Goal: Task Accomplishment & Management: Complete application form

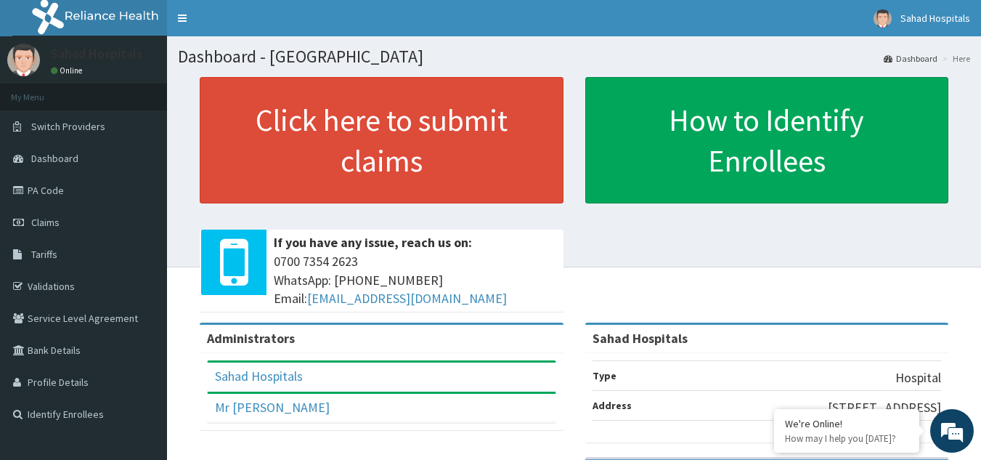
click at [60, 224] on link "Claims" at bounding box center [83, 222] width 167 height 32
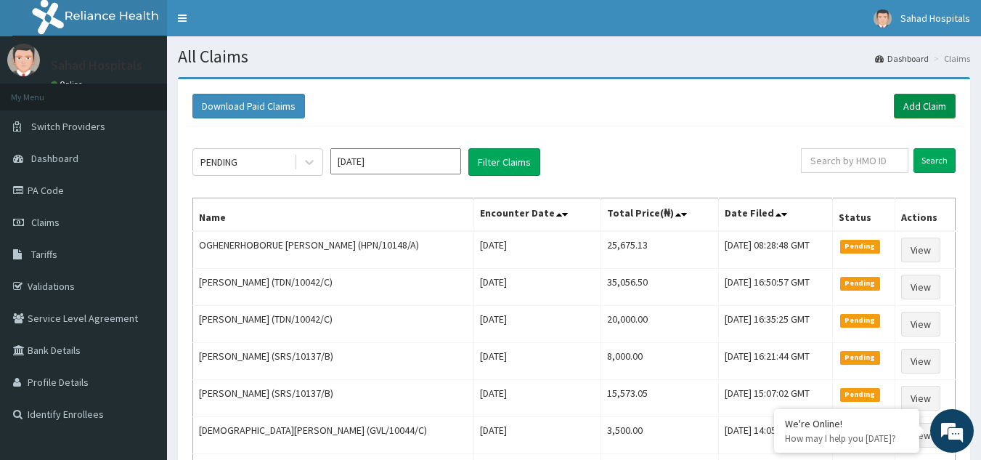
click at [921, 105] on link "Add Claim" at bounding box center [925, 106] width 62 height 25
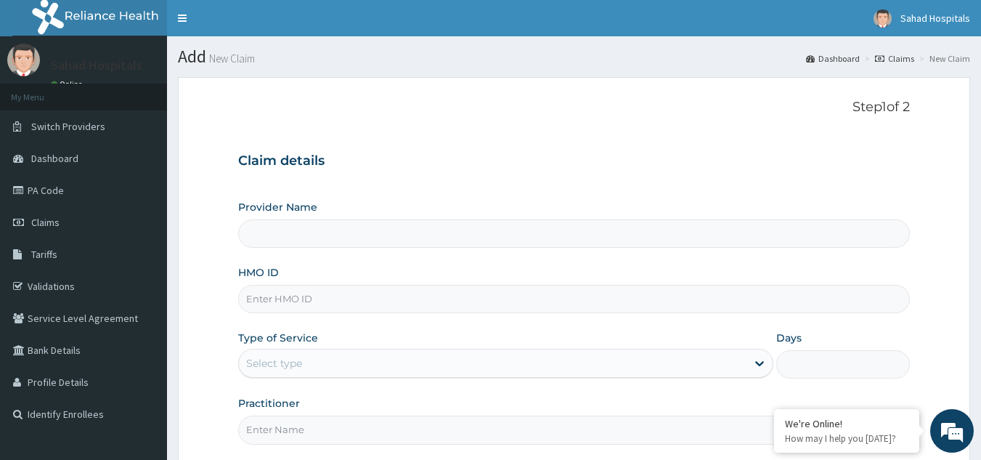
type input "Sahad Hospitals"
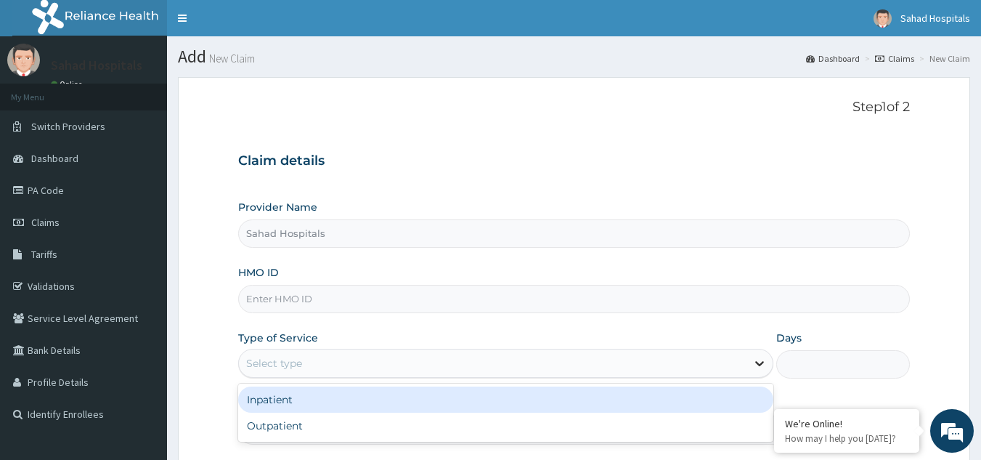
click at [759, 365] on icon at bounding box center [759, 364] width 9 height 5
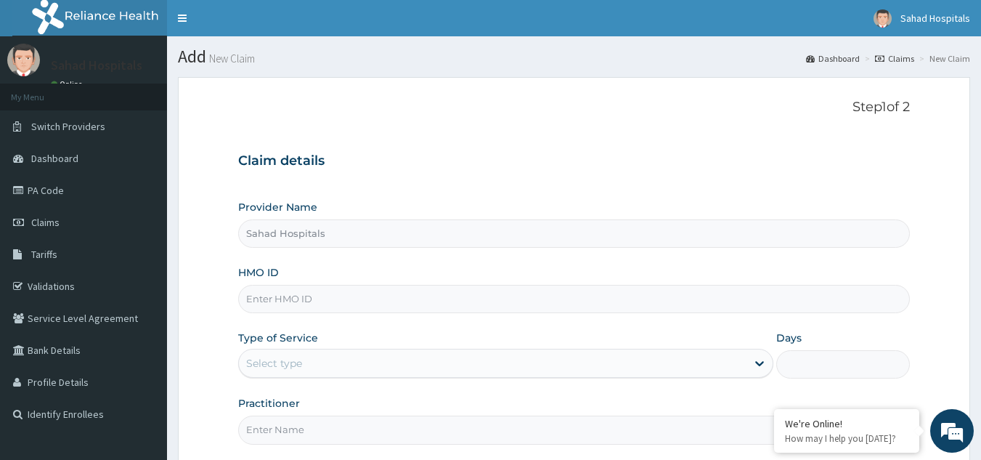
click at [718, 285] on input "HMO ID" at bounding box center [574, 299] width 672 height 28
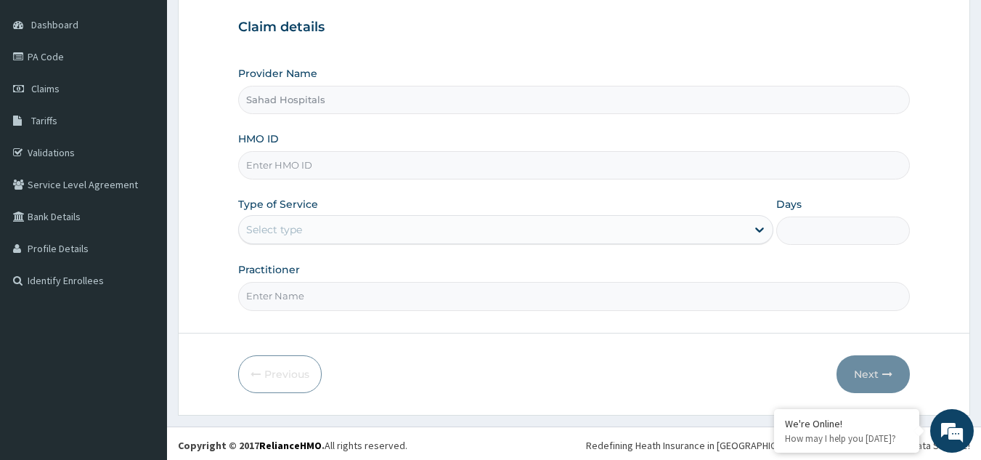
scroll to position [137, 0]
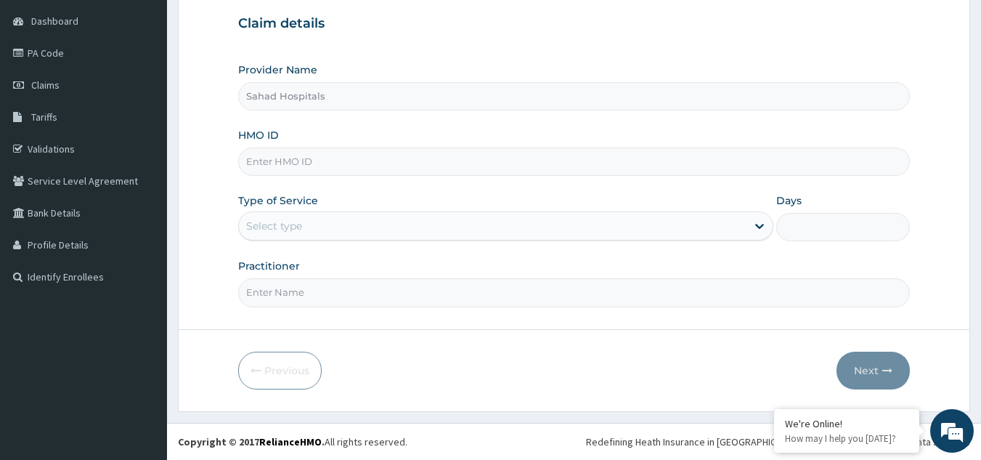
paste input "BPO/10109/A"
type input "BPO/10109/A"
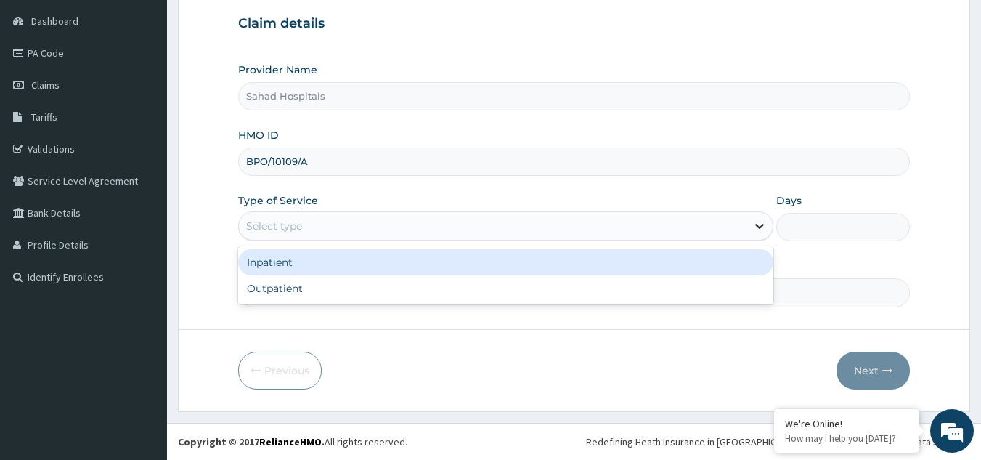
click at [756, 229] on icon at bounding box center [759, 226] width 15 height 15
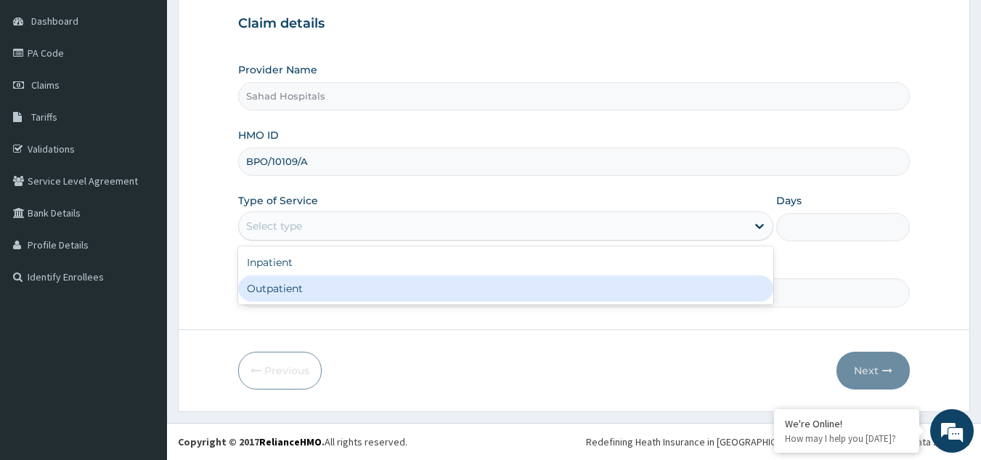
click at [682, 291] on div "Outpatient" at bounding box center [505, 288] width 535 height 26
type input "1"
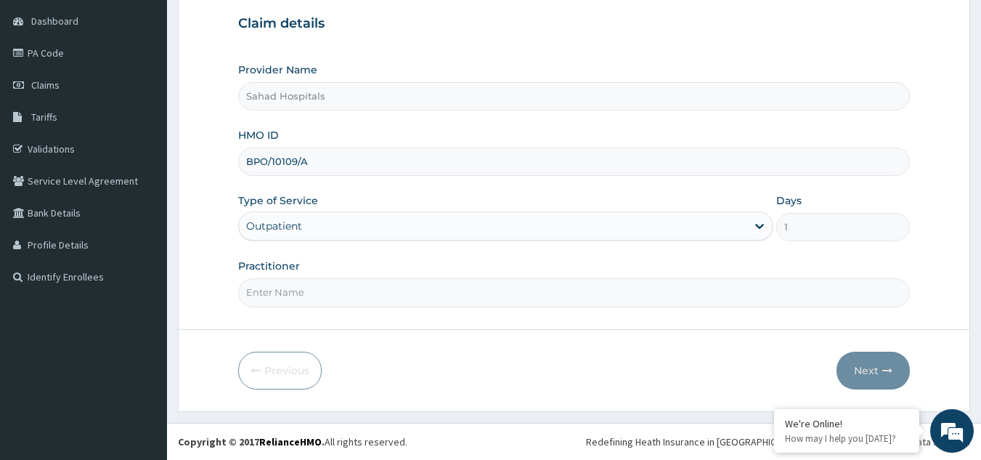
click at [620, 301] on input "Practitioner" at bounding box center [574, 292] width 672 height 28
type input "g"
type input "GP"
click at [863, 366] on button "Next" at bounding box center [872, 370] width 73 height 38
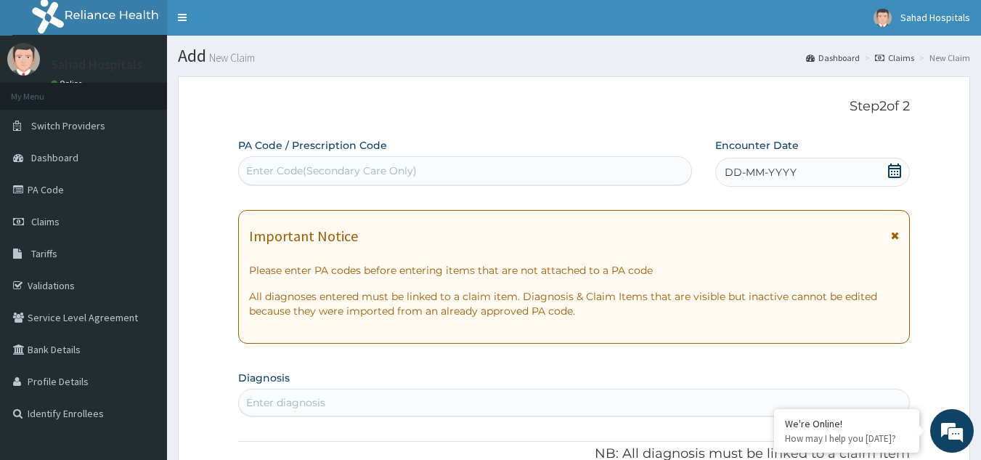
scroll to position [0, 0]
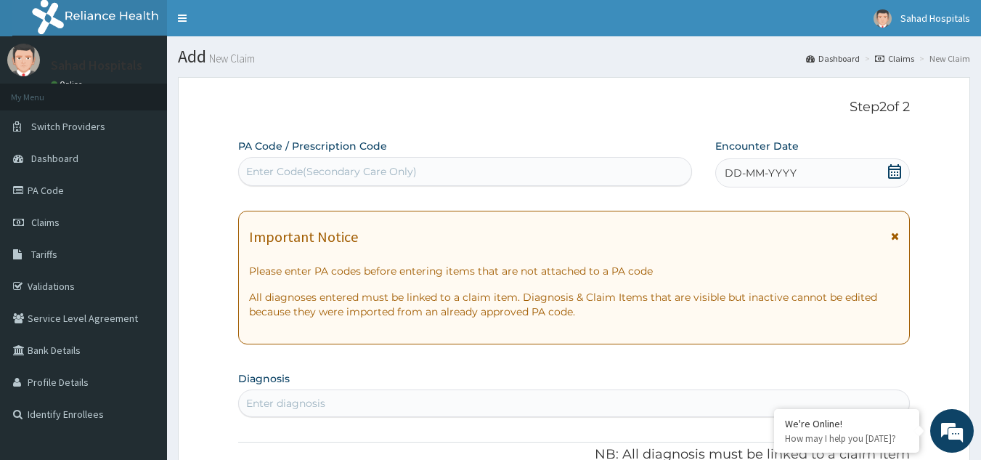
click at [430, 166] on div "Enter Code(Secondary Care Only)" at bounding box center [465, 171] width 453 height 23
paste input "PA/D8A6AE"
type input "PA/D8A6AE"
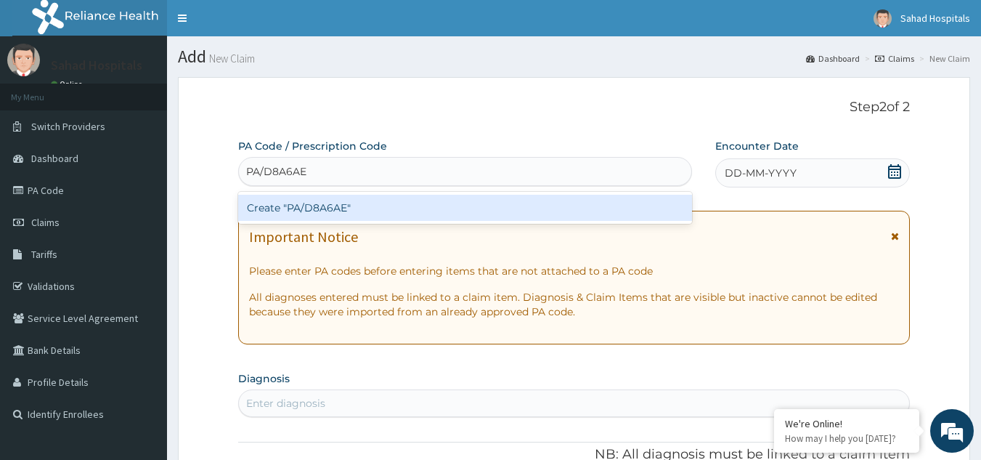
click at [415, 208] on div "Create "PA/D8A6AE"" at bounding box center [465, 208] width 454 height 26
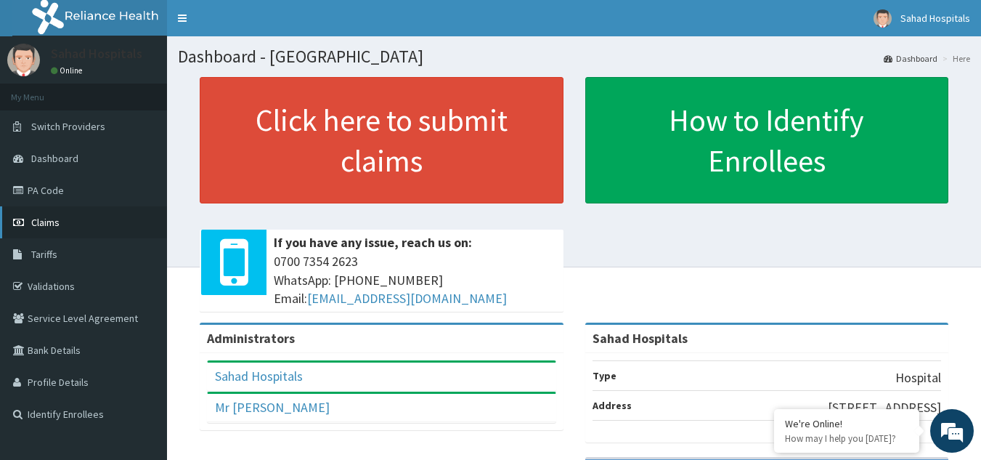
click at [65, 219] on link "Claims" at bounding box center [83, 222] width 167 height 32
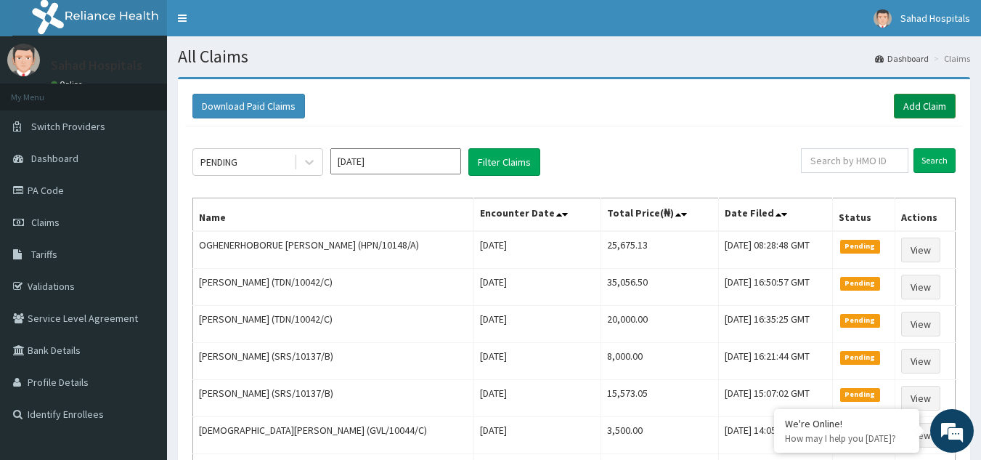
click at [925, 101] on link "Add Claim" at bounding box center [925, 106] width 62 height 25
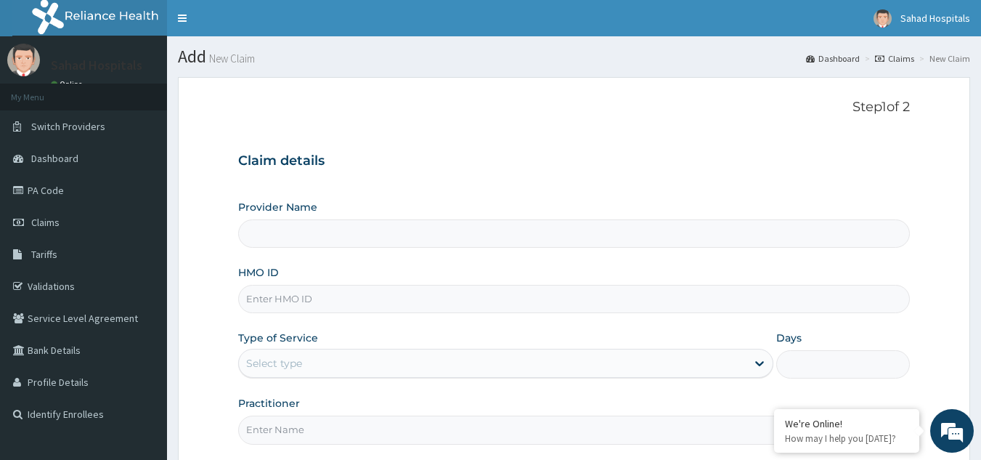
type input "Sahad Hospitals"
click at [415, 302] on input "HMO ID" at bounding box center [574, 299] width 672 height 28
paste input "BPO/10109/A"
type input "BPO/10109/A"
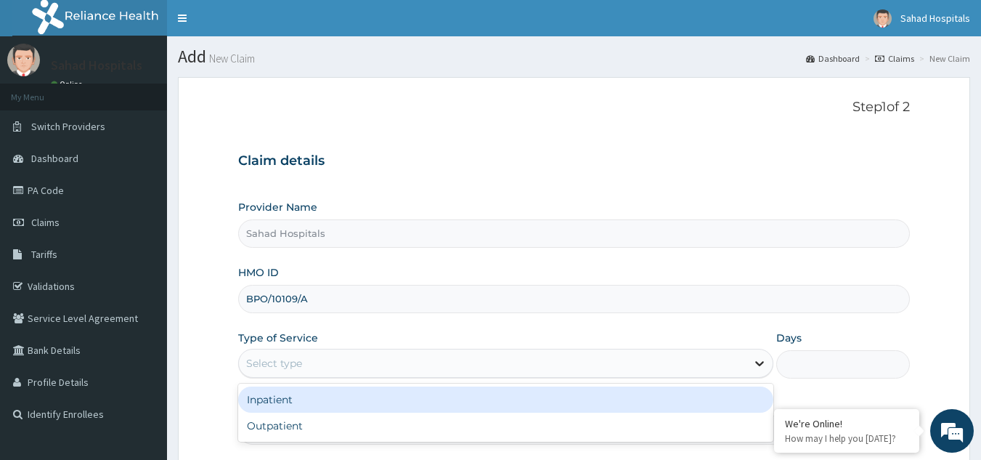
click at [759, 365] on icon at bounding box center [759, 364] width 9 height 5
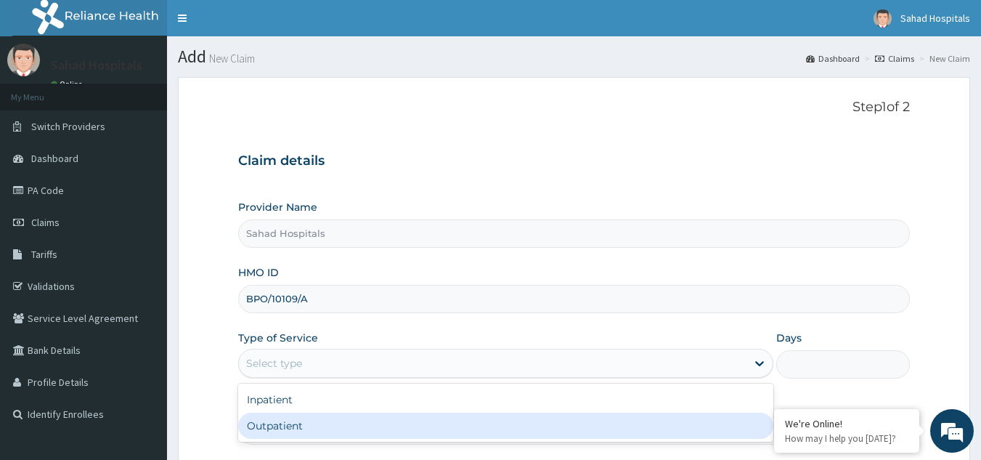
click at [669, 425] on div "Outpatient" at bounding box center [505, 425] width 535 height 26
type input "1"
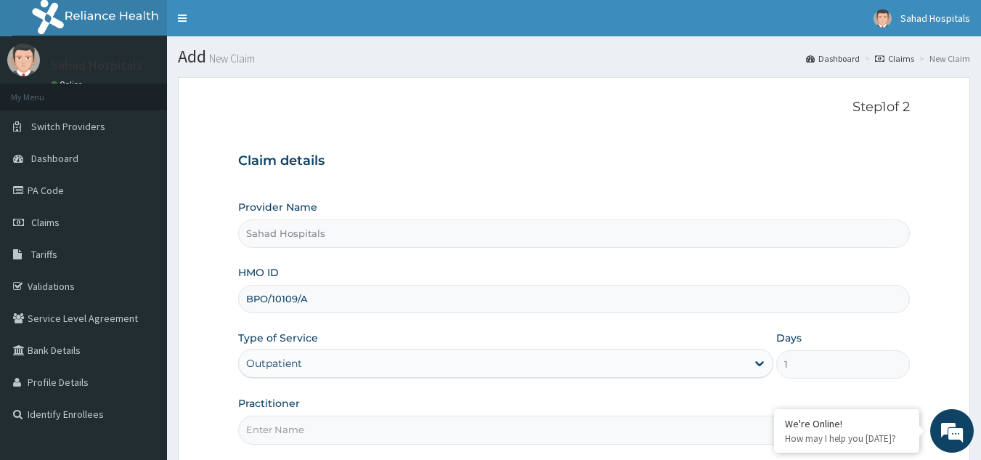
click at [879, 181] on div "Claim details Provider Name Sahad Hospitals HMO ID BPO/10109/A Type of Service …" at bounding box center [574, 291] width 672 height 305
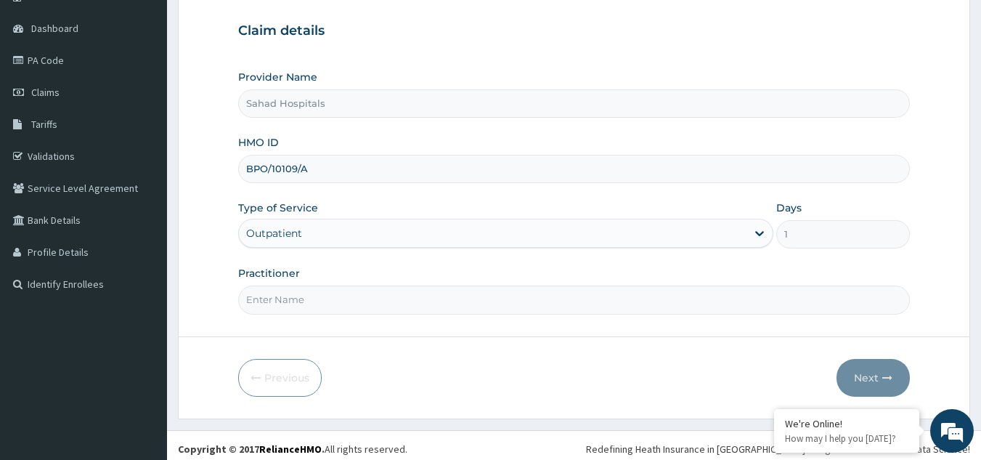
scroll to position [137, 0]
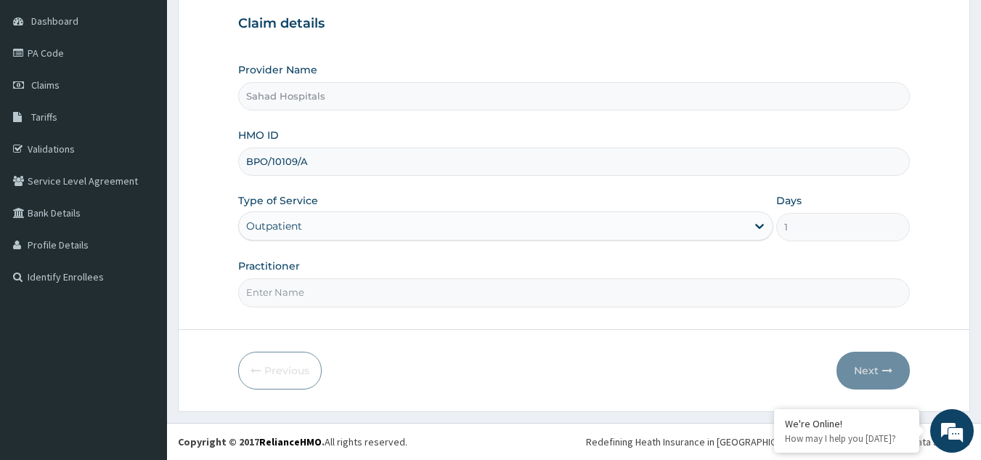
click at [319, 285] on input "Practitioner" at bounding box center [574, 292] width 672 height 28
type input "GP"
click at [860, 363] on button "Next" at bounding box center [872, 370] width 73 height 38
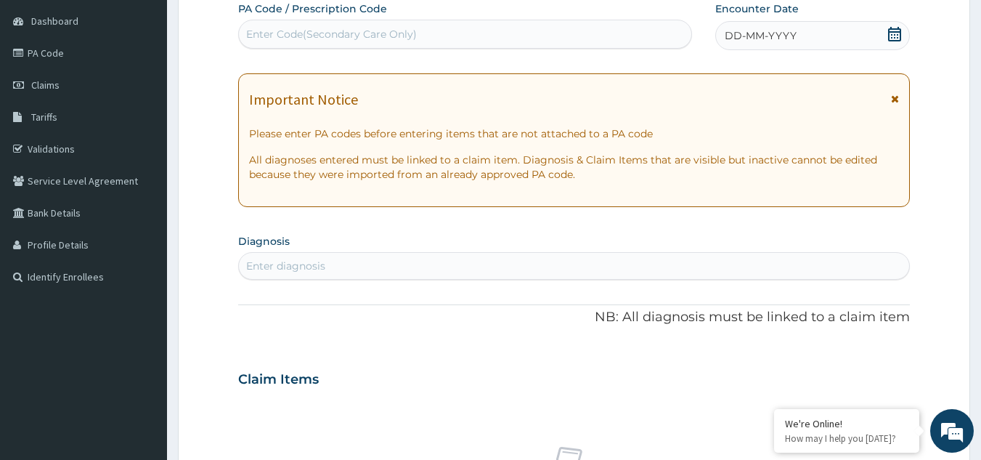
click at [430, 29] on div "Enter Code(Secondary Care Only)" at bounding box center [465, 34] width 453 height 23
paste input "PA/D8A6AE"
type input "PA/D8A6AE"
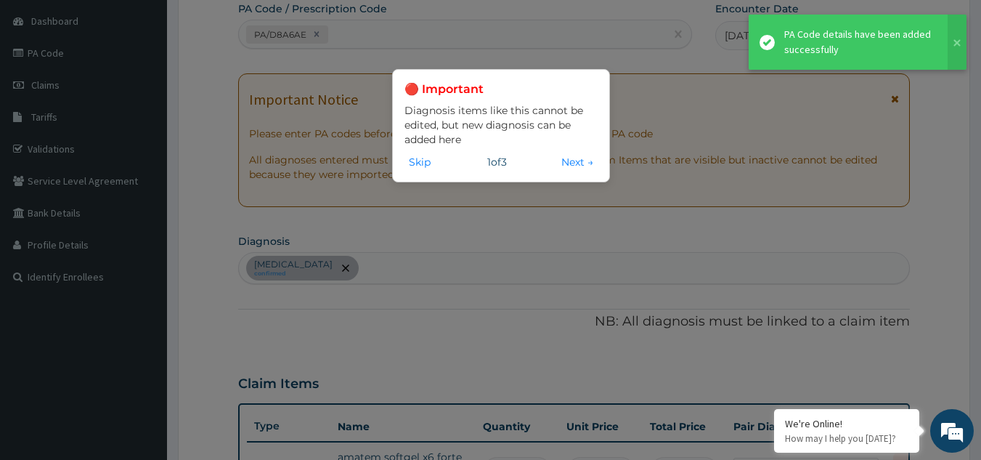
scroll to position [163, 0]
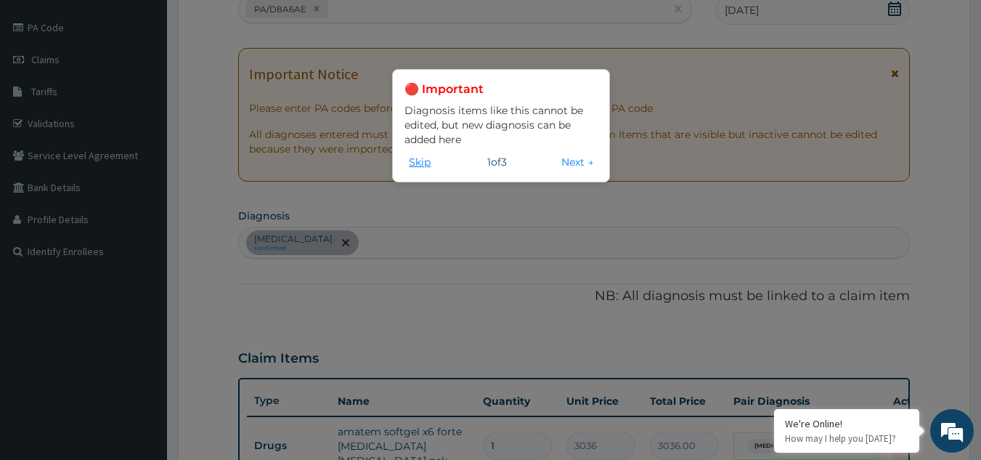
click at [419, 160] on button "Skip" at bounding box center [419, 162] width 30 height 16
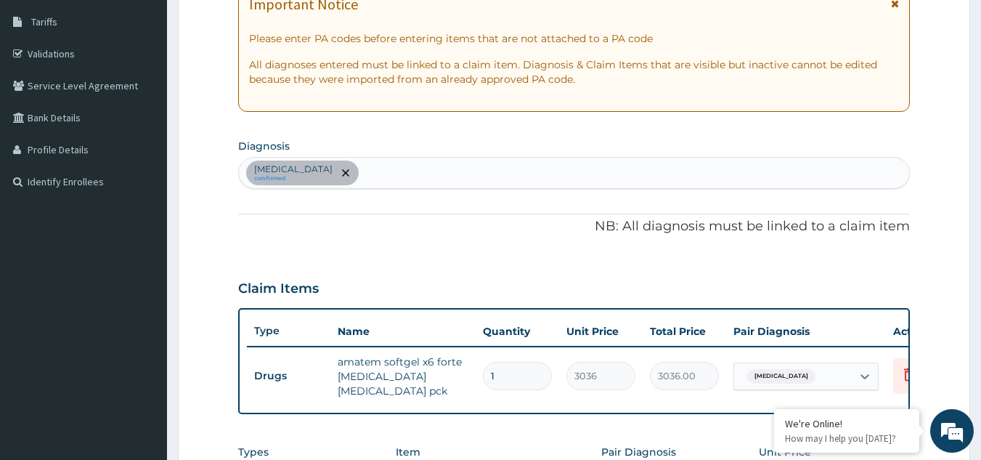
scroll to position [261, 0]
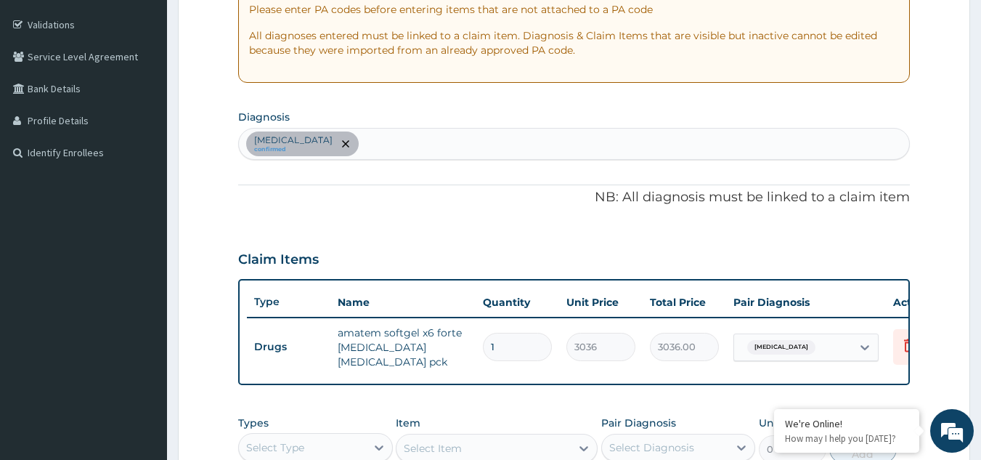
click at [335, 113] on section "Diagnosis Malaria confirmed" at bounding box center [574, 133] width 672 height 54
click at [330, 152] on div "Malaria confirmed" at bounding box center [574, 143] width 671 height 30
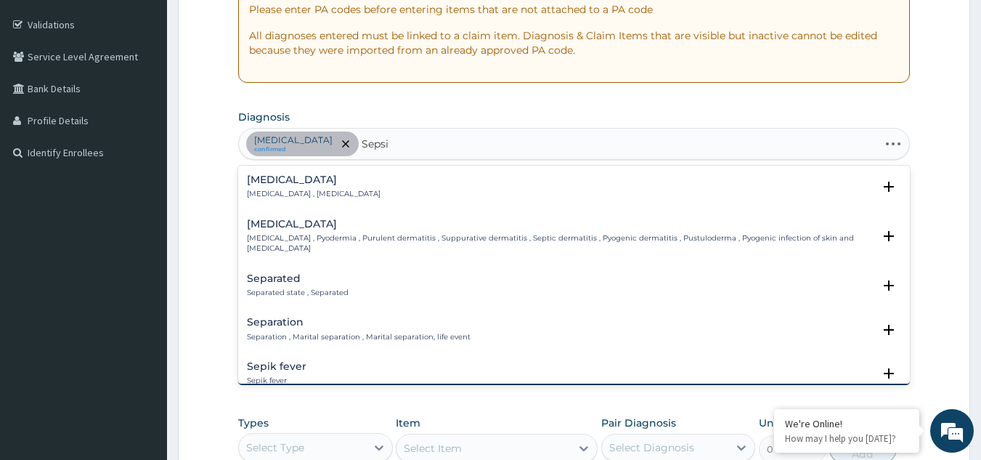
type input "Sepsis"
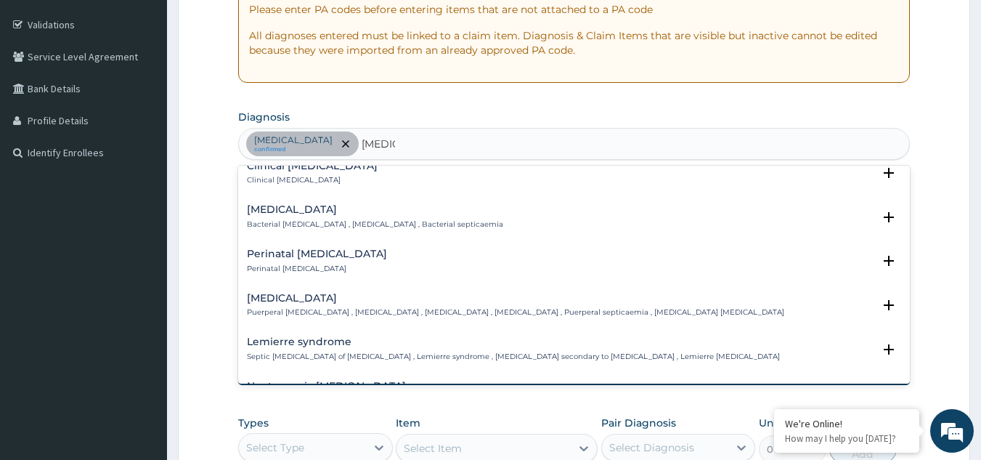
scroll to position [161, 0]
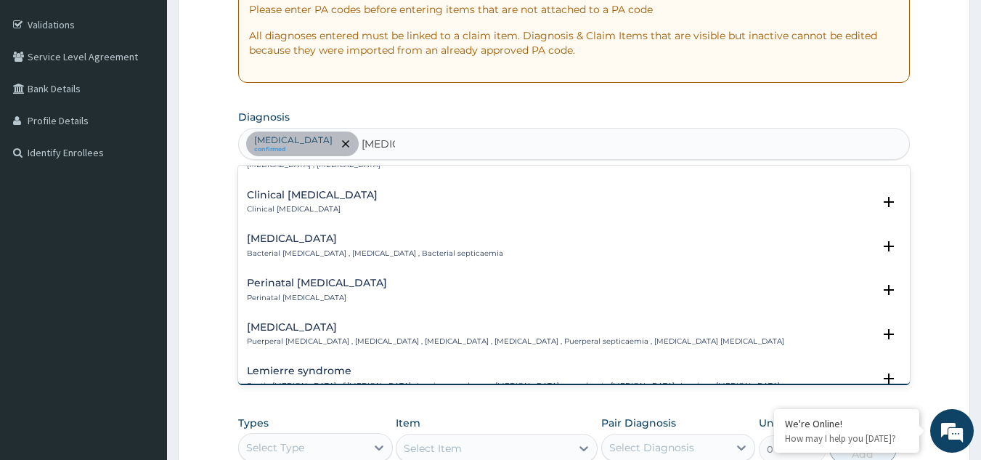
click at [311, 236] on h4 "Bacterial sepsis" at bounding box center [375, 238] width 256 height 11
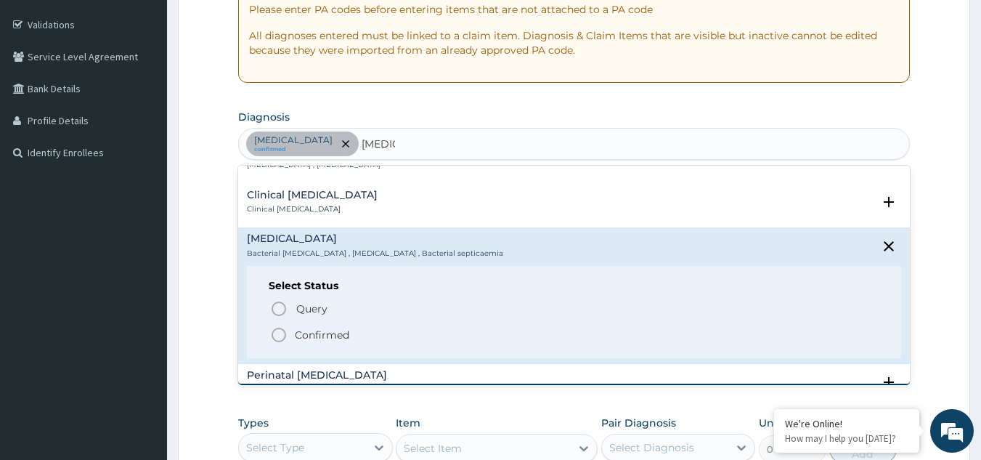
click at [276, 335] on icon "status option filled" at bounding box center [278, 334] width 17 height 17
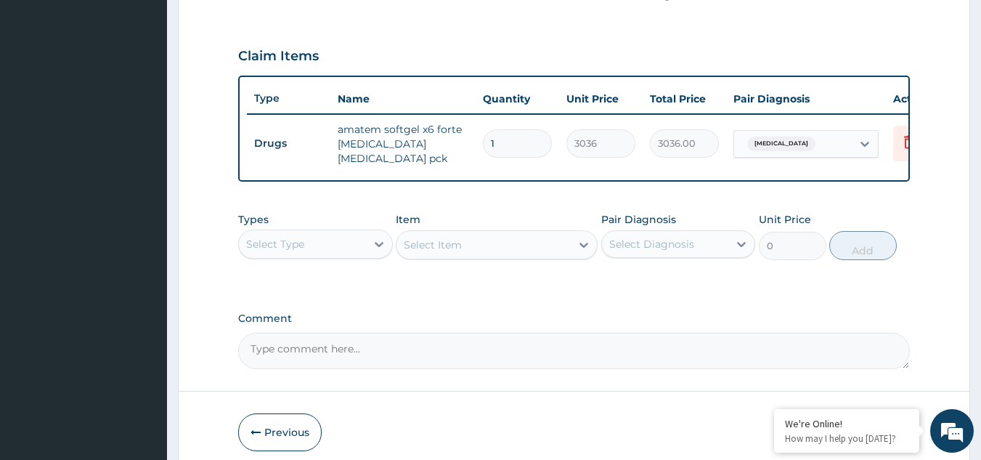
scroll to position [474, 0]
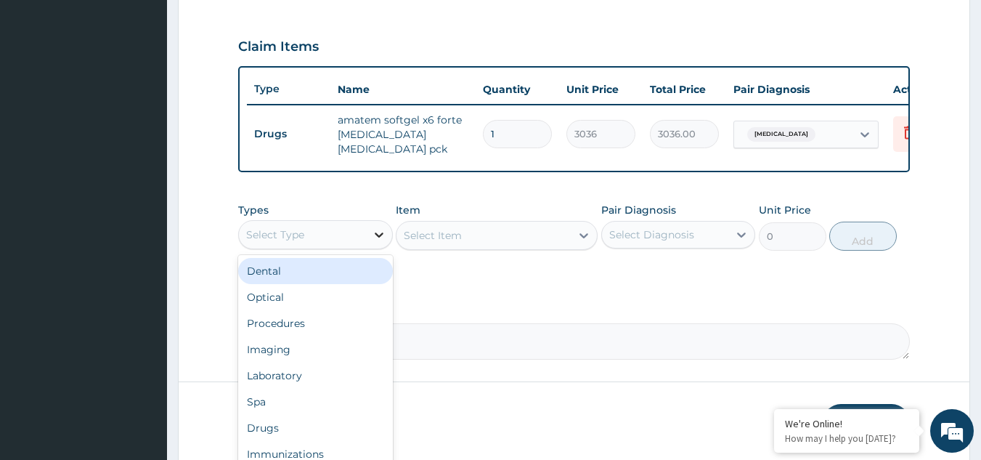
click at [378, 237] on icon at bounding box center [379, 234] width 9 height 5
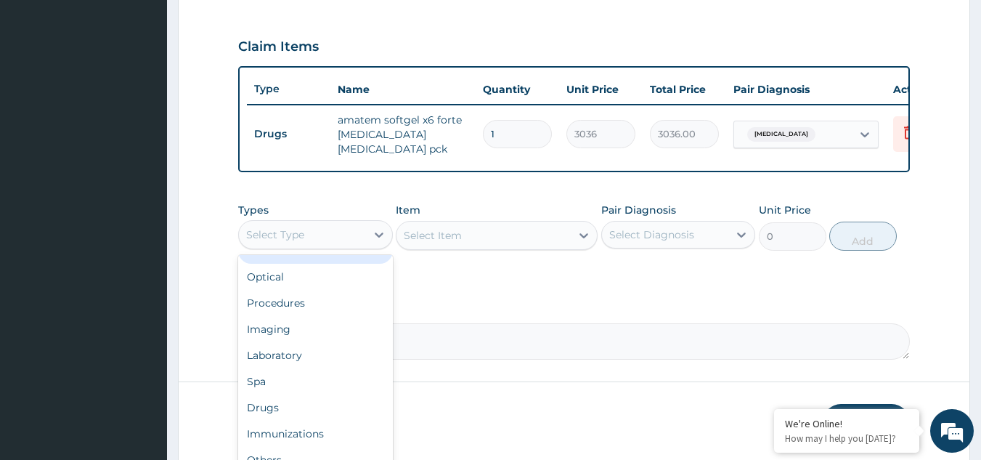
scroll to position [0, 0]
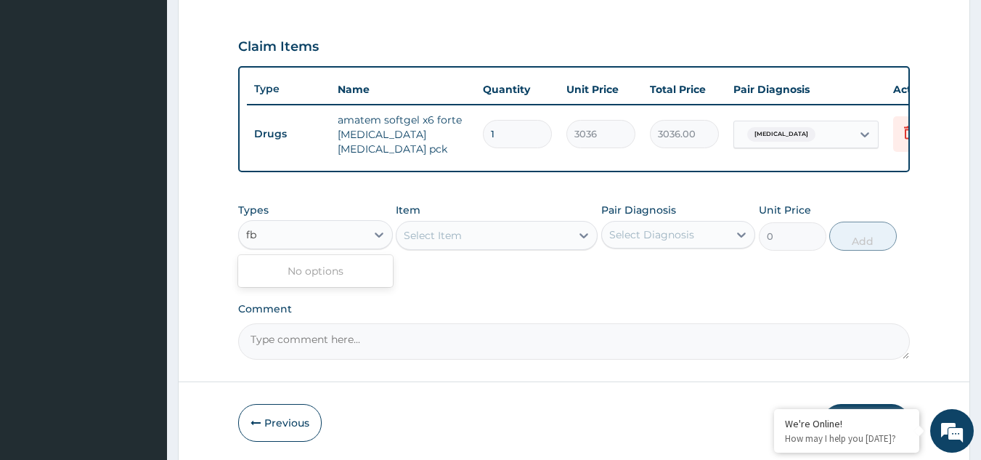
type input "f"
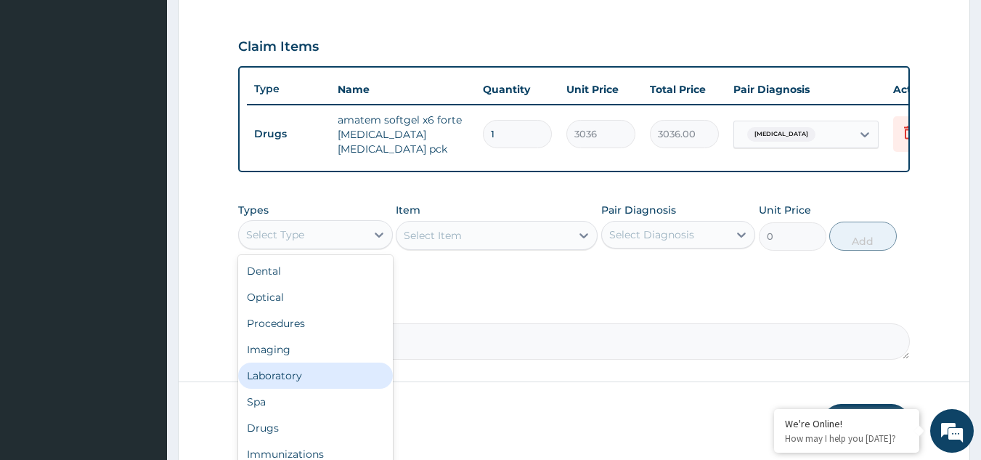
click at [316, 388] on div "Laboratory" at bounding box center [315, 375] width 155 height 26
click at [338, 246] on div "Laboratory" at bounding box center [302, 234] width 127 height 23
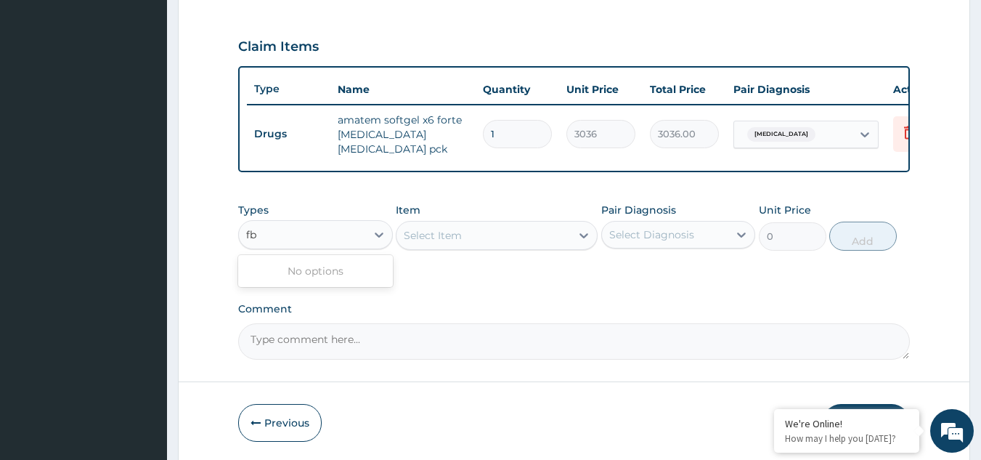
type input "f"
type input "c"
type input "f"
type input "m"
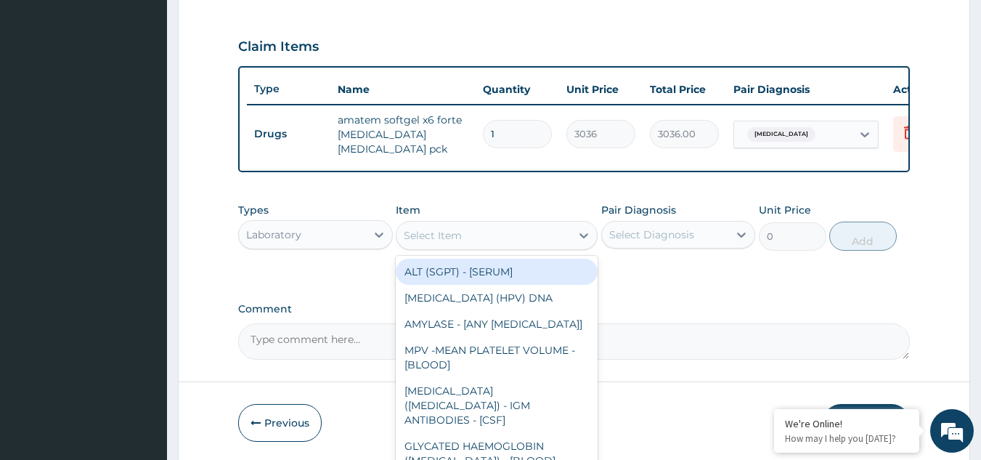
click at [540, 246] on div "Select Item" at bounding box center [483, 235] width 174 height 23
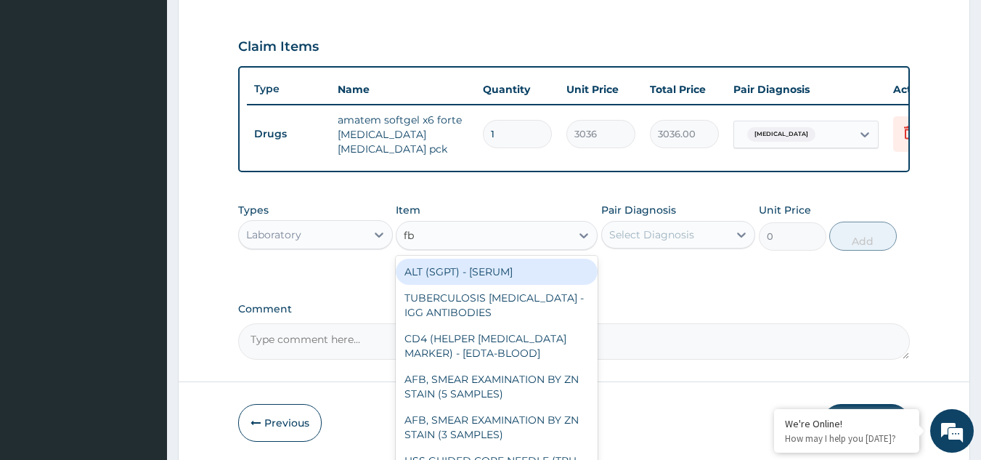
type input "fbc"
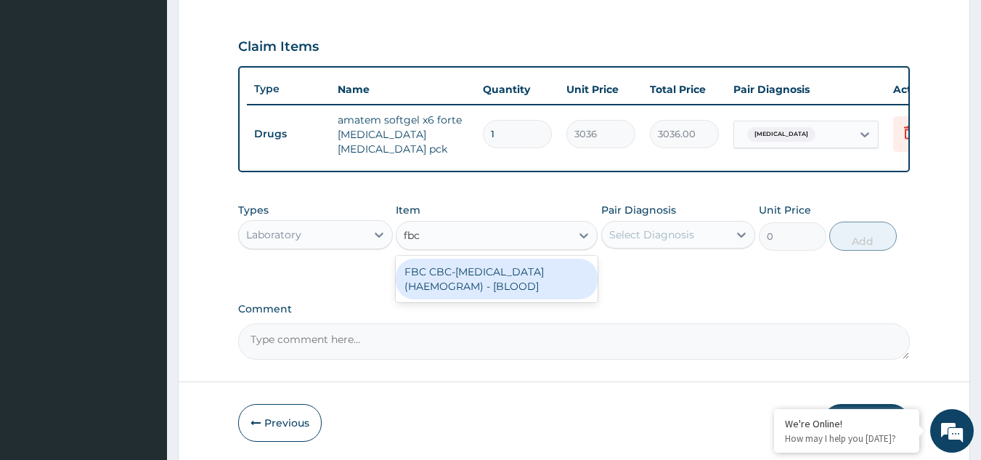
click at [524, 293] on div "FBC CBC-COMPLETE BLOOD COUNT (HAEMOGRAM) - [BLOOD]" at bounding box center [497, 278] width 202 height 41
type input "3000"
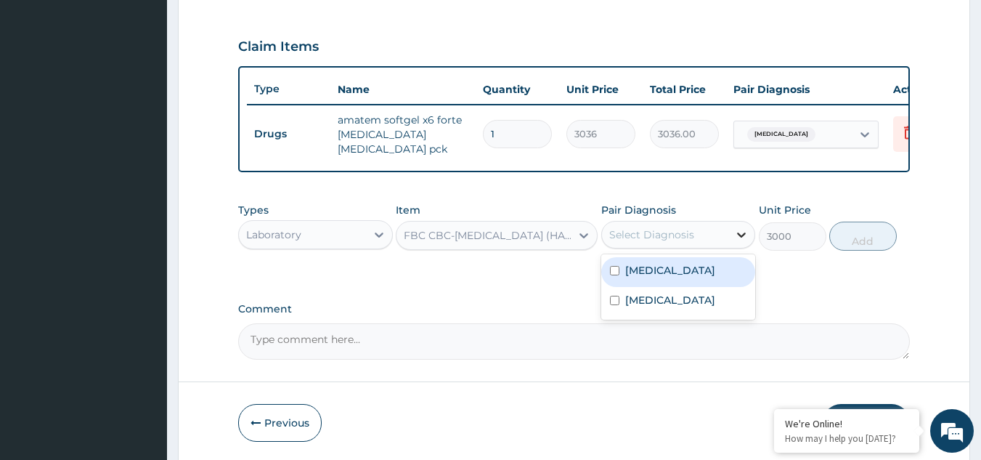
click at [738, 237] on icon at bounding box center [742, 234] width 9 height 5
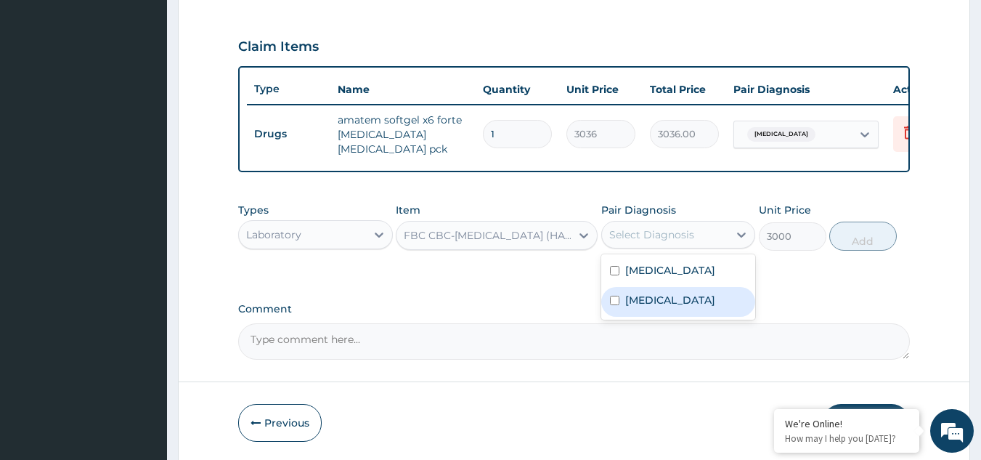
click at [693, 307] on label "Bacterial sepsis" at bounding box center [670, 300] width 90 height 15
checkbox input "true"
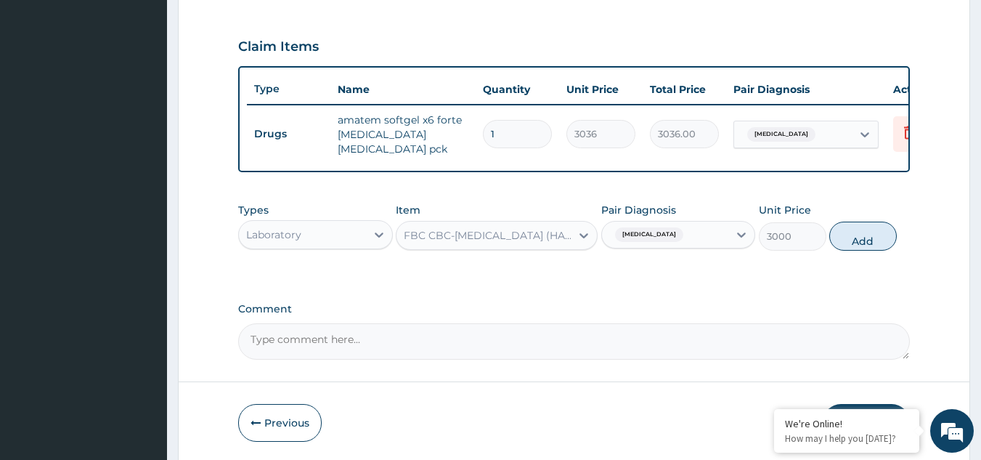
click at [804, 313] on label "Comment" at bounding box center [574, 309] width 672 height 12
click at [804, 323] on textarea "Comment" at bounding box center [574, 341] width 672 height 36
click at [857, 248] on button "Add" at bounding box center [863, 235] width 68 height 29
type input "0"
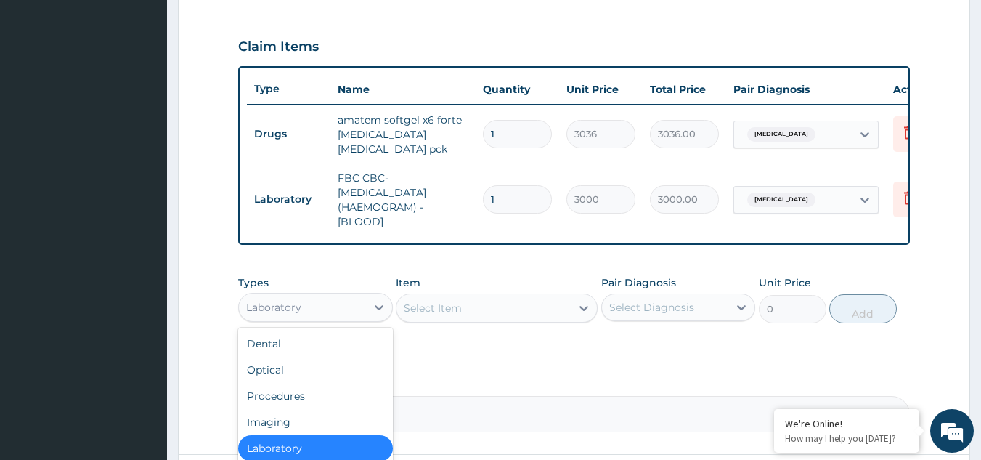
click at [362, 319] on div "Laboratory" at bounding box center [302, 306] width 127 height 23
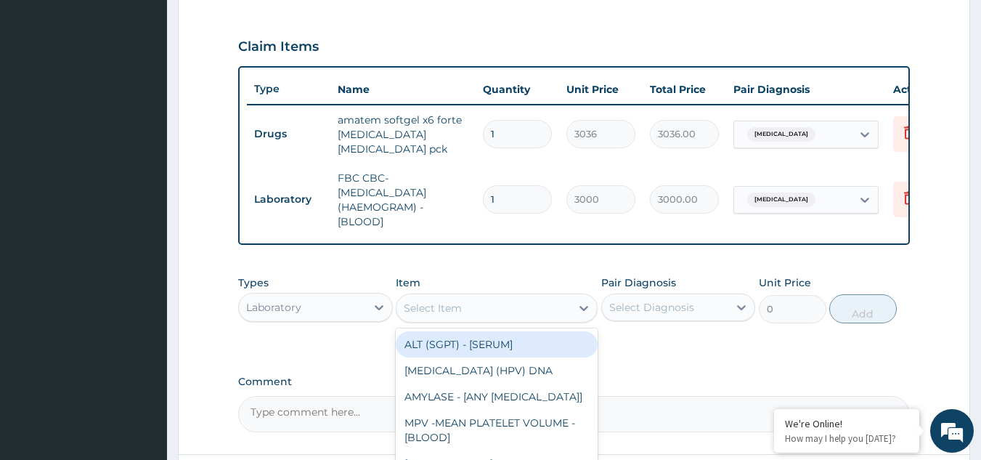
click at [505, 318] on div "Select Item" at bounding box center [483, 307] width 174 height 23
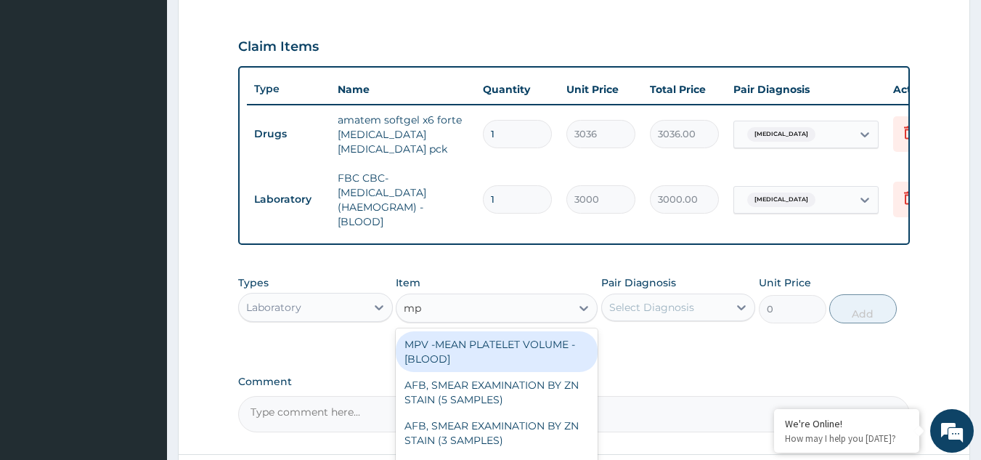
type input "m"
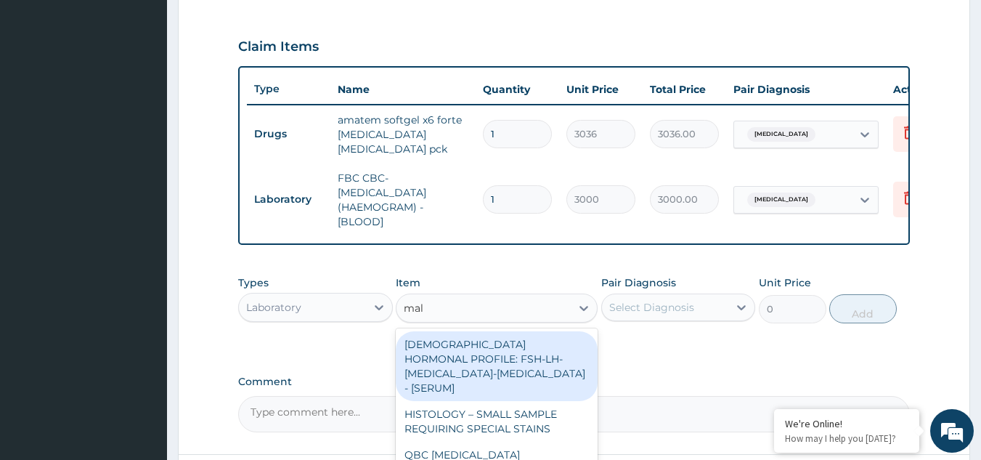
type input "mala"
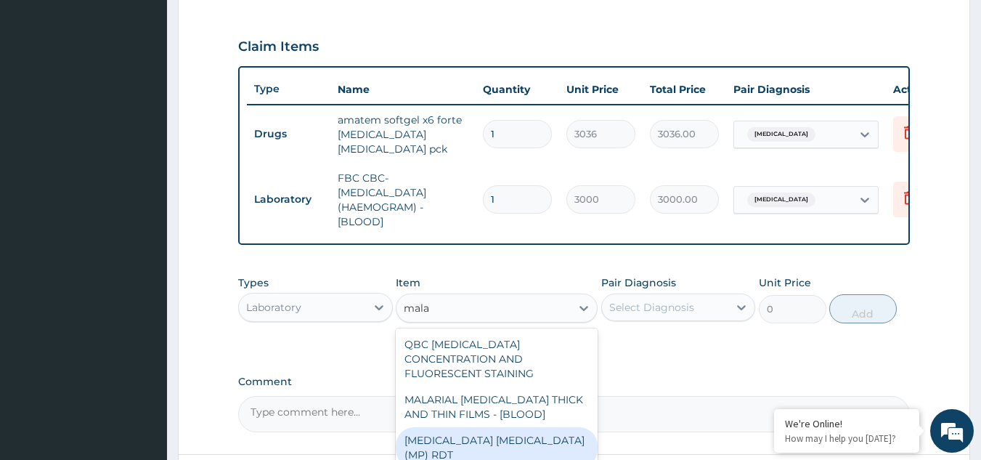
click at [532, 433] on div "MALARIA PARASITE (MP) RDT" at bounding box center [497, 447] width 202 height 41
type input "1500"
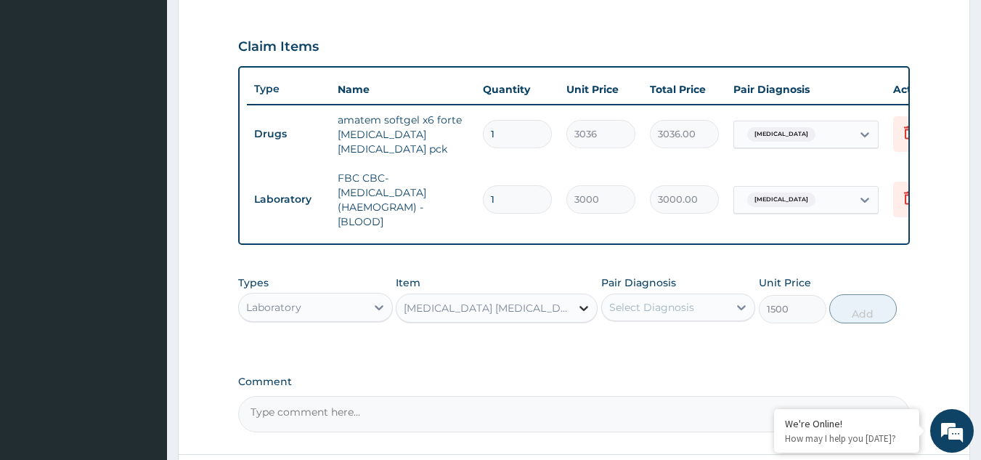
click at [584, 311] on icon at bounding box center [583, 308] width 9 height 5
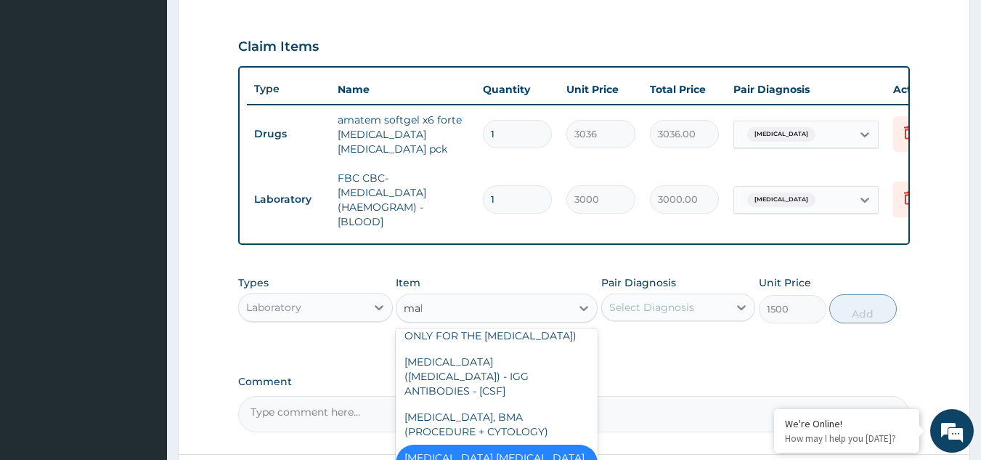
scroll to position [128, 0]
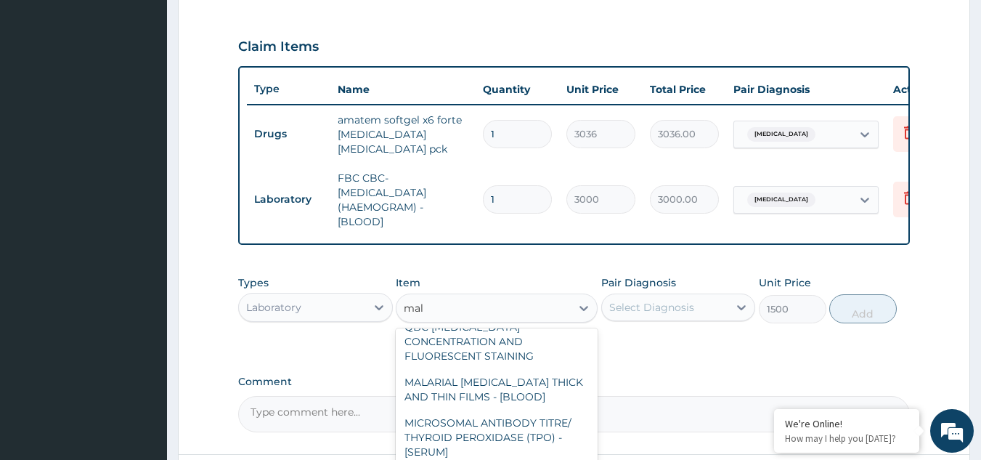
type input "mala"
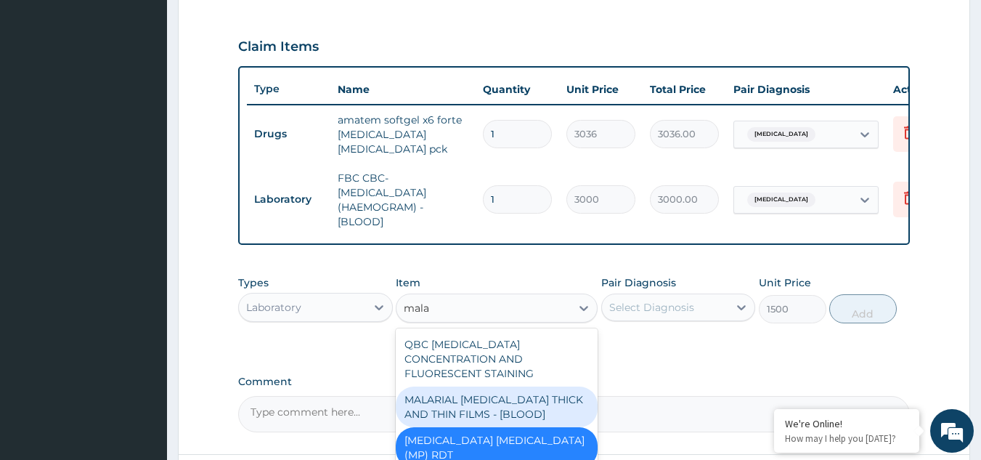
click at [524, 405] on div "MALARIAL PARASITE THICK AND THIN FILMS - [BLOOD]" at bounding box center [497, 406] width 202 height 41
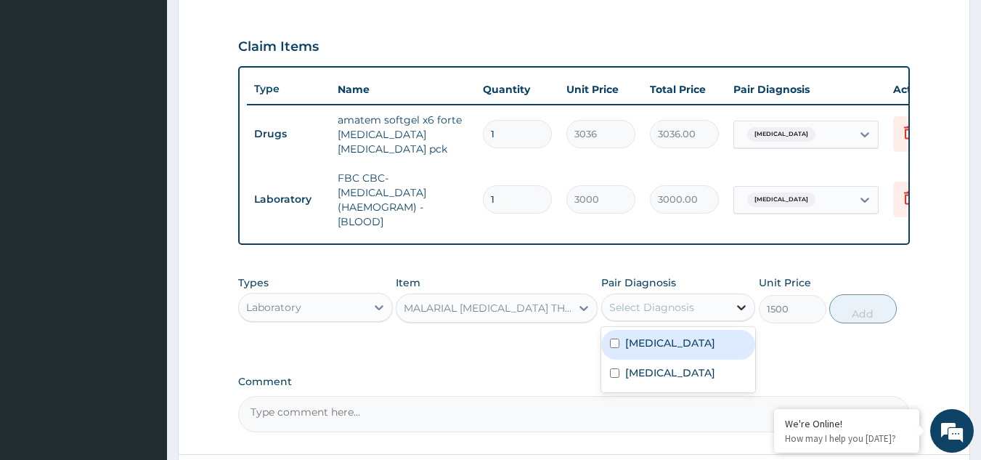
click at [738, 314] on icon at bounding box center [741, 307] width 15 height 15
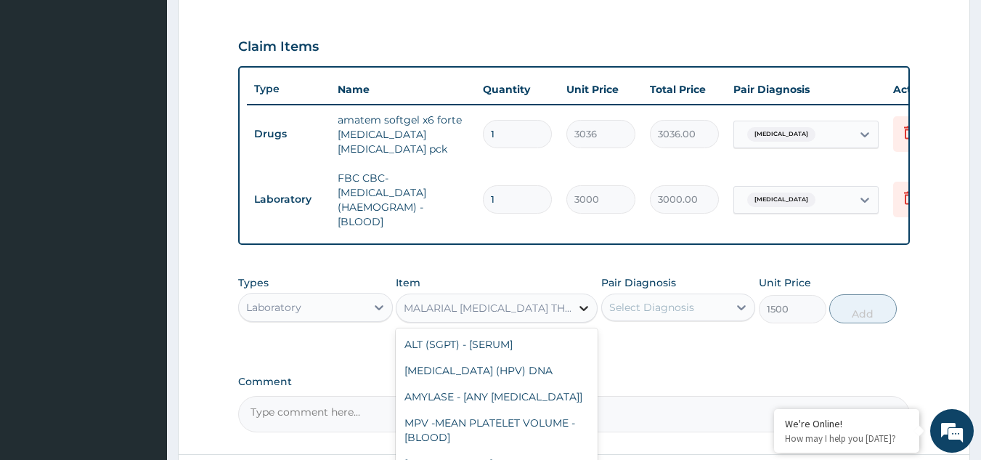
click at [582, 311] on icon at bounding box center [583, 308] width 9 height 5
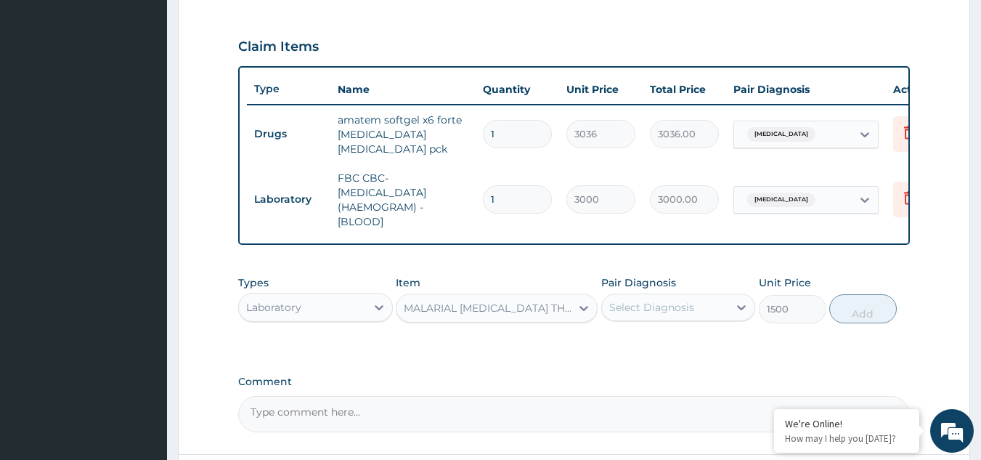
click at [565, 315] on div "MALARIAL PARASITE THICK AND THIN FILMS - [BLOOD]" at bounding box center [488, 308] width 168 height 15
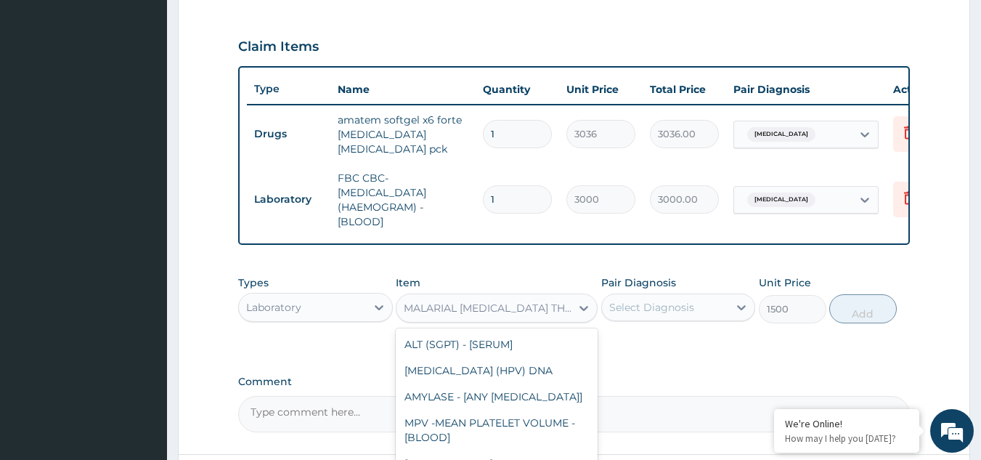
click at [565, 315] on div "MALARIAL PARASITE THICK AND THIN FILMS - [BLOOD]" at bounding box center [488, 308] width 168 height 15
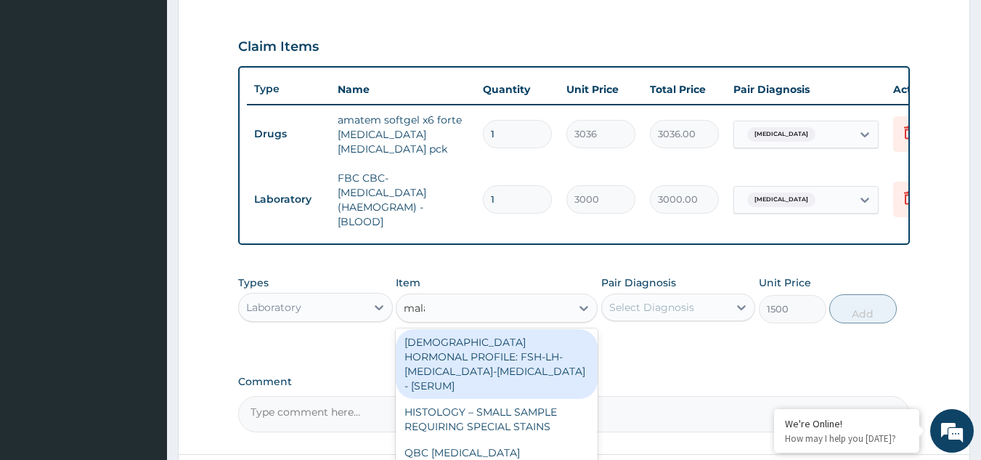
scroll to position [0, 0]
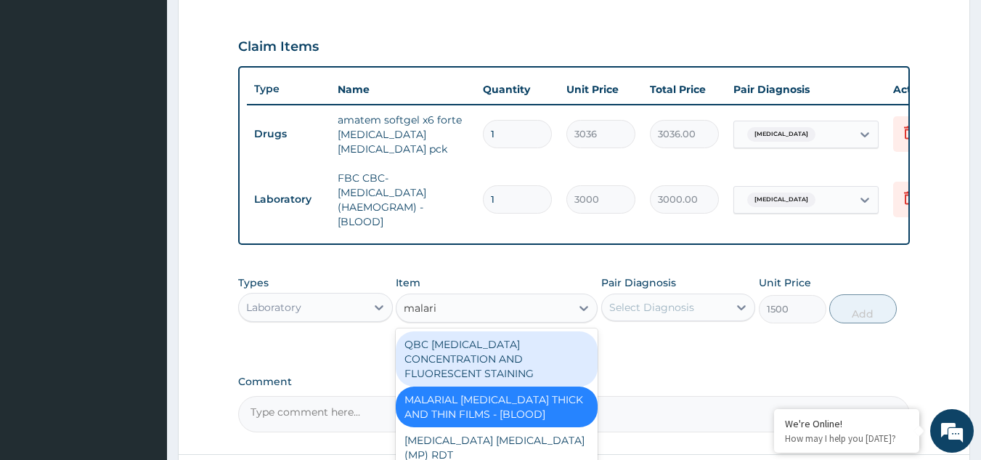
type input "malaria"
click at [527, 361] on div "QBC MALARIA CONCENTRATION AND FLUORESCENT STAINING" at bounding box center [497, 358] width 202 height 55
type input "2000"
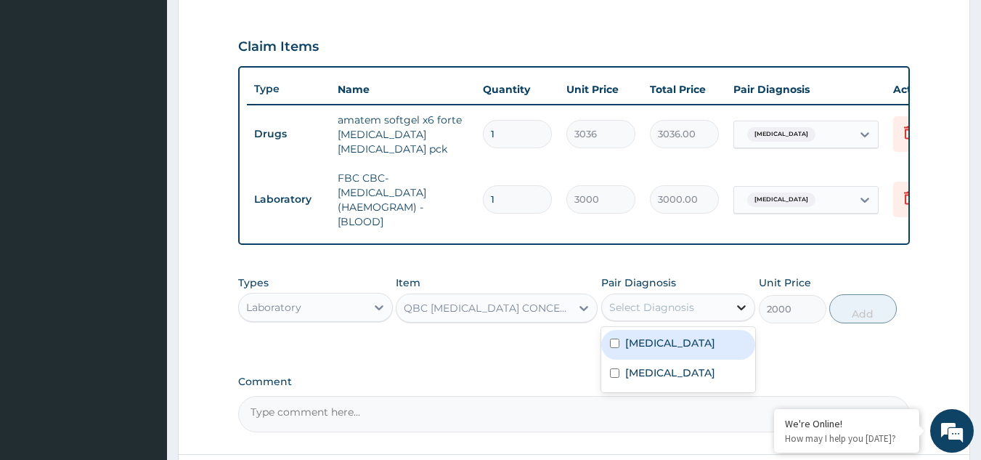
click at [739, 310] on icon at bounding box center [742, 307] width 9 height 5
click at [706, 358] on div "Malaria" at bounding box center [678, 345] width 155 height 30
checkbox input "true"
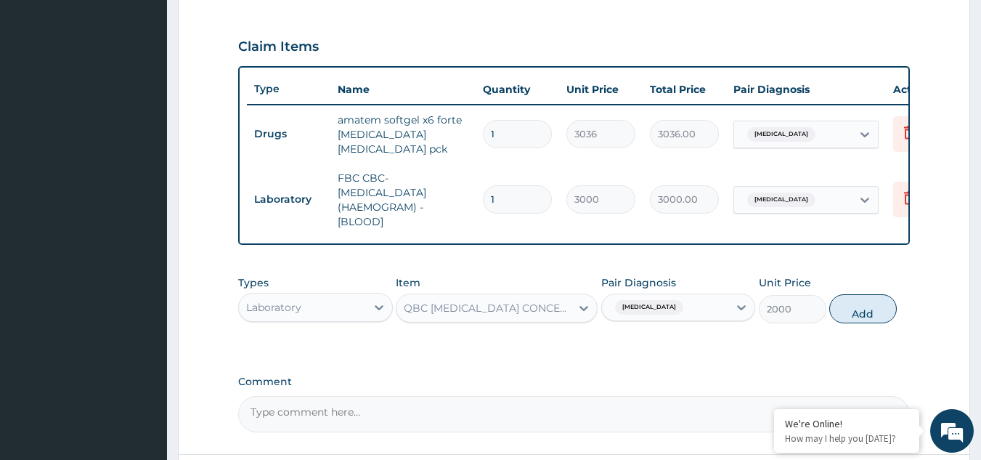
click at [788, 363] on div "PA Code / Prescription Code PA/D8A6AE Encounter Date 02-09-2025 Important Notic…" at bounding box center [574, 48] width 672 height 767
click at [870, 319] on button "Add" at bounding box center [863, 308] width 68 height 29
type input "0"
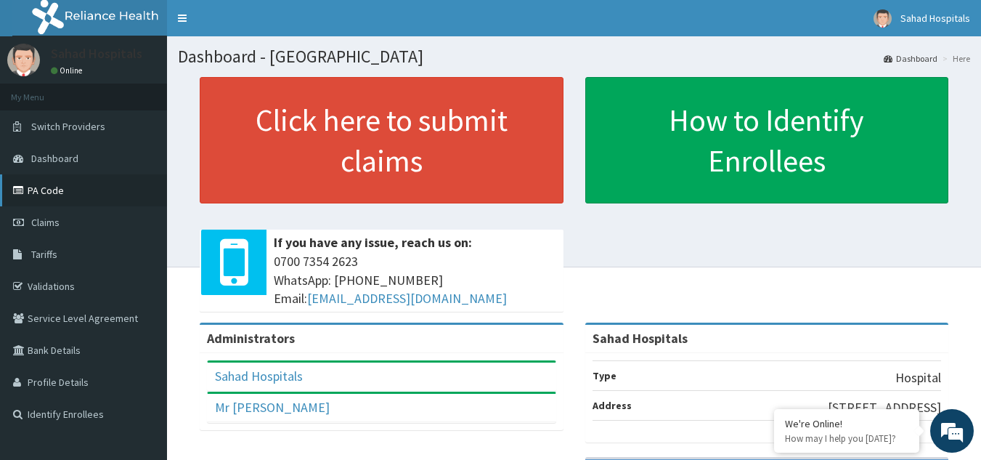
click at [80, 190] on link "PA Code" at bounding box center [83, 190] width 167 height 32
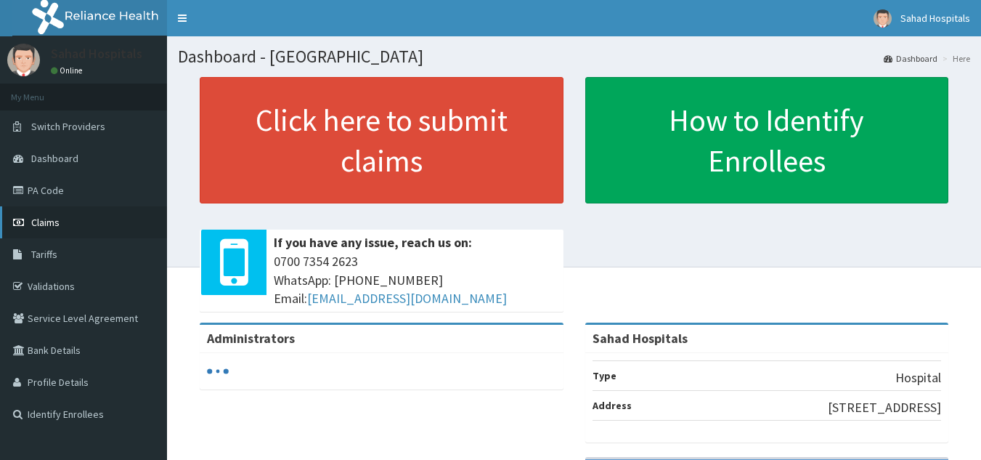
click at [78, 219] on link "Claims" at bounding box center [83, 222] width 167 height 32
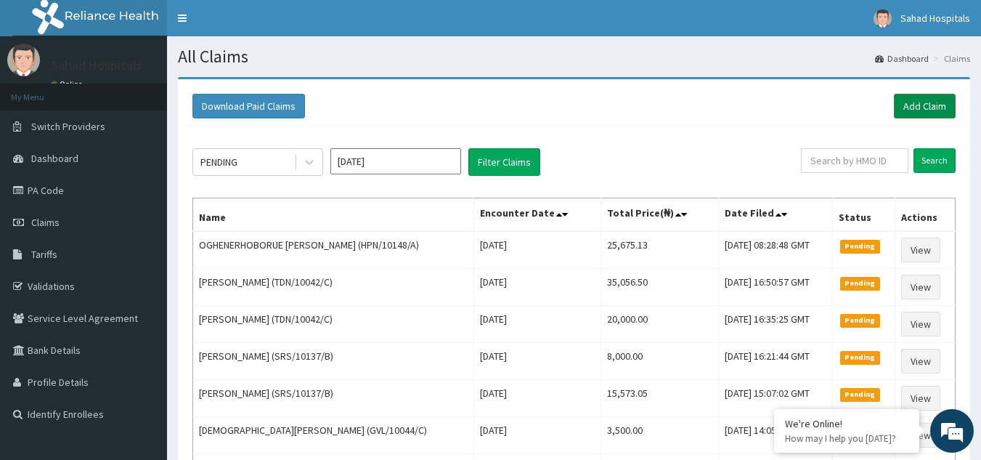
click at [925, 105] on link "Add Claim" at bounding box center [925, 106] width 62 height 25
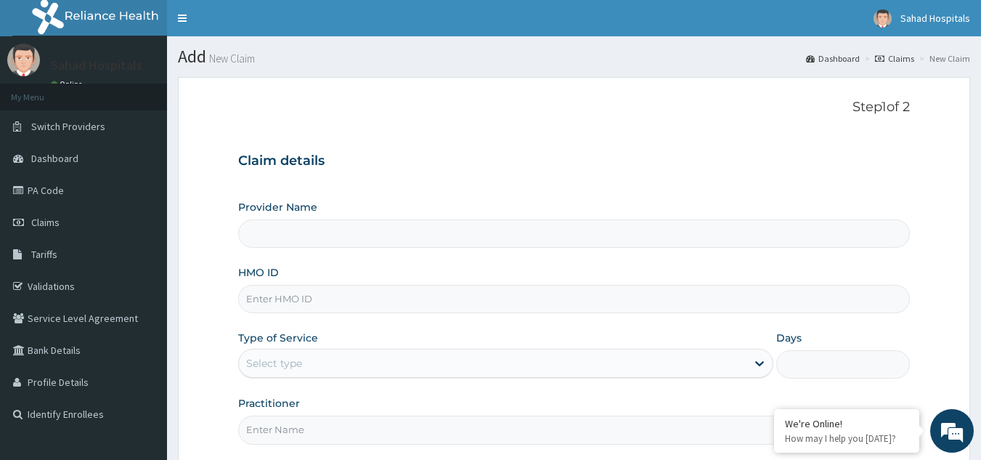
type input "Sahad Hospitals"
click at [367, 306] on input "HMO ID" at bounding box center [574, 299] width 672 height 28
paste input "EGB/10007/A"
type input "EGB/10007/A"
click at [595, 187] on div "Claim details Provider Name Sahad Hospitals HMO ID EGB/10007/A Type of Service …" at bounding box center [574, 291] width 672 height 305
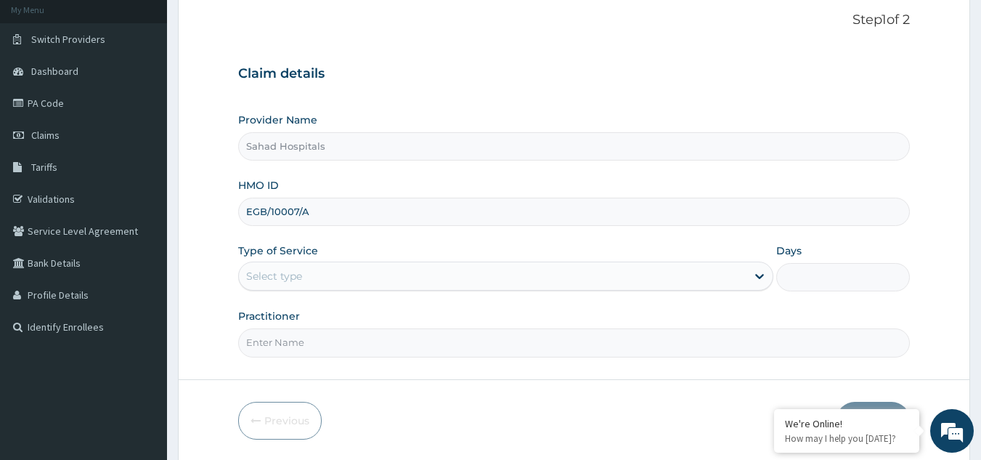
scroll to position [116, 0]
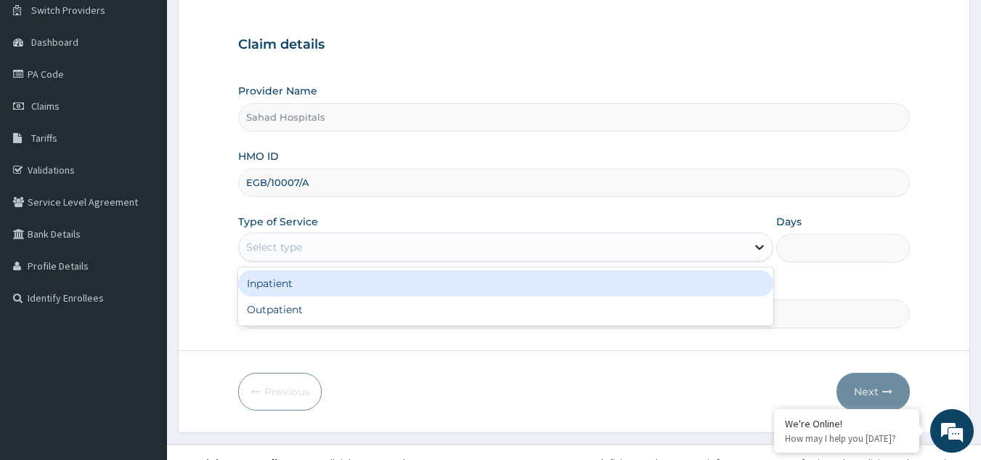
click at [758, 250] on icon at bounding box center [759, 247] width 15 height 15
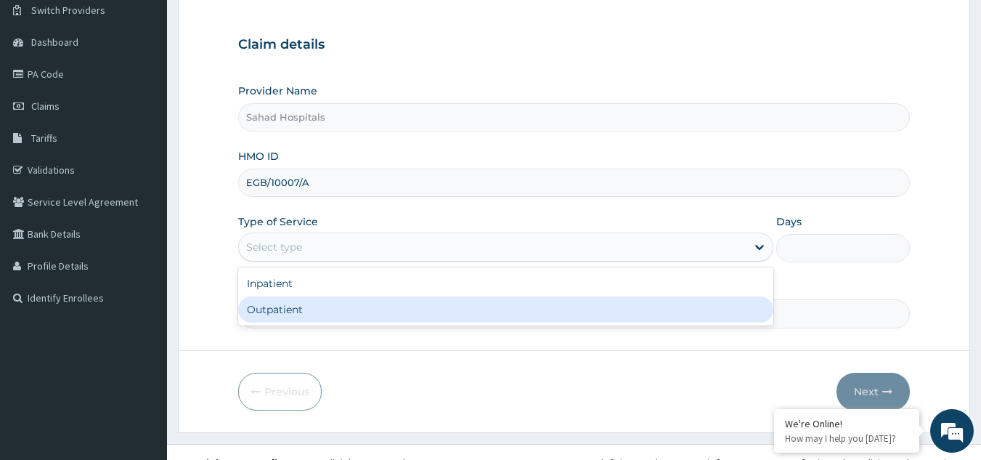
click at [592, 310] on div "Outpatient" at bounding box center [505, 309] width 535 height 26
type input "1"
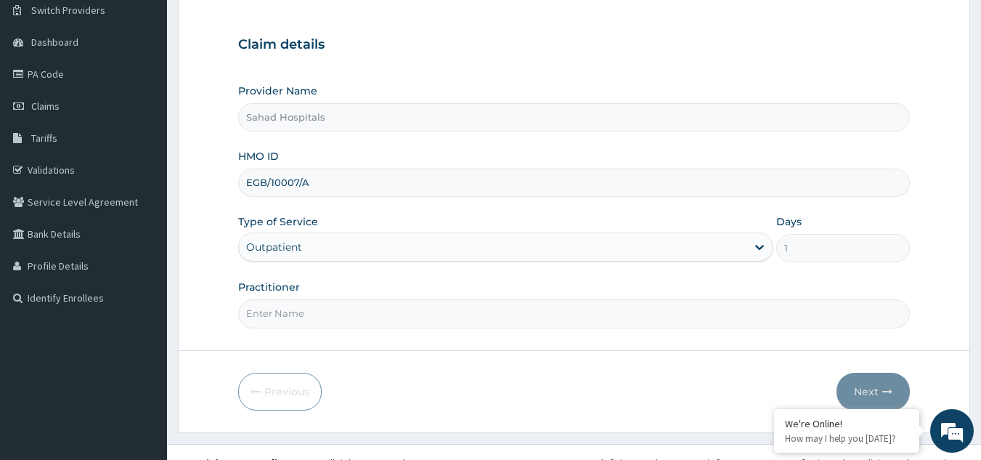
click at [514, 327] on input "Practitioner" at bounding box center [574, 313] width 672 height 28
type input "g"
type input "GP"
click at [862, 387] on button "Next" at bounding box center [872, 391] width 73 height 38
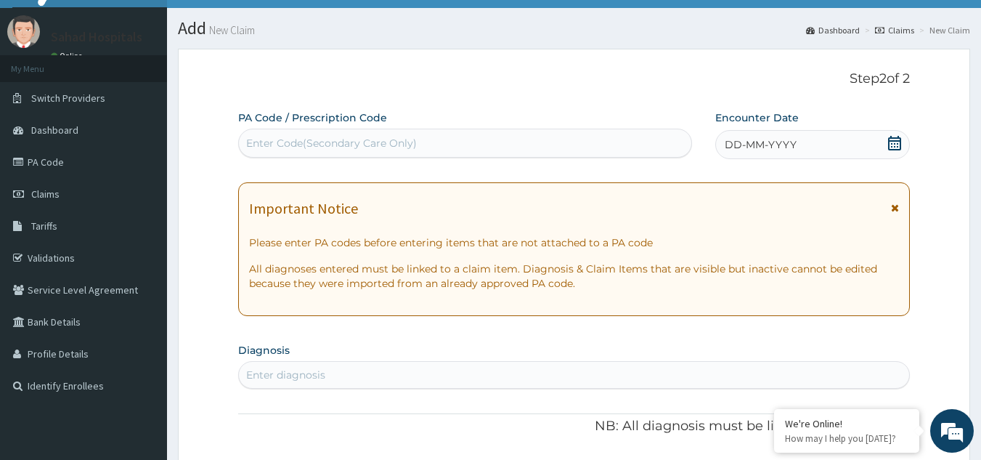
scroll to position [29, 0]
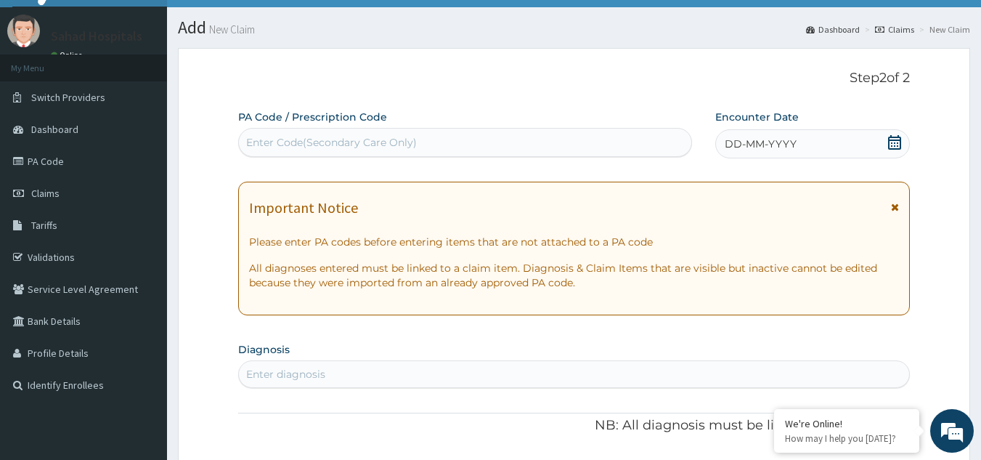
click at [452, 144] on div "Enter Code(Secondary Care Only)" at bounding box center [465, 142] width 453 height 23
paste input "PA/E77BF7"
type input "PA/E77BF7"
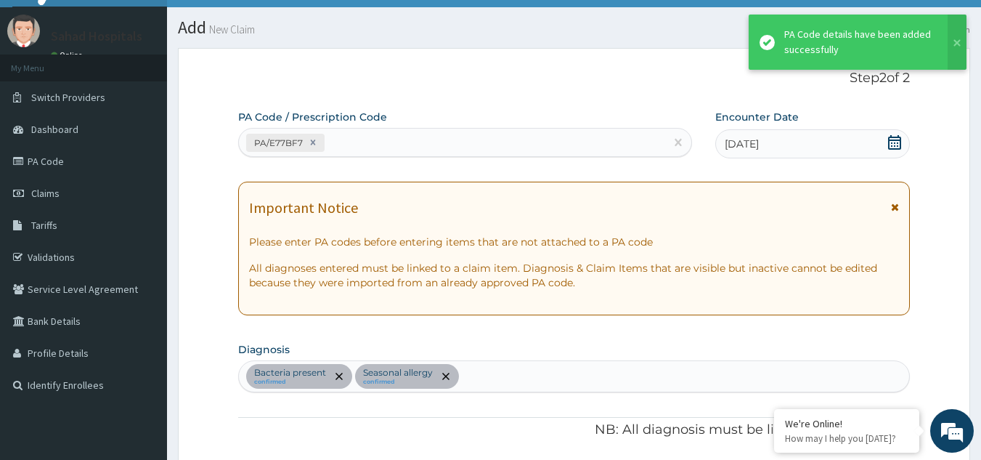
scroll to position [425, 0]
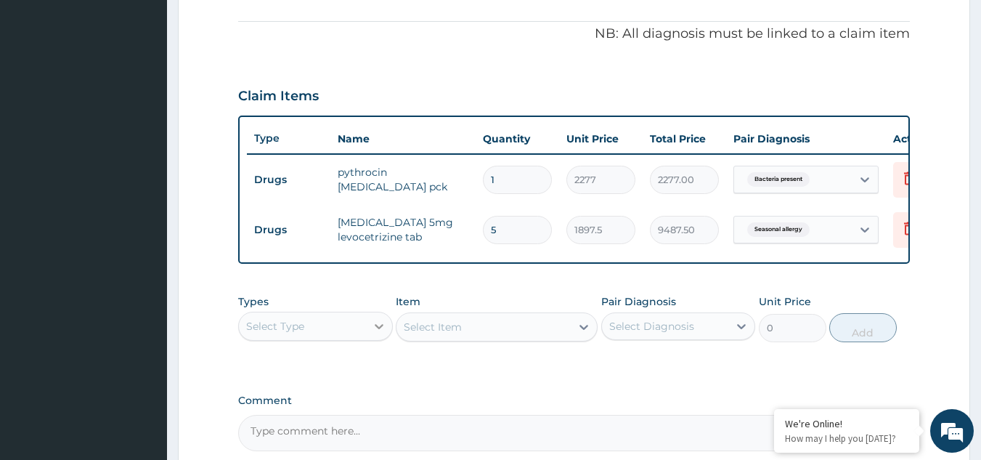
click at [379, 333] on icon at bounding box center [379, 326] width 15 height 15
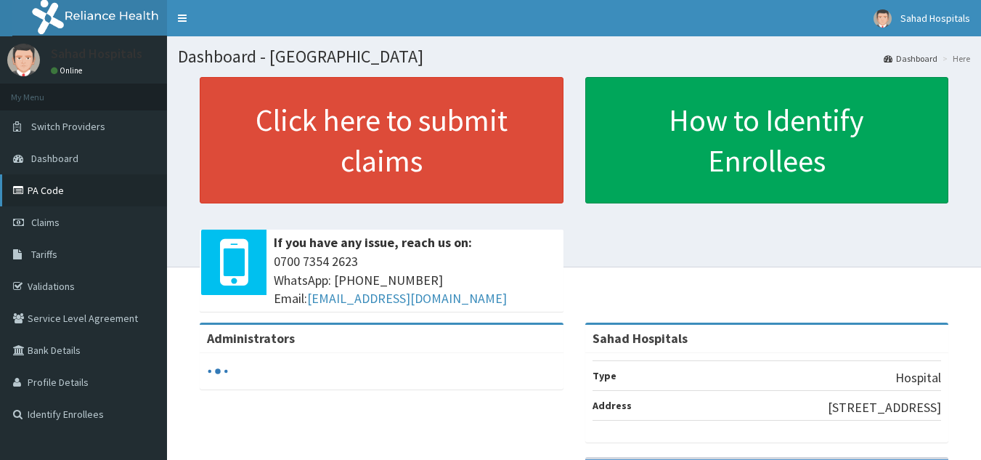
click at [68, 182] on link "PA Code" at bounding box center [83, 190] width 167 height 32
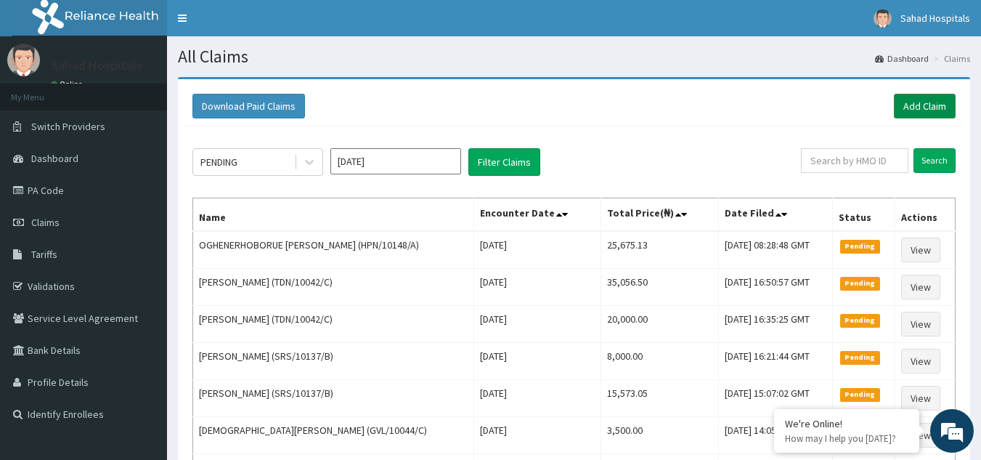
click at [918, 102] on link "Add Claim" at bounding box center [925, 106] width 62 height 25
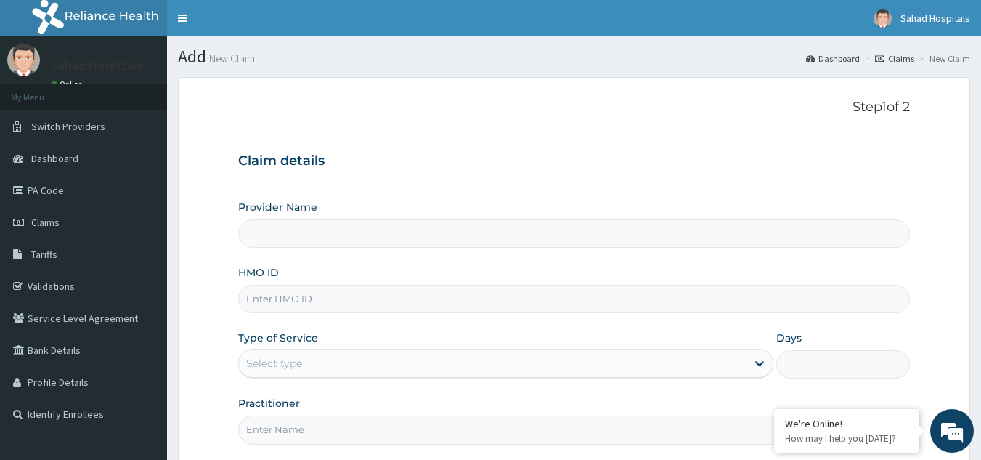
type input "Sahad Hospitals"
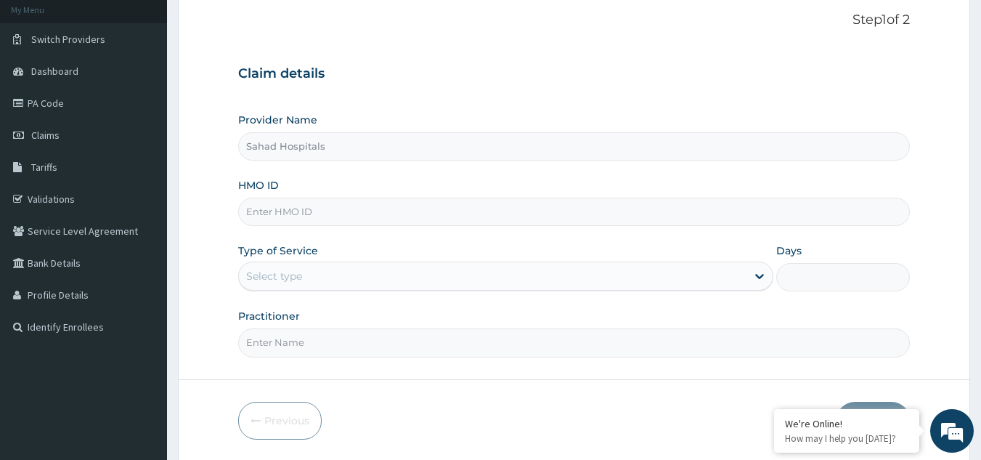
click at [373, 213] on input "HMO ID" at bounding box center [574, 211] width 672 height 28
paste input "EGB/10007/A"
type input "EGB/10007/A"
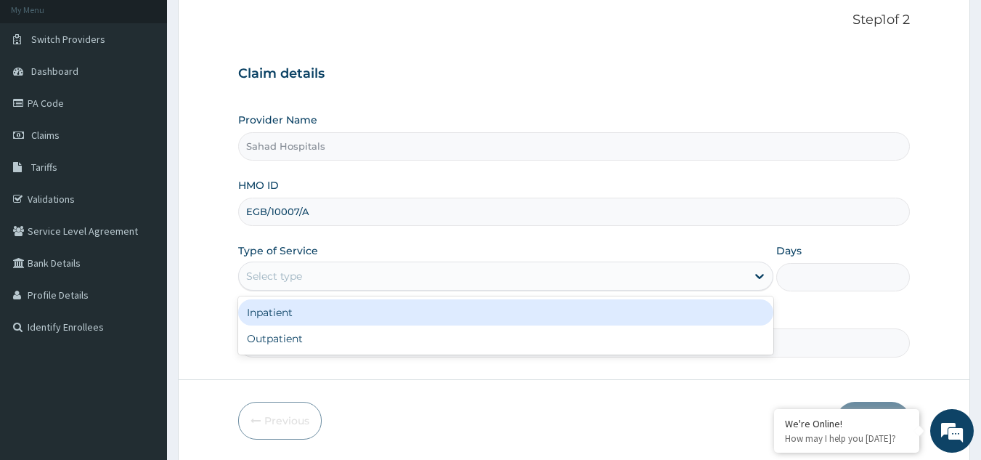
click at [407, 275] on div "Select type" at bounding box center [492, 275] width 507 height 23
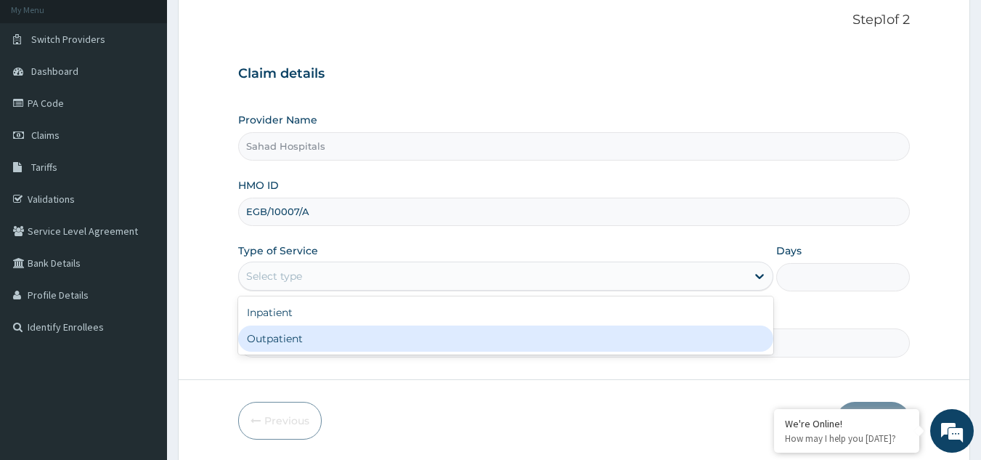
click at [392, 334] on div "Outpatient" at bounding box center [505, 338] width 535 height 26
type input "1"
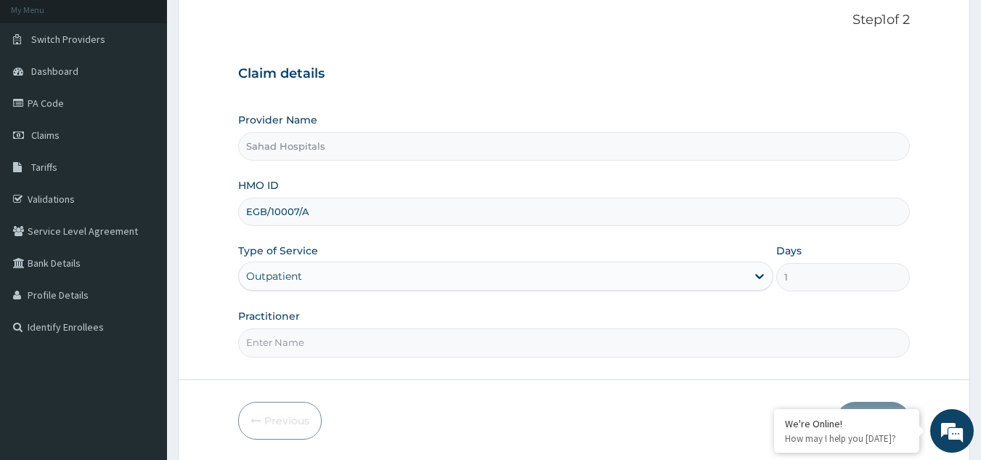
click at [507, 345] on input "Practitioner" at bounding box center [574, 342] width 672 height 28
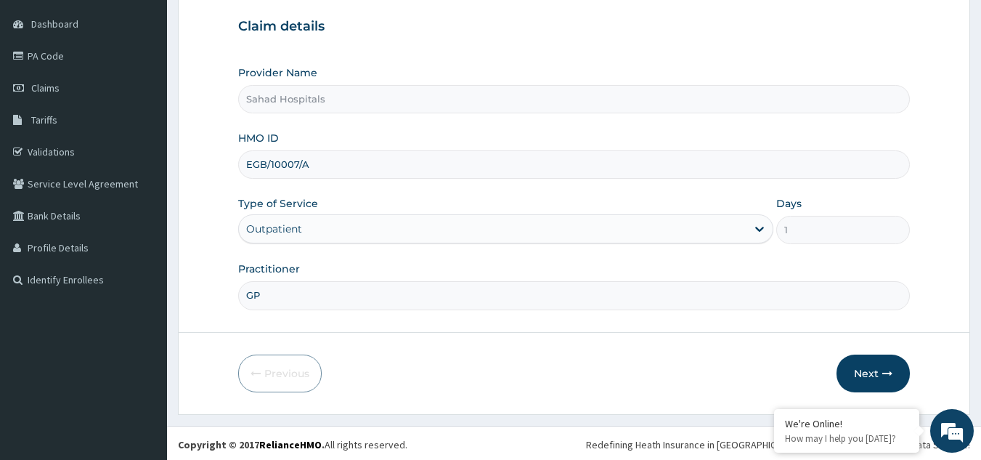
scroll to position [137, 0]
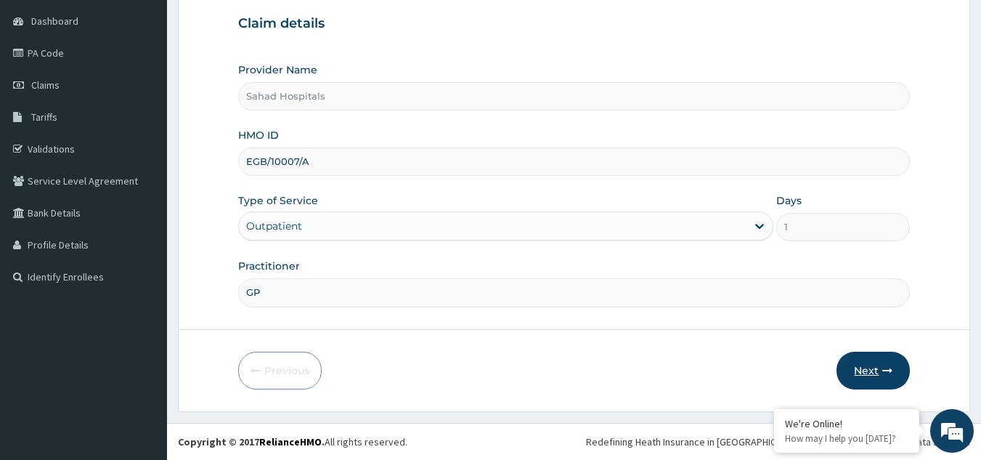
type input "GP"
click at [875, 372] on button "Next" at bounding box center [872, 370] width 73 height 38
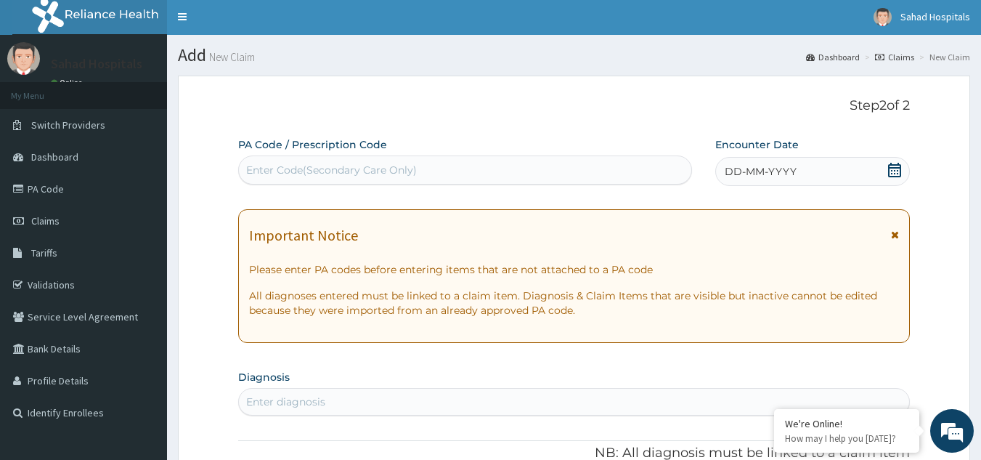
scroll to position [0, 0]
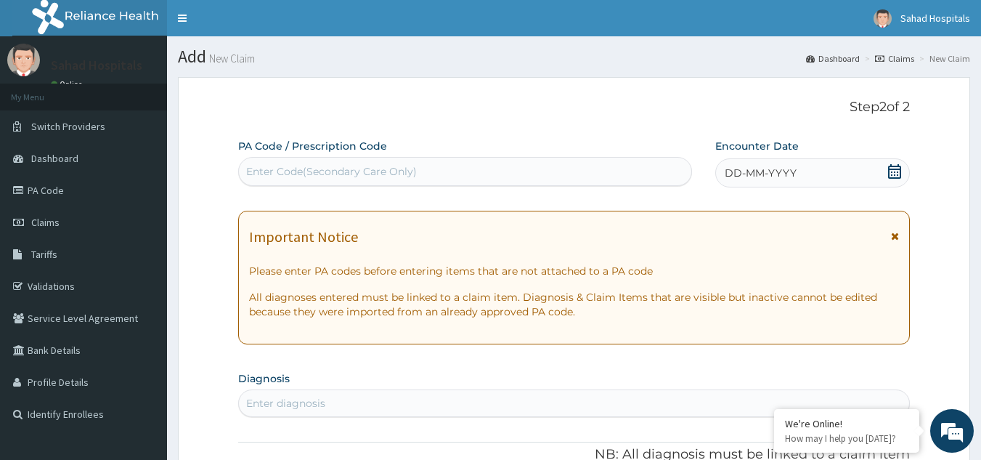
click at [433, 168] on div "Enter Code(Secondary Care Only)" at bounding box center [465, 171] width 453 height 23
paste input "PA/E77BF7"
type input "PA/E77BF7"
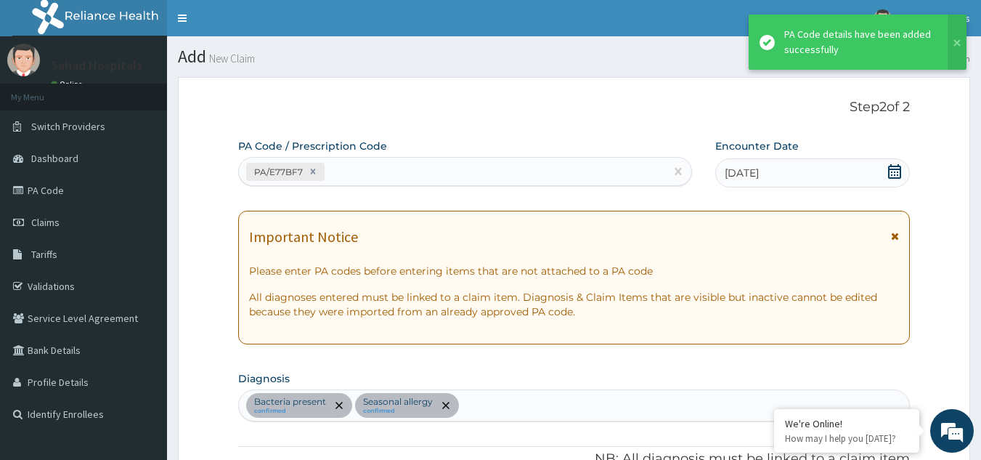
scroll to position [425, 0]
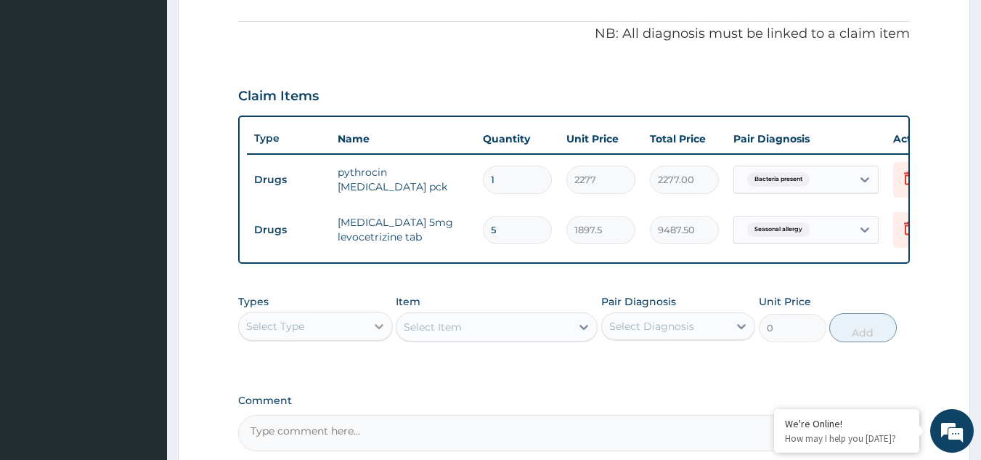
click at [378, 329] on icon at bounding box center [379, 326] width 9 height 5
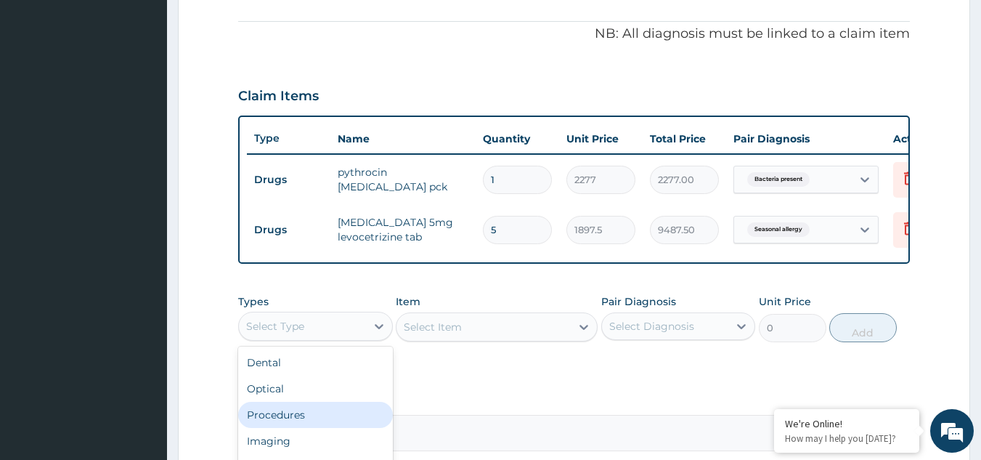
click at [304, 428] on div "Procedures" at bounding box center [315, 414] width 155 height 26
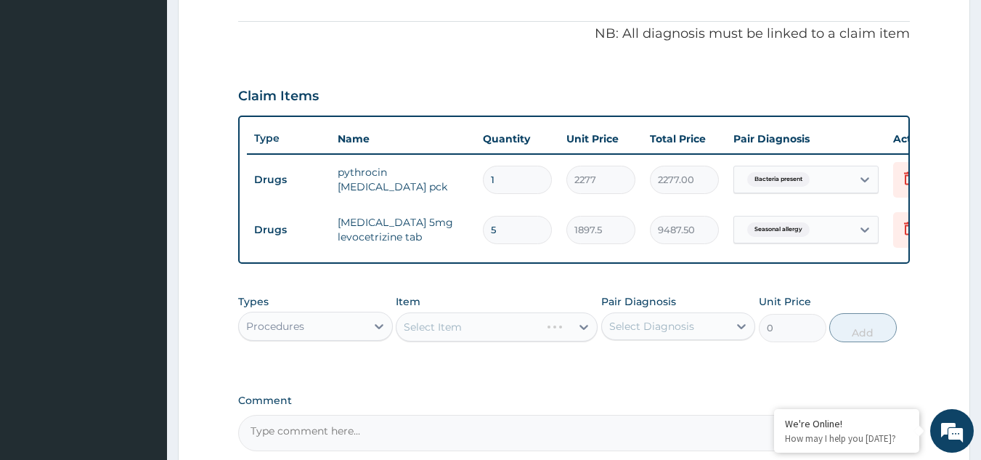
click at [499, 227] on input "5" at bounding box center [517, 230] width 69 height 28
click at [433, 334] on div "Select Item" at bounding box center [433, 326] width 58 height 15
type input "GENERAL"
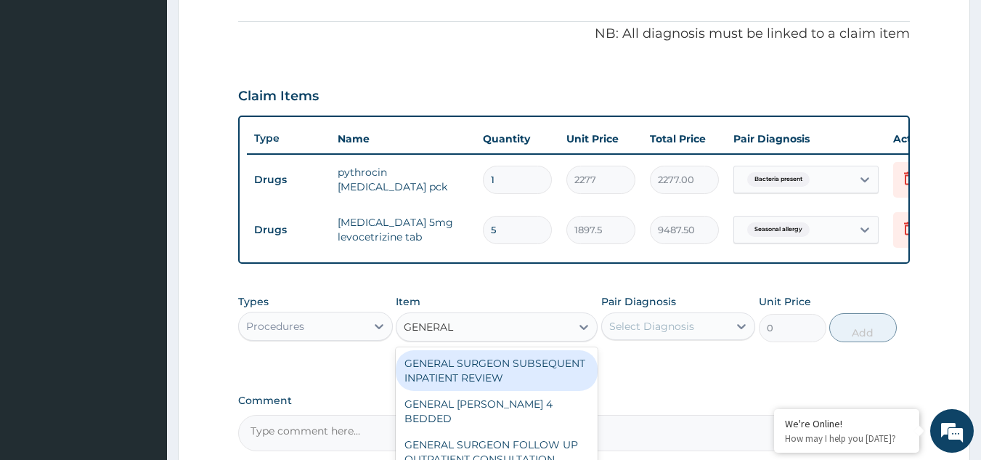
scroll to position [579, 0]
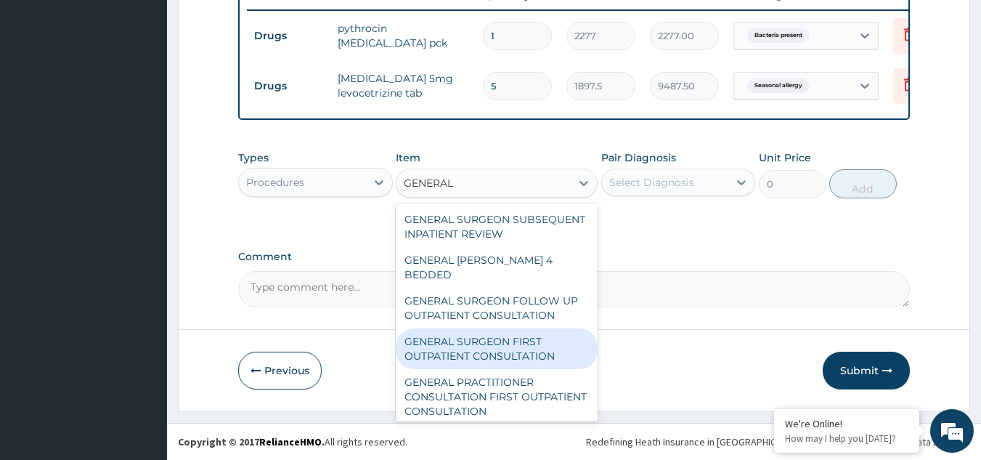
click at [547, 351] on div "GENERAL SURGEON FIRST OUTPATIENT CONSULTATION" at bounding box center [497, 348] width 202 height 41
type input "15000"
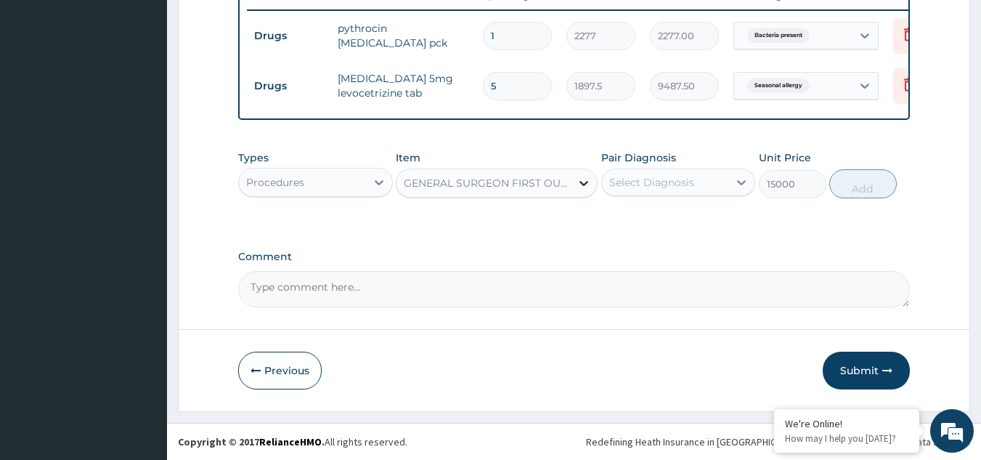
click at [580, 183] on icon at bounding box center [583, 183] width 15 height 15
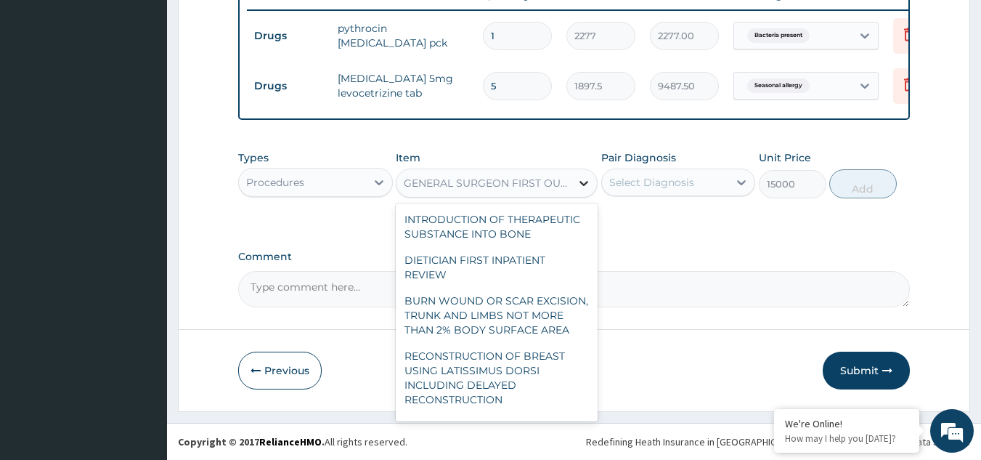
scroll to position [19327, 0]
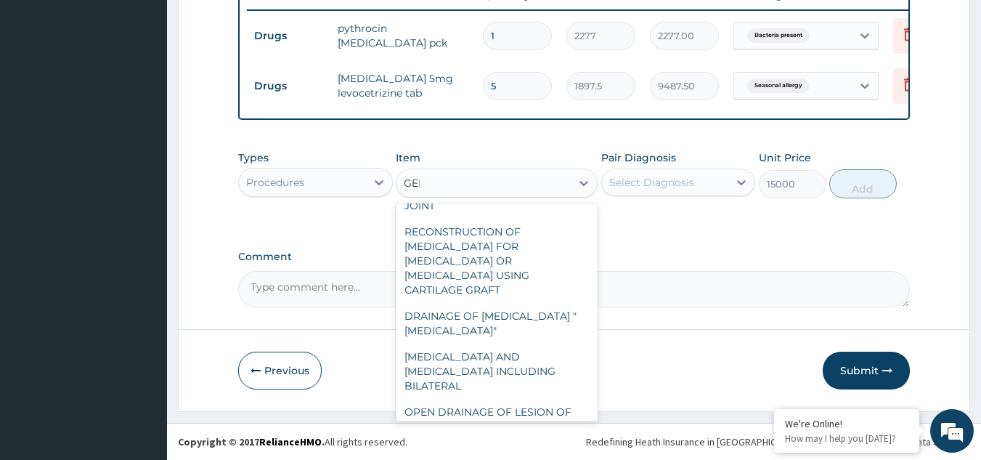
type input "GENE"
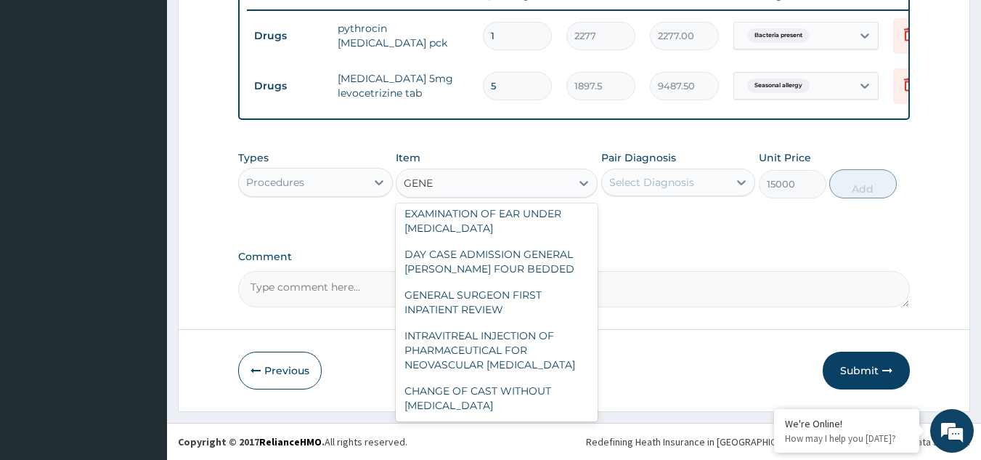
scroll to position [124, 0]
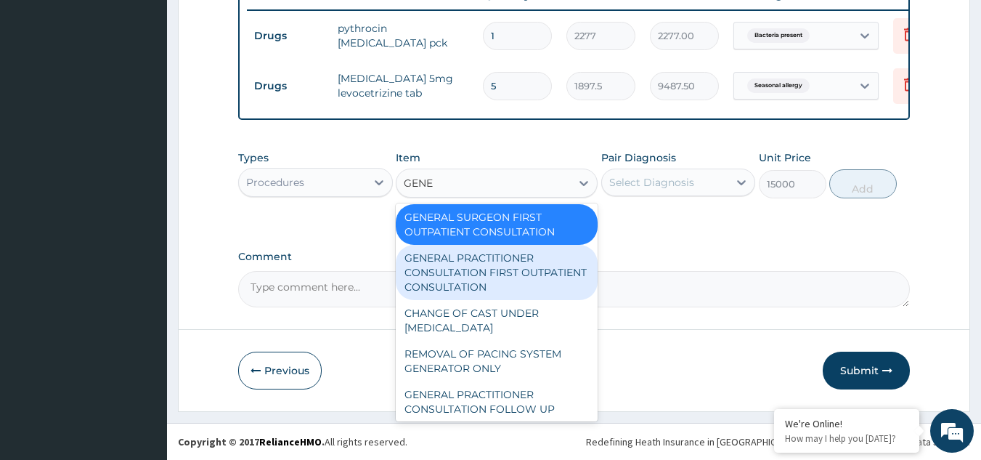
click at [476, 273] on div "GENERAL PRACTITIONER CONSULTATION FIRST OUTPATIENT CONSULTATION" at bounding box center [497, 272] width 202 height 55
type input "3000"
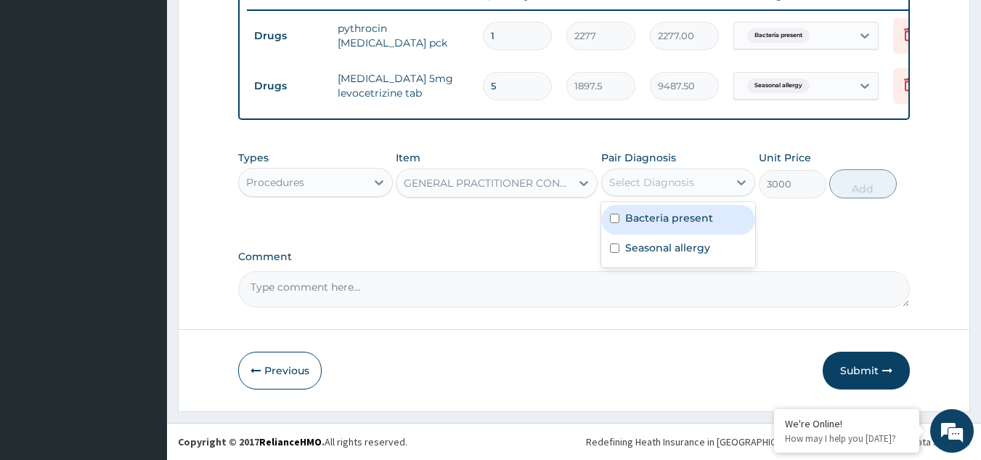
click at [637, 187] on div "Select Diagnosis" at bounding box center [651, 182] width 85 height 15
click at [612, 221] on input "checkbox" at bounding box center [614, 217] width 9 height 9
checkbox input "true"
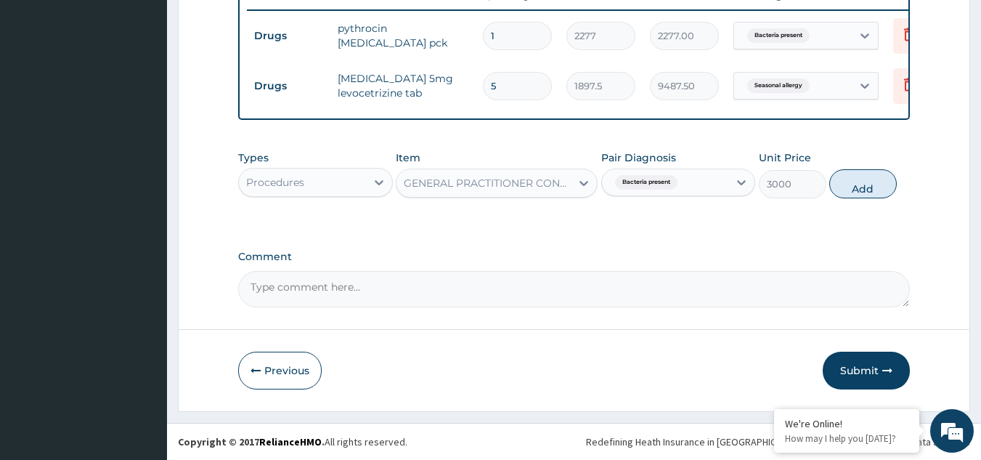
click at [632, 181] on span "Bacteria present" at bounding box center [646, 182] width 62 height 15
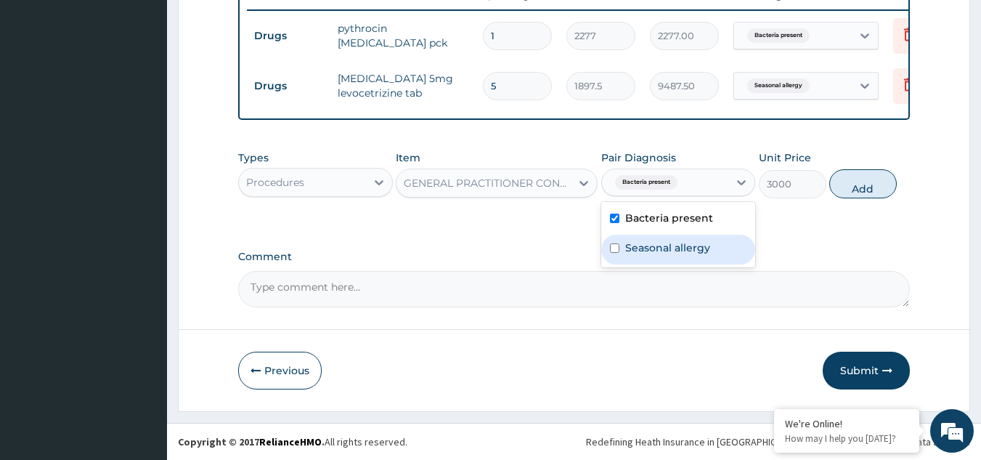
click at [611, 250] on input "checkbox" at bounding box center [614, 247] width 9 height 9
checkbox input "true"
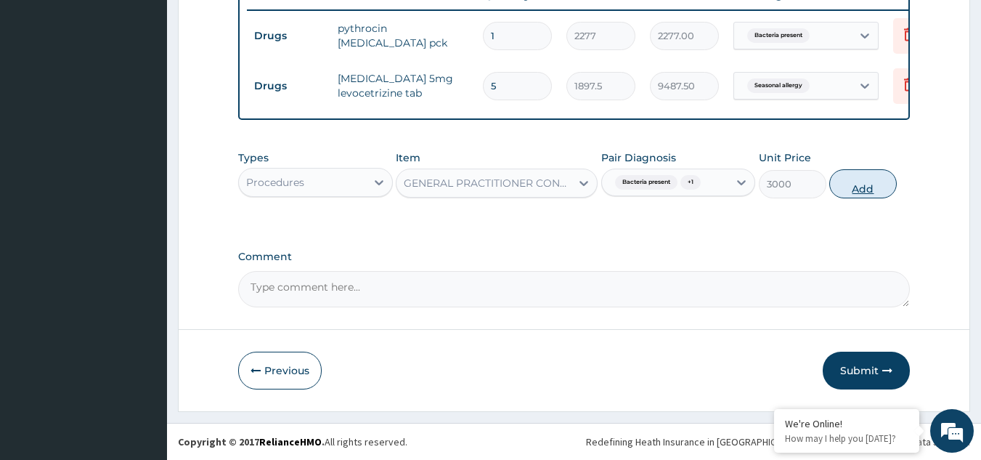
click at [876, 188] on button "Add" at bounding box center [863, 183] width 68 height 29
type input "0"
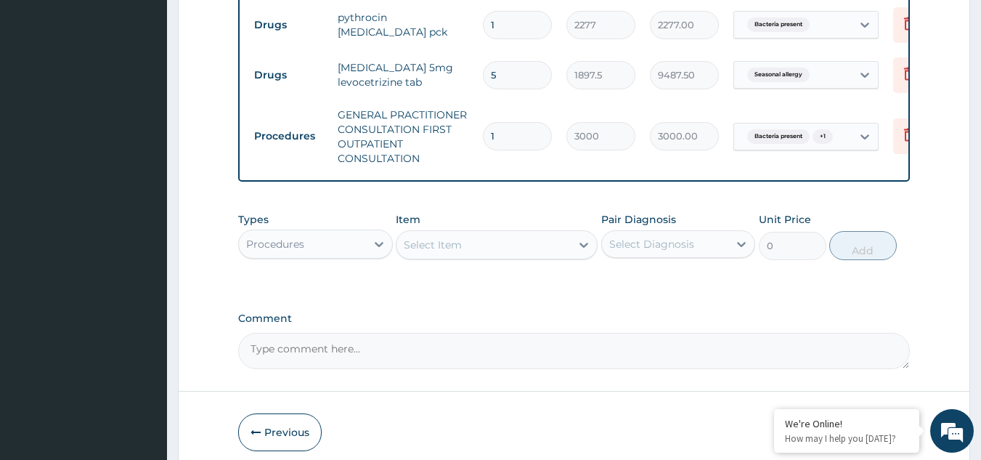
scroll to position [178, 0]
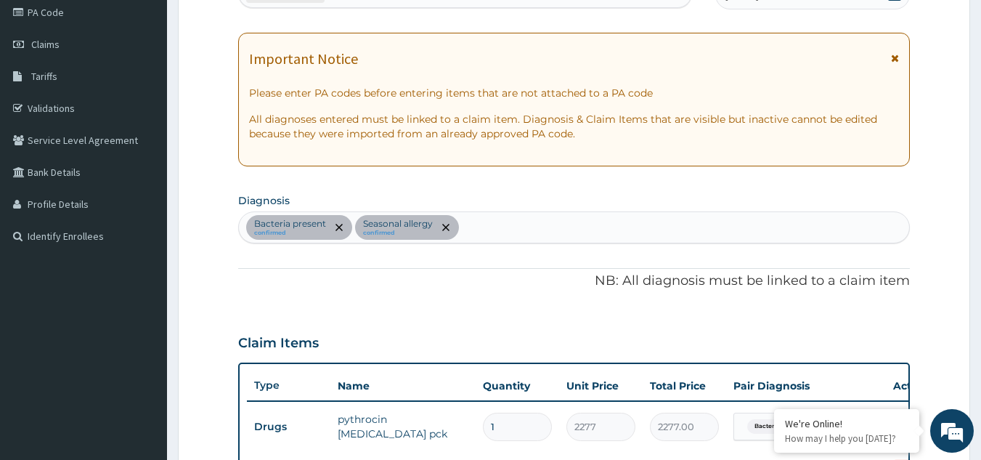
click at [514, 229] on div "Bacteria present confirmed Seasonal allergy confirmed" at bounding box center [574, 227] width 671 height 30
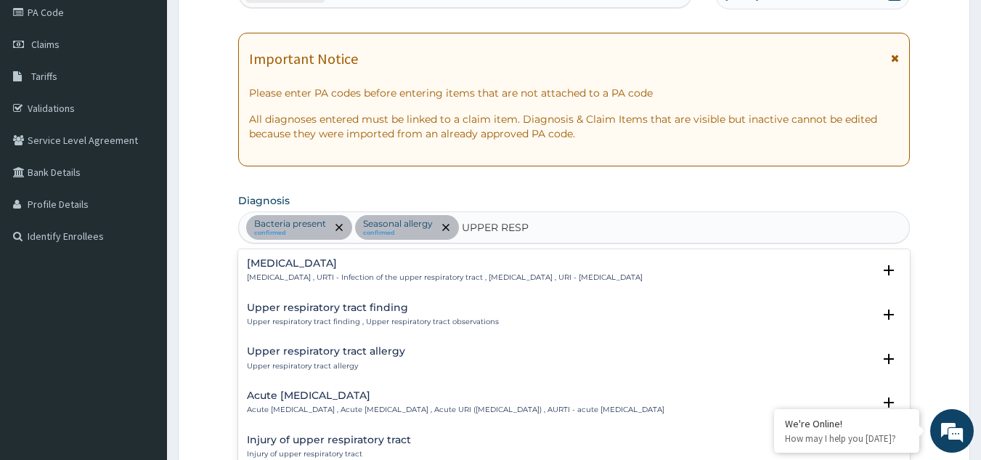
click at [340, 399] on h4 "Acute upper respiratory infection" at bounding box center [455, 395] width 417 height 11
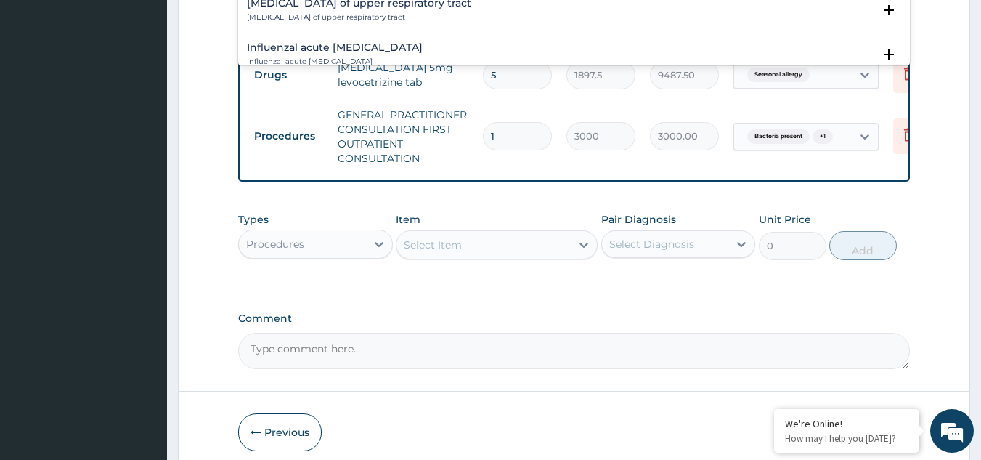
scroll to position [571, 0]
type input "UPPER RESP"
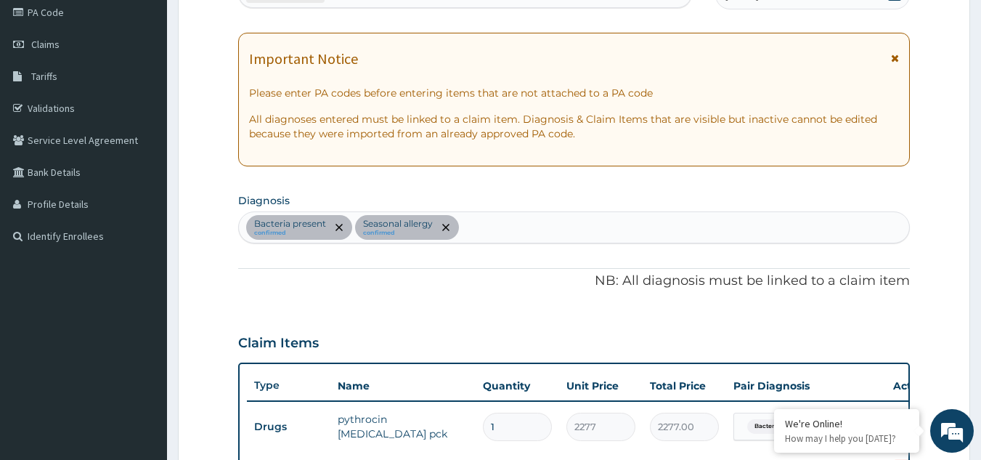
click at [514, 227] on div "Bacteria present confirmed Seasonal allergy confirmed" at bounding box center [574, 227] width 671 height 30
type input "UPPER RESP"
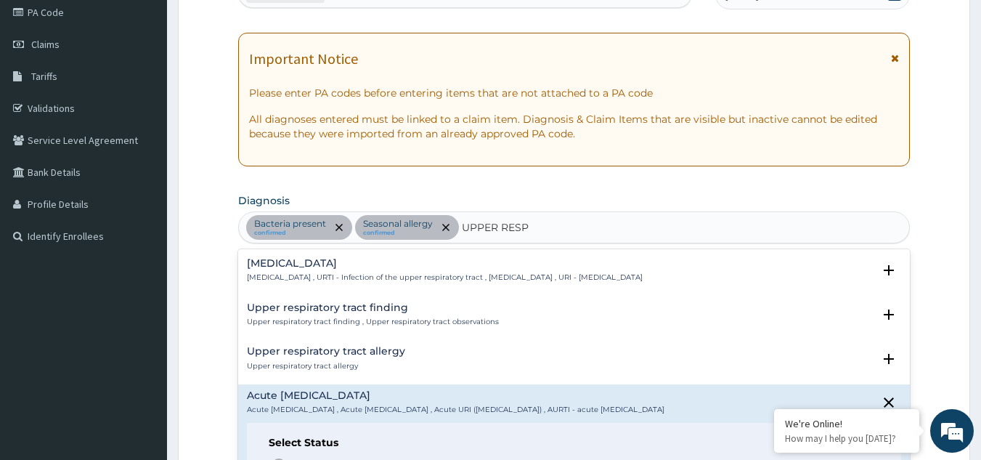
scroll to position [190, 0]
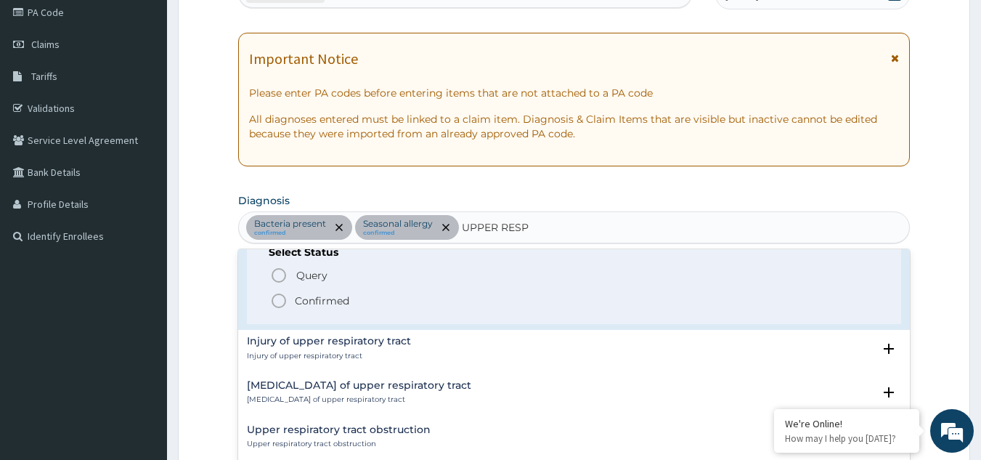
click at [274, 301] on icon "status option filled" at bounding box center [278, 300] width 17 height 17
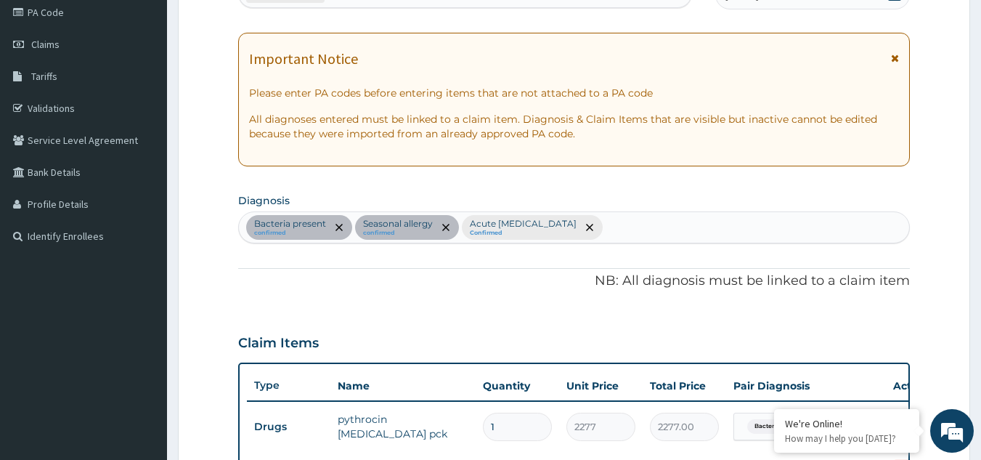
scroll to position [579, 0]
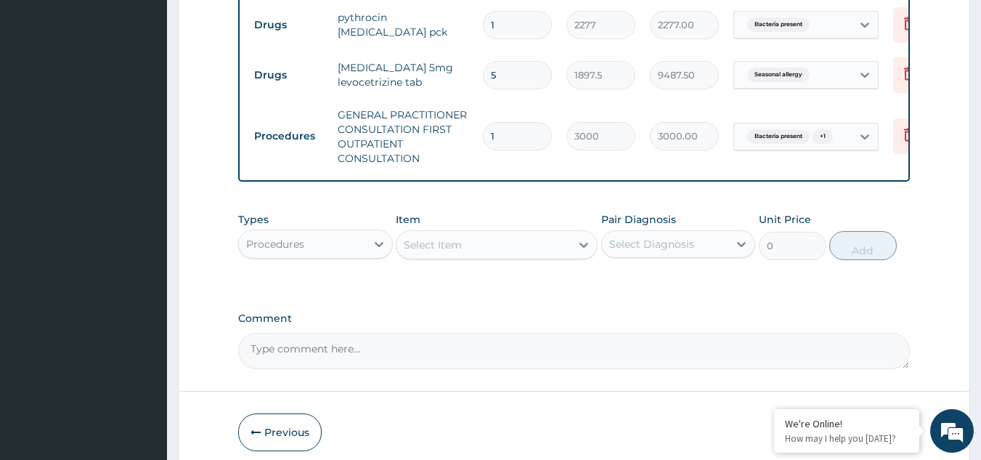
click at [510, 27] on input "1" at bounding box center [517, 25] width 69 height 28
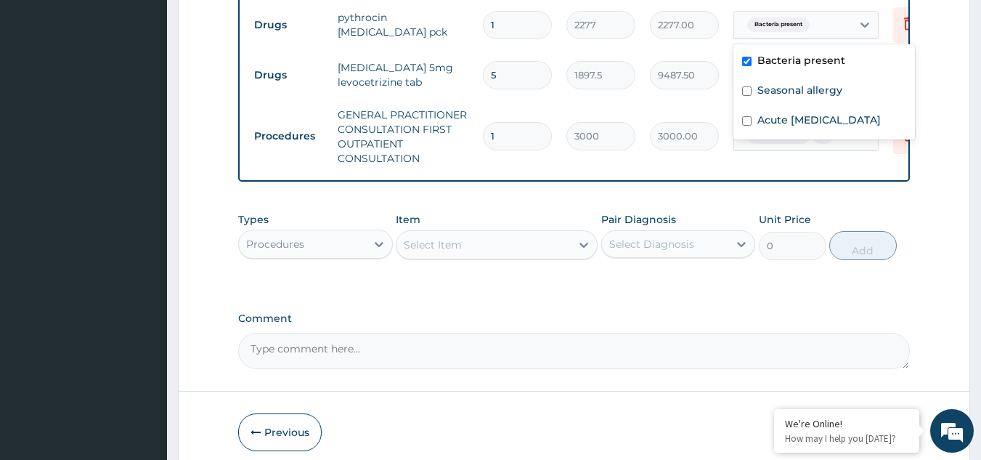
click at [773, 27] on span "Bacteria present" at bounding box center [778, 24] width 62 height 15
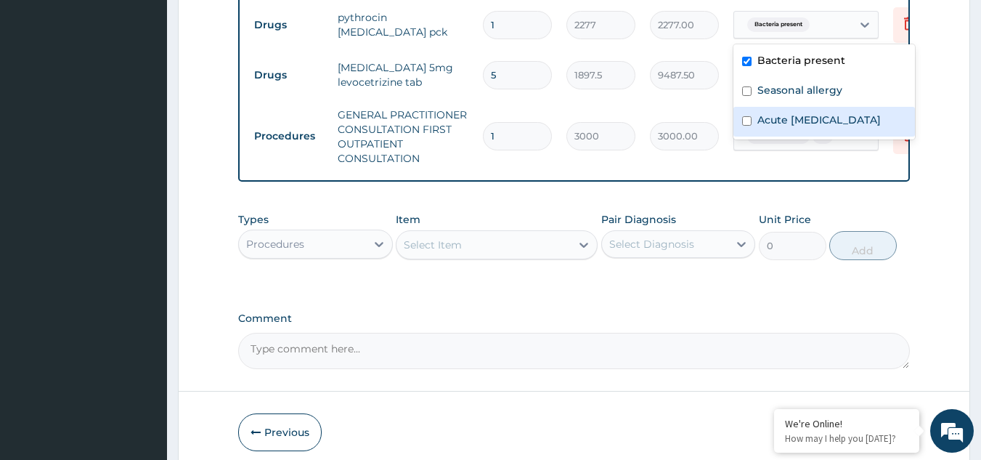
click at [743, 126] on input "checkbox" at bounding box center [746, 120] width 9 height 9
checkbox input "true"
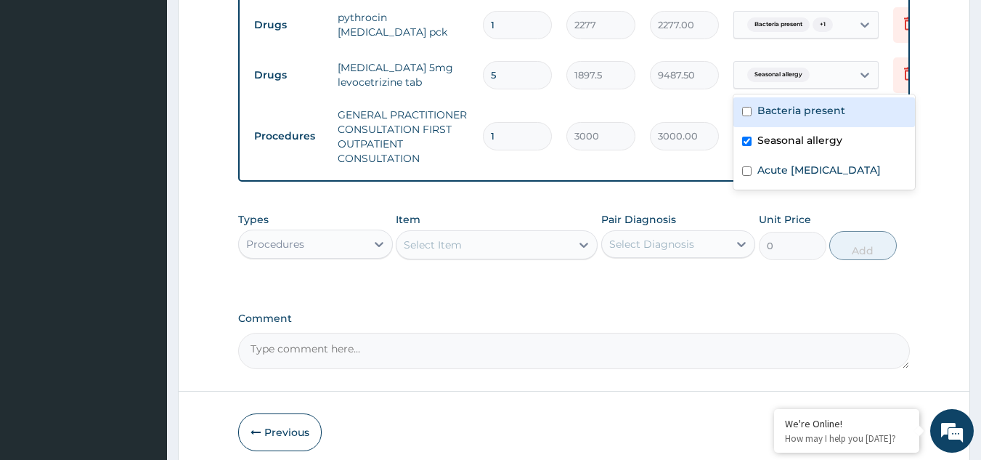
click at [777, 75] on span "Seasonal allergy" at bounding box center [778, 75] width 62 height 15
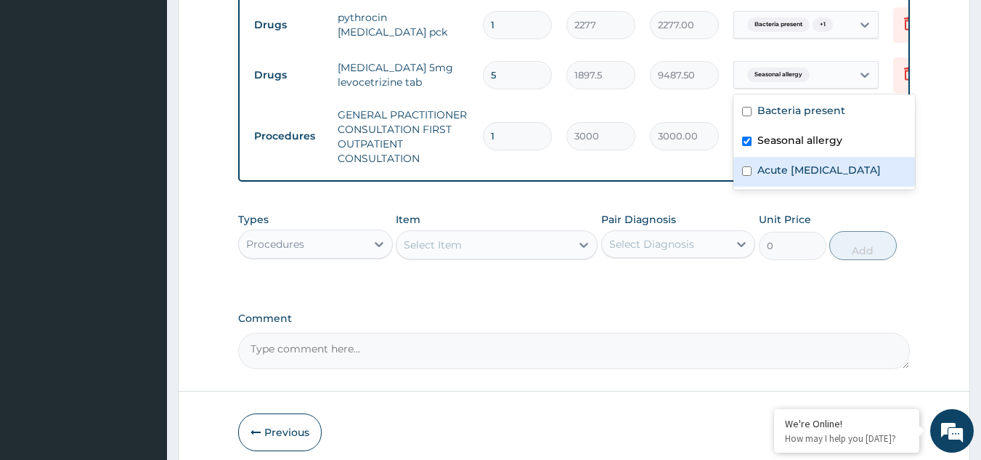
click at [745, 176] on input "checkbox" at bounding box center [746, 170] width 9 height 9
checkbox input "true"
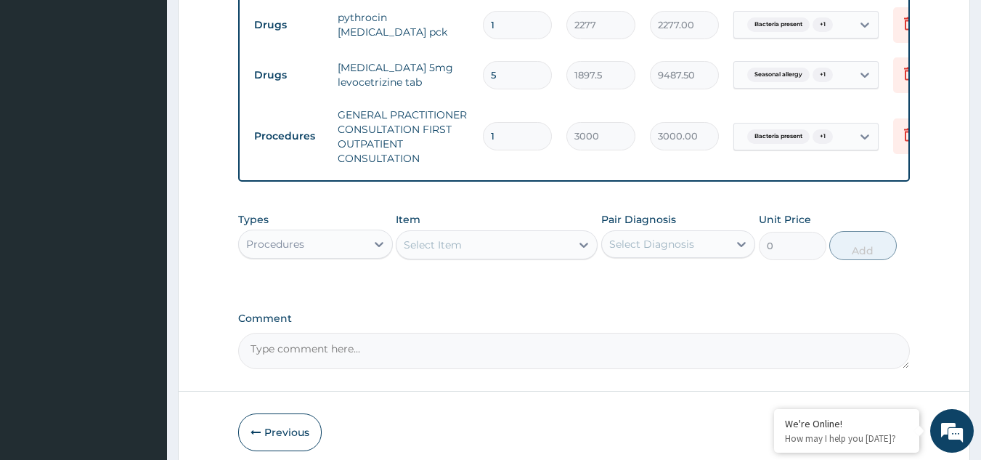
click at [642, 220] on div "Types Procedures Item Select Item Pair Diagnosis Select Diagnosis Unit Price 0 …" at bounding box center [574, 236] width 672 height 62
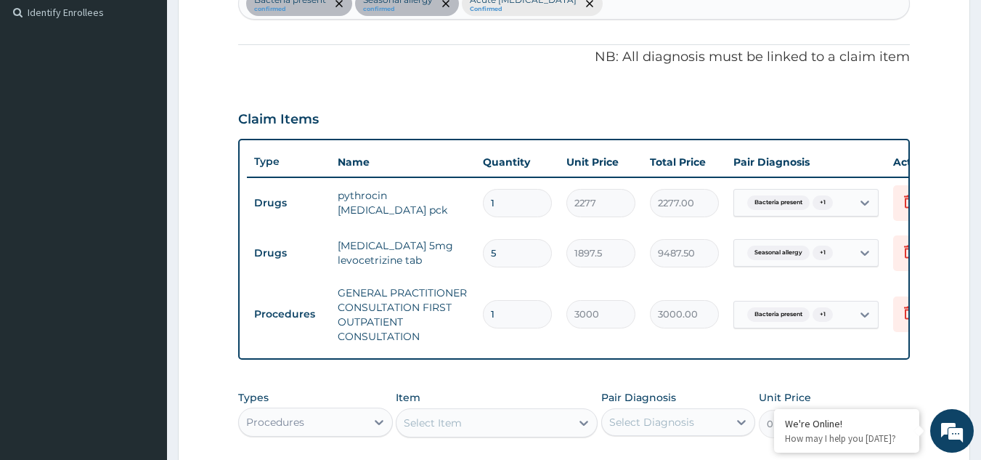
scroll to position [652, 0]
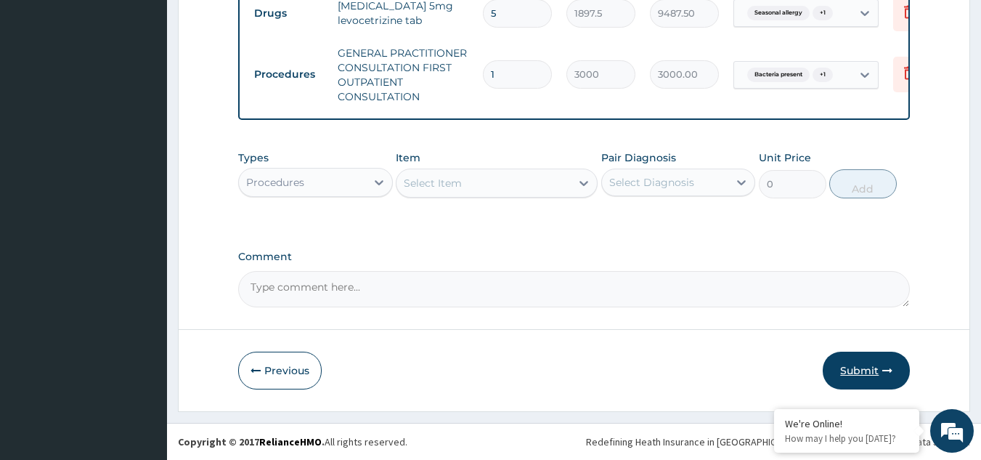
click at [866, 362] on button "Submit" at bounding box center [866, 370] width 87 height 38
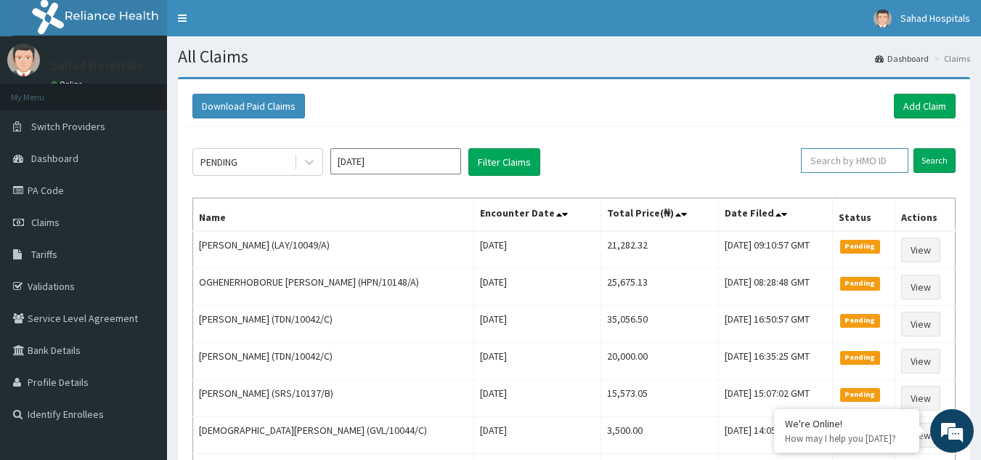
click at [839, 164] on input "text" at bounding box center [854, 160] width 107 height 25
paste input "EGB/10007/A"
type input "EGB/10007/A"
click at [927, 155] on input "Search" at bounding box center [934, 160] width 42 height 25
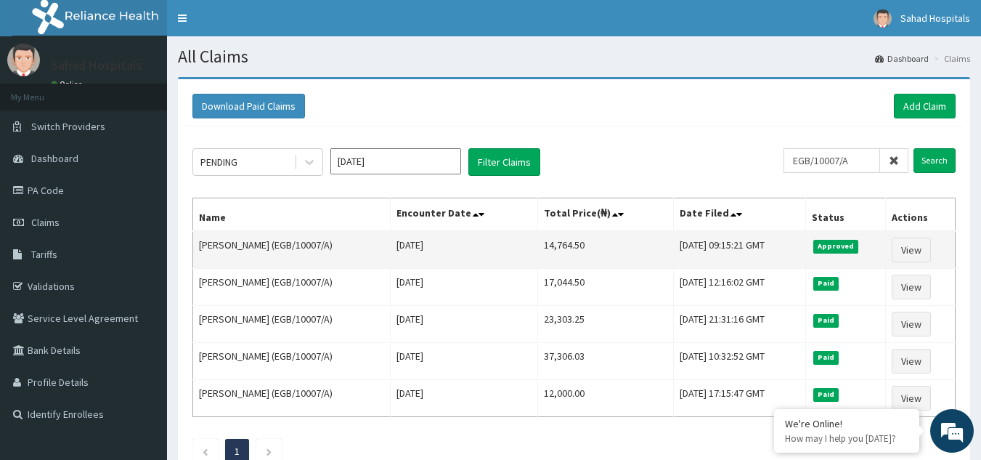
drag, startPoint x: 585, startPoint y: 241, endPoint x: 522, endPoint y: 240, distance: 63.2
click at [522, 240] on tr "ONYINYE ONYEJEKWE (EGB/10007/A) Wed Sep 03 2025 14,764.50 Tue, 16 Sep 2025 09:1…" at bounding box center [574, 250] width 762 height 38
copy tr "14,764.50"
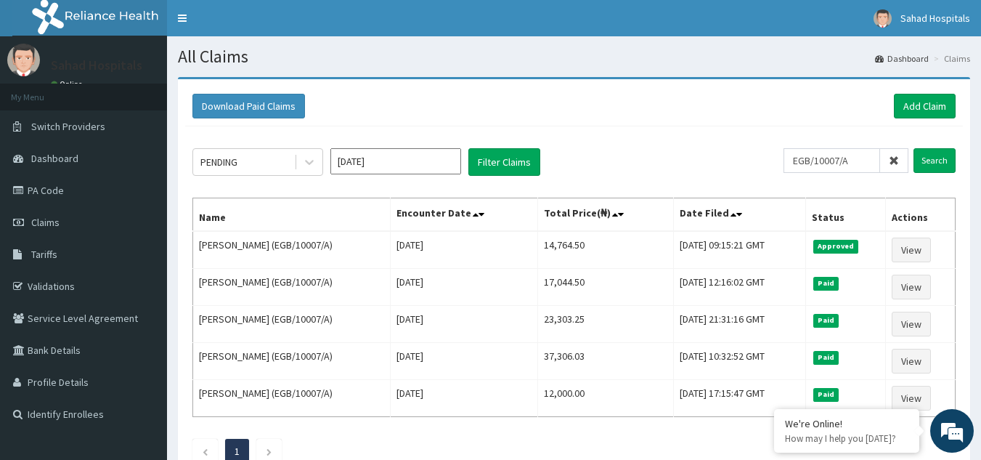
click at [706, 136] on div "PENDING Sep 2025 Filter Claims EGB/10007/A Search Name Encounter Date Total Pri…" at bounding box center [574, 301] width 778 height 351
click at [926, 102] on link "Add Claim" at bounding box center [925, 106] width 62 height 25
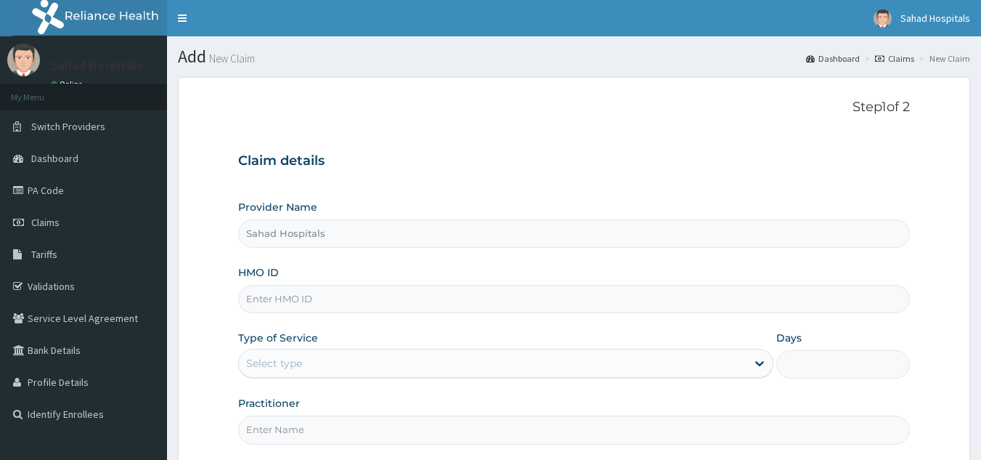
type input "Sahad Hospitals"
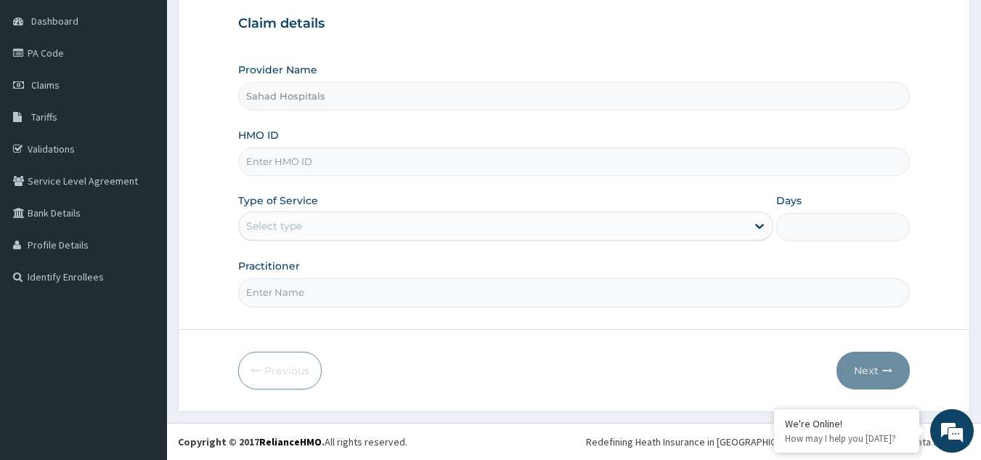
click at [361, 165] on input "HMO ID" at bounding box center [574, 161] width 672 height 28
paste input "FBL/10420/A"
type input "FBL/10420/A"
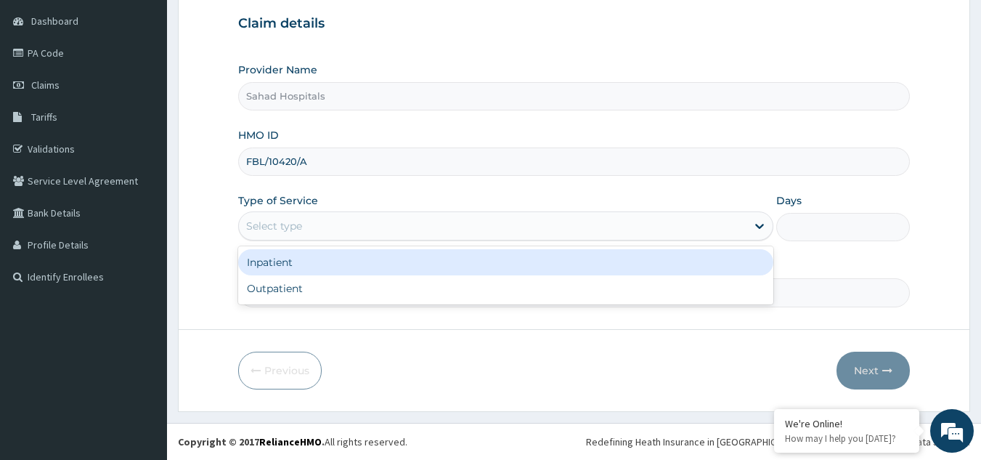
click at [703, 219] on div "Select type" at bounding box center [492, 225] width 507 height 23
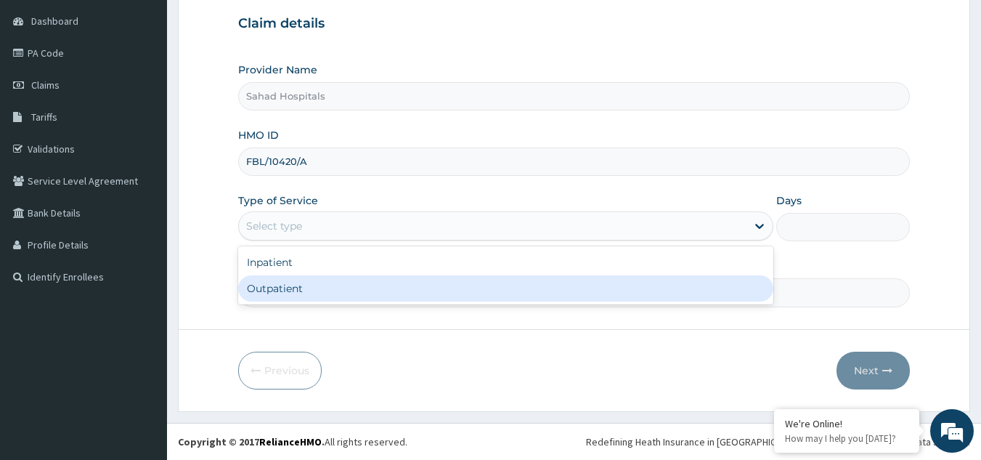
click at [592, 285] on div "Outpatient" at bounding box center [505, 288] width 535 height 26
type input "1"
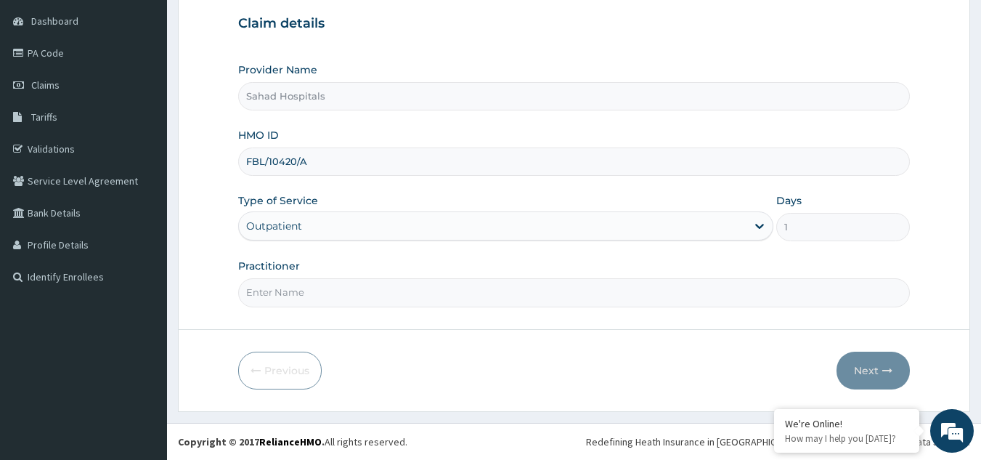
click at [491, 291] on input "Practitioner" at bounding box center [574, 292] width 672 height 28
type input "G"
type input "S"
type input "GYNAECOLOGIST"
click at [608, 159] on input "FBL/10420/A" at bounding box center [574, 161] width 672 height 28
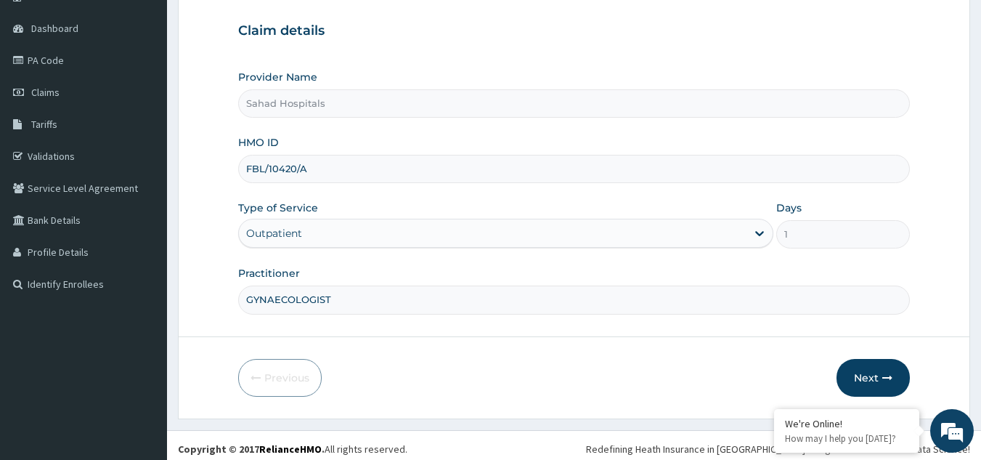
scroll to position [137, 0]
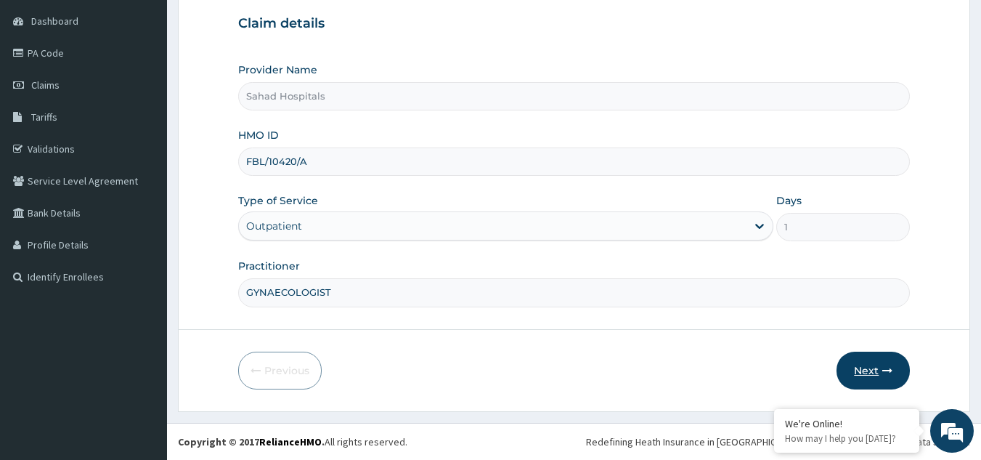
click at [865, 362] on button "Next" at bounding box center [872, 370] width 73 height 38
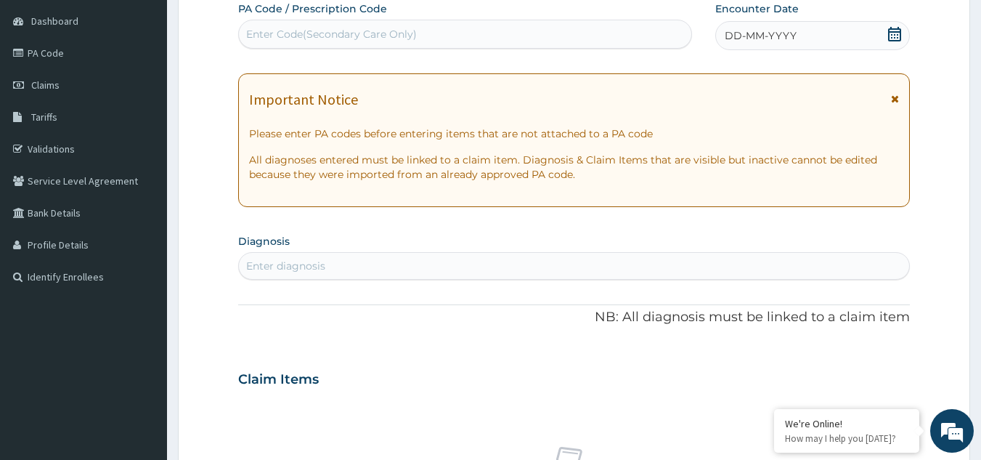
click at [446, 30] on div "Enter Code(Secondary Care Only)" at bounding box center [465, 34] width 453 height 23
paste input "PA/EDE811"
type input "PA/EDE811"
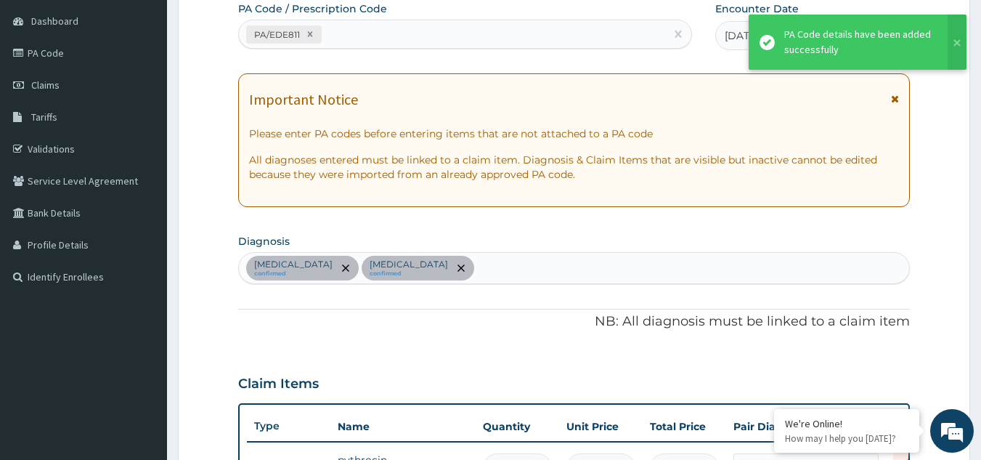
scroll to position [428, 0]
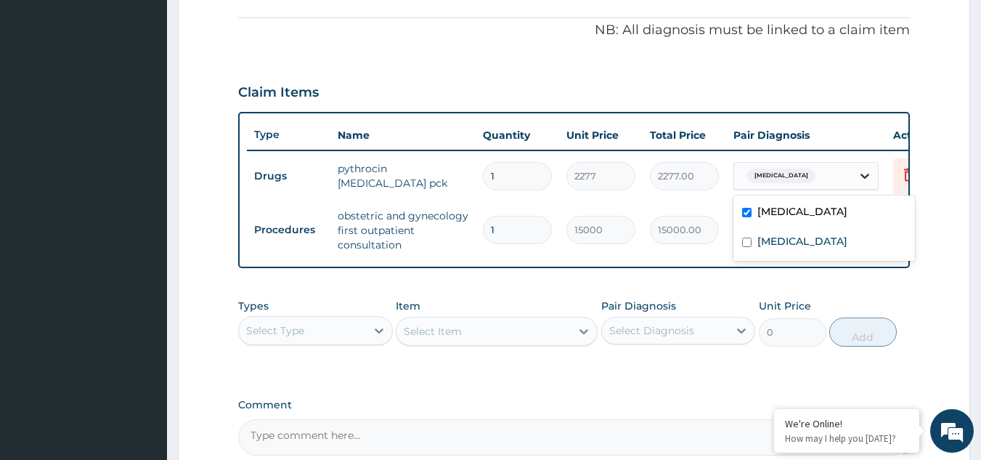
click at [864, 176] on icon at bounding box center [864, 176] width 9 height 5
click at [862, 171] on icon at bounding box center [864, 175] width 15 height 15
click at [793, 212] on label "Bacterial sepsis" at bounding box center [802, 211] width 90 height 15
click at [862, 76] on div "Claim Items" at bounding box center [574, 89] width 672 height 38
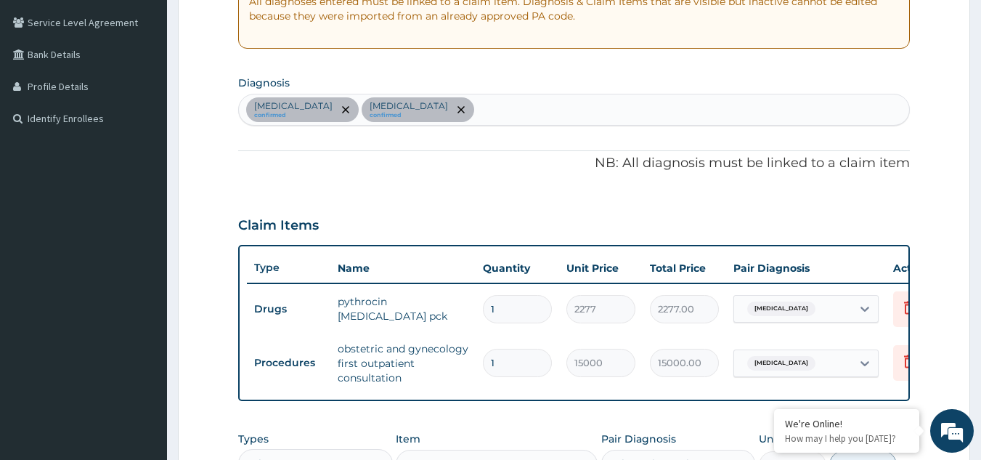
scroll to position [297, 0]
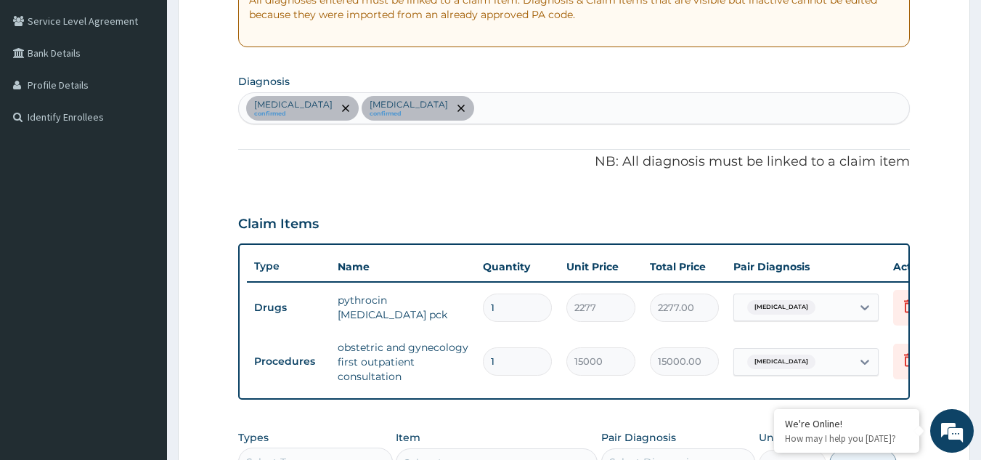
click at [629, 158] on p "NB: All diagnosis must be linked to a claim item" at bounding box center [574, 161] width 672 height 19
click at [626, 159] on p "NB: All diagnosis must be linked to a claim item" at bounding box center [574, 161] width 672 height 19
click at [907, 158] on p "NB: All diagnosis must be linked to a claim item" at bounding box center [574, 161] width 672 height 19
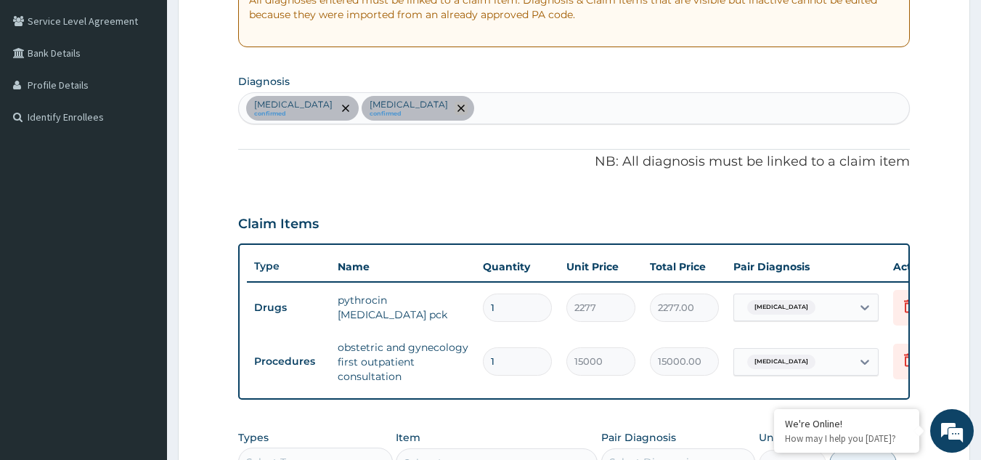
click at [468, 105] on span "remove selection option" at bounding box center [460, 108] width 13 height 13
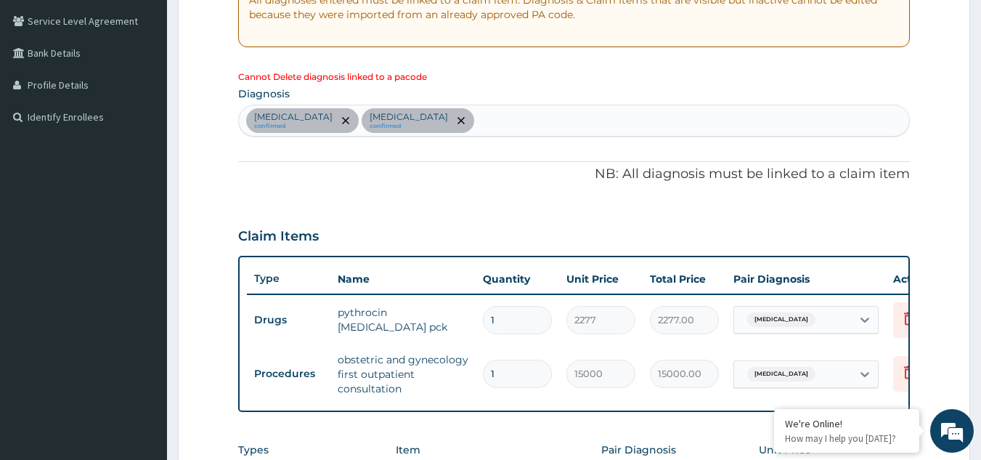
click at [528, 121] on div "Bacterial sepsis confirmed Intramural leiomyoma of uterus confirmed" at bounding box center [574, 120] width 671 height 30
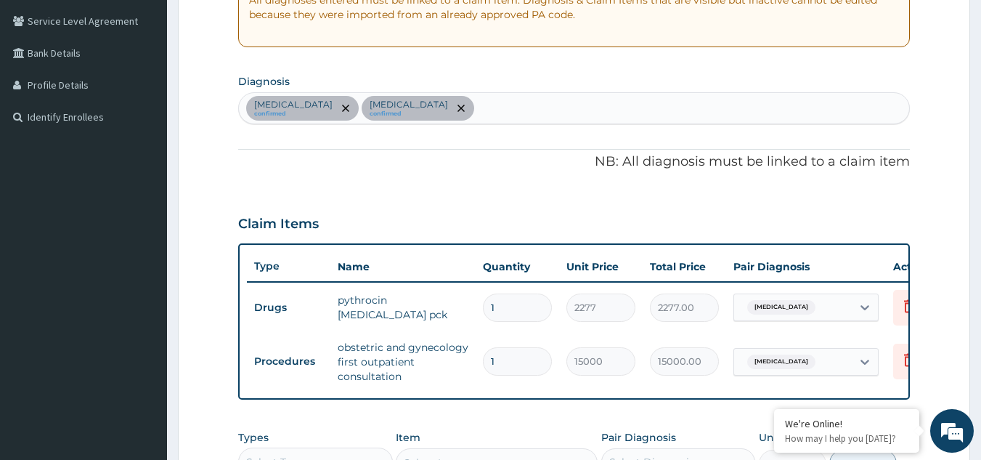
type input "A"
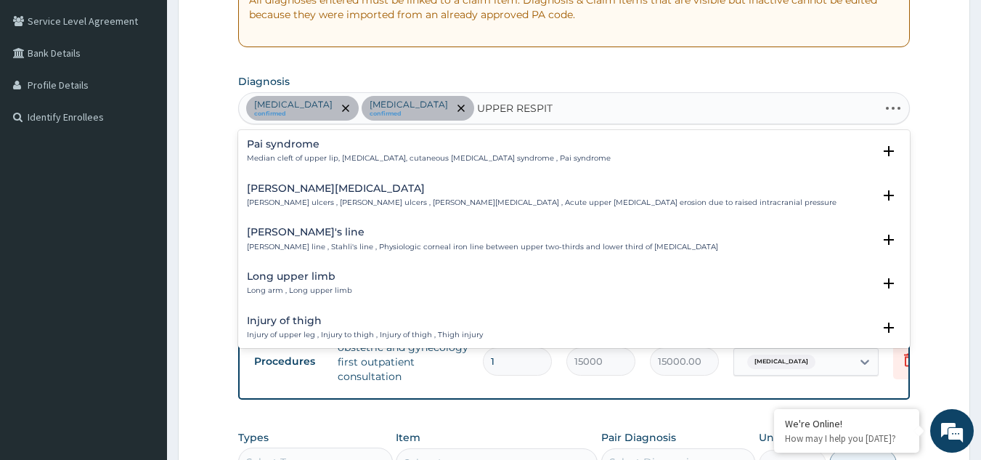
type input "UPPER RESPI"
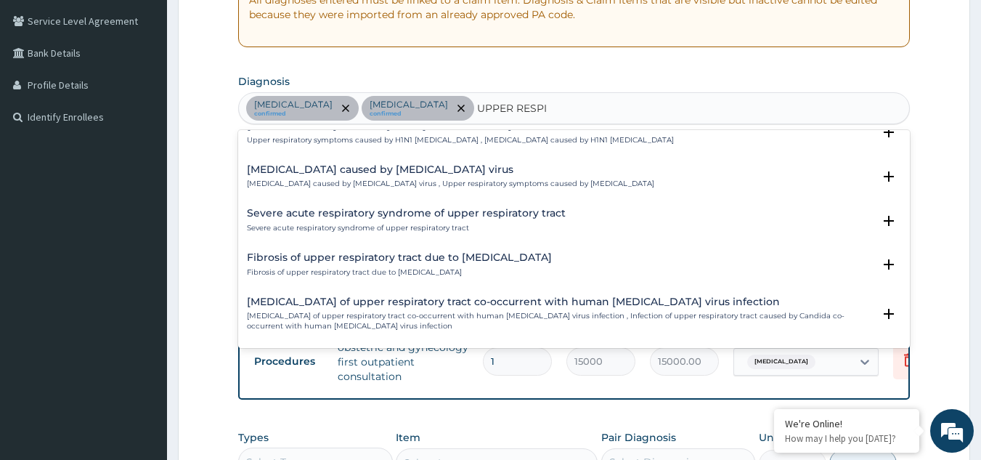
scroll to position [0, 0]
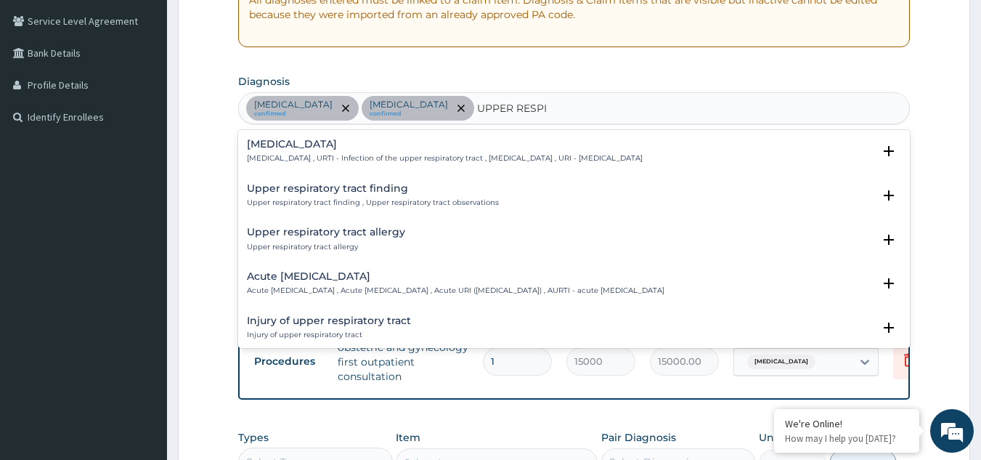
click at [377, 272] on h4 "Acute [MEDICAL_DATA]" at bounding box center [455, 276] width 417 height 11
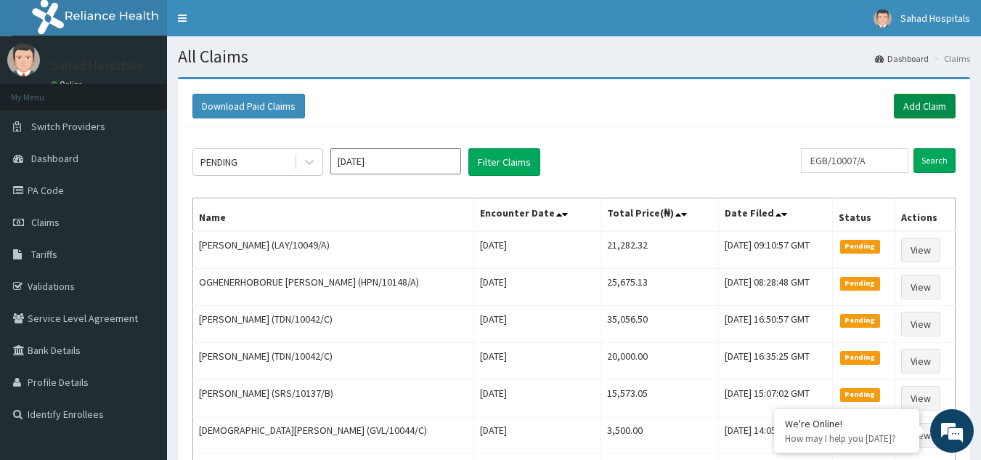
click at [918, 98] on link "Add Claim" at bounding box center [925, 106] width 62 height 25
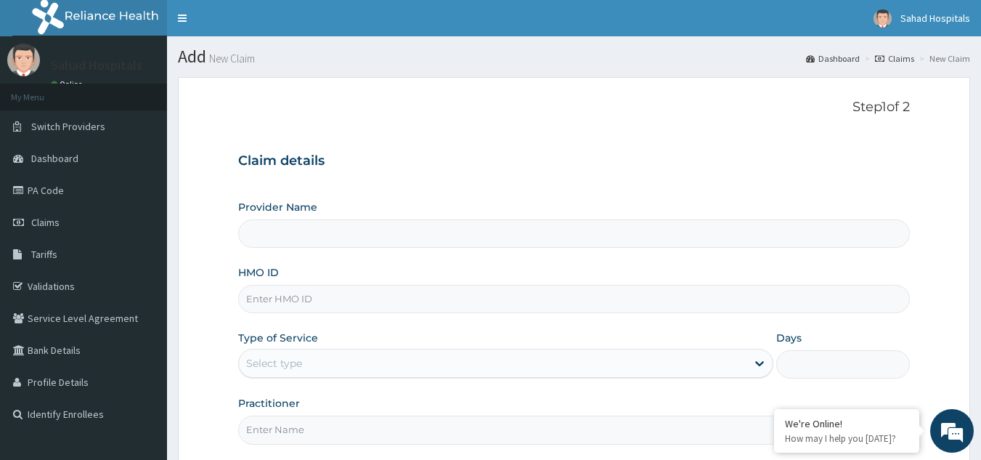
type input "Sahad Hospitals"
click at [335, 303] on input "HMO ID" at bounding box center [574, 299] width 672 height 28
paste input "Oboh, Cynthia"
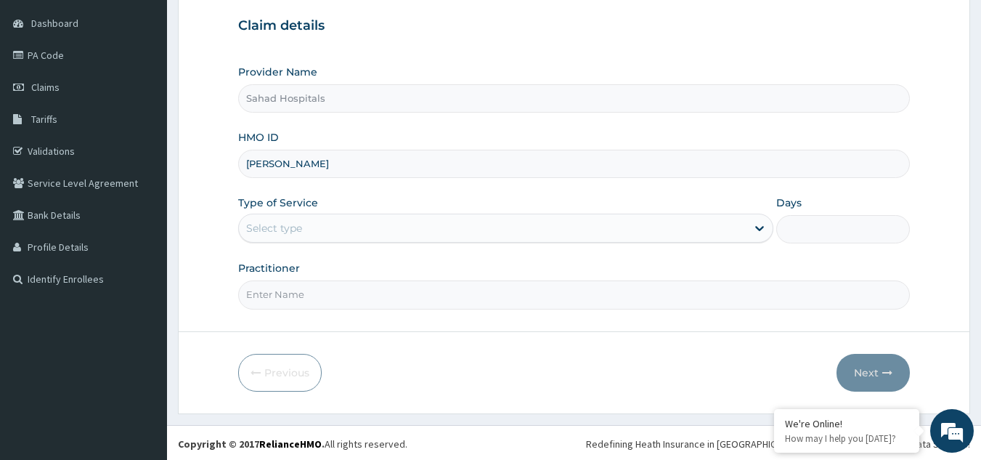
scroll to position [137, 0]
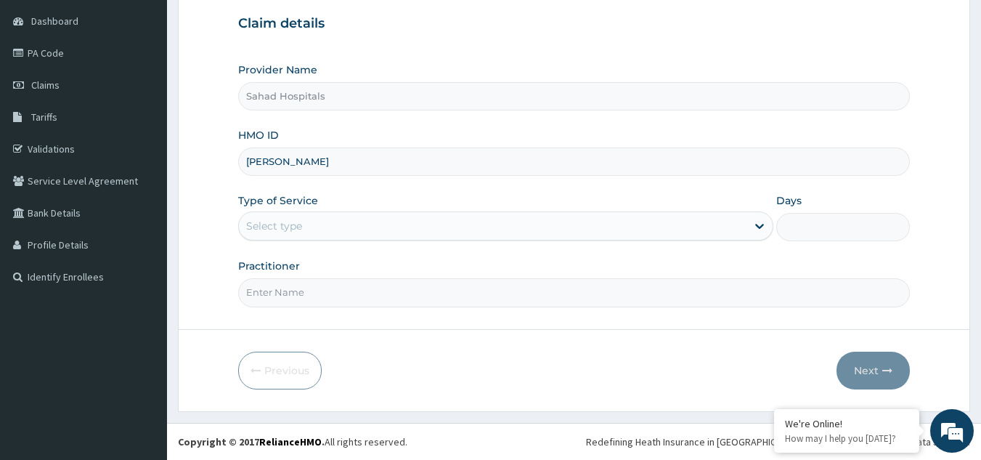
type input "Oboh, Cynthia"
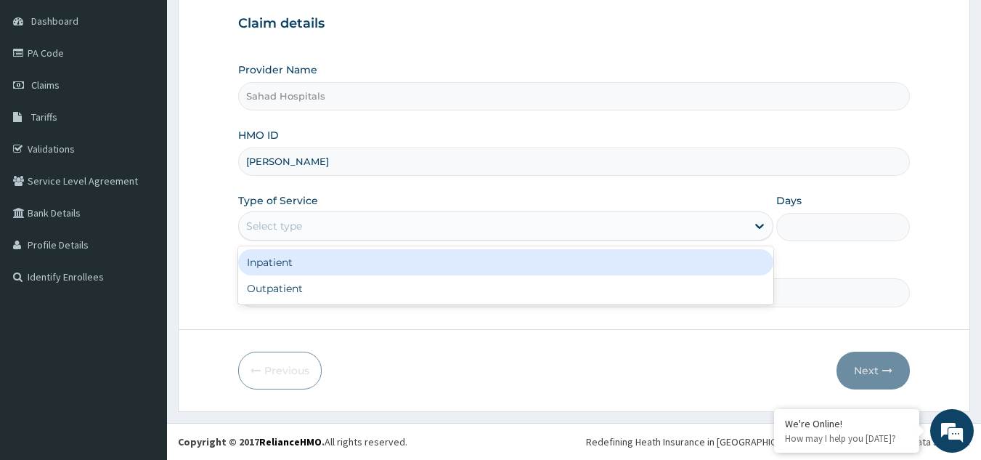
click at [564, 227] on div "Select type" at bounding box center [492, 225] width 507 height 23
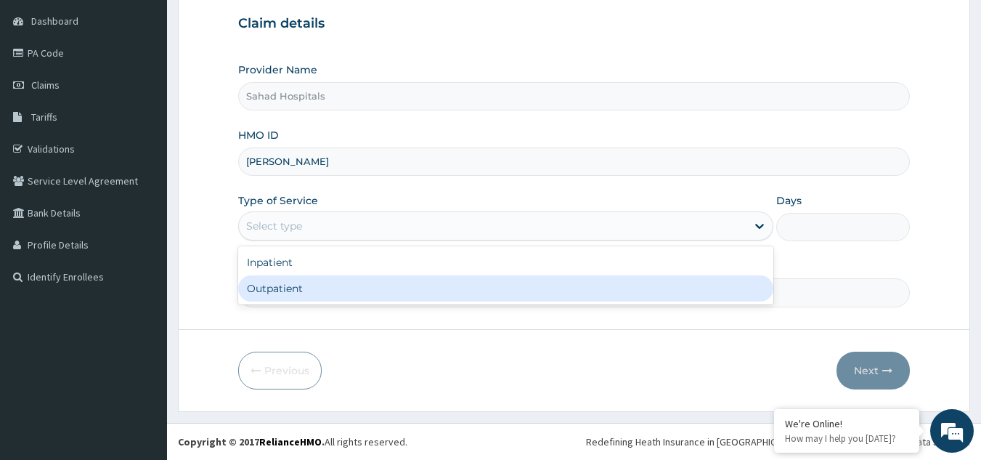
click at [521, 287] on div "Outpatient" at bounding box center [505, 288] width 535 height 26
type input "1"
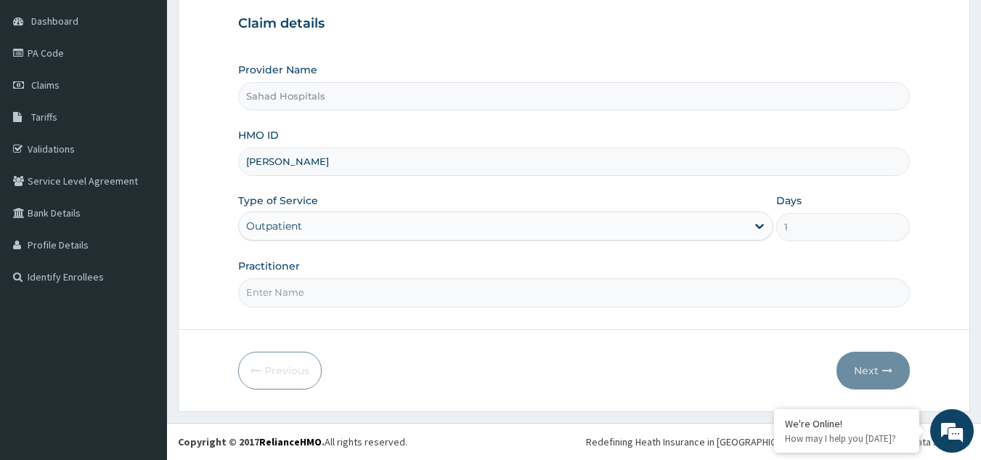
click at [419, 293] on input "Practitioner" at bounding box center [574, 292] width 672 height 28
type input "GYNAECOLOGIST"
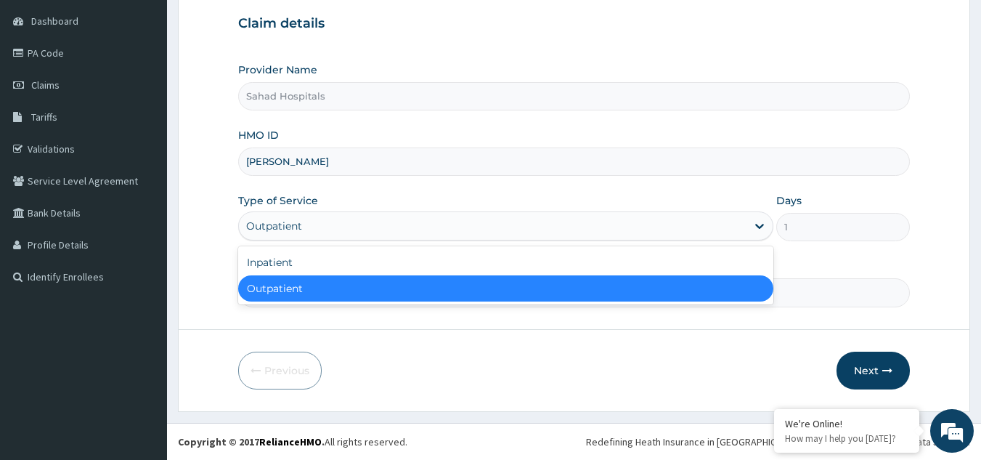
click at [586, 221] on div "Outpatient" at bounding box center [492, 225] width 507 height 23
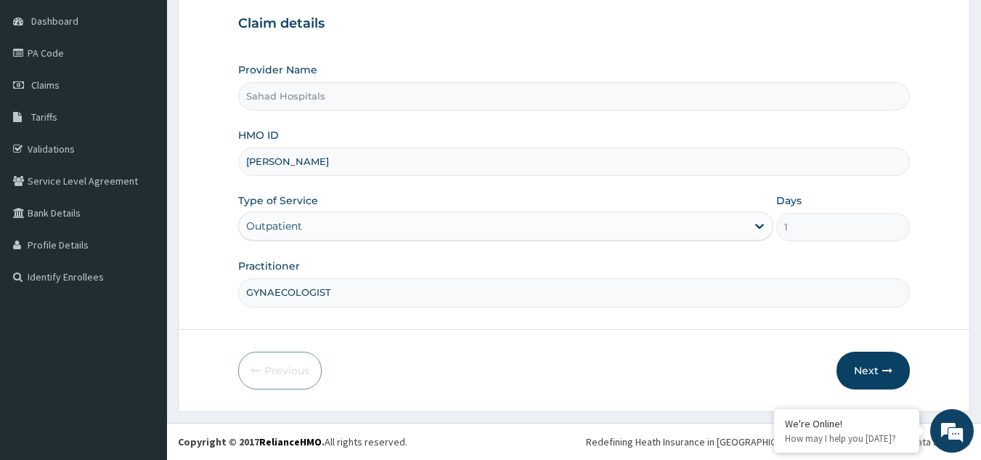
click at [591, 191] on div "Provider Name Sahad Hospitals HMO ID Oboh, Cynthia Type of Service Outpatient D…" at bounding box center [574, 184] width 672 height 244
click at [872, 366] on button "Next" at bounding box center [872, 370] width 73 height 38
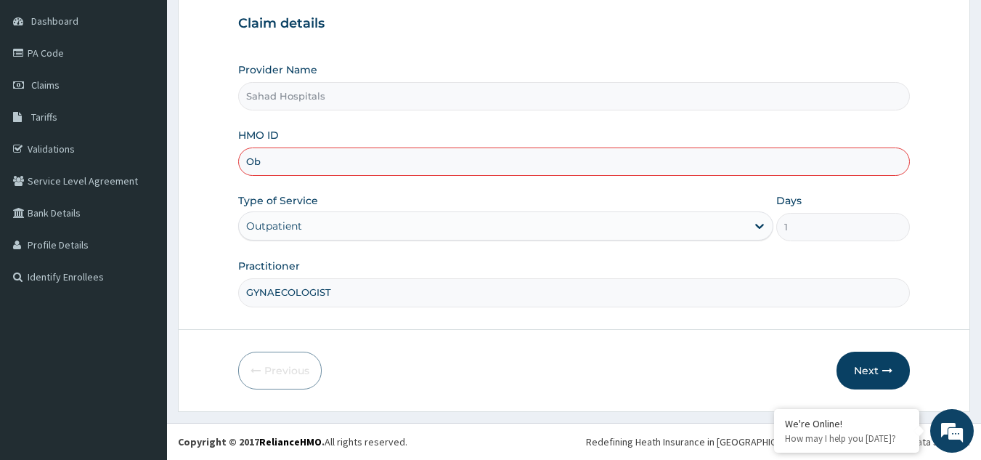
type input "O"
paste input "FBL/10420/A"
type input "FBL/10420/A"
click at [904, 274] on div "Practitioner GYNAECOLOGIST" at bounding box center [574, 282] width 672 height 48
click at [922, 255] on form "Step 1 of 2 Claim details Provider Name Sahad Hospitals HMO ID FBL/10420/A Type…" at bounding box center [574, 176] width 792 height 472
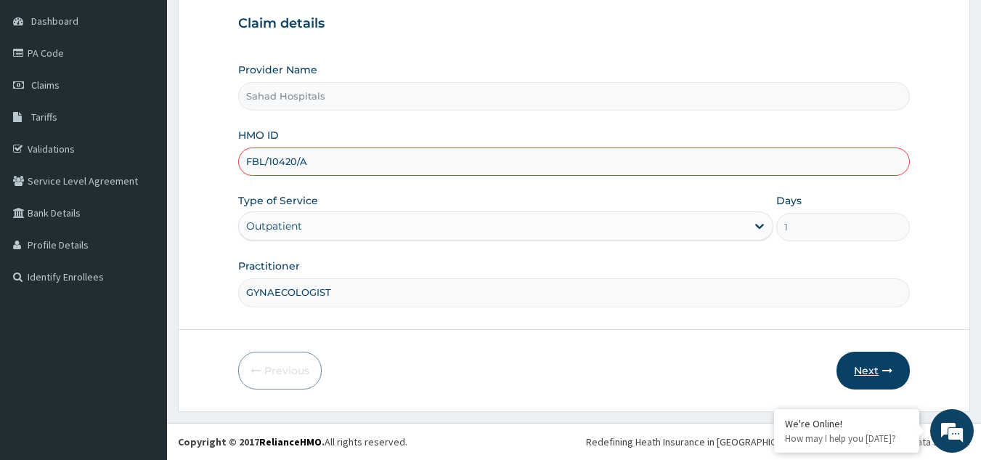
click at [865, 366] on button "Next" at bounding box center [872, 370] width 73 height 38
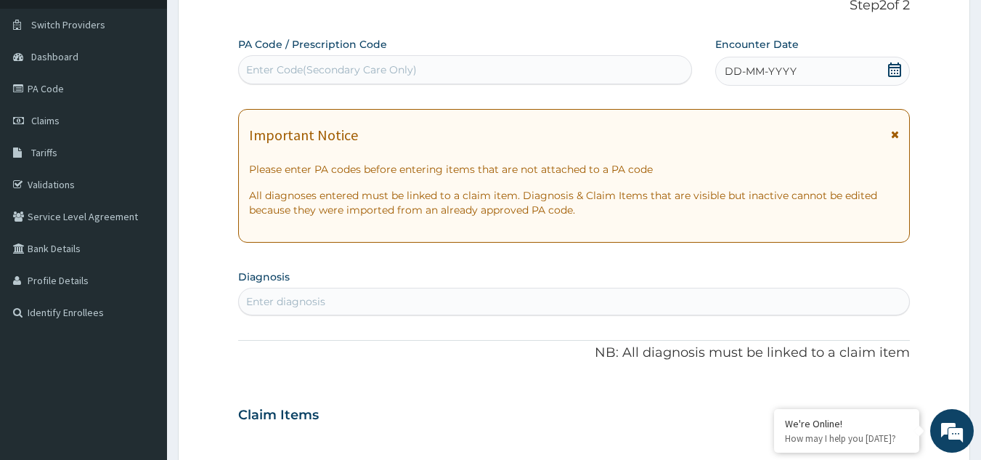
scroll to position [79, 0]
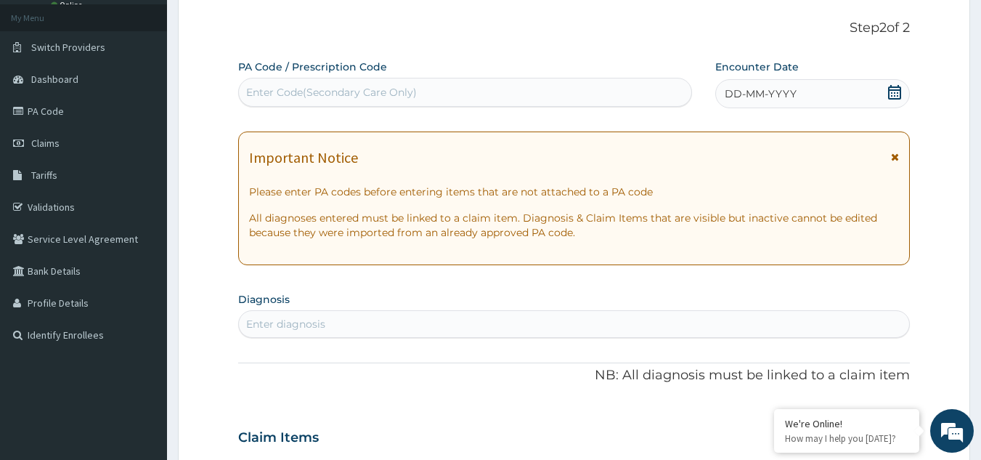
click at [415, 86] on div "Enter Code(Secondary Care Only)" at bounding box center [331, 92] width 171 height 15
paste input "PA/EDE811"
type input "PA/EDE811"
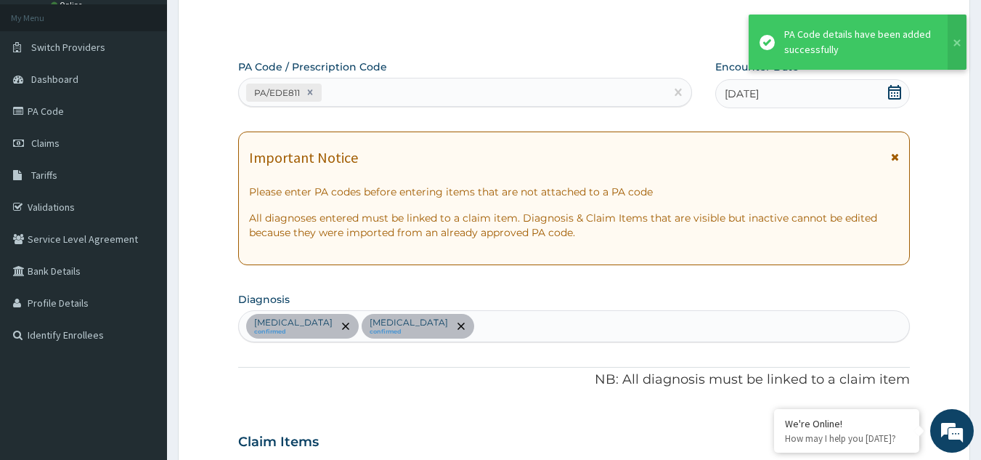
scroll to position [428, 0]
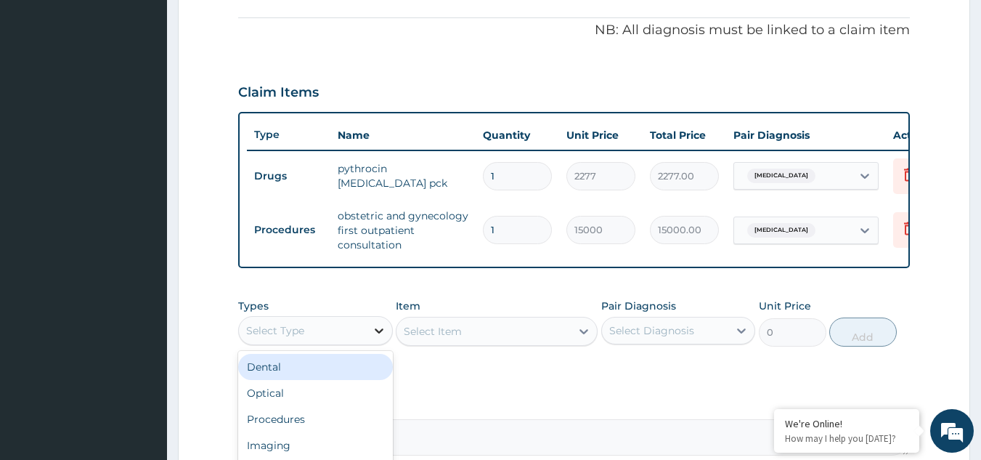
click at [378, 333] on icon at bounding box center [379, 330] width 9 height 5
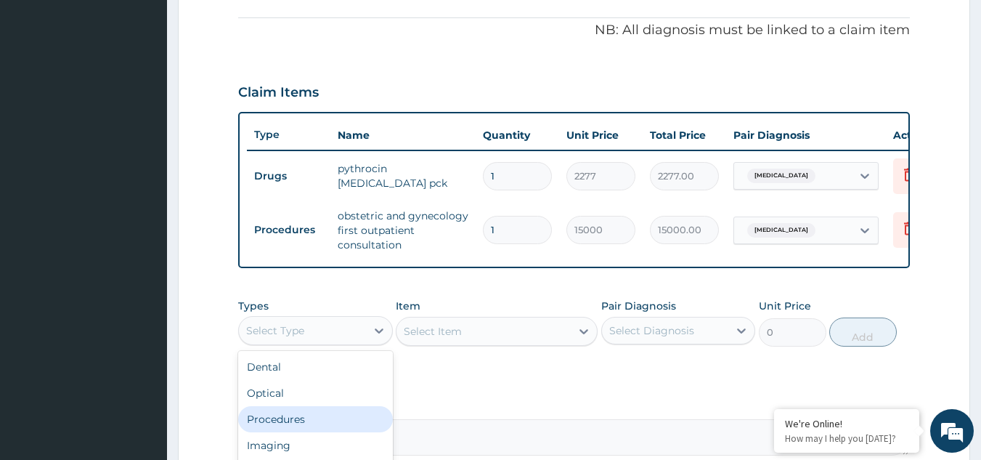
click at [345, 432] on div "Procedures" at bounding box center [315, 419] width 155 height 26
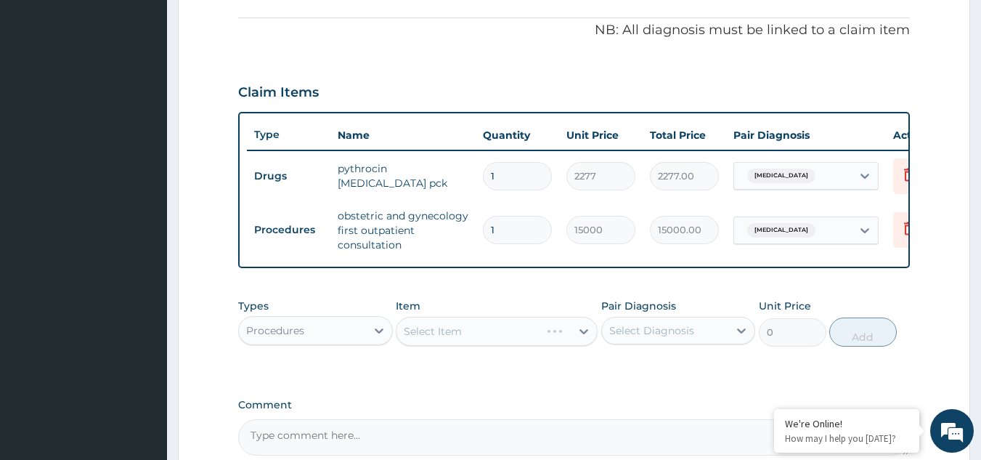
click at [533, 337] on div "Select Item" at bounding box center [497, 331] width 202 height 29
click at [580, 338] on div "Select Item" at bounding box center [497, 331] width 202 height 29
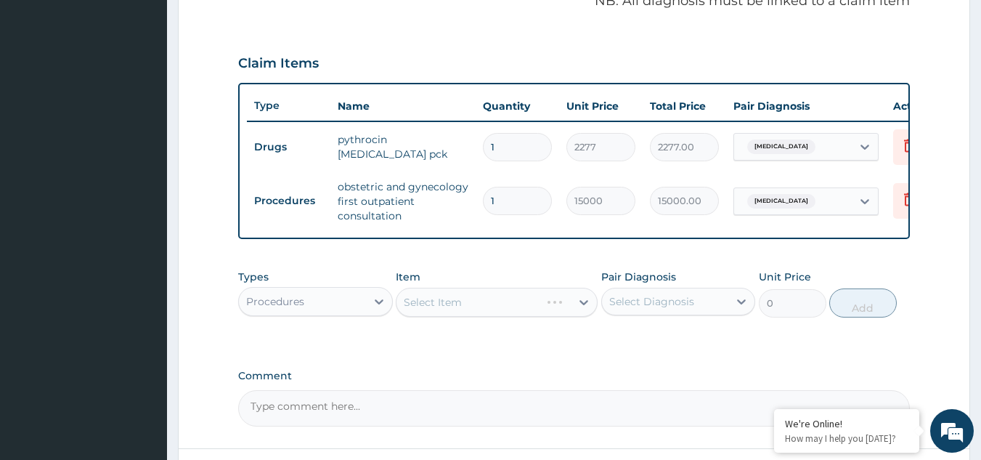
scroll to position [496, 0]
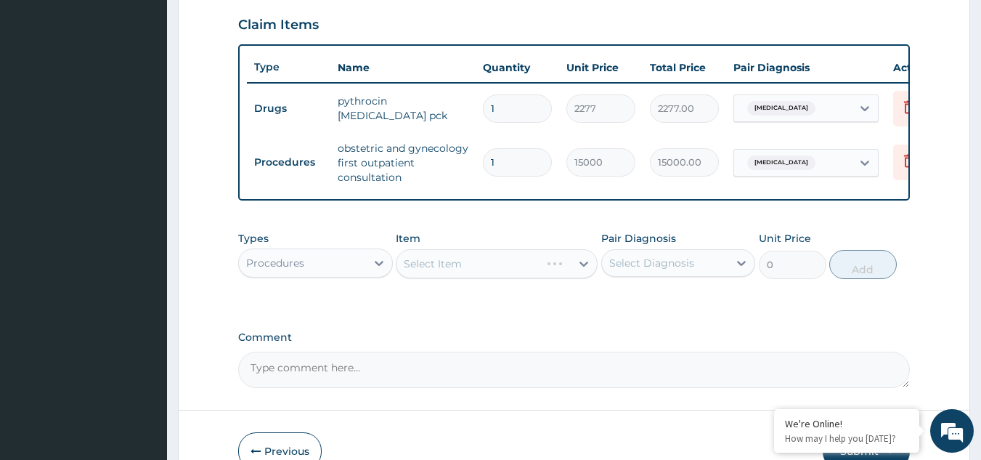
click at [539, 278] on div "Select Item" at bounding box center [497, 263] width 202 height 29
click at [587, 266] on icon at bounding box center [583, 263] width 9 height 5
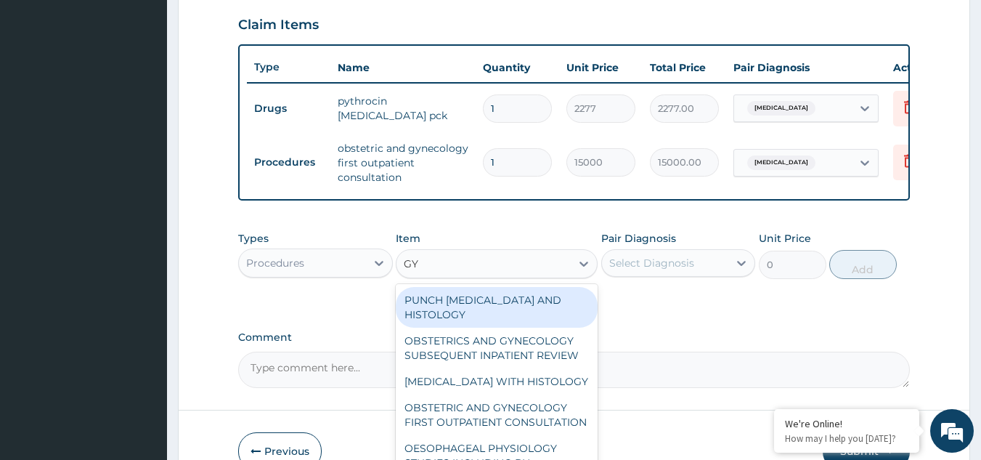
type input "GYN"
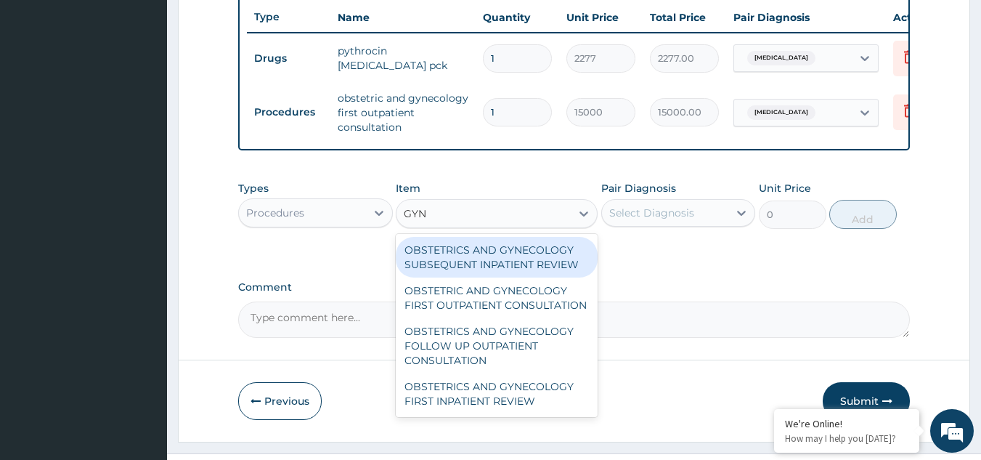
scroll to position [554, 0]
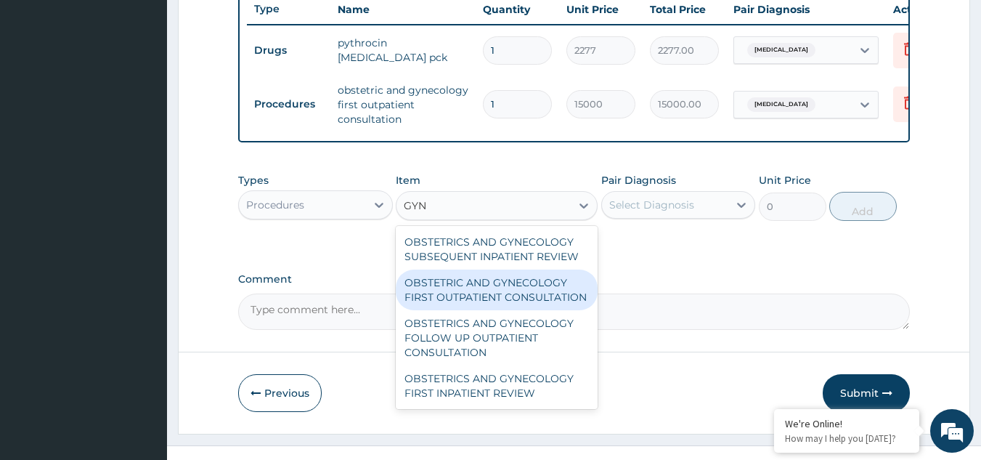
click at [533, 306] on div "OBSTETRIC AND GYNECOLOGY FIRST OUTPATIENT CONSULTATION" at bounding box center [497, 289] width 202 height 41
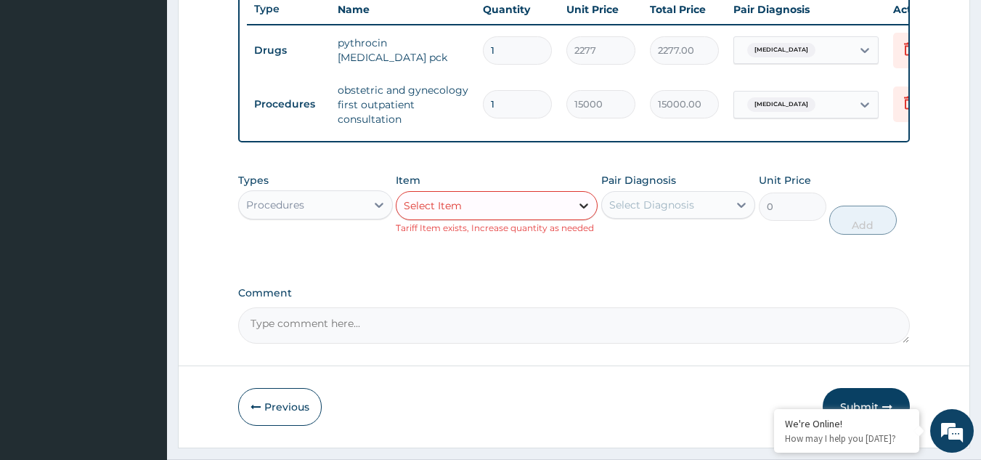
click at [583, 208] on icon at bounding box center [583, 205] width 9 height 5
click at [693, 264] on div "Types Procedures Item Select Item Tariff Item exists, Increase quantity as need…" at bounding box center [574, 215] width 672 height 98
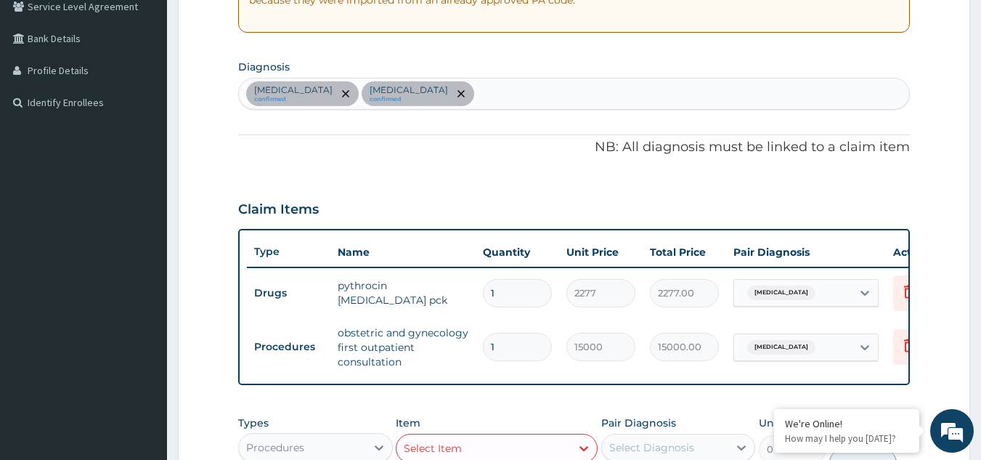
scroll to position [312, 0]
click at [478, 91] on input "text" at bounding box center [477, 93] width 1 height 15
click at [775, 289] on span "[MEDICAL_DATA]" at bounding box center [781, 292] width 68 height 15
click at [549, 90] on div "Bacterial sepsis confirmed Intramural leiomyoma of uterus confirmed" at bounding box center [574, 93] width 671 height 30
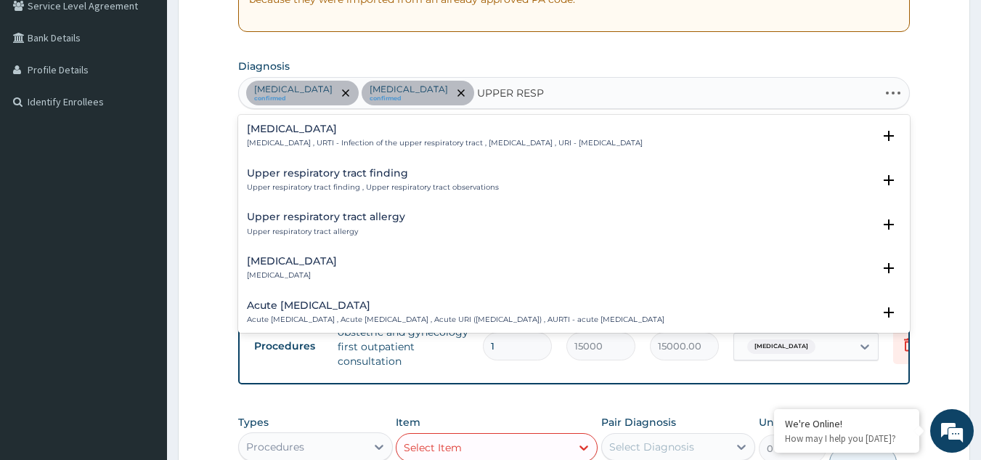
type input "UPPER RESPI"
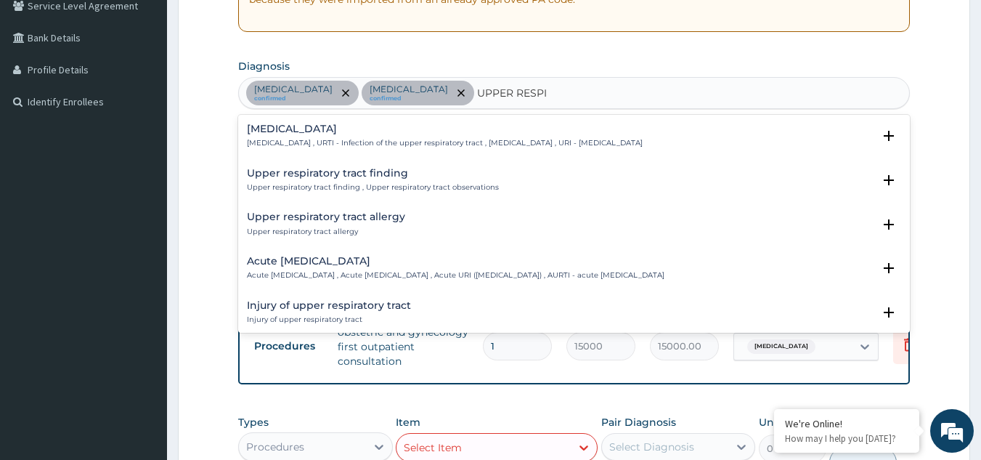
click at [309, 253] on div "Acute upper respiratory infection Acute upper respiratory infection , Acute upp…" at bounding box center [574, 272] width 672 height 44
click at [307, 265] on h4 "Acute upper respiratory infection" at bounding box center [455, 261] width 417 height 11
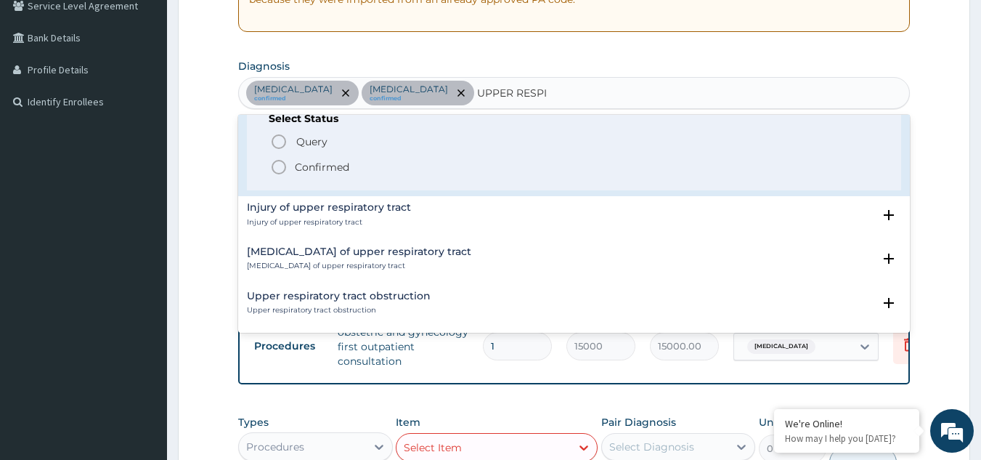
scroll to position [190, 0]
click at [276, 163] on icon "status option filled" at bounding box center [278, 166] width 17 height 17
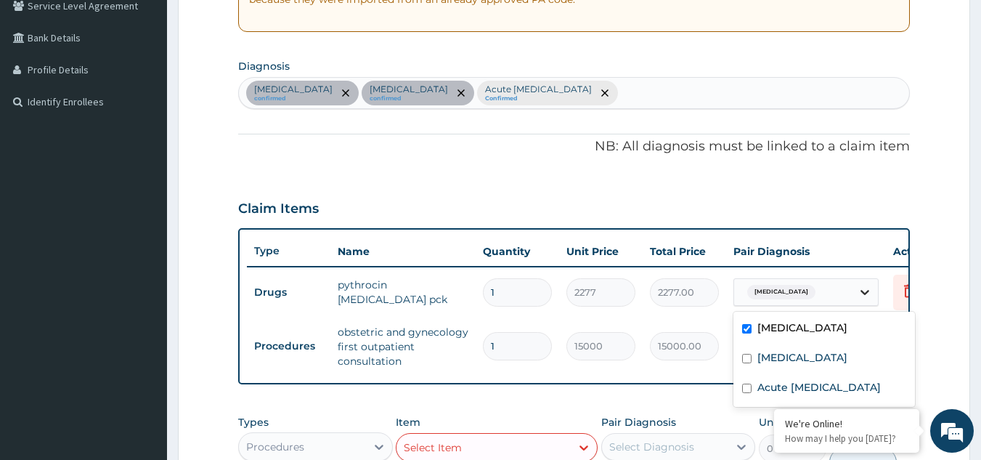
click at [864, 293] on icon at bounding box center [864, 292] width 9 height 5
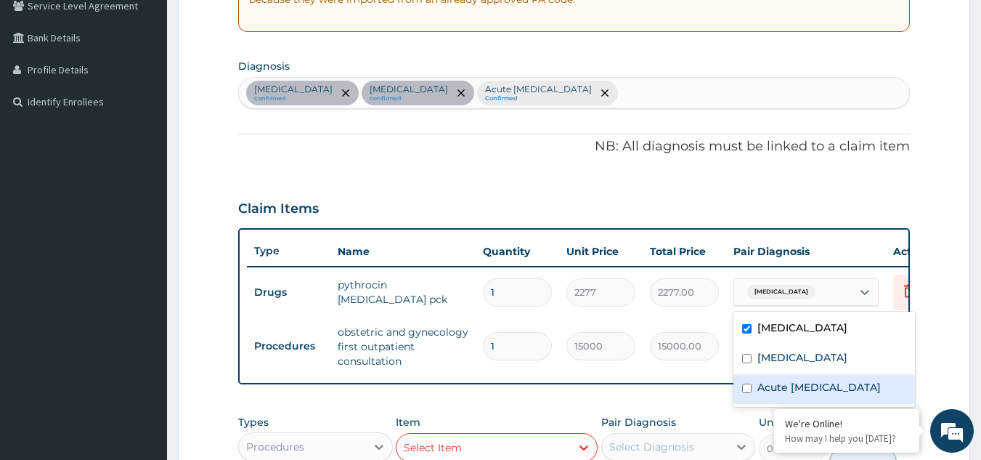
click at [750, 393] on input "checkbox" at bounding box center [746, 387] width 9 height 9
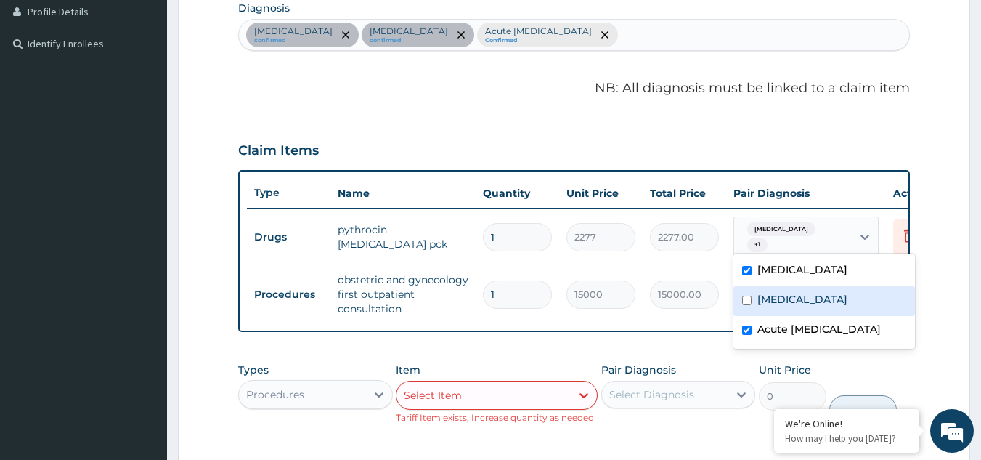
scroll to position [399, 0]
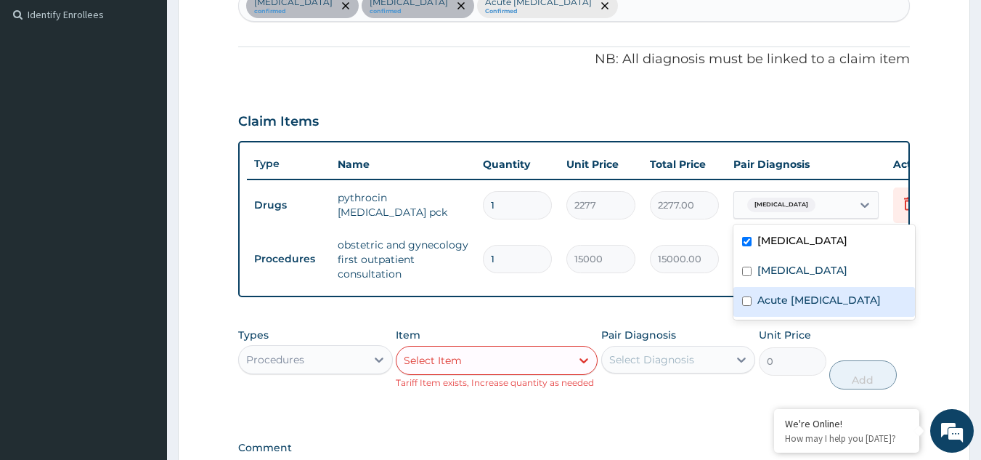
click at [748, 306] on input "checkbox" at bounding box center [746, 300] width 9 height 9
checkbox input "true"
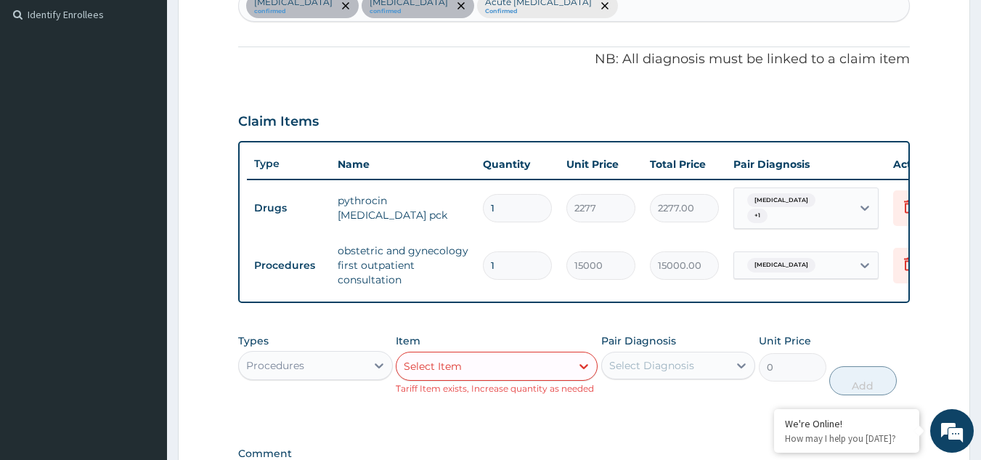
click at [952, 266] on form "Step 2 of 2 PA Code / Prescription Code PA/EDE811 Encounter Date 03-09-2025 Imp…" at bounding box center [574, 143] width 792 height 931
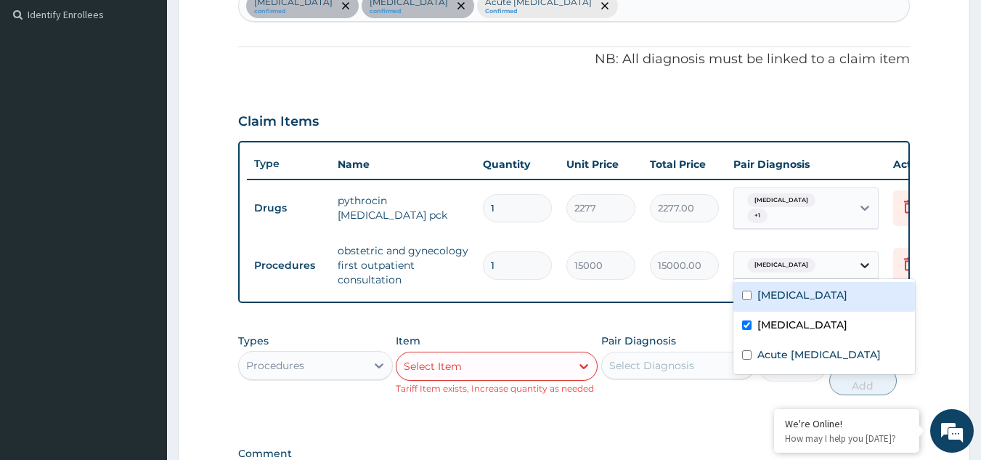
click at [865, 258] on icon at bounding box center [864, 265] width 15 height 15
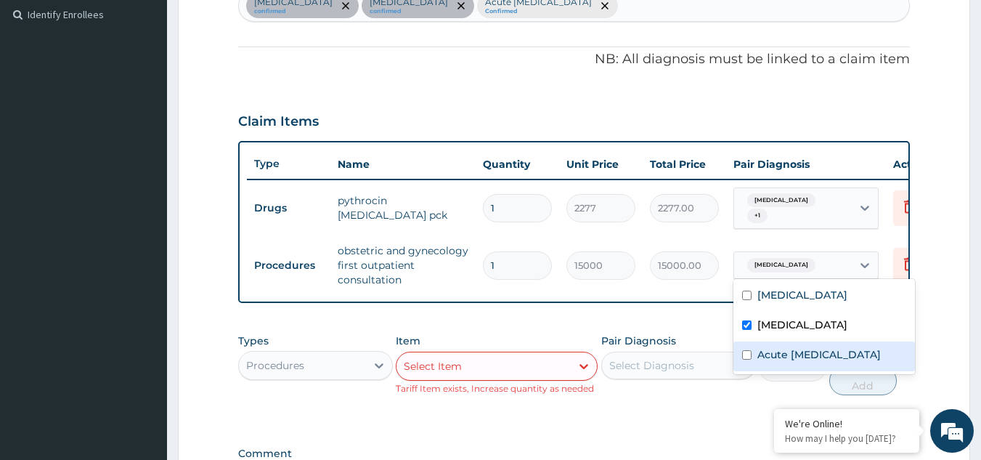
click at [742, 359] on input "checkbox" at bounding box center [746, 354] width 9 height 9
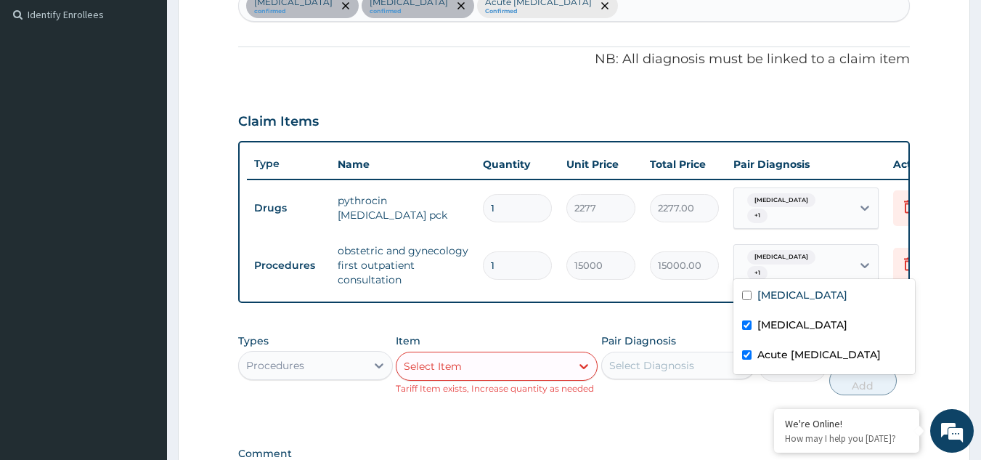
click at [748, 359] on input "checkbox" at bounding box center [746, 354] width 9 height 9
checkbox input "false"
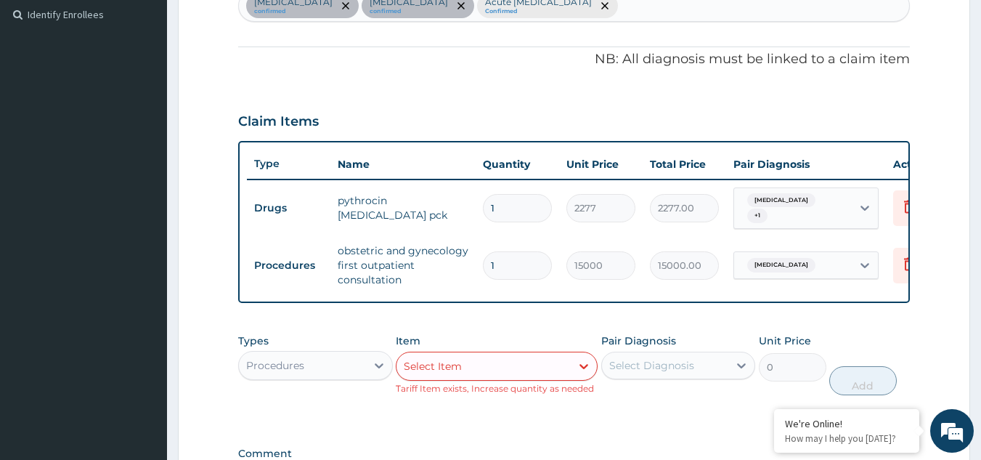
click at [942, 247] on form "Step 2 of 2 PA Code / Prescription Code PA/EDE811 Encounter Date 03-09-2025 Imp…" at bounding box center [574, 143] width 792 height 931
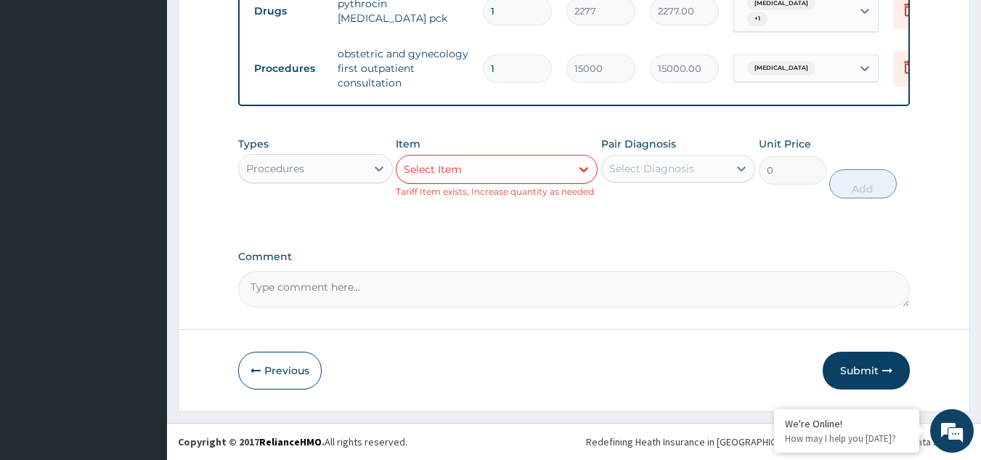
scroll to position [601, 0]
click at [267, 371] on button "Previous" at bounding box center [279, 370] width 83 height 38
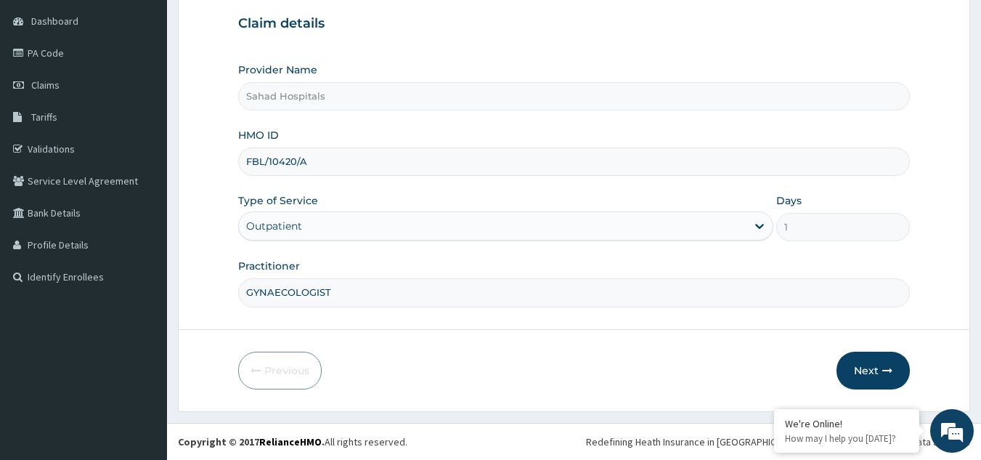
click at [326, 170] on input "FBL/10420/A" at bounding box center [574, 161] width 672 height 28
type input "F"
paste input "" IBE/10236/A""
type input "" IBE/10236/A""
click at [338, 293] on input "GYNAECOLOGIST" at bounding box center [574, 292] width 672 height 28
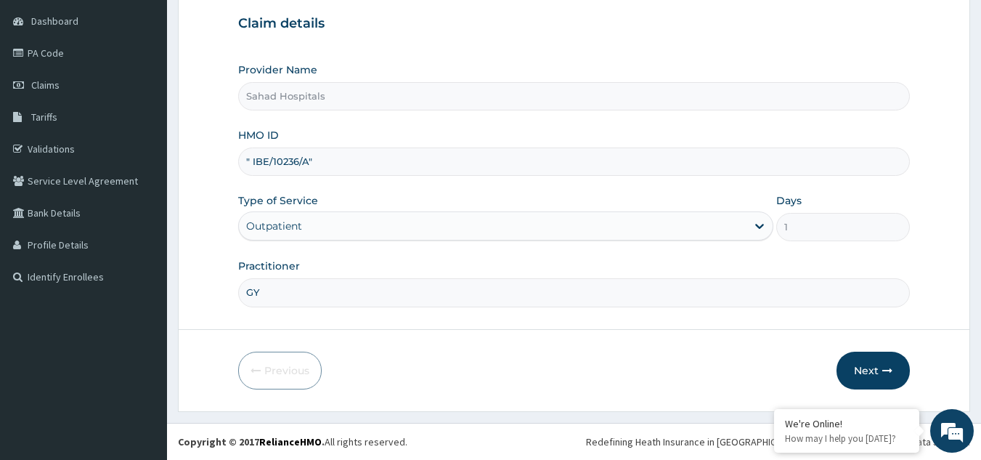
type input "G"
type input "GP"
click at [870, 364] on button "Next" at bounding box center [872, 370] width 73 height 38
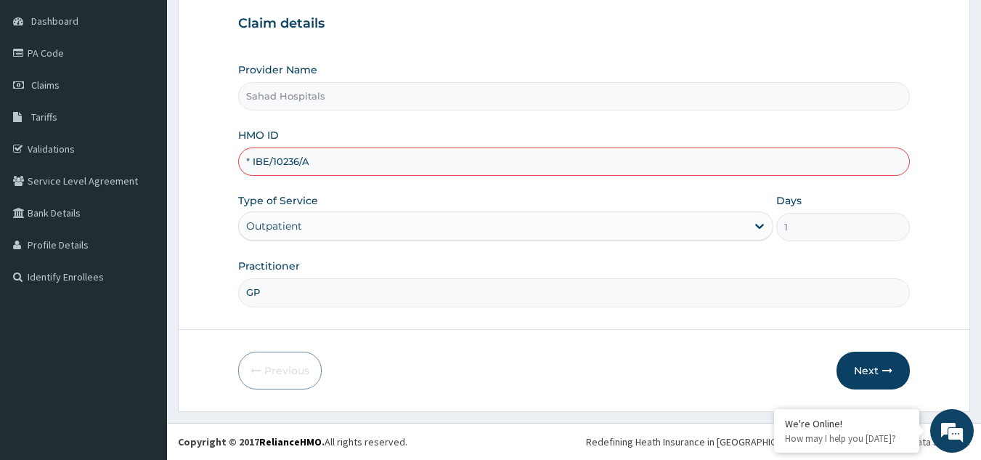
click at [250, 163] on input "" IBE/10236/A" at bounding box center [574, 161] width 672 height 28
click at [329, 162] on input "IBE/10236/A" at bounding box center [574, 161] width 672 height 28
type input "IBE/10236/A"
click at [931, 248] on form "Step 1 of 2 Claim details Provider Name Sahad Hospitals HMO ID IBE/10236/A Type…" at bounding box center [574, 176] width 792 height 472
click at [874, 367] on button "Next" at bounding box center [872, 370] width 73 height 38
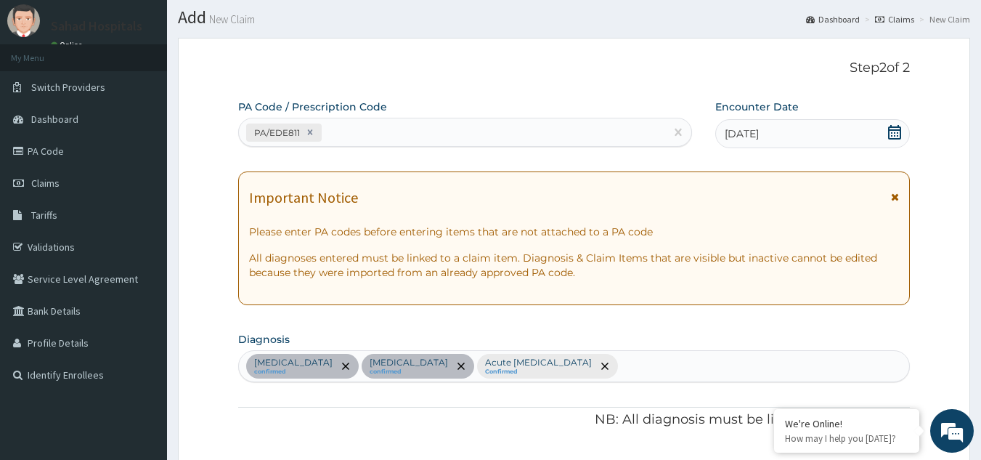
scroll to position [0, 0]
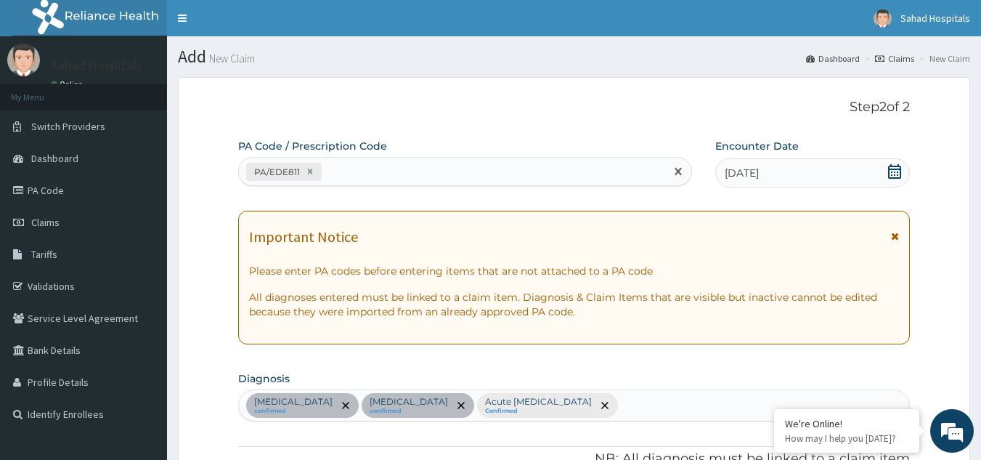
click at [318, 168] on div "PA/EDE811" at bounding box center [284, 172] width 76 height 18
paste input "PA/EDE811"
type input "PA/EDE811"
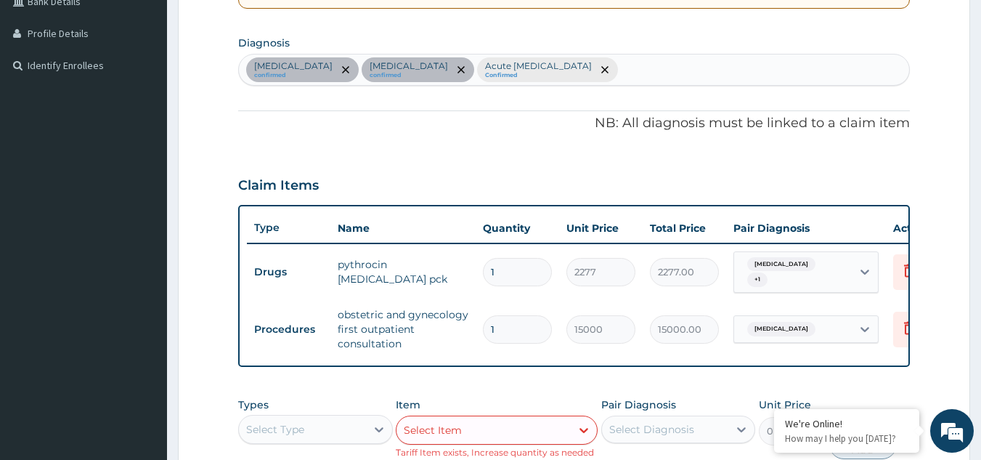
scroll to position [396, 0]
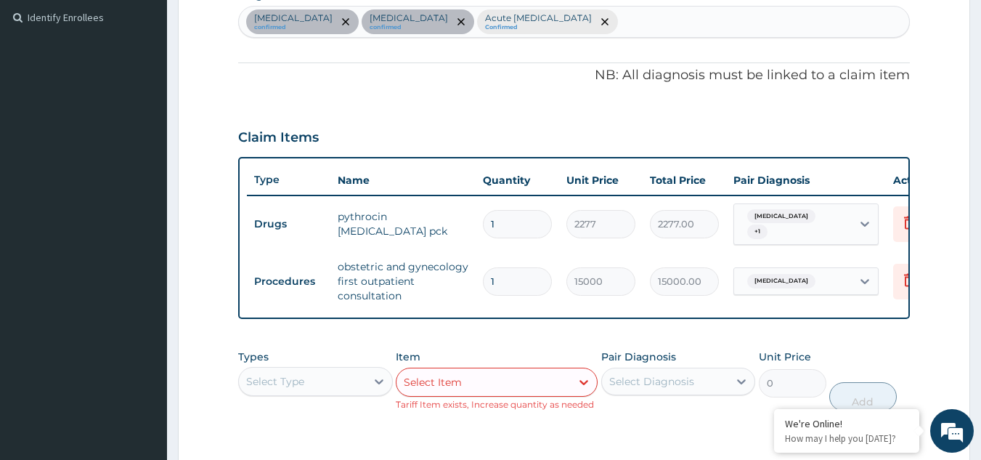
type input "0"
type input "0.00"
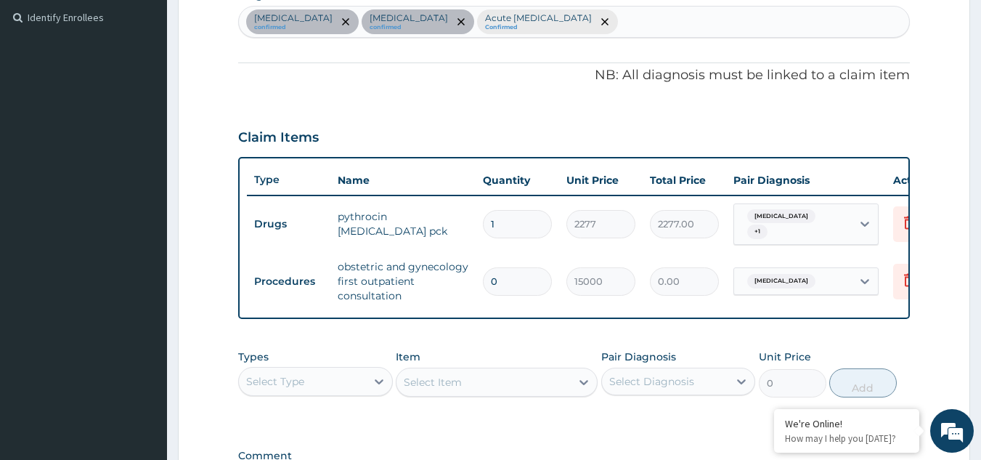
type input "1"
type input "15000.00"
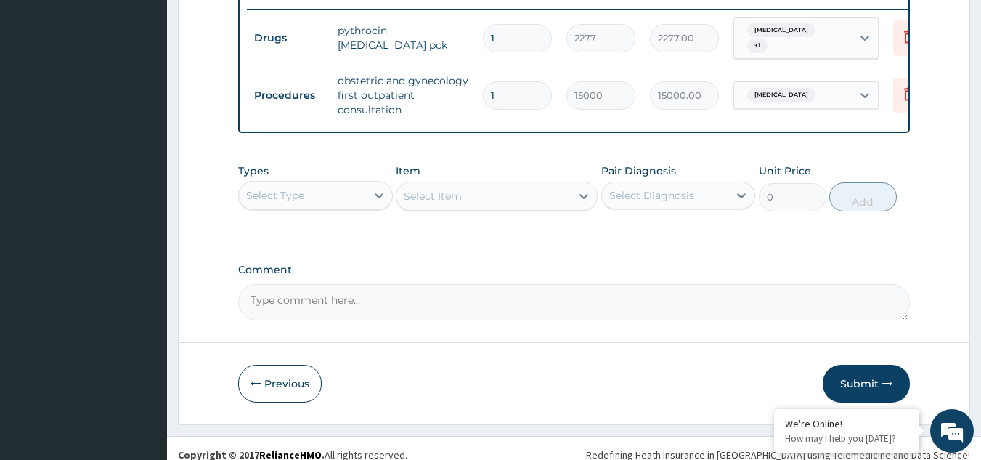
scroll to position [600, 0]
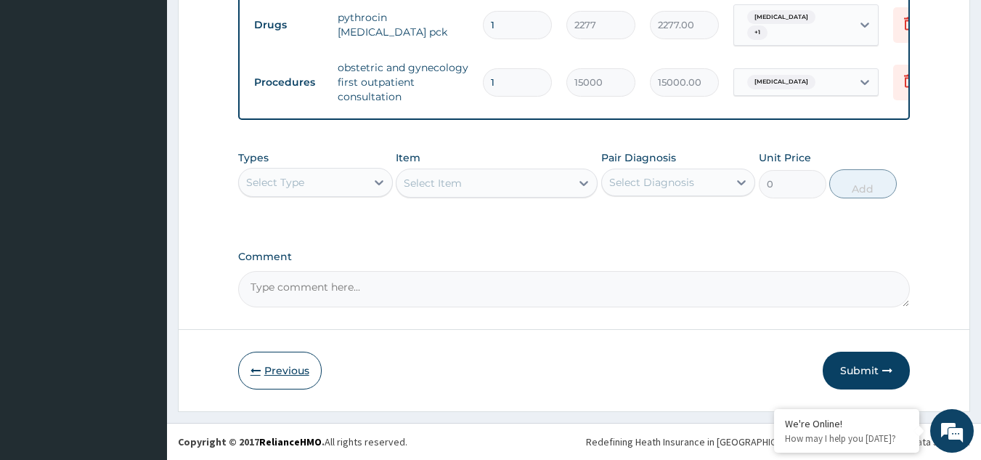
click at [282, 372] on button "Previous" at bounding box center [279, 370] width 83 height 38
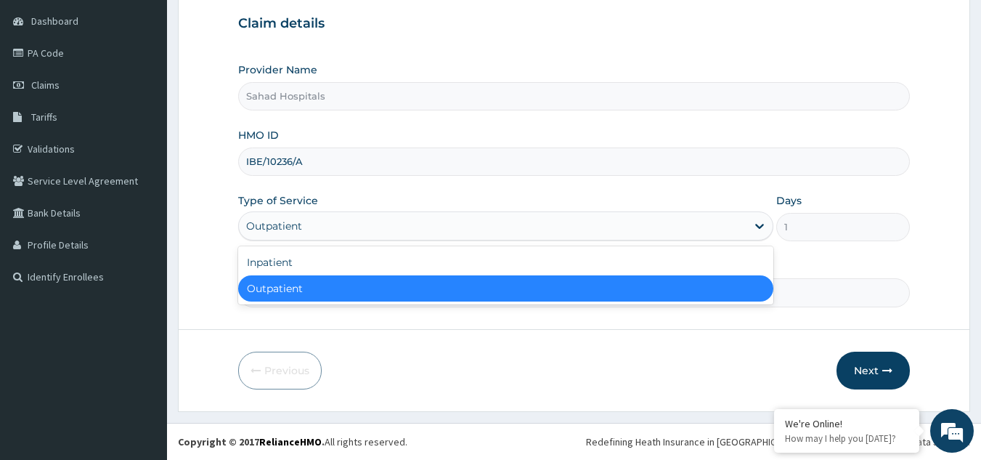
click at [368, 223] on div "Outpatient" at bounding box center [492, 225] width 507 height 23
click at [348, 293] on div "Outpatient" at bounding box center [505, 288] width 535 height 26
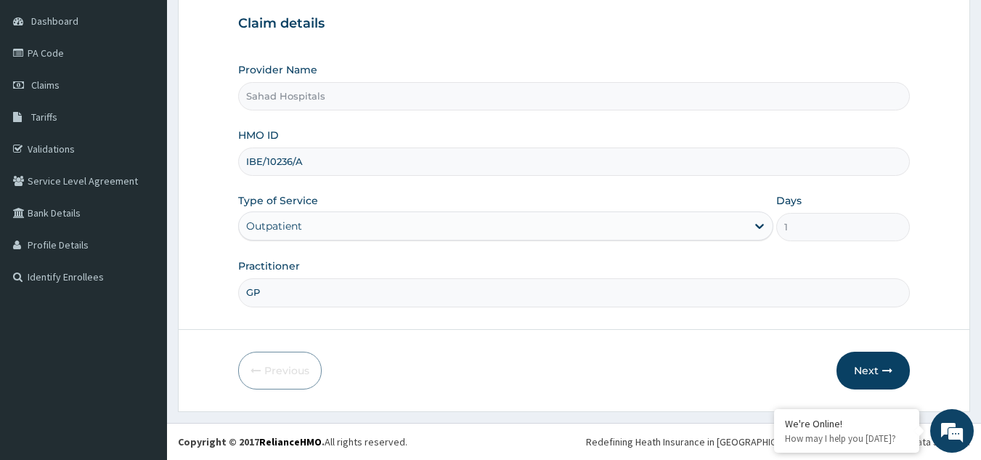
click at [484, 289] on input "GP" at bounding box center [574, 292] width 672 height 28
type input "G"
type input "GP"
click at [873, 372] on button "Next" at bounding box center [872, 370] width 73 height 38
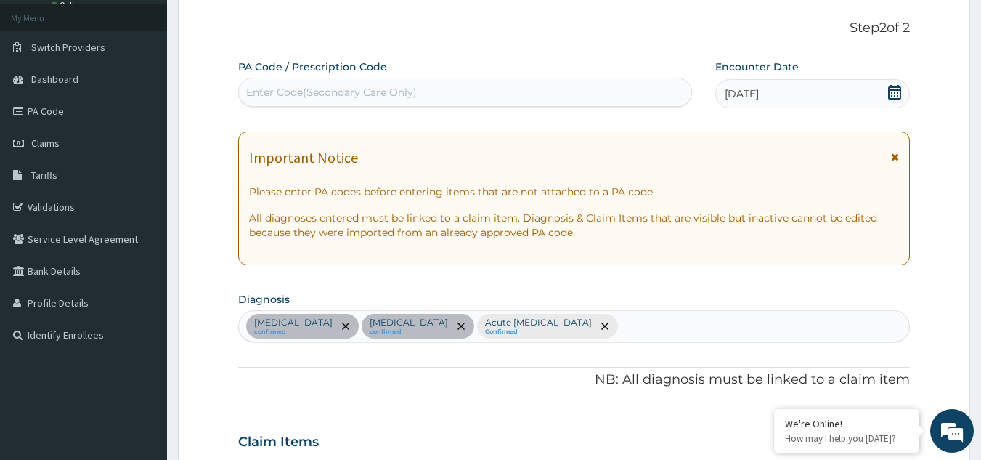
scroll to position [50, 0]
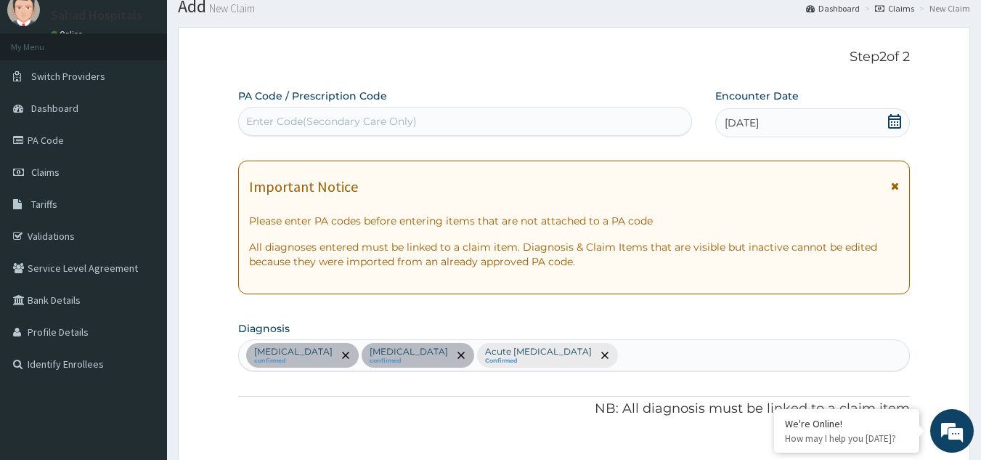
click at [306, 119] on div "Enter Code(Secondary Care Only)" at bounding box center [331, 121] width 171 height 15
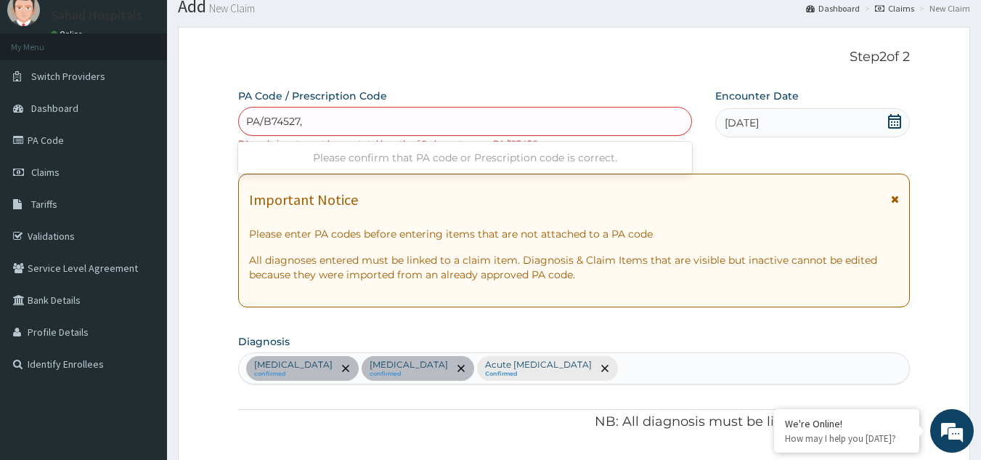
type input "PA/B74527"
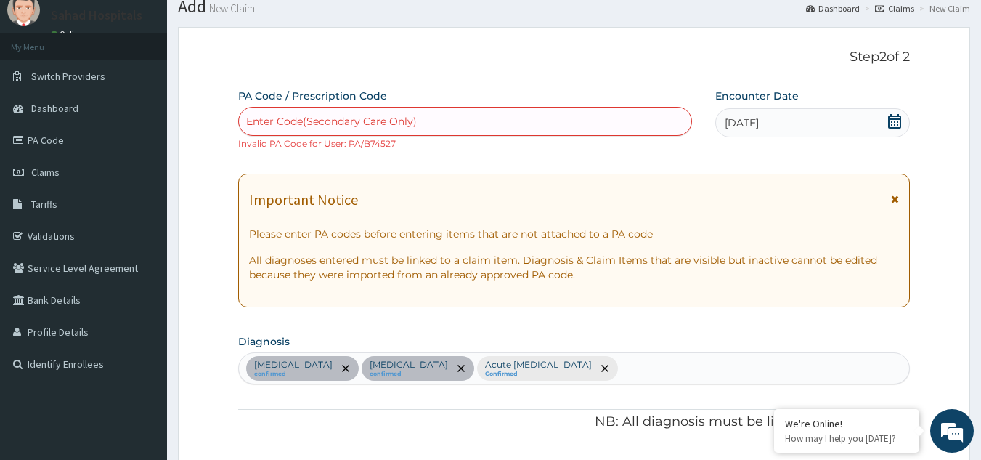
scroll to position [441, 0]
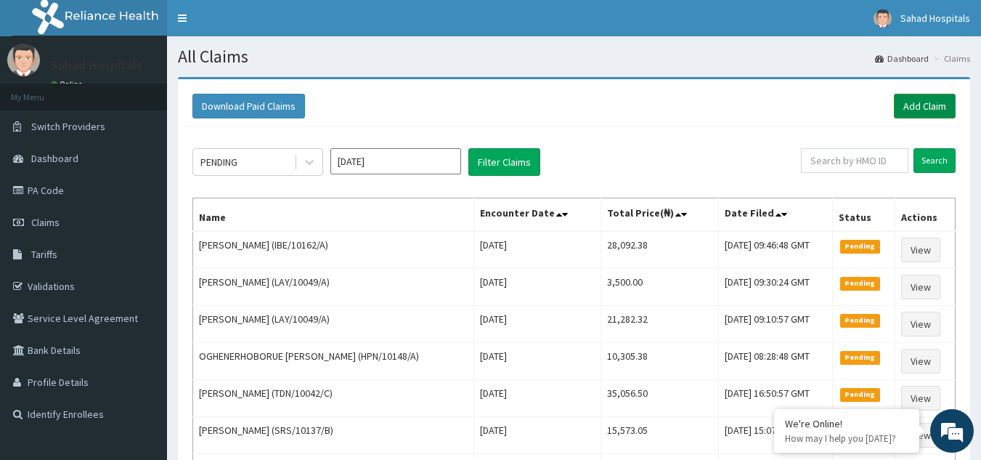
click at [934, 102] on link "Add Claim" at bounding box center [925, 106] width 62 height 25
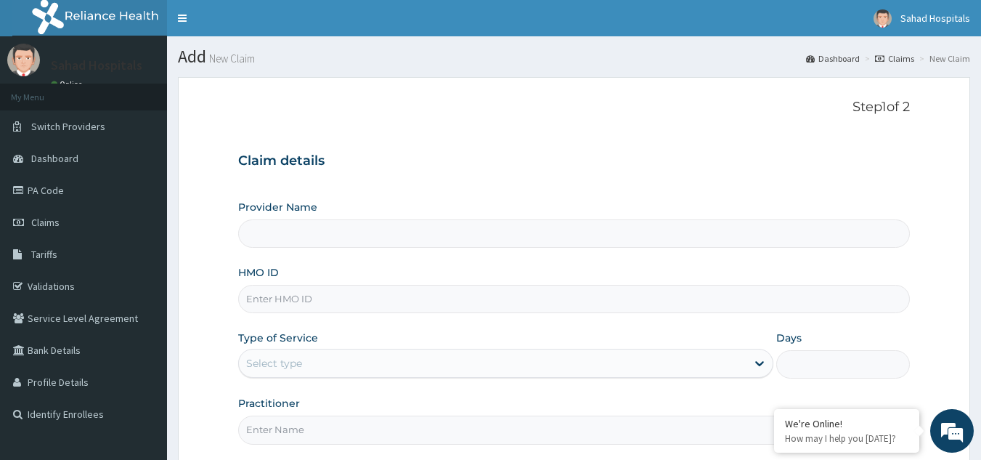
type input "Sahad Hospitals"
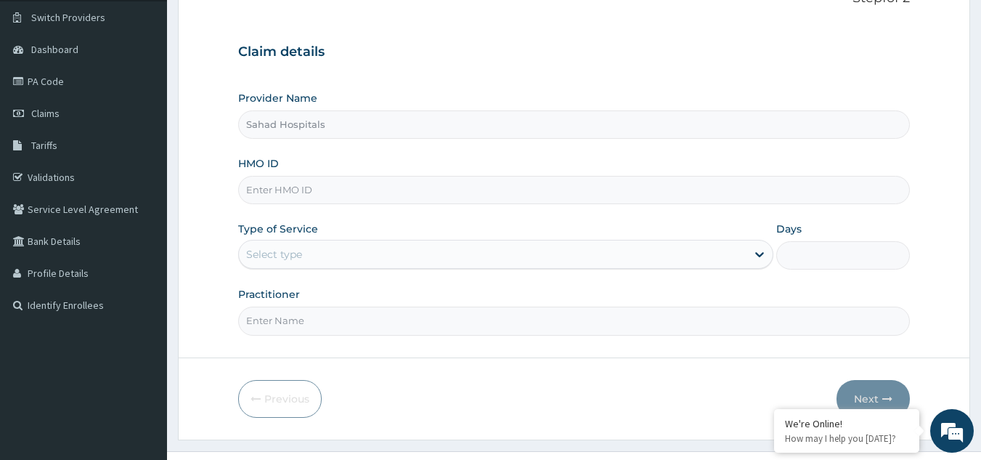
scroll to position [116, 0]
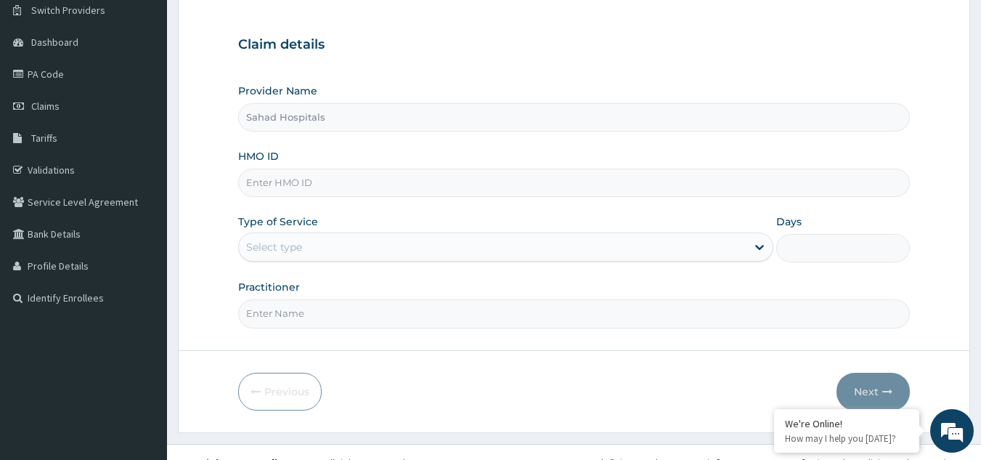
click at [368, 177] on input "HMO ID" at bounding box center [574, 182] width 672 height 28
paste input "" IBE/10236/A""
click at [249, 181] on input "" IBE/10236/A" at bounding box center [574, 182] width 672 height 28
type input "IBE/10236/A"
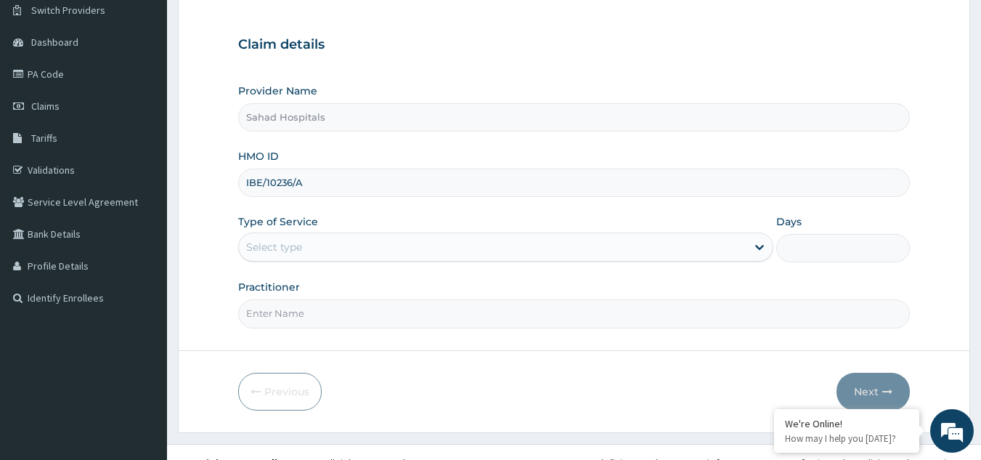
click at [487, 52] on h3 "Claim details" at bounding box center [574, 45] width 672 height 16
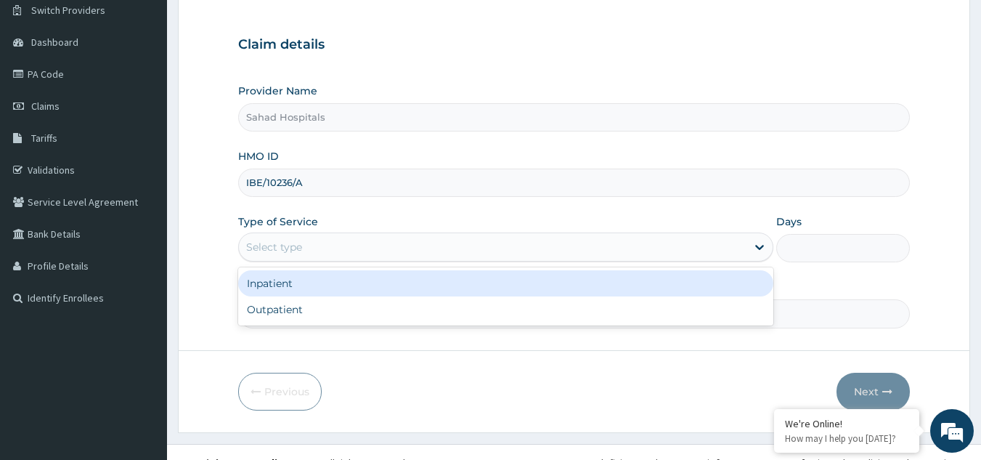
click at [395, 246] on div "Select type" at bounding box center [492, 246] width 507 height 23
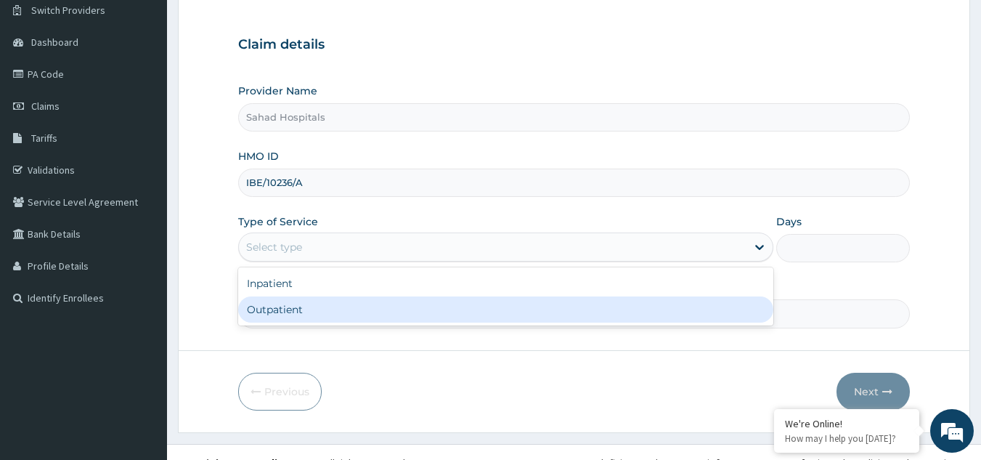
click at [370, 310] on div "Outpatient" at bounding box center [505, 309] width 535 height 26
type input "1"
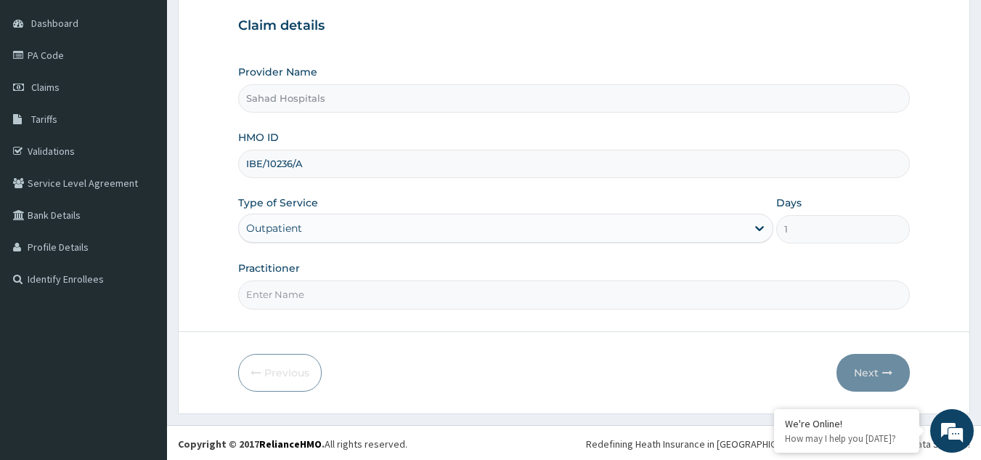
scroll to position [137, 0]
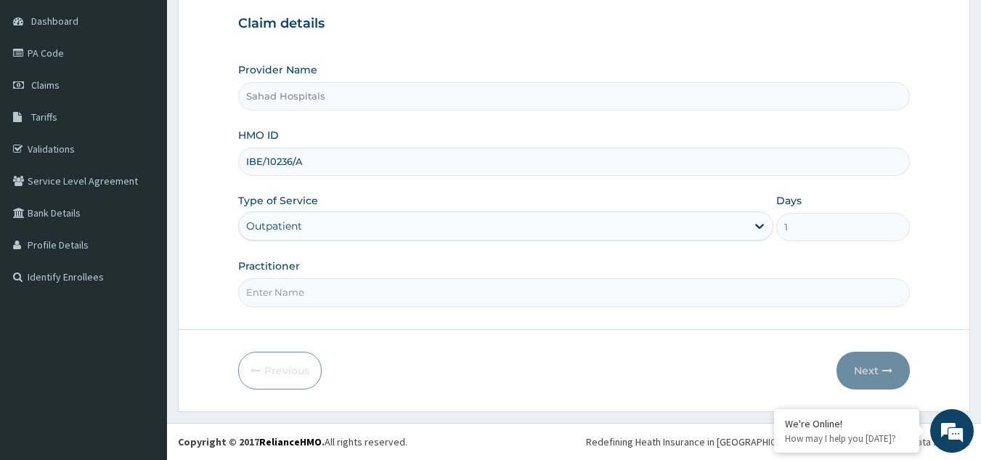
click at [380, 292] on input "Practitioner" at bounding box center [574, 292] width 672 height 28
type input "GP"
click at [874, 366] on button "Next" at bounding box center [872, 370] width 73 height 38
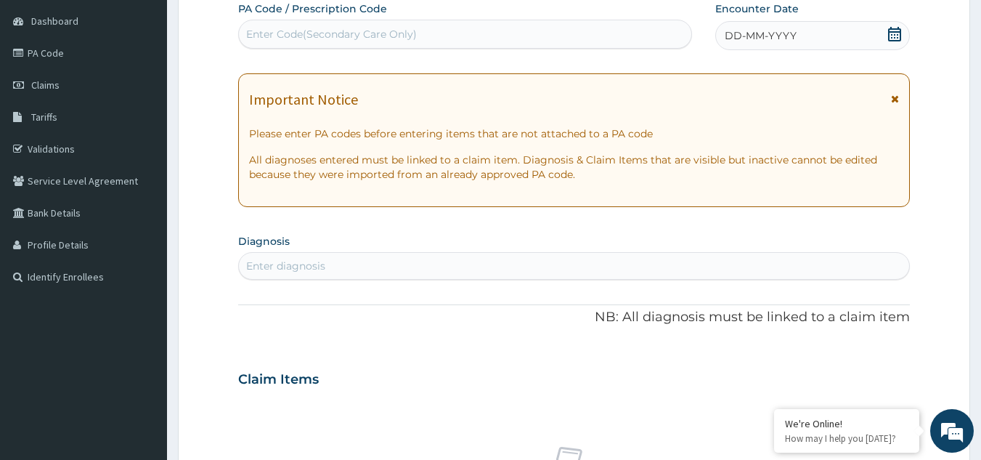
click at [420, 36] on div "Enter Code(Secondary Care Only)" at bounding box center [465, 34] width 453 height 23
type input "PA/3"
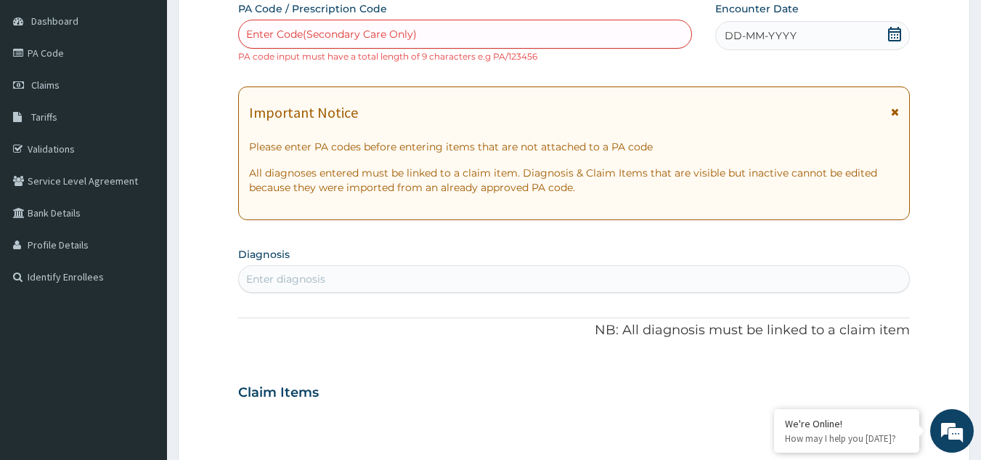
click at [761, 78] on div "PA Code / Prescription Code Enter Code(Secondary Care Only) PA code input must …" at bounding box center [574, 383] width 672 height 764
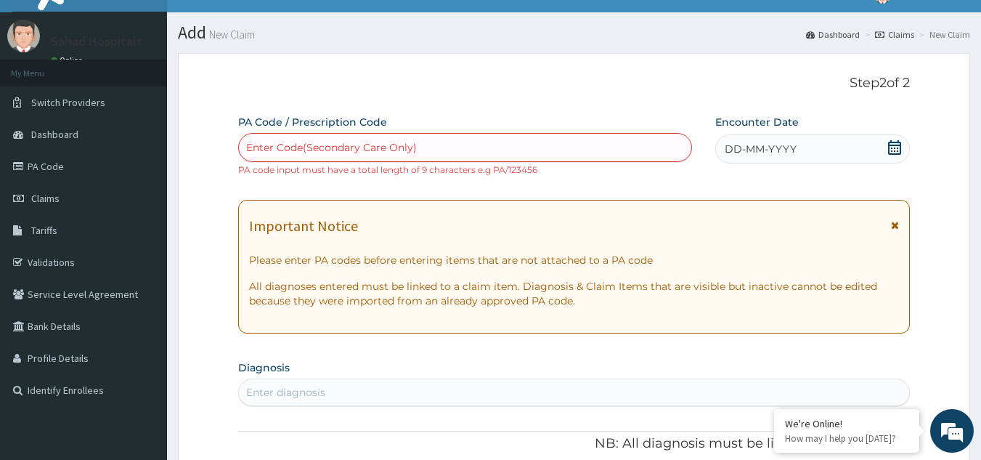
scroll to position [21, 0]
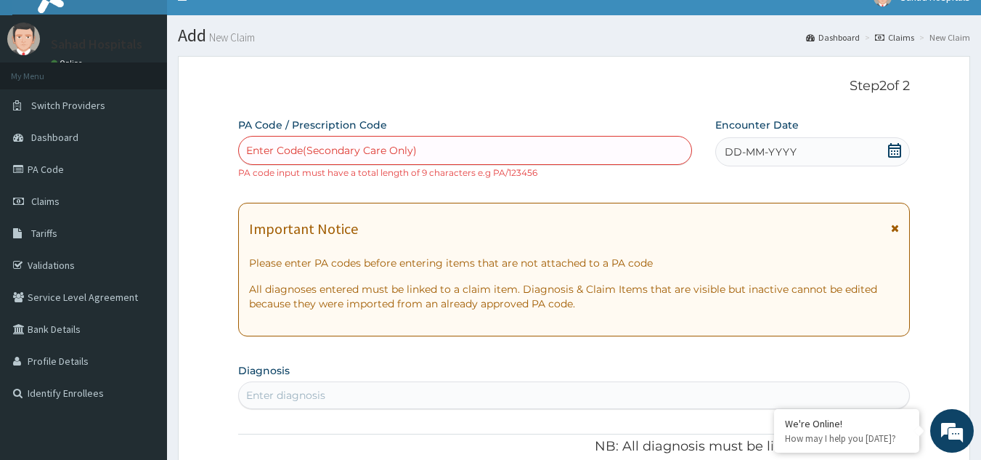
click at [431, 122] on div "PA Code / Prescription Code Enter Code(Secondary Care Only) PA code input must …" at bounding box center [465, 149] width 454 height 62
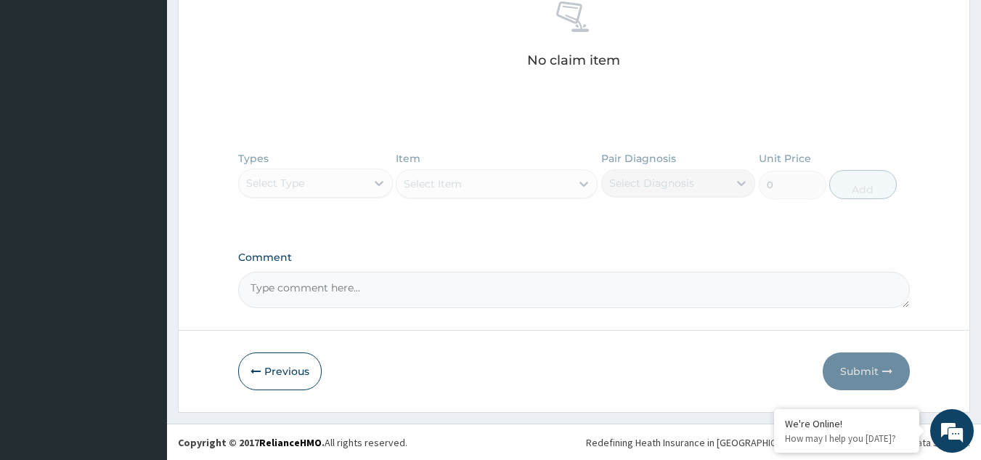
scroll to position [596, 0]
click at [270, 368] on button "Previous" at bounding box center [279, 370] width 83 height 38
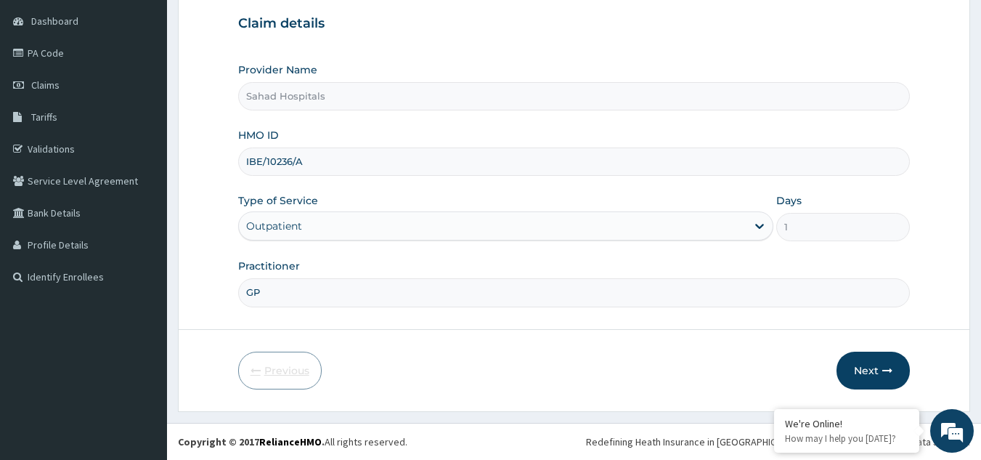
scroll to position [137, 0]
click at [859, 366] on button "Next" at bounding box center [872, 370] width 73 height 38
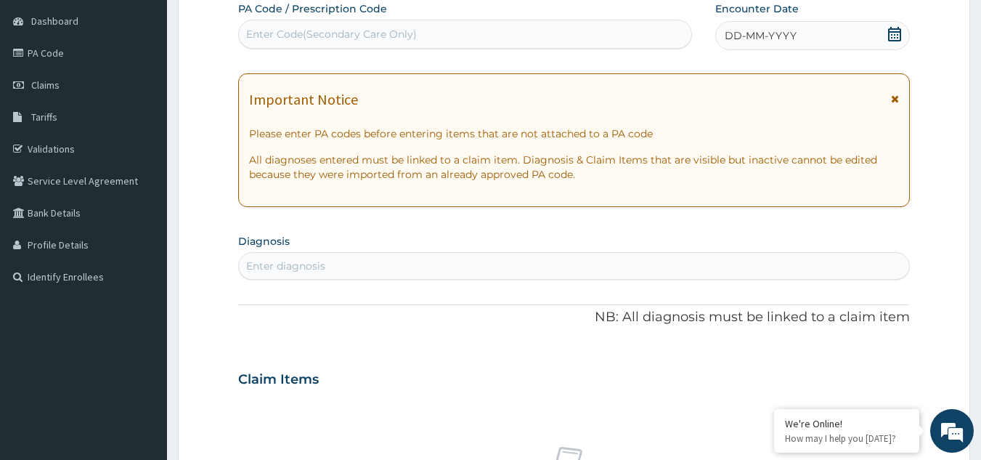
click at [459, 28] on div "Enter Code(Secondary Care Only)" at bounding box center [465, 34] width 453 height 23
type input "PA/31CADA"
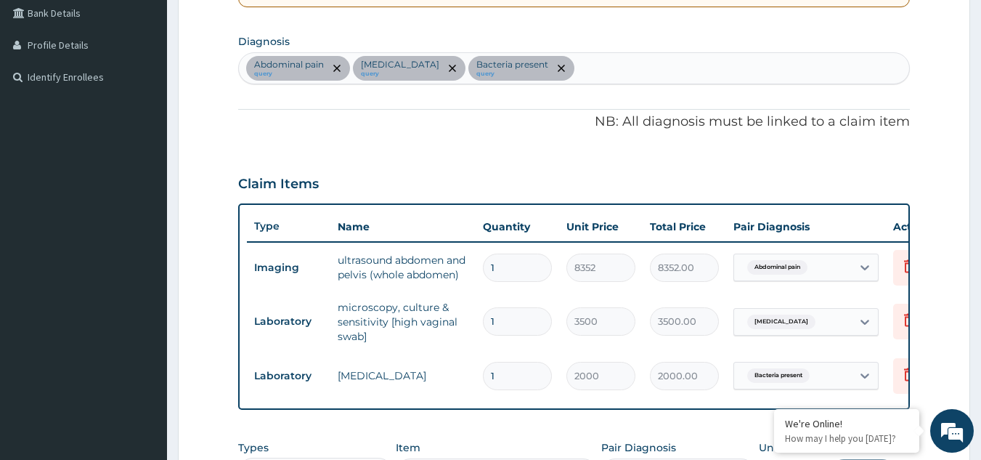
scroll to position [309, 0]
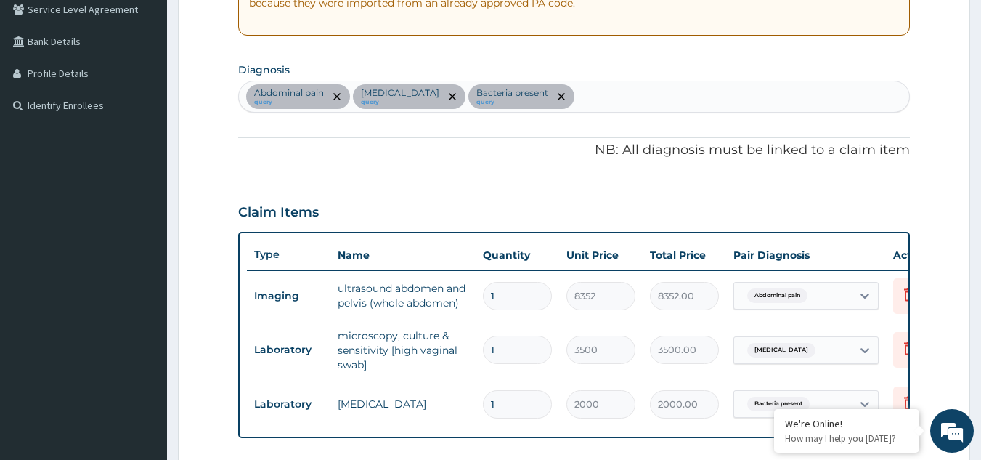
click at [587, 98] on div "Abdominal pain query Infective vaginitis query Bacteria present query" at bounding box center [574, 96] width 671 height 30
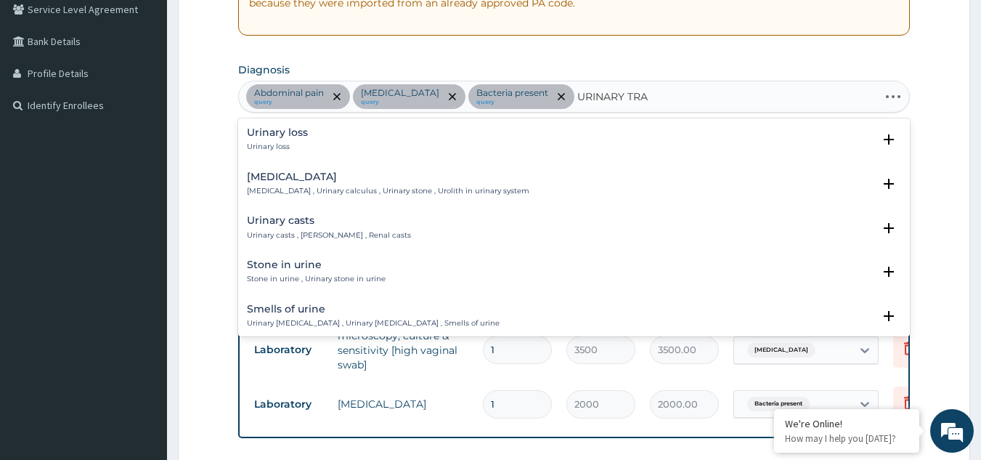
type input "URINARY TRAC"
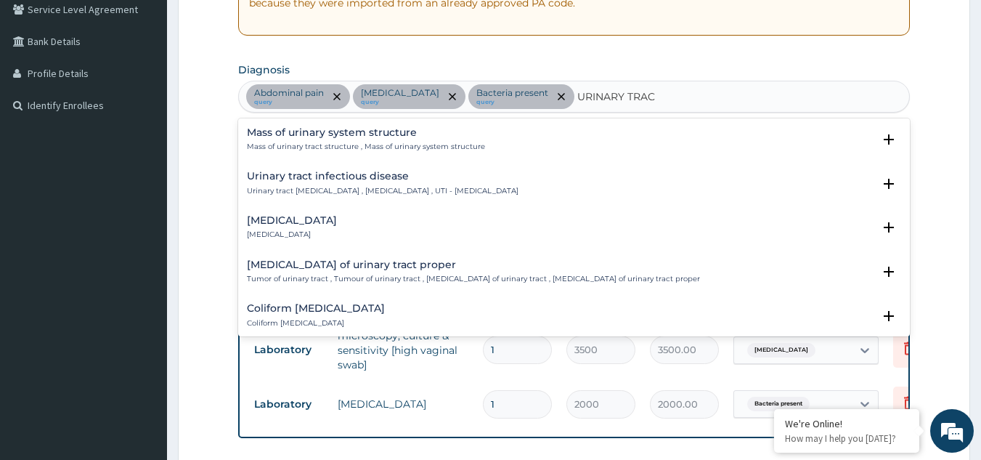
scroll to position [995, 0]
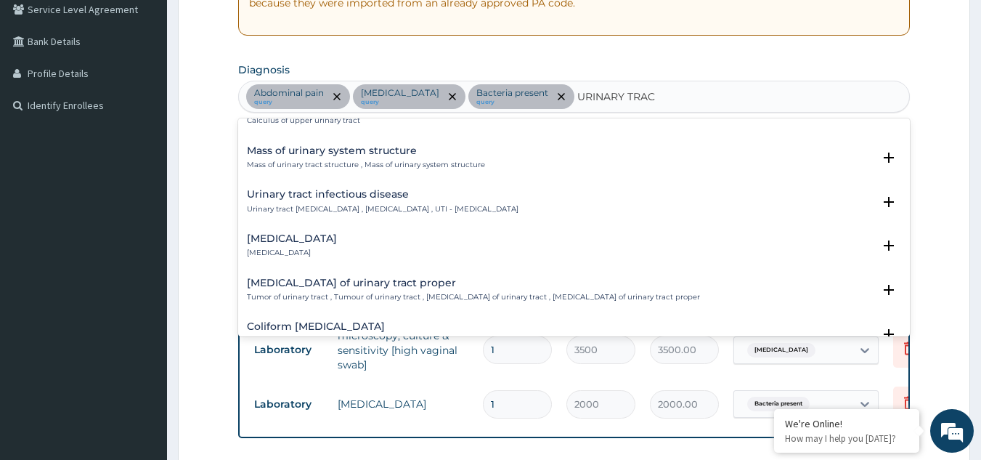
click at [419, 197] on h4 "Urinary tract infectious disease" at bounding box center [383, 194] width 272 height 11
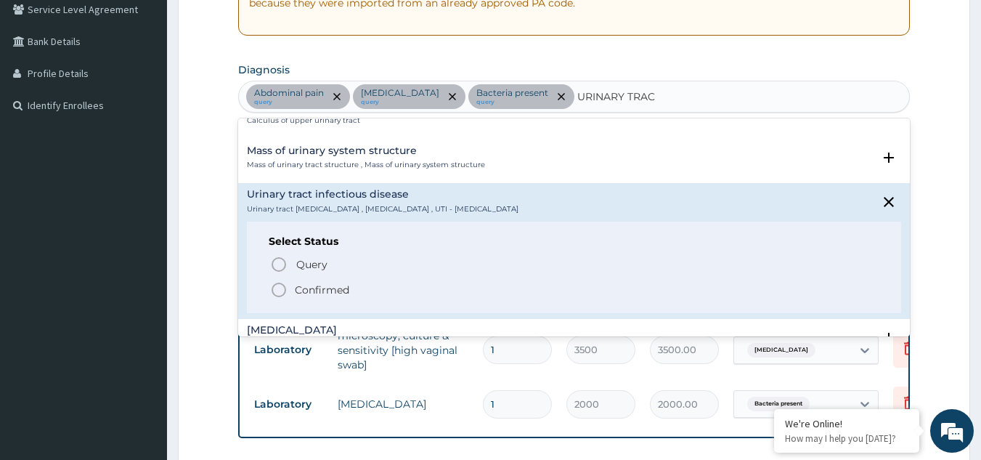
click at [280, 287] on icon "status option filled" at bounding box center [278, 289] width 17 height 17
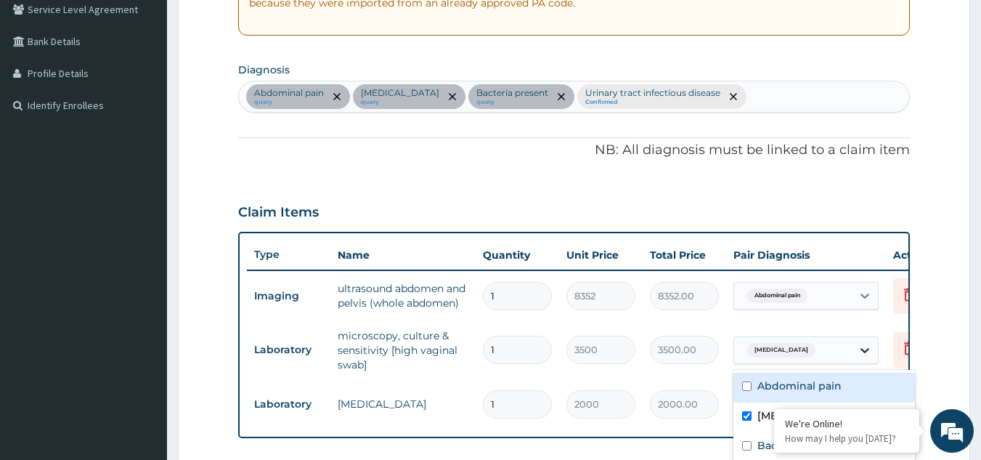
click at [862, 351] on icon at bounding box center [864, 350] width 9 height 5
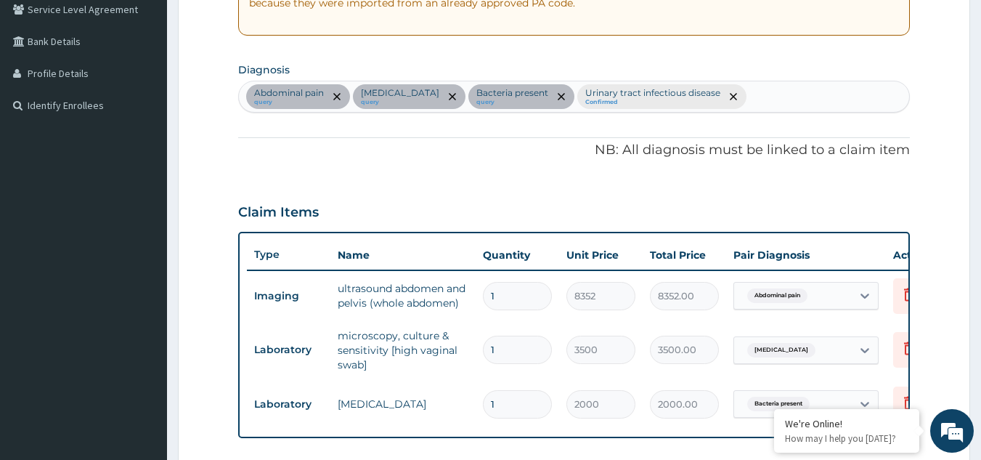
click at [939, 245] on form "Step 2 of 2 PA Code / Prescription Code PA/31CADA Encounter Date 03-09-2025 Imp…" at bounding box center [574, 248] width 792 height 960
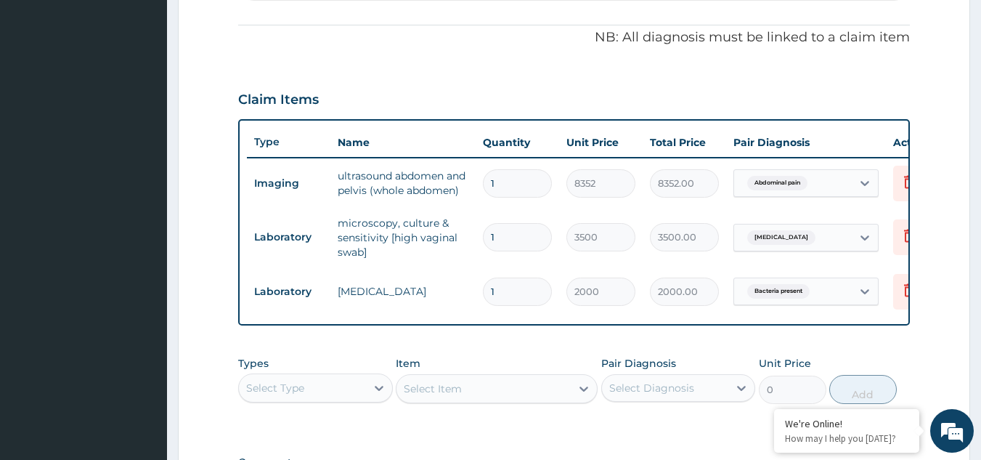
scroll to position [425, 0]
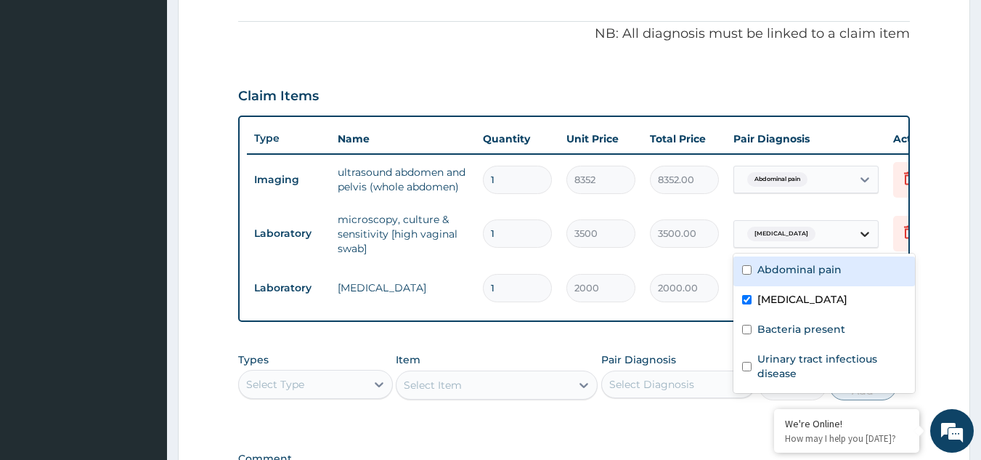
click at [865, 231] on icon at bounding box center [864, 234] width 15 height 15
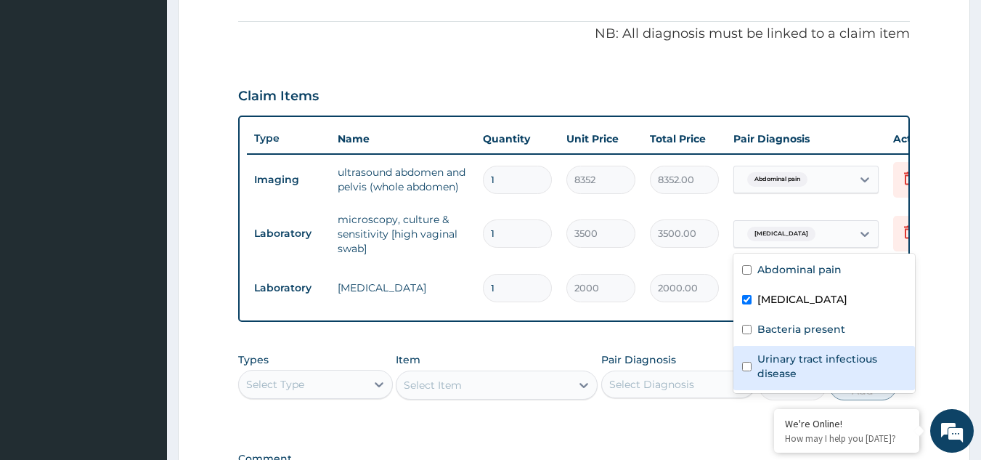
click at [747, 367] on input "checkbox" at bounding box center [746, 366] width 9 height 9
checkbox input "true"
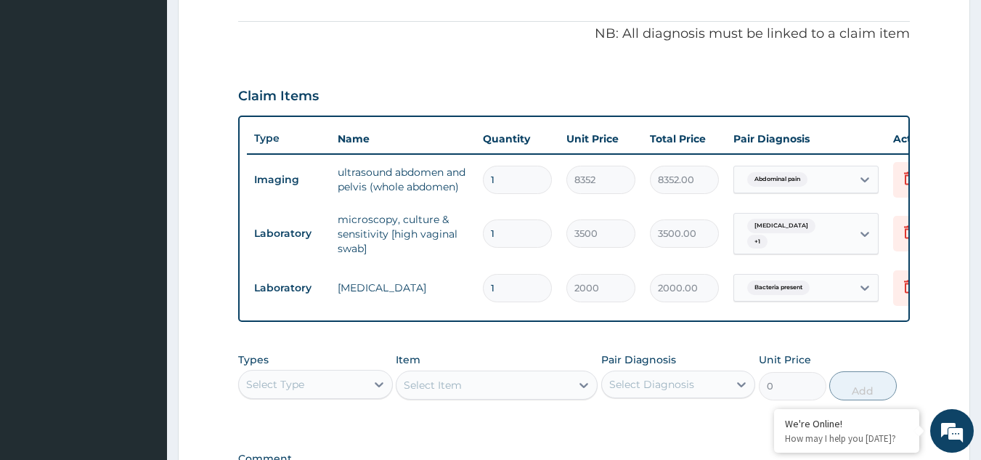
click at [956, 160] on form "Step 2 of 2 PA Code / Prescription Code PA/31CADA Encounter Date 03-09-2025 Imp…" at bounding box center [574, 132] width 792 height 960
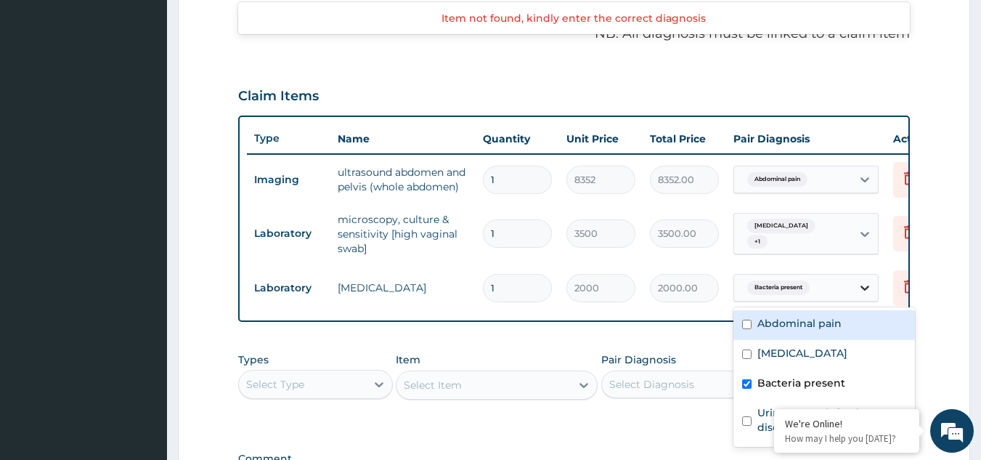
click at [866, 290] on icon at bounding box center [864, 287] width 15 height 15
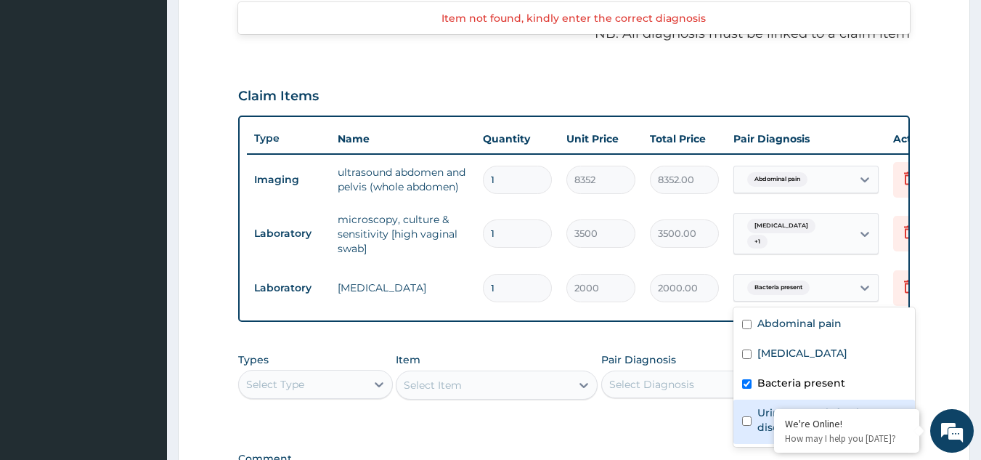
click at [747, 419] on input "checkbox" at bounding box center [746, 420] width 9 height 9
checkbox input "true"
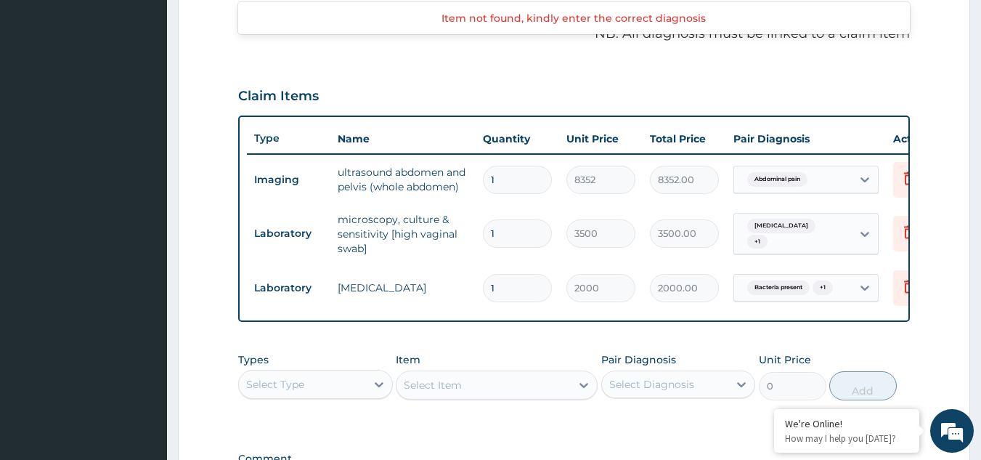
click at [928, 241] on form "Step 2 of 2 PA Code / Prescription Code PA/31CADA Encounter Date 03-09-2025 Imp…" at bounding box center [574, 132] width 792 height 960
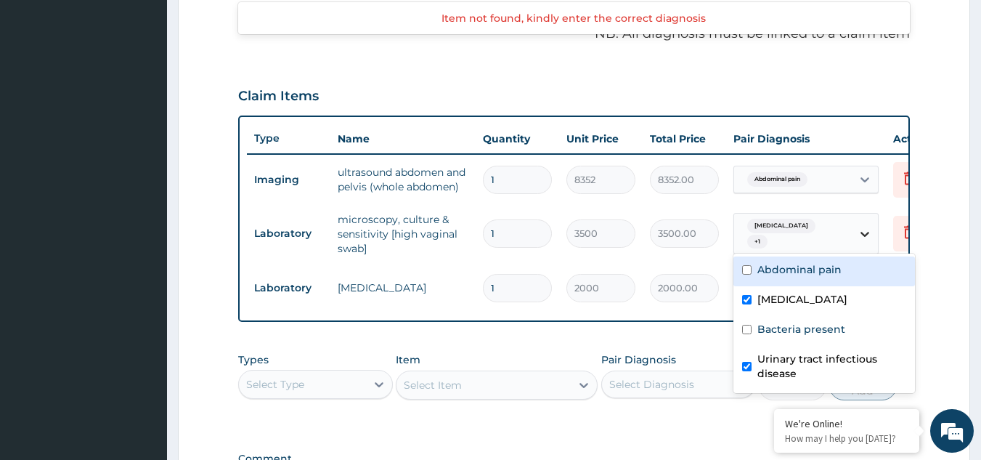
click at [862, 234] on icon at bounding box center [864, 234] width 9 height 5
click at [748, 366] on input "checkbox" at bounding box center [746, 366] width 9 height 9
checkbox input "false"
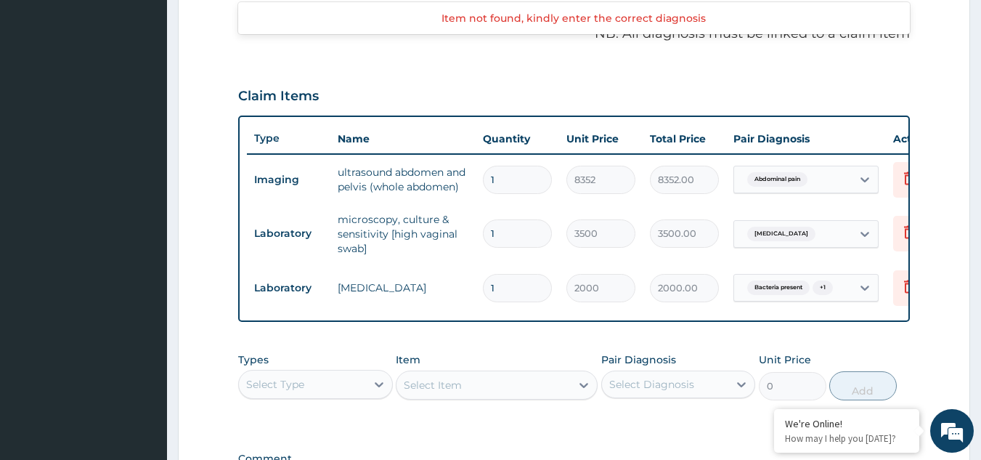
click at [929, 234] on form "Step 2 of 2 PA Code / Prescription Code PA/31CADA Encounter Date 03-09-2025 Imp…" at bounding box center [574, 132] width 792 height 960
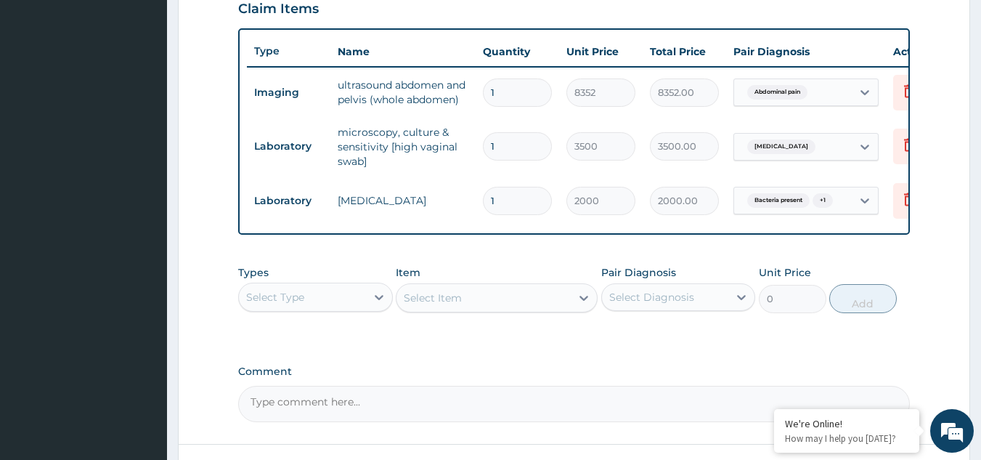
scroll to position [541, 0]
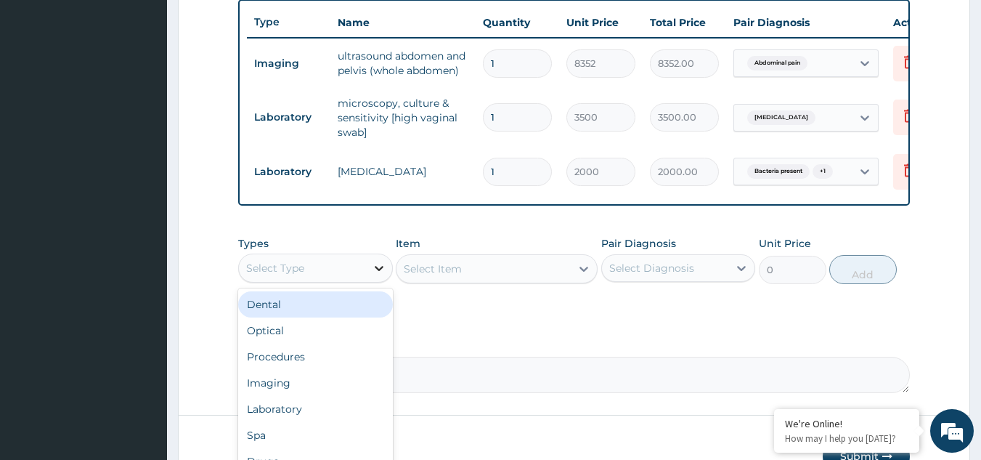
click at [378, 275] on icon at bounding box center [379, 268] width 15 height 15
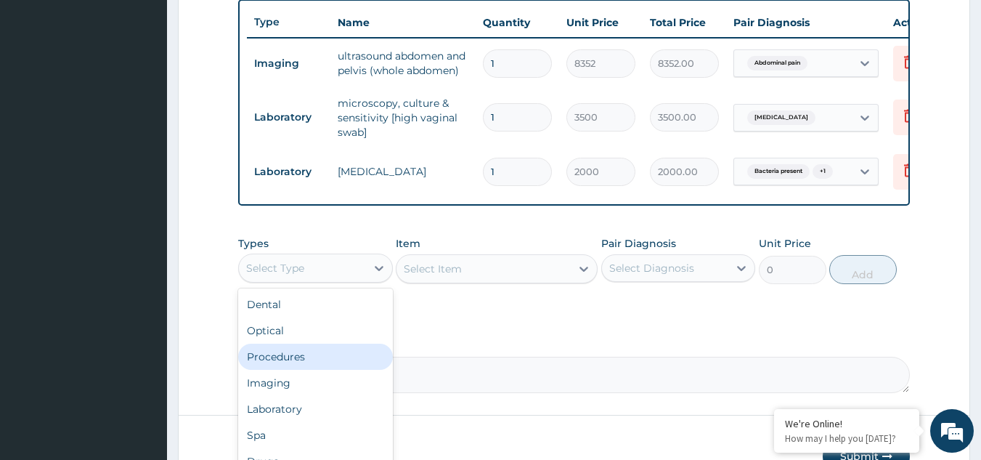
click at [357, 362] on div "Procedures" at bounding box center [315, 356] width 155 height 26
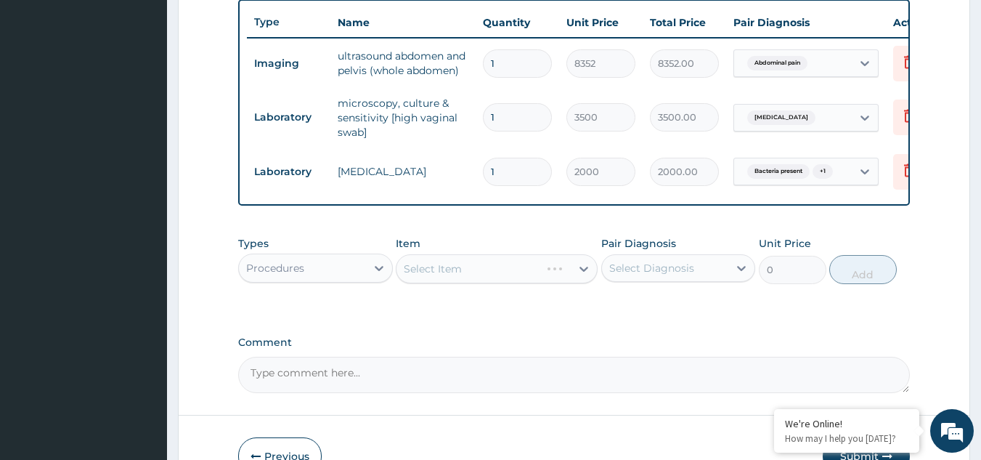
click at [584, 283] on div "Select Item" at bounding box center [497, 268] width 202 height 29
click at [533, 283] on div "Select Item" at bounding box center [497, 268] width 202 height 29
click at [523, 277] on div "Select Item" at bounding box center [497, 268] width 202 height 29
click at [582, 278] on div "Select Item" at bounding box center [497, 268] width 202 height 29
click at [404, 276] on div "Select Item" at bounding box center [497, 268] width 202 height 29
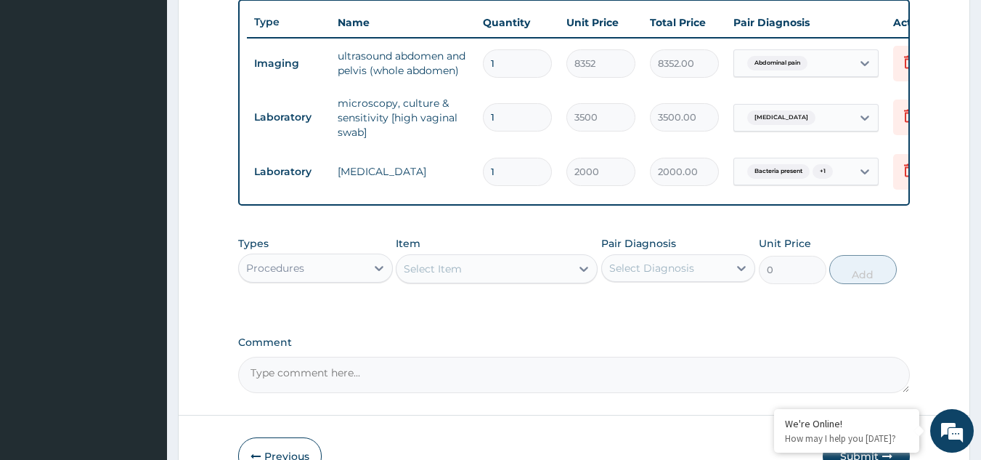
click at [583, 276] on icon at bounding box center [583, 268] width 15 height 15
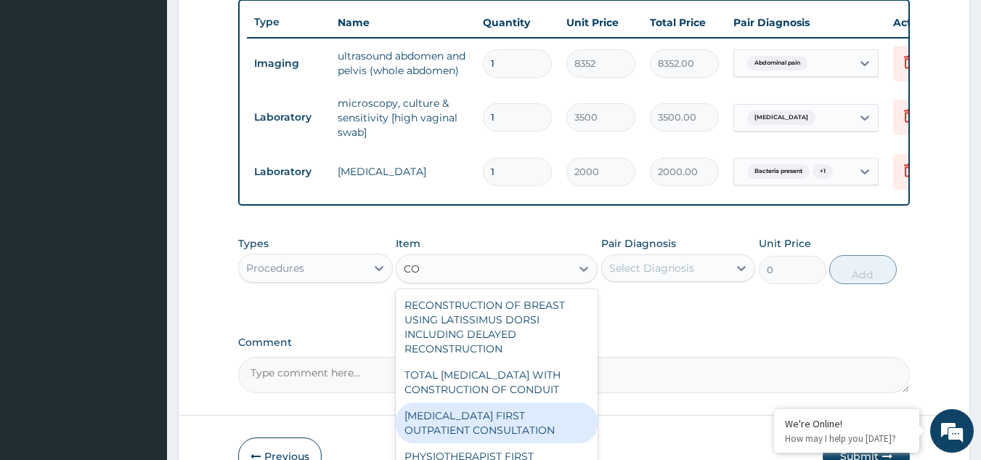
type input "C"
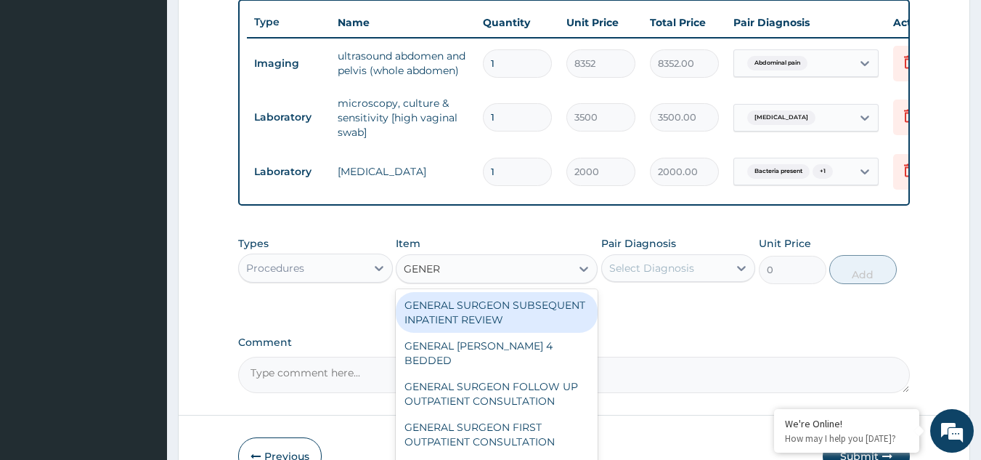
type input "GENERA"
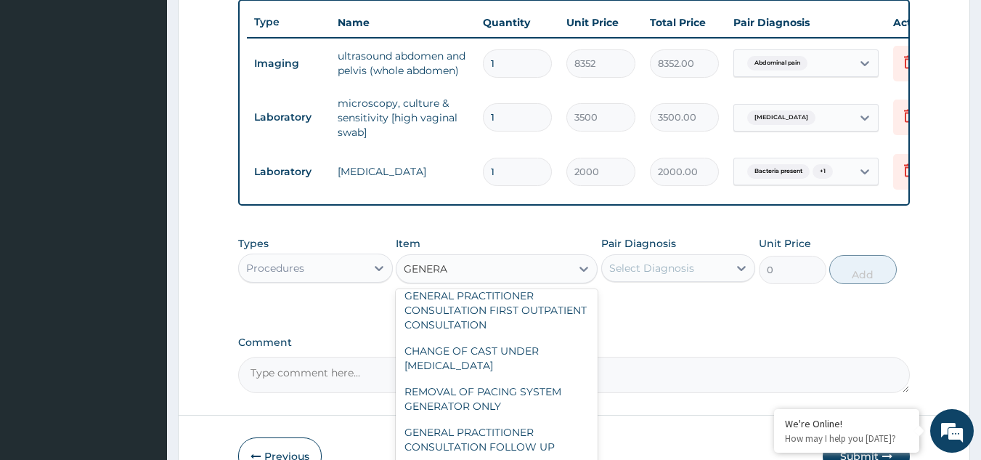
scroll to position [190, 0]
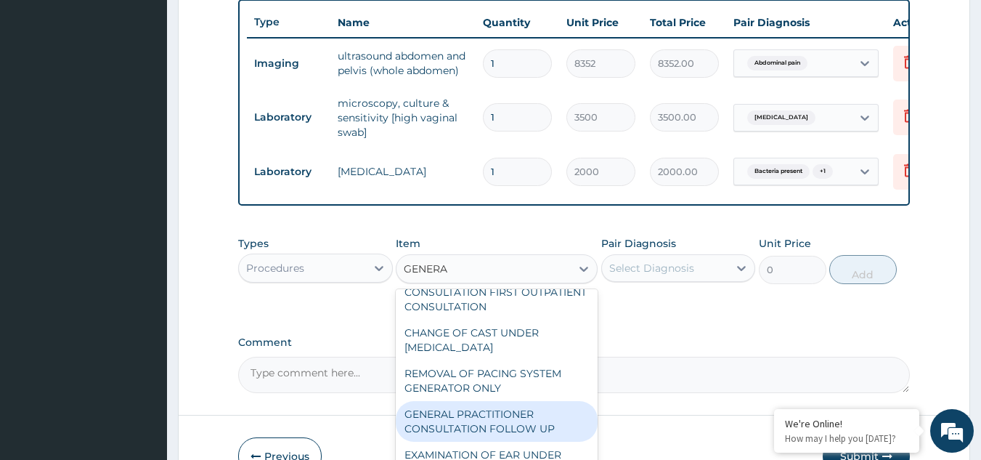
click at [525, 430] on div "GENERAL PRACTITIONER CONSULTATION FOLLOW UP" at bounding box center [497, 421] width 202 height 41
type input "2500"
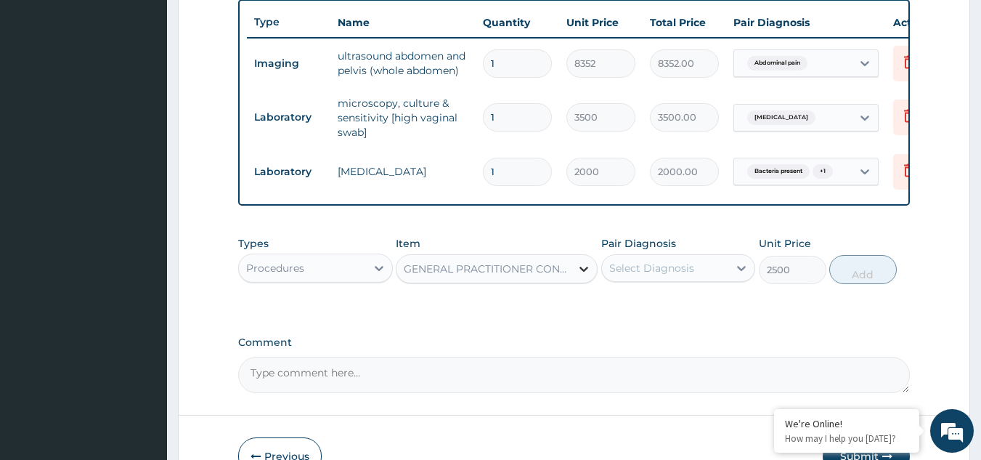
click at [584, 276] on icon at bounding box center [583, 268] width 15 height 15
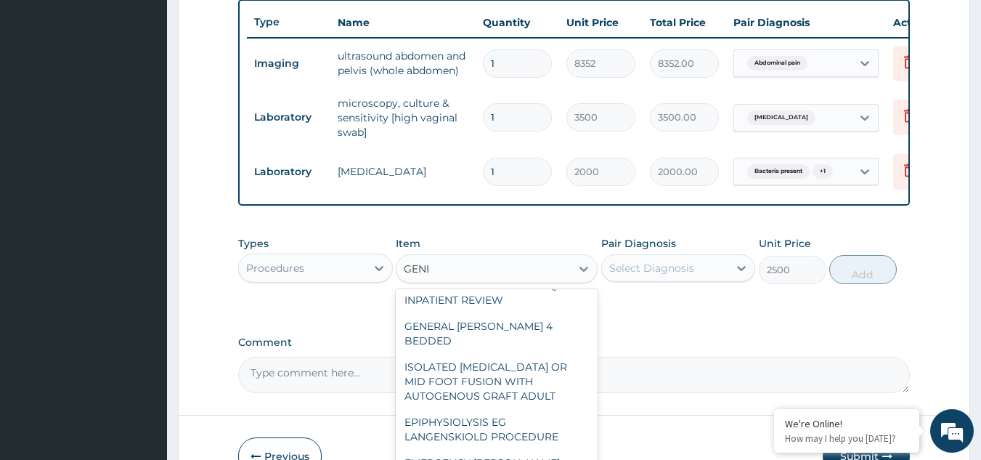
scroll to position [5, 0]
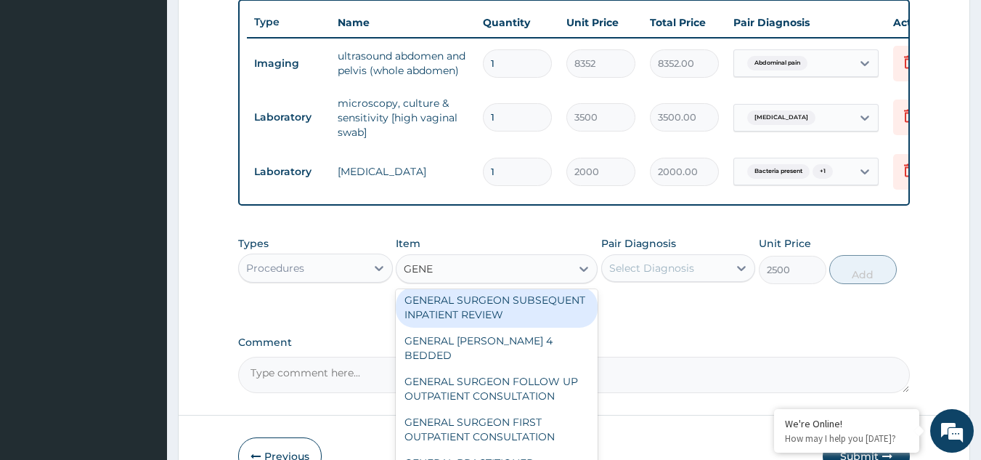
type input "GENER"
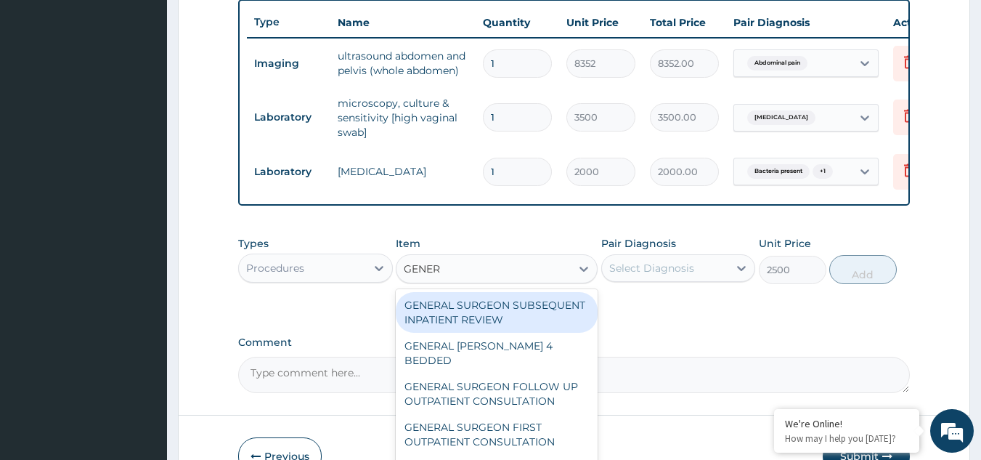
scroll to position [190, 0]
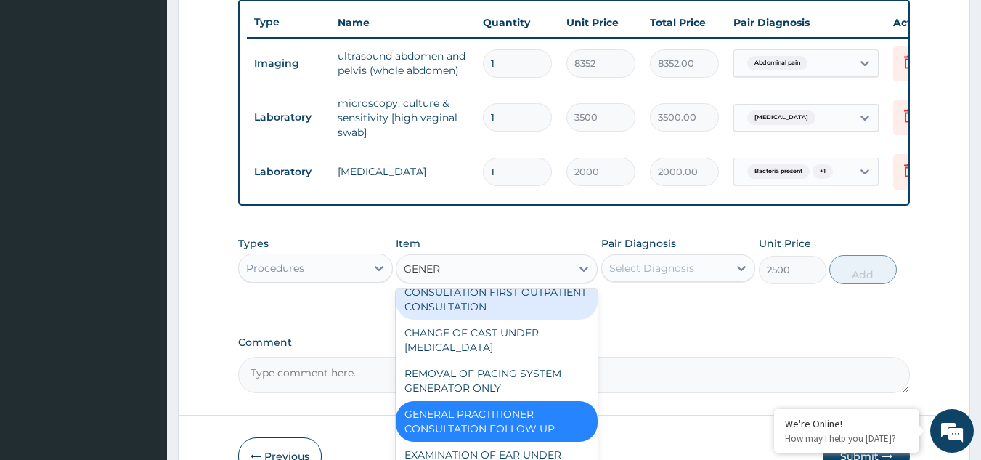
click at [544, 312] on div "GENERAL PRACTITIONER CONSULTATION FIRST OUTPATIENT CONSULTATION" at bounding box center [497, 291] width 202 height 55
type input "3000"
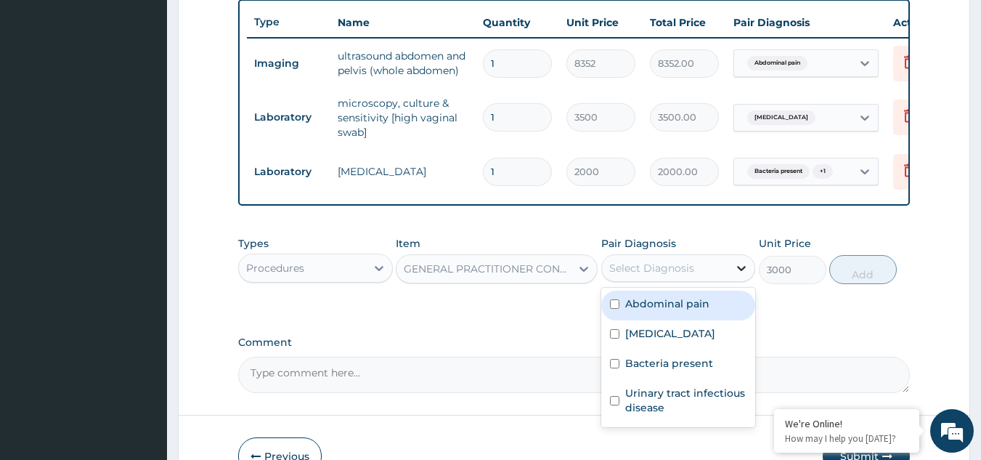
click at [742, 275] on icon at bounding box center [741, 268] width 15 height 15
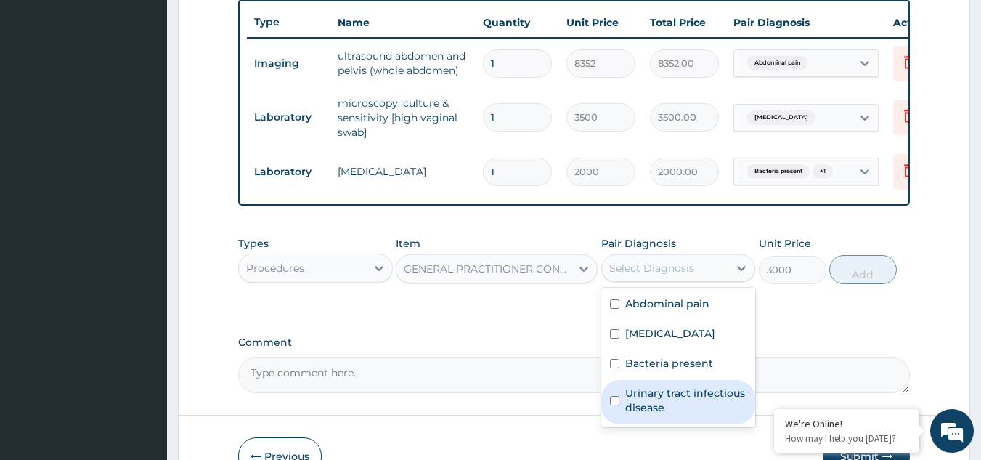
click at [616, 405] on input "checkbox" at bounding box center [614, 400] width 9 height 9
checkbox input "true"
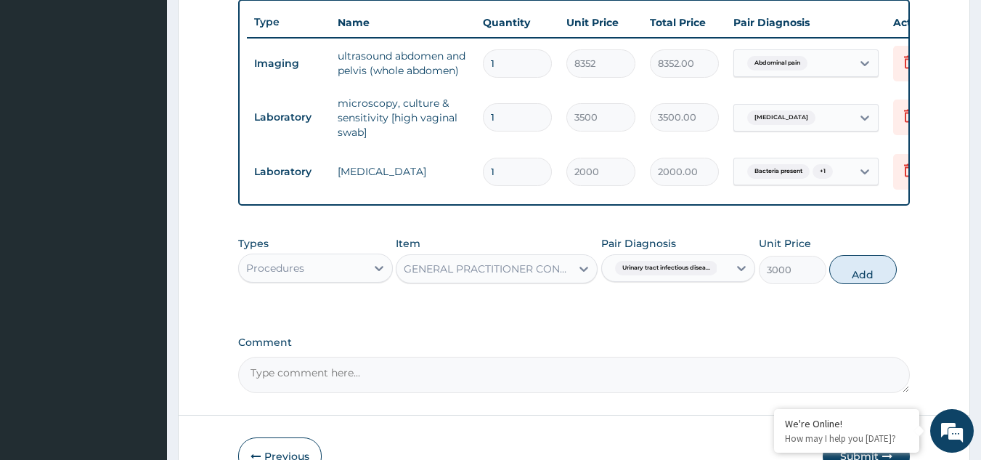
click at [861, 277] on button "Add" at bounding box center [863, 269] width 68 height 29
type input "0"
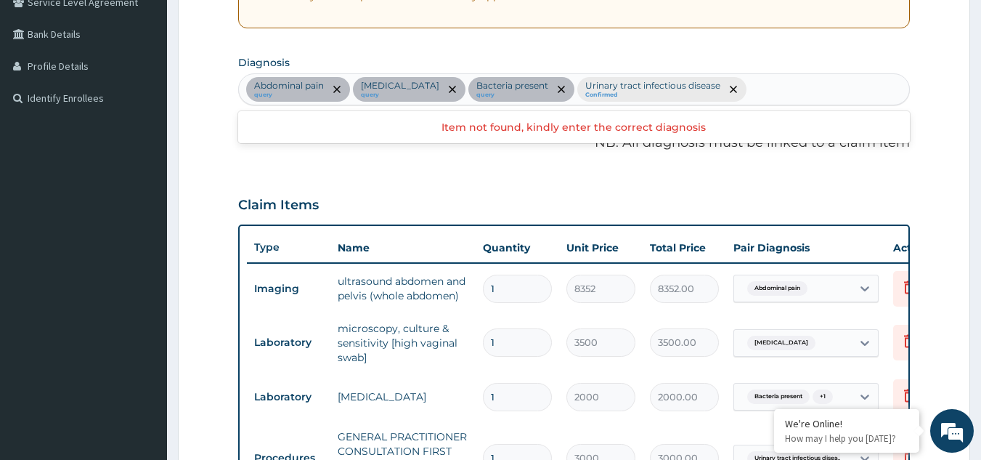
scroll to position [313, 0]
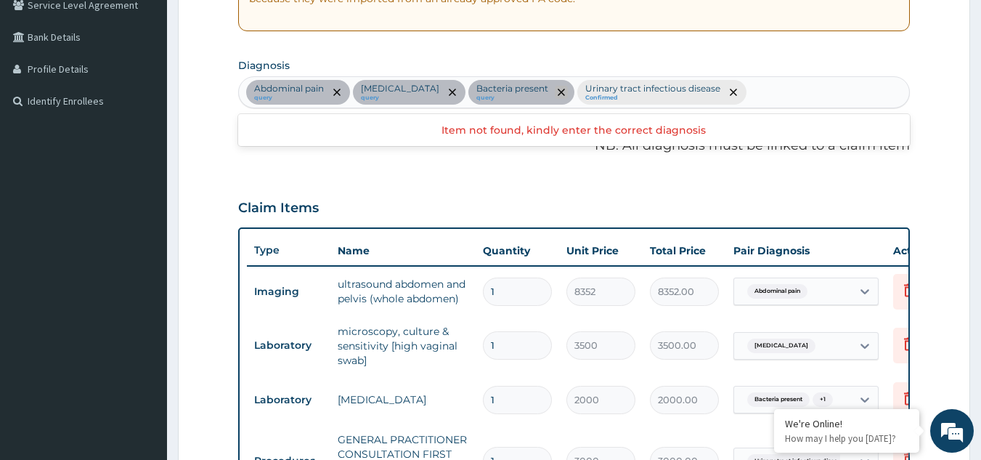
click at [558, 92] on icon "remove selection option" at bounding box center [561, 92] width 7 height 7
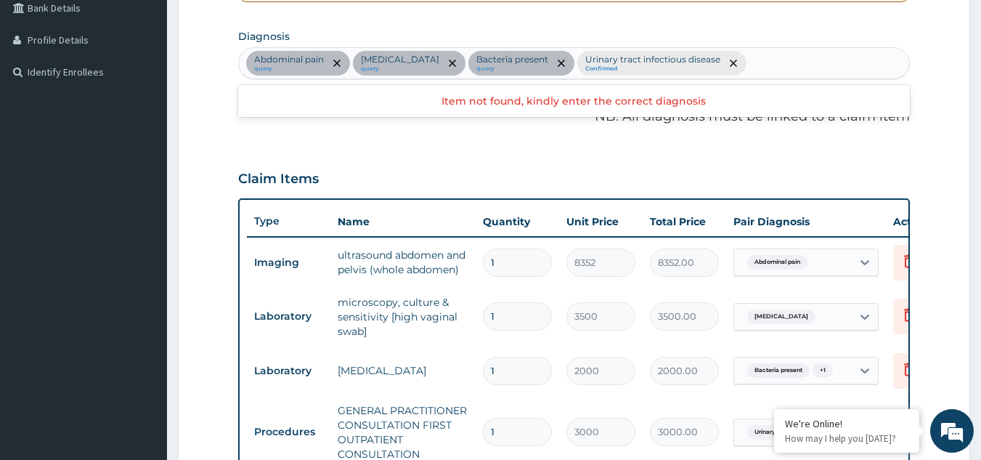
scroll to position [371, 0]
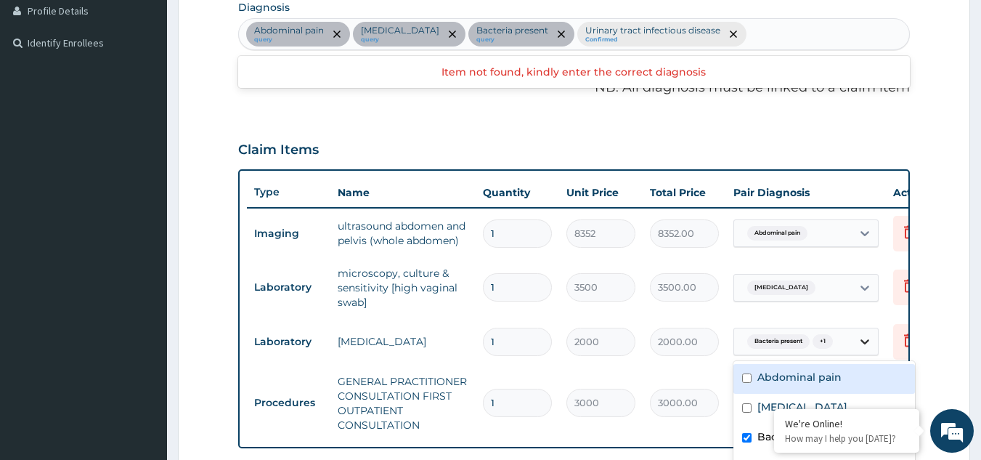
click at [862, 342] on icon at bounding box center [864, 341] width 9 height 5
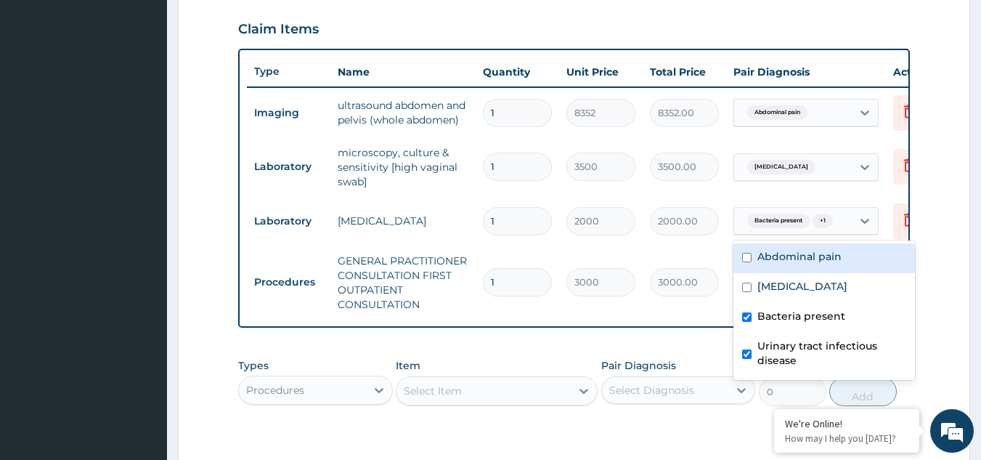
scroll to position [497, 0]
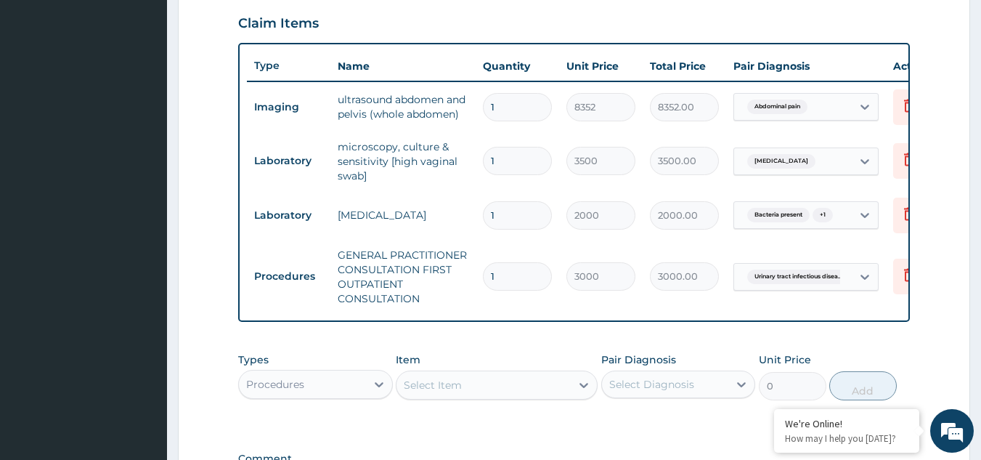
click at [883, 118] on td "Abdominal pain" at bounding box center [806, 107] width 160 height 42
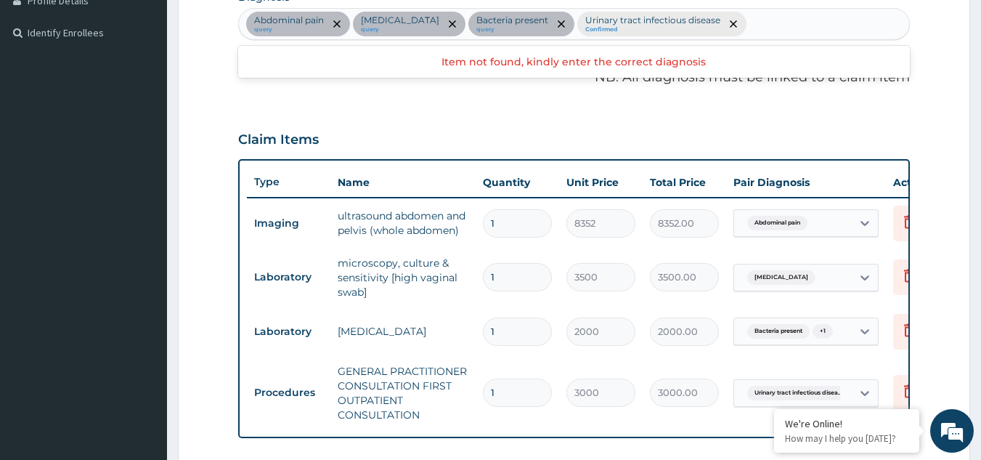
scroll to position [449, 0]
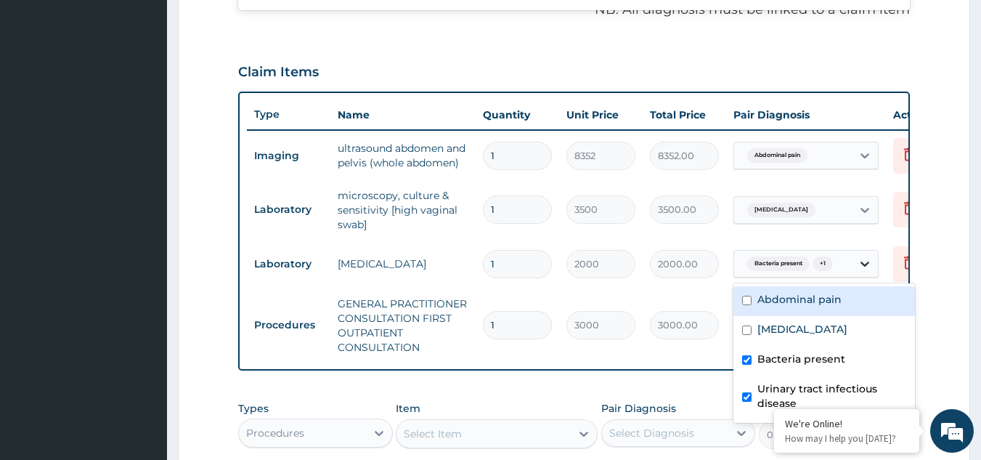
click at [863, 266] on icon at bounding box center [864, 263] width 9 height 5
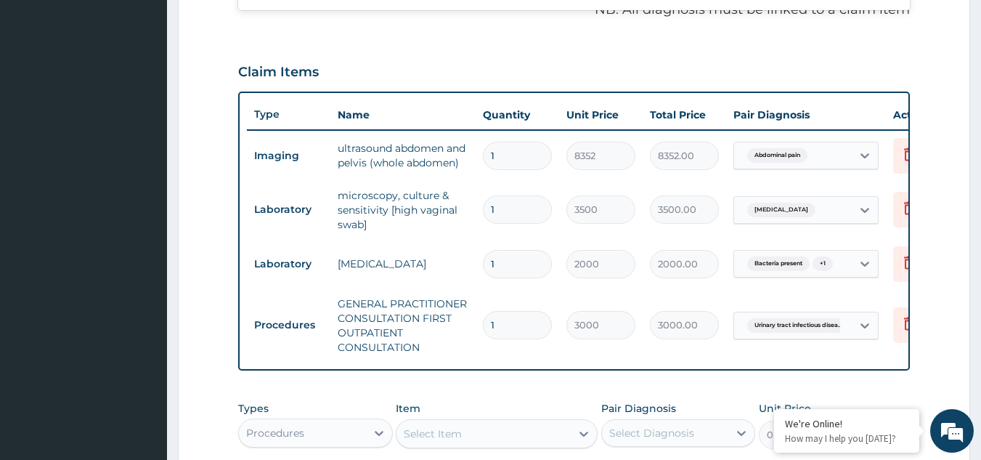
click at [950, 249] on form "Step 2 of 2 PA Code / Prescription Code PA/31CADA Encounter Date 03-09-2025 Imp…" at bounding box center [574, 144] width 792 height 1033
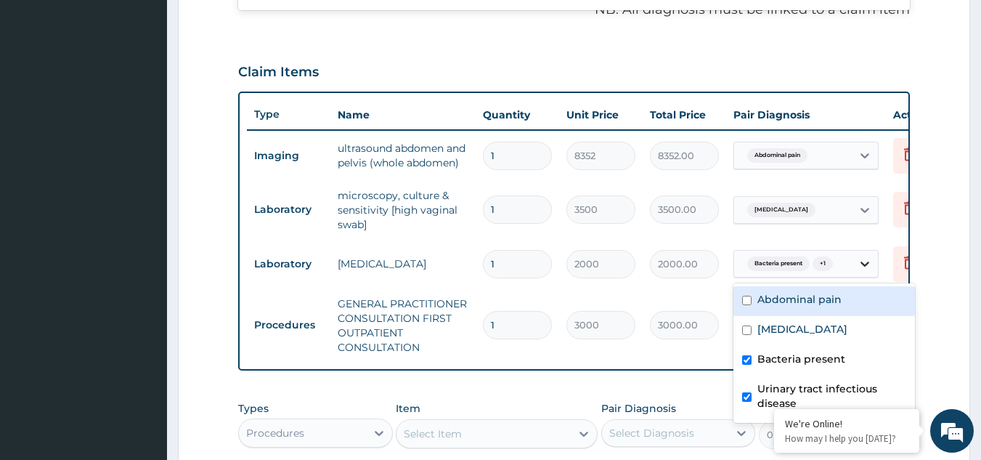
click at [865, 265] on icon at bounding box center [864, 263] width 9 height 5
click at [746, 360] on input "checkbox" at bounding box center [746, 359] width 9 height 9
click at [750, 360] on input "checkbox" at bounding box center [746, 359] width 9 height 9
checkbox input "true"
click at [747, 399] on input "checkbox" at bounding box center [746, 396] width 9 height 9
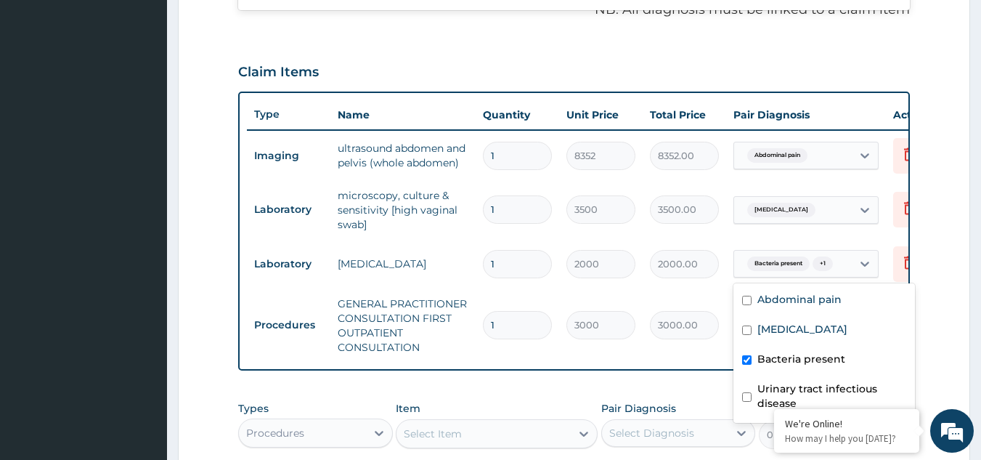
checkbox input "false"
click at [746, 361] on input "checkbox" at bounding box center [746, 359] width 9 height 9
checkbox input "true"
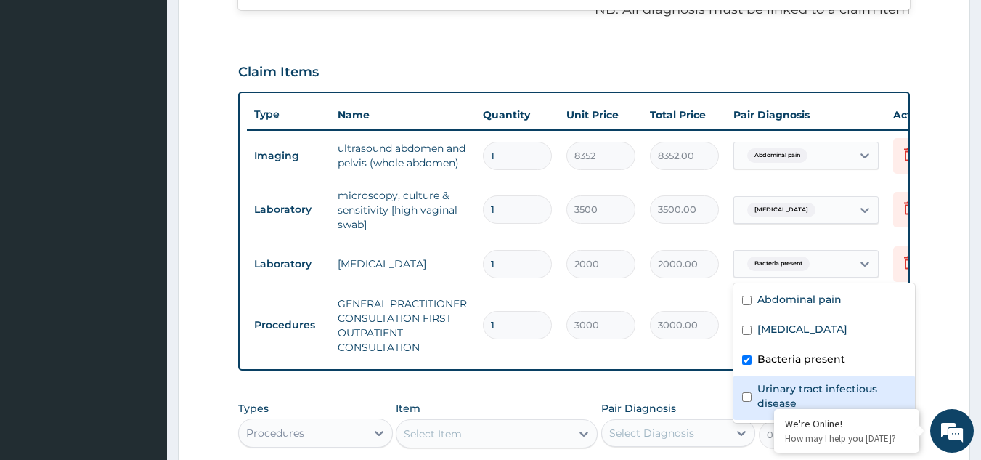
click at [746, 398] on input "checkbox" at bounding box center [746, 396] width 9 height 9
checkbox input "true"
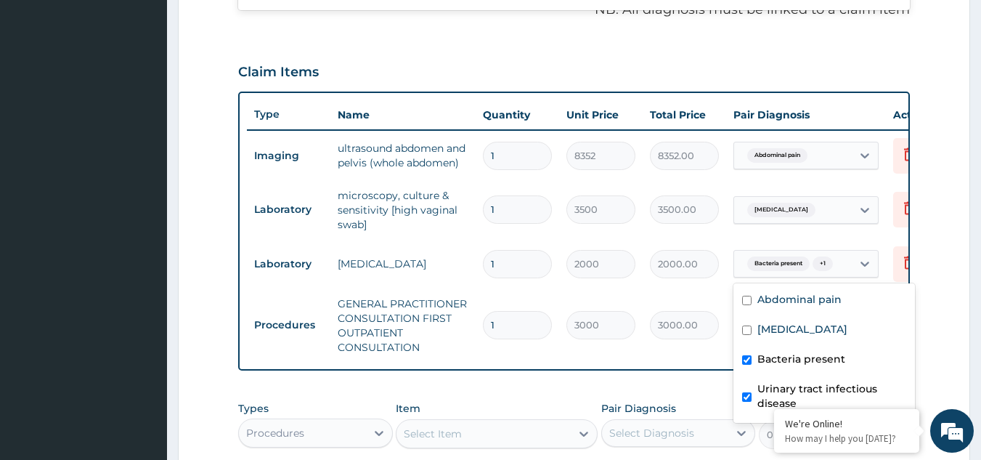
click at [747, 360] on input "checkbox" at bounding box center [746, 359] width 9 height 9
checkbox input "true"
click at [750, 401] on input "checkbox" at bounding box center [746, 396] width 9 height 9
checkbox input "false"
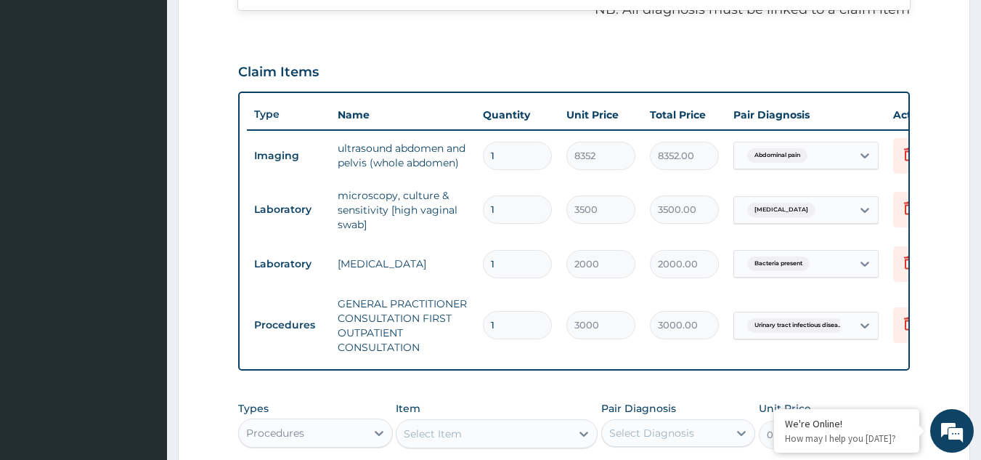
click at [937, 279] on form "Step 2 of 2 PA Code / Prescription Code PA/31CADA Encounter Date 03-09-2025 Imp…" at bounding box center [574, 144] width 792 height 1033
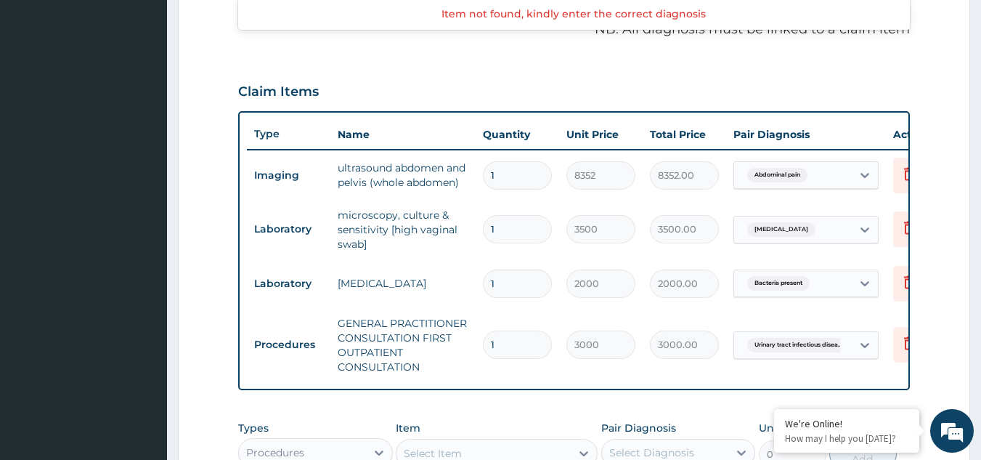
scroll to position [458, 0]
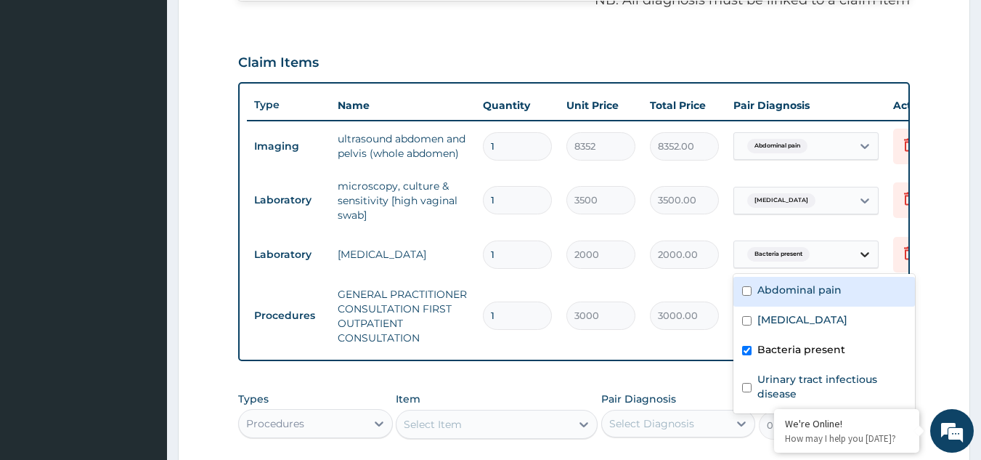
click at [865, 253] on icon at bounding box center [864, 254] width 15 height 15
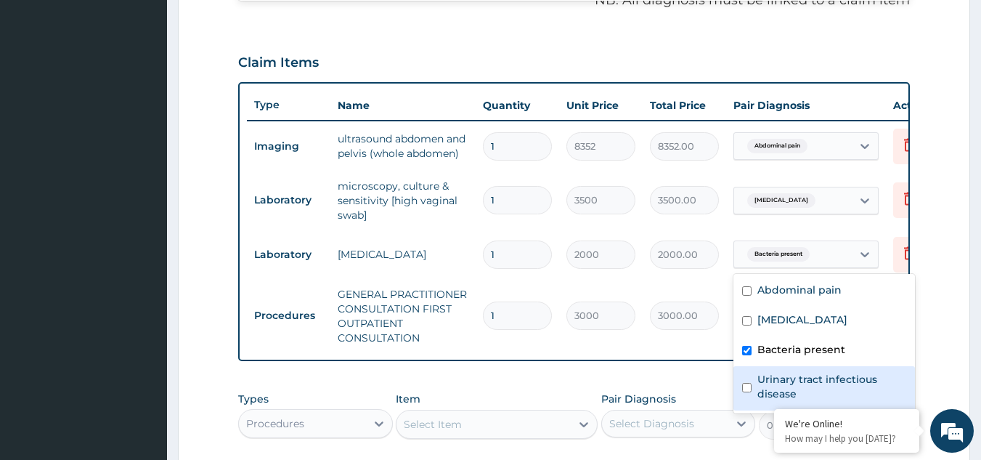
click at [746, 386] on input "checkbox" at bounding box center [746, 387] width 9 height 9
checkbox input "true"
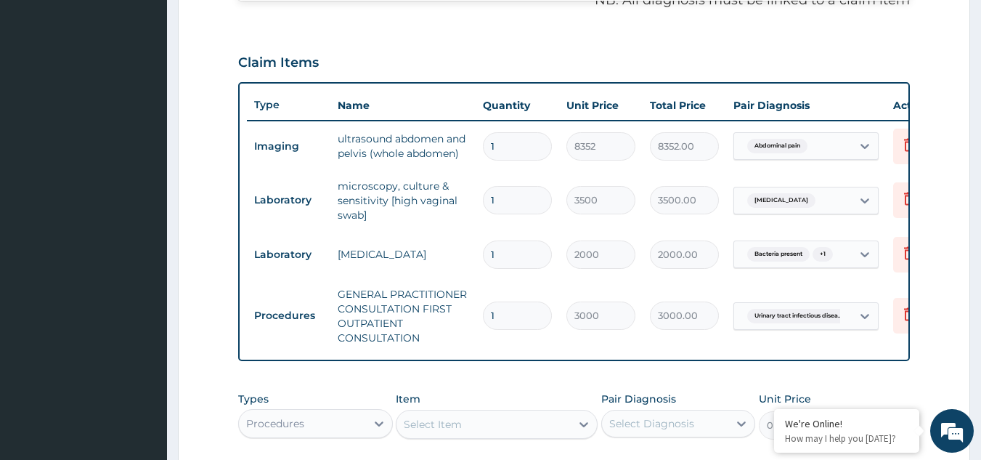
click at [944, 316] on form "Step 2 of 2 PA Code / Prescription Code PA/31CADA Encounter Date 03-09-2025 Imp…" at bounding box center [574, 135] width 792 height 1033
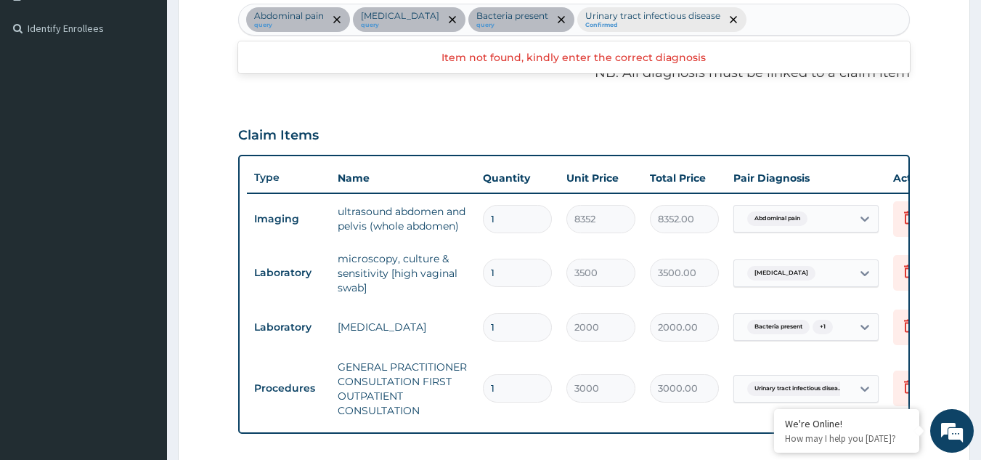
scroll to position [391, 0]
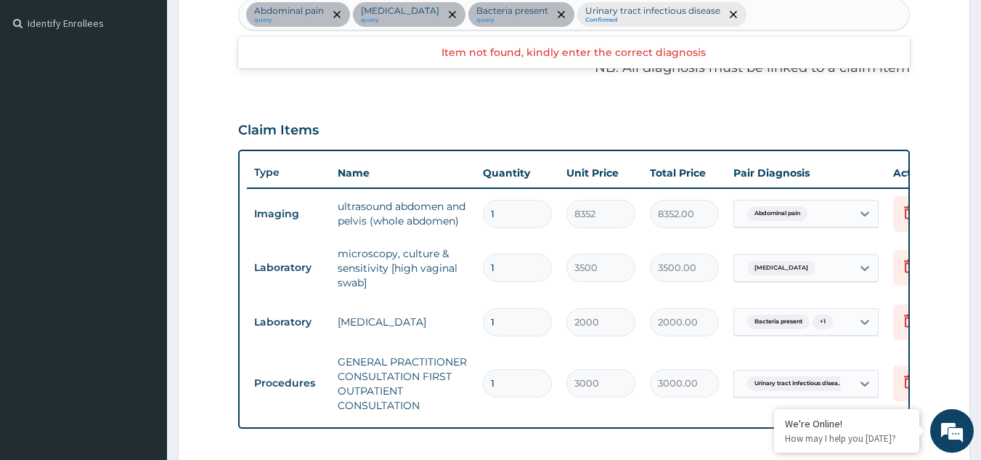
click at [751, 12] on div "Abdominal pain query Infective vaginitis query Bacteria present query Urinary t…" at bounding box center [574, 14] width 671 height 30
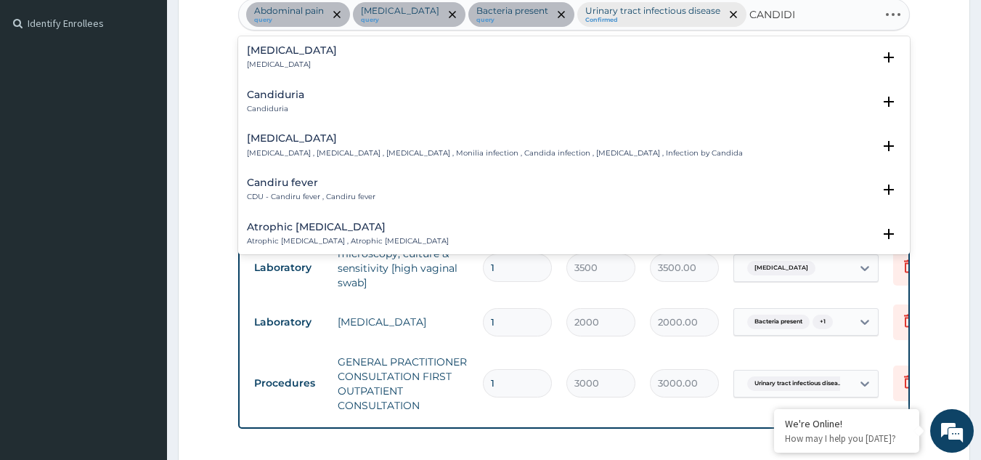
type input "CANDIDIA"
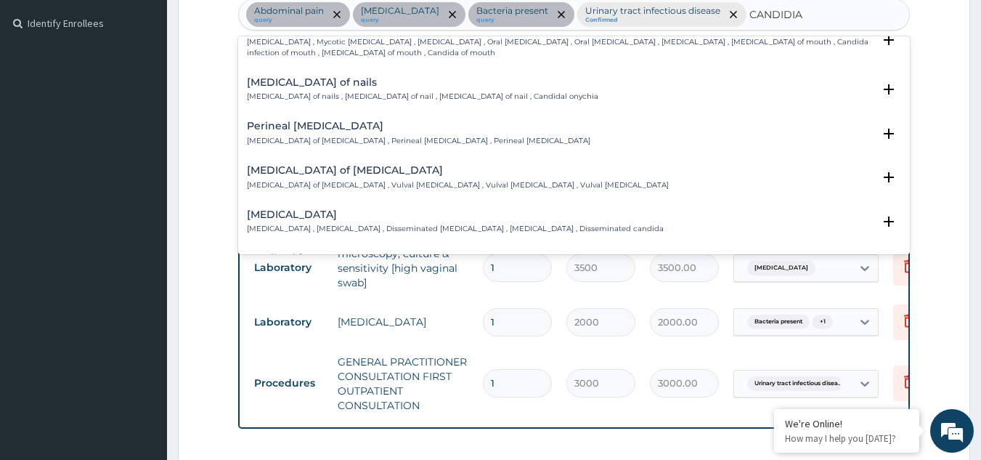
scroll to position [746, 0]
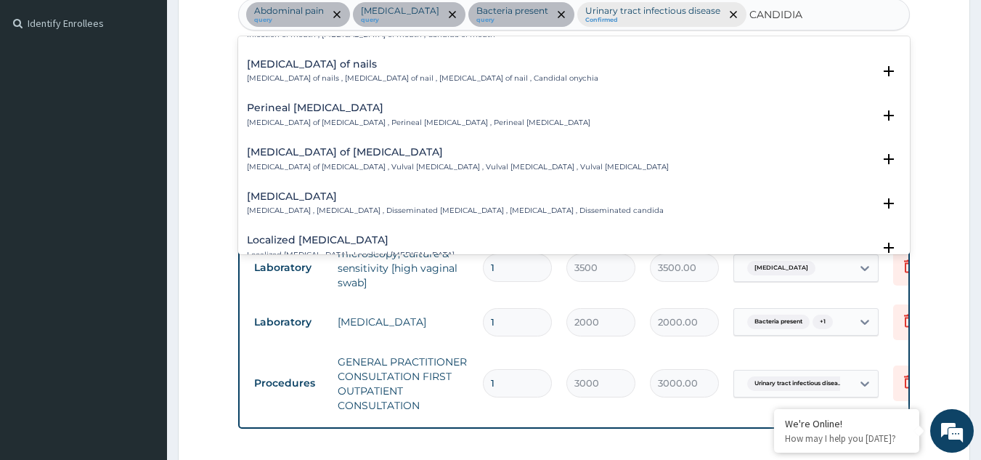
click at [348, 158] on h4 "Candidiasis of vulva" at bounding box center [458, 152] width 422 height 11
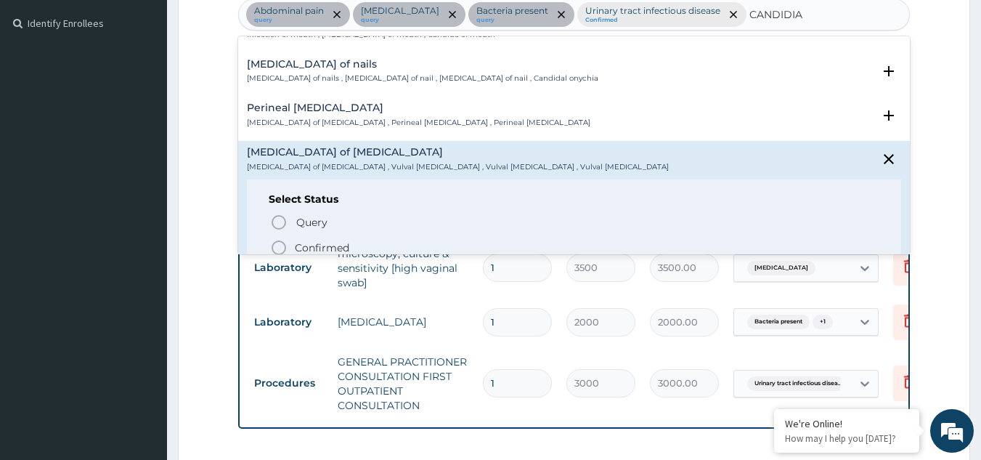
click at [598, 102] on div "Perineal candidiasis Candidiasis of perineum , Perineal candidosis , Perineal c…" at bounding box center [574, 119] width 672 height 44
click at [781, 116] on div "Perineal candidiasis Candidiasis of perineum , Perineal candidosis , Perineal c…" at bounding box center [574, 114] width 655 height 25
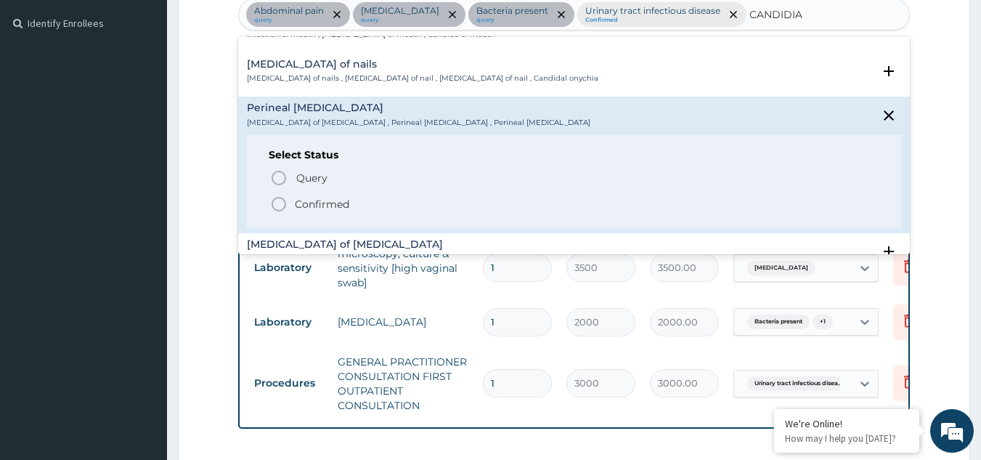
click at [662, 70] on div "Candidiasis of nails Candidiasis of nails , Candidosis of nail , Candidiasis of…" at bounding box center [574, 71] width 655 height 25
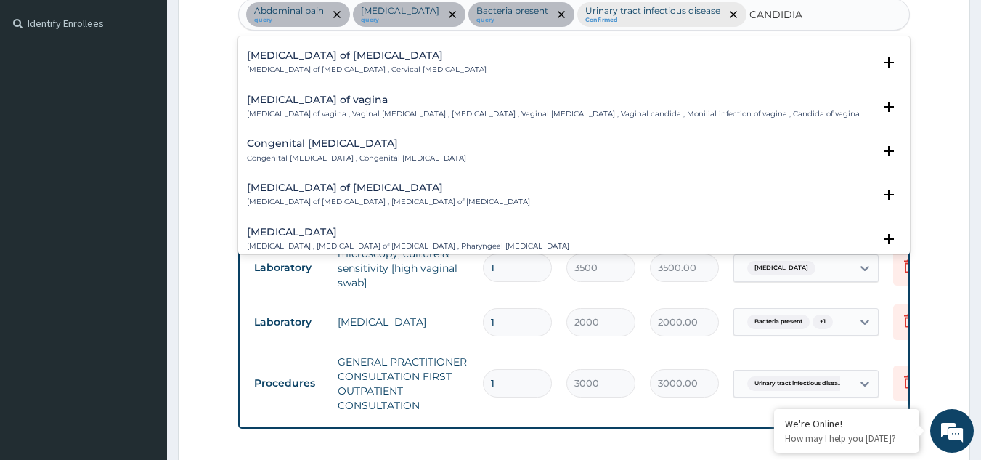
scroll to position [1171, 0]
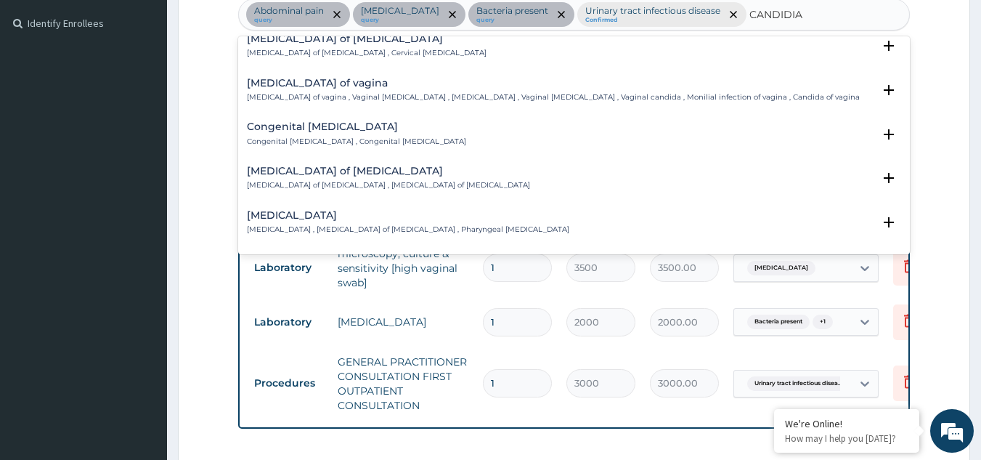
click at [334, 82] on h4 "Candidiasis of vagina" at bounding box center [553, 83] width 613 height 11
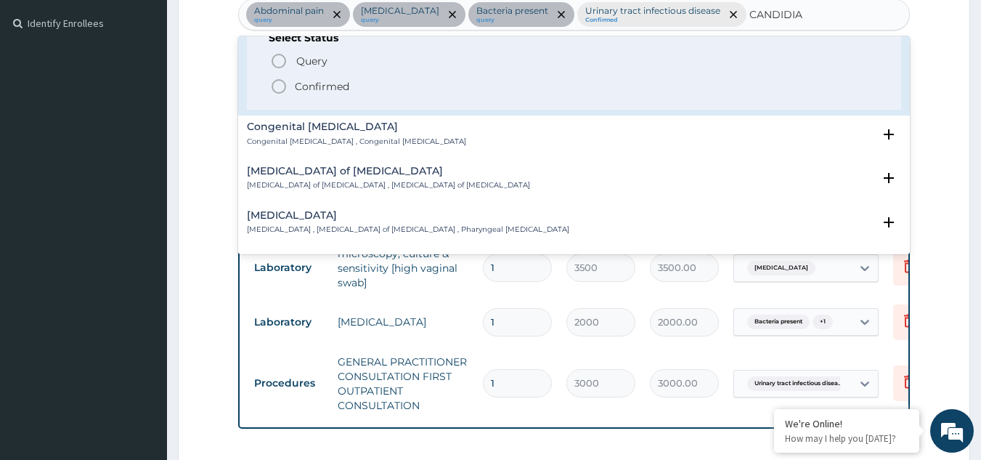
click at [275, 87] on icon "status option filled" at bounding box center [278, 86] width 17 height 17
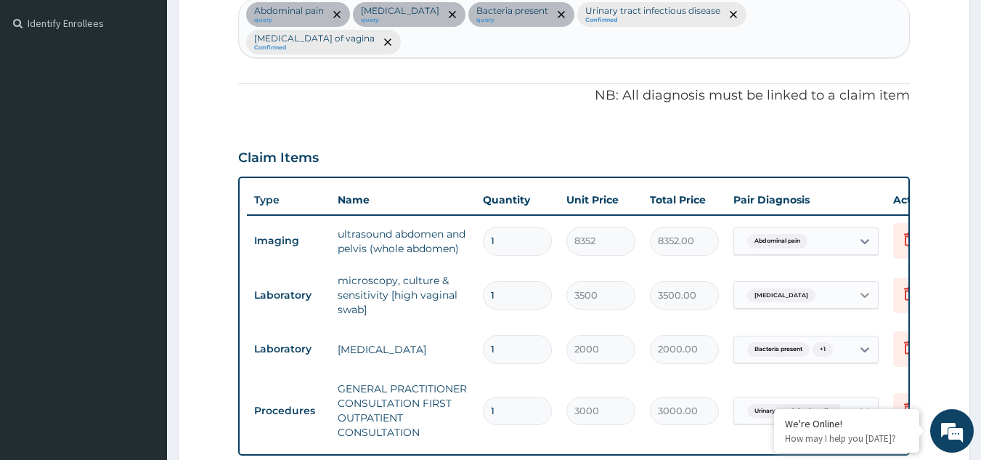
click at [863, 287] on icon at bounding box center [864, 294] width 15 height 15
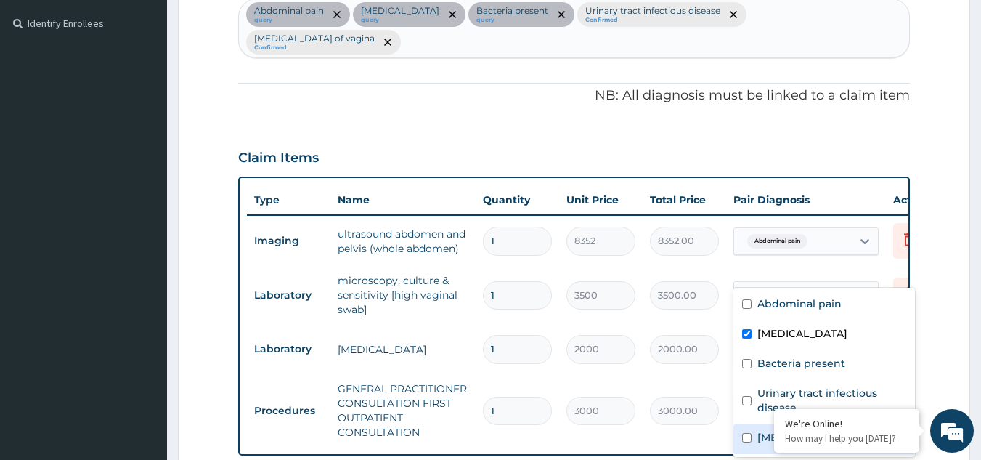
click at [747, 436] on input "checkbox" at bounding box center [746, 437] width 9 height 9
checkbox input "true"
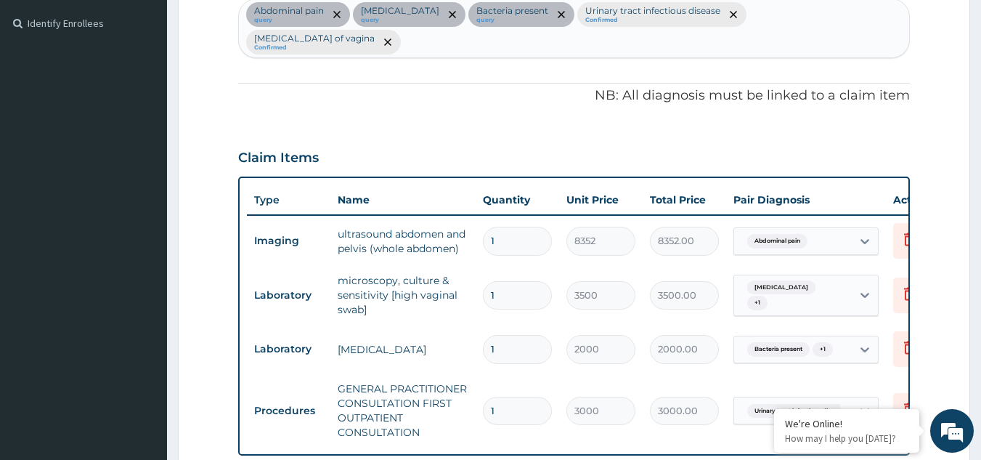
click at [931, 303] on form "Step 2 of 2 PA Code / Prescription Code PA/31CADA Encounter Date 03-09-2025 Imp…" at bounding box center [574, 216] width 792 height 1061
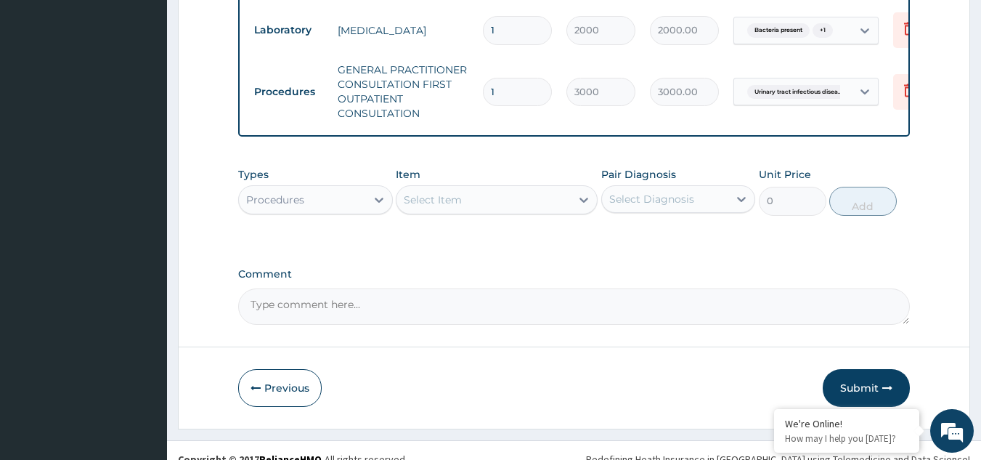
scroll to position [710, 0]
click at [859, 368] on button "Submit" at bounding box center [866, 387] width 87 height 38
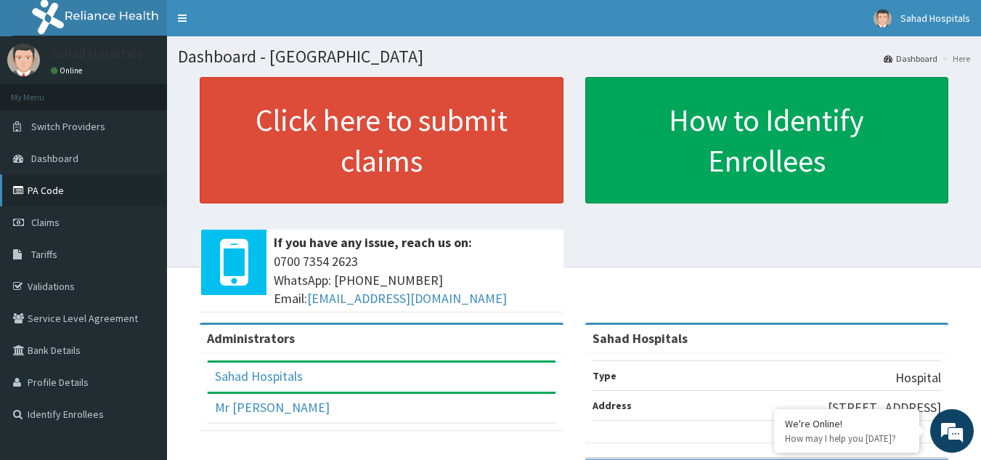
click at [81, 190] on link "PA Code" at bounding box center [83, 190] width 167 height 32
click at [74, 184] on link "PA Code" at bounding box center [83, 190] width 167 height 32
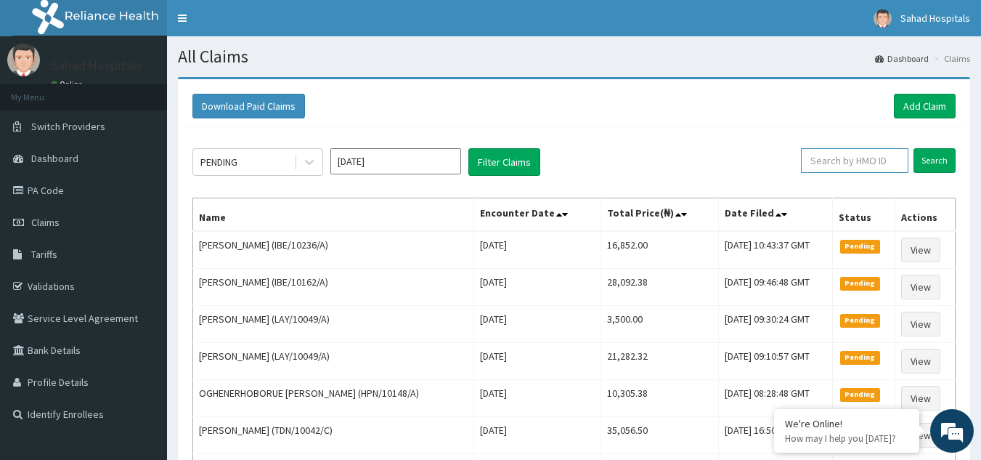
click at [820, 161] on input "text" at bounding box center [854, 160] width 107 height 25
click at [929, 154] on input "Search" at bounding box center [934, 160] width 42 height 25
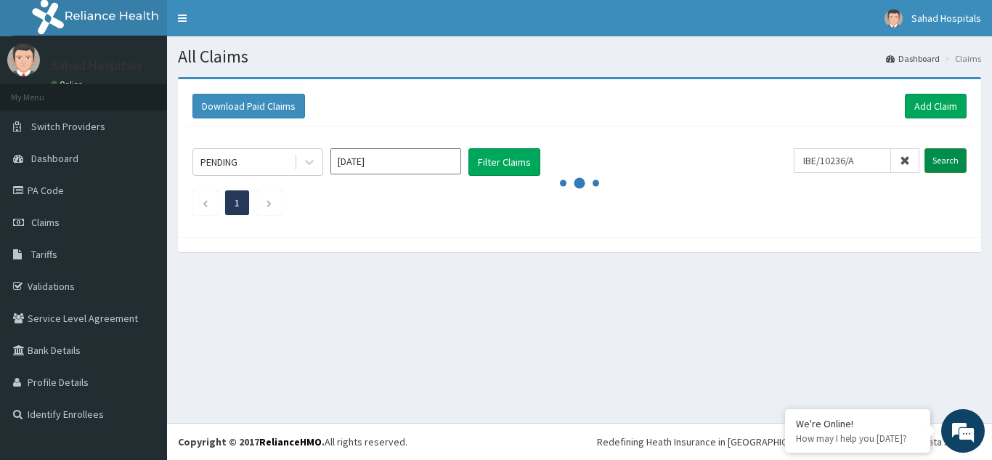
click at [929, 154] on input "Search" at bounding box center [945, 160] width 42 height 25
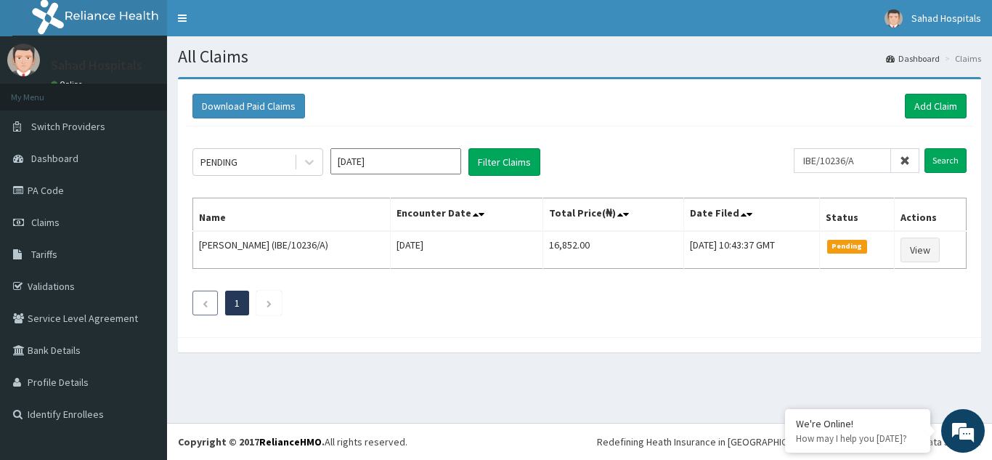
click at [200, 302] on li at bounding box center [204, 302] width 25 height 25
click at [868, 160] on input "IBE/10236/A" at bounding box center [841, 160] width 97 height 25
type input "I"
click at [704, 172] on div "PENDING [DATE] Filter Claims" at bounding box center [501, 162] width 619 height 28
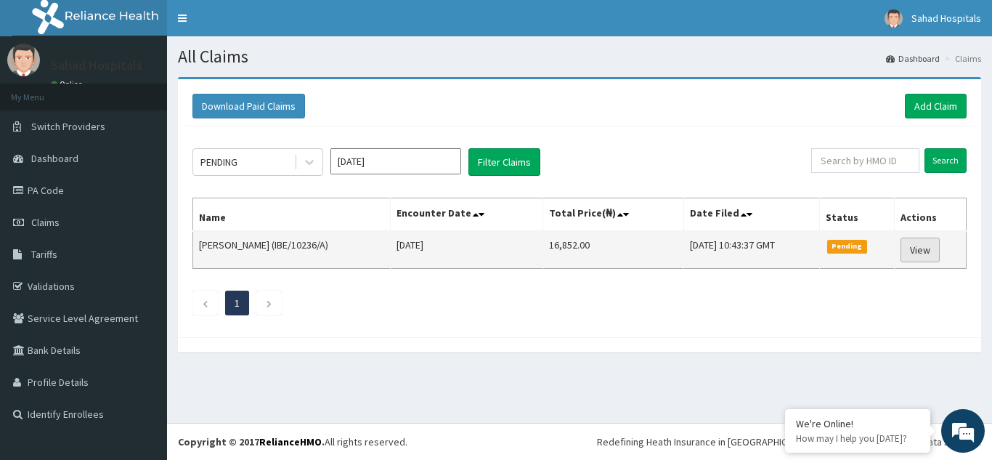
click at [916, 243] on link "View" at bounding box center [919, 249] width 39 height 25
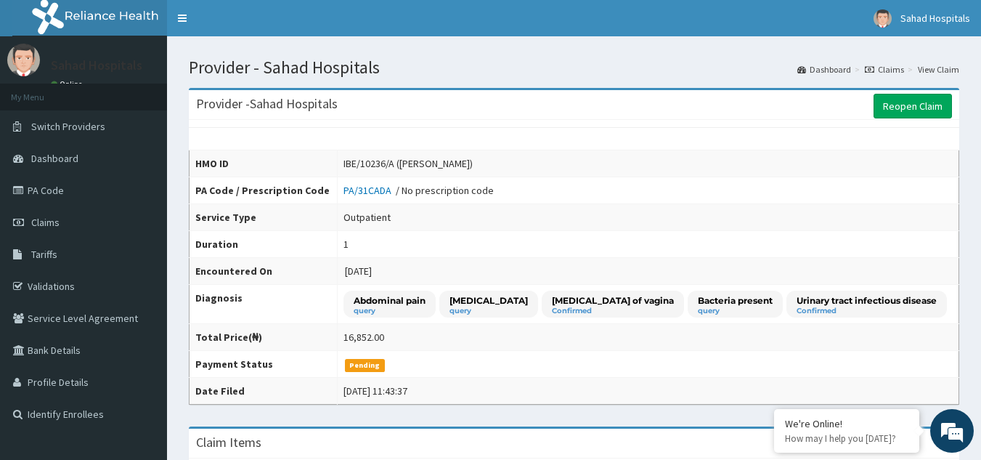
click at [656, 216] on td "Outpatient" at bounding box center [647, 217] width 621 height 27
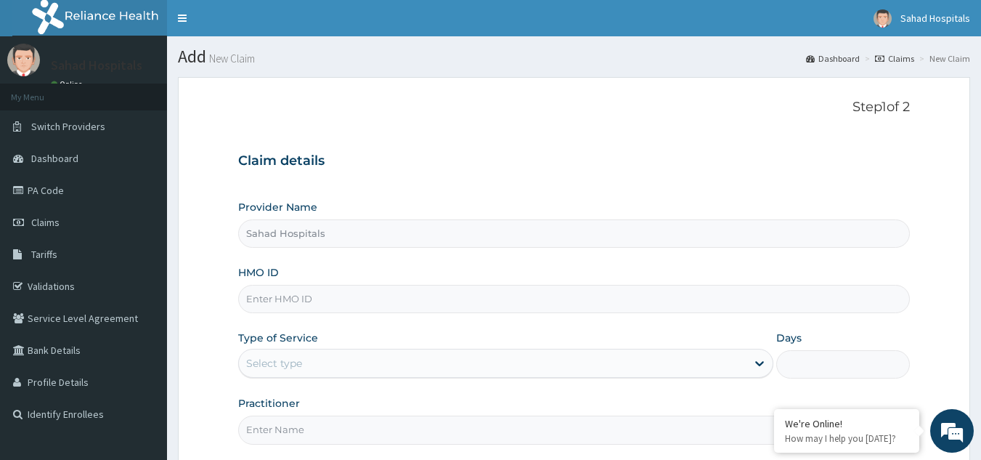
type input "Sahad Hospitals"
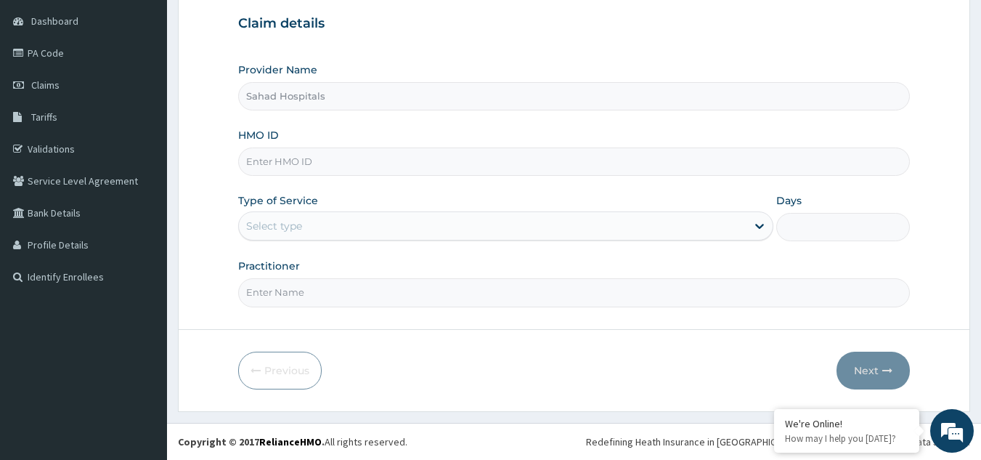
click at [335, 166] on input "HMO ID" at bounding box center [574, 161] width 672 height 28
paste input "ONN/10012/C"
type input "ONN/10012/C"
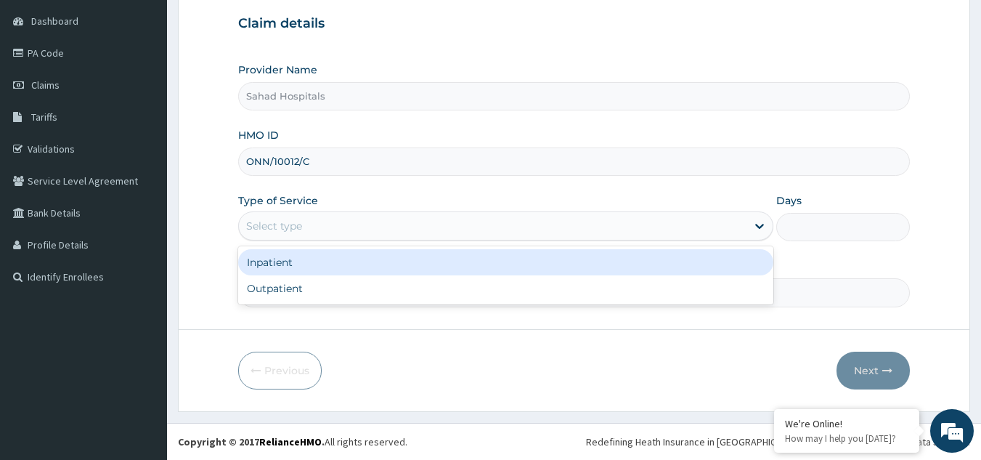
click at [506, 221] on div "Select type" at bounding box center [492, 225] width 507 height 23
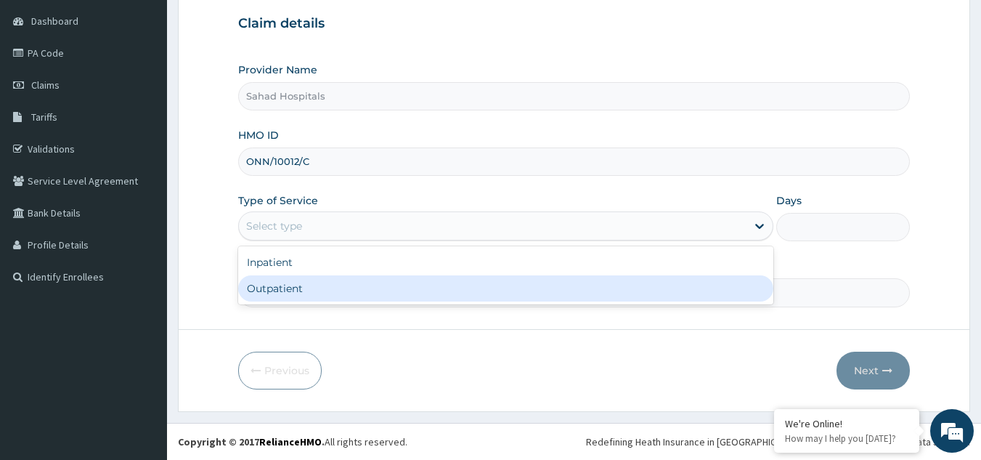
click at [447, 298] on div "Outpatient" at bounding box center [505, 288] width 535 height 26
type input "1"
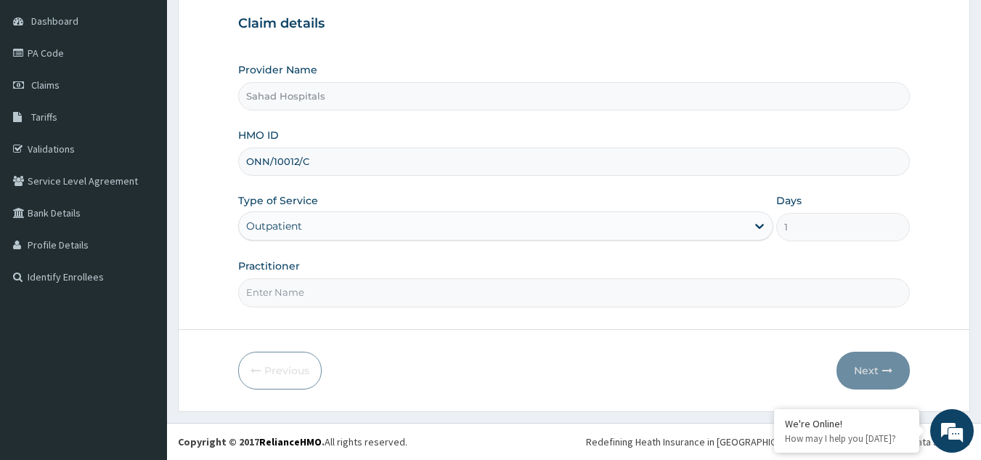
click at [444, 297] on input "Practitioner" at bounding box center [574, 292] width 672 height 28
type input "GP"
click at [867, 368] on button "Next" at bounding box center [872, 370] width 73 height 38
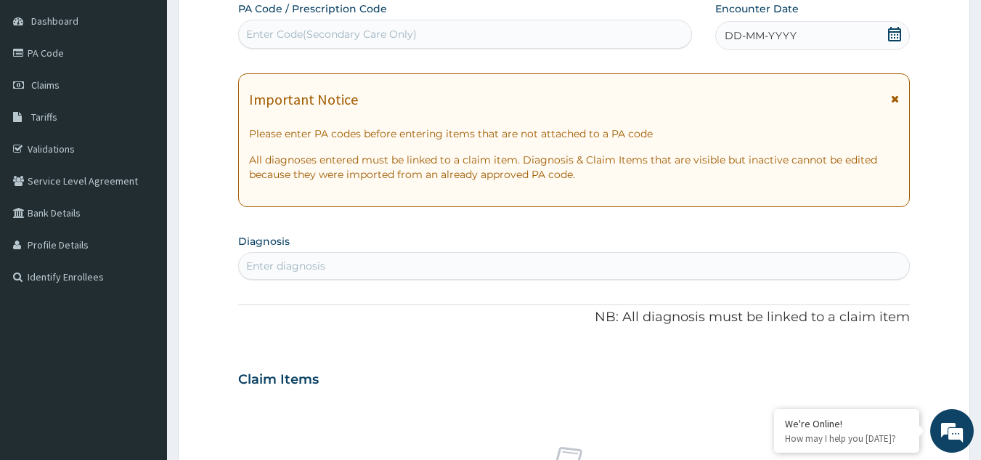
click at [422, 33] on div "Enter Code(Secondary Care Only)" at bounding box center [465, 34] width 453 height 23
paste input "PA/8B4ABA"
type input "PA/8B4ABA"
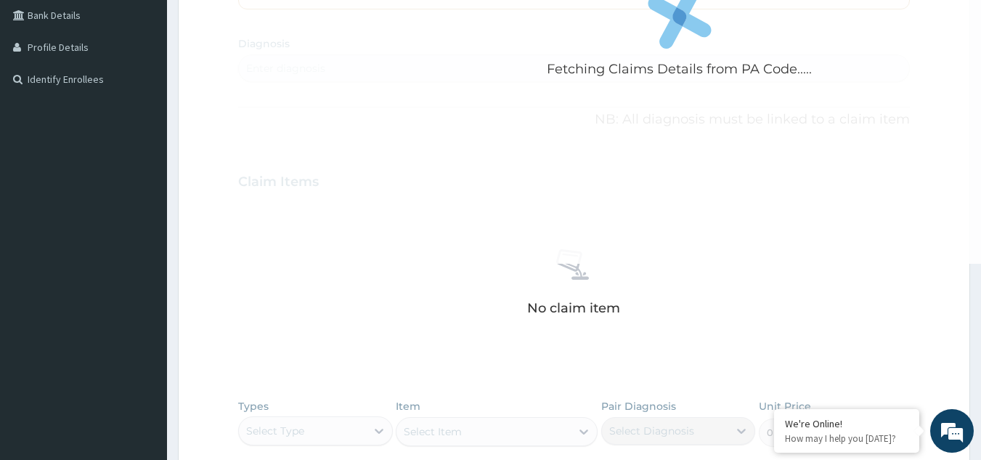
scroll to position [330, 0]
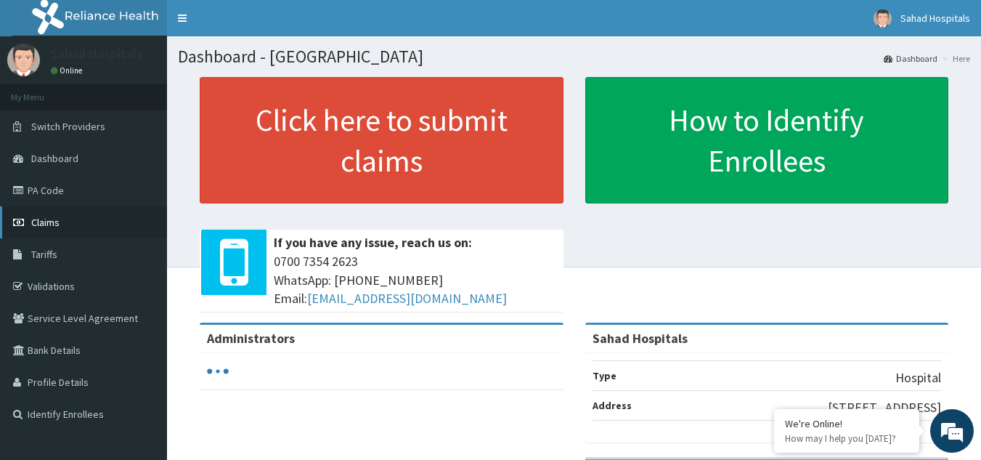
click at [49, 218] on span "Claims" at bounding box center [45, 222] width 28 height 13
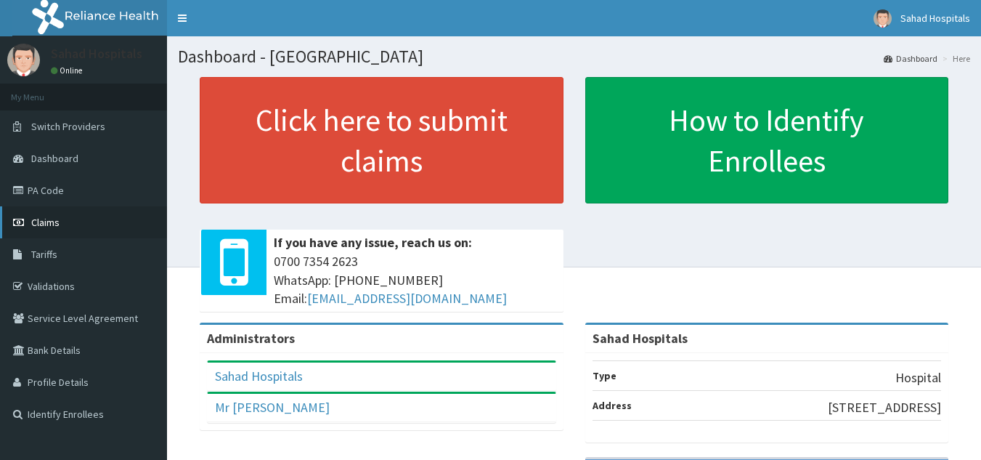
click at [63, 219] on link "Claims" at bounding box center [83, 222] width 167 height 32
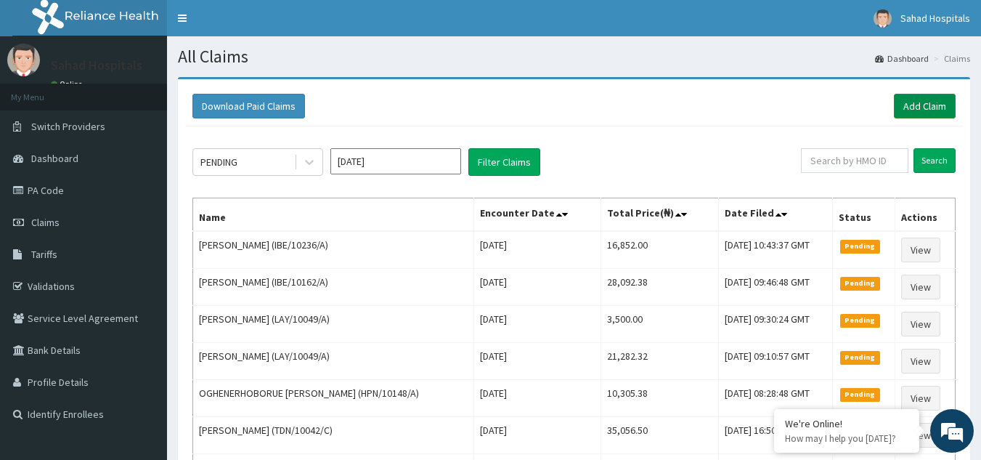
click at [926, 100] on link "Add Claim" at bounding box center [925, 106] width 62 height 25
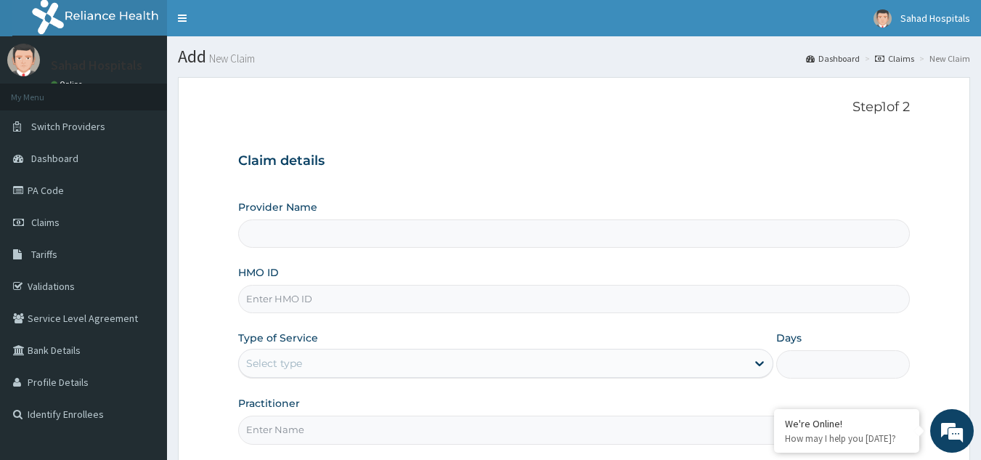
type input "Sahad Hospitals"
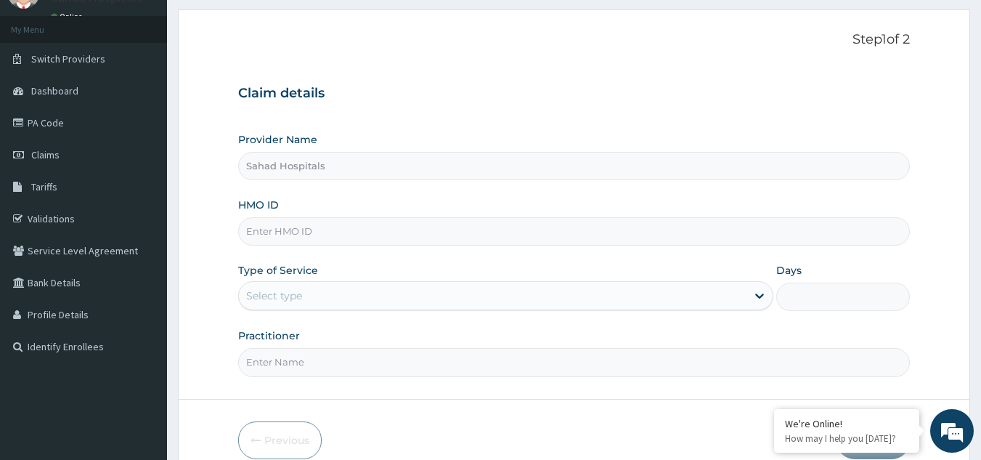
click at [360, 238] on input "HMO ID" at bounding box center [574, 231] width 672 height 28
paste input "ONN/10012/C"
type input "ONN/10012/C"
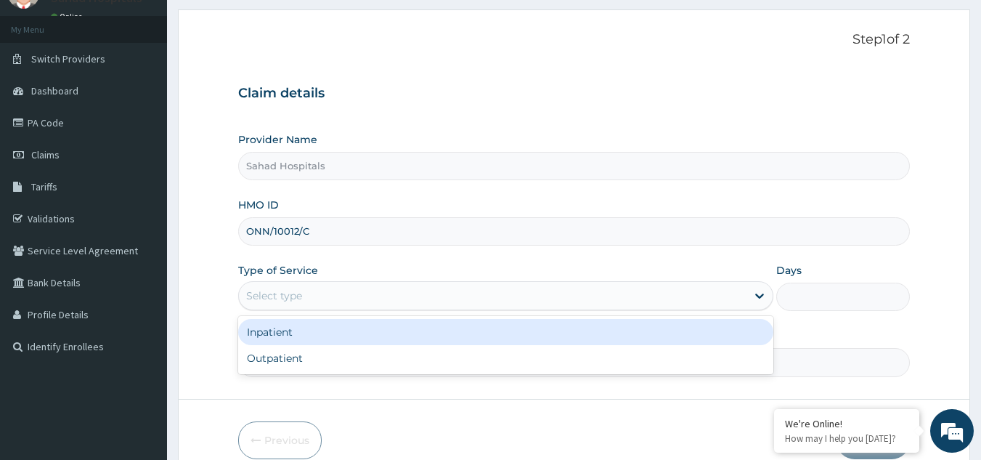
click at [443, 299] on div "Select type" at bounding box center [492, 295] width 507 height 23
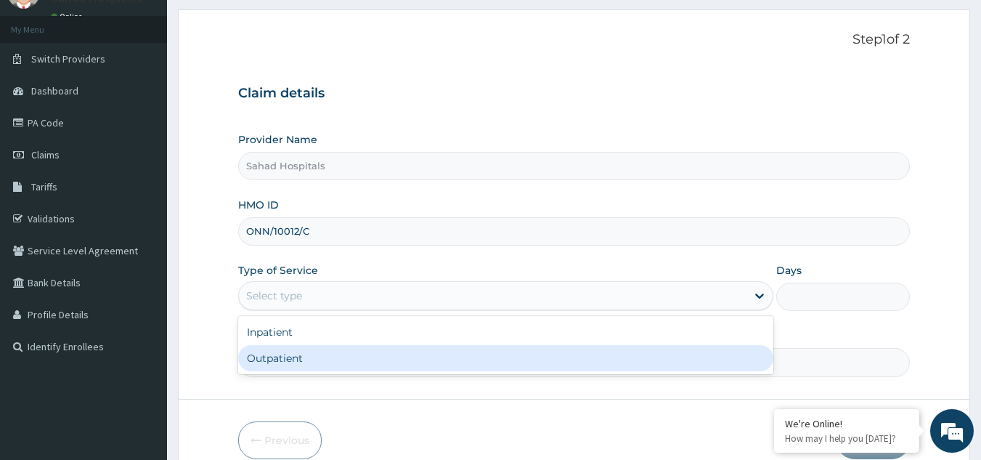
click at [426, 365] on div "Outpatient" at bounding box center [505, 358] width 535 height 26
type input "1"
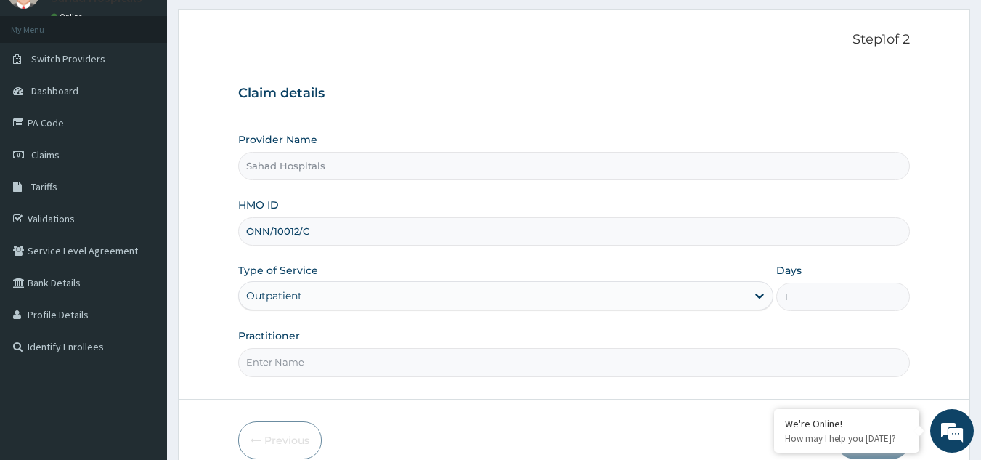
click at [514, 373] on input "Practitioner" at bounding box center [574, 362] width 672 height 28
type input "GP"
click at [908, 180] on div "Sahad Hospitals" at bounding box center [574, 166] width 672 height 28
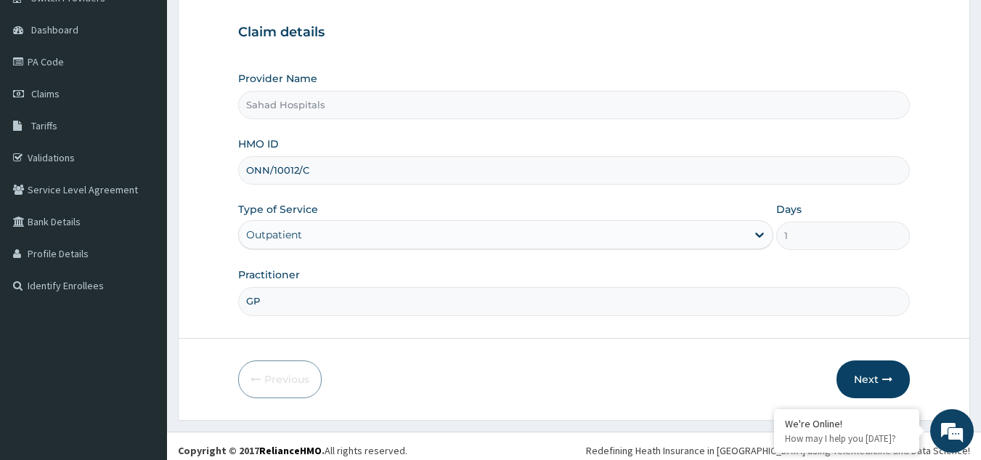
scroll to position [137, 0]
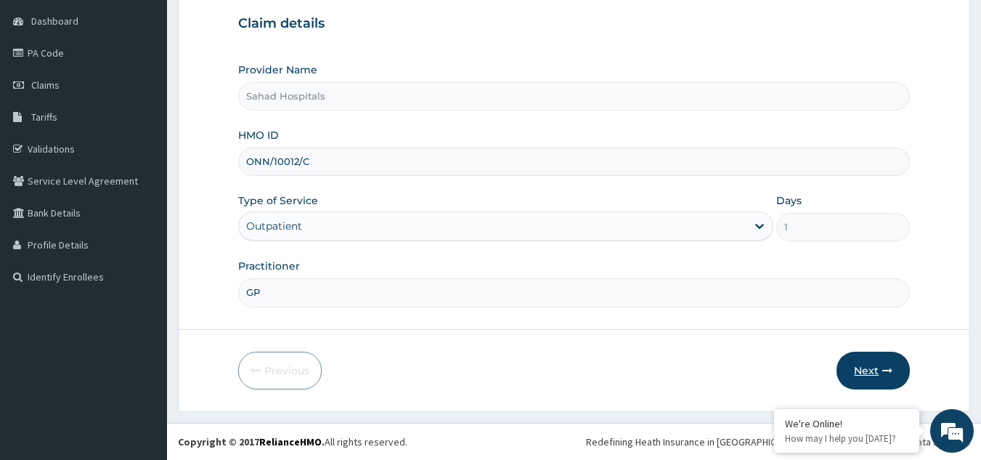
click at [878, 362] on button "Next" at bounding box center [872, 370] width 73 height 38
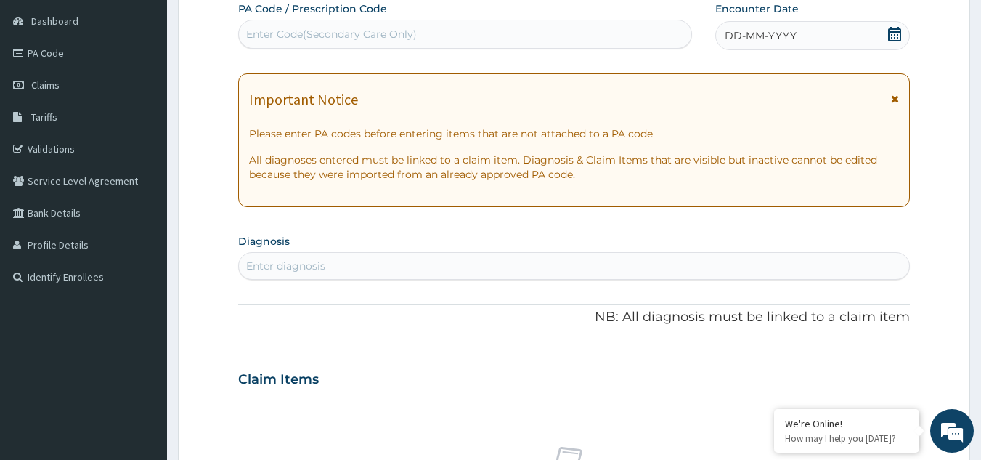
click at [429, 35] on div "Enter Code(Secondary Care Only)" at bounding box center [465, 34] width 453 height 23
type input "PA/8B4ABA"
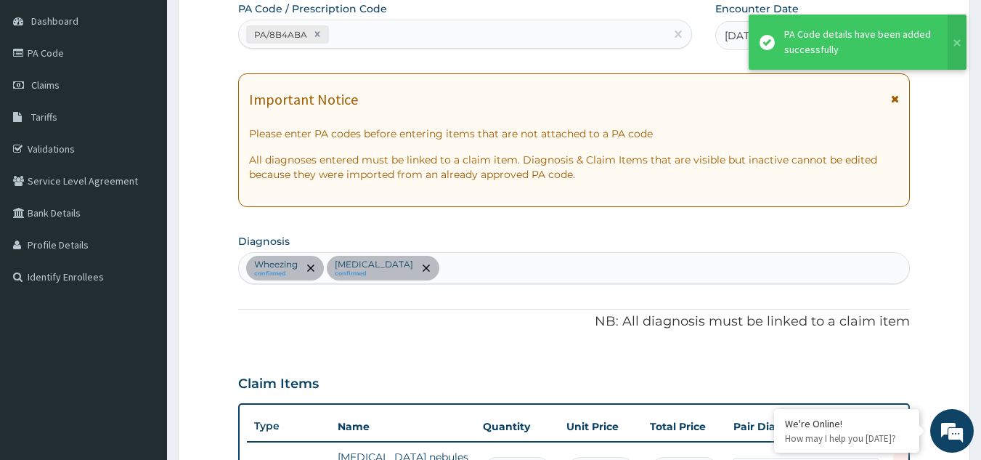
scroll to position [425, 0]
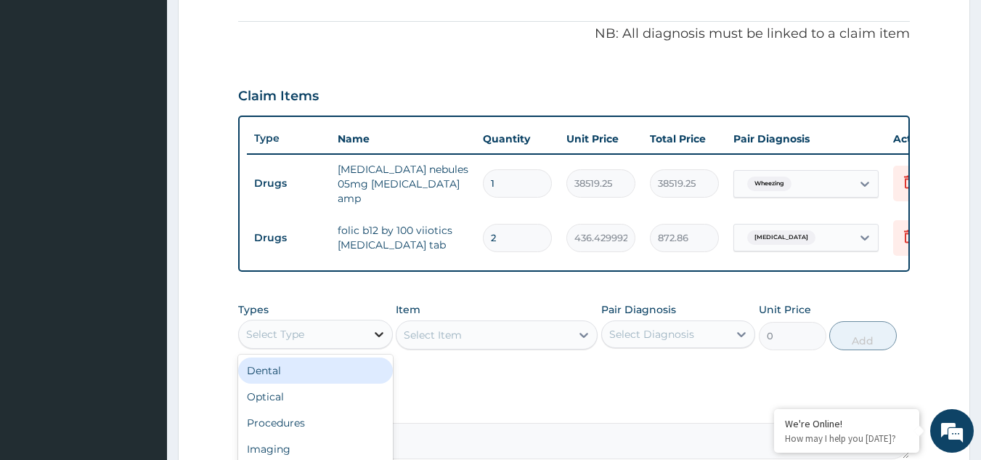
click at [379, 336] on icon at bounding box center [379, 334] width 15 height 15
click at [472, 382] on div "PA Code / Prescription Code PA/8B4ABA Encounter Date [DATE] Important Notice Pl…" at bounding box center [574, 86] width 672 height 745
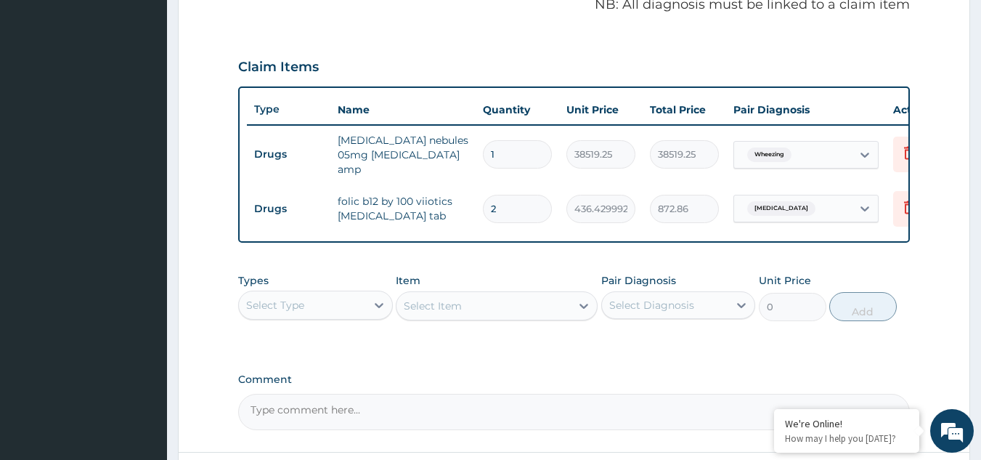
scroll to position [483, 0]
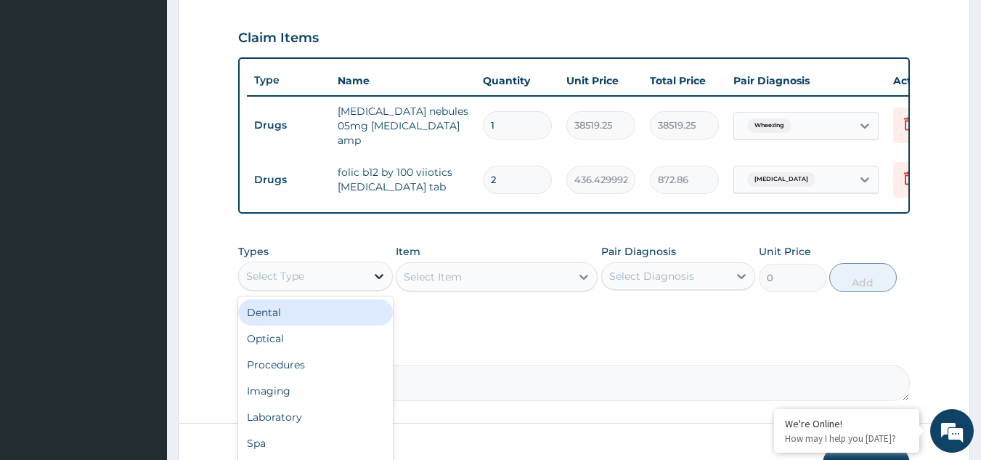
click at [376, 280] on icon at bounding box center [379, 276] width 15 height 15
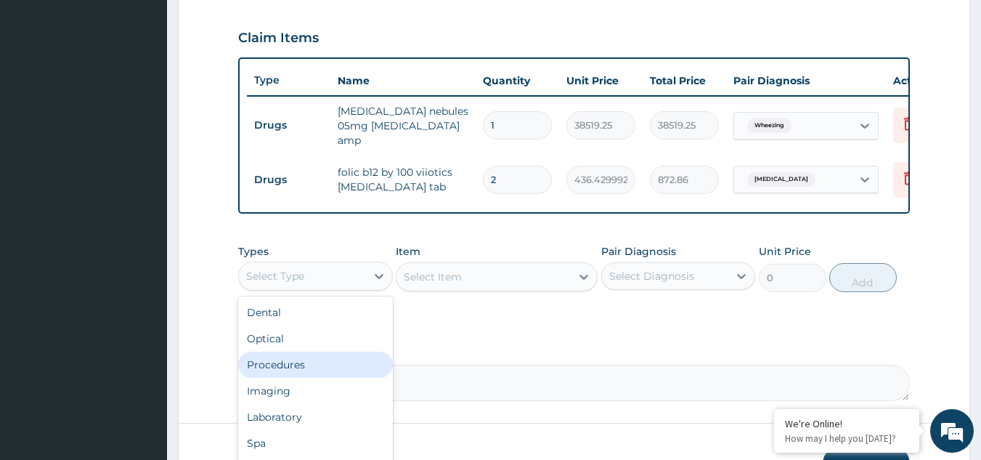
click at [332, 366] on div "Procedures" at bounding box center [315, 364] width 155 height 26
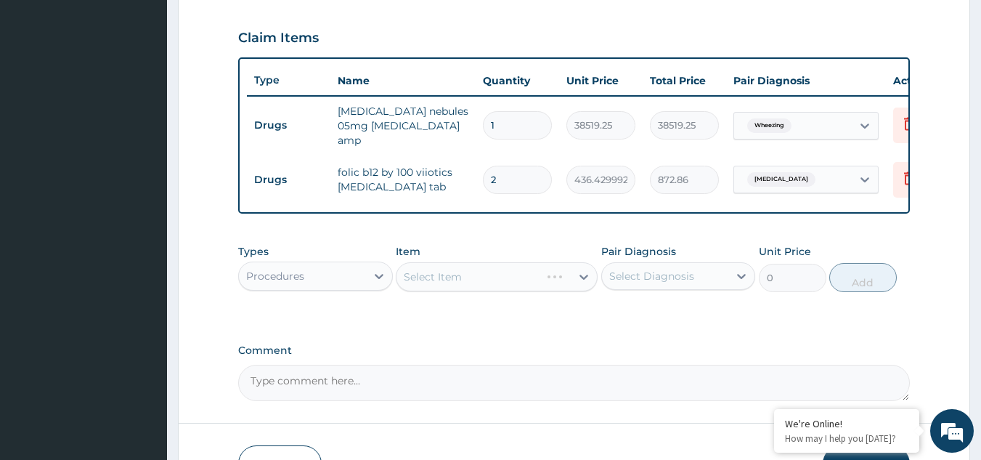
click at [528, 277] on div "Select Item" at bounding box center [497, 276] width 202 height 29
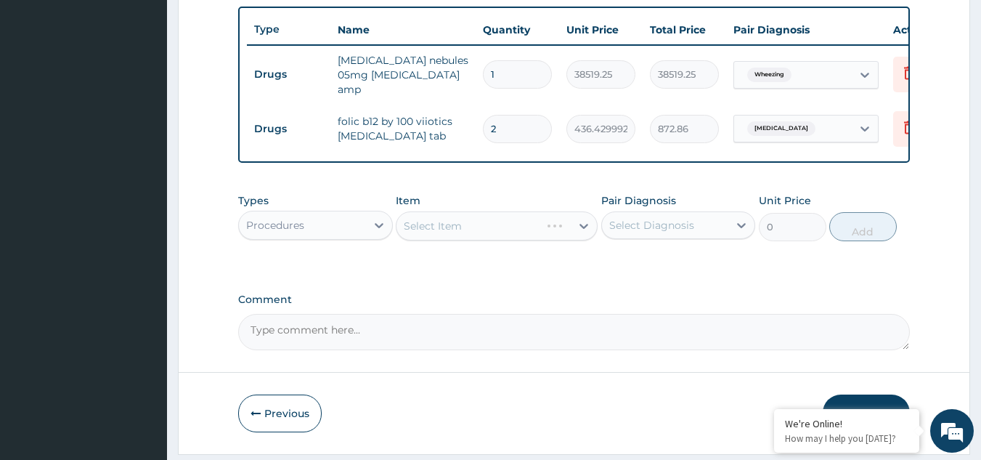
scroll to position [541, 0]
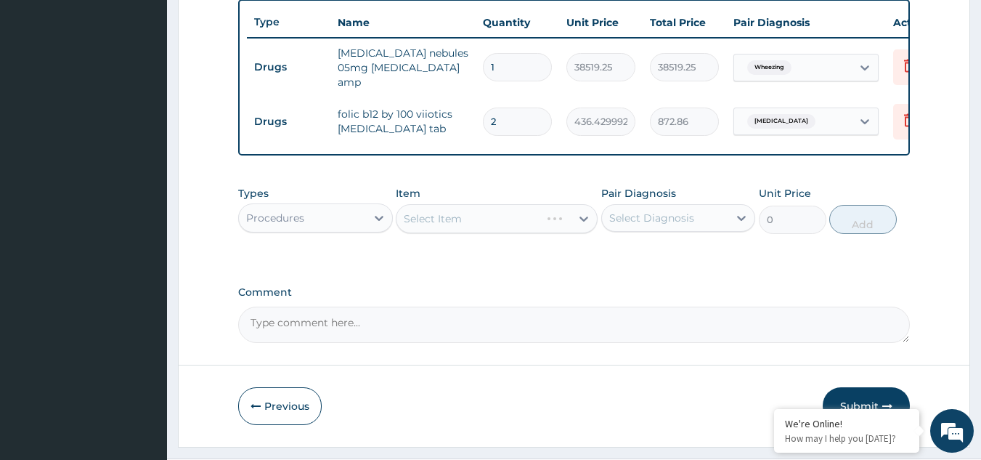
click at [611, 261] on div "Types Procedures Item Select Item Pair Diagnosis Select Diagnosis Unit Price 0 …" at bounding box center [574, 221] width 672 height 84
click at [468, 219] on div "Select Item" at bounding box center [483, 218] width 174 height 23
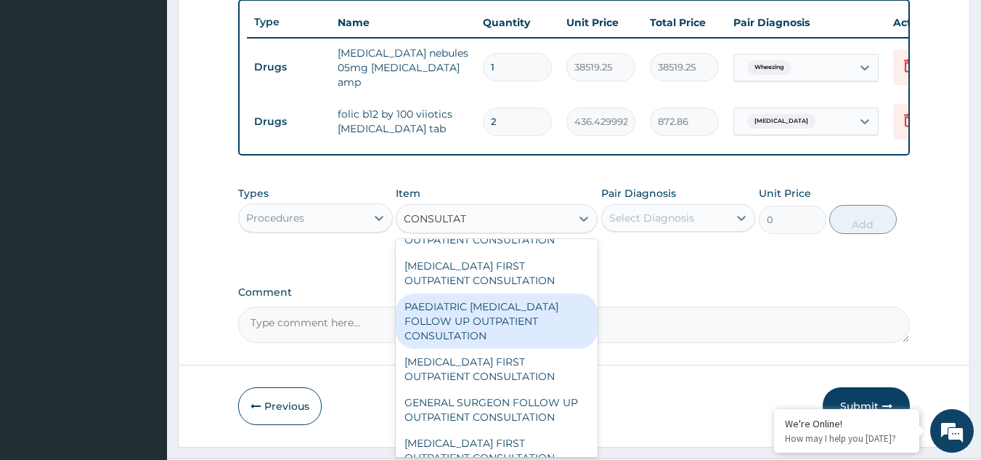
scroll to position [300, 0]
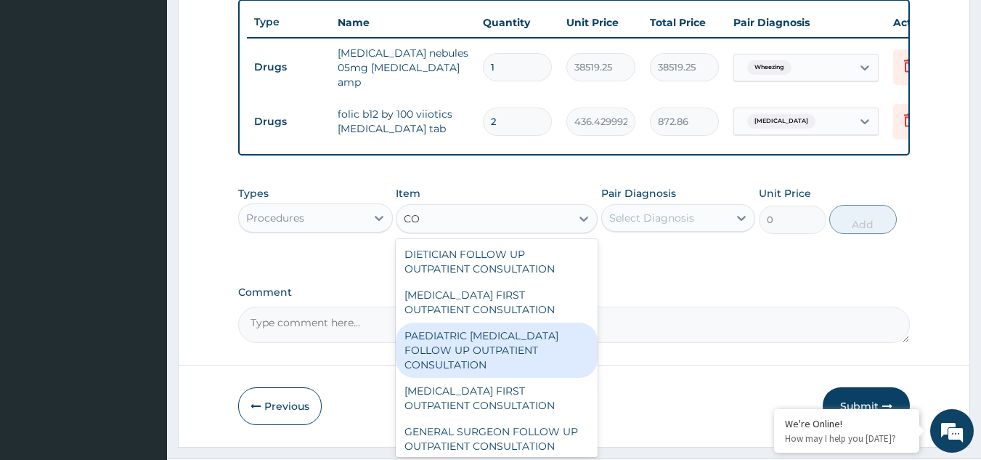
type input "C"
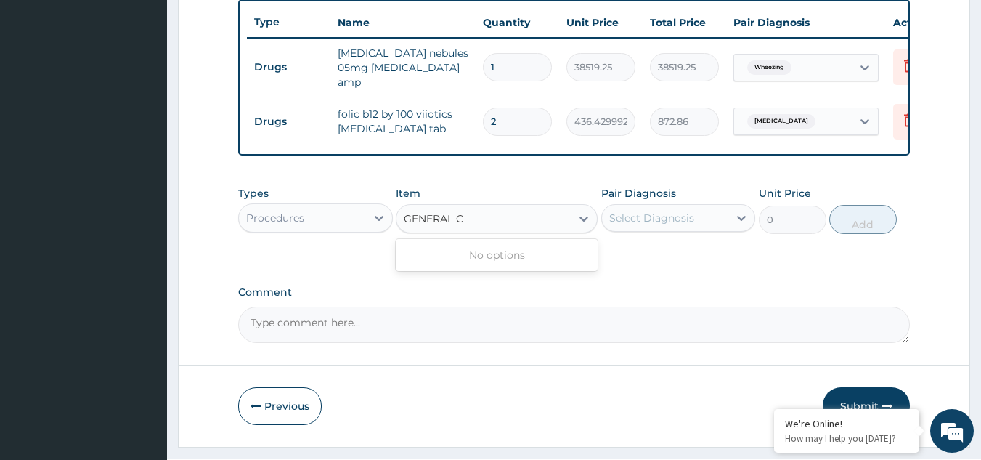
scroll to position [0, 0]
type input "G"
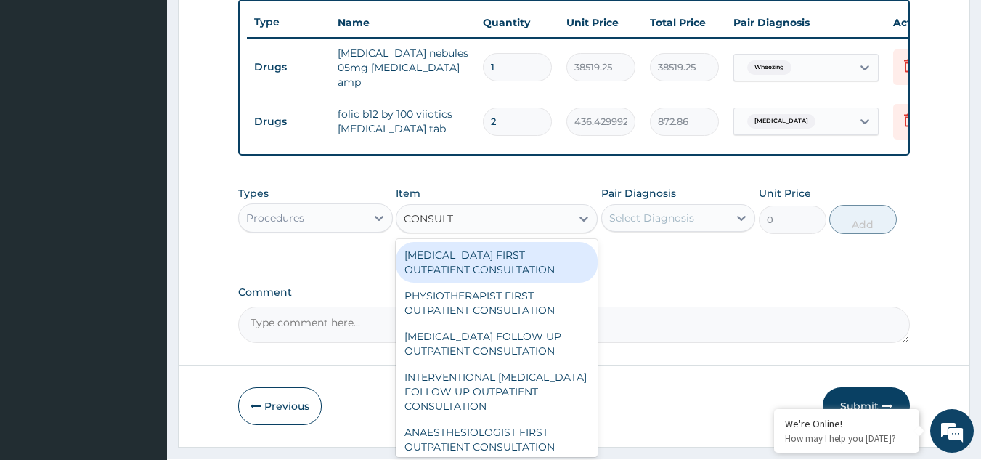
type input "CONSULTA"
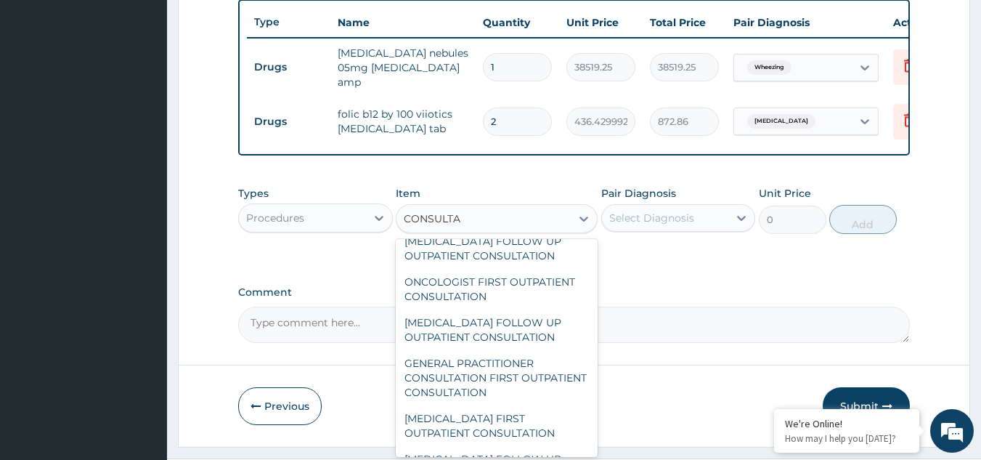
scroll to position [1007, 0]
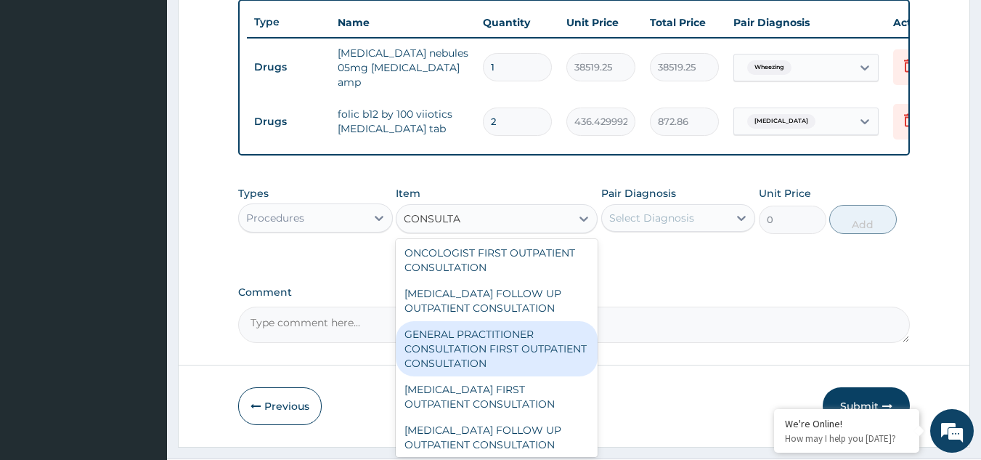
click at [496, 376] on div "GENERAL PRACTITIONER CONSULTATION FIRST OUTPATIENT CONSULTATION" at bounding box center [497, 348] width 202 height 55
type input "3000"
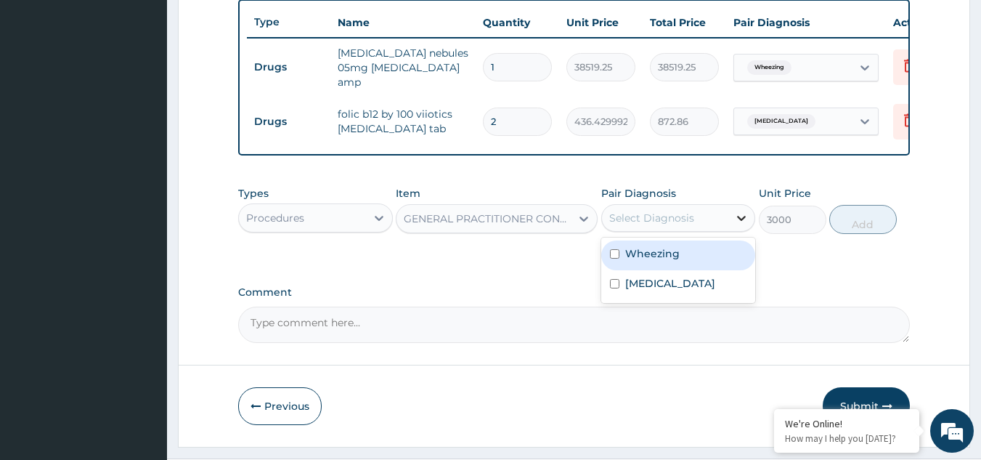
click at [742, 219] on icon at bounding box center [741, 218] width 15 height 15
click at [696, 264] on div "Wheezing" at bounding box center [678, 255] width 155 height 30
checkbox input "true"
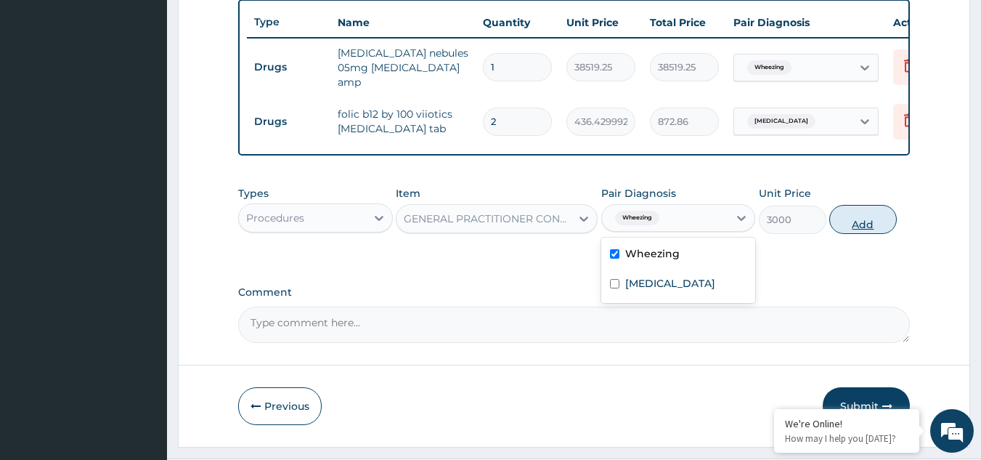
click at [862, 221] on button "Add" at bounding box center [863, 219] width 68 height 29
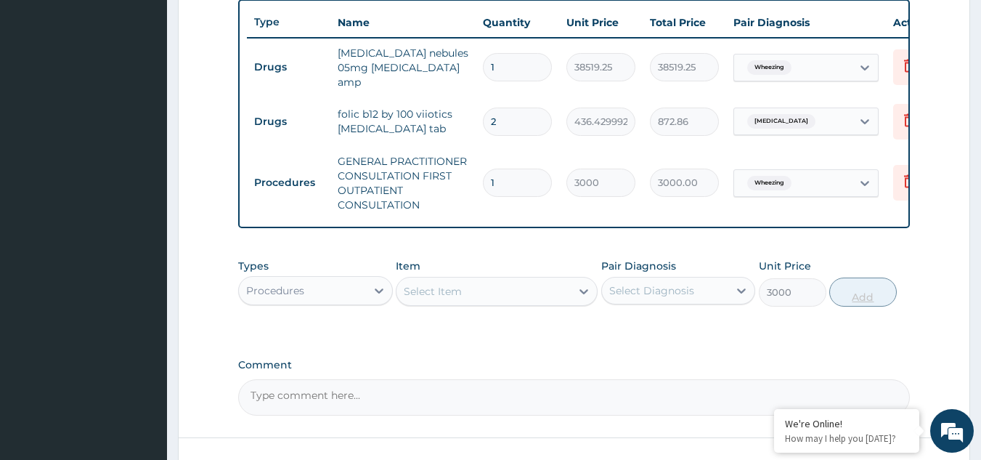
type input "0"
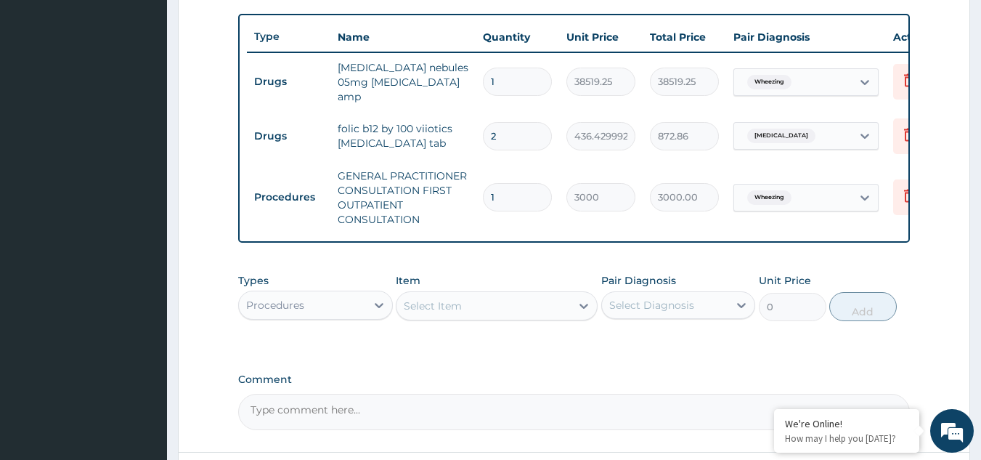
scroll to position [531, 0]
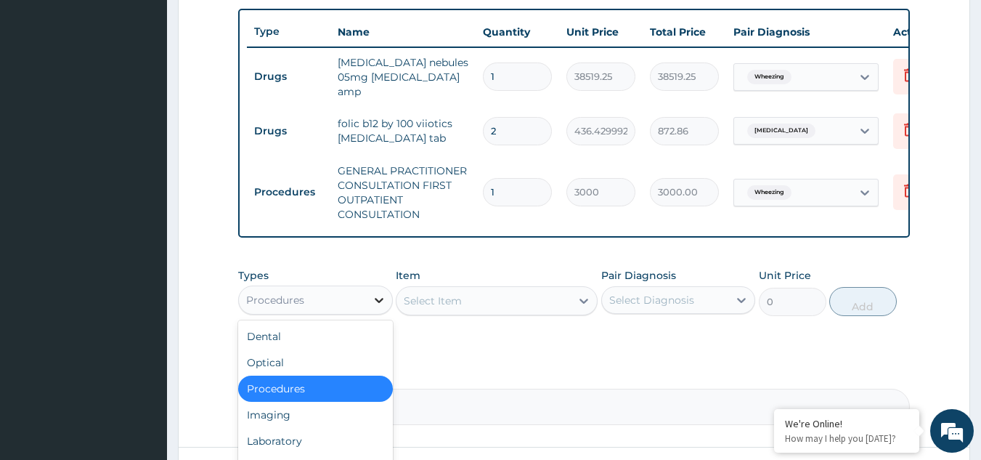
click at [385, 303] on icon at bounding box center [379, 300] width 15 height 15
click at [325, 441] on div "Laboratory" at bounding box center [315, 441] width 155 height 26
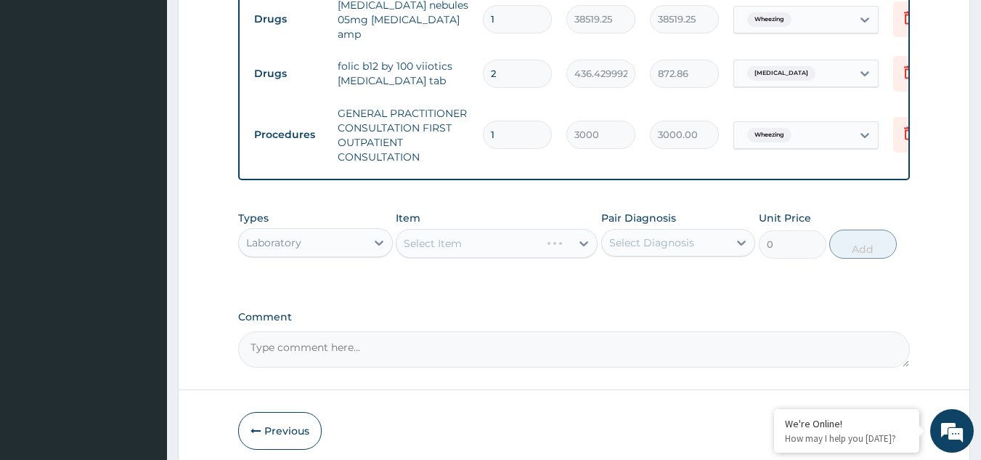
scroll to position [589, 0]
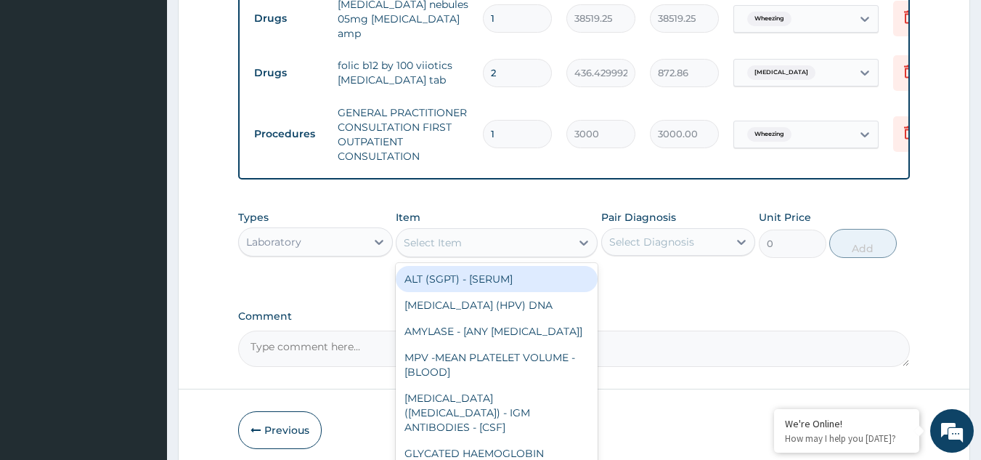
click at [509, 250] on div "Select Item" at bounding box center [483, 242] width 174 height 23
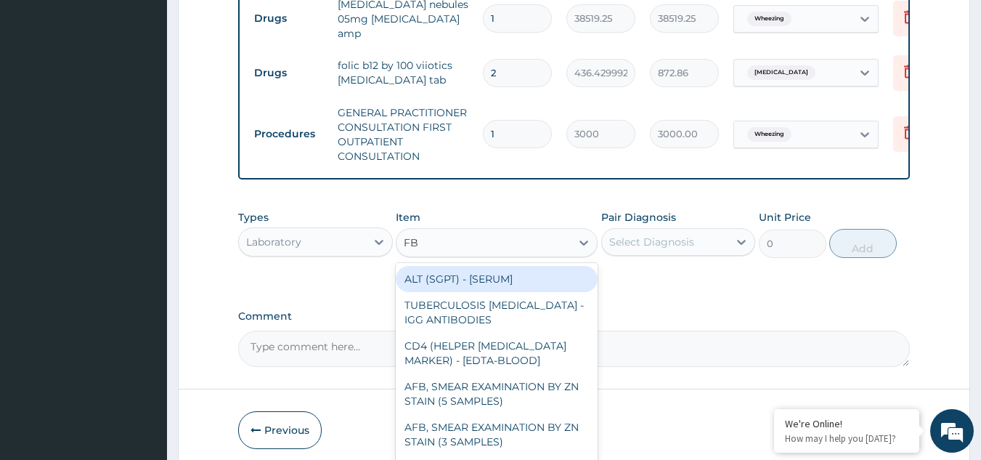
type input "FBC"
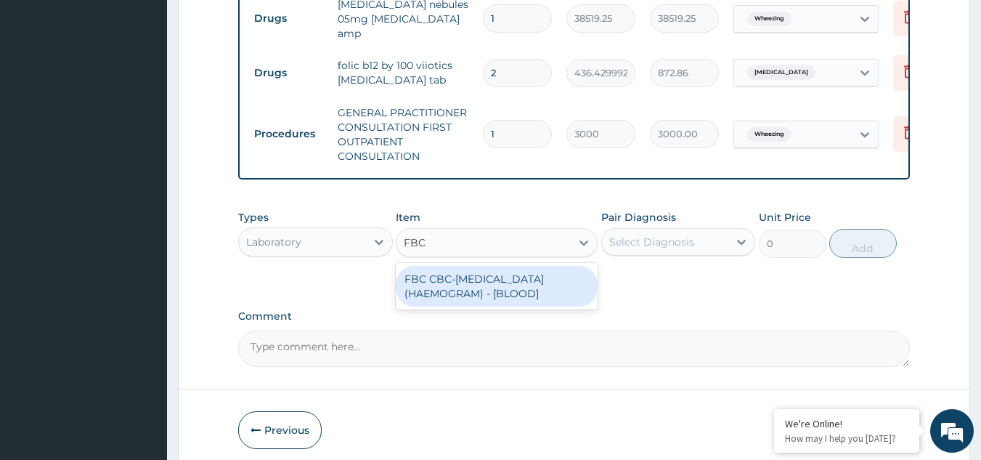
click at [518, 293] on div "FBC CBC-[MEDICAL_DATA] (HAEMOGRAM) - [BLOOD]" at bounding box center [497, 286] width 202 height 41
type input "3000"
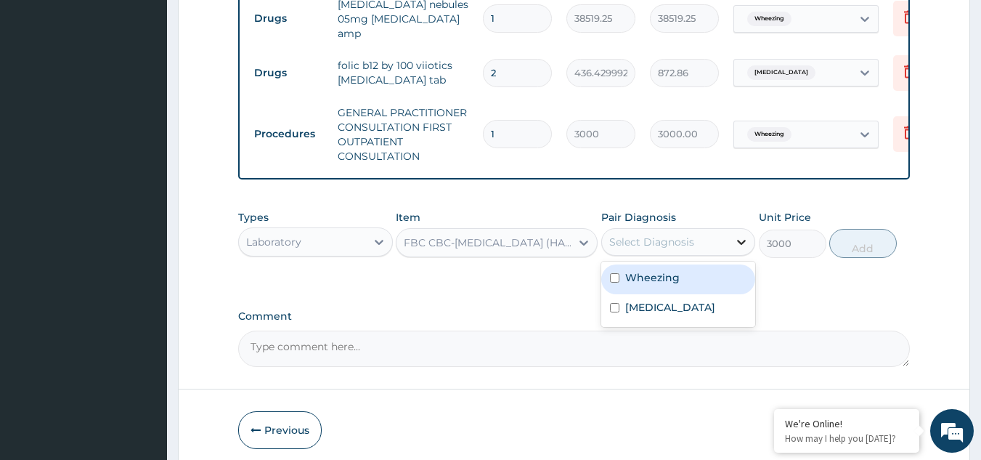
click at [738, 245] on icon at bounding box center [741, 241] width 15 height 15
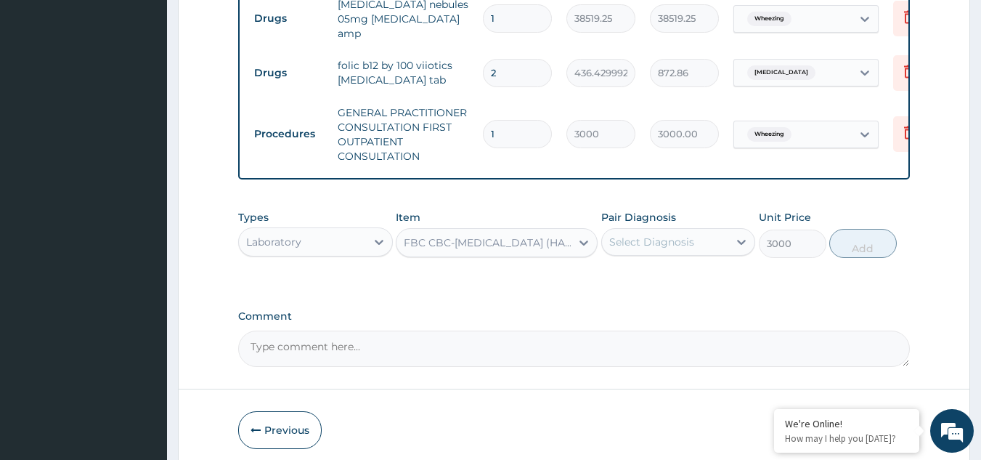
click at [801, 282] on div "Types Laboratory Item FBC CBC-[MEDICAL_DATA] (HAEMOGRAM) - [BLOOD] Pair Diagnos…" at bounding box center [574, 245] width 672 height 84
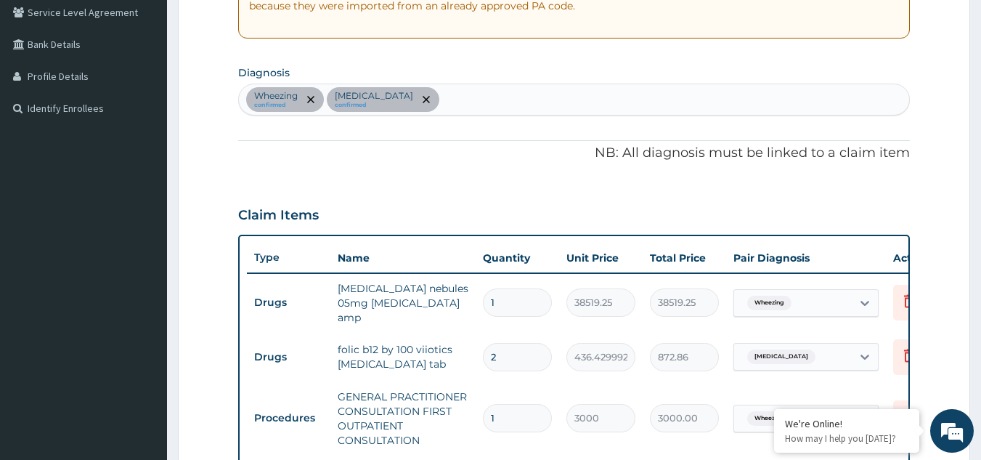
scroll to position [299, 0]
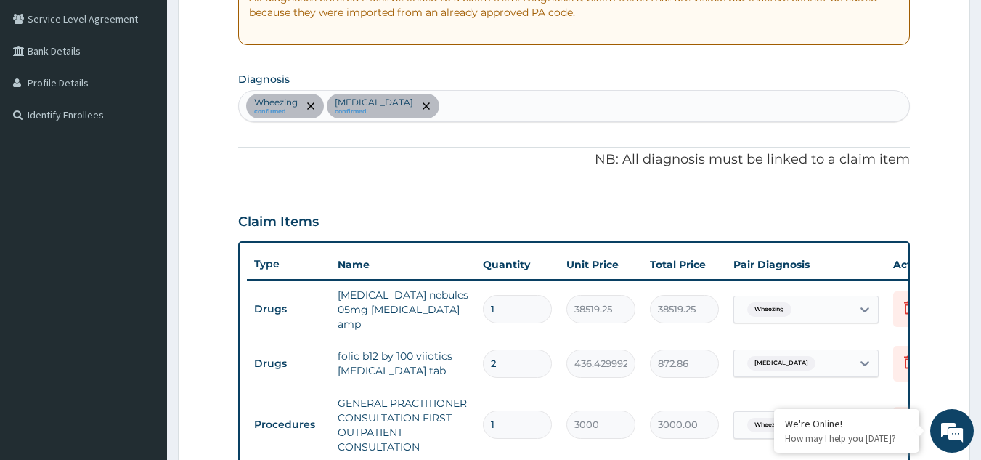
click at [413, 107] on div "[PERSON_NAME] confirmed [PERSON_NAME] confirmed" at bounding box center [574, 106] width 671 height 30
type input "[MEDICAL_DATA]"
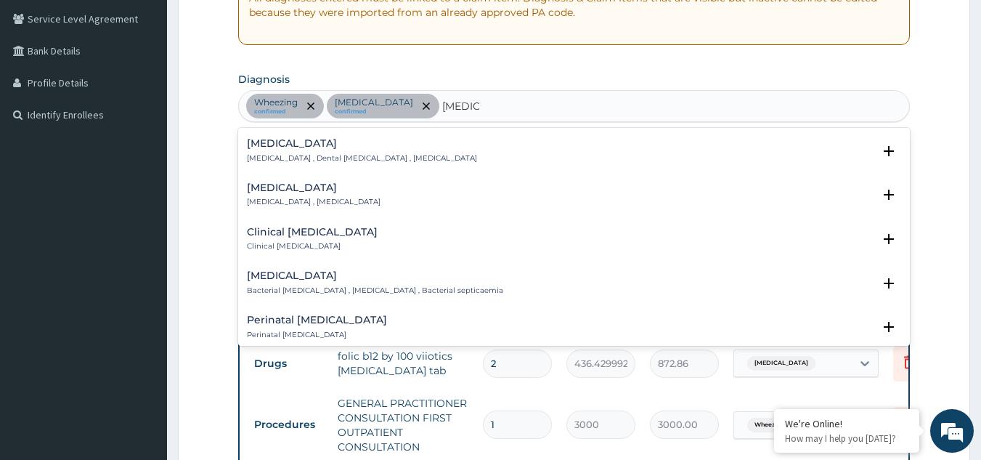
scroll to position [116, 0]
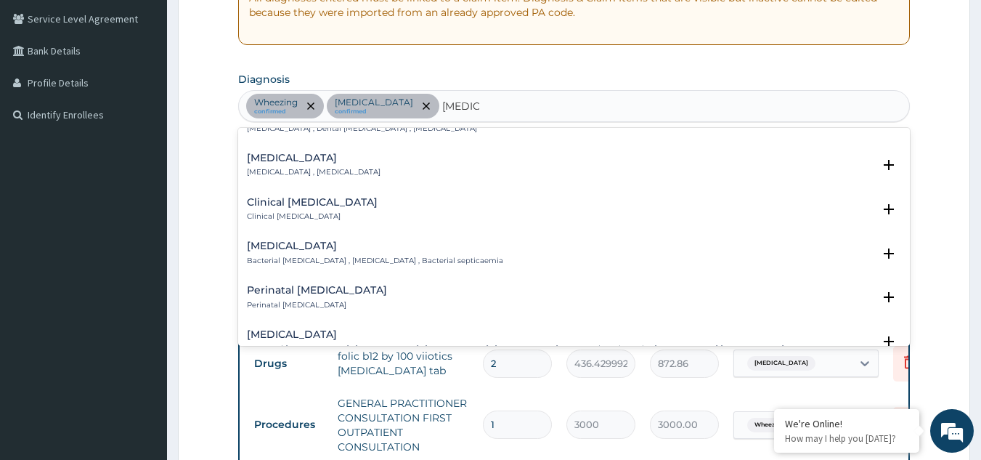
click at [322, 245] on h4 "[MEDICAL_DATA]" at bounding box center [375, 245] width 256 height 11
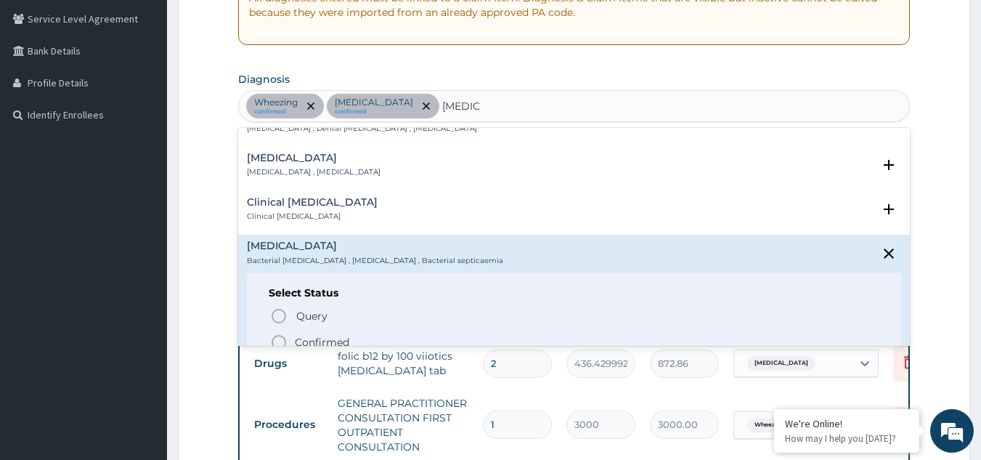
click at [279, 336] on icon "status option filled" at bounding box center [278, 341] width 17 height 17
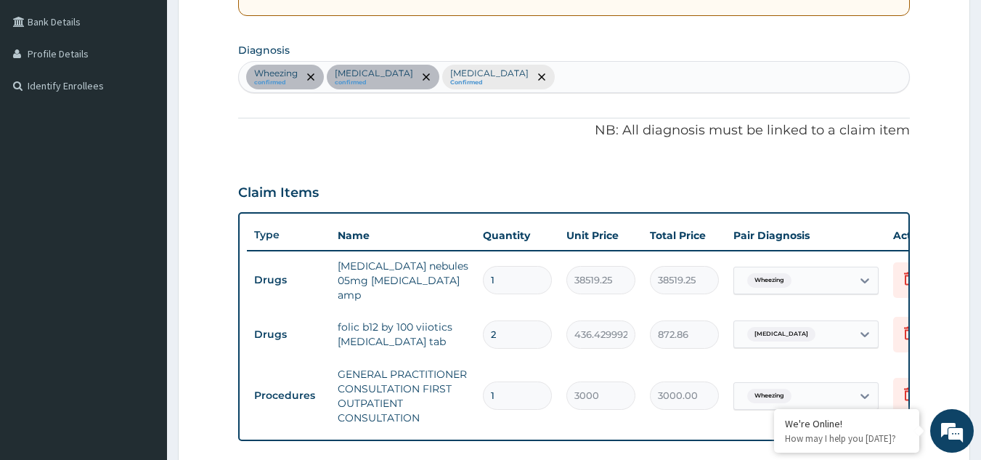
scroll to position [357, 0]
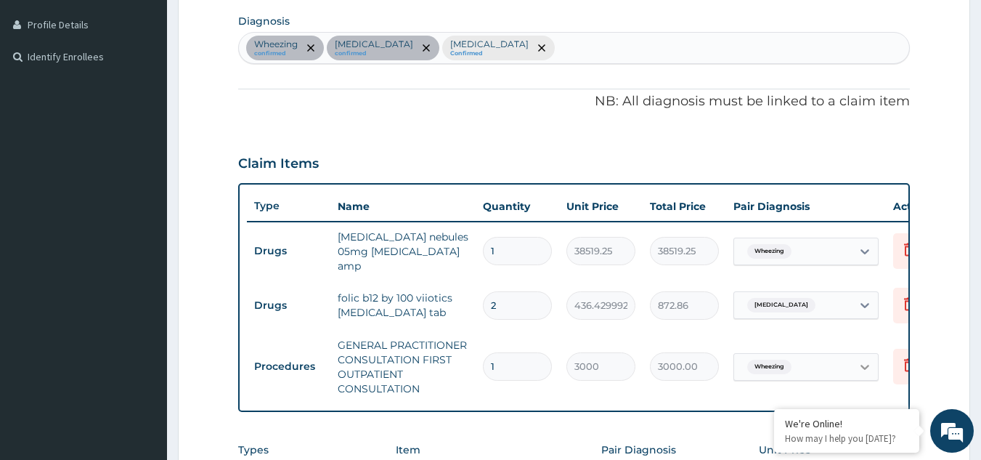
click at [865, 364] on icon at bounding box center [864, 366] width 9 height 5
click at [933, 248] on form "Step 2 of 2 PA Code / Prescription Code PA/8B4ABA Encounter Date [DATE] Importa…" at bounding box center [574, 211] width 792 height 983
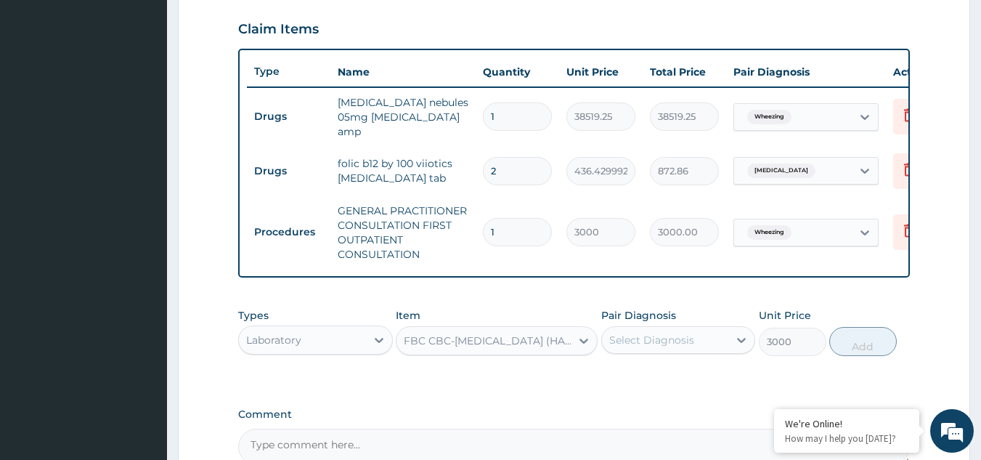
scroll to position [492, 0]
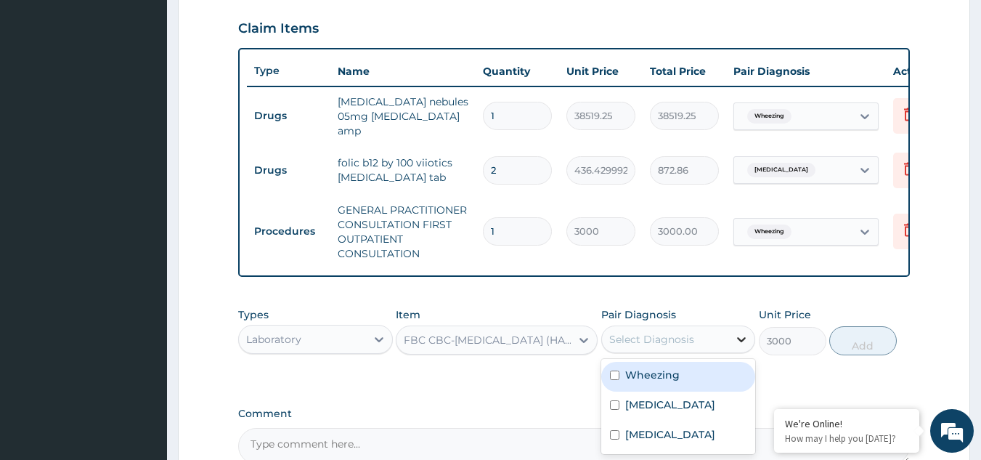
click at [733, 339] on div at bounding box center [741, 339] width 26 height 26
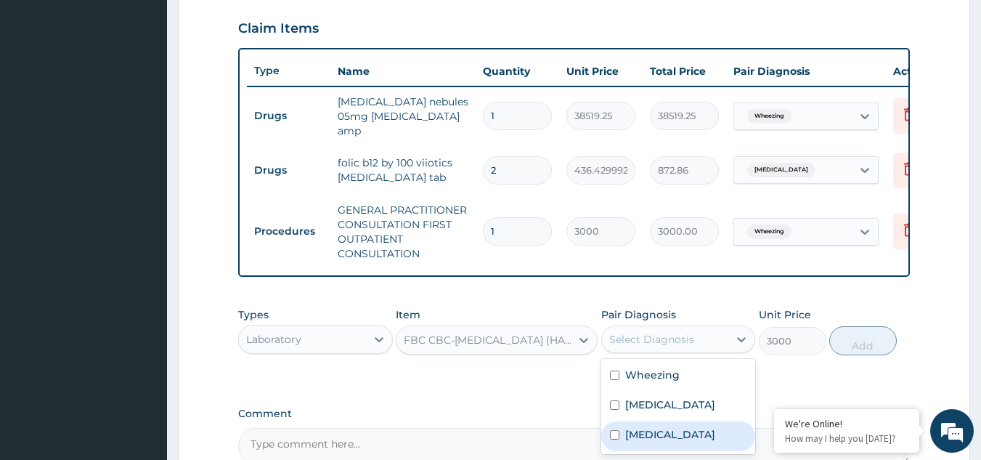
click at [614, 439] on input "checkbox" at bounding box center [614, 434] width 9 height 9
checkbox input "true"
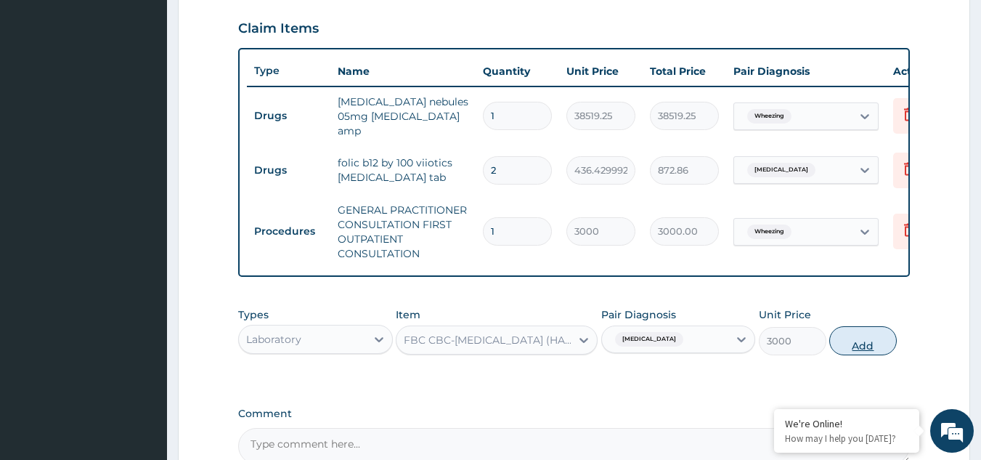
click at [857, 345] on button "Add" at bounding box center [863, 340] width 68 height 29
type input "0"
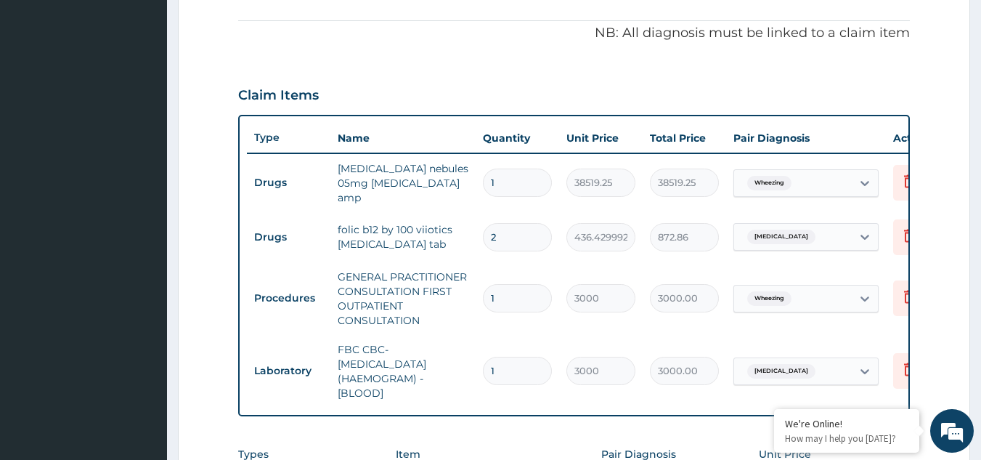
scroll to position [434, 0]
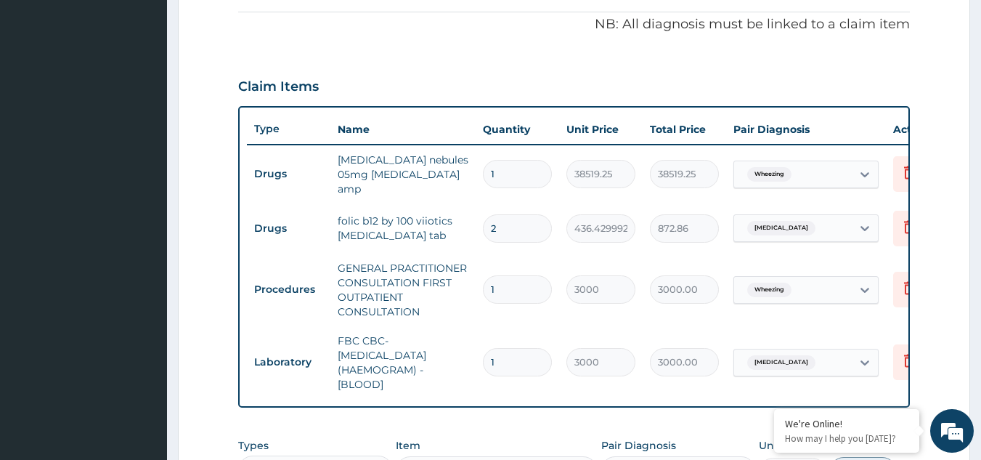
type input "0"
type input "0.00"
type input "1"
type input "3000.00"
type input "1"
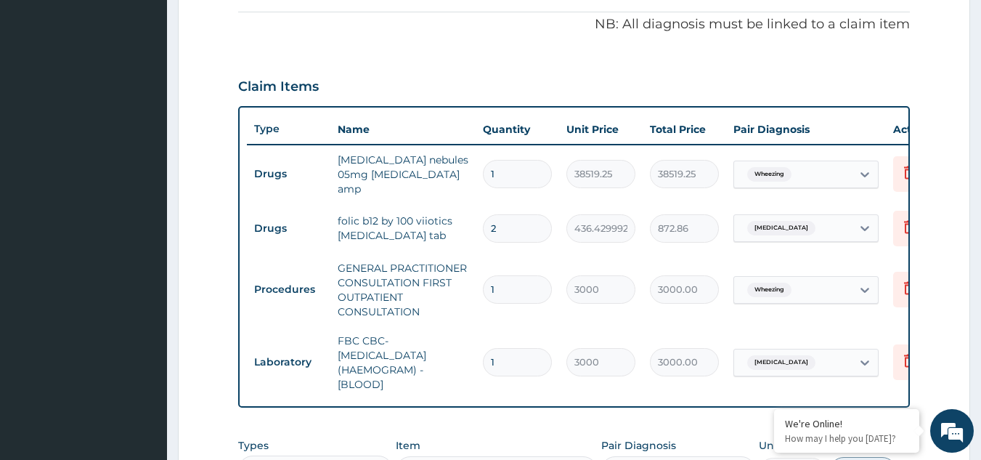
click at [948, 268] on form "Step 2 of 2 PA Code / Prescription Code PA/8B4ABA Encounter Date [DATE] Importa…" at bounding box center [574, 171] width 792 height 1056
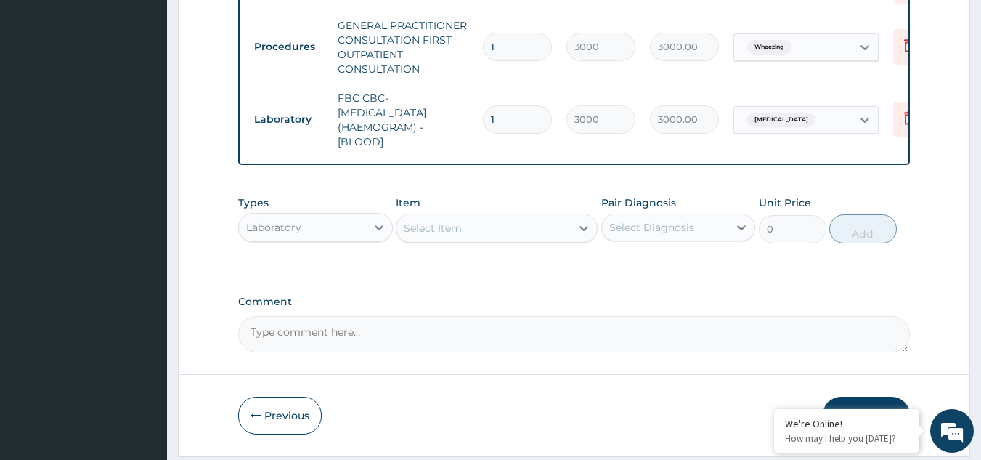
scroll to position [725, 0]
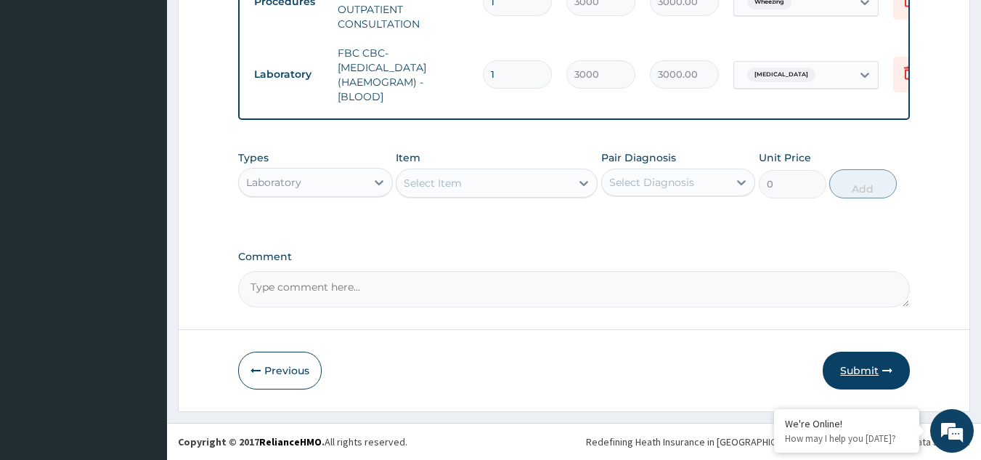
click at [869, 371] on button "Submit" at bounding box center [866, 370] width 87 height 38
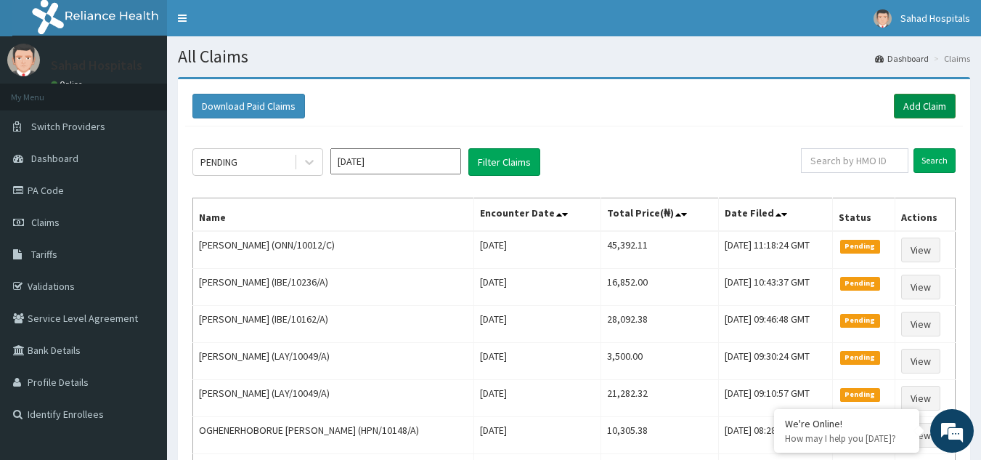
click at [918, 99] on link "Add Claim" at bounding box center [925, 106] width 62 height 25
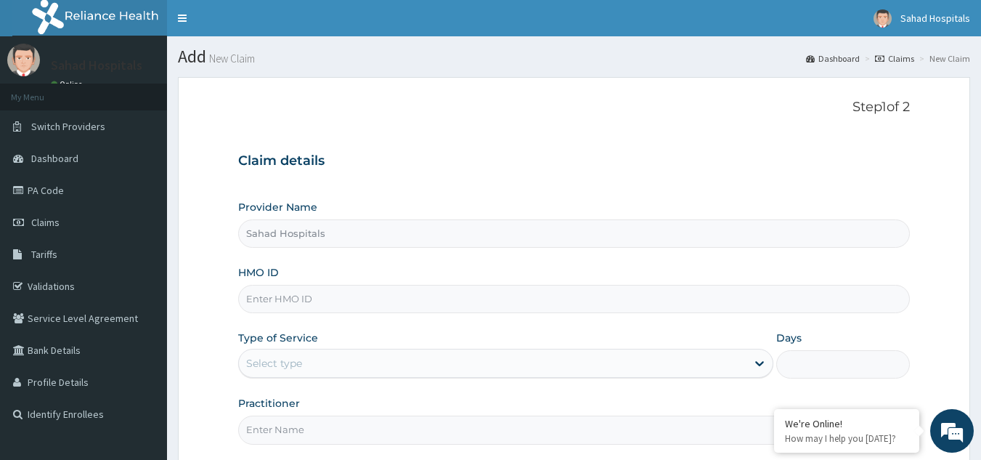
click at [348, 300] on input "HMO ID" at bounding box center [574, 299] width 672 height 28
paste input "IBE/10082/A"
type input "IBE/10082/A"
click at [536, 184] on div "Claim details Provider Name [GEOGRAPHIC_DATA] HMO ID IBE/10082/A Type of Servic…" at bounding box center [574, 291] width 672 height 305
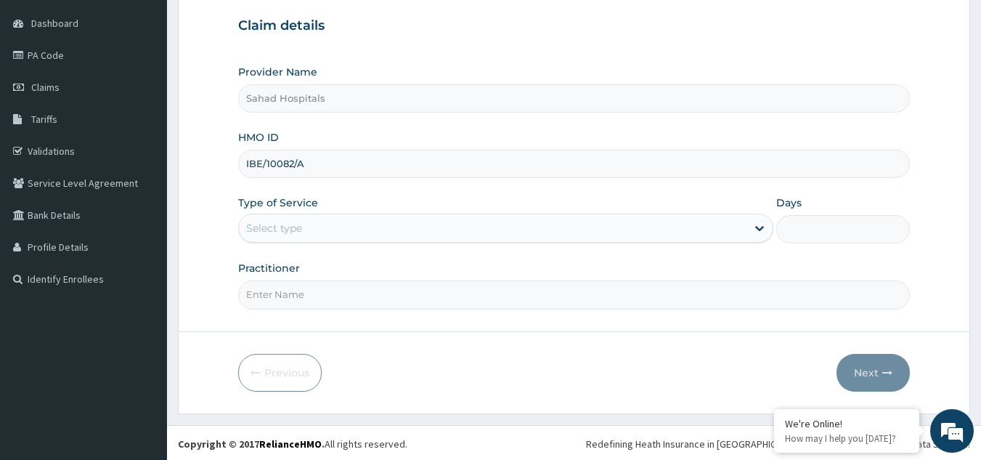
scroll to position [137, 0]
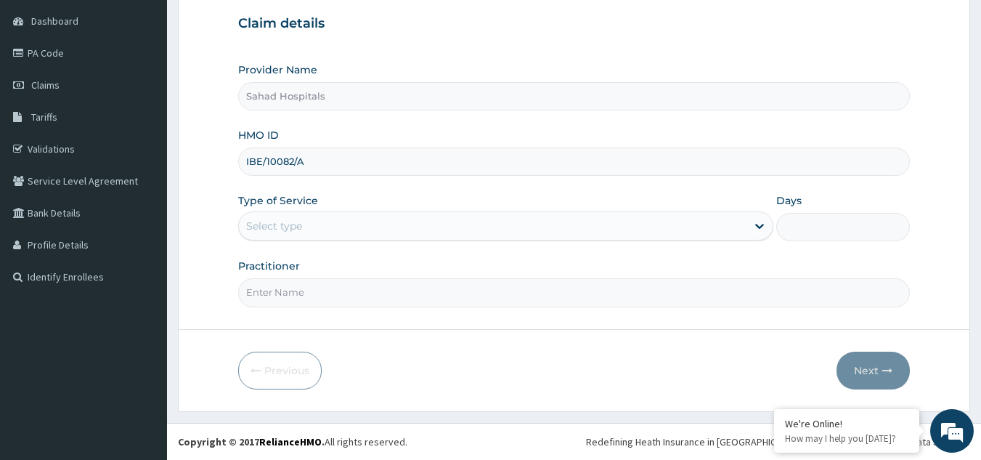
click at [552, 220] on div "Select type" at bounding box center [492, 225] width 507 height 23
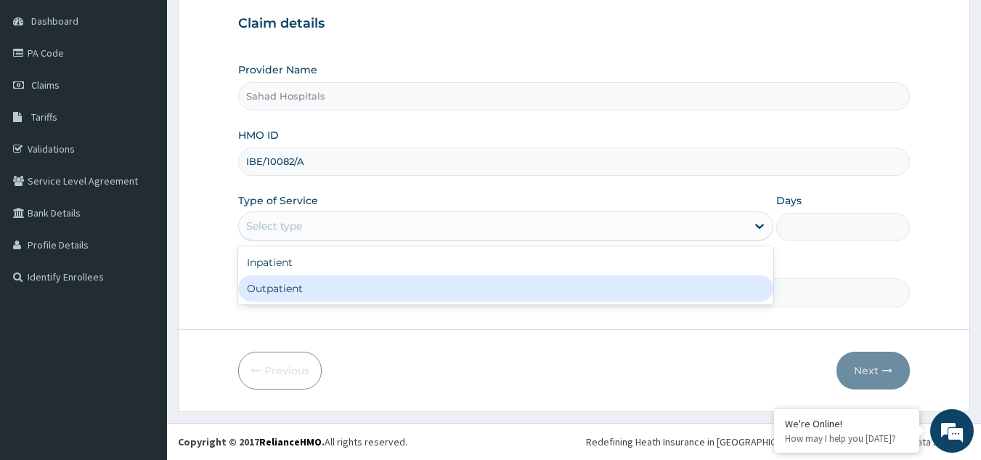
click at [483, 282] on div "Outpatient" at bounding box center [505, 288] width 535 height 26
type input "1"
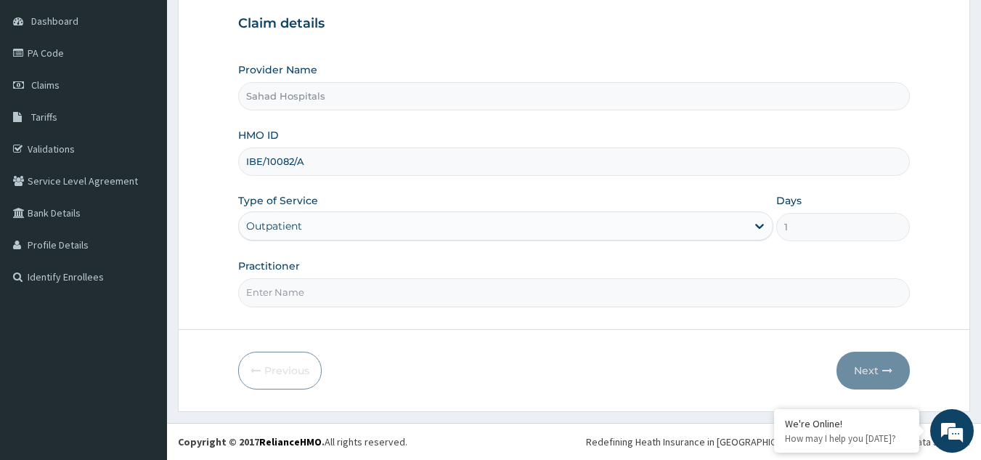
click at [369, 292] on input "Practitioner" at bounding box center [574, 292] width 672 height 28
type input "SPECIALIST"
click at [870, 364] on button "Next" at bounding box center [872, 370] width 73 height 38
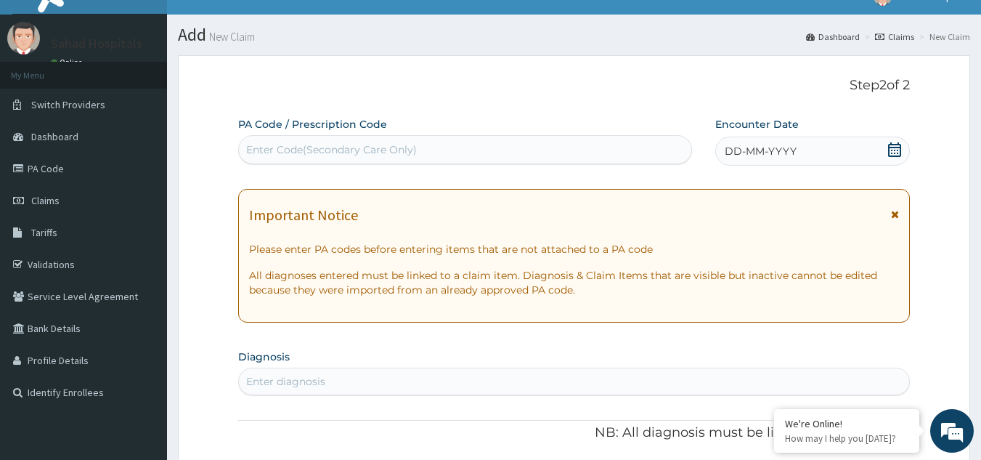
scroll to position [0, 0]
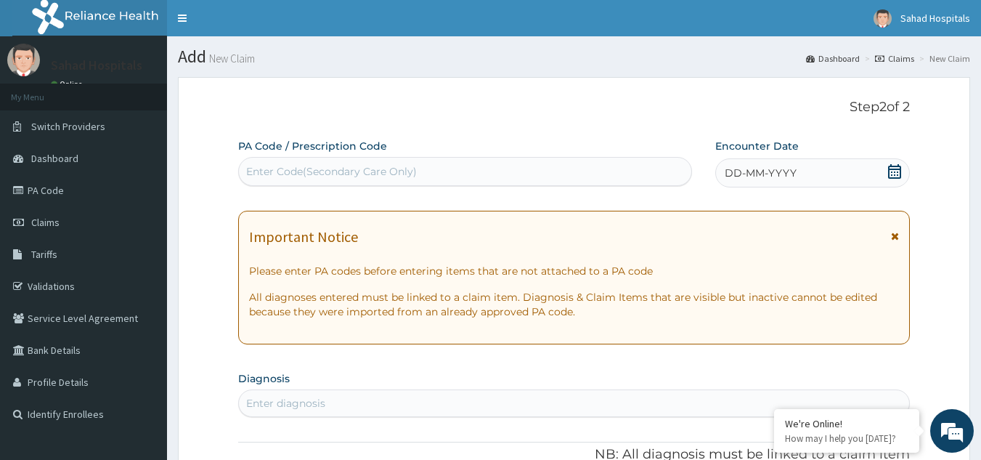
click at [426, 163] on div "Enter Code(Secondary Care Only)" at bounding box center [465, 171] width 453 height 23
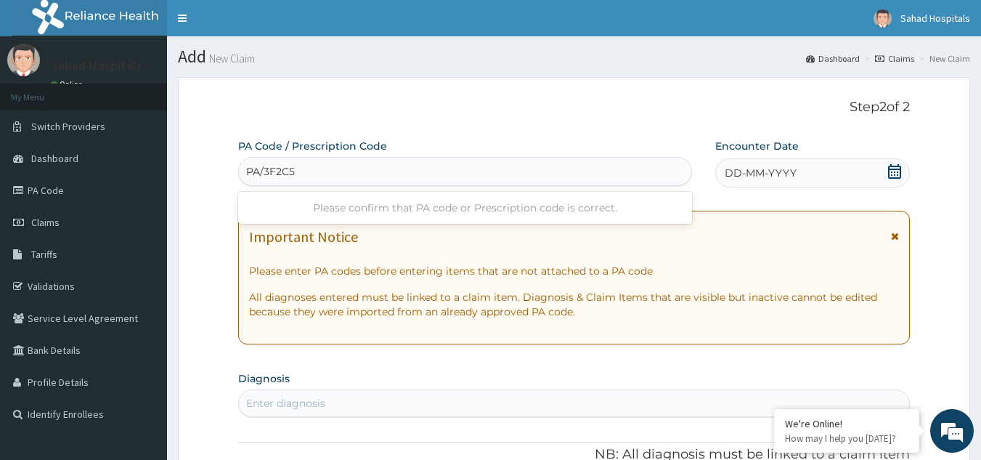
type input "PA/3F2C59"
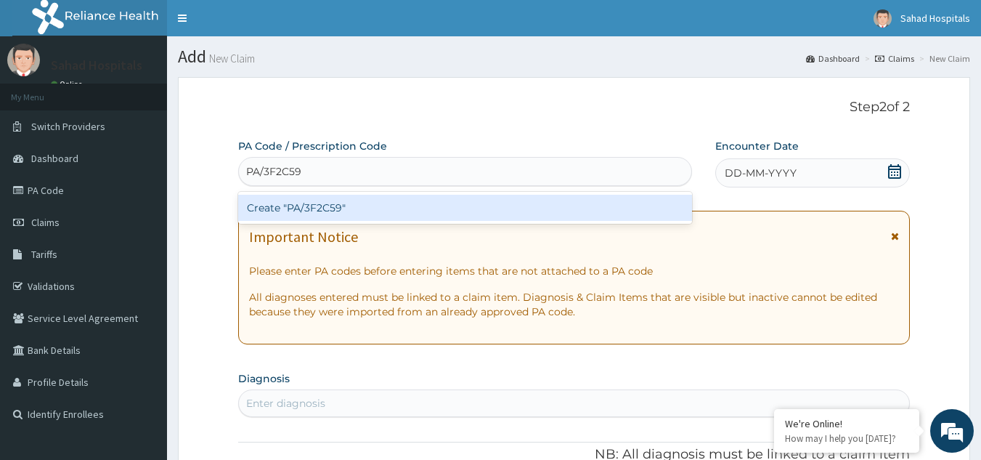
click at [425, 208] on div "Create "PA/3F2C59"" at bounding box center [465, 208] width 454 height 26
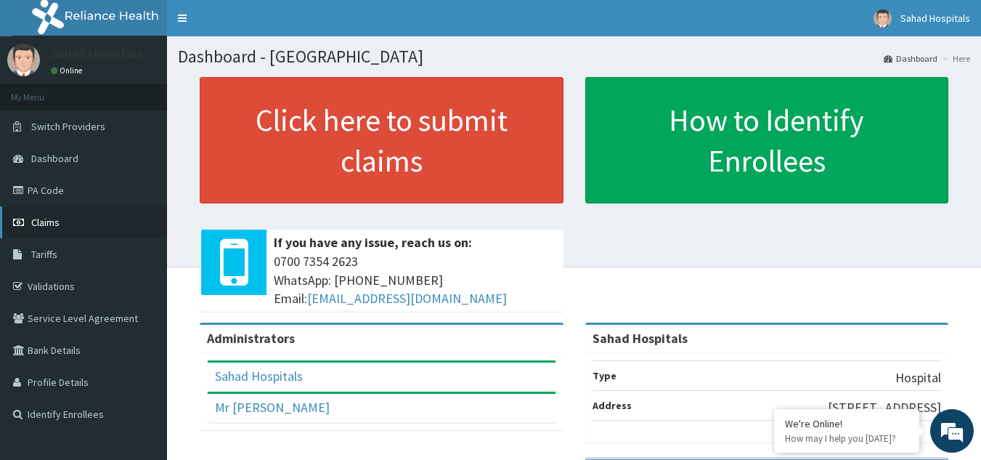
click at [57, 219] on span "Claims" at bounding box center [45, 222] width 28 height 13
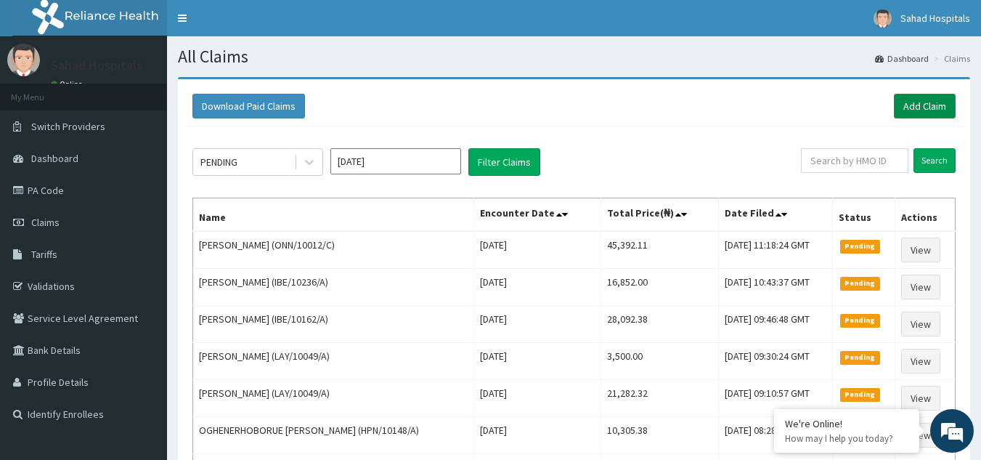
click at [923, 98] on link "Add Claim" at bounding box center [925, 106] width 62 height 25
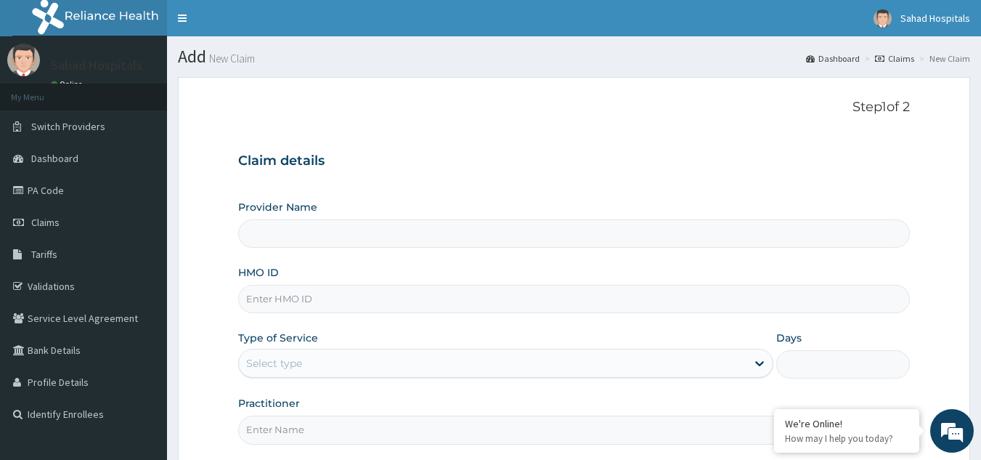
type input "Sahad Hospitals"
click at [352, 301] on input "HMO ID" at bounding box center [574, 299] width 672 height 28
paste input "IBE/10082/A"
type input "IBE/10082/A"
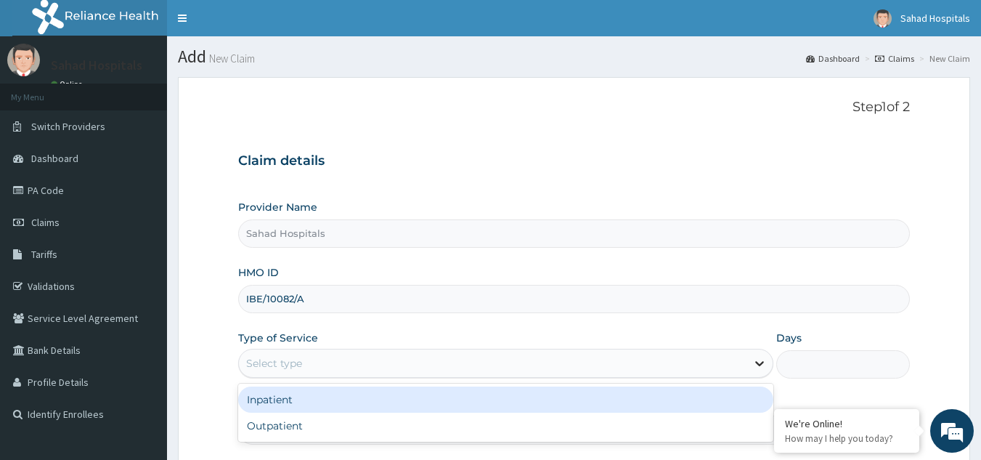
click at [763, 362] on icon at bounding box center [759, 364] width 9 height 5
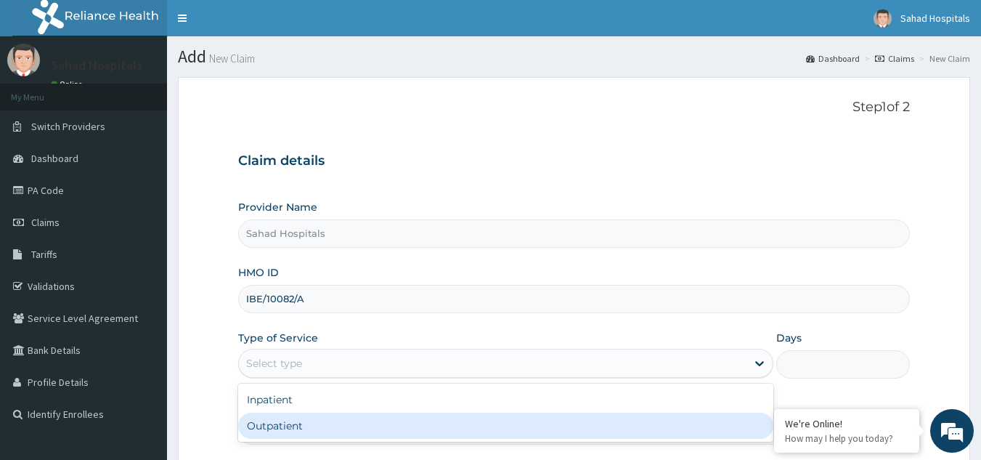
click at [635, 425] on div "Outpatient" at bounding box center [505, 425] width 535 height 26
type input "1"
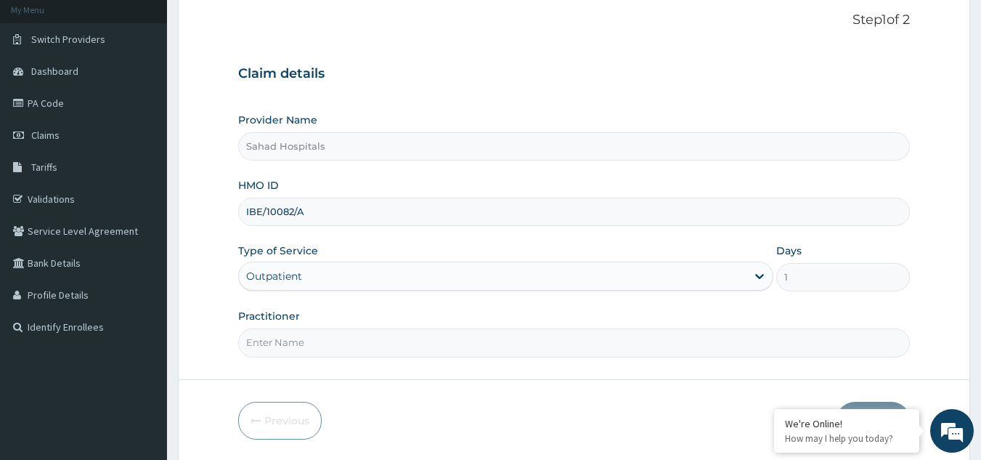
scroll to position [116, 0]
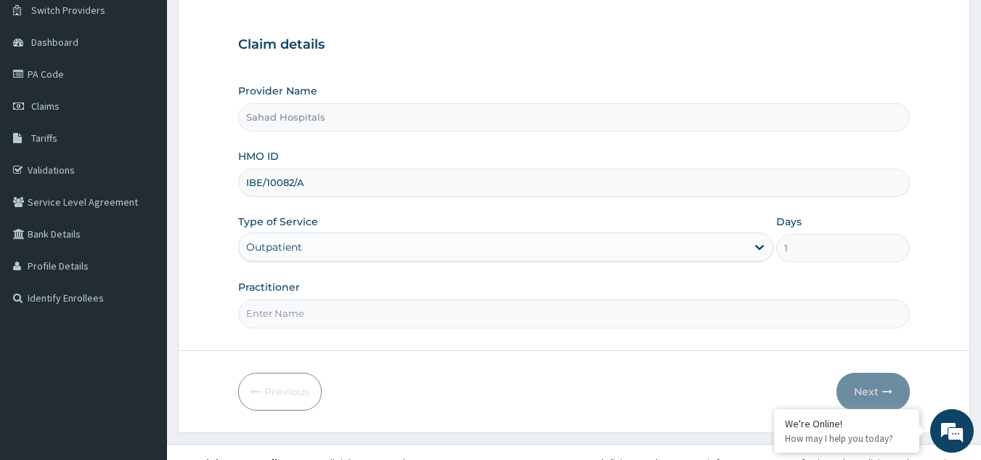
click at [497, 319] on input "Practitioner" at bounding box center [574, 313] width 672 height 28
type input "SPECIALIST"
click at [866, 390] on button "Next" at bounding box center [872, 391] width 73 height 38
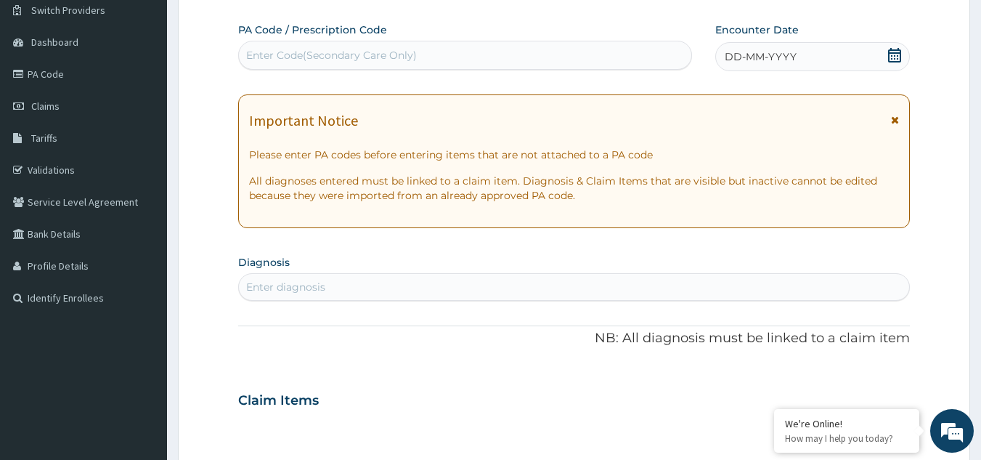
click at [250, 55] on div "Enter Code(Secondary Care Only)" at bounding box center [331, 55] width 171 height 15
type input "PA/3F2C59"
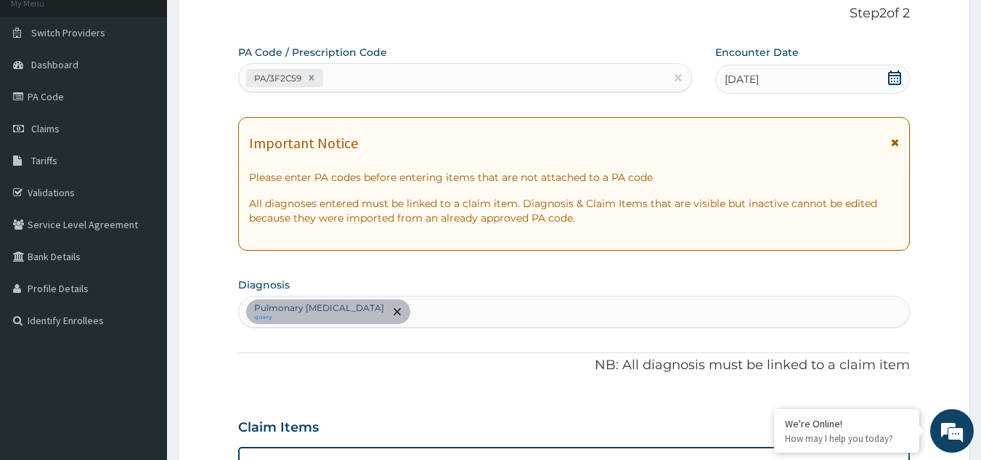
scroll to position [65, 0]
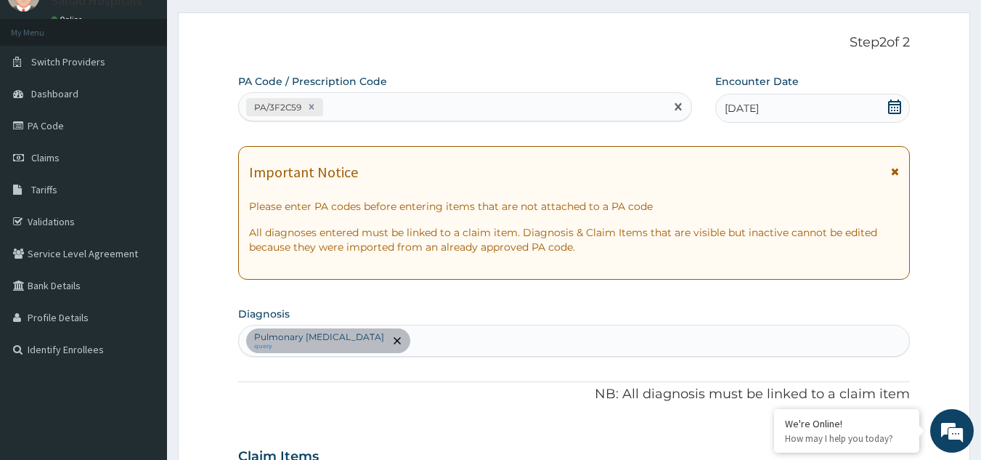
click at [335, 99] on div "PA/3F2C59" at bounding box center [452, 107] width 427 height 24
type input "PA/1C744C"
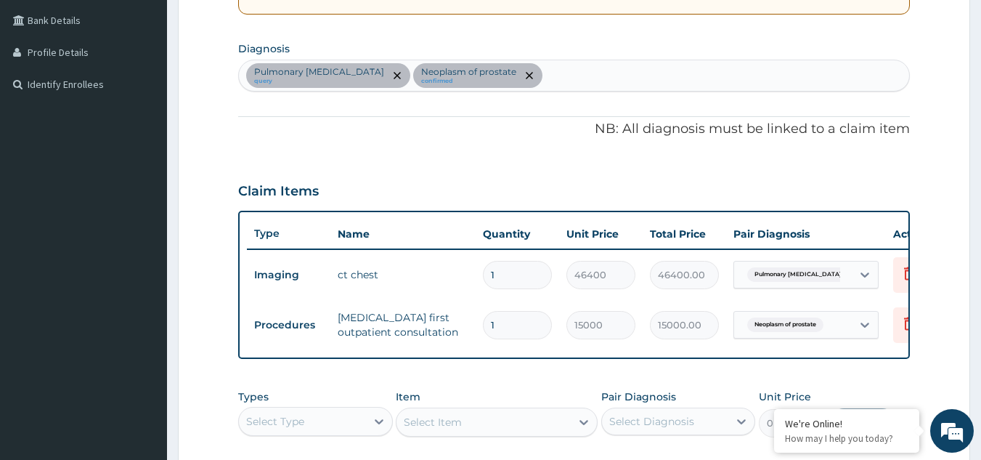
scroll to position [309, 0]
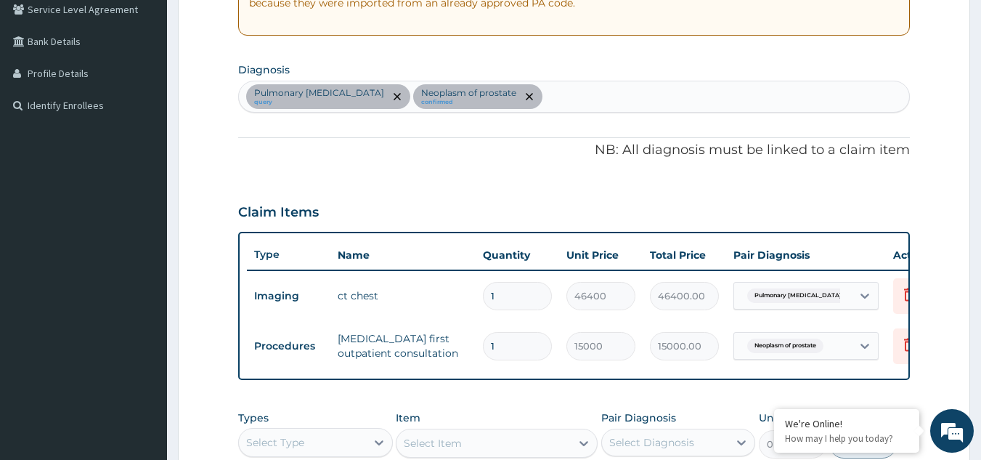
click at [524, 90] on div "Pulmonary [MEDICAL_DATA] query [MEDICAL_DATA] of [MEDICAL_DATA] confirmed" at bounding box center [574, 96] width 671 height 30
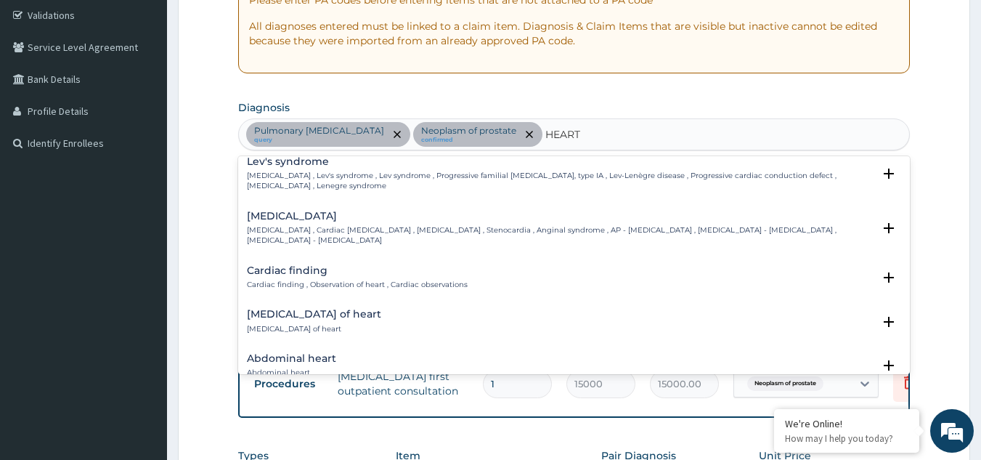
scroll to position [765, 0]
click at [317, 219] on h4 "[MEDICAL_DATA]" at bounding box center [560, 218] width 627 height 11
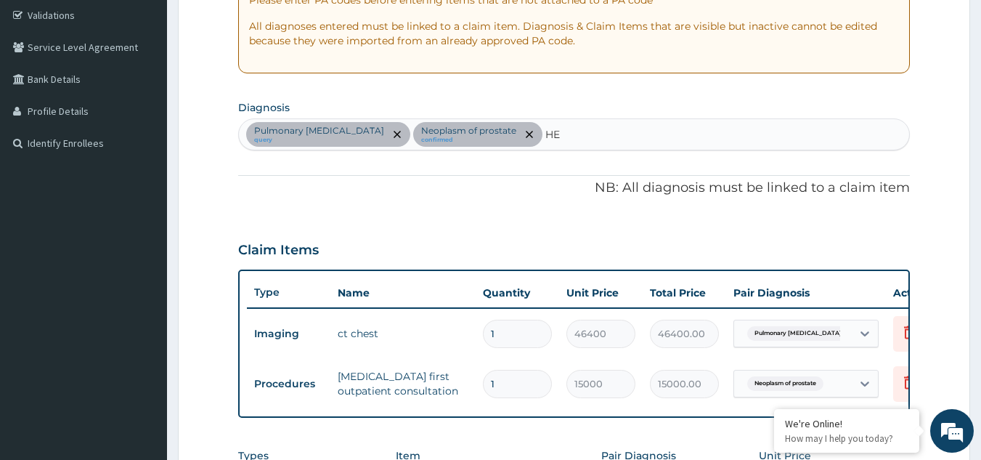
type input "H"
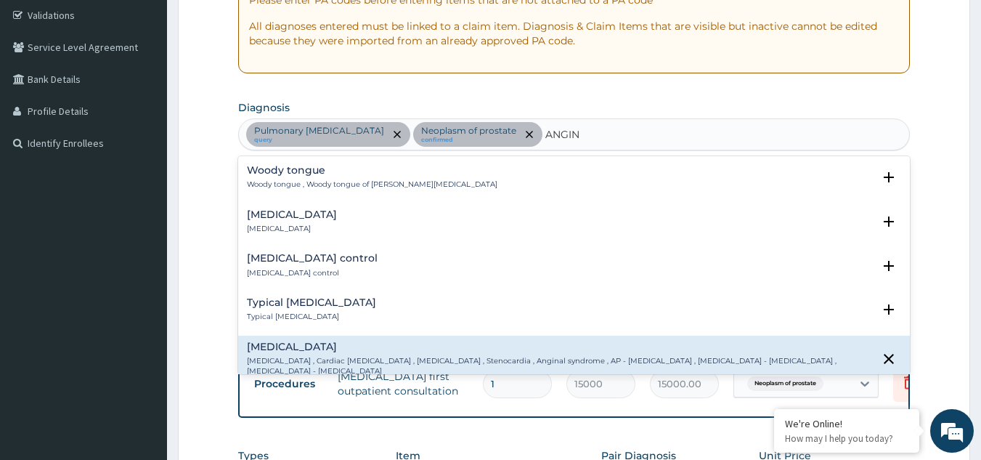
type input "[MEDICAL_DATA]"
click at [320, 349] on h4 "[MEDICAL_DATA]" at bounding box center [560, 346] width 627 height 11
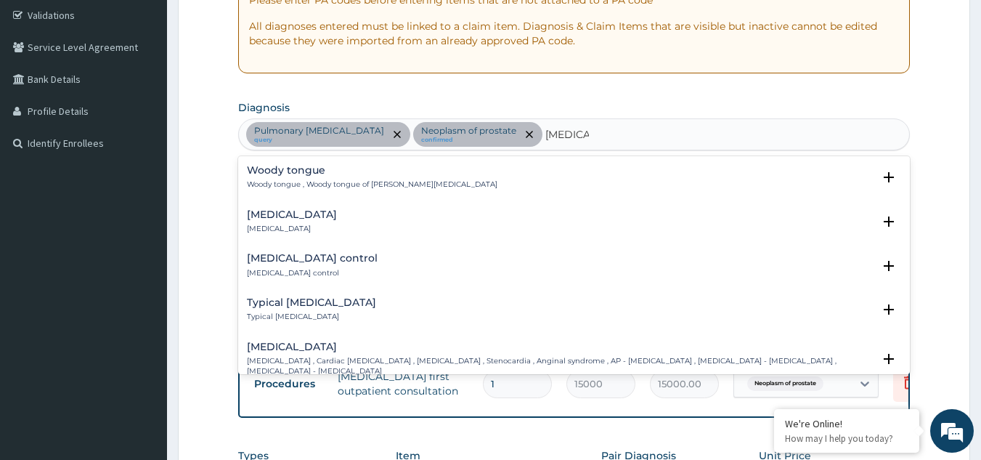
click at [324, 343] on h4 "[MEDICAL_DATA]" at bounding box center [560, 346] width 627 height 11
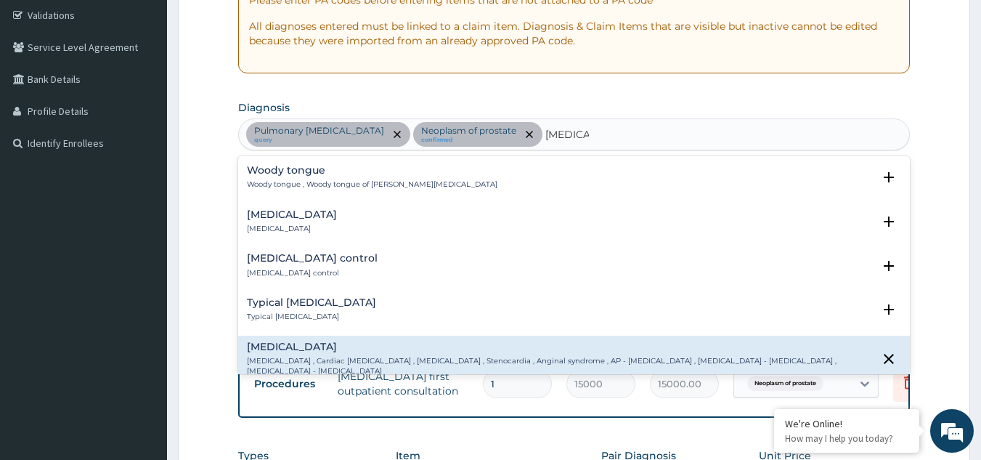
scroll to position [142, 0]
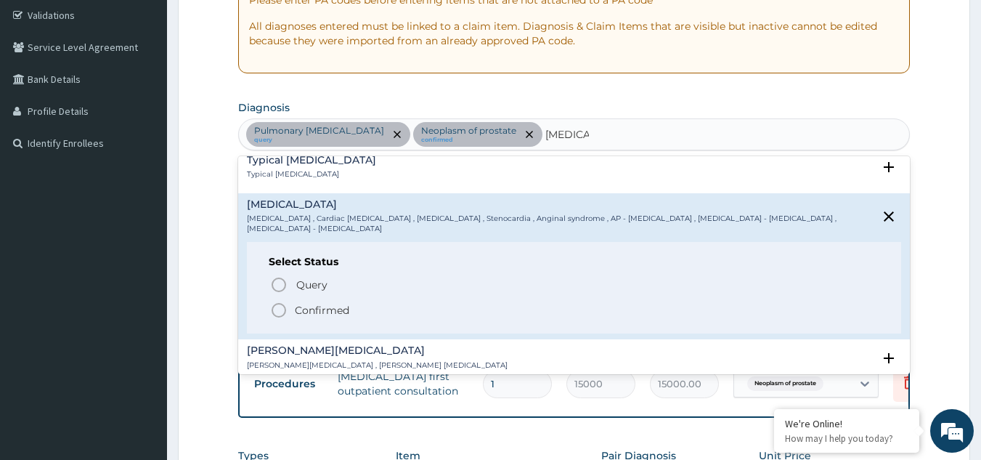
click at [277, 301] on icon "status option filled" at bounding box center [278, 309] width 17 height 17
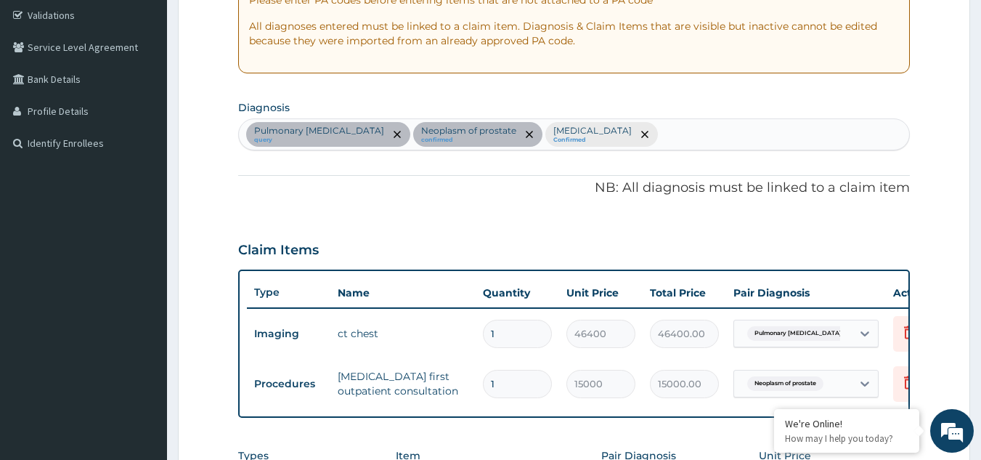
scroll to position [579, 0]
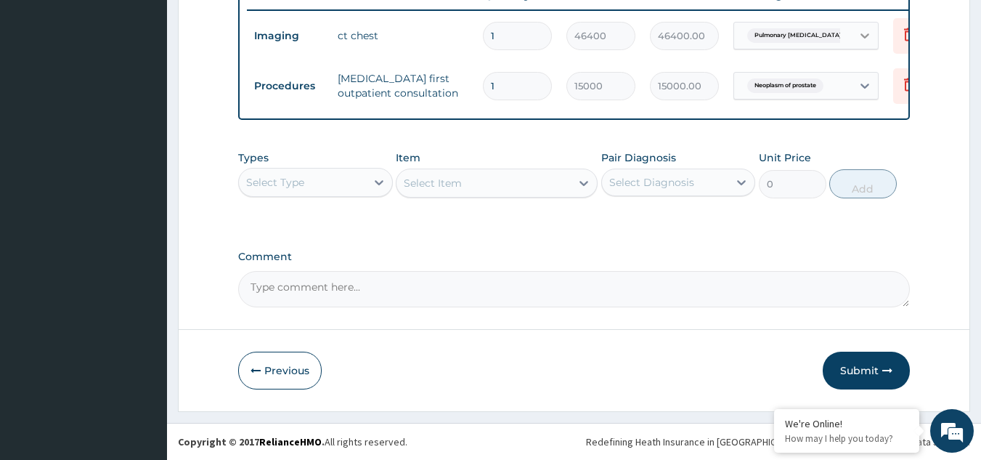
click at [865, 33] on icon at bounding box center [864, 35] width 9 height 5
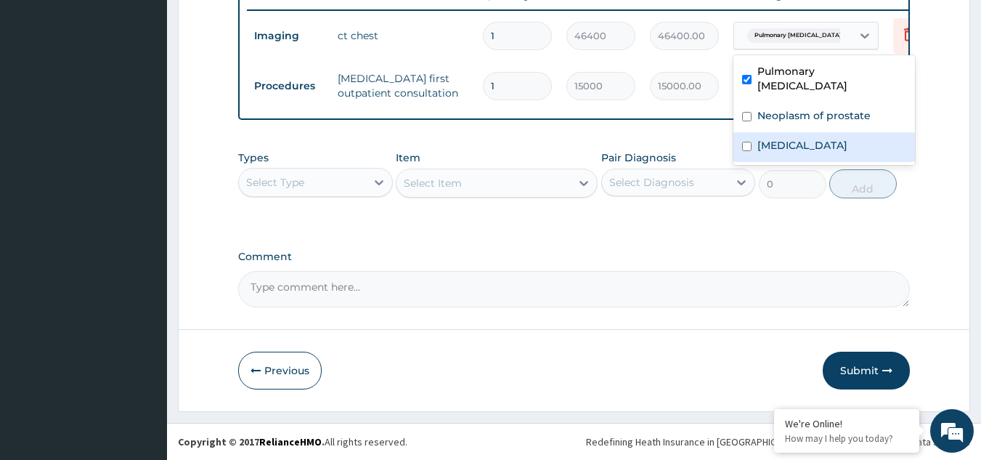
click at [748, 142] on input "checkbox" at bounding box center [746, 146] width 9 height 9
checkbox input "true"
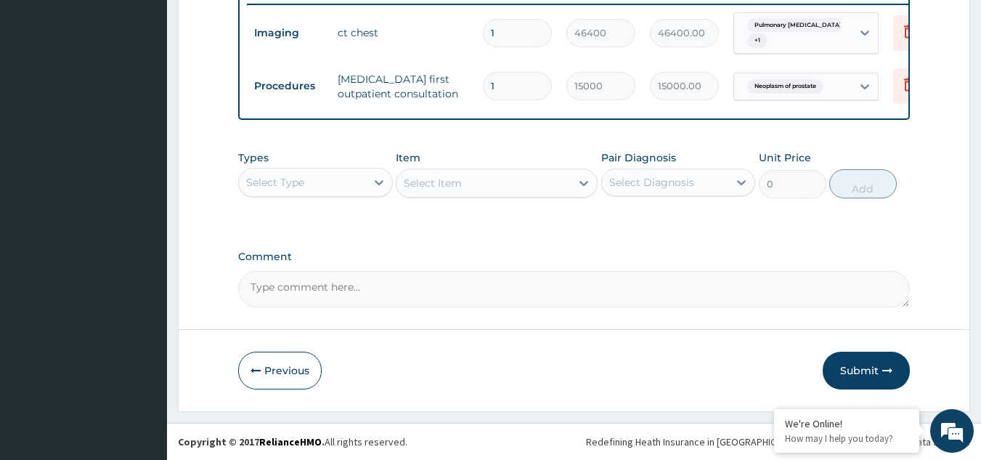
click at [854, 372] on button "Submit" at bounding box center [866, 370] width 87 height 38
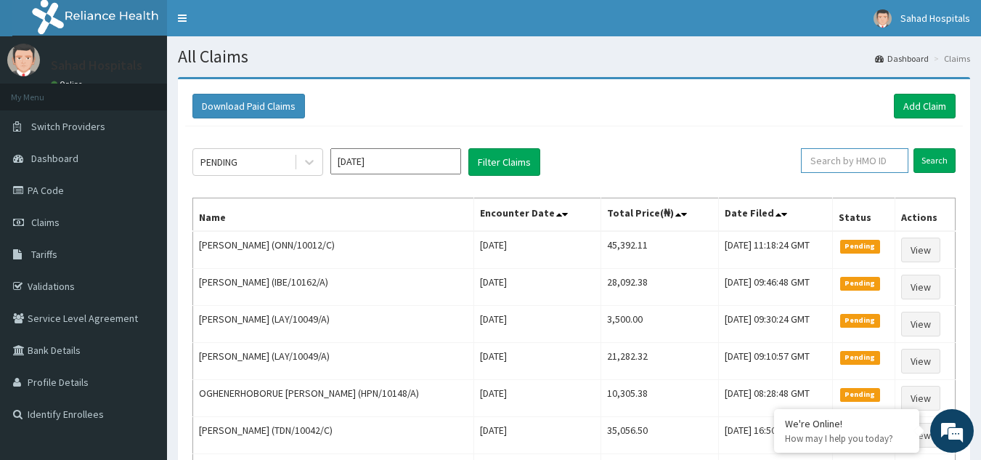
click at [869, 160] on input "text" at bounding box center [854, 160] width 107 height 25
paste input "IBE/10082/A"
type input "IBE/10082/A"
click at [934, 160] on input "Search" at bounding box center [934, 160] width 42 height 25
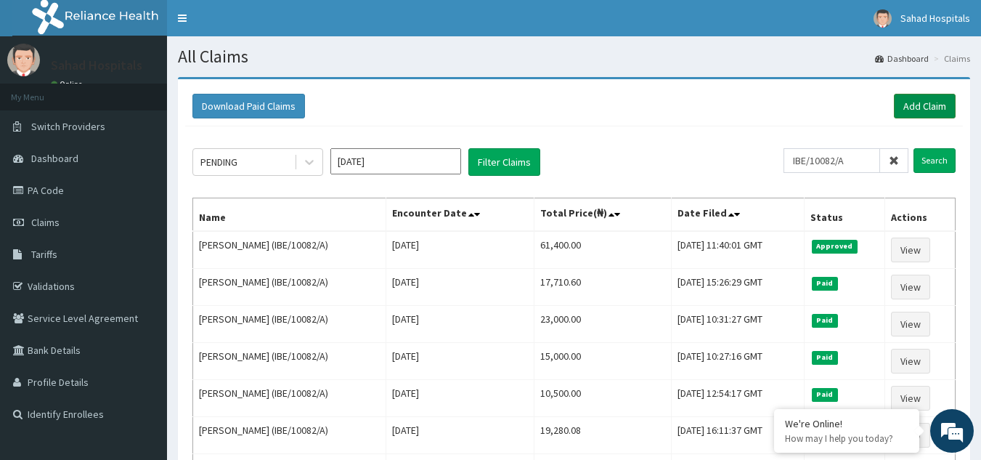
click at [922, 105] on link "Add Claim" at bounding box center [925, 106] width 62 height 25
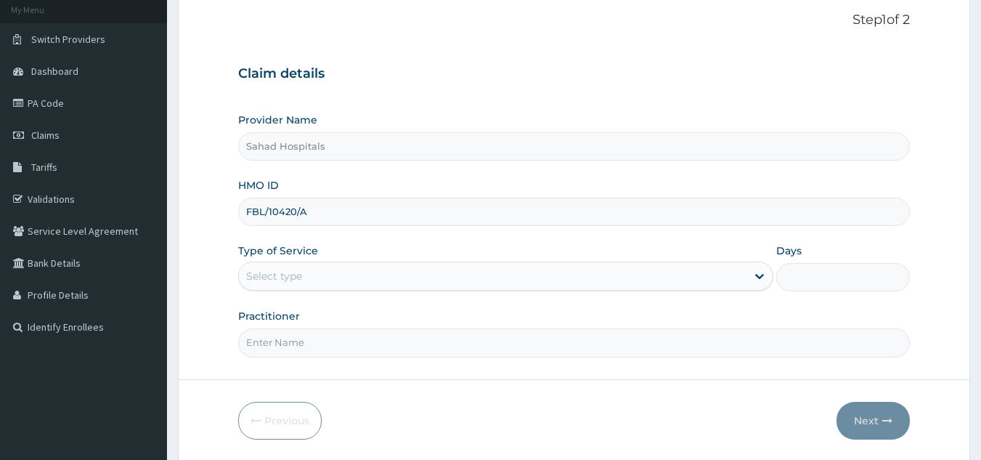
type input "FBL/10420/A"
click at [637, 97] on div "Claim details Provider Name Sahad Hospitals HMO ID FBL/10420/A Type of Service …" at bounding box center [574, 204] width 672 height 305
click at [756, 275] on icon at bounding box center [759, 276] width 9 height 5
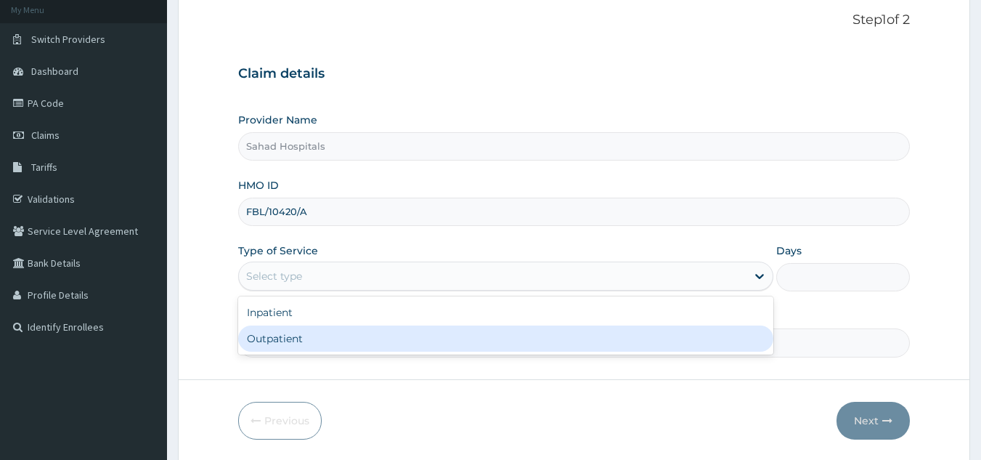
click at [662, 337] on div "Outpatient" at bounding box center [505, 338] width 535 height 26
type input "1"
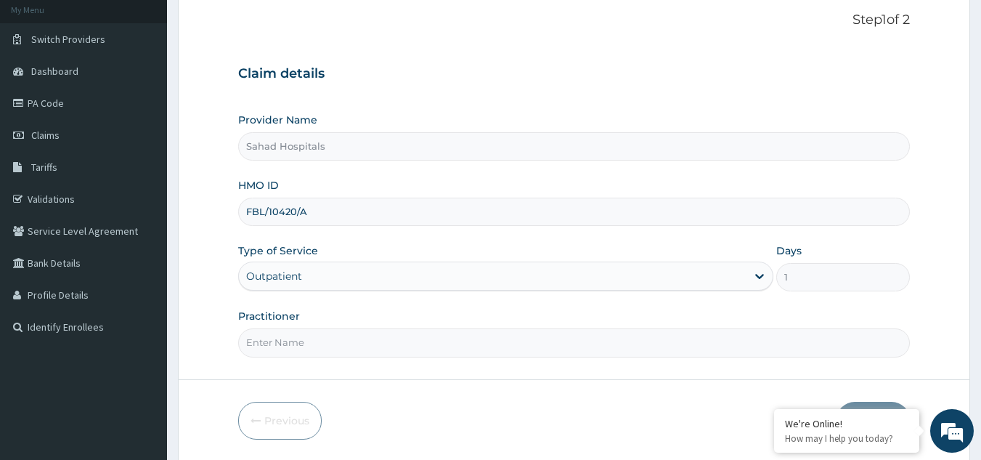
click at [531, 347] on input "Practitioner" at bounding box center [574, 342] width 672 height 28
type input "GP"
click at [915, 110] on form "Step 1 of 2 Claim details Provider Name Sahad Hospitals HMO ID FBL/10420/A Type…" at bounding box center [574, 226] width 792 height 472
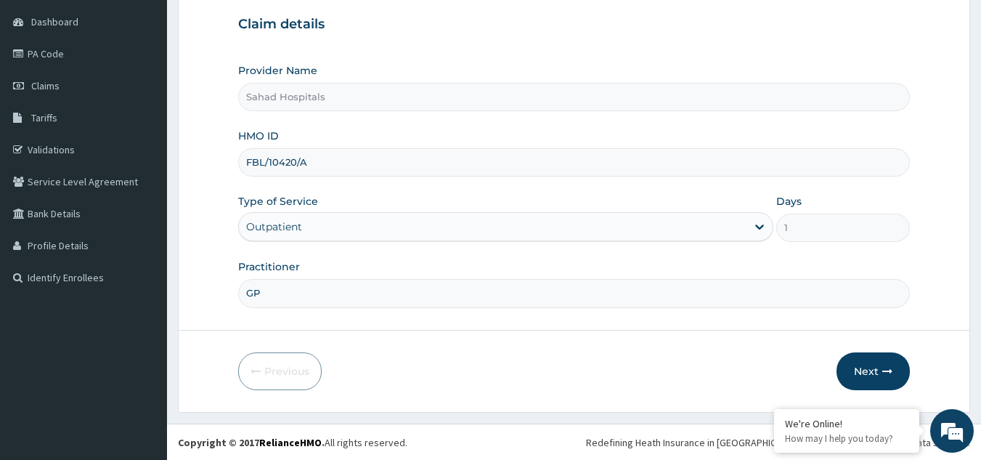
scroll to position [137, 0]
click at [867, 363] on button "Next" at bounding box center [872, 370] width 73 height 38
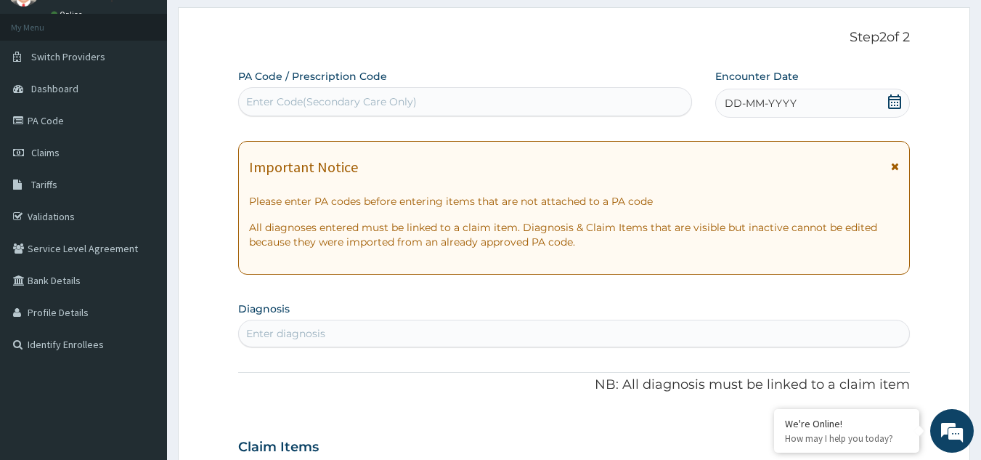
scroll to position [50, 0]
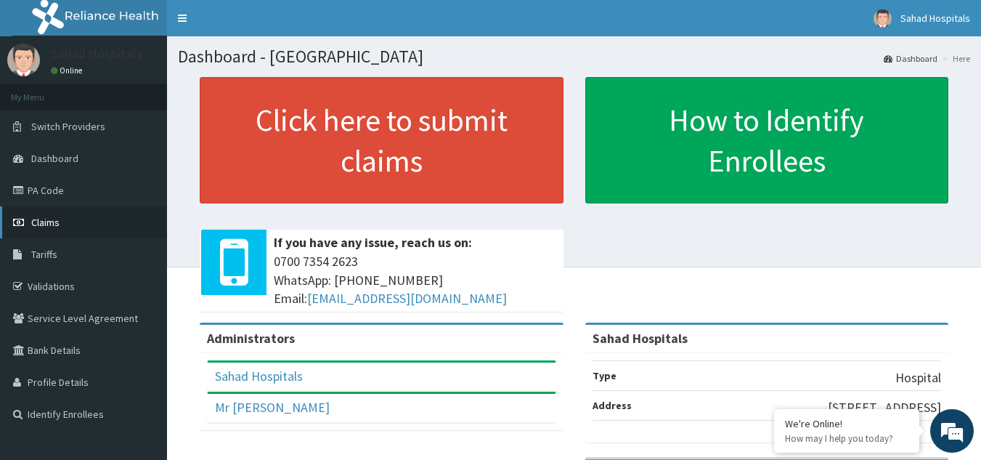
click at [63, 218] on link "Claims" at bounding box center [83, 222] width 167 height 32
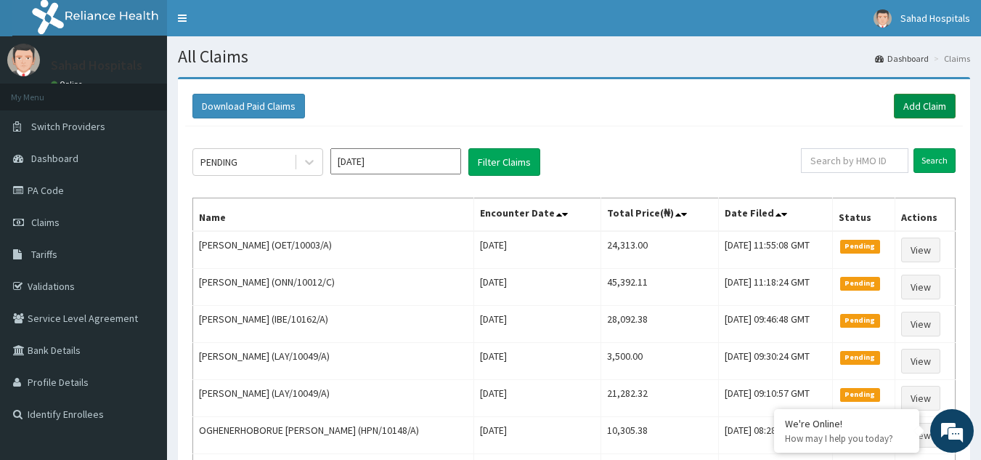
click at [924, 102] on link "Add Claim" at bounding box center [925, 106] width 62 height 25
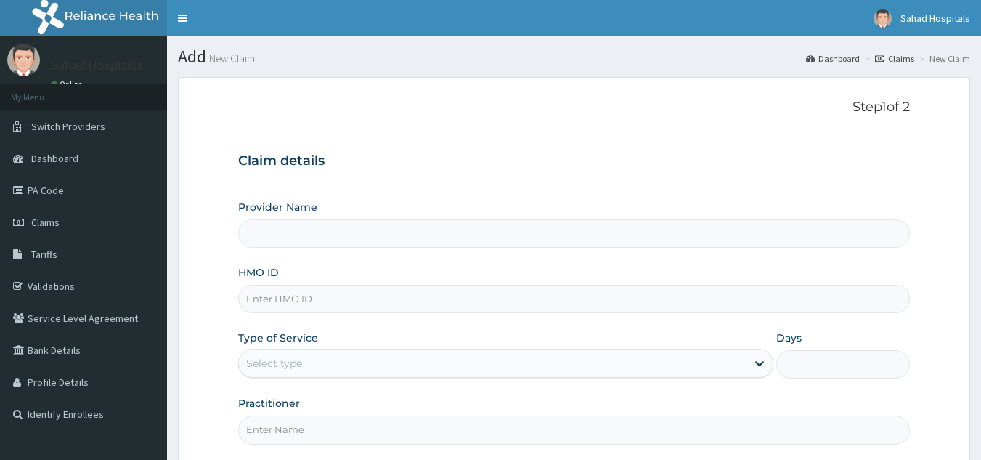
type input "Sahad Hospitals"
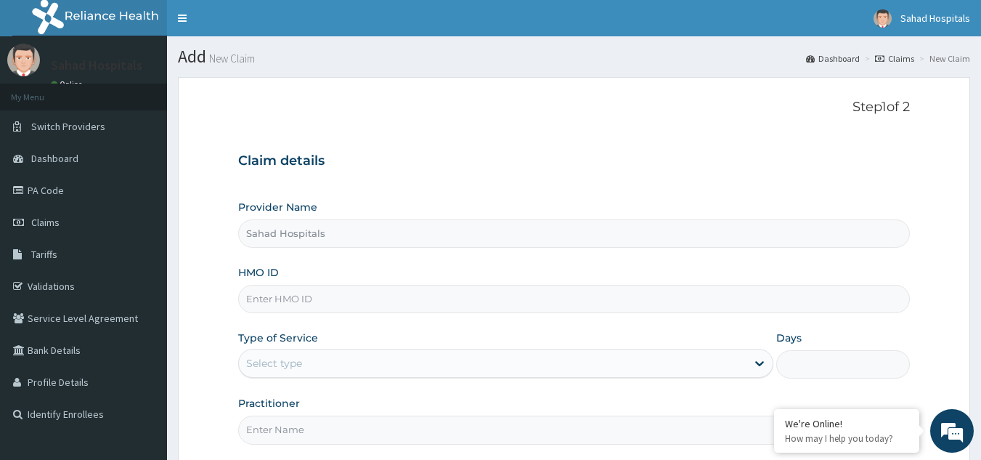
click at [367, 300] on input "HMO ID" at bounding box center [574, 299] width 672 height 28
paste input "FBL/10420/A"
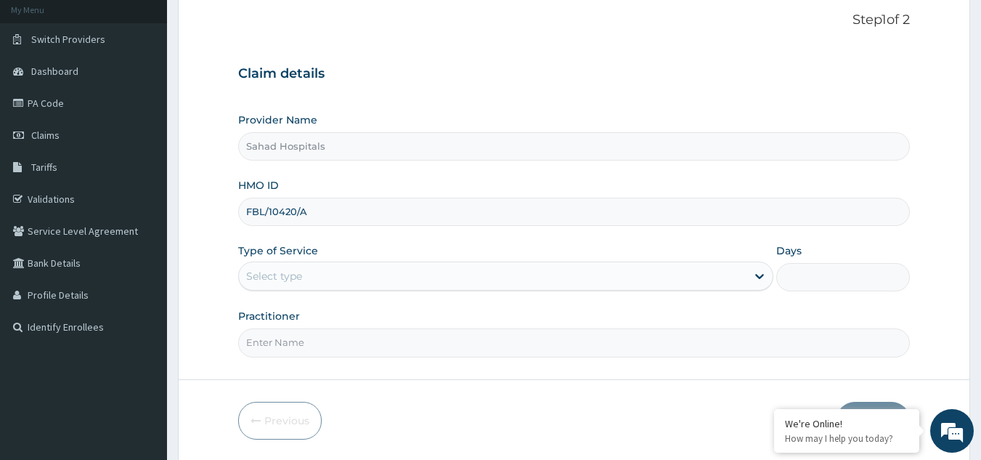
type input "FBL/10420/A"
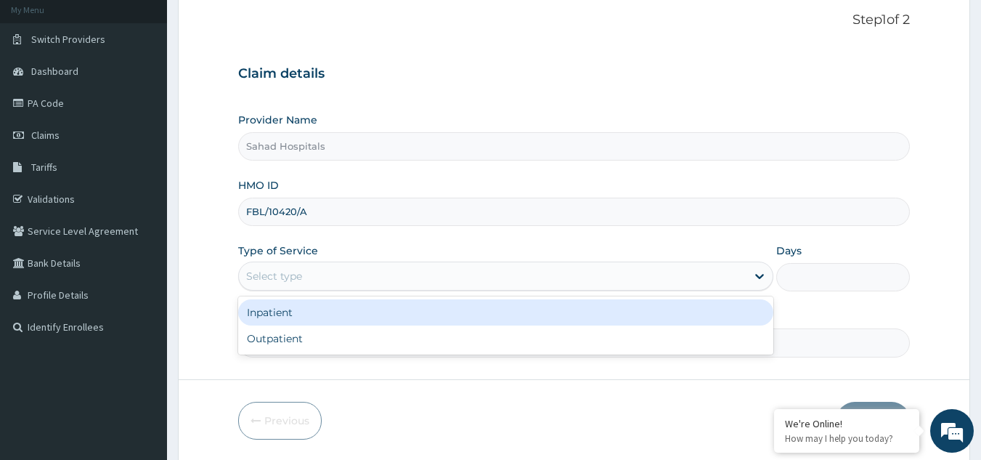
click at [317, 272] on div "Select type" at bounding box center [492, 275] width 507 height 23
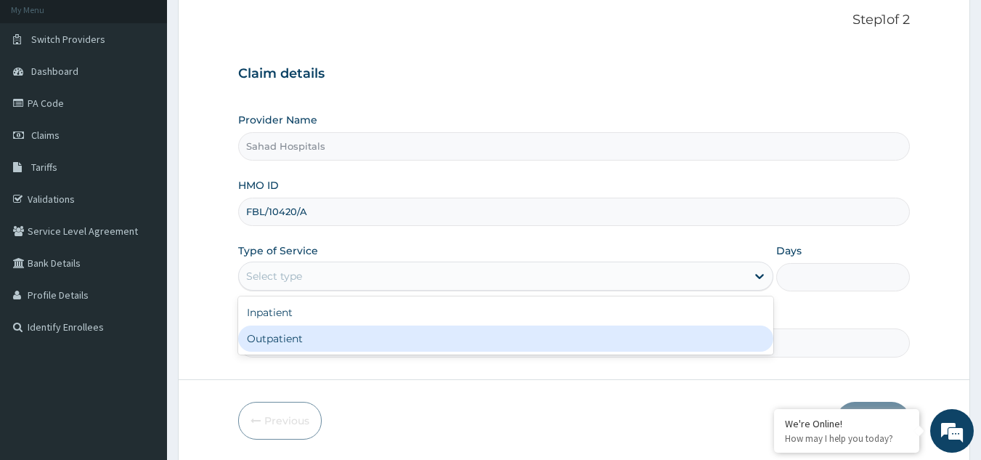
click at [317, 340] on div "Outpatient" at bounding box center [505, 338] width 535 height 26
type input "1"
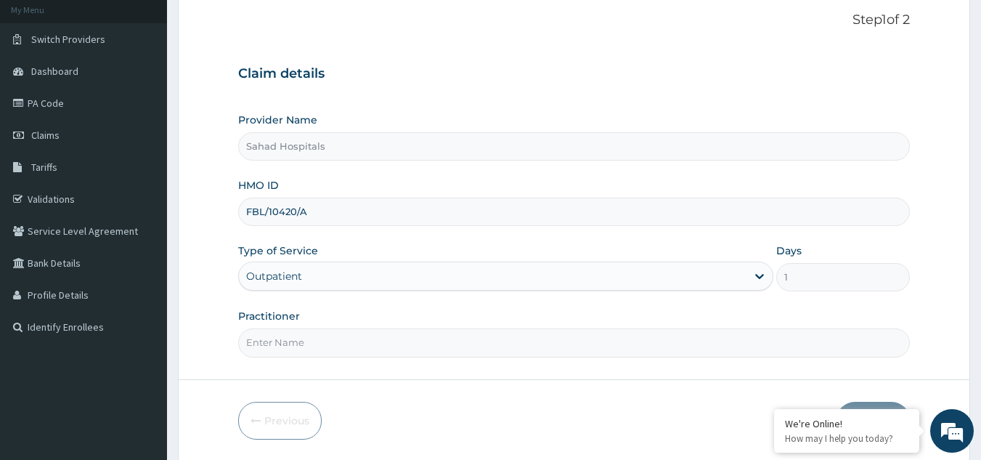
click at [562, 346] on input "Practitioner" at bounding box center [574, 342] width 672 height 28
type input "GP"
click at [915, 196] on form "Step 1 of 2 Claim details Provider Name Sahad Hospitals HMO ID FBL/10420/A Type…" at bounding box center [574, 226] width 792 height 472
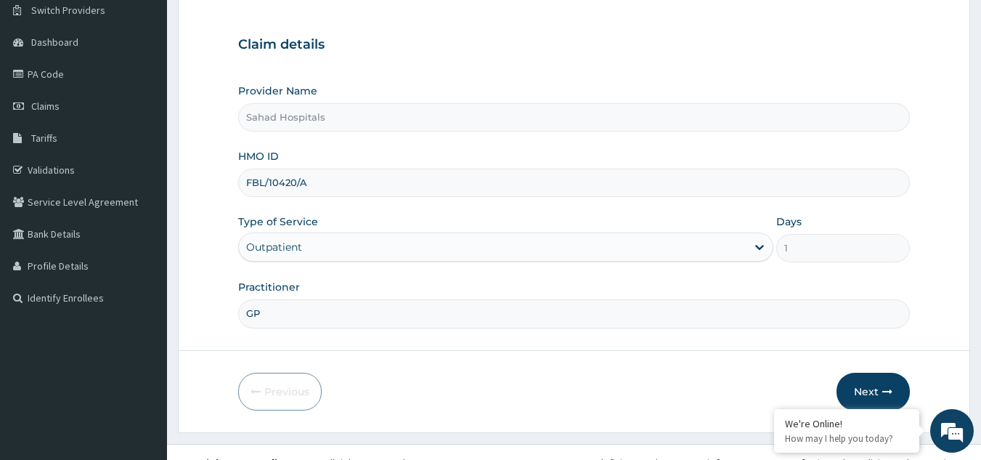
scroll to position [137, 0]
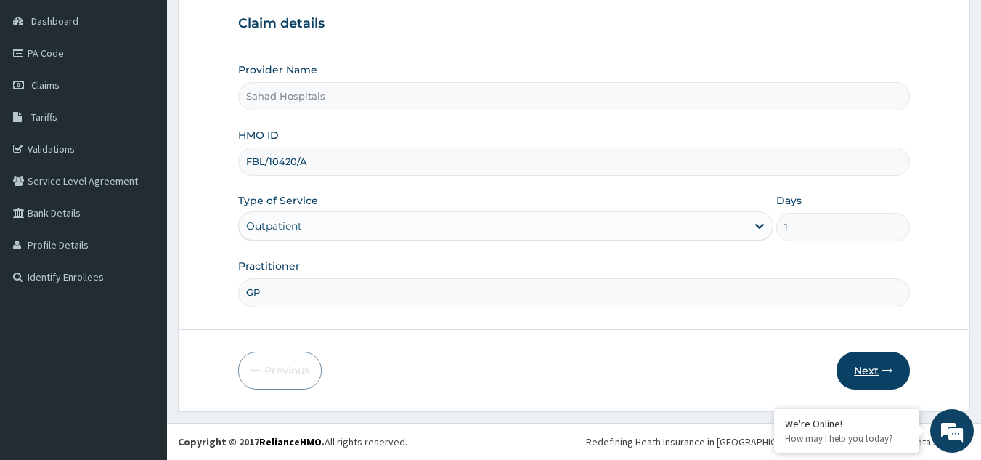
click at [870, 364] on button "Next" at bounding box center [872, 370] width 73 height 38
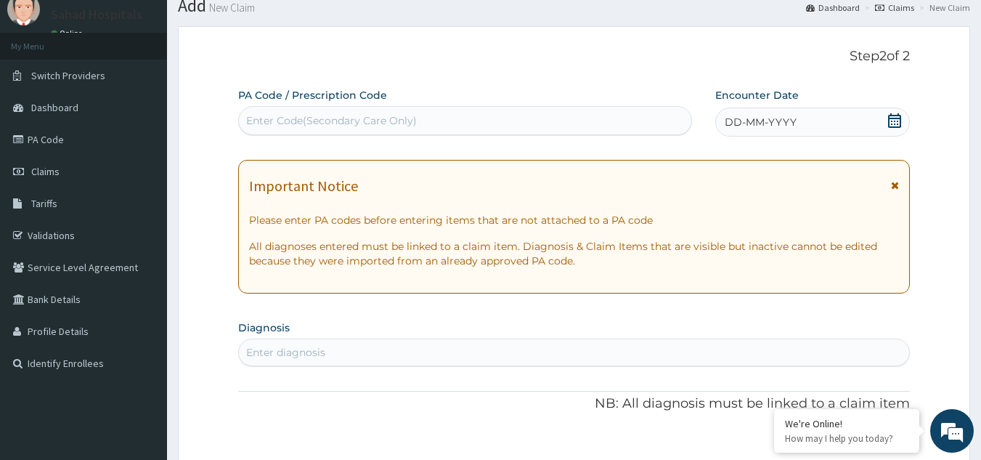
scroll to position [50, 0]
click at [245, 119] on div "Enter Code(Secondary Care Only)" at bounding box center [465, 121] width 453 height 23
paste input "PA/6BB30B"
type input "PA/6BB30B"
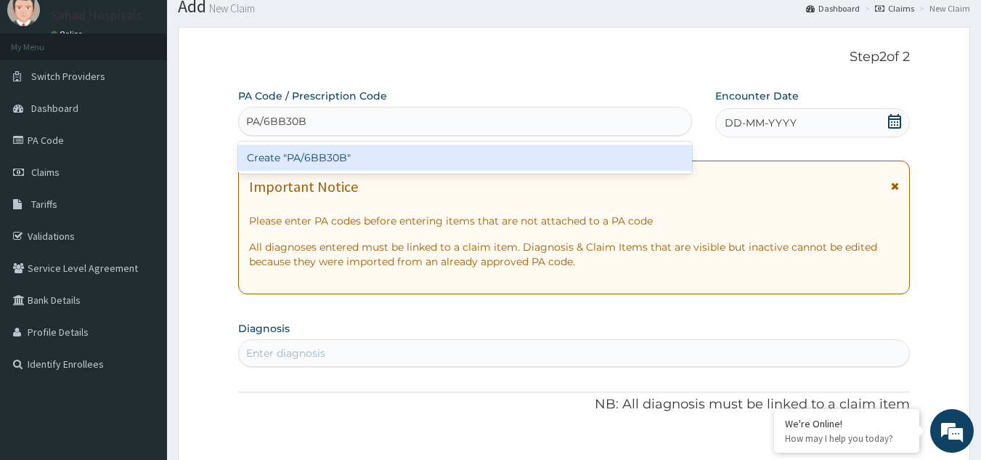
click at [425, 155] on div "Create "PA/6BB30B"" at bounding box center [465, 157] width 454 height 26
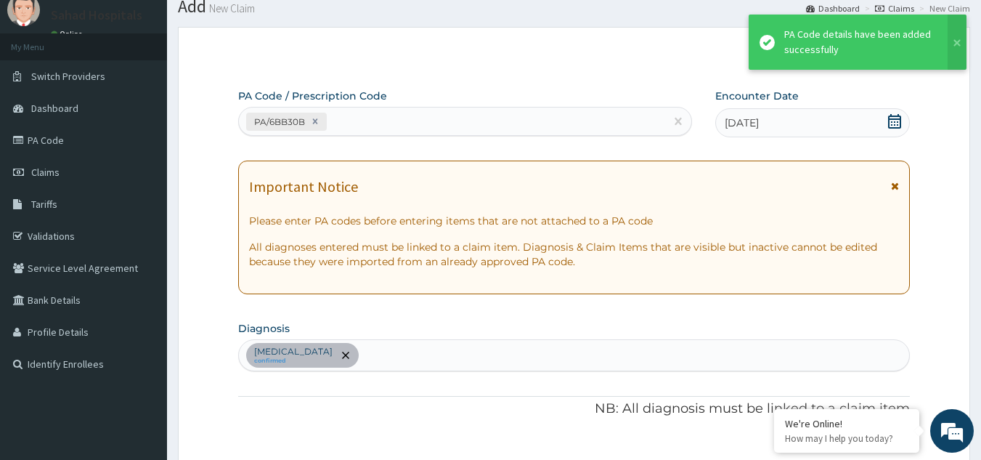
scroll to position [375, 0]
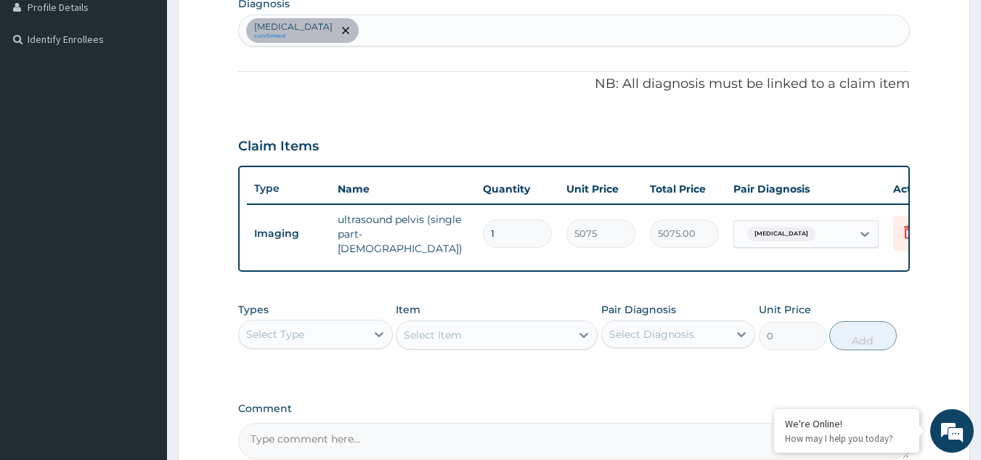
click at [430, 30] on div "[MEDICAL_DATA] confirmed" at bounding box center [574, 30] width 671 height 30
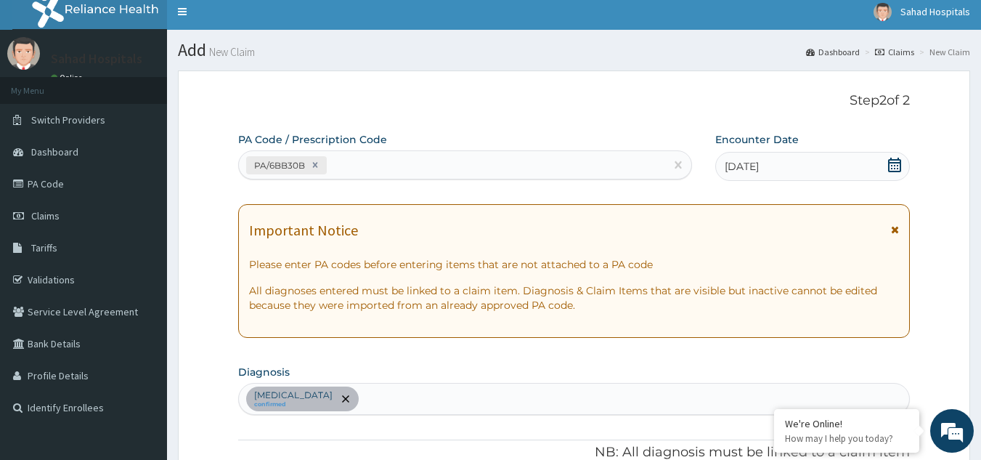
scroll to position [0, 0]
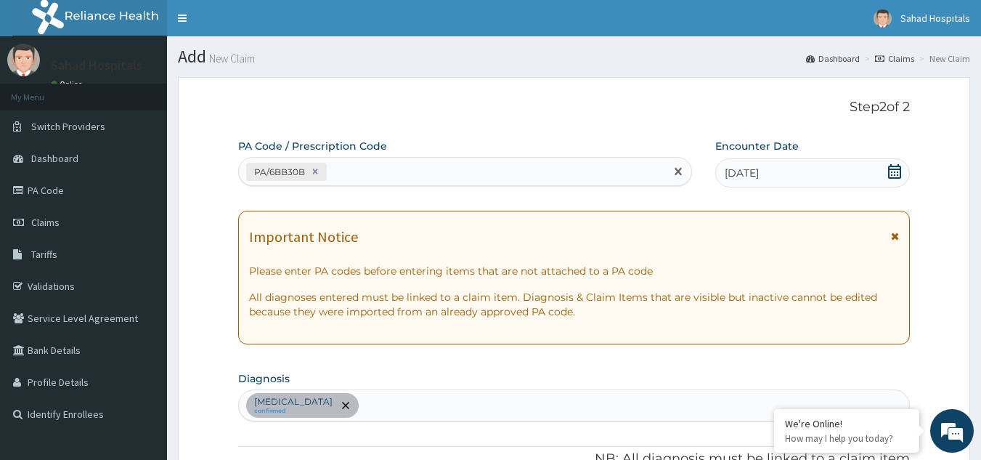
click at [338, 166] on div "PA/6BB30B" at bounding box center [452, 172] width 427 height 24
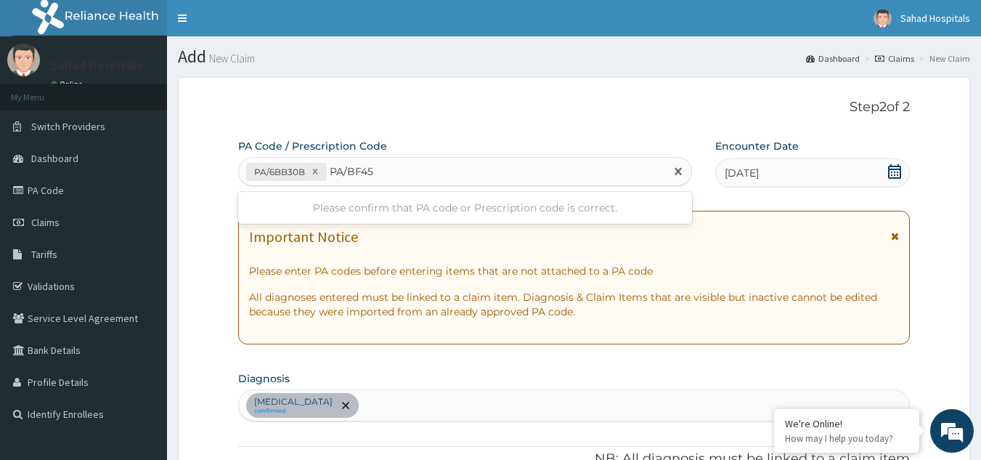
type input "PA/BF45"
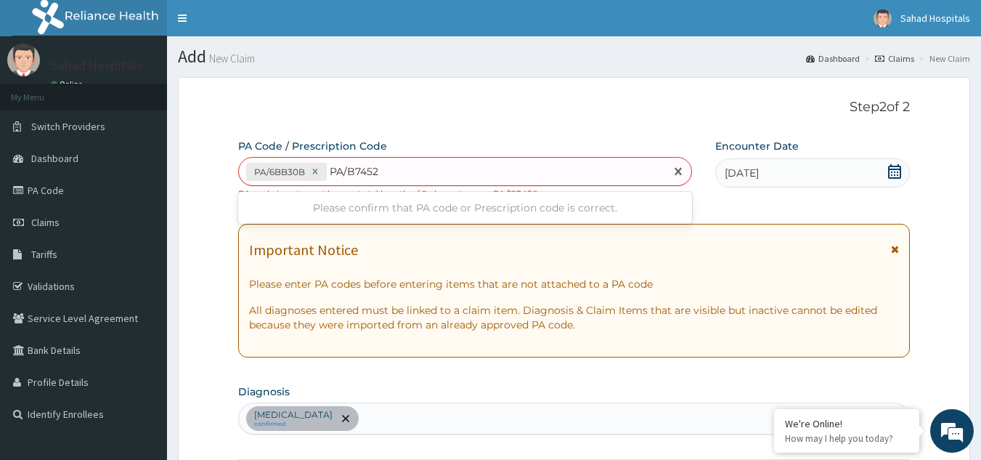
type input "PA/B74527"
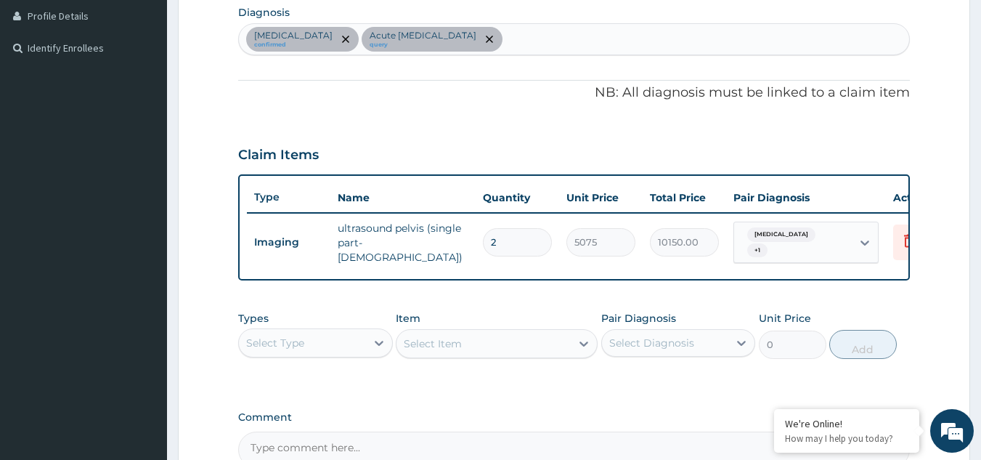
scroll to position [361, 0]
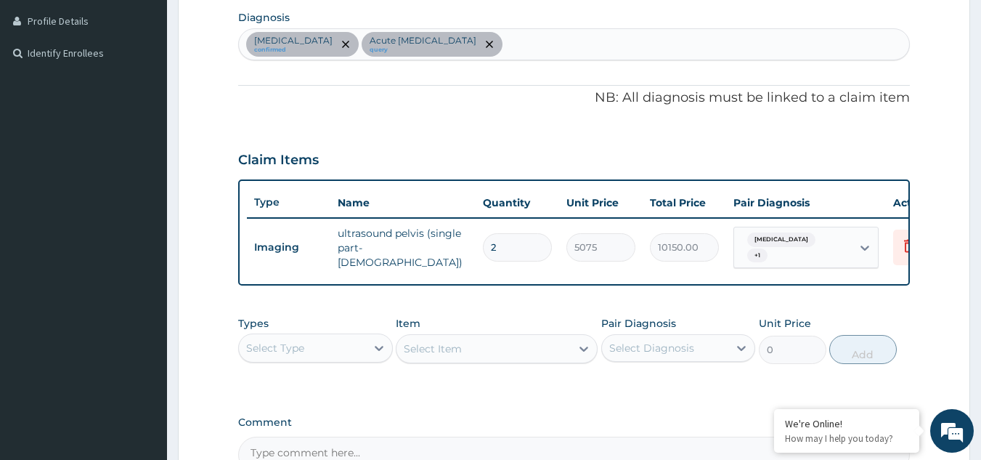
type input "0.00"
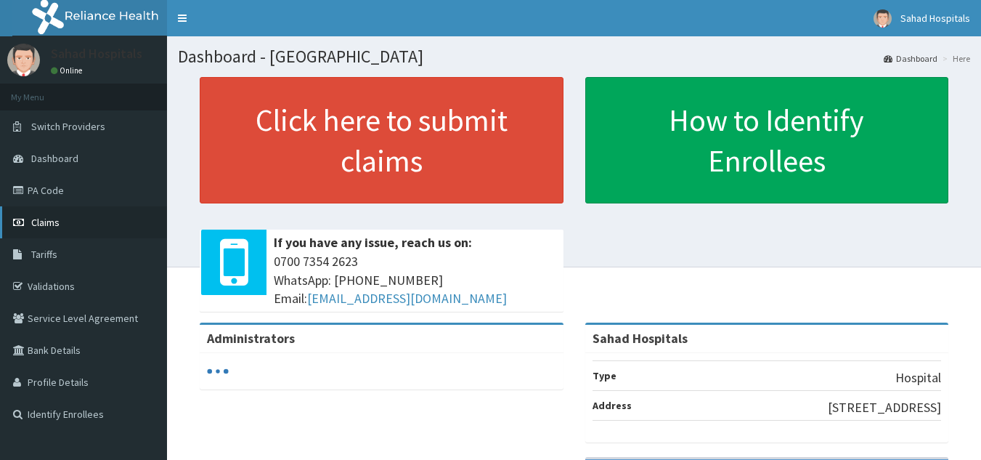
click at [68, 219] on link "Claims" at bounding box center [83, 222] width 167 height 32
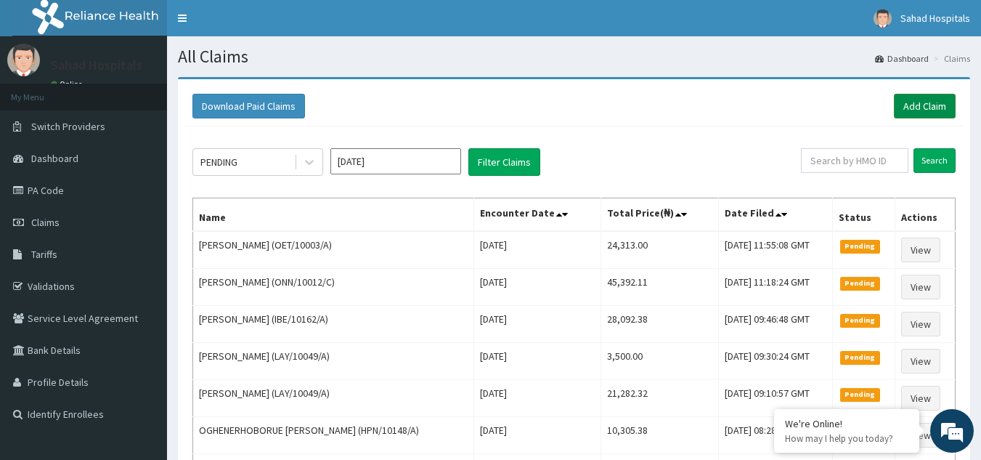
click at [915, 102] on link "Add Claim" at bounding box center [925, 106] width 62 height 25
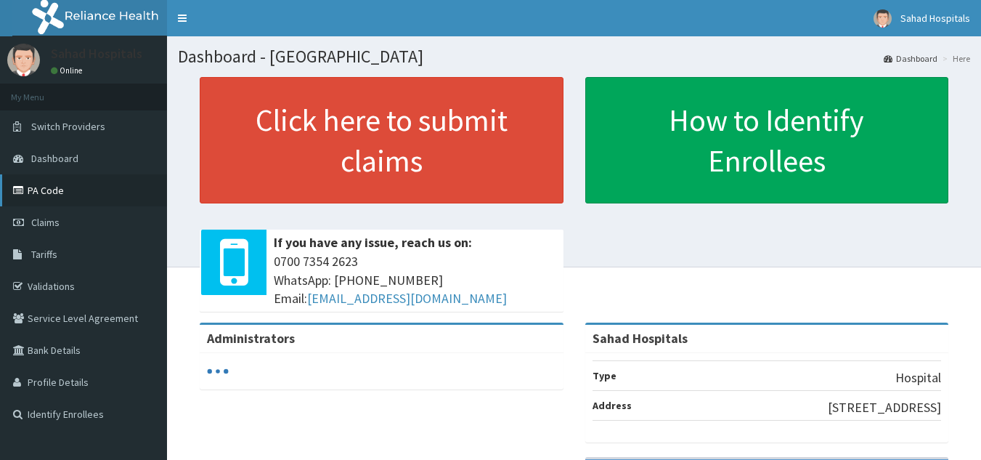
click at [60, 184] on link "PA Code" at bounding box center [83, 190] width 167 height 32
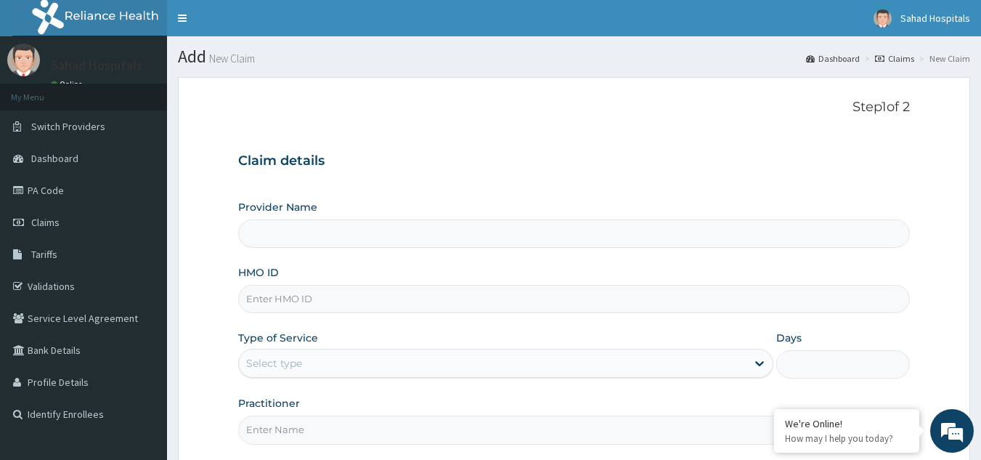
type input "Sahad Hospitals"
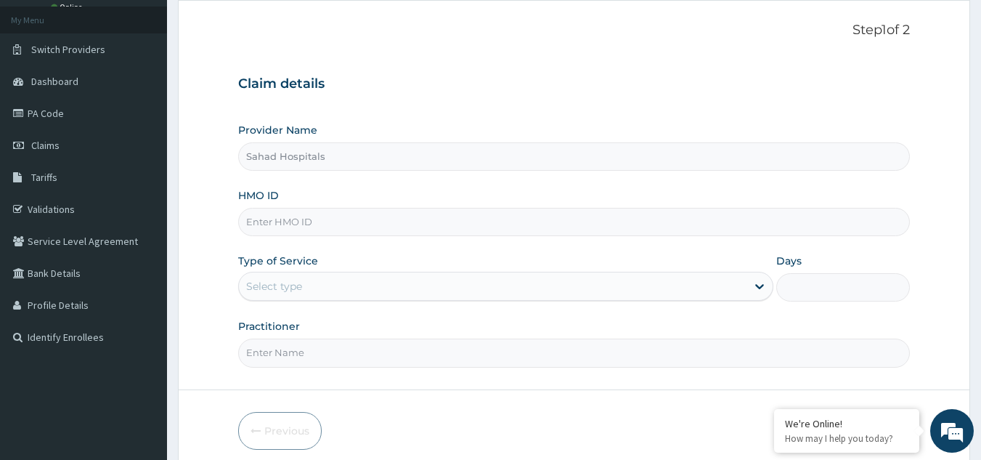
scroll to position [87, 0]
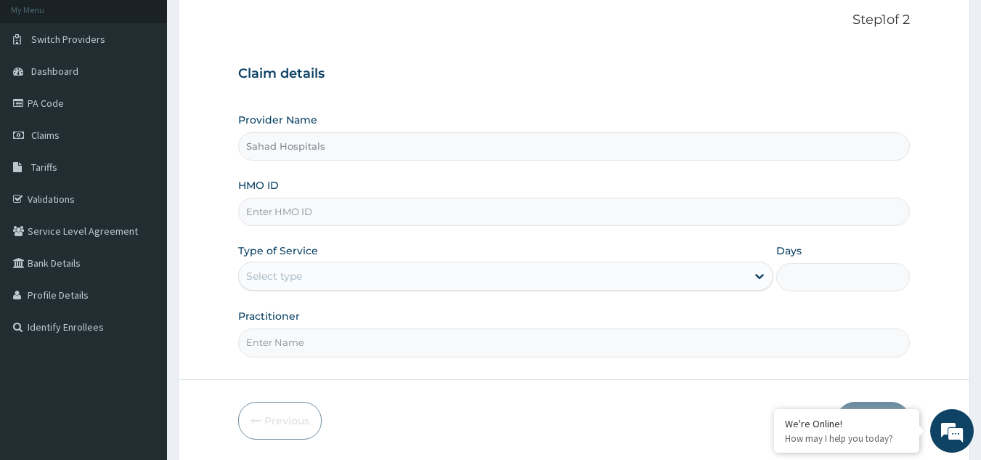
click at [399, 208] on input "HMO ID" at bounding box center [574, 211] width 672 height 28
paste input "PA/6BB30B"
type input "P"
paste input "FBL/10420/A"
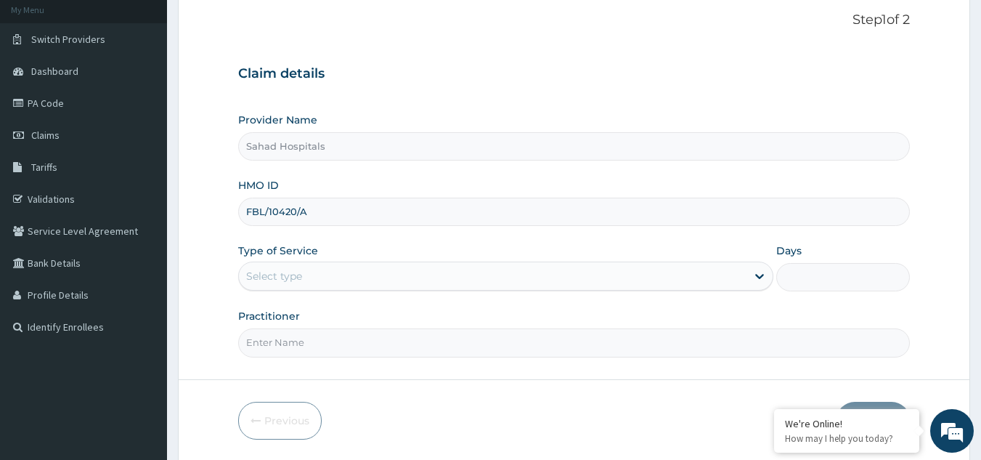
type input "FBL/10420/A"
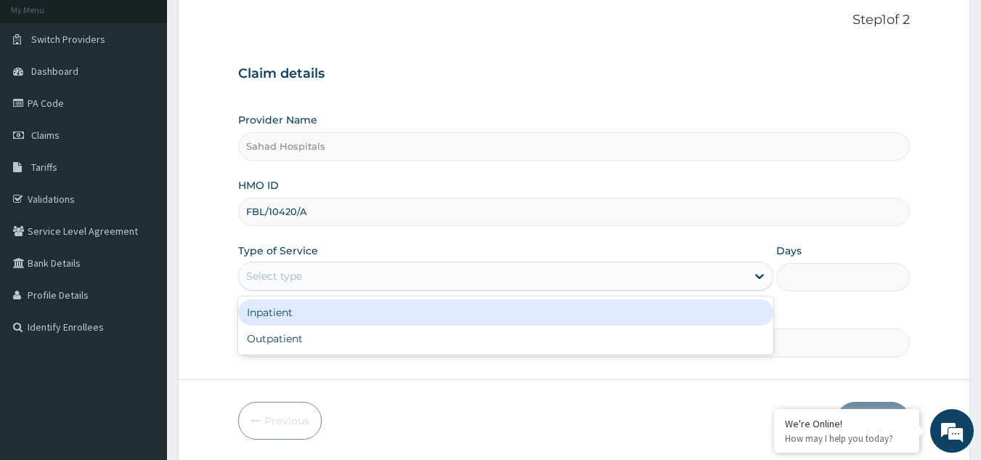
click at [577, 279] on div "Select type" at bounding box center [492, 275] width 507 height 23
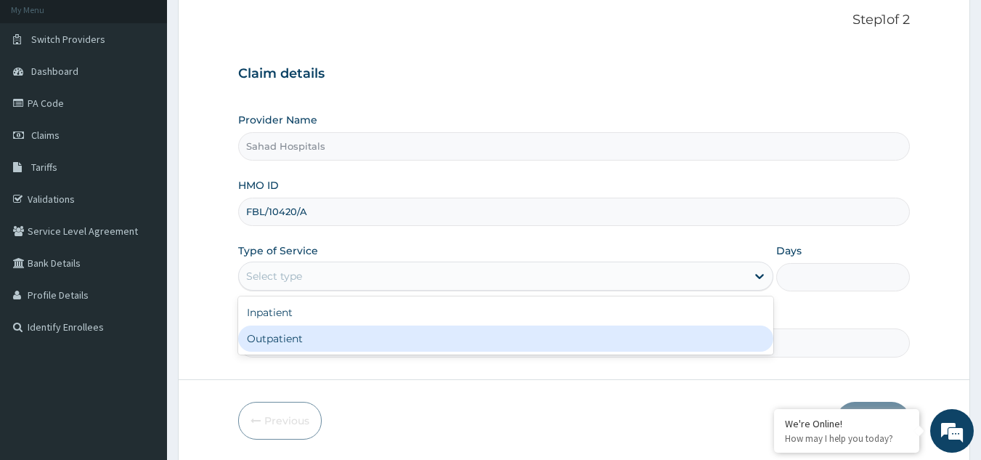
click at [534, 342] on div "Outpatient" at bounding box center [505, 338] width 535 height 26
type input "1"
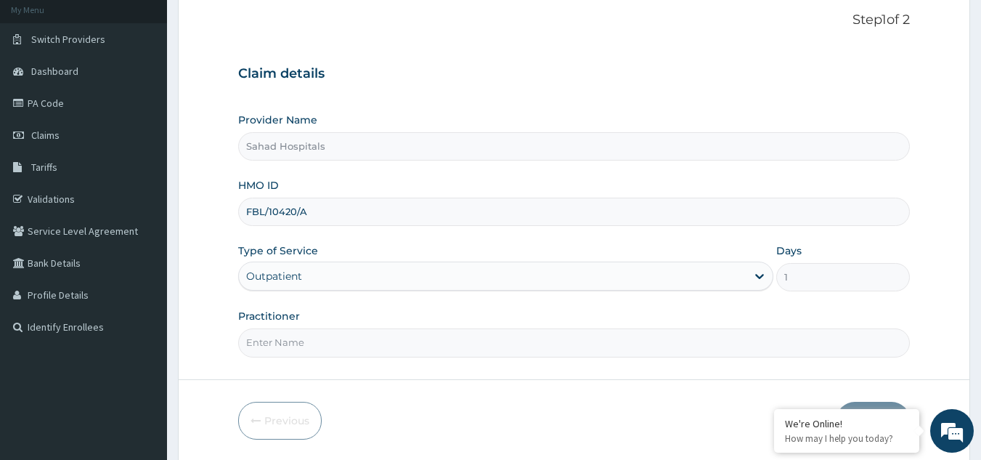
click at [574, 347] on input "Practitioner" at bounding box center [574, 342] width 672 height 28
click at [612, 342] on input "Practitioner" at bounding box center [574, 342] width 672 height 28
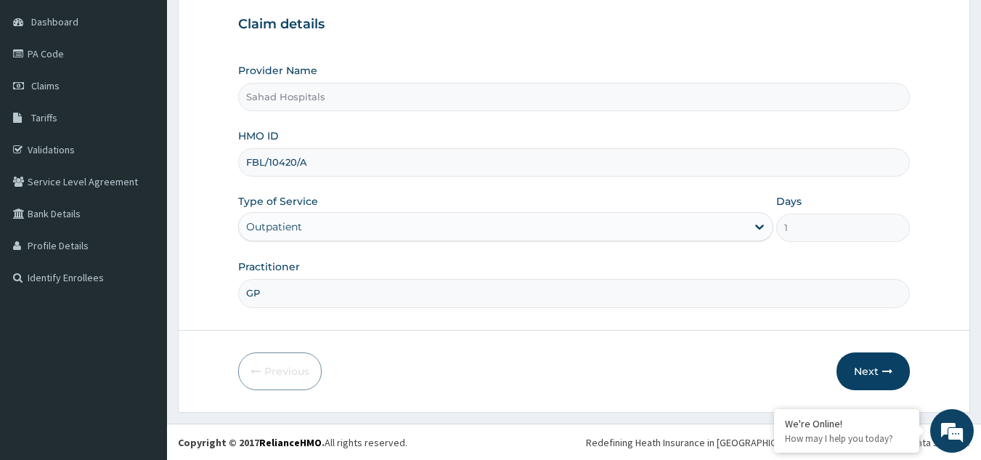
scroll to position [137, 0]
type input "GP"
click at [873, 367] on button "Next" at bounding box center [872, 370] width 73 height 38
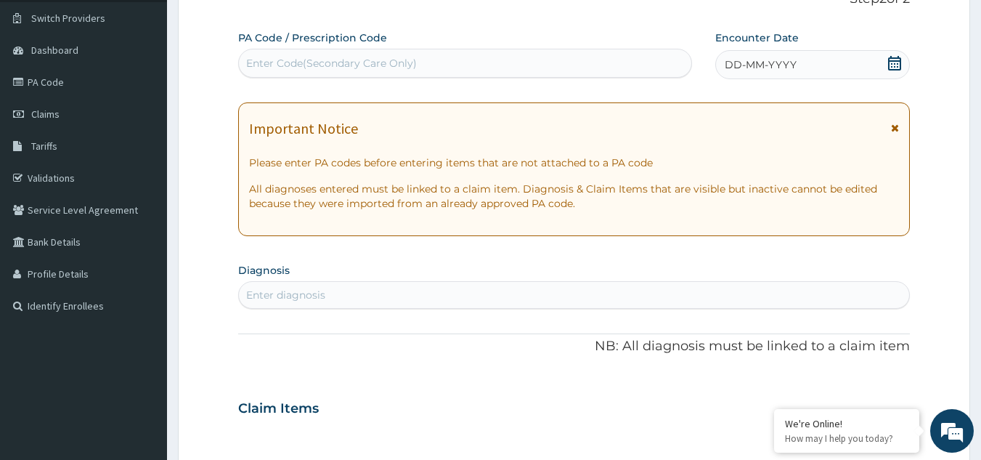
scroll to position [50, 0]
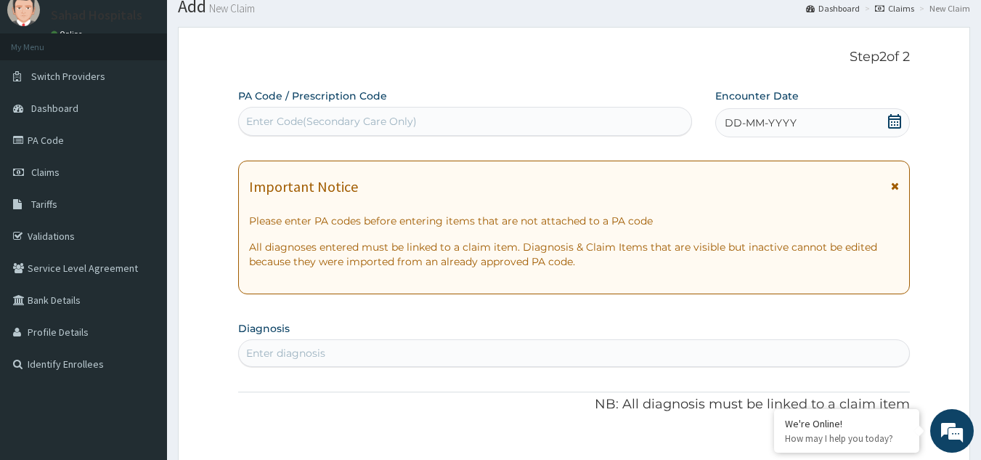
click at [425, 118] on div "Enter Code(Secondary Care Only)" at bounding box center [465, 121] width 453 height 23
paste input "PA/6BB30B"
type input "PA/6BB30B"
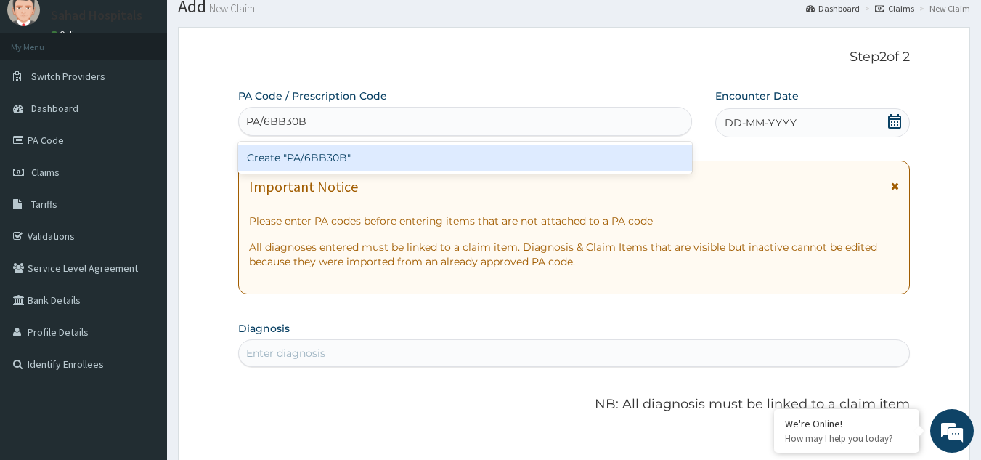
click at [441, 153] on div "Create "PA/6BB30B"" at bounding box center [465, 157] width 454 height 26
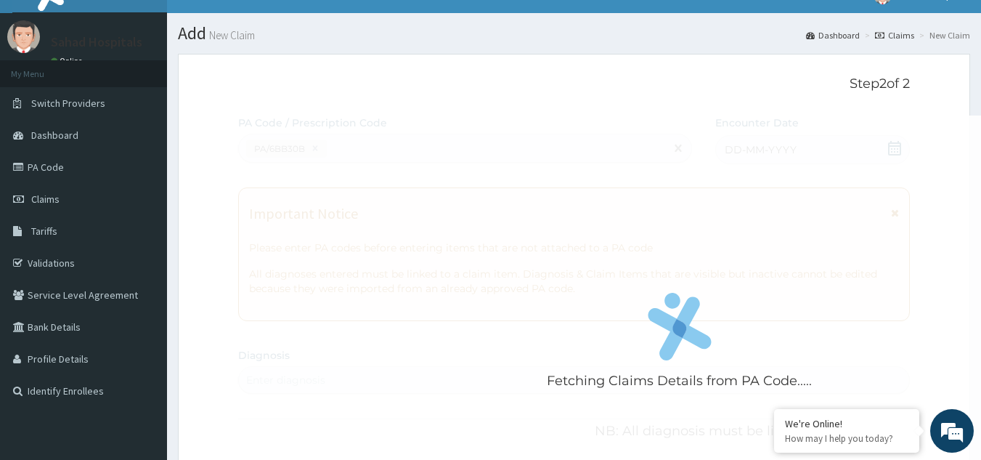
scroll to position [10, 0]
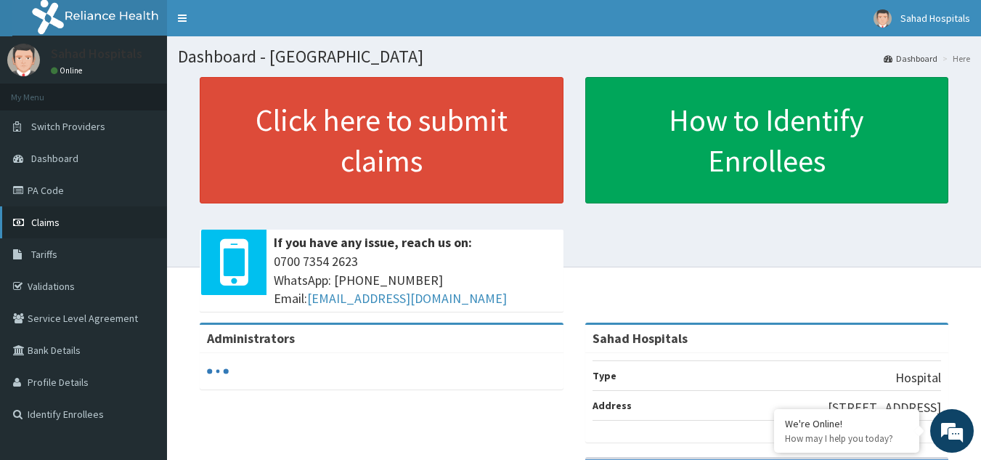
click at [63, 215] on link "Claims" at bounding box center [83, 222] width 167 height 32
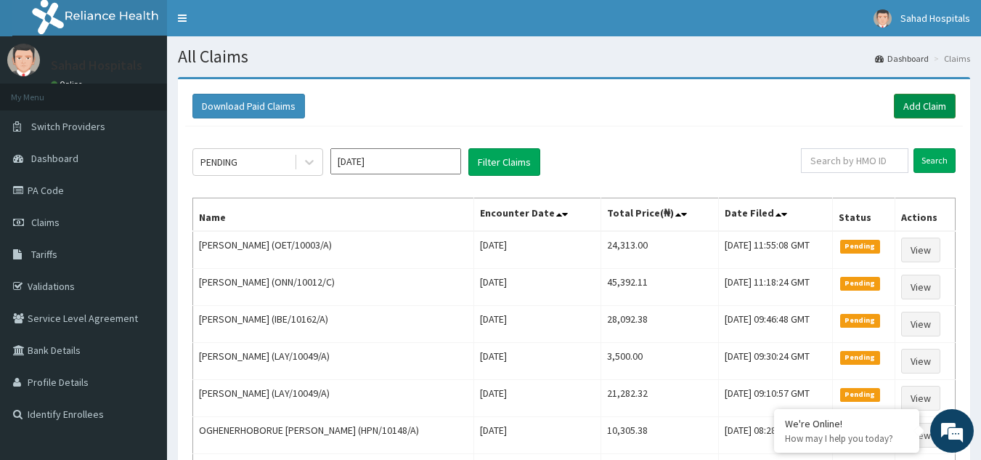
click at [916, 99] on link "Add Claim" at bounding box center [925, 106] width 62 height 25
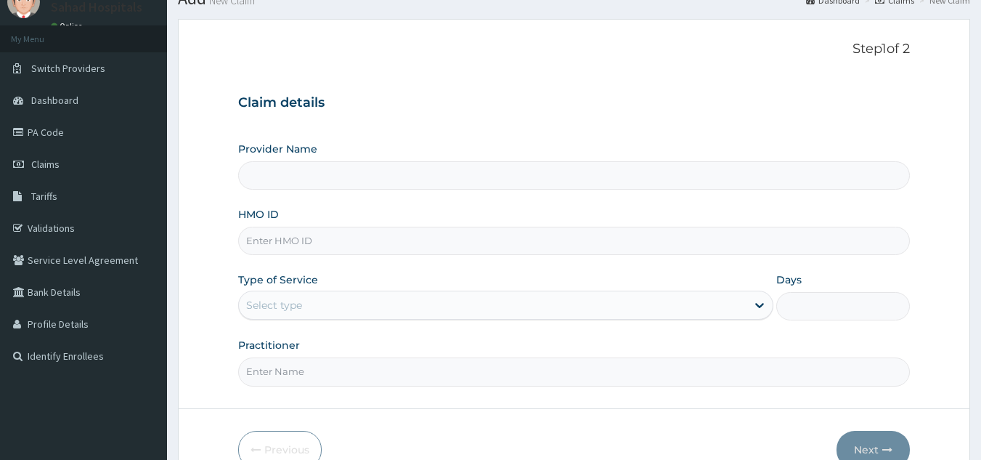
type input "Sahad Hospitals"
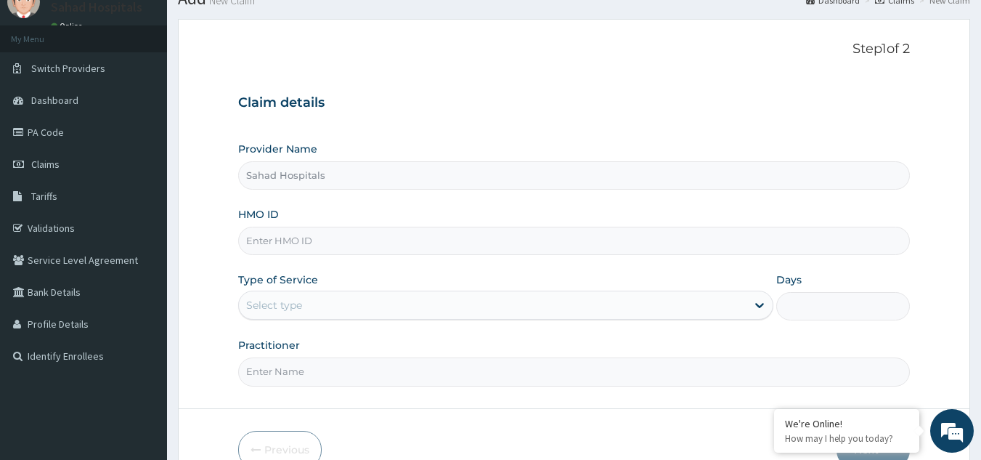
click at [357, 241] on input "HMO ID" at bounding box center [574, 241] width 672 height 28
paste input "FBL/10420/A"
type input "FBL/10420/A"
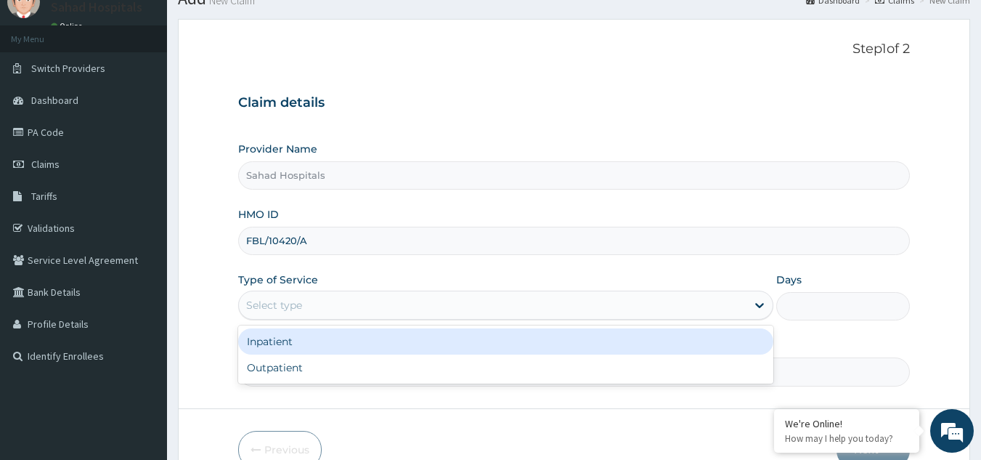
click at [390, 301] on div "Select type" at bounding box center [492, 304] width 507 height 23
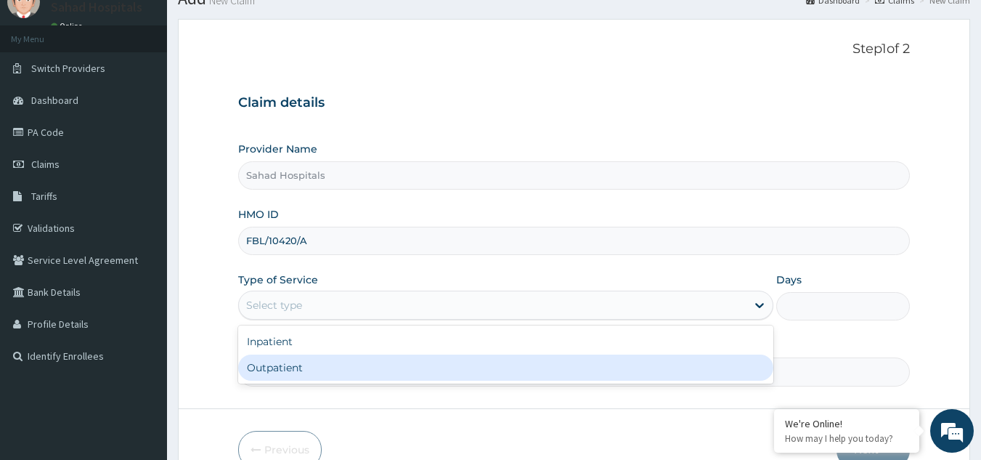
click at [396, 369] on div "Outpatient" at bounding box center [505, 367] width 535 height 26
type input "1"
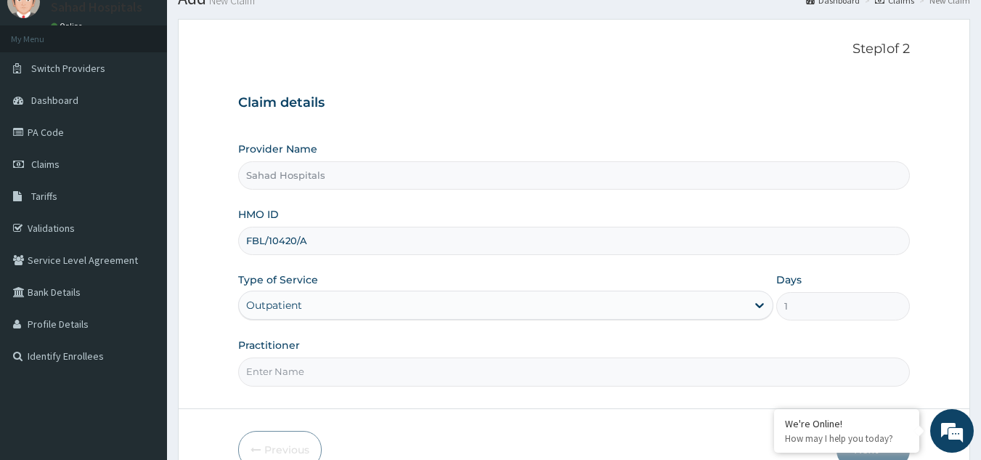
click at [410, 379] on input "Practitioner" at bounding box center [574, 371] width 672 height 28
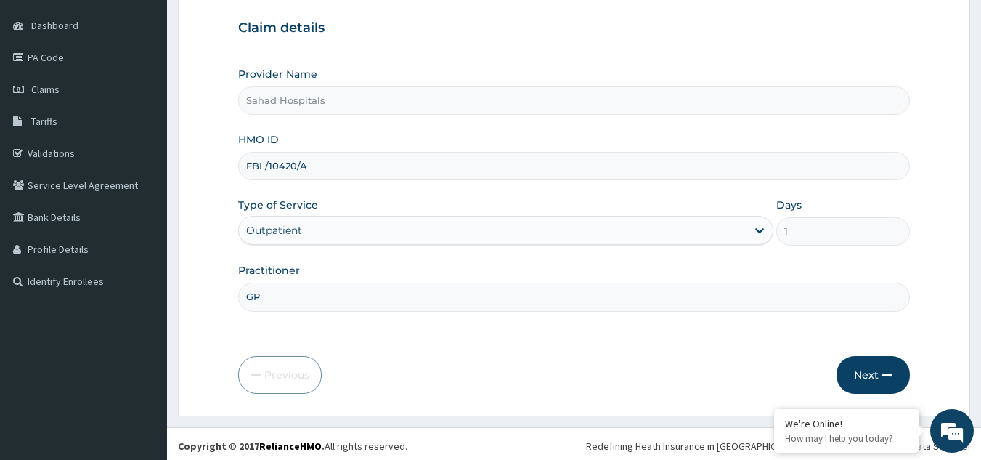
scroll to position [137, 0]
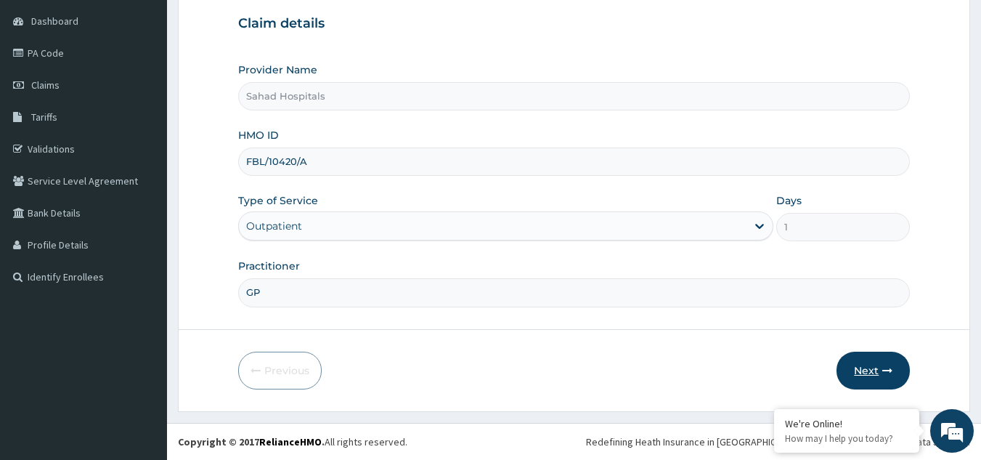
type input "GP"
click at [874, 367] on button "Next" at bounding box center [872, 370] width 73 height 38
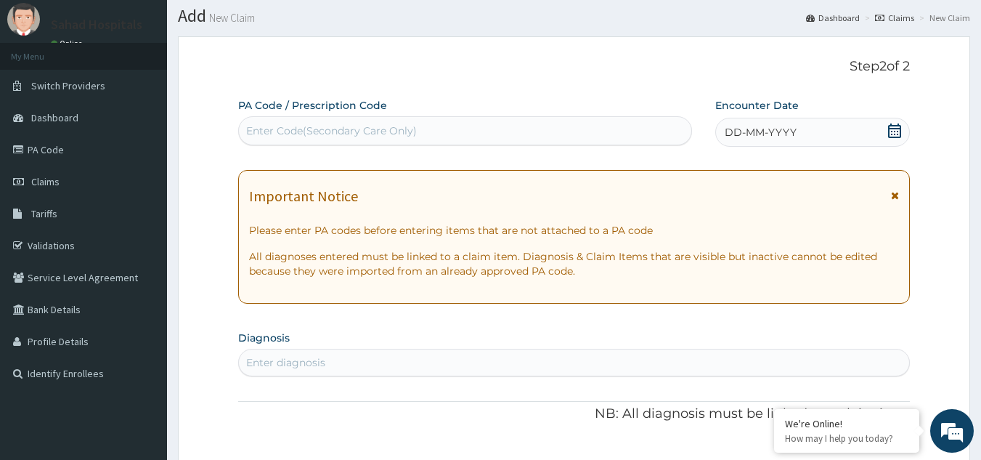
scroll to position [0, 0]
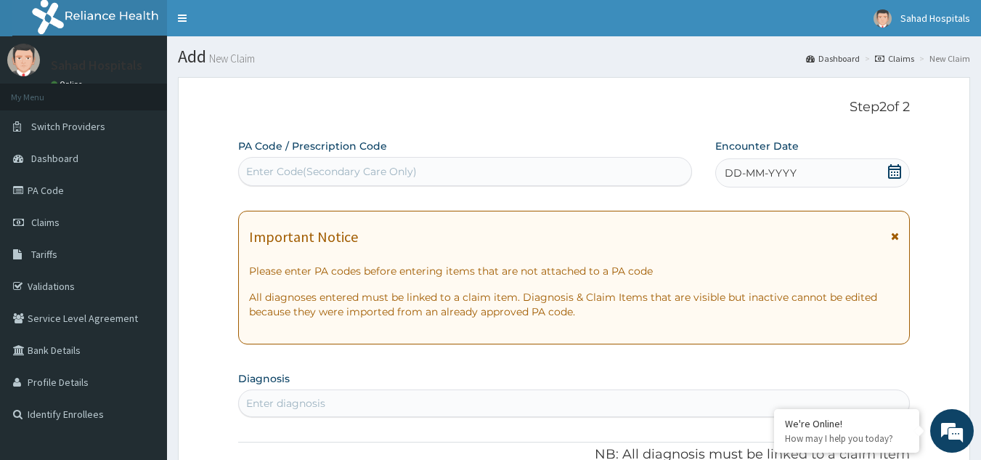
click at [427, 168] on div "Enter Code(Secondary Care Only)" at bounding box center [465, 171] width 453 height 23
paste input "PA/6BB30B"
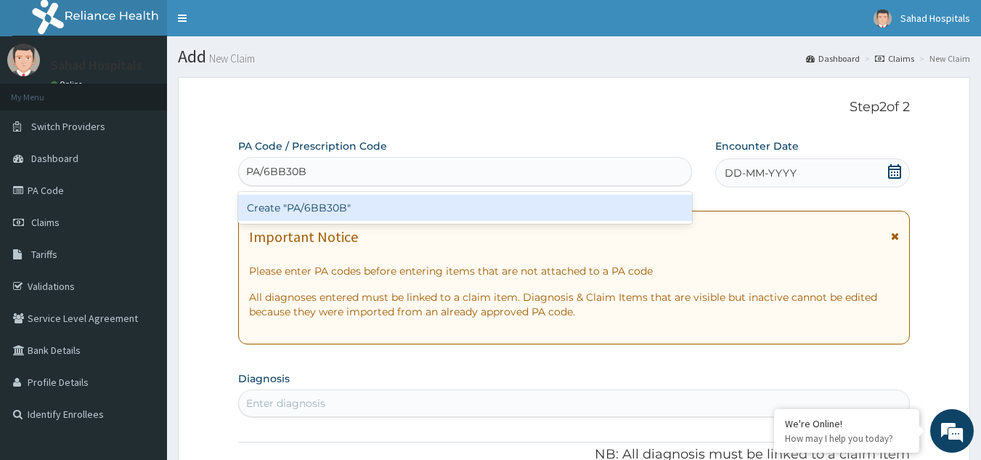
type input "PA/6BB30B"
click at [426, 211] on div "Create "PA/6BB30B"" at bounding box center [465, 208] width 454 height 26
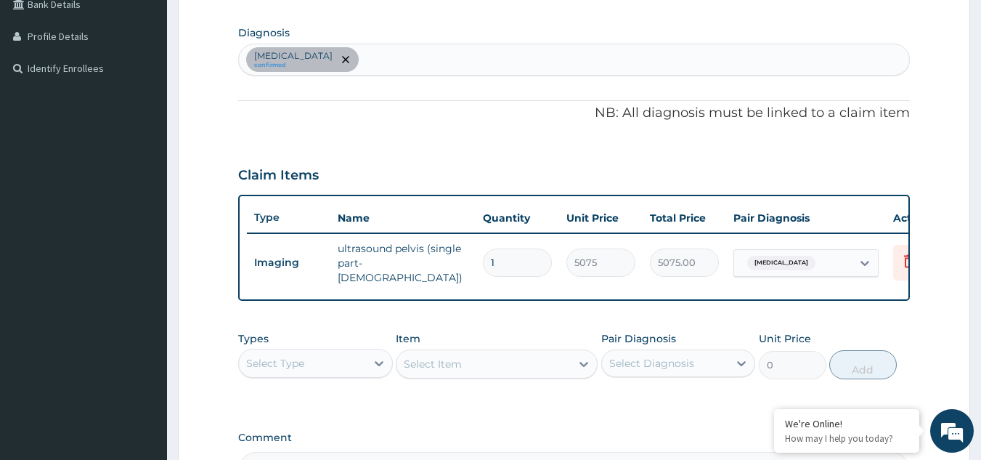
scroll to position [317, 0]
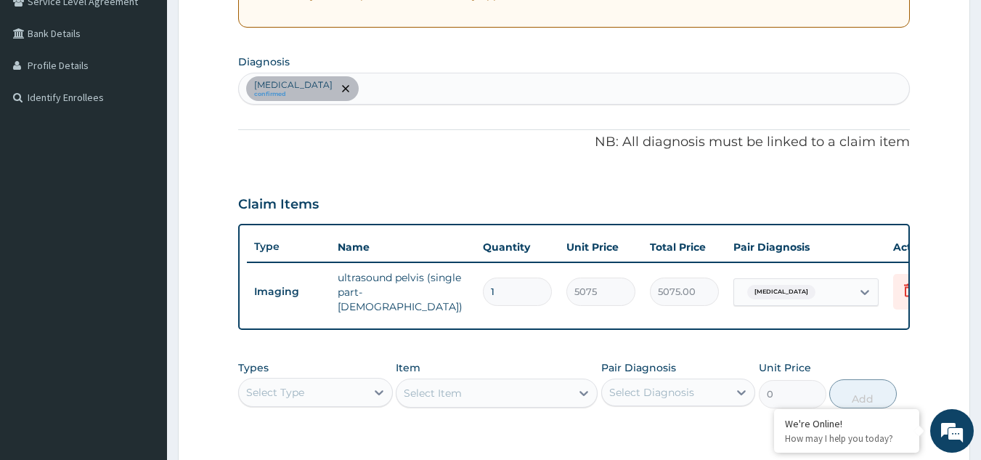
click at [429, 87] on div "[MEDICAL_DATA] confirmed" at bounding box center [574, 88] width 671 height 30
type input "P"
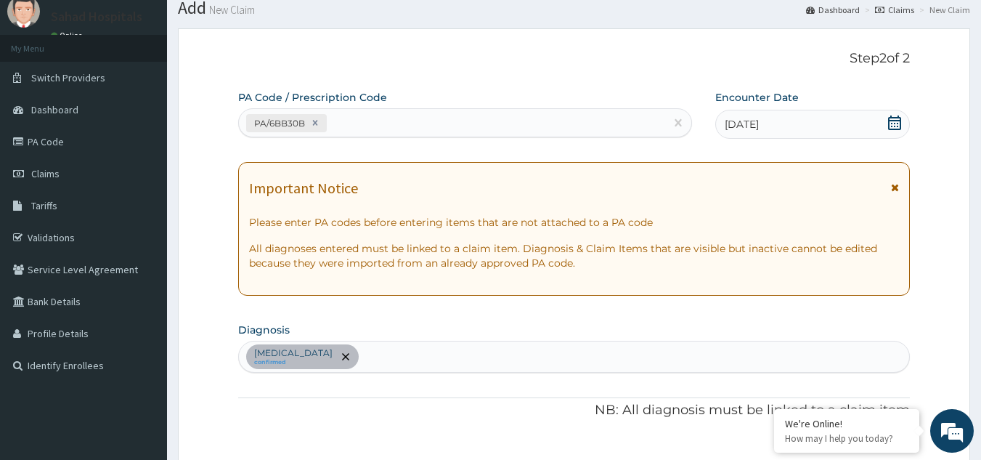
scroll to position [36, 0]
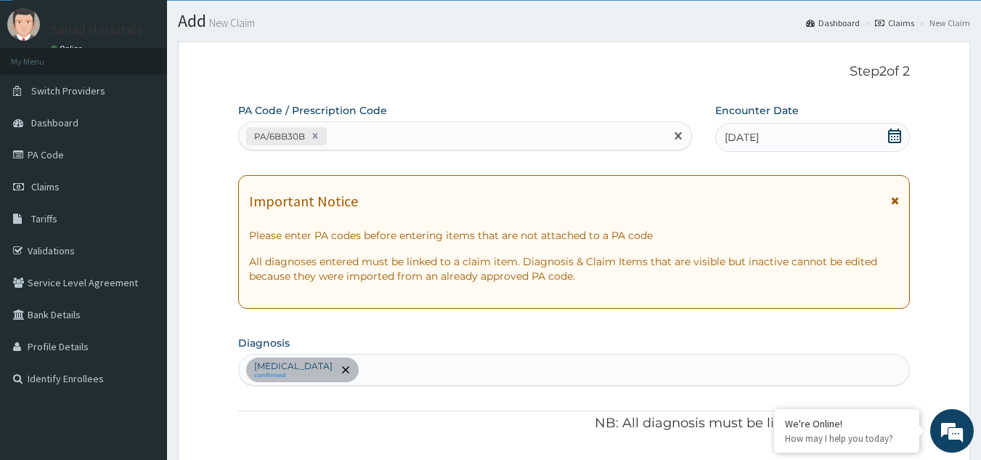
click at [348, 131] on div "PA/6BB30B" at bounding box center [452, 136] width 427 height 24
paste input "PA/B74527"
type input "PA/B74527"
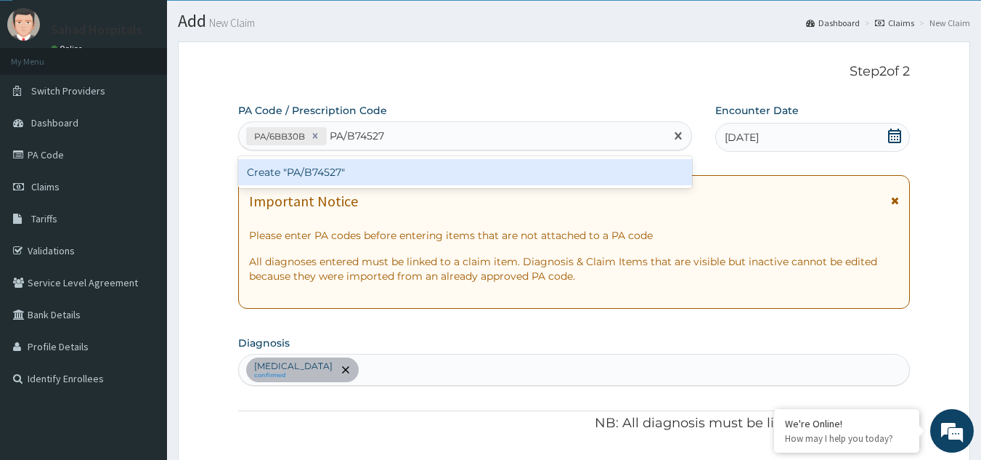
click at [400, 169] on div "Create "PA/B74527"" at bounding box center [465, 172] width 454 height 26
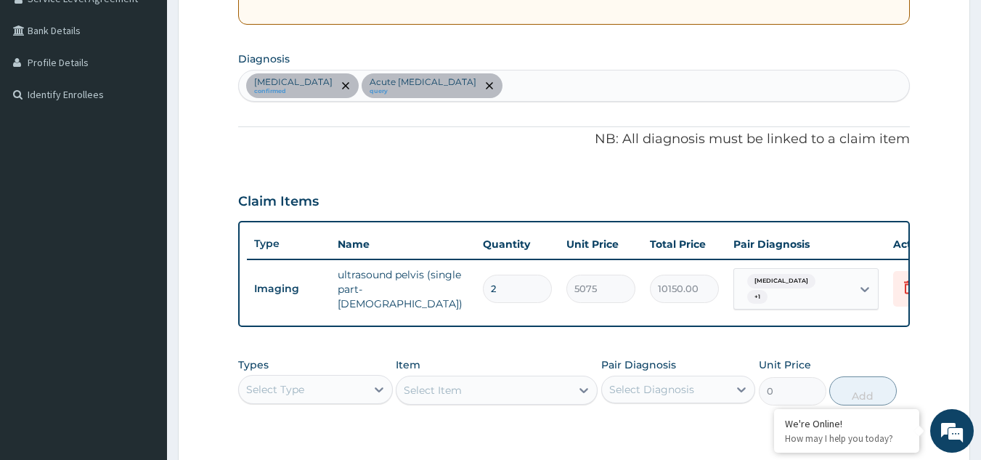
scroll to position [290, 0]
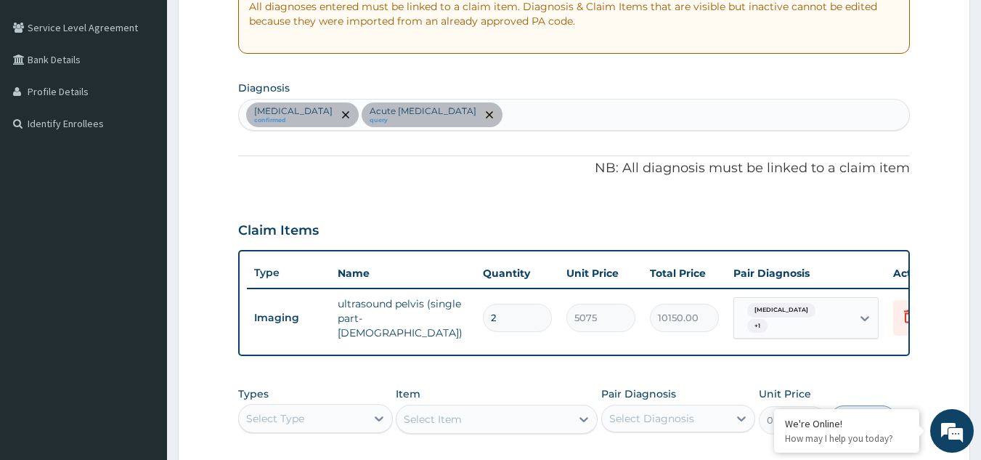
click at [493, 117] on icon "remove selection option" at bounding box center [489, 114] width 7 height 7
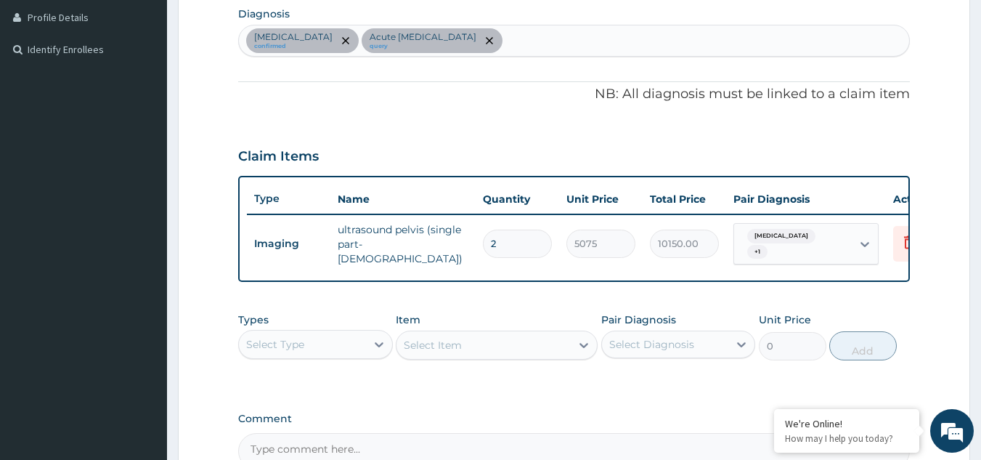
scroll to position [378, 0]
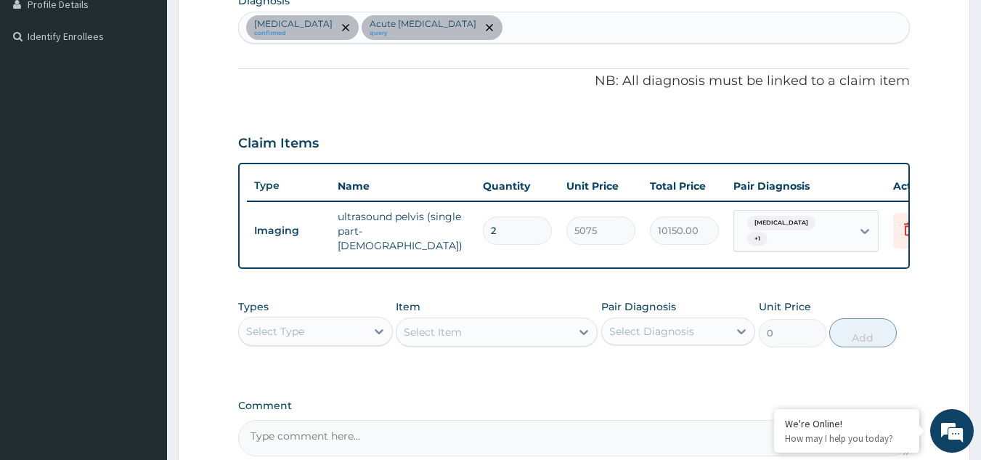
click at [544, 28] on div "Intramural leiomyoma of uterus confirmed Acute pelvic pain query" at bounding box center [574, 27] width 671 height 30
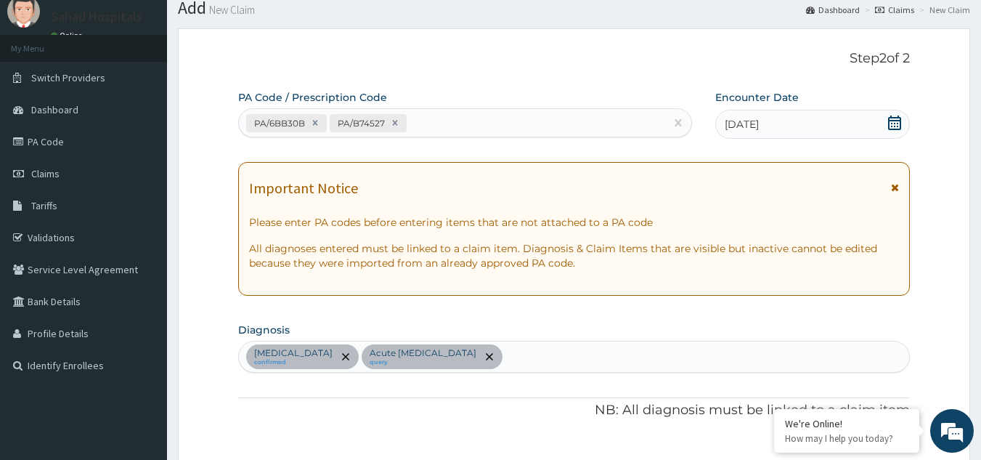
scroll to position [0, 0]
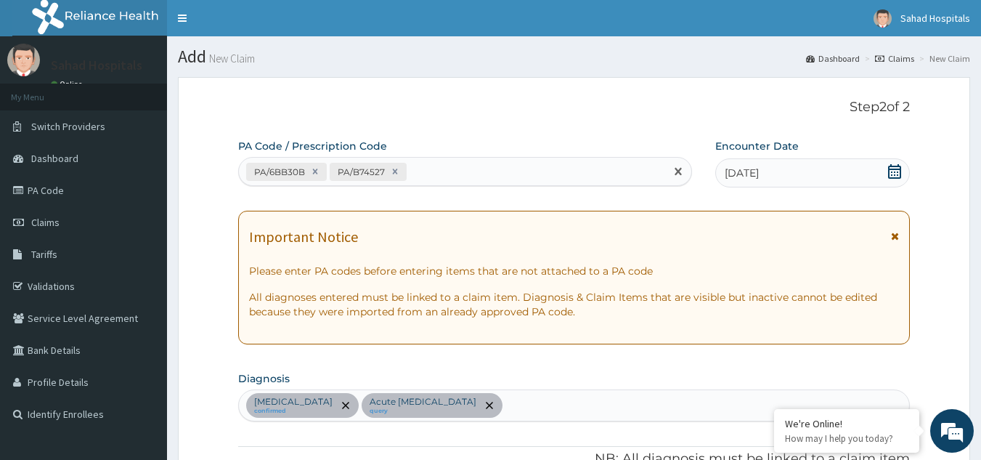
click at [411, 167] on div "PA/6BB30B PA/B74527" at bounding box center [452, 172] width 427 height 24
type input "1"
type input "5075.00"
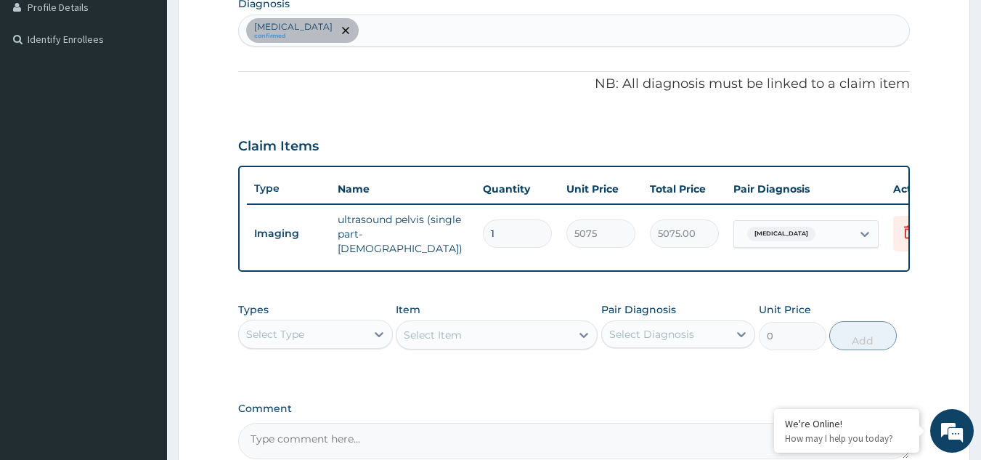
type input "0.00"
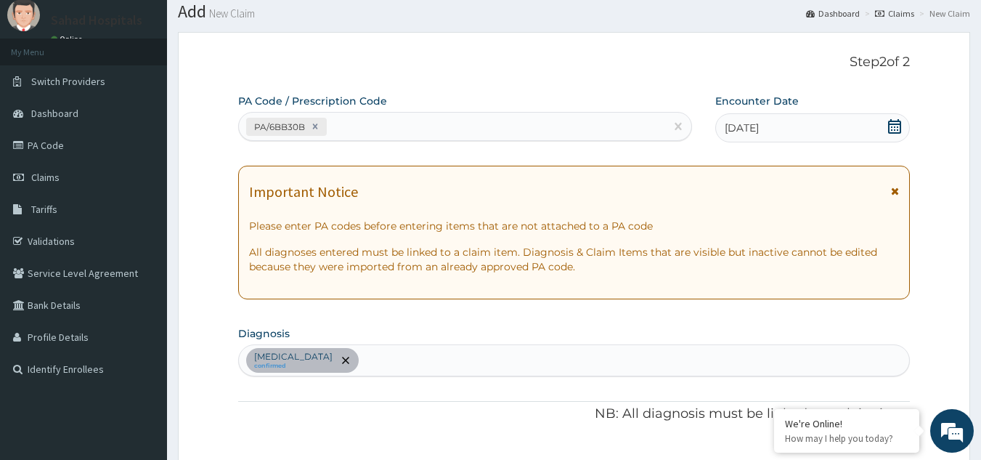
scroll to position [0, 0]
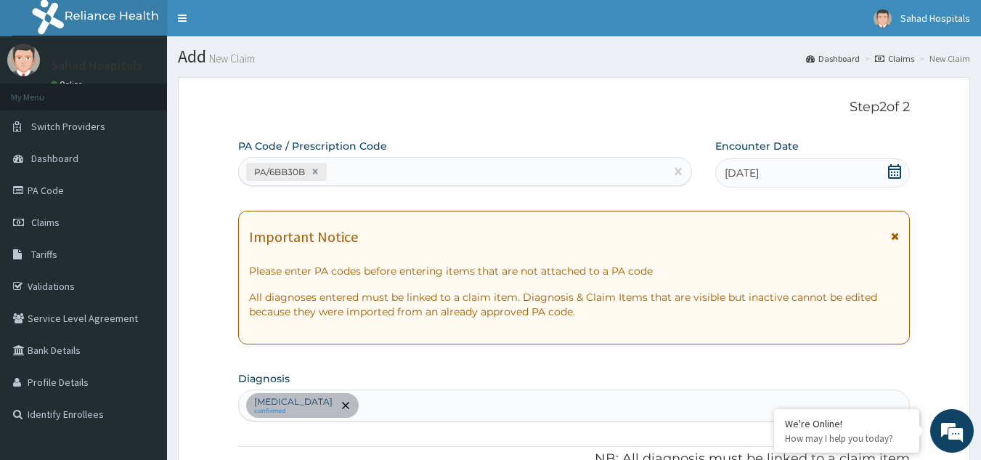
type input "1"
type input "5075.00"
click at [390, 170] on div "PA/6BB30B" at bounding box center [452, 172] width 427 height 24
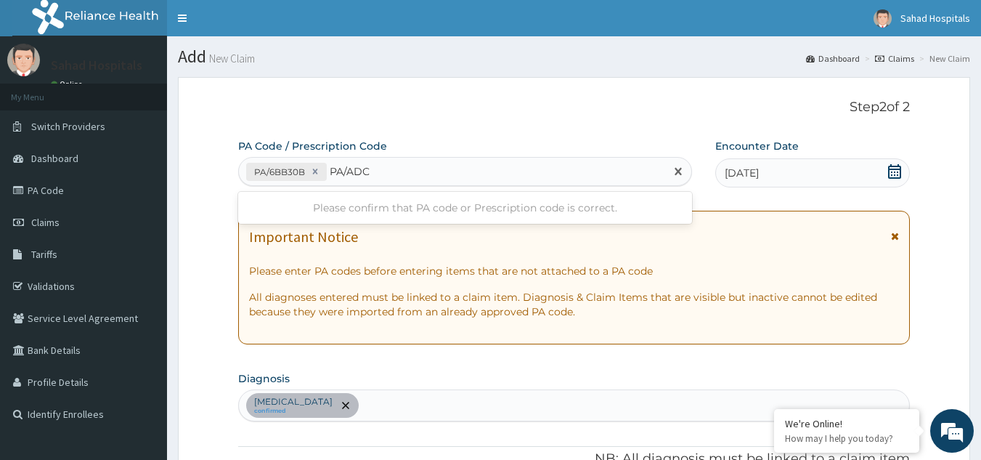
type input "PA/ADC"
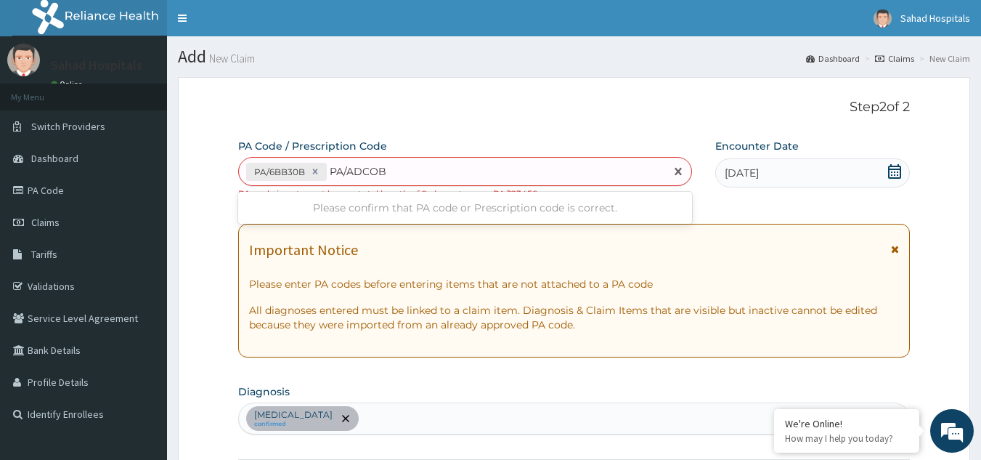
type input "PA/ADCOB2"
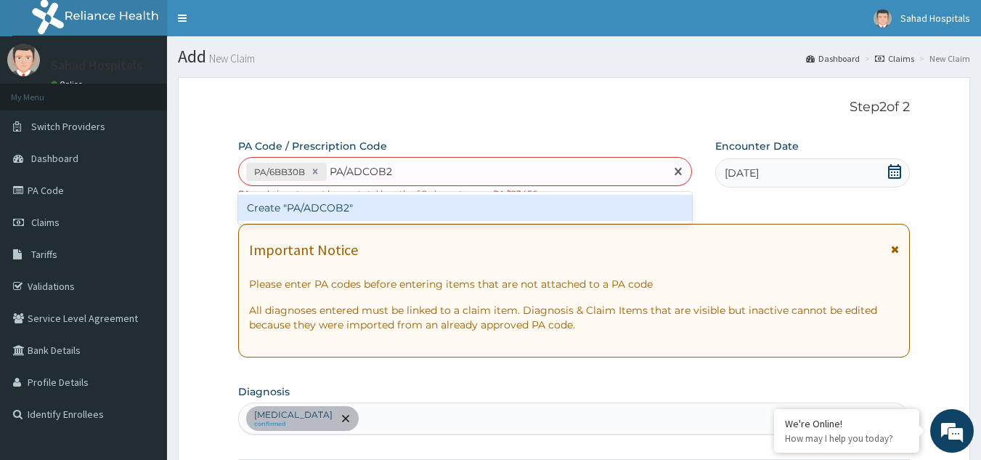
click at [510, 206] on div "Create "PA/ADCOB2"" at bounding box center [465, 208] width 454 height 26
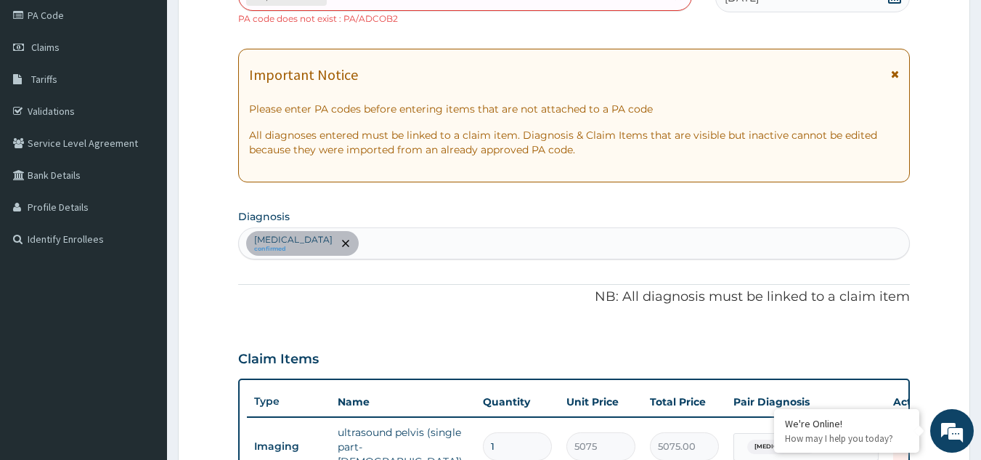
scroll to position [117, 0]
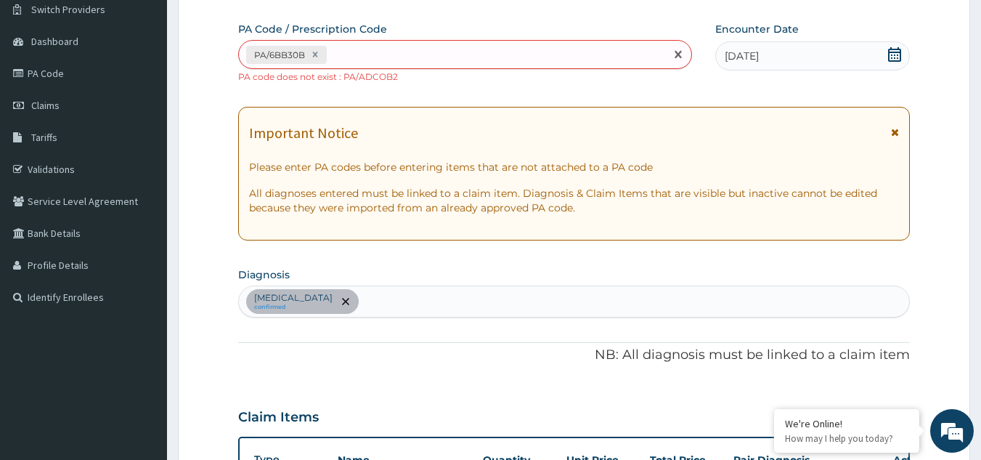
click at [346, 54] on div "PA/6BB30B" at bounding box center [452, 55] width 427 height 24
type input "PA/ADC0B2"
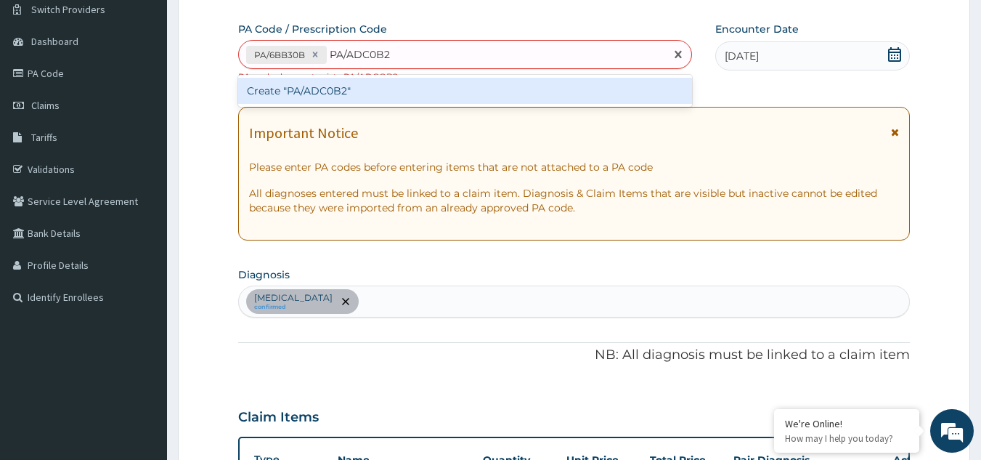
click at [515, 94] on div "Create "PA/ADC0B2"" at bounding box center [465, 91] width 454 height 26
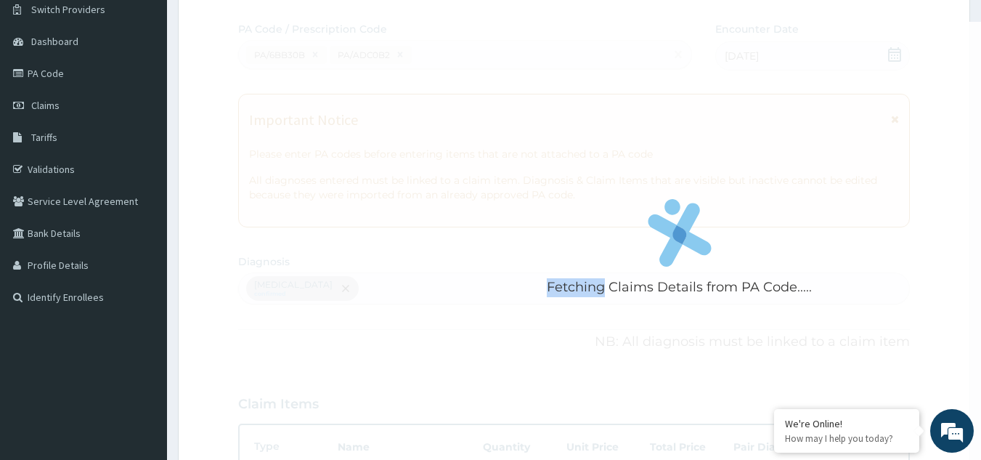
click at [515, 94] on div "Fetching Claims Details from PA Code....." at bounding box center [679, 252] width 883 height 460
click at [619, 203] on div "Fetching Claims Details from PA Code....." at bounding box center [679, 252] width 883 height 460
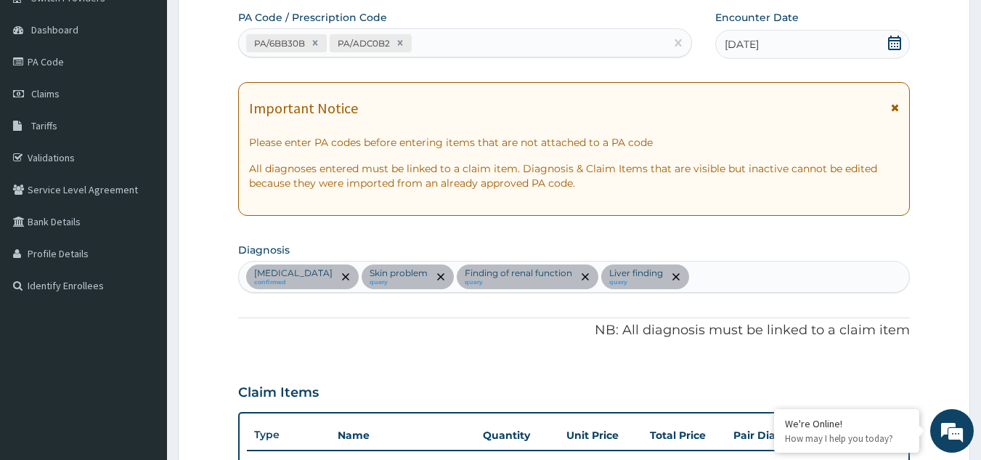
scroll to position [118, 0]
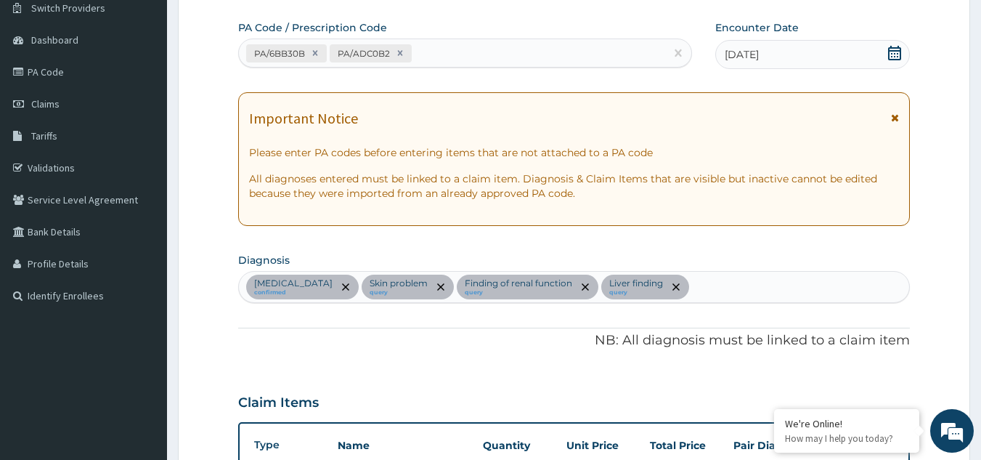
click at [772, 286] on div "Intramural leiomyoma of uterus confirmed Skin problem query Finding of renal fu…" at bounding box center [574, 287] width 671 height 30
type input "P"
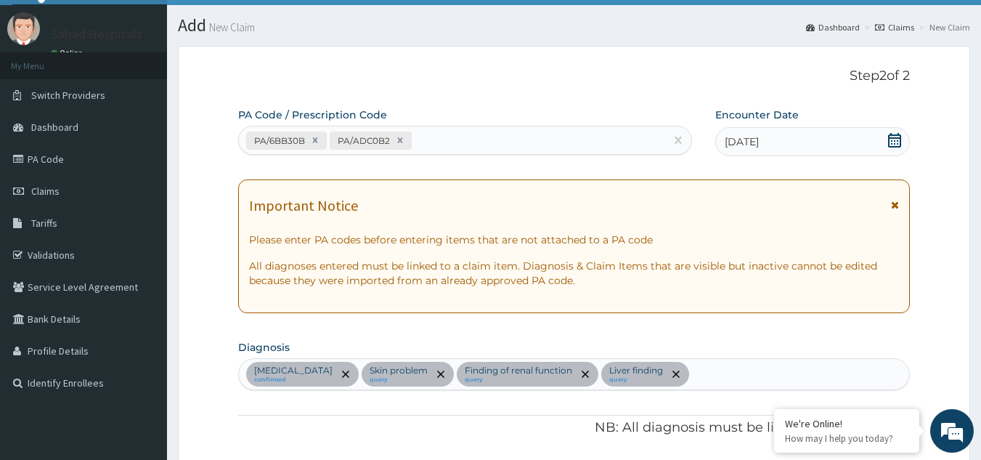
scroll to position [0, 0]
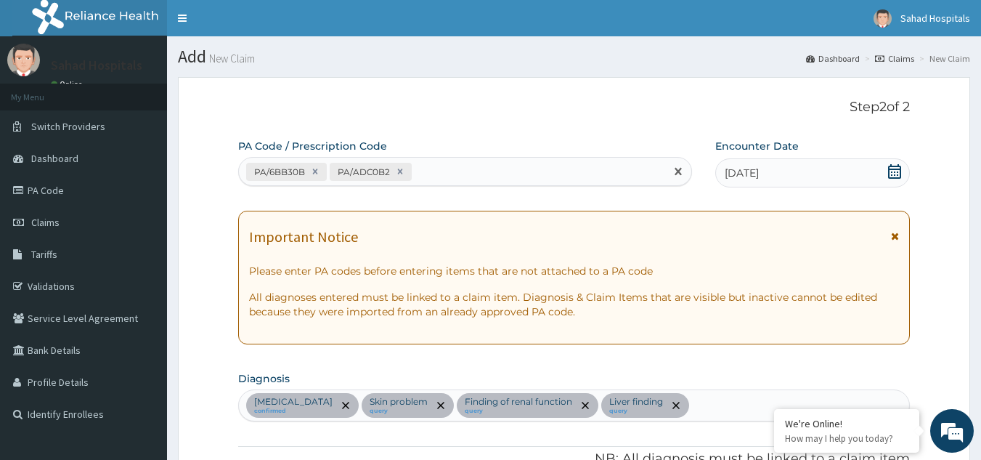
click at [451, 164] on div "PA/6BB30B PA/ADC0B2" at bounding box center [452, 172] width 427 height 24
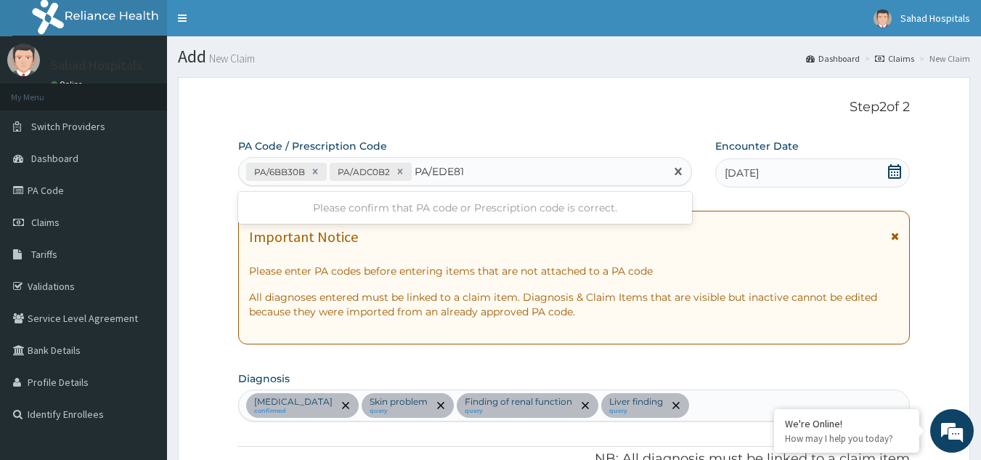
type input "PA/EDE811"
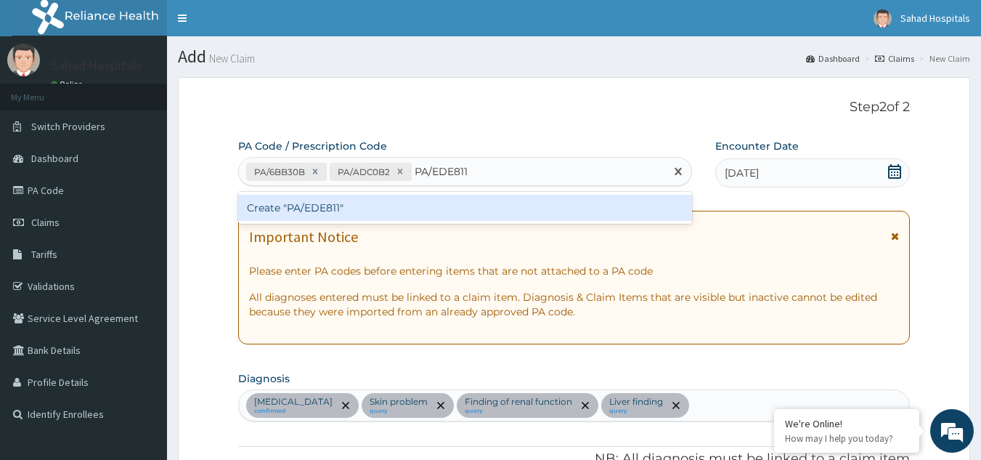
click at [482, 211] on div "Create "PA/EDE811"" at bounding box center [465, 208] width 454 height 26
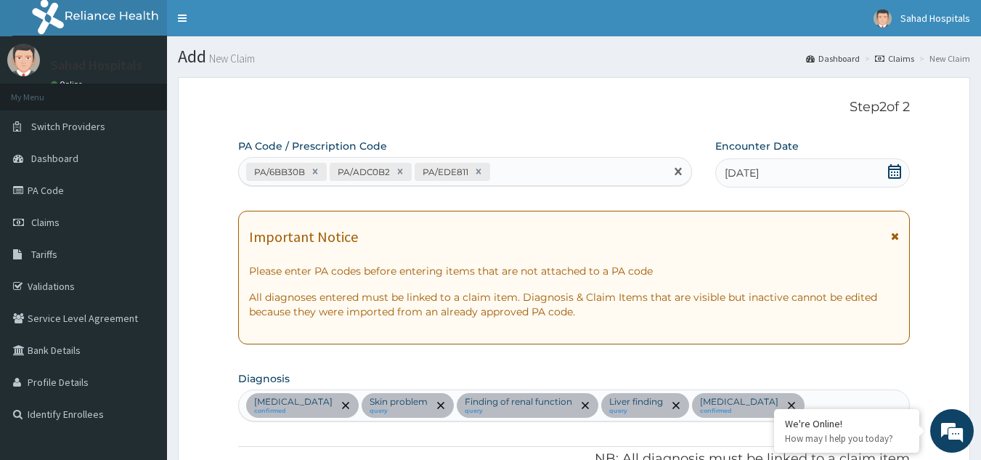
click at [501, 171] on div "PA/6BB30B PA/ADC0B2 PA/EDE811" at bounding box center [452, 172] width 427 height 24
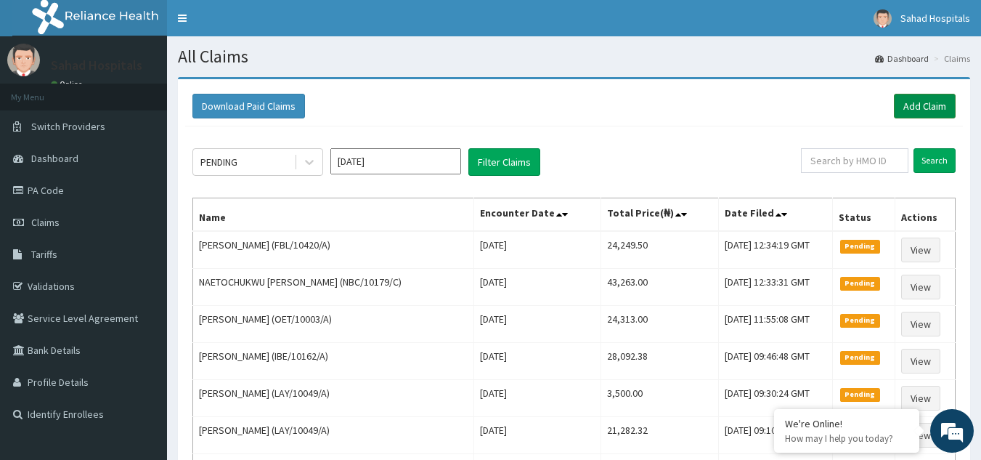
click at [911, 101] on link "Add Claim" at bounding box center [925, 106] width 62 height 25
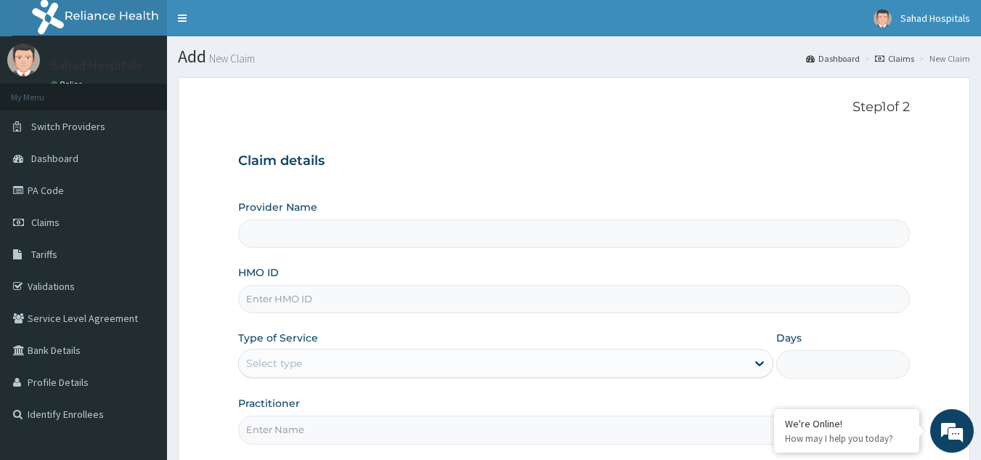
click at [348, 302] on input "HMO ID" at bounding box center [574, 299] width 672 height 28
type input "Sahad Hospitals"
paste input "FBL/10420/A"
type input "FBL/10420/A"
click at [793, 193] on div "Claim details Provider Name Sahad Hospitals HMO ID FBL/10420/A Type of Service …" at bounding box center [574, 291] width 672 height 305
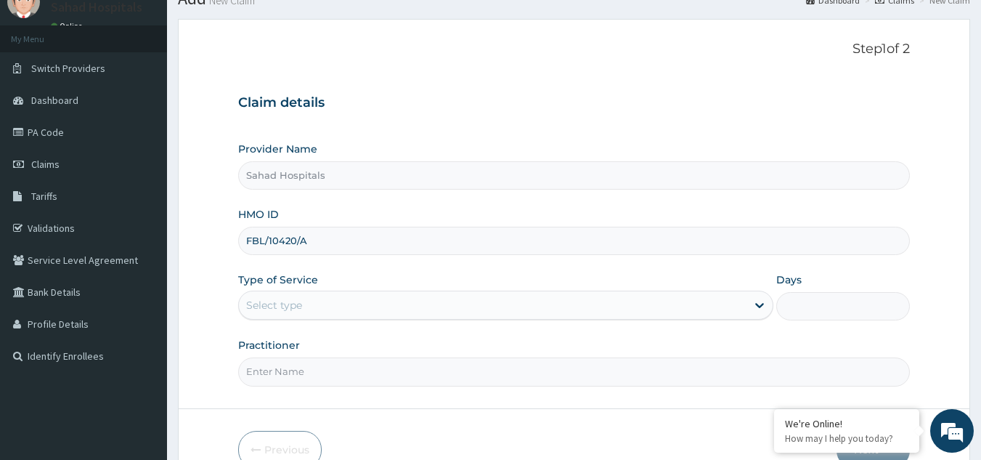
scroll to position [87, 0]
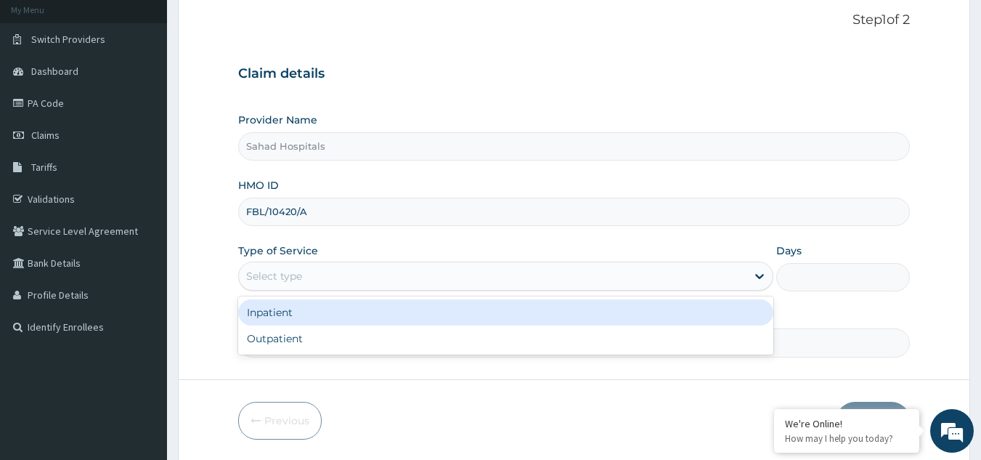
click at [601, 274] on div "Select type" at bounding box center [492, 275] width 507 height 23
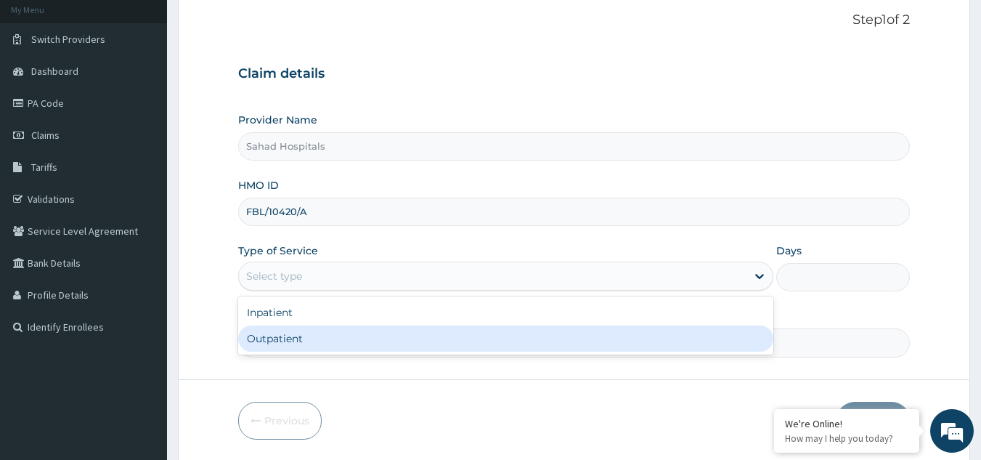
click at [523, 346] on div "Outpatient" at bounding box center [505, 338] width 535 height 26
type input "1"
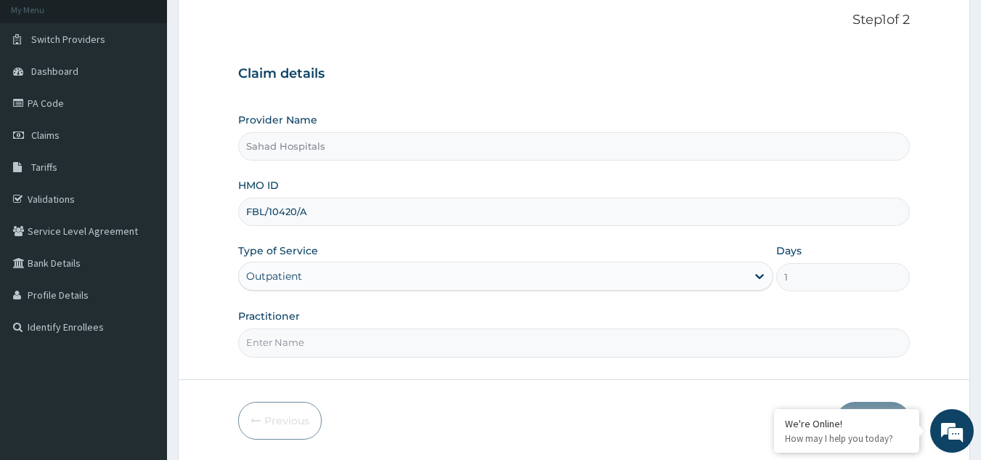
click at [550, 351] on input "Practitioner" at bounding box center [574, 342] width 672 height 28
type input "SPECIALIST"
click at [826, 309] on div "Practitioner SPECIALIST" at bounding box center [574, 333] width 672 height 48
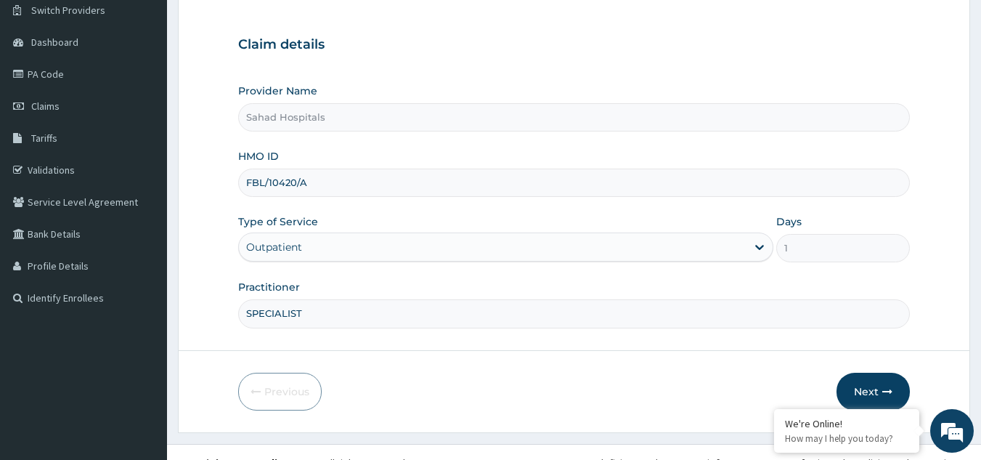
scroll to position [137, 0]
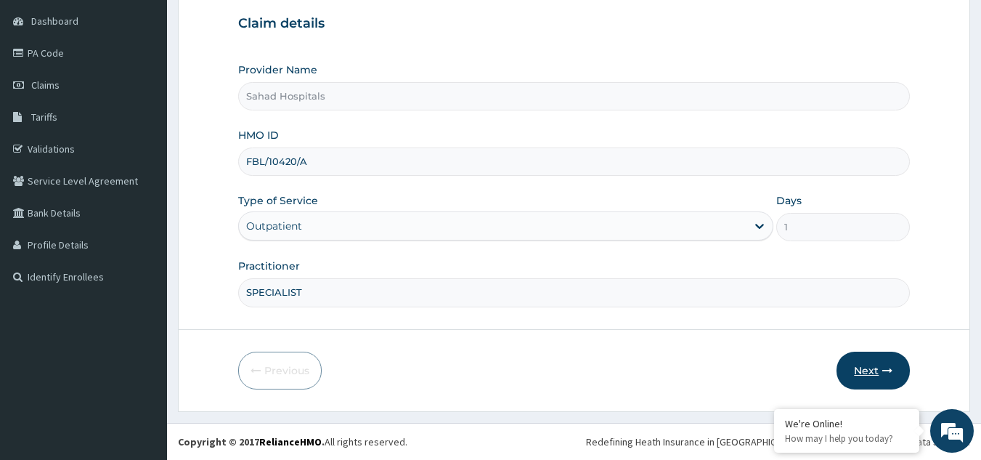
click at [873, 362] on button "Next" at bounding box center [872, 370] width 73 height 38
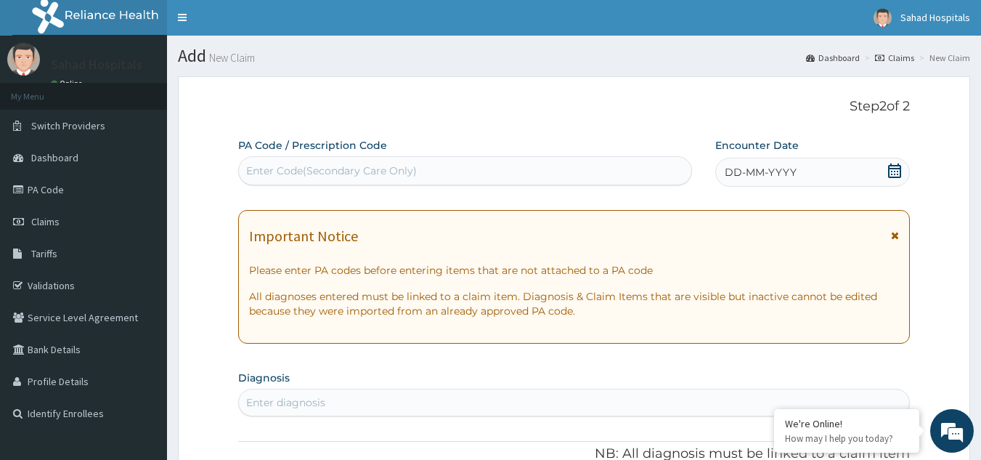
scroll to position [0, 0]
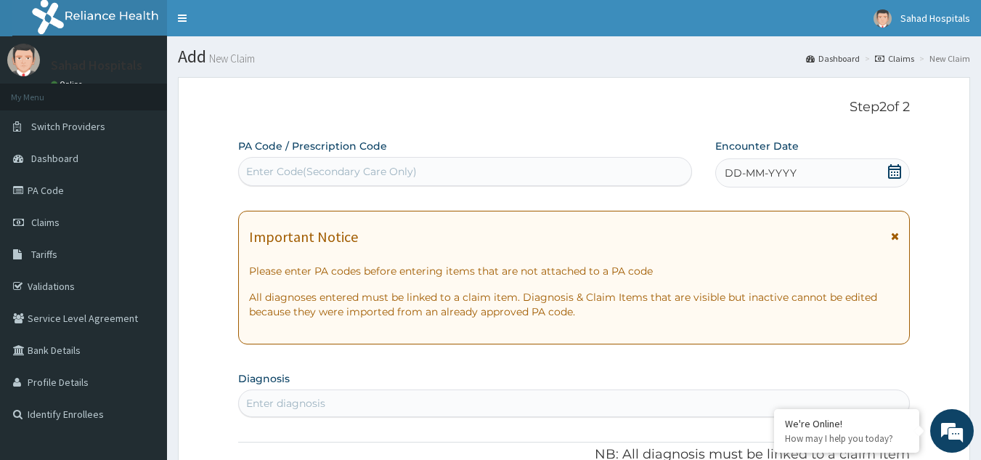
click at [431, 174] on div "Enter Code(Secondary Care Only)" at bounding box center [465, 171] width 453 height 23
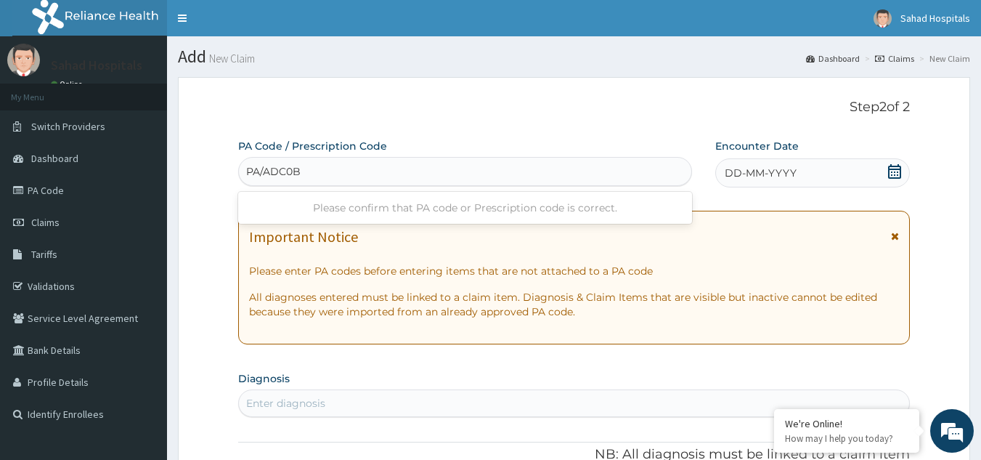
type input "PA/ADC0B2"
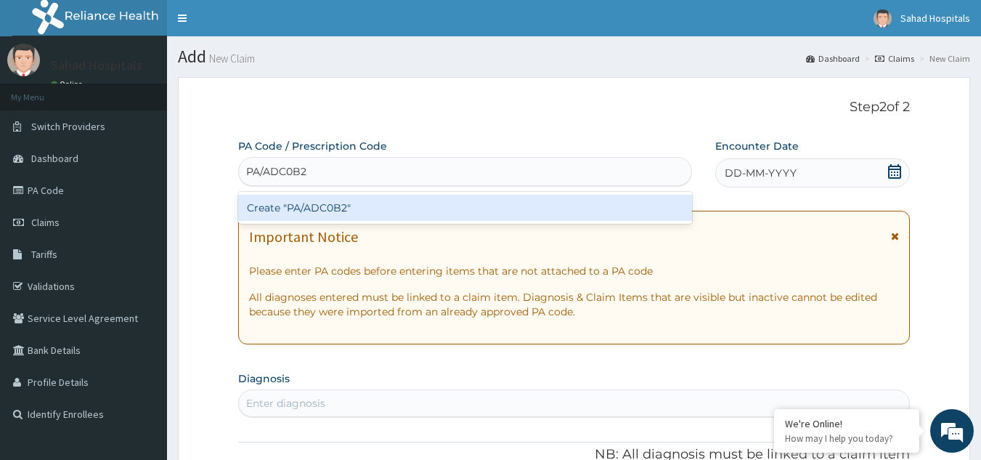
click at [386, 201] on div "Create "PA/ADC0B2"" at bounding box center [465, 208] width 454 height 26
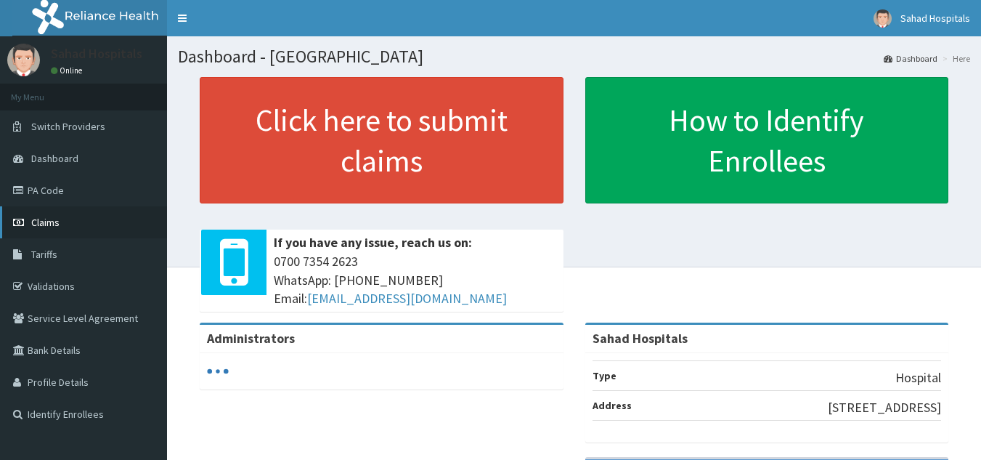
click at [60, 213] on link "Claims" at bounding box center [83, 222] width 167 height 32
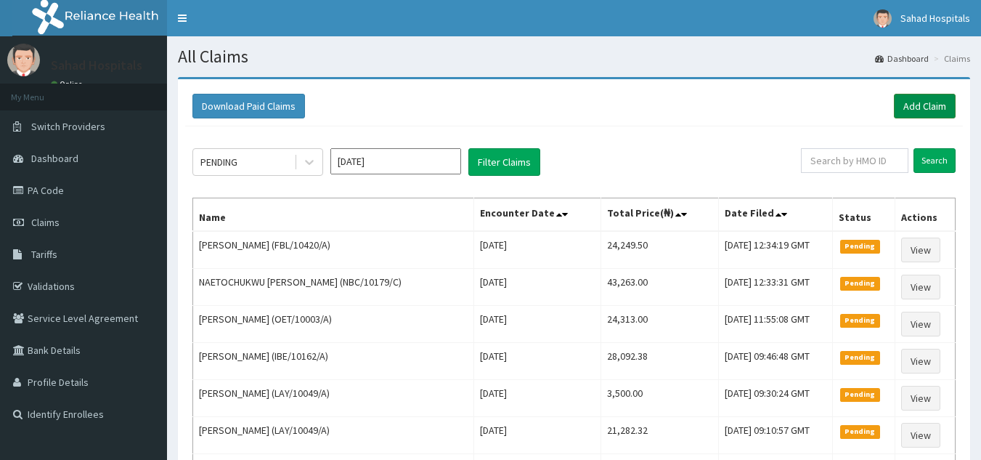
click at [918, 101] on link "Add Claim" at bounding box center [925, 106] width 62 height 25
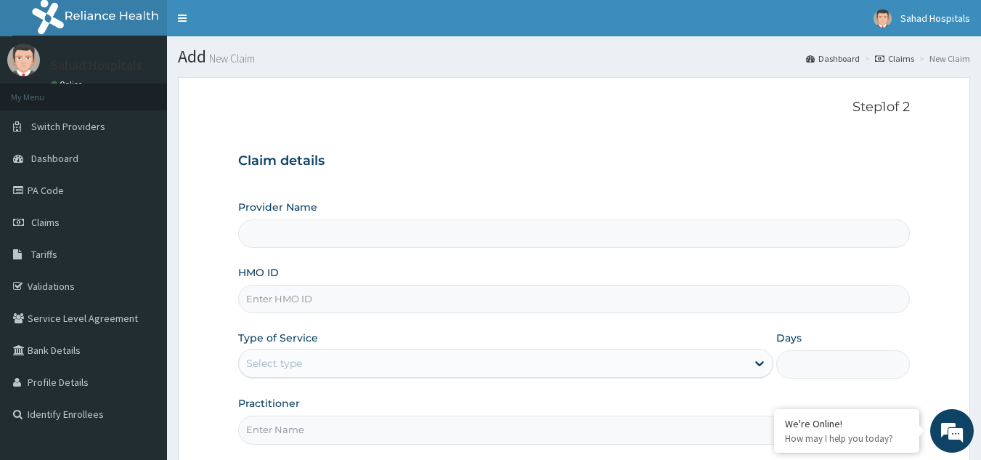
type input "Sahad Hospitals"
click at [324, 300] on input "HMO ID" at bounding box center [574, 299] width 672 height 28
paste input "FBL/10420/A"
type input "FBL/10420/A"
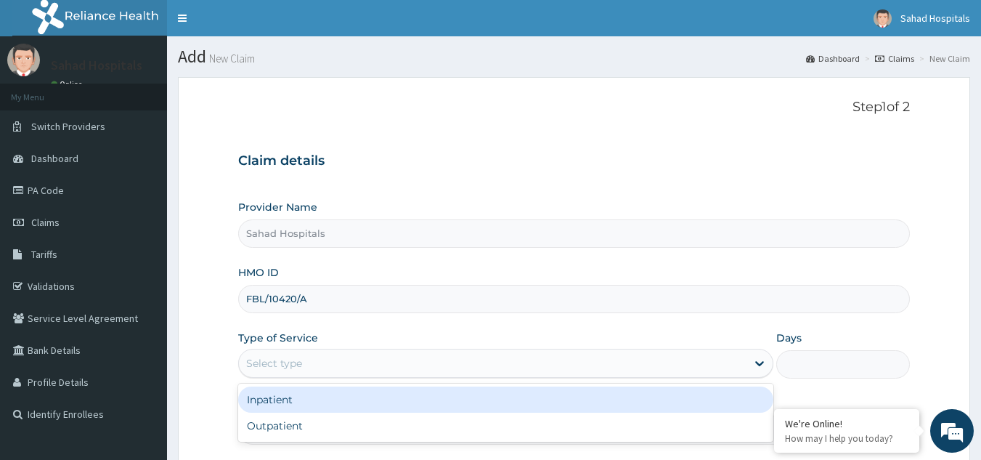
click at [472, 367] on div "Select type" at bounding box center [492, 362] width 507 height 23
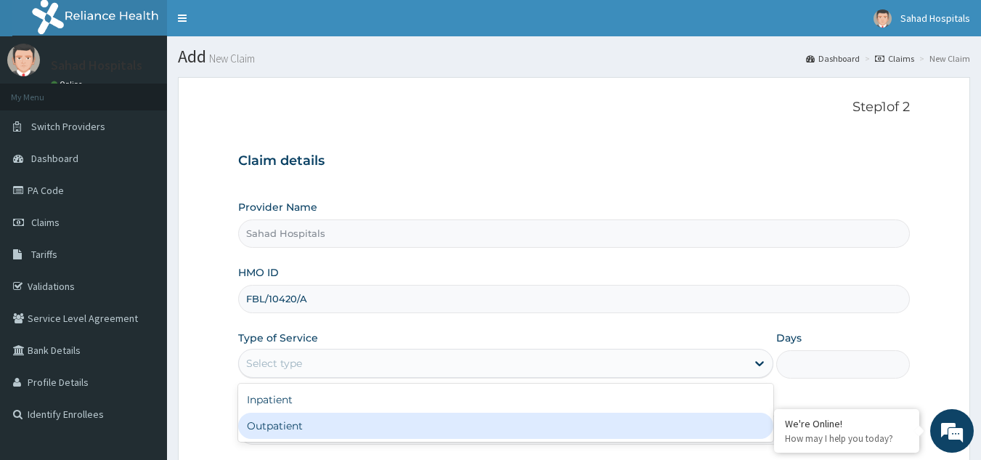
click at [442, 426] on div "Outpatient" at bounding box center [505, 425] width 535 height 26
type input "1"
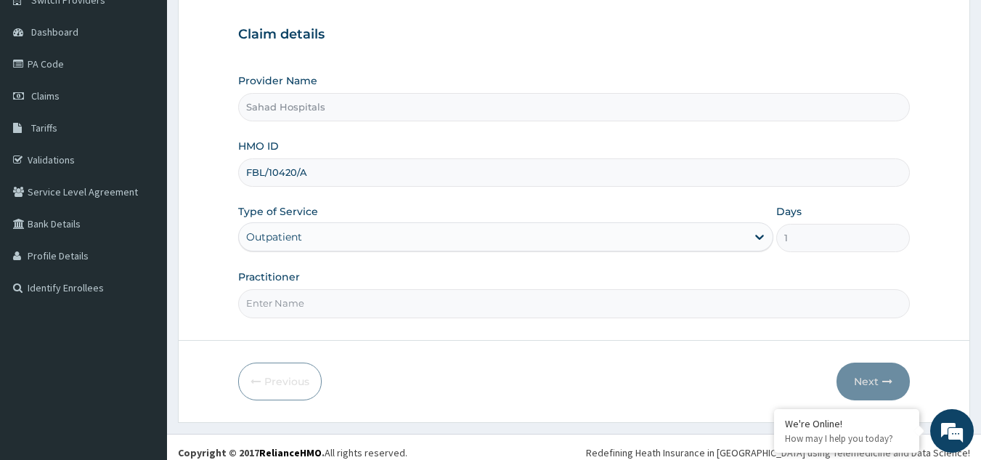
scroll to position [137, 0]
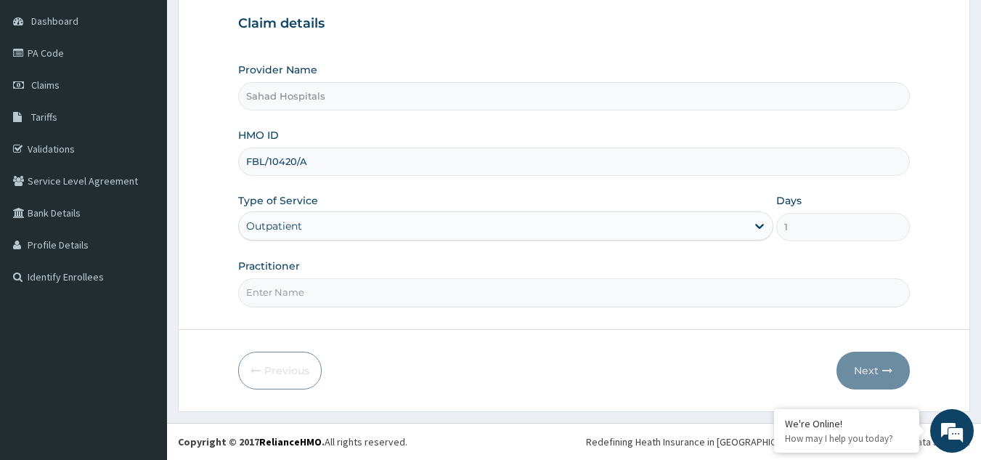
click at [453, 288] on input "Practitioner" at bounding box center [574, 292] width 672 height 28
type input "SPECIALIST"
click at [859, 362] on button "Next" at bounding box center [872, 370] width 73 height 38
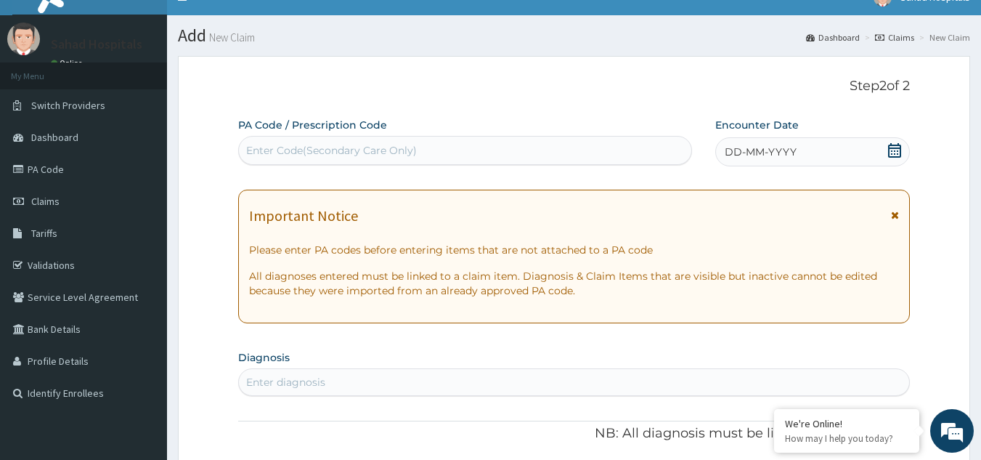
scroll to position [0, 0]
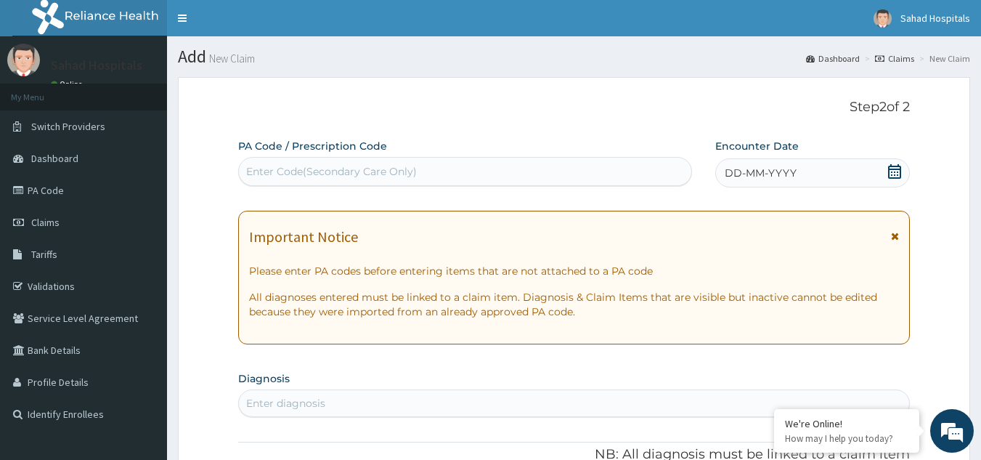
click at [432, 166] on div "Enter Code(Secondary Care Only)" at bounding box center [465, 171] width 453 height 23
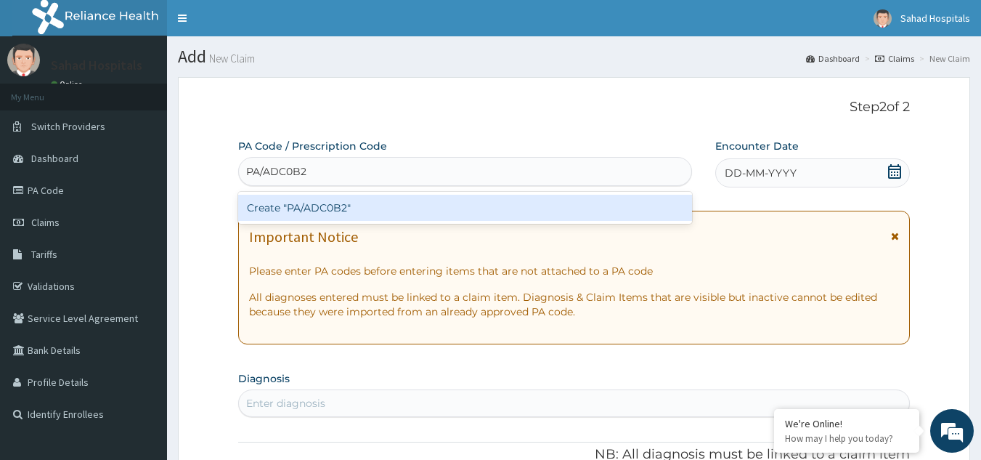
type input "PA/ADC0B2"
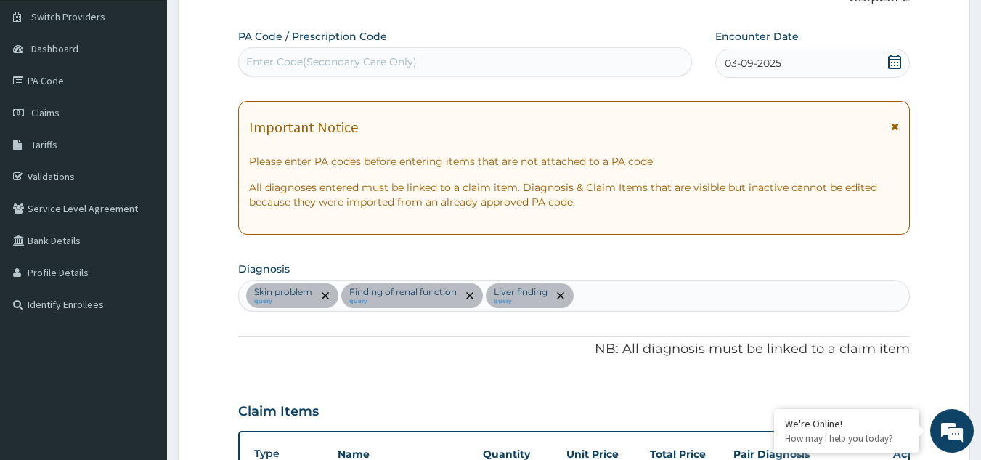
scroll to position [97, 0]
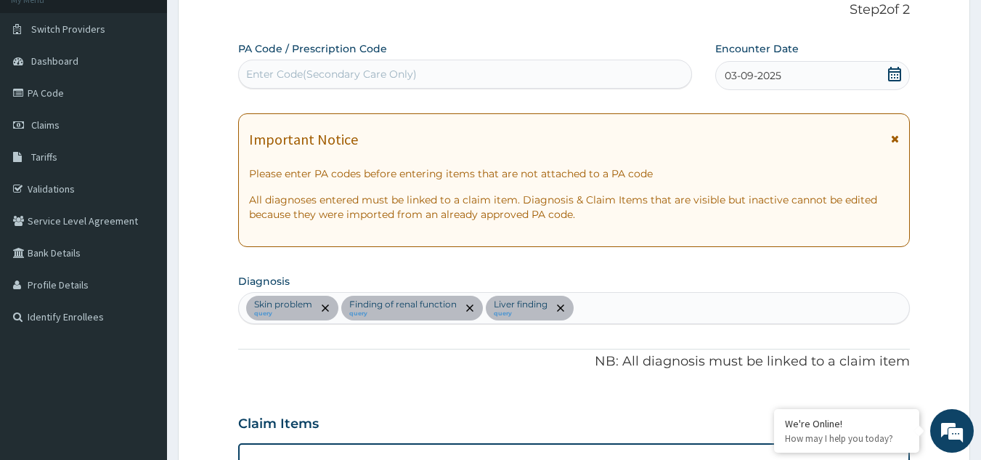
click at [439, 70] on div "Enter Code(Secondary Care Only)" at bounding box center [465, 73] width 453 height 23
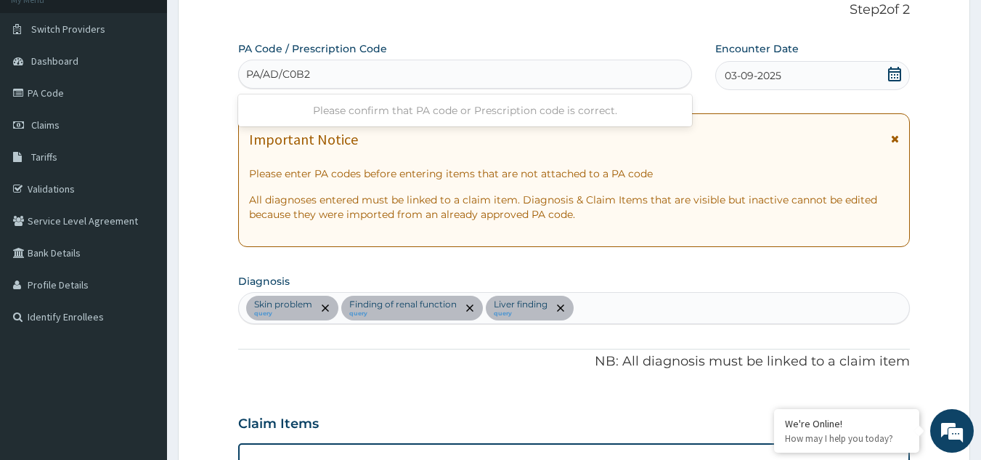
type input "PA/AD/C0B2"
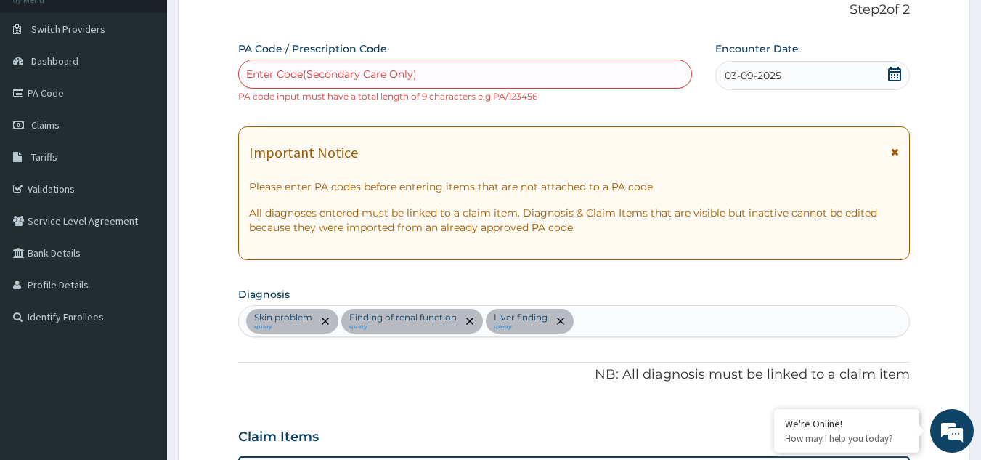
click at [789, 98] on div "PA Code / Prescription Code Enter Code(Secondary Care Only) PA code input must …" at bounding box center [574, 441] width 672 height 800
click at [979, 354] on section "Step 2 of 2 PA Code / Prescription Code Enter Code(Secondary Care Only) PA code…" at bounding box center [574, 462] width 814 height 987
click at [974, 340] on section "Step 2 of 2 PA Code / Prescription Code Enter Code(Secondary Care Only) PA code…" at bounding box center [574, 462] width 814 height 987
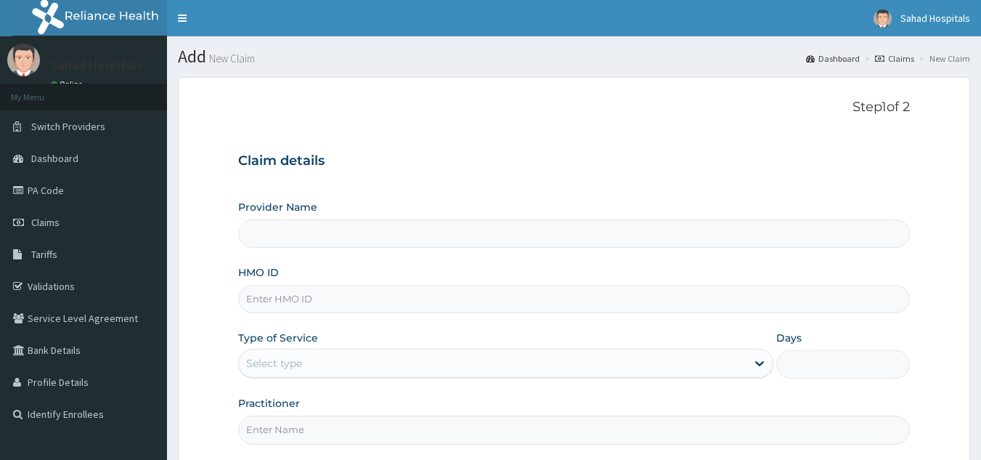
type input "Sahad Hospitals"
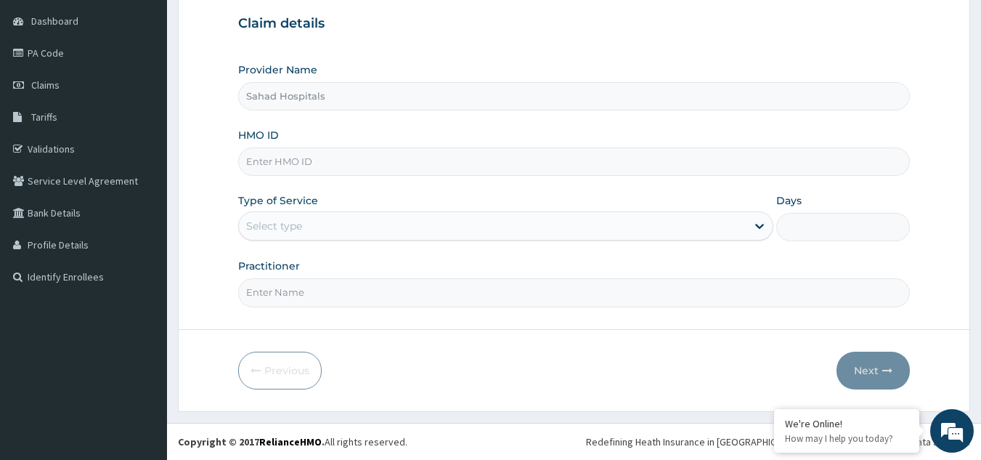
click at [347, 167] on input "HMO ID" at bounding box center [574, 161] width 672 height 28
paste input "FBL/10420/A"
type input "FBL/10420/A"
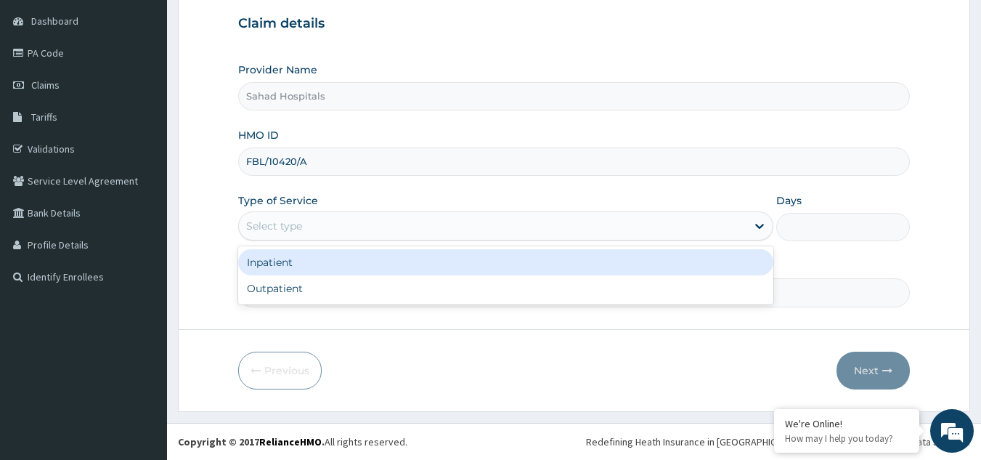
click at [367, 222] on div "Select type" at bounding box center [492, 225] width 507 height 23
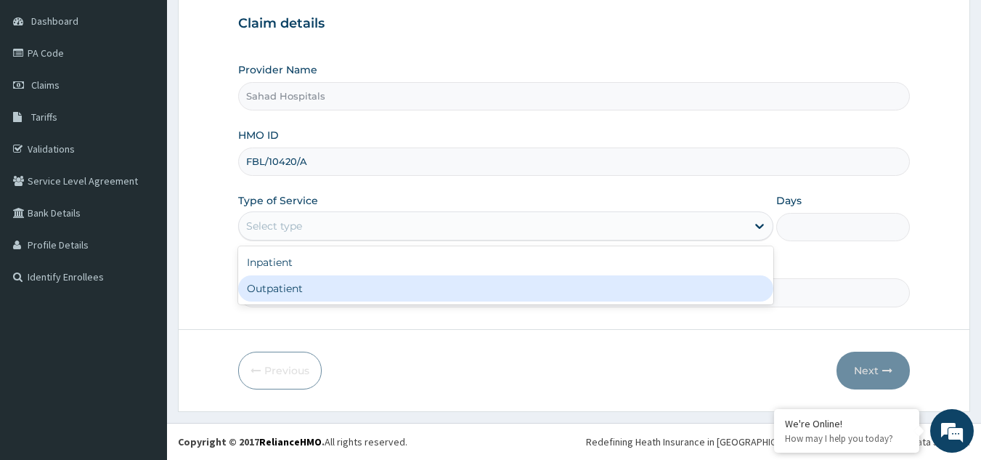
click at [370, 290] on div "Outpatient" at bounding box center [505, 288] width 535 height 26
type input "1"
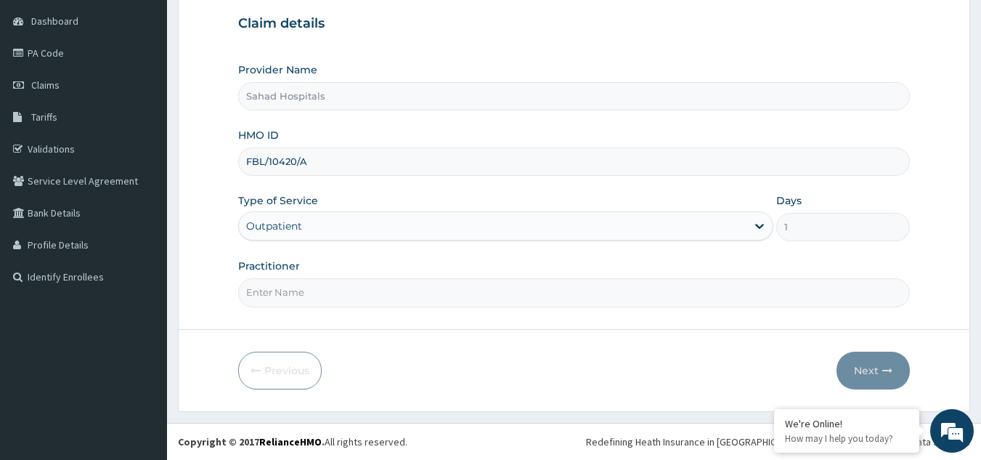
click at [389, 297] on input "Practitioner" at bounding box center [574, 292] width 672 height 28
type input "SPECIALIST"
click at [863, 368] on button "Next" at bounding box center [872, 370] width 73 height 38
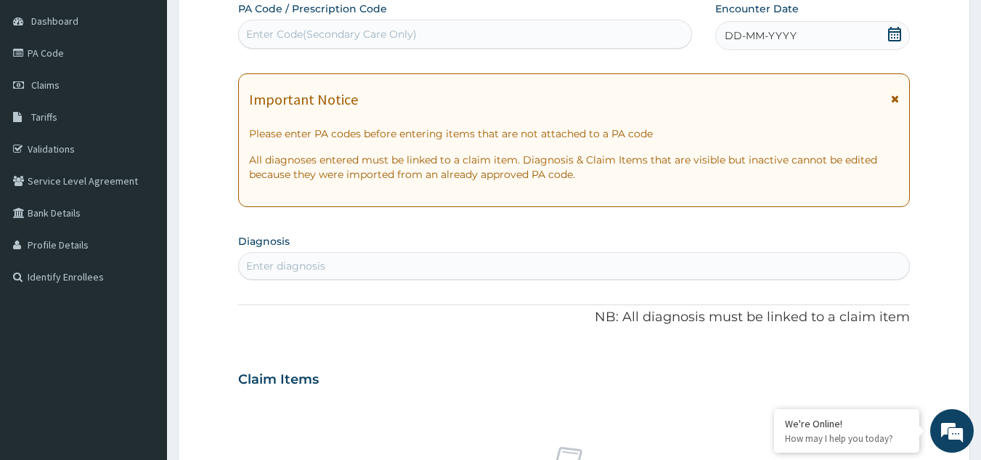
click at [430, 27] on div "Enter Code(Secondary Care Only)" at bounding box center [465, 34] width 453 height 23
type input "PA/ADC0B2"
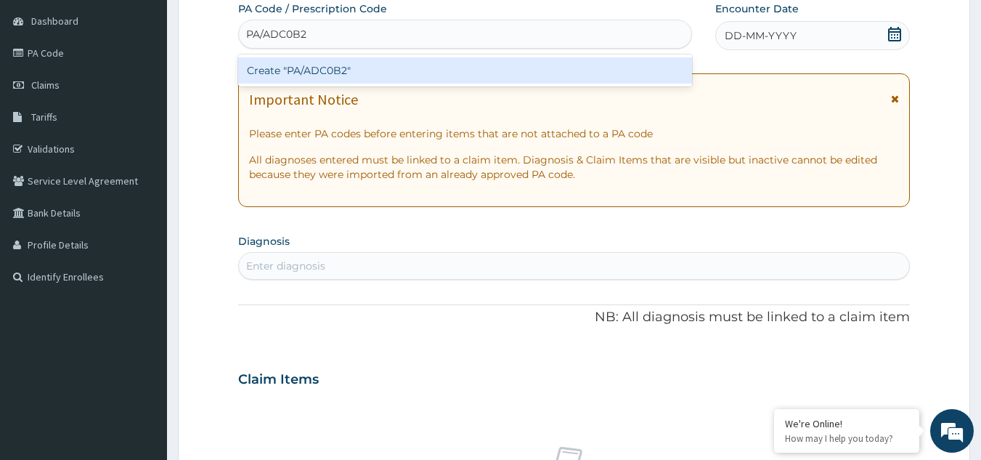
click at [418, 70] on div "Create "PA/ADC0B2"" at bounding box center [465, 70] width 454 height 26
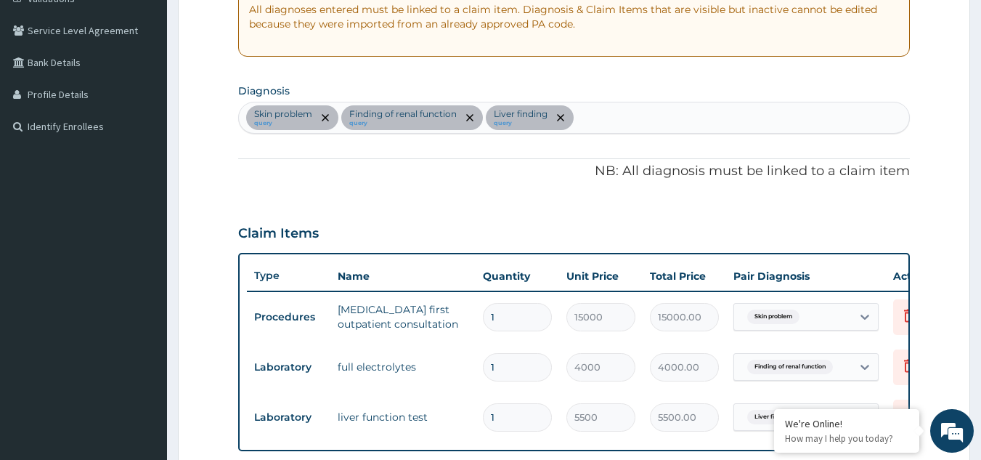
scroll to position [281, 0]
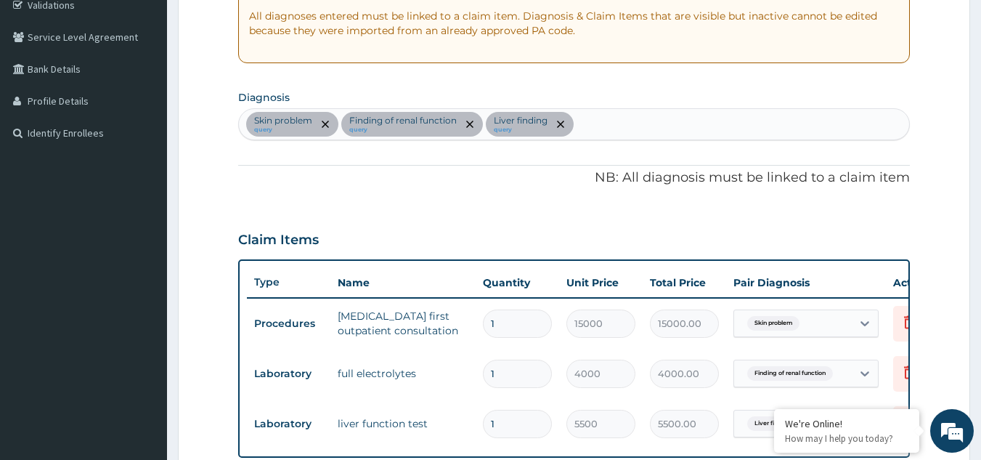
click at [600, 117] on div "Skin problem query Finding of renal function query Liver finding query" at bounding box center [574, 124] width 671 height 30
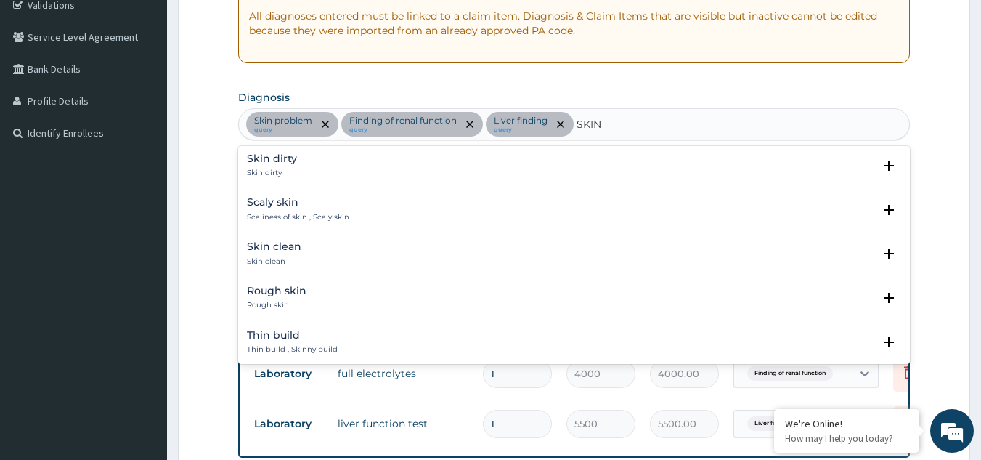
scroll to position [1026, 0]
type input "S"
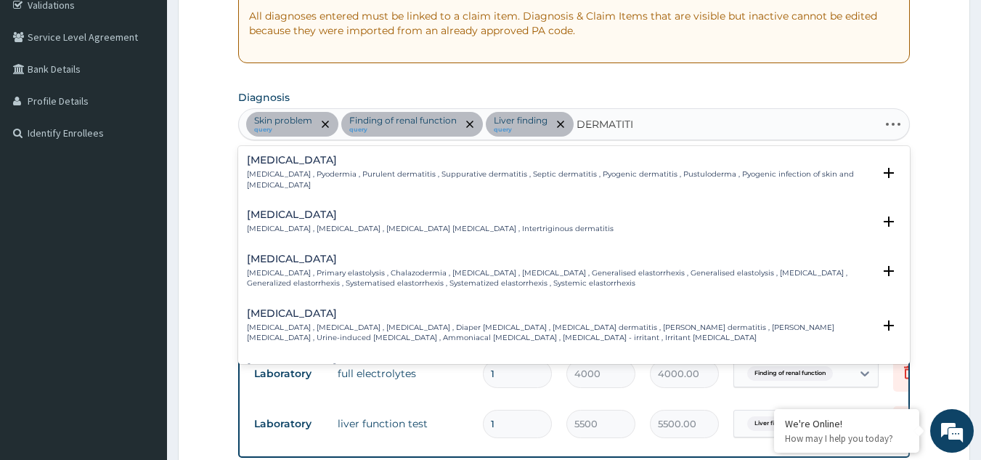
type input "DERMATITIS"
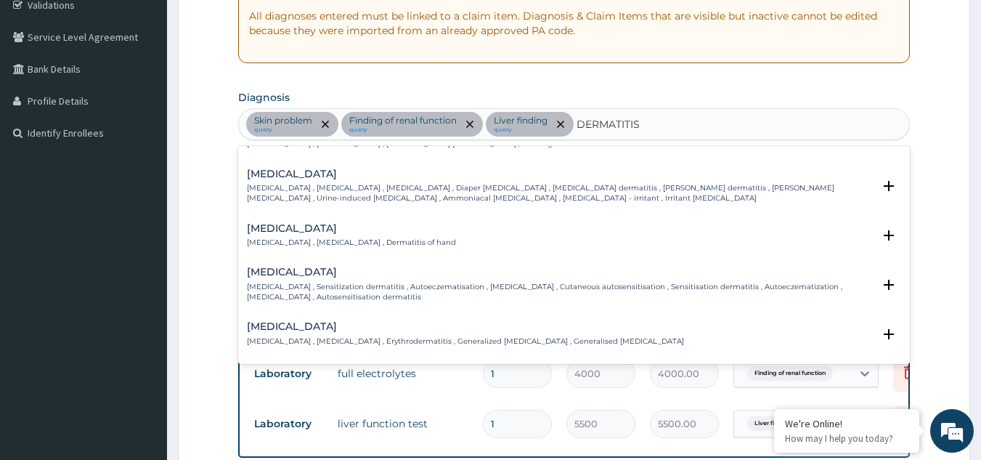
scroll to position [87, 0]
click at [894, 357] on div "[MEDICAL_DATA] [MEDICAL_DATA] , Photosensitisation reaction , Photosensitizatio…" at bounding box center [574, 379] width 672 height 44
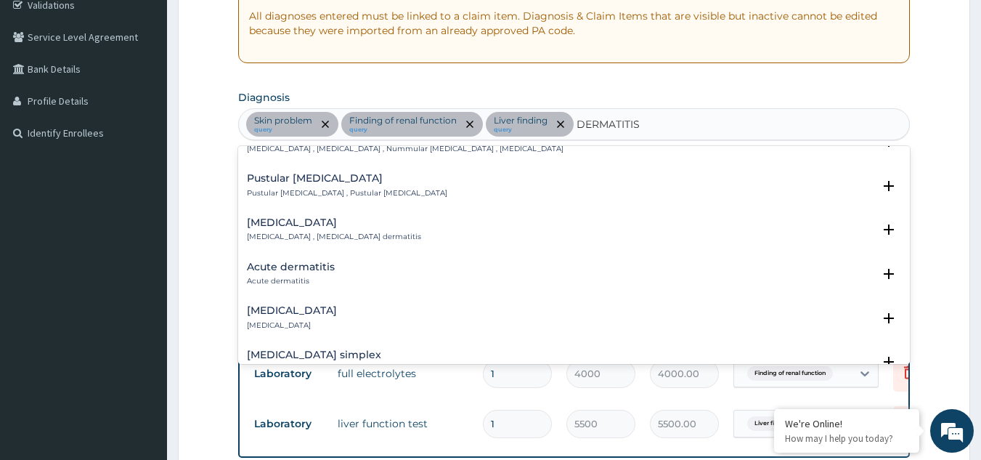
scroll to position [658, 0]
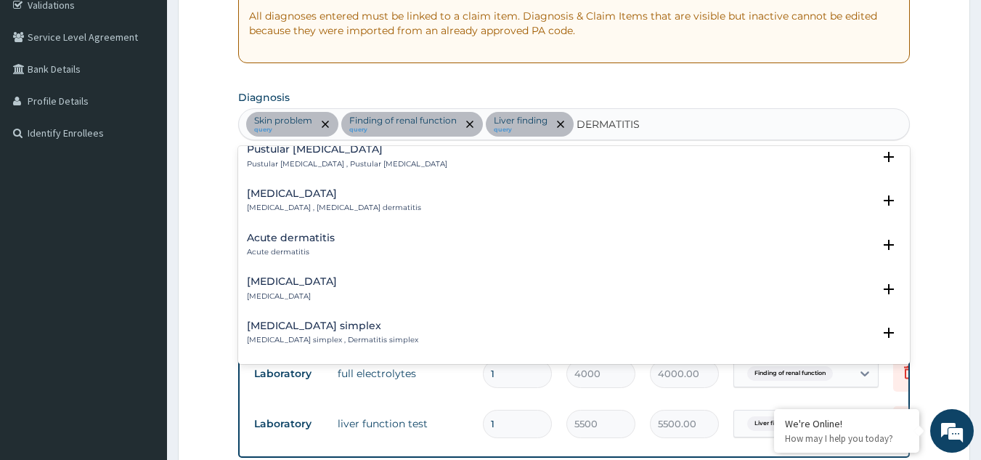
click at [322, 232] on h4 "Acute dermatitis" at bounding box center [291, 237] width 88 height 11
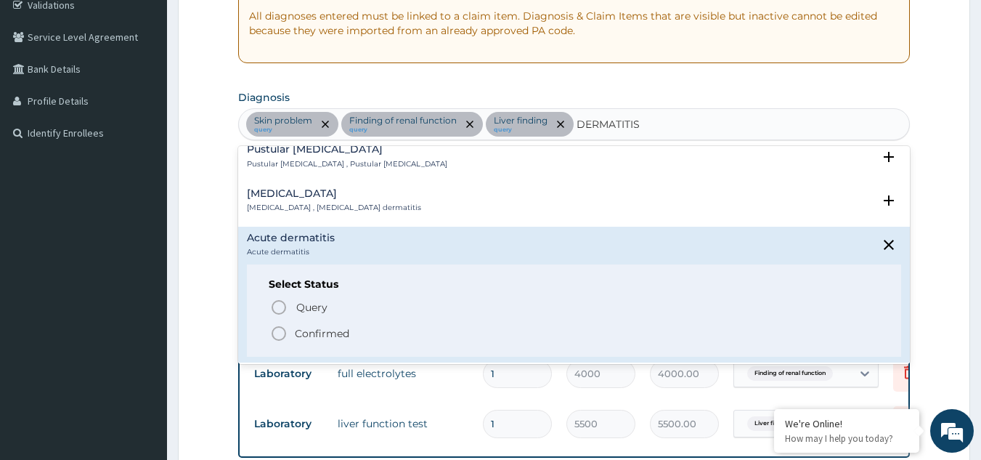
click at [278, 325] on icon "status option filled" at bounding box center [278, 333] width 17 height 17
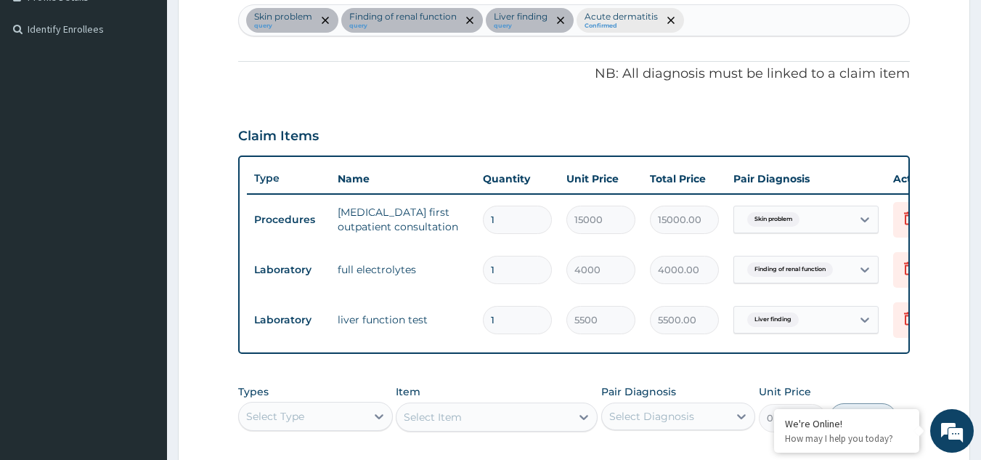
scroll to position [397, 0]
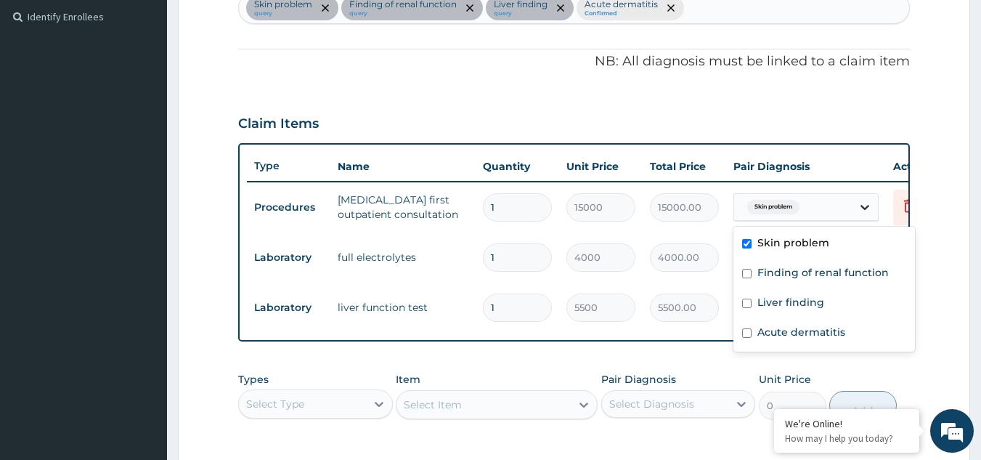
click at [862, 203] on icon at bounding box center [864, 207] width 15 height 15
click at [746, 332] on input "checkbox" at bounding box center [746, 332] width 9 height 9
checkbox input "true"
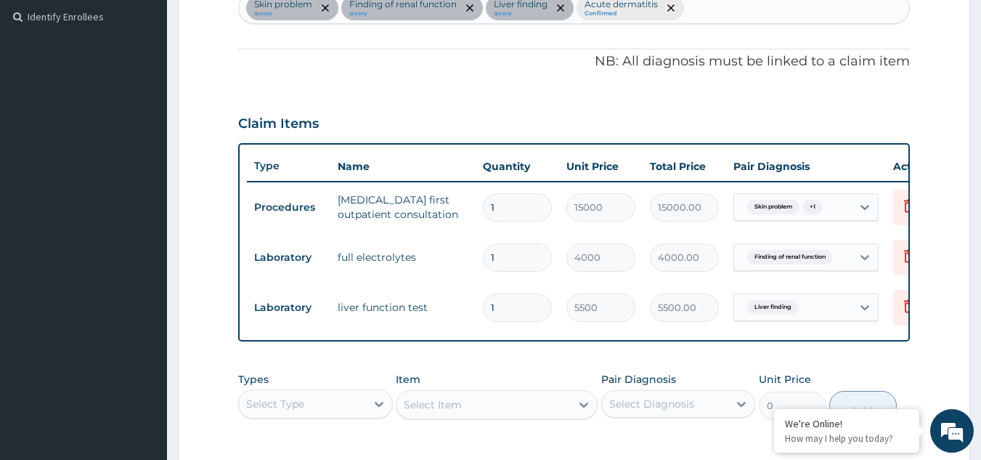
click at [934, 226] on form "Step 2 of 2 PA Code / Prescription Code PA/ADC0B2 Encounter Date [DATE] Importa…" at bounding box center [574, 156] width 792 height 952
click at [700, 12] on div "Skin problem query Finding of renal function query Liver finding query Acute de…" at bounding box center [574, 8] width 671 height 30
type input "LIVER"
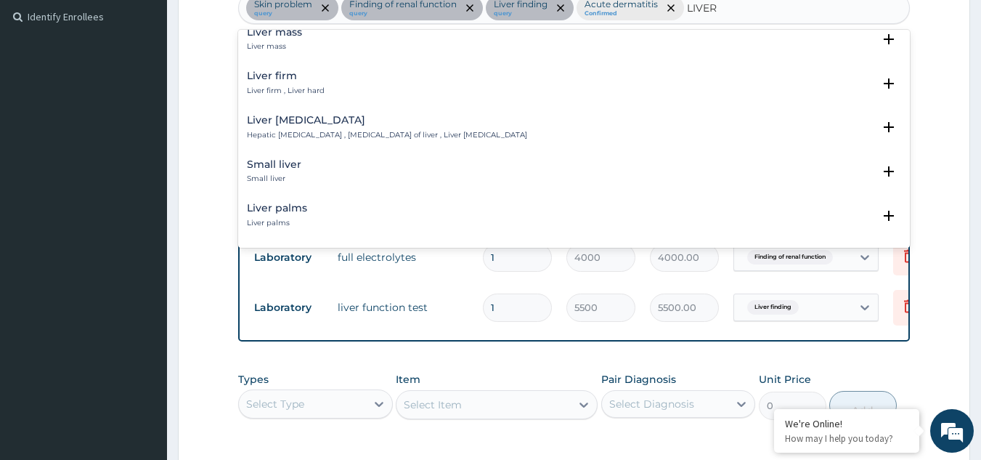
scroll to position [194, 0]
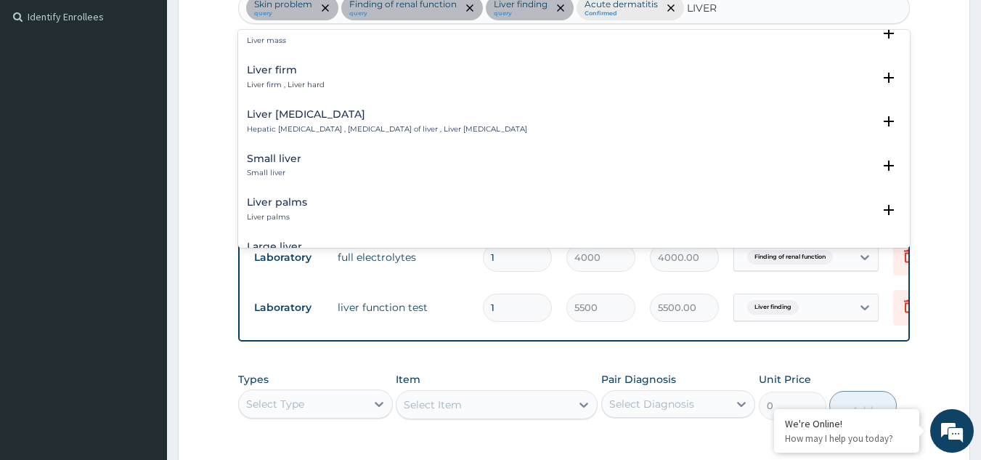
click at [329, 117] on h4 "Liver [MEDICAL_DATA]" at bounding box center [387, 114] width 280 height 11
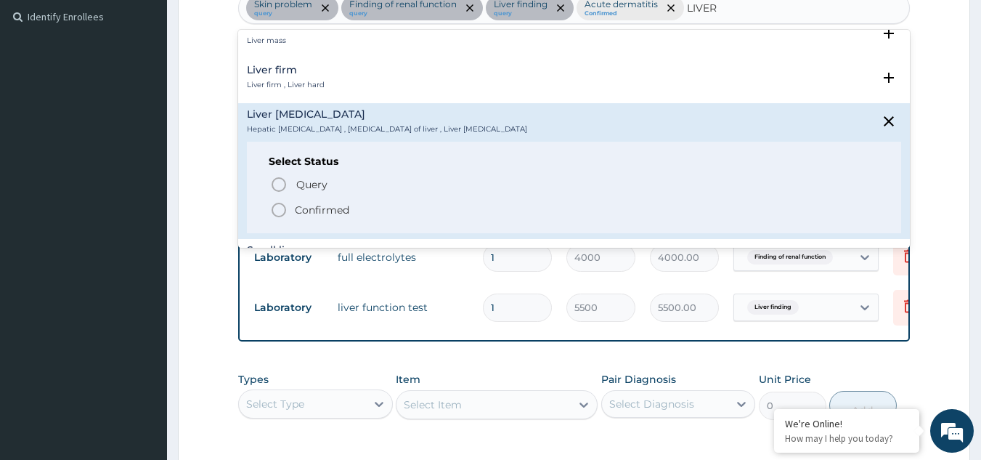
click at [279, 207] on icon "status option filled" at bounding box center [278, 209] width 17 height 17
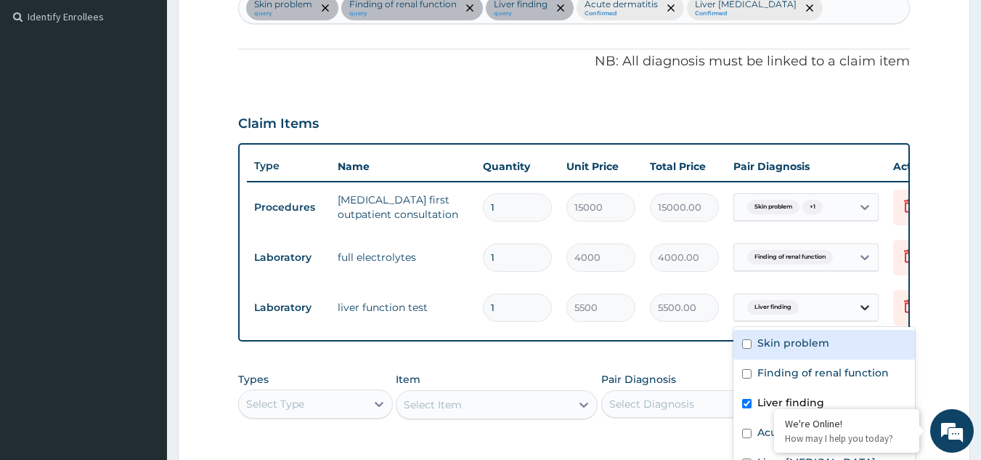
click at [865, 305] on icon at bounding box center [864, 307] width 15 height 15
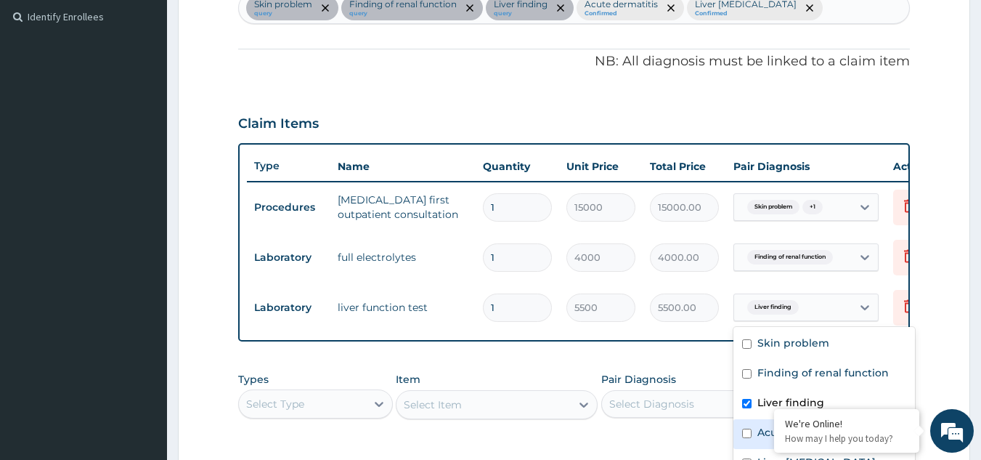
click at [747, 433] on input "checkbox" at bounding box center [746, 432] width 9 height 9
checkbox input "true"
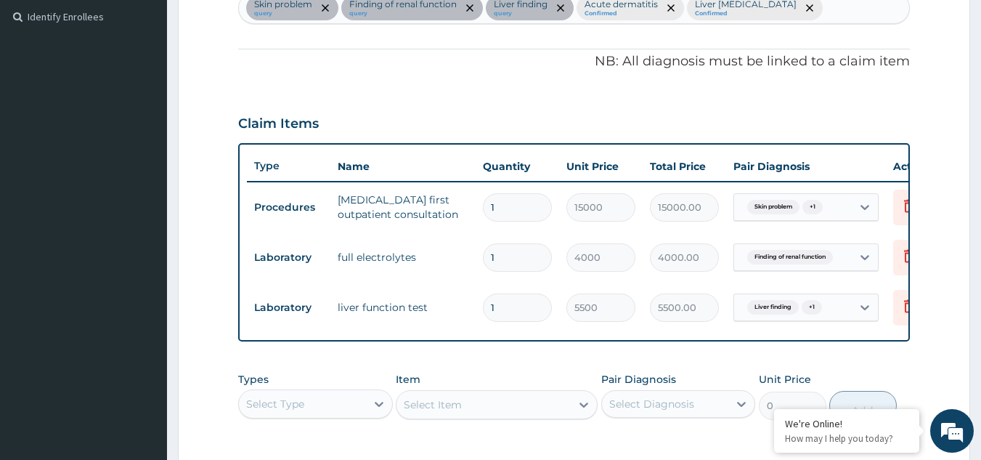
click at [944, 286] on form "Step 2 of 2 PA Code / Prescription Code PA/ADC0B2 Encounter Date [DATE] Importa…" at bounding box center [574, 156] width 792 height 952
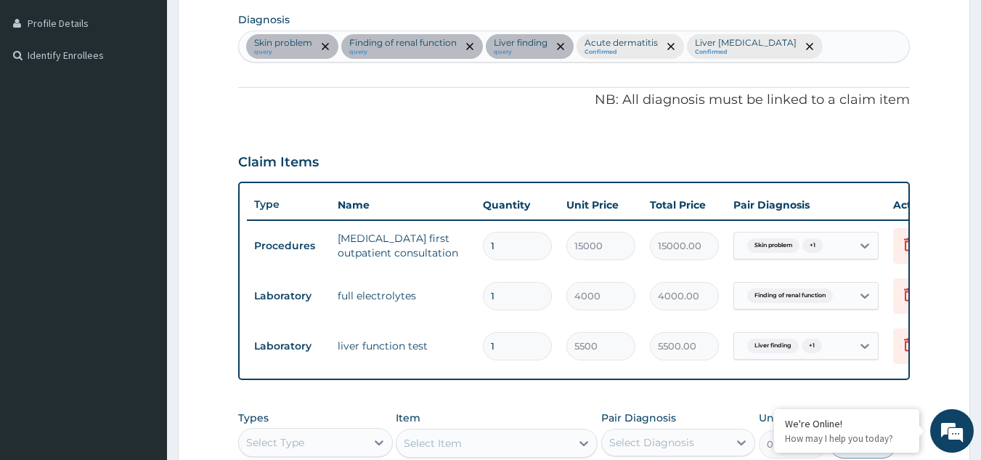
scroll to position [330, 0]
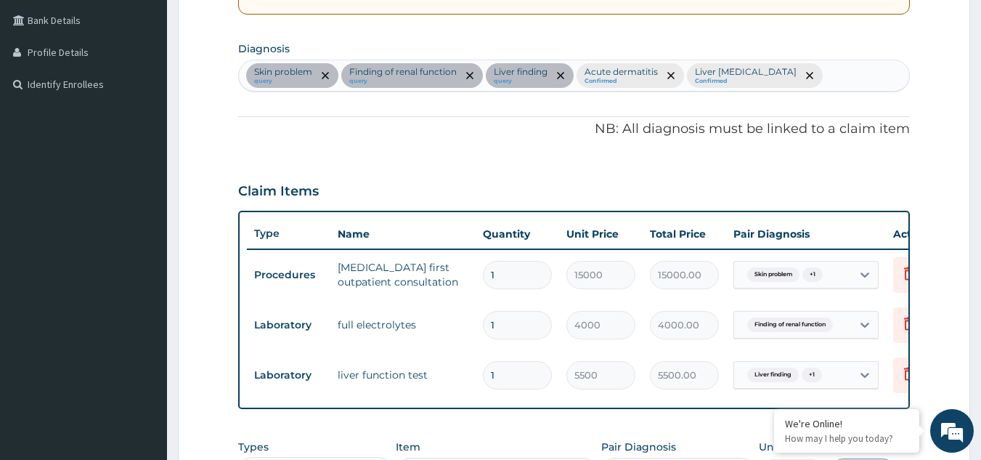
click at [779, 76] on div "Skin problem query Finding of renal function query Liver finding query Acute de…" at bounding box center [574, 75] width 671 height 30
type input "LIVER"
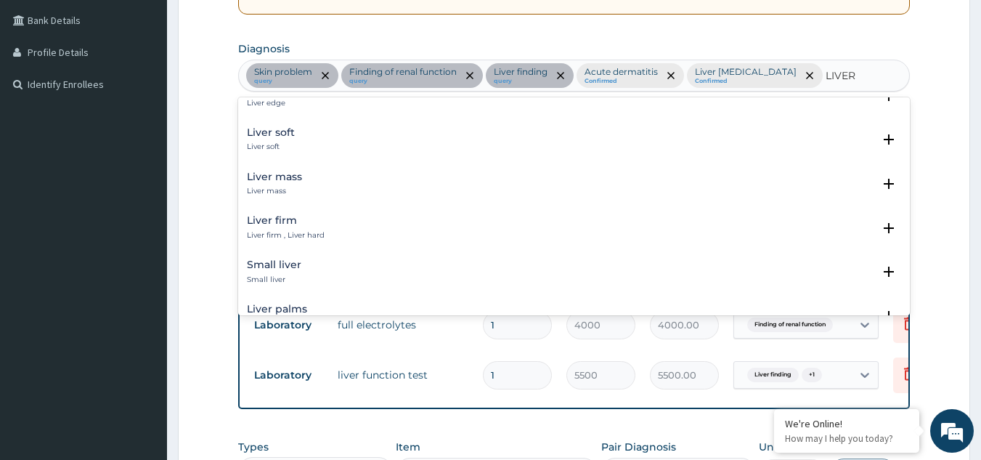
scroll to position [106, 0]
click at [293, 182] on h4 "Liver mass" at bounding box center [274, 181] width 55 height 11
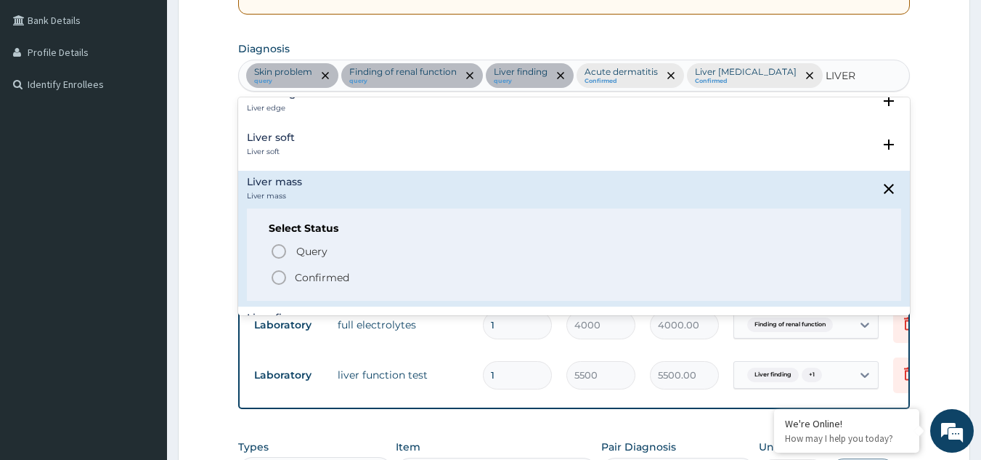
click at [279, 270] on icon "status option filled" at bounding box center [278, 277] width 17 height 17
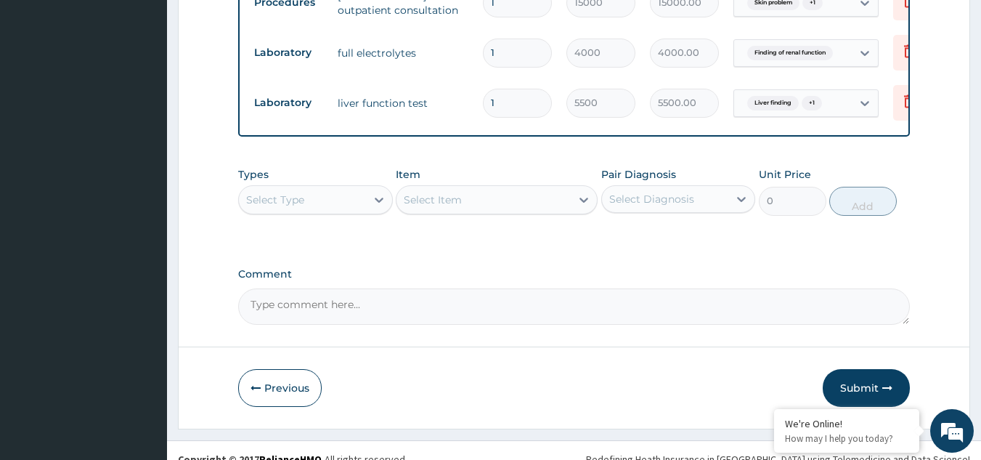
scroll to position [629, 0]
click at [874, 371] on button "Submit" at bounding box center [866, 387] width 87 height 38
click at [863, 369] on button "Submit" at bounding box center [866, 387] width 87 height 38
click at [868, 369] on button "Submit" at bounding box center [866, 387] width 87 height 38
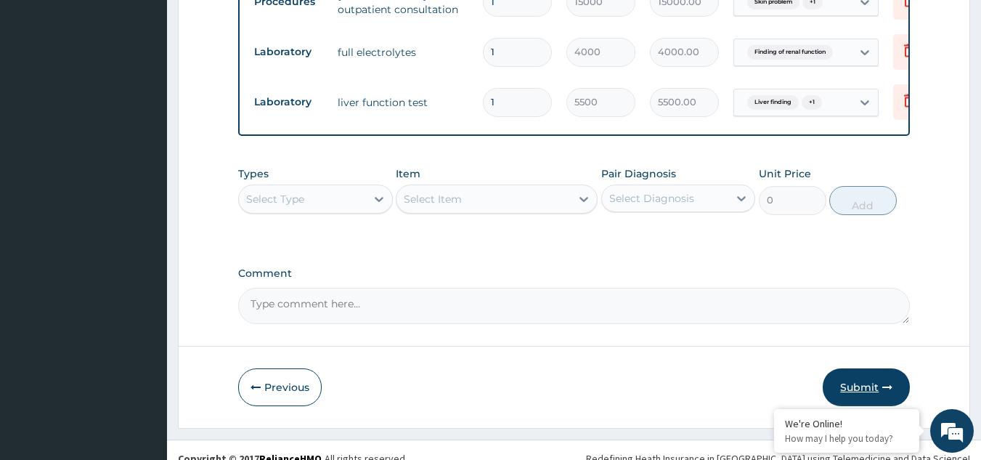
click at [868, 369] on button "Submit" at bounding box center [866, 387] width 87 height 38
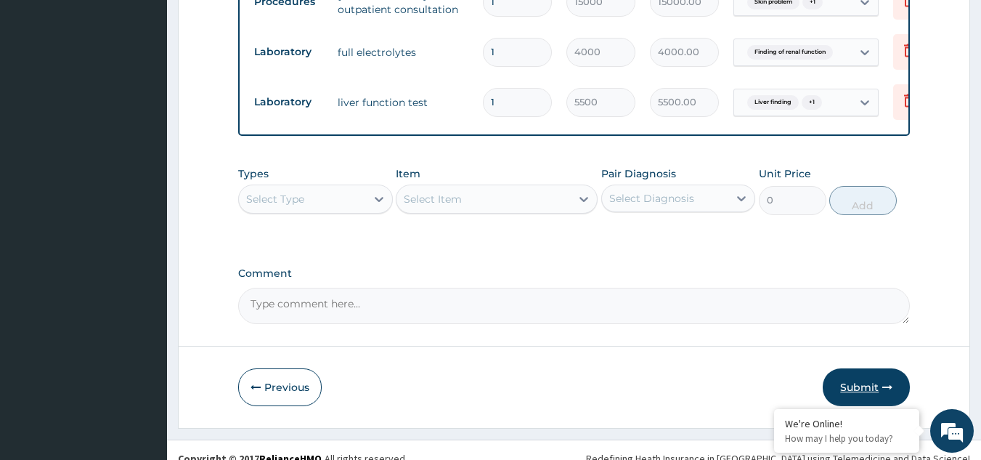
click at [868, 369] on button "Submit" at bounding box center [866, 387] width 87 height 38
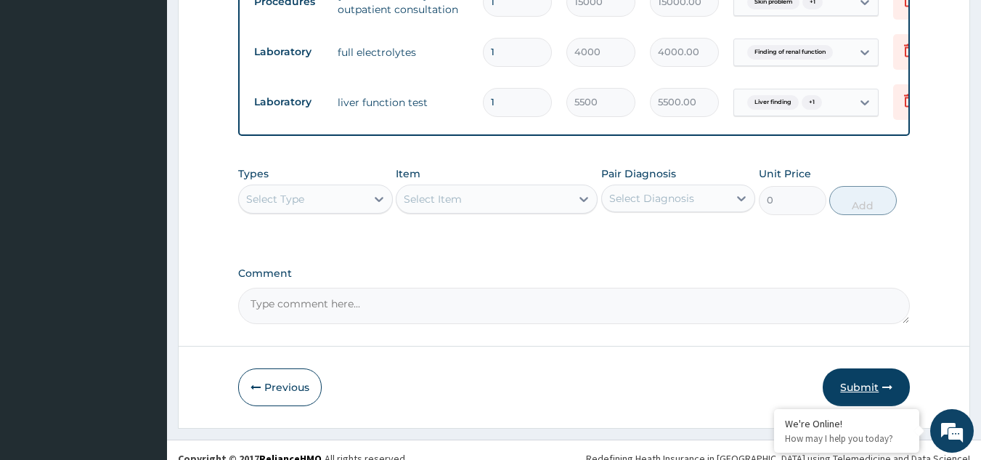
click at [868, 369] on button "Submit" at bounding box center [866, 387] width 87 height 38
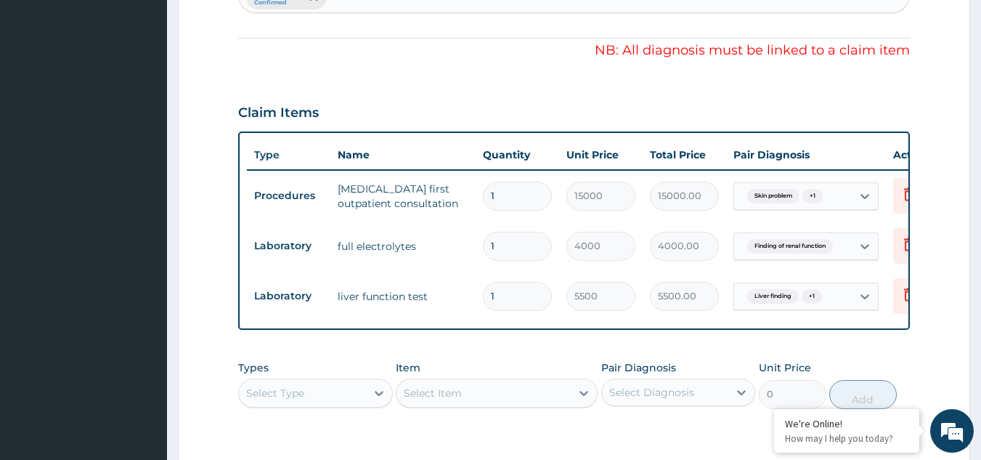
scroll to position [359, 0]
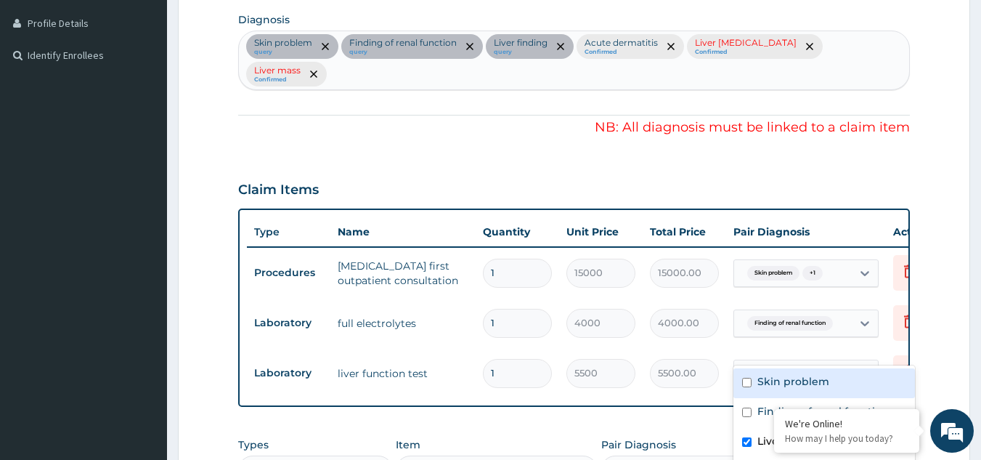
click at [862, 366] on icon at bounding box center [864, 373] width 15 height 15
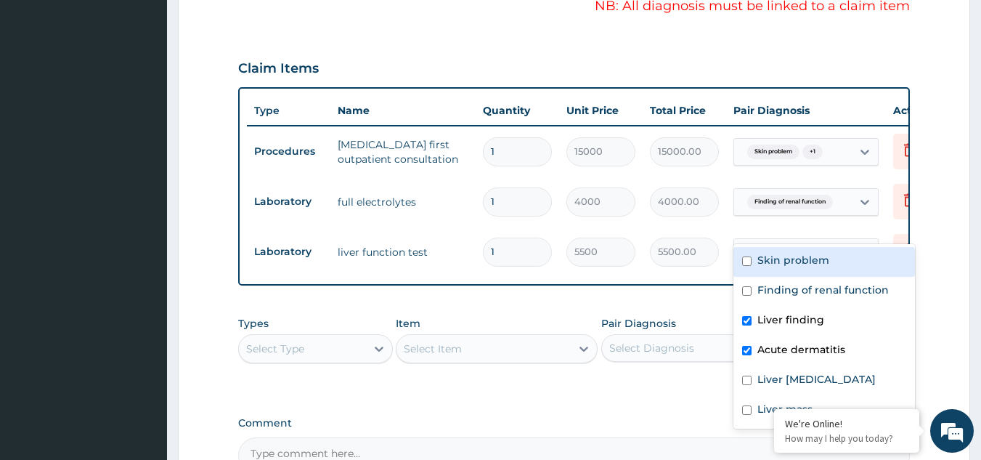
scroll to position [494, 0]
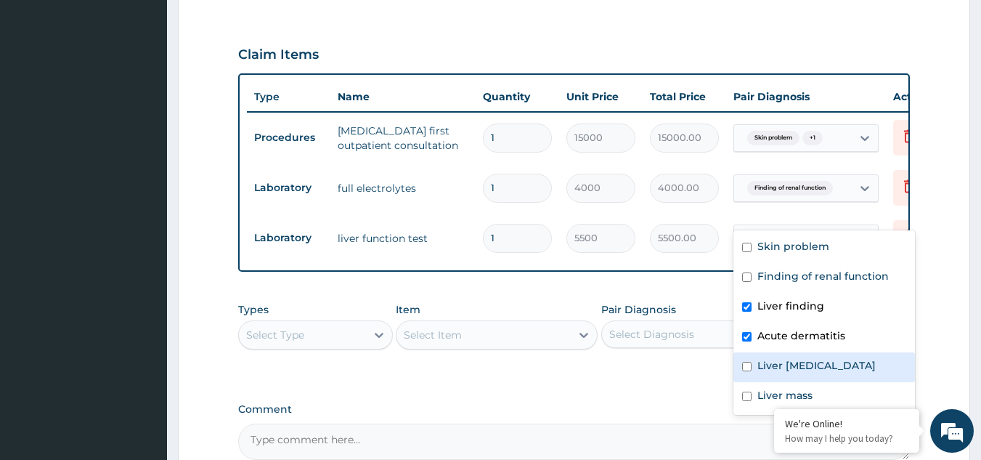
click at [748, 366] on input "checkbox" at bounding box center [746, 366] width 9 height 9
checkbox input "true"
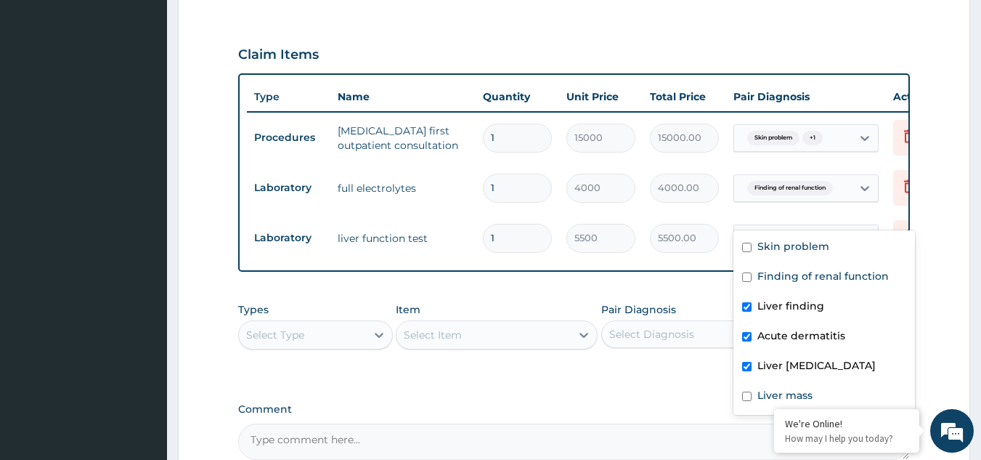
click at [747, 330] on div "Acute dermatitis" at bounding box center [823, 337] width 181 height 30
checkbox input "false"
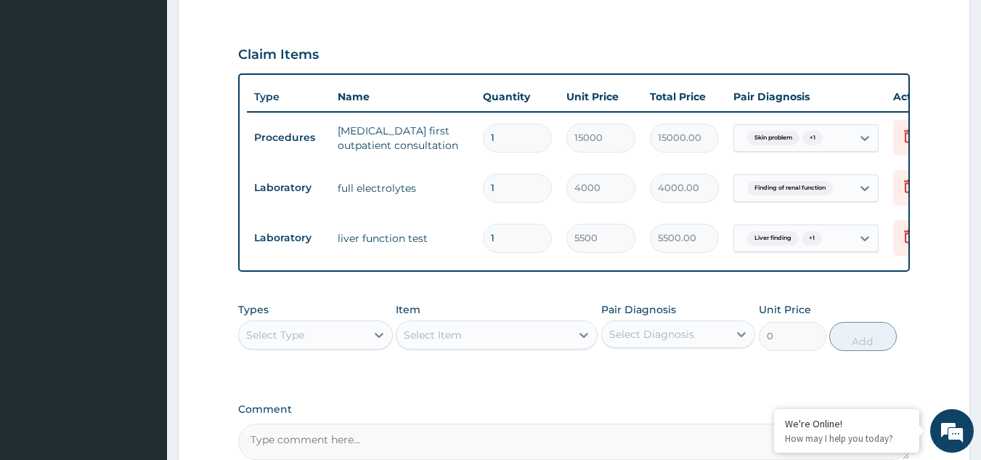
click at [926, 295] on form "Step 2 of 2 PA Code / Prescription Code PA/ADC0B2 Encounter Date [DATE] Importa…" at bounding box center [574, 73] width 792 height 980
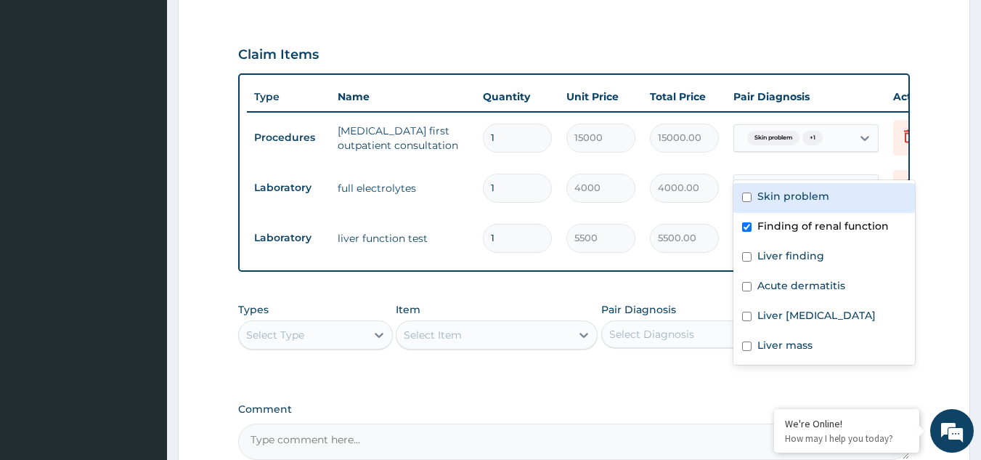
click at [864, 181] on icon at bounding box center [864, 188] width 15 height 15
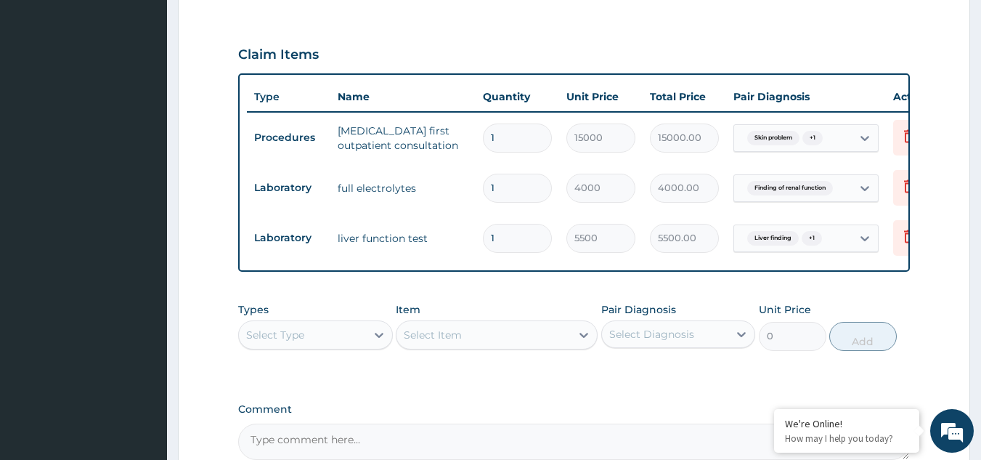
click at [939, 58] on form "Step 2 of 2 PA Code / Prescription Code PA/ADC0B2 Encounter Date [DATE] Importa…" at bounding box center [574, 73] width 792 height 980
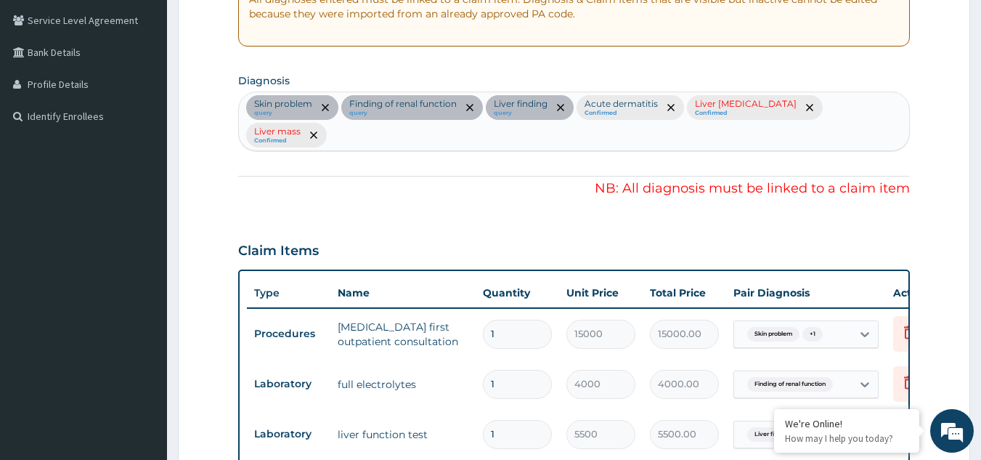
scroll to position [290, 0]
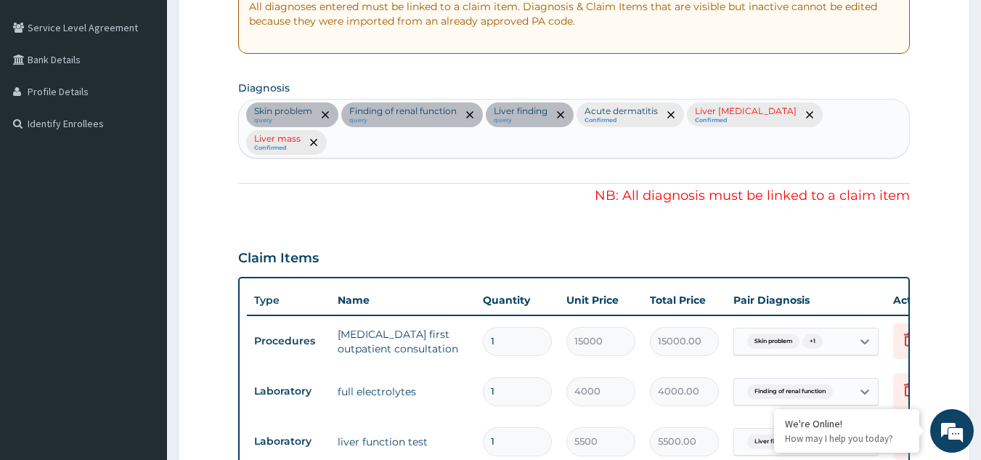
click at [331, 135] on input "text" at bounding box center [330, 142] width 1 height 15
type input "KIDN"
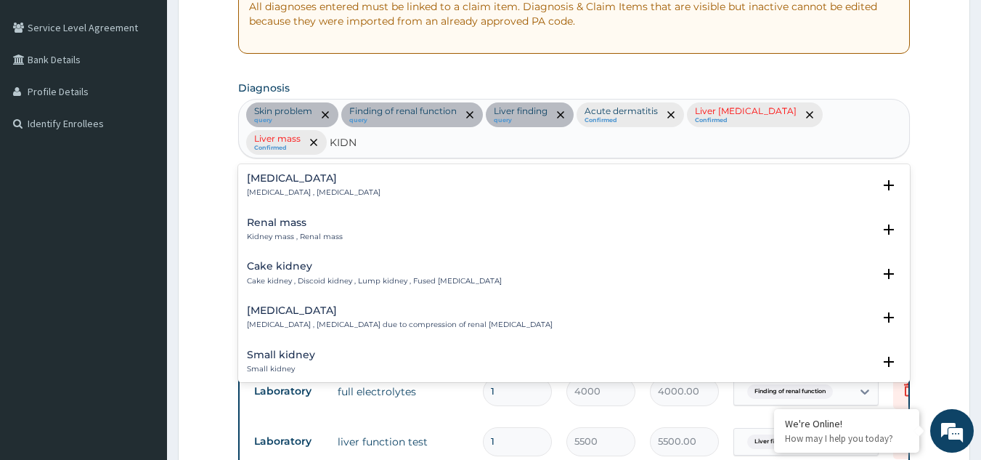
click at [303, 217] on h4 "Renal mass" at bounding box center [295, 222] width 96 height 11
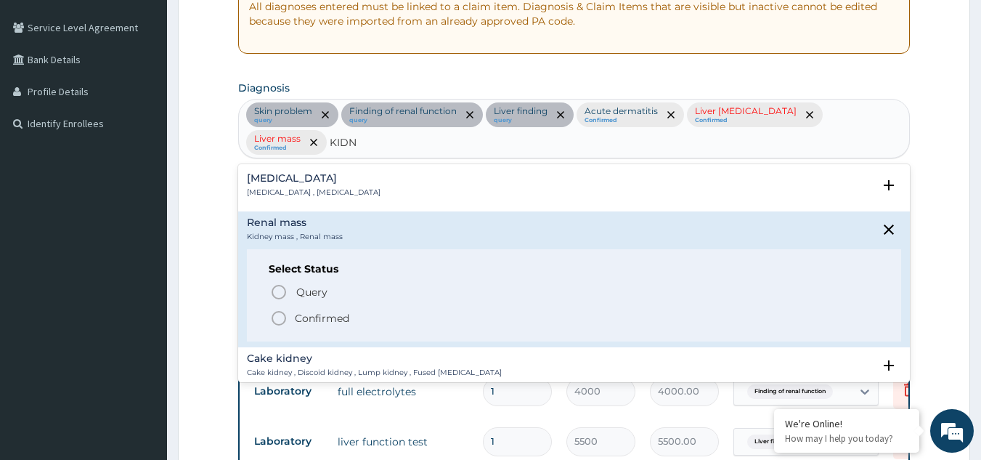
click at [280, 311] on circle "status option filled" at bounding box center [278, 317] width 13 height 13
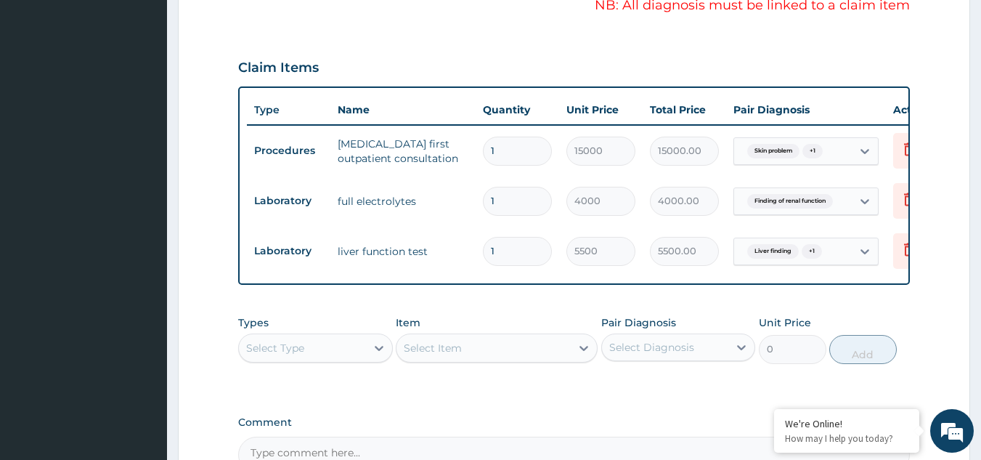
scroll to position [494, 0]
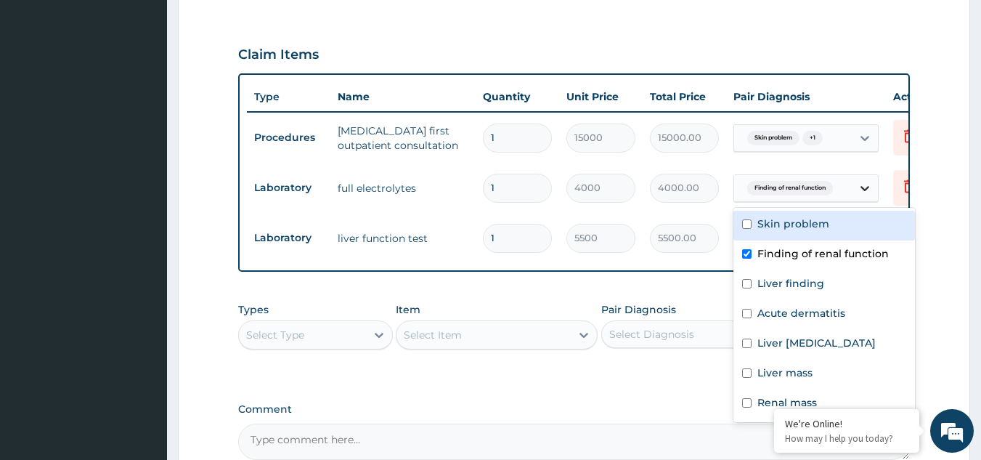
click at [864, 186] on icon at bounding box center [864, 188] width 15 height 15
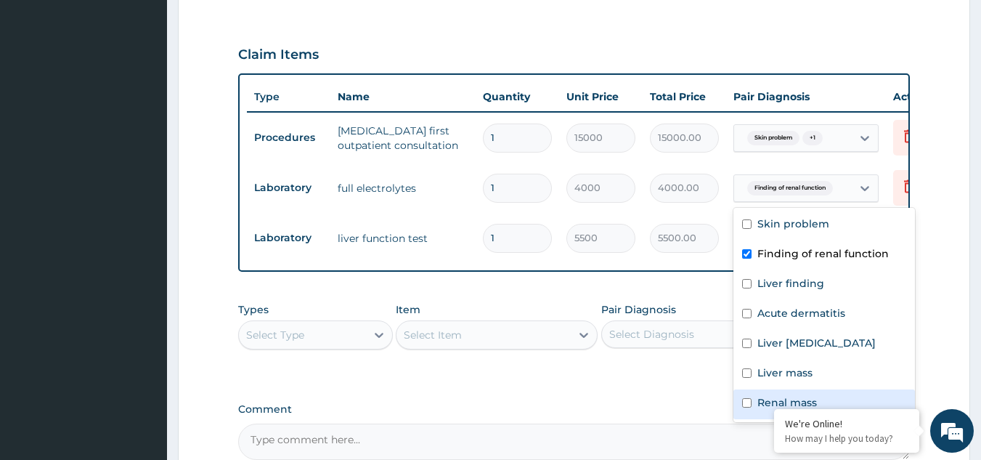
click at [745, 404] on input "checkbox" at bounding box center [746, 402] width 9 height 9
checkbox input "true"
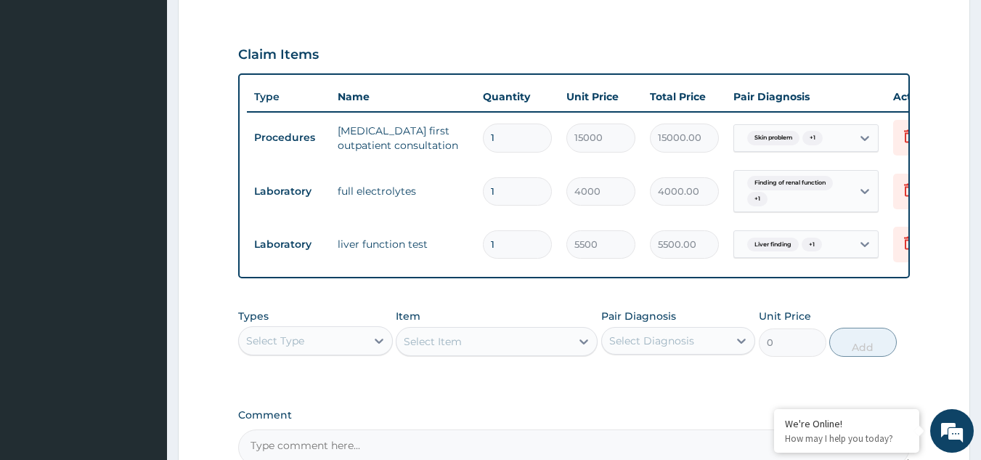
click at [939, 260] on form "Step 2 of 2 PA Code / Prescription Code PA/ADC0B2 Encounter Date [DATE] Importa…" at bounding box center [574, 76] width 792 height 987
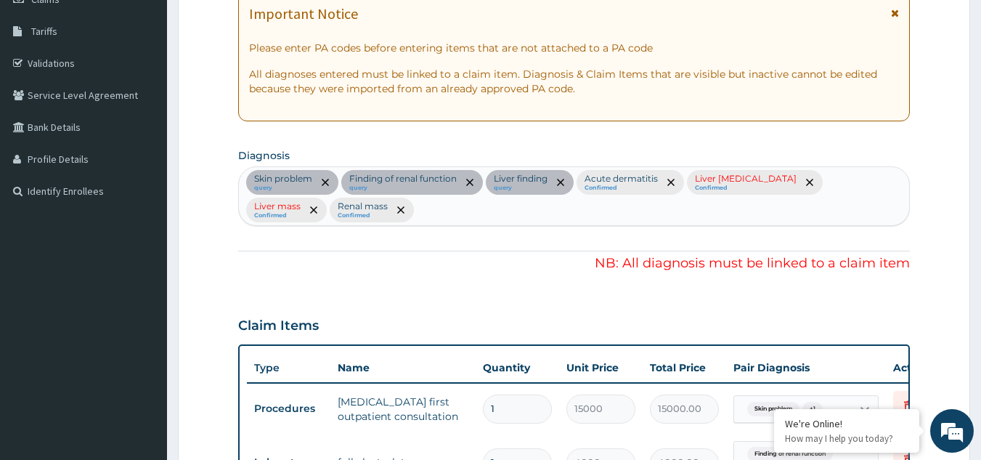
scroll to position [194, 0]
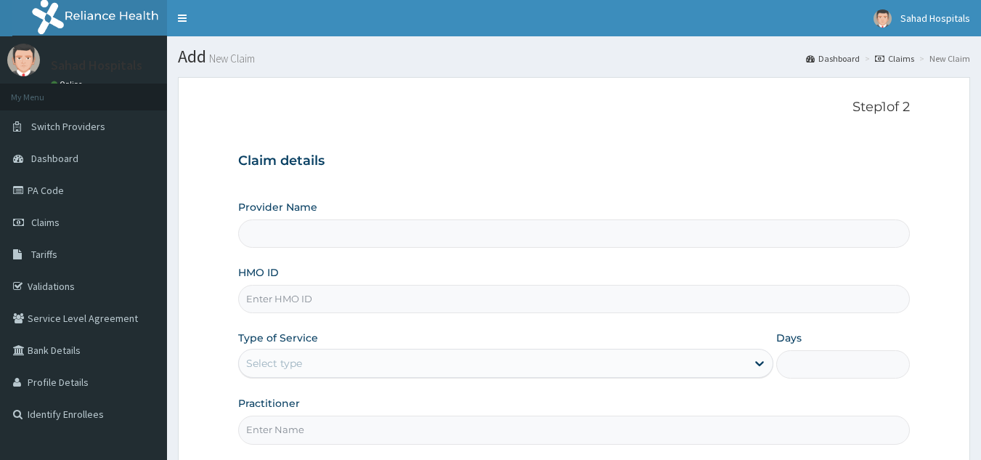
click at [354, 302] on input "HMO ID" at bounding box center [574, 299] width 672 height 28
type input "Sahad Hospitals"
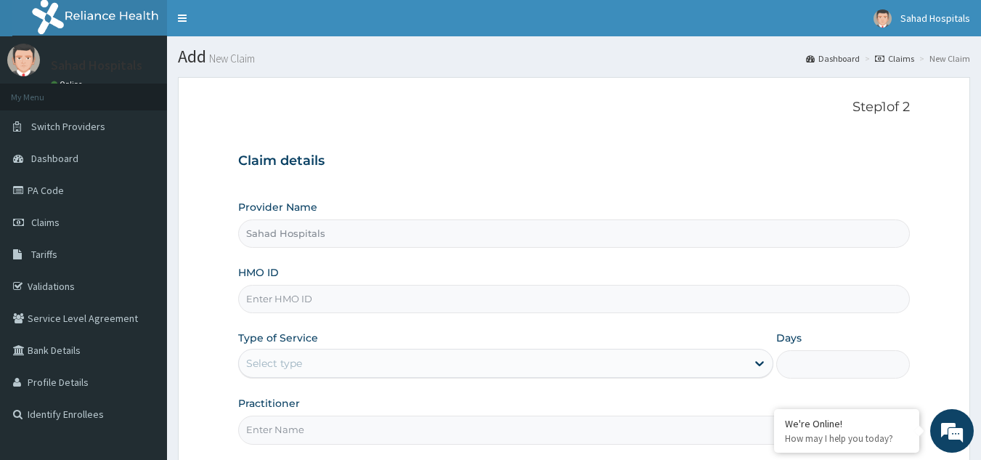
scroll to position [137, 0]
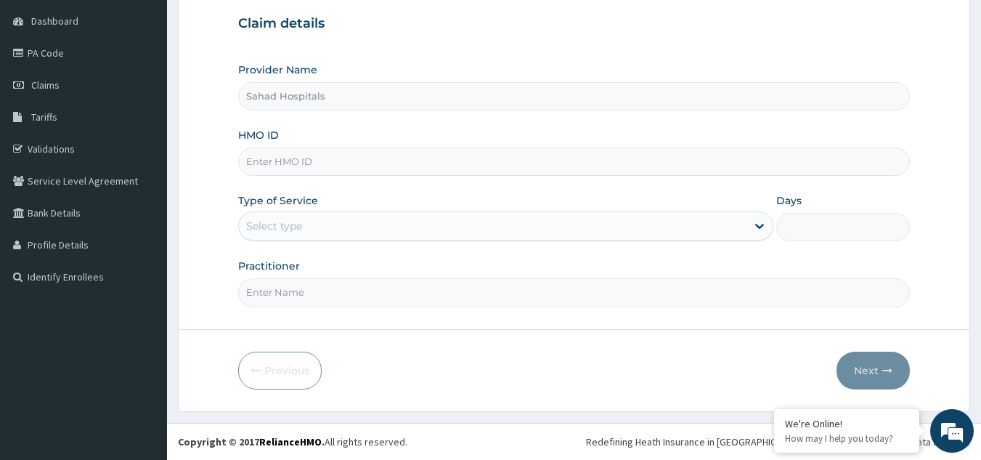
paste input "FBL/10420/A"
type input "FBL/10420/A"
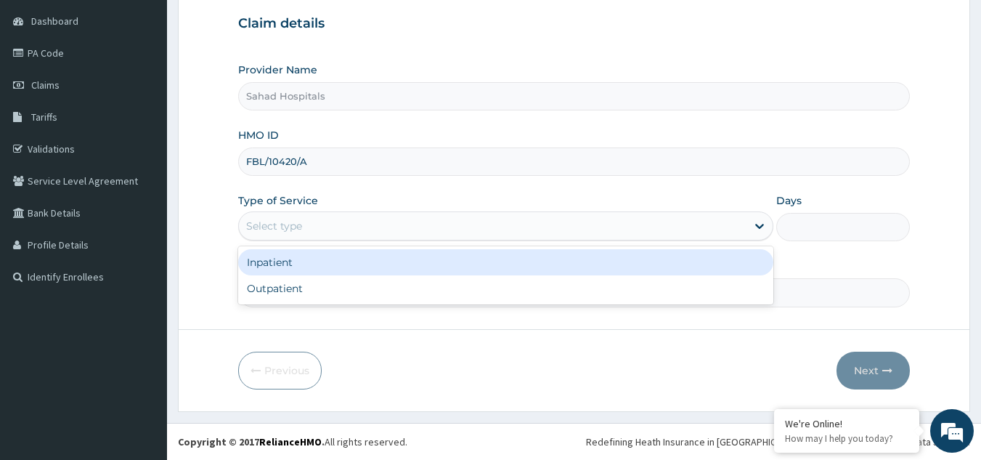
click at [438, 225] on div "Select type" at bounding box center [492, 225] width 507 height 23
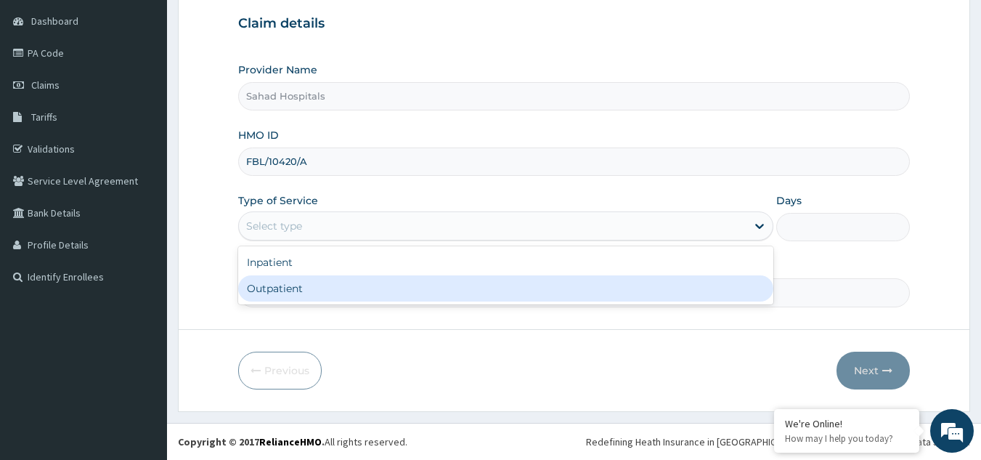
click at [417, 290] on div "Outpatient" at bounding box center [505, 288] width 535 height 26
type input "1"
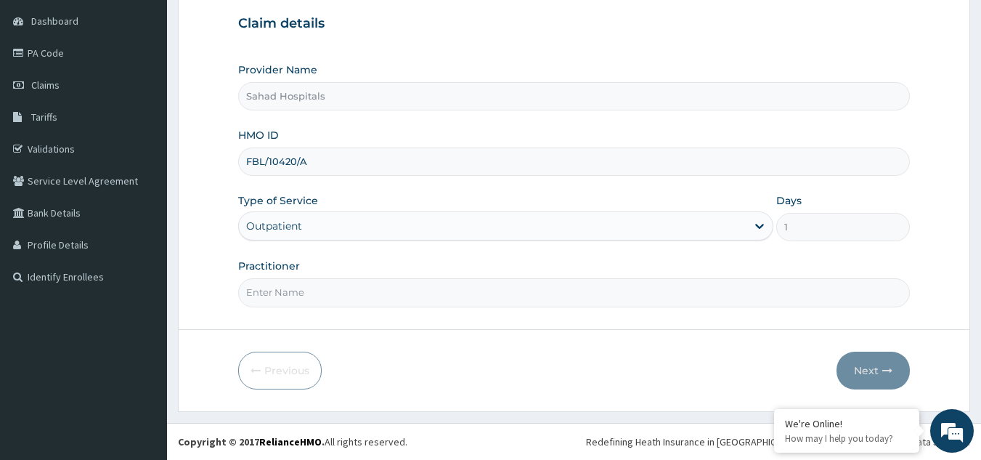
click at [406, 303] on input "Practitioner" at bounding box center [574, 292] width 672 height 28
type input "SPECIALIST"
click at [914, 232] on form "Step 1 of 2 Claim details Provider Name Sahad Hospitals HMO ID FBL/10420/A Type…" at bounding box center [574, 176] width 792 height 472
click at [863, 367] on button "Next" at bounding box center [872, 370] width 73 height 38
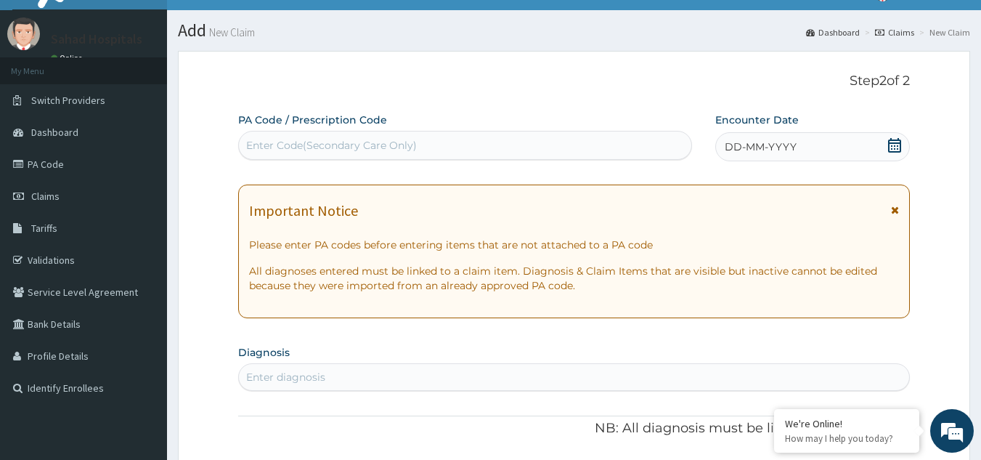
scroll to position [21, 0]
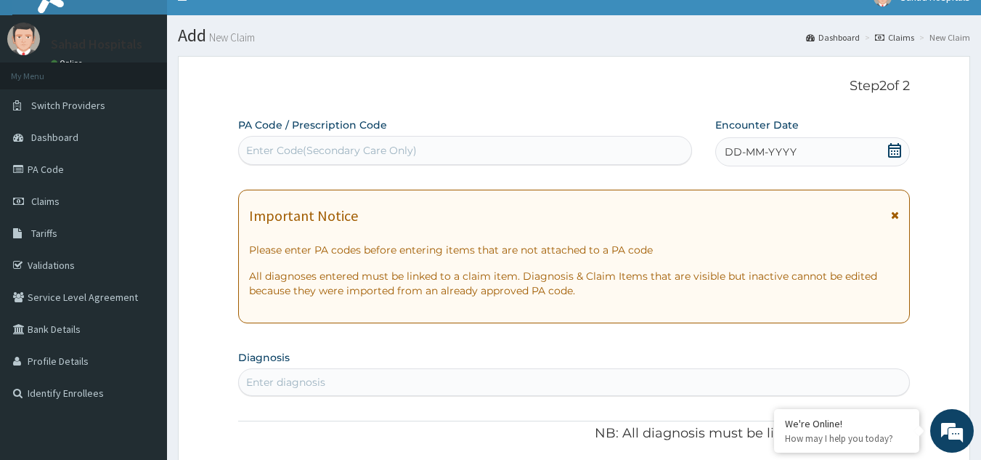
click at [452, 147] on div "Enter Code(Secondary Care Only)" at bounding box center [465, 150] width 453 height 23
type input "PA/ADC0B2"
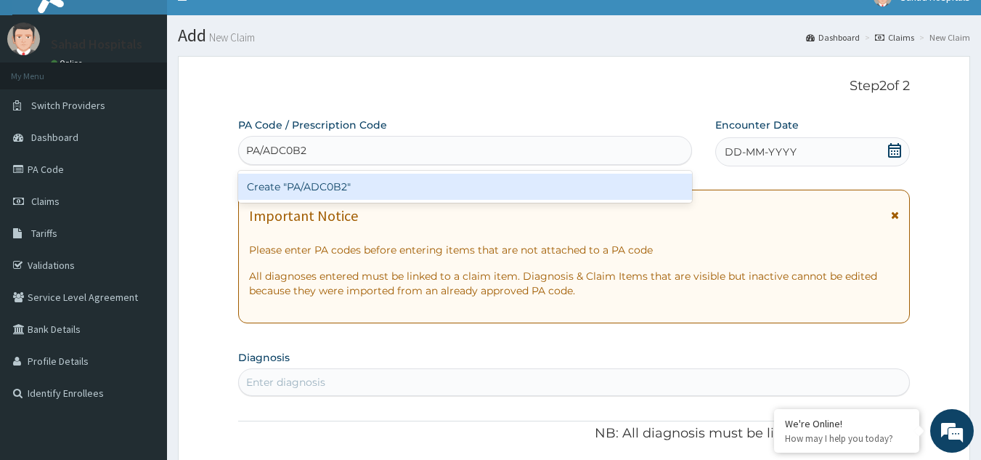
click at [416, 187] on div "Create "PA/ADC0B2"" at bounding box center [465, 187] width 454 height 26
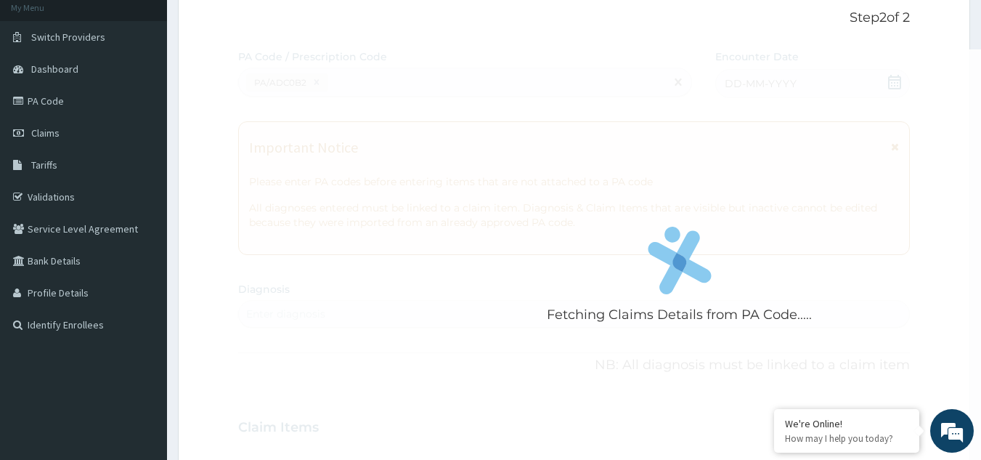
scroll to position [70, 0]
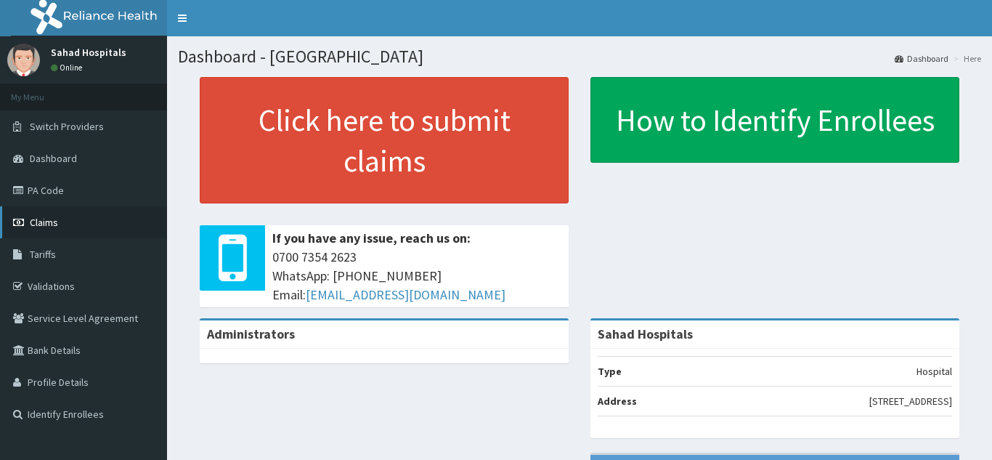
click at [44, 213] on link "Claims" at bounding box center [83, 222] width 167 height 32
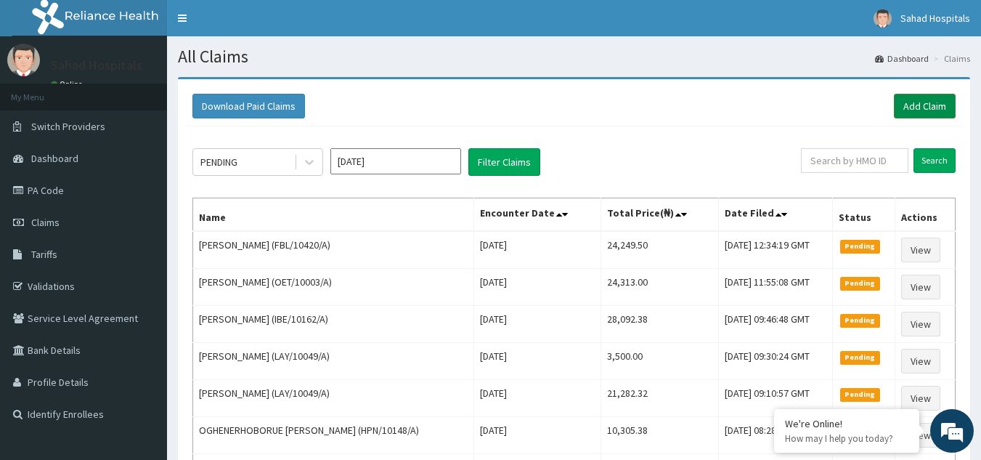
click at [927, 106] on link "Add Claim" at bounding box center [925, 106] width 62 height 25
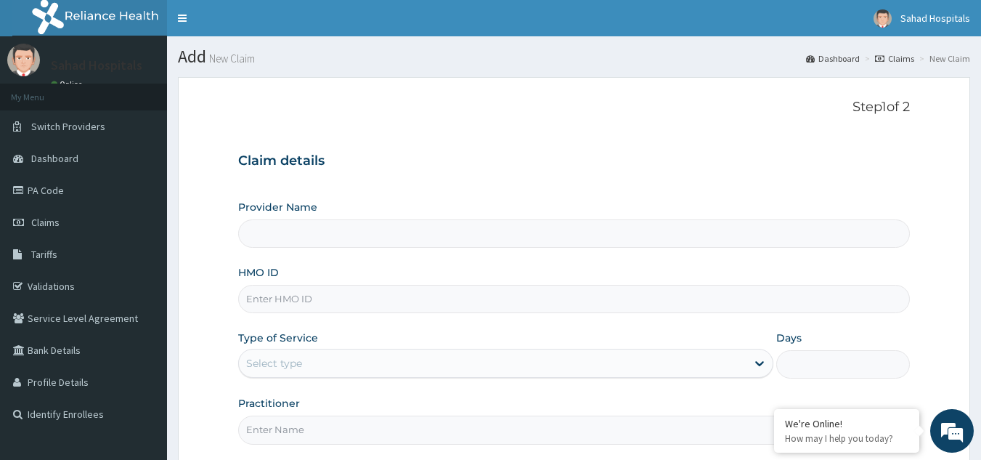
type input "Sahad Hospitals"
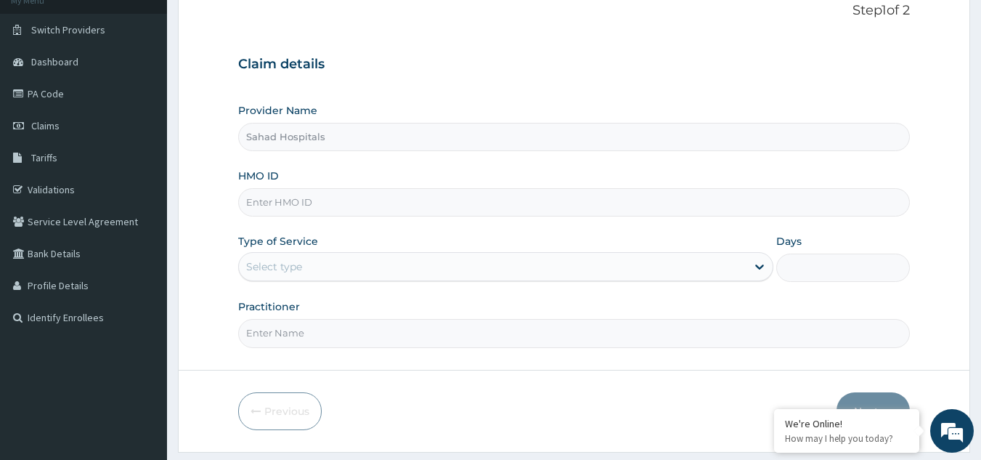
scroll to position [126, 0]
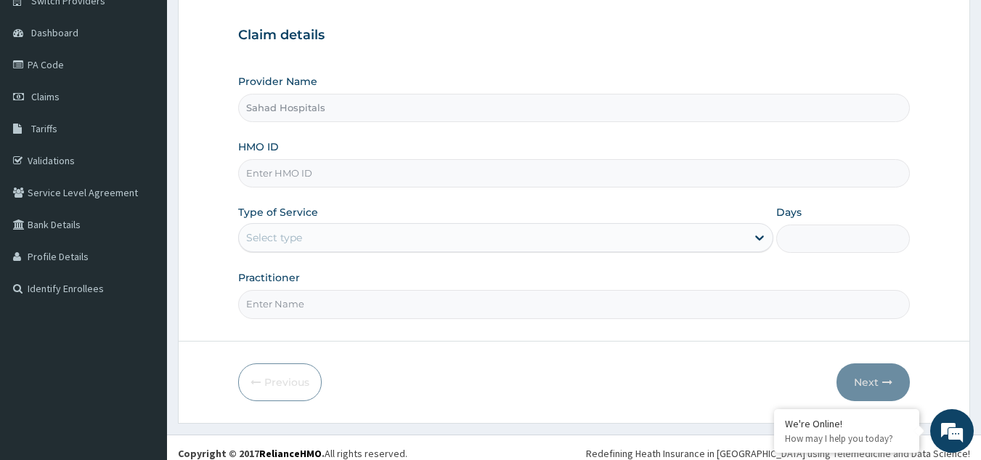
click at [399, 167] on input "HMO ID" at bounding box center [574, 173] width 672 height 28
paste input "FBL/10420/A"
type input "FBL/10420/A"
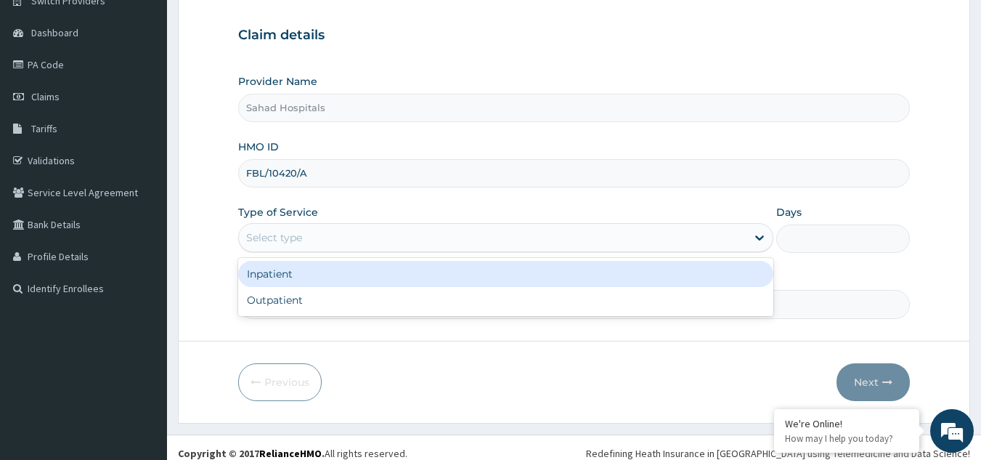
click at [416, 245] on div "Select type" at bounding box center [492, 237] width 507 height 23
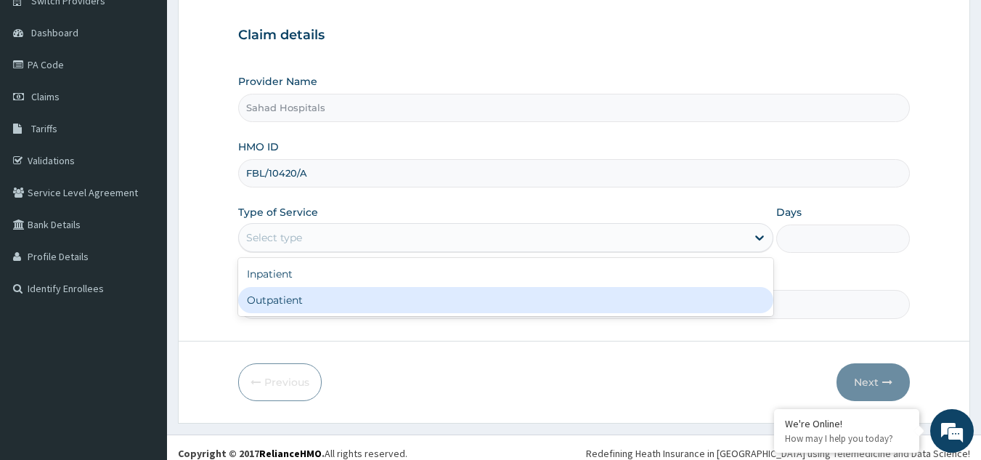
click at [395, 313] on div "Outpatient" at bounding box center [505, 300] width 535 height 26
type input "1"
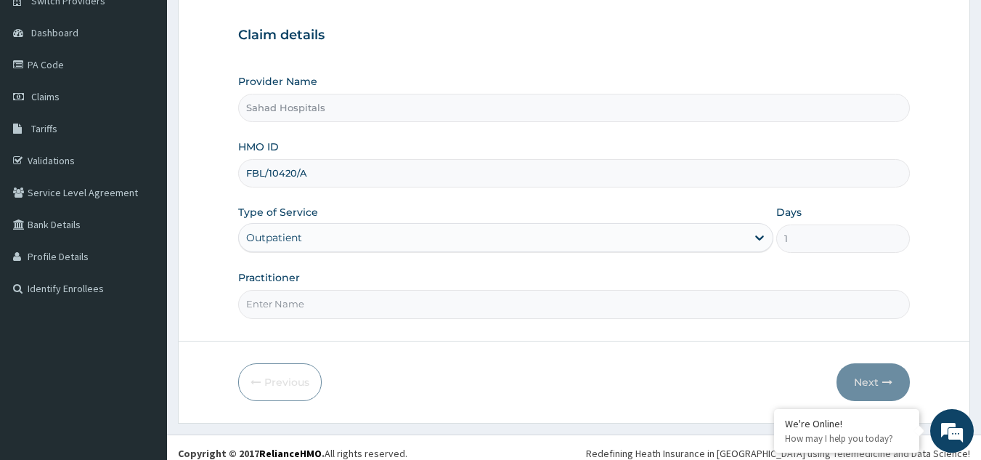
click at [401, 311] on input "Practitioner" at bounding box center [574, 304] width 672 height 28
type input "SPECIALIST"
click at [743, 385] on div "Previous Next" at bounding box center [574, 382] width 672 height 38
click at [879, 379] on button "Next" at bounding box center [872, 382] width 73 height 38
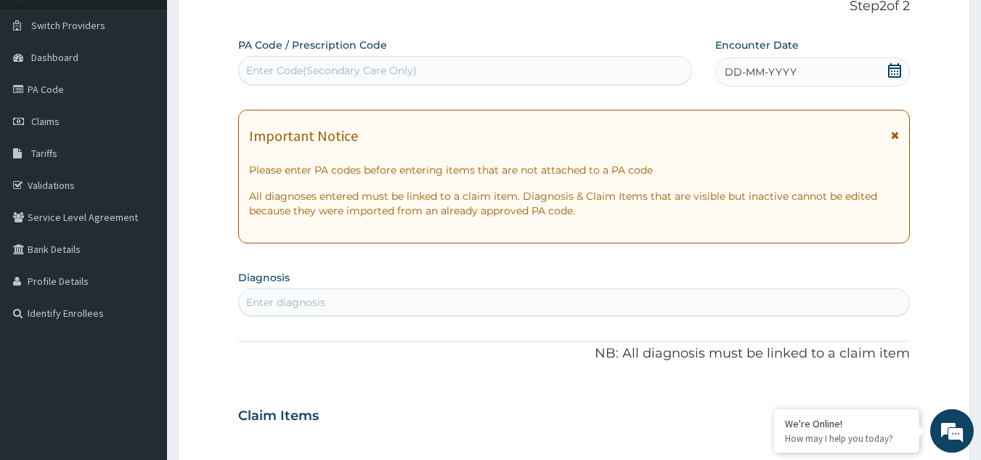
scroll to position [97, 0]
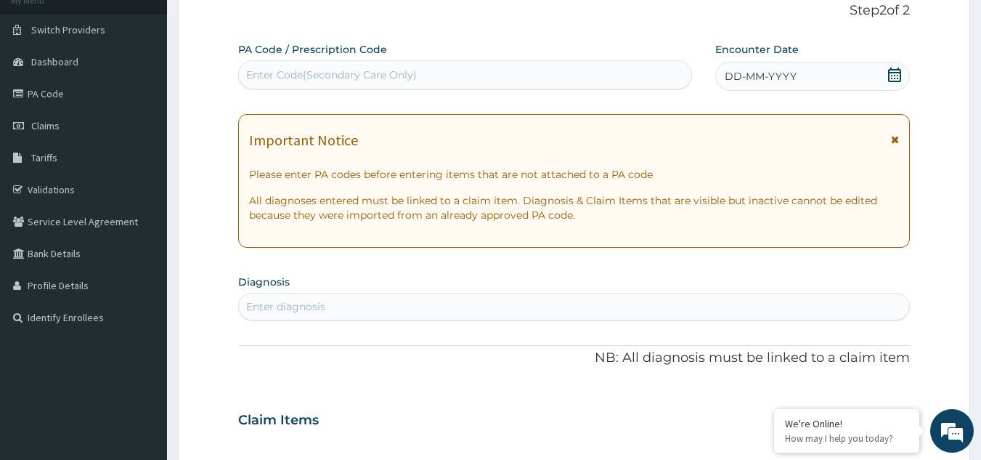
click at [459, 78] on div "Enter Code(Secondary Care Only)" at bounding box center [465, 74] width 453 height 23
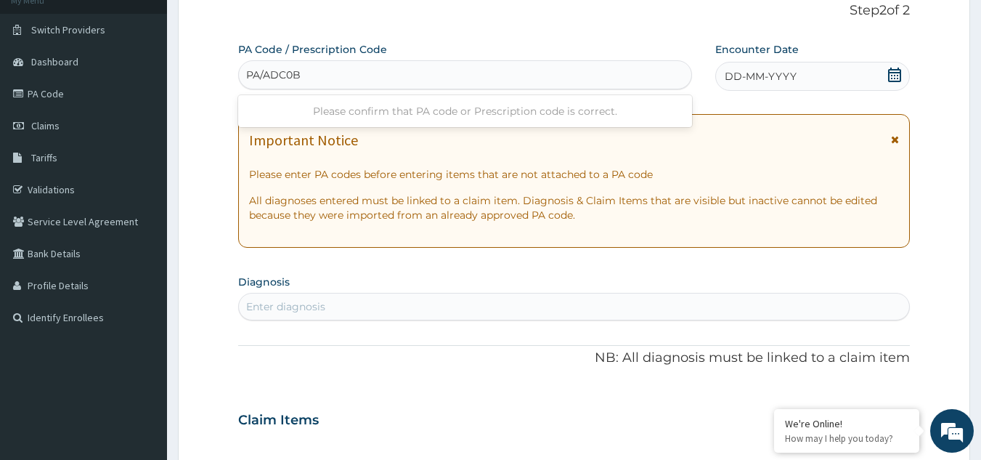
type input "PA/ADC0B2"
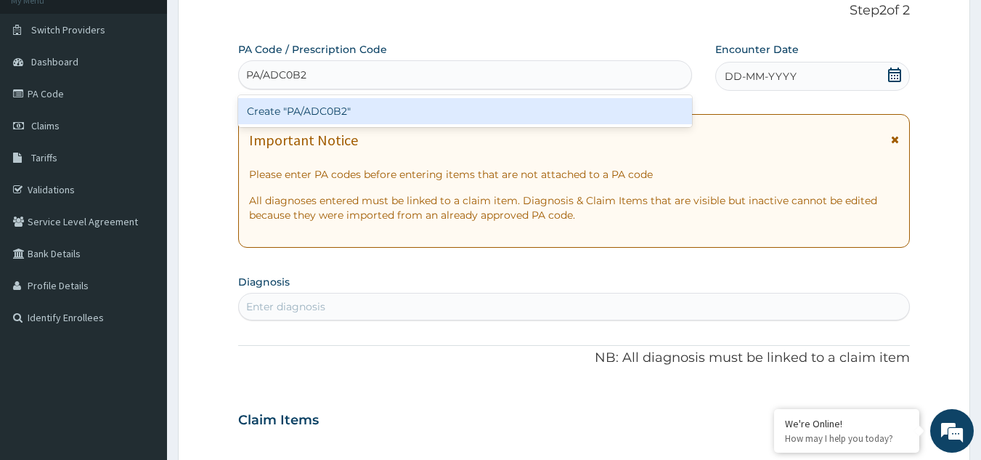
click at [351, 113] on div "Create "PA/ADC0B2"" at bounding box center [465, 111] width 454 height 26
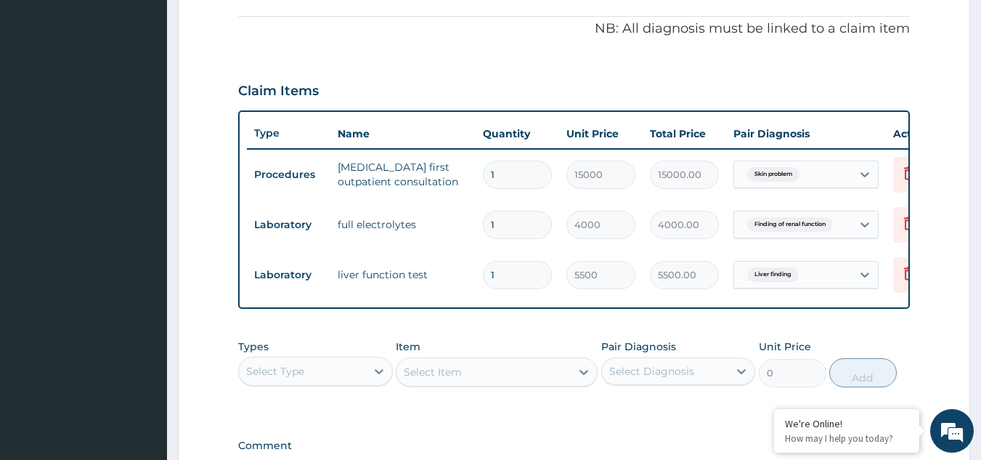
scroll to position [436, 0]
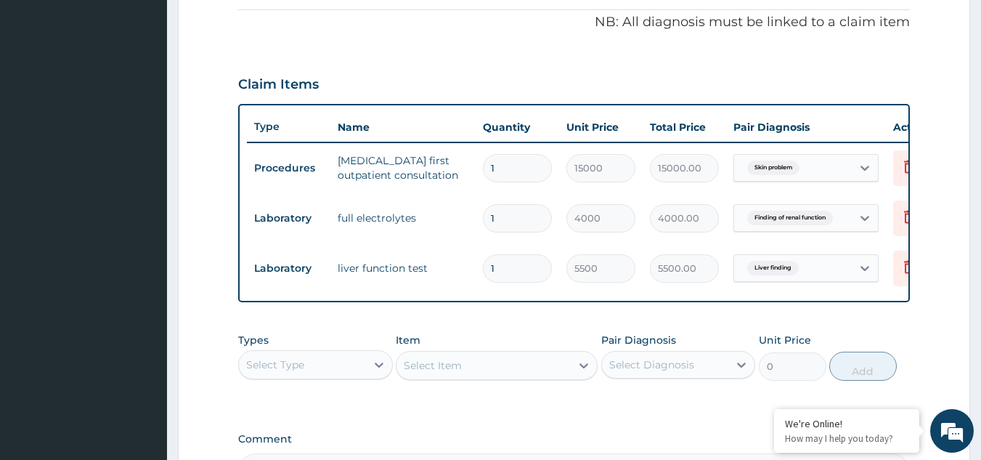
type input "0"
type input "0.00"
type input "1"
type input "5500.00"
type input "1"
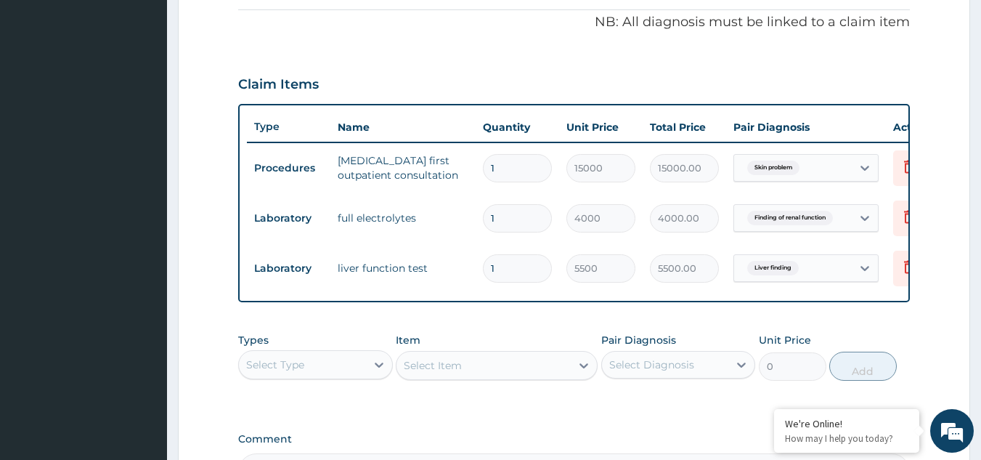
click at [935, 288] on form "Step 2 of 2 PA Code / Prescription Code PA/ADC0B2 Encounter Date [DATE] Importa…" at bounding box center [574, 117] width 792 height 952
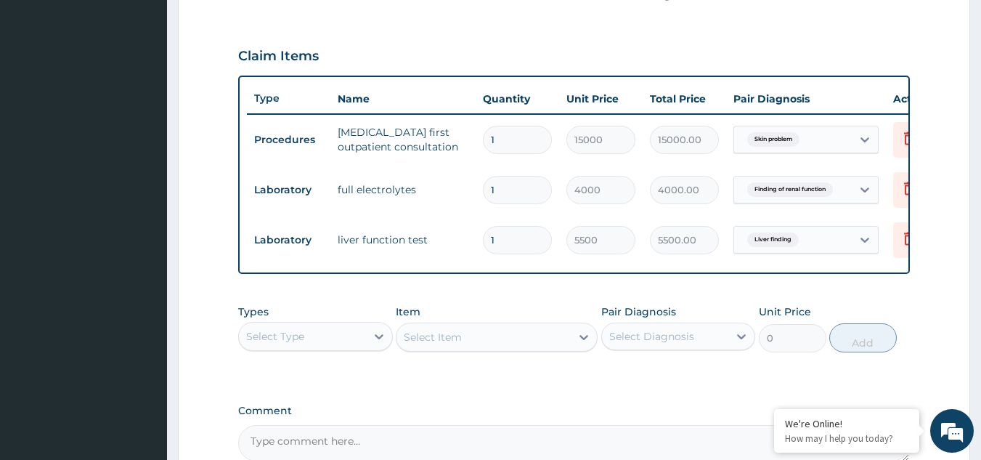
scroll to position [348, 0]
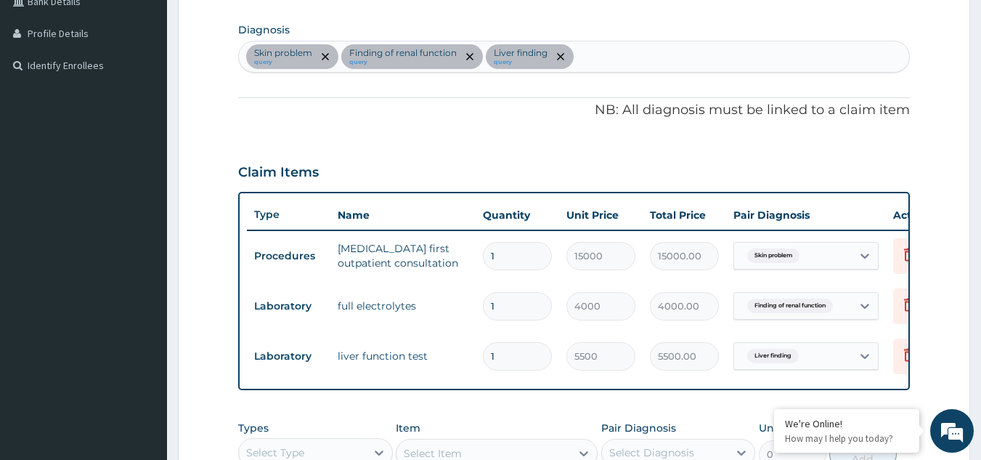
click at [944, 300] on form "Step 2 of 2 PA Code / Prescription Code PA/ADC0B2 Encounter Date [DATE] Importa…" at bounding box center [574, 204] width 792 height 952
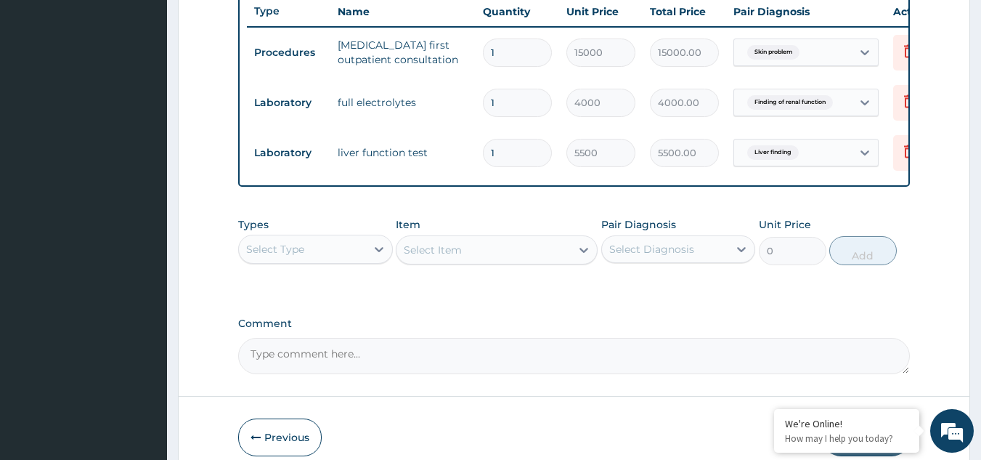
scroll to position [629, 0]
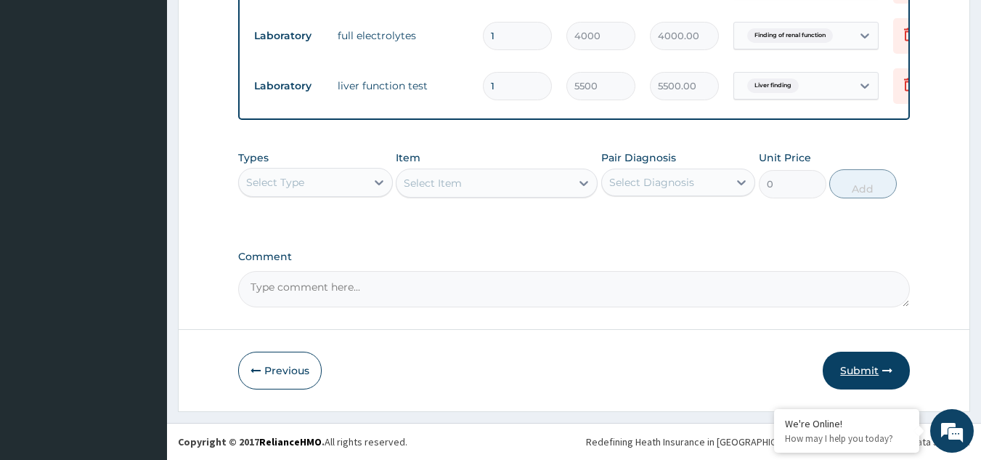
click at [862, 364] on button "Submit" at bounding box center [866, 370] width 87 height 38
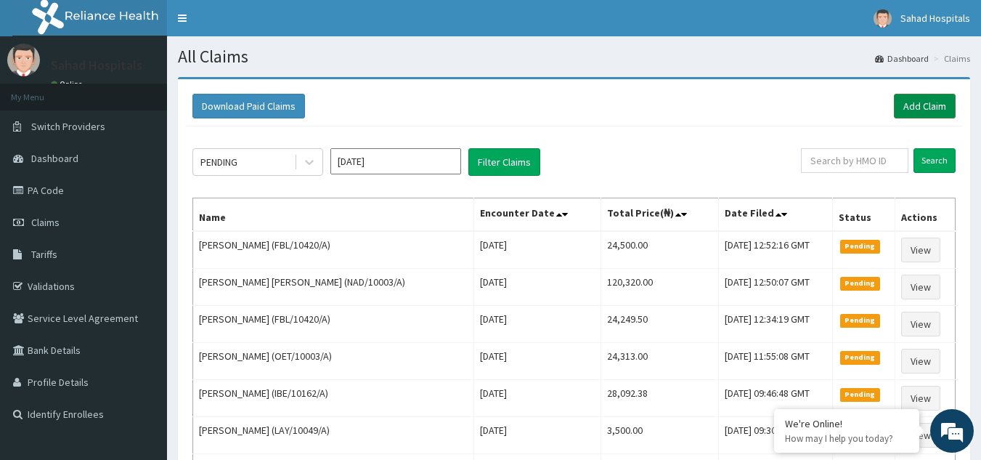
click at [920, 100] on link "Add Claim" at bounding box center [925, 106] width 62 height 25
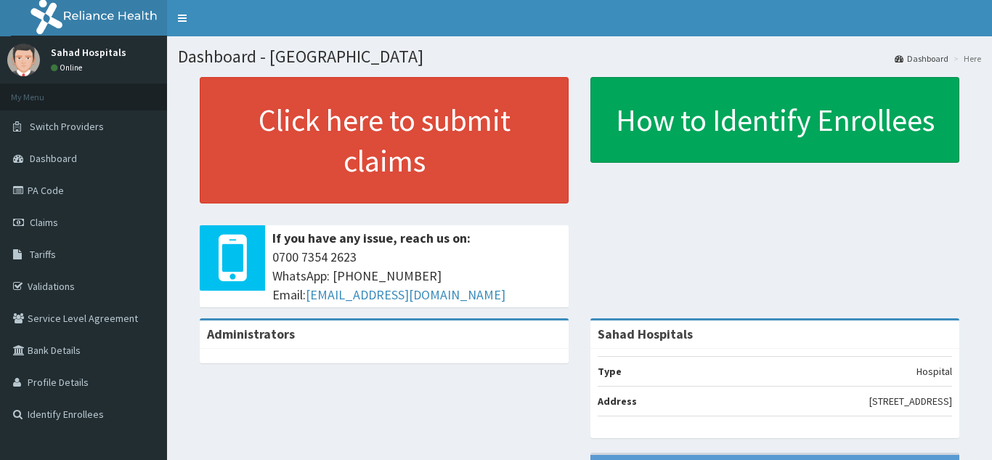
click at [50, 216] on span "Claims" at bounding box center [44, 222] width 28 height 13
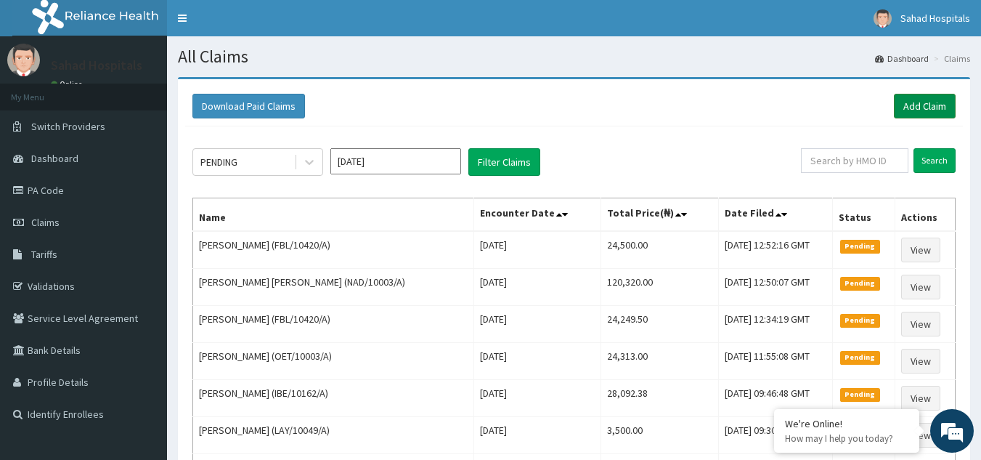
click at [921, 97] on link "Add Claim" at bounding box center [925, 106] width 62 height 25
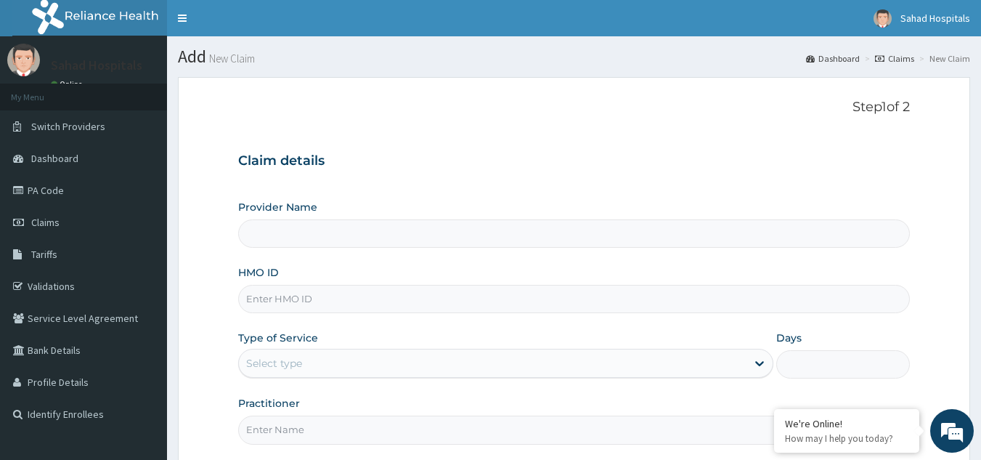
type input "Sahad Hospitals"
click at [361, 302] on input "HMO ID" at bounding box center [574, 299] width 672 height 28
paste input "LAY/10128/A"
type input "LAY/10128/A"
click at [479, 172] on div "Claim details Provider Name Sahad Hospitals HMO ID LAY/10128/A Type of Service …" at bounding box center [574, 291] width 672 height 305
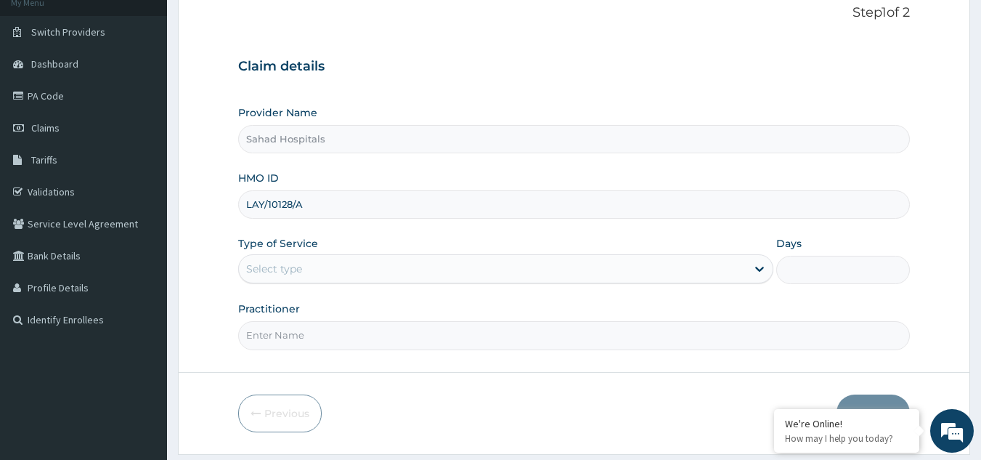
scroll to position [116, 0]
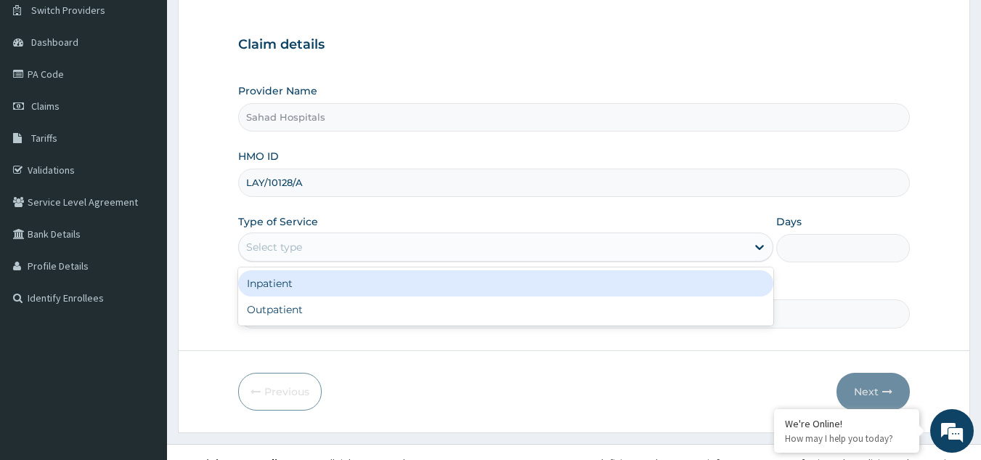
click at [311, 240] on div "Select type" at bounding box center [492, 246] width 507 height 23
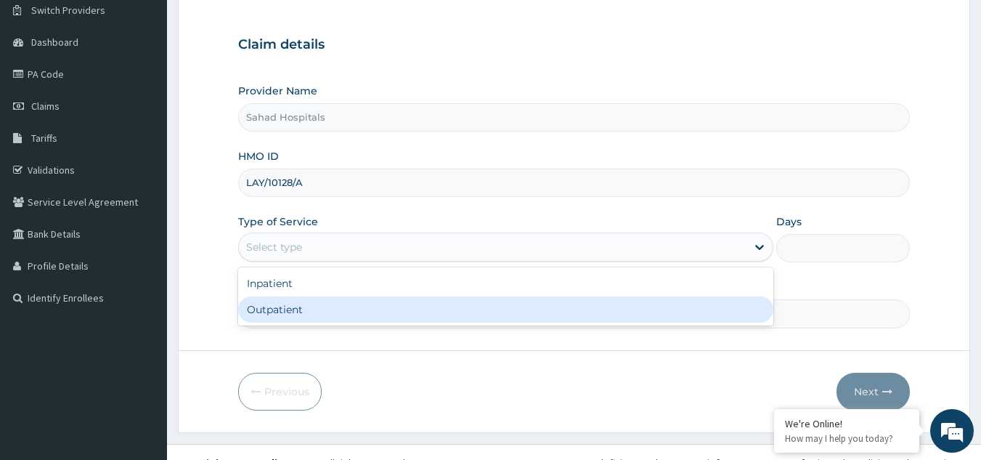
click at [318, 318] on div "Outpatient" at bounding box center [505, 309] width 535 height 26
type input "1"
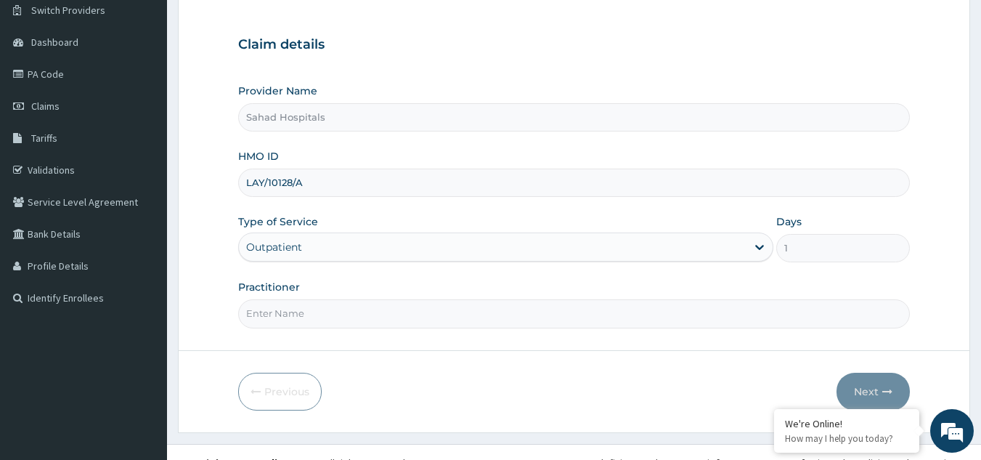
click at [327, 321] on input "Practitioner" at bounding box center [574, 313] width 672 height 28
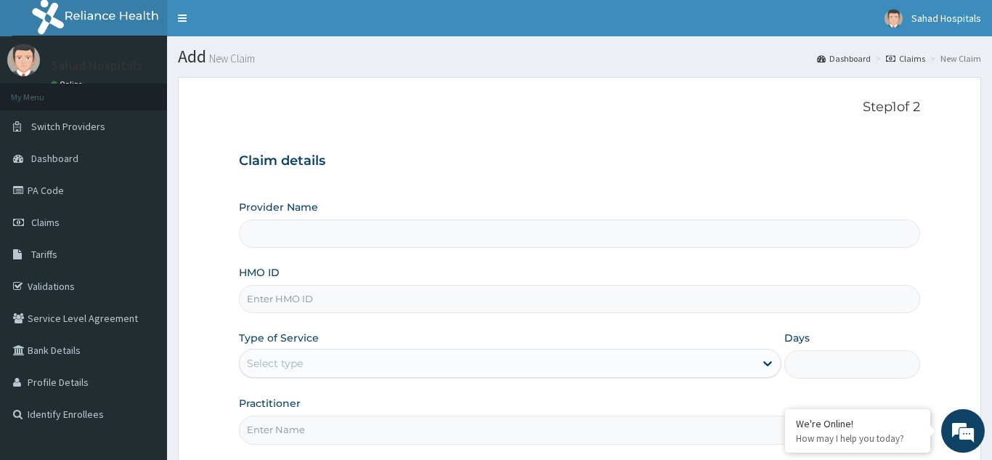
type input "Sahad Hospitals"
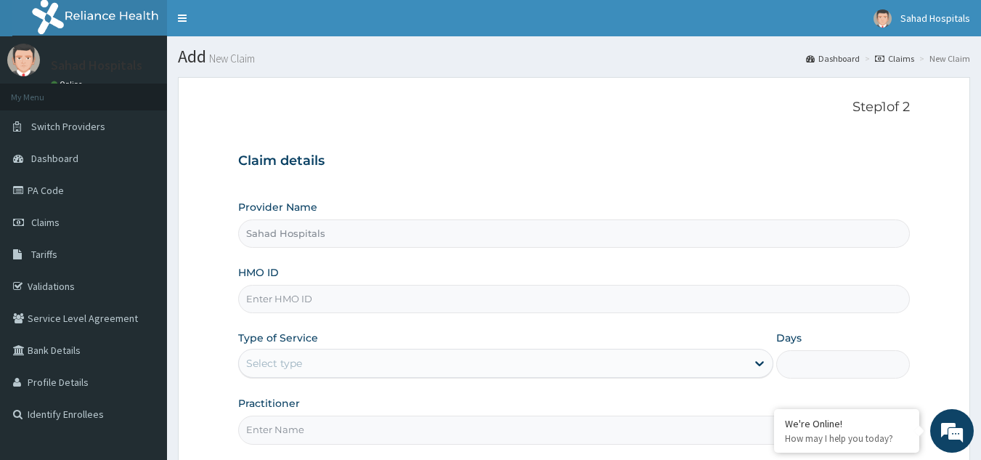
click at [407, 303] on input "HMO ID" at bounding box center [574, 299] width 672 height 28
paste input "LAY/10128/A"
type input "LAY/10128/A"
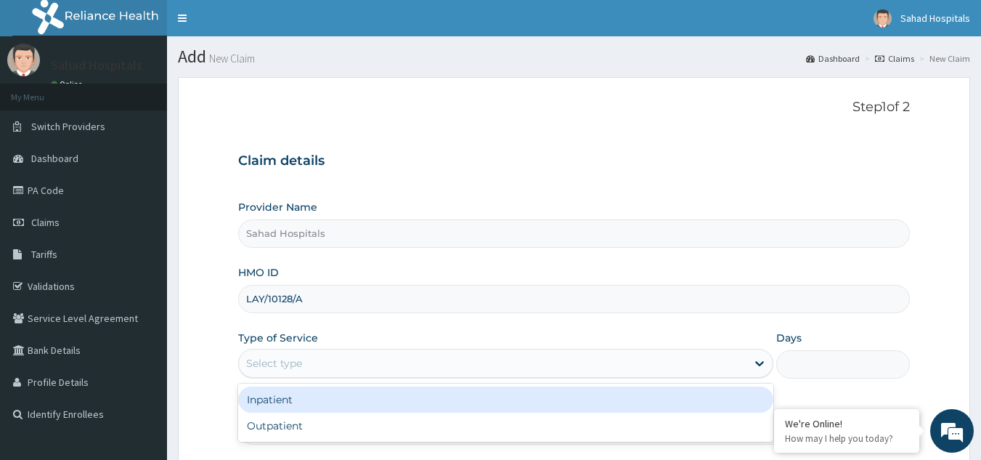
click at [547, 362] on div "Select type" at bounding box center [492, 362] width 507 height 23
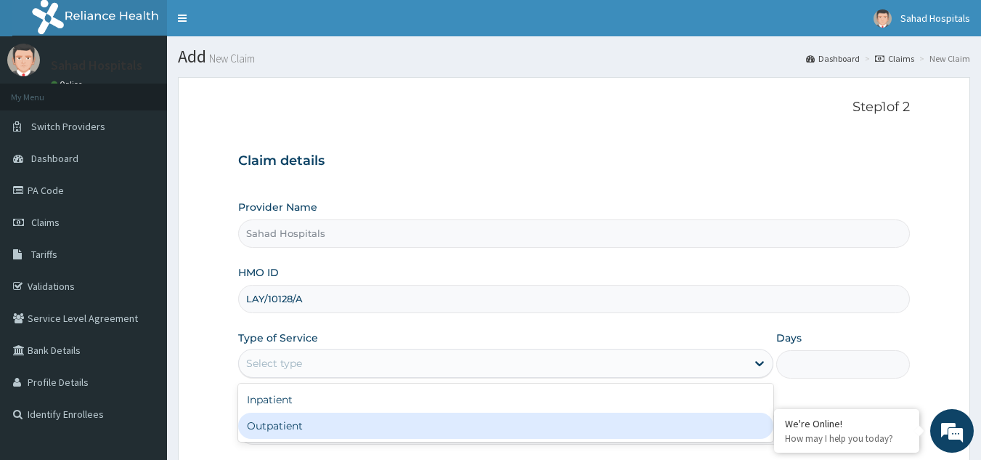
click at [494, 417] on div "Outpatient" at bounding box center [505, 425] width 535 height 26
type input "1"
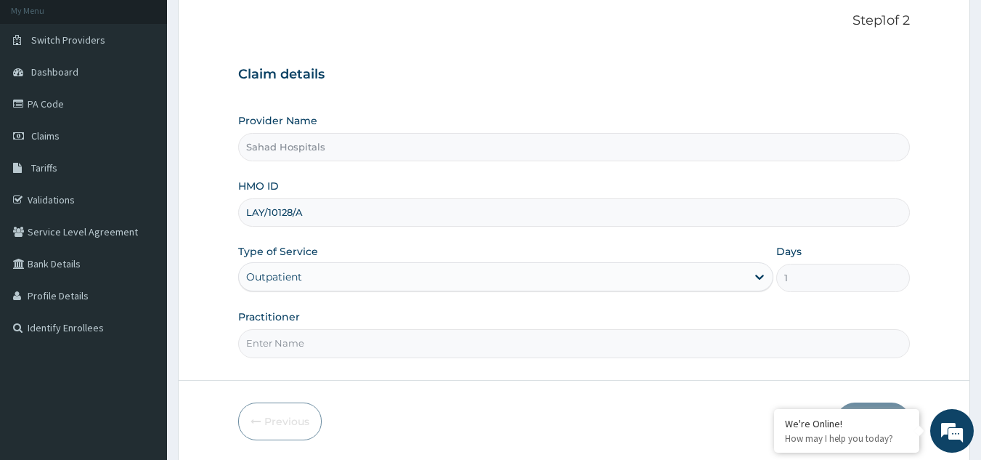
scroll to position [87, 0]
click at [423, 346] on input "Practitioner" at bounding box center [574, 342] width 672 height 28
type input "GP"
click at [934, 258] on form "Step 1 of 2 Claim details Provider Name Sahad Hospitals HMO ID LAY/10128/A Type…" at bounding box center [574, 226] width 792 height 472
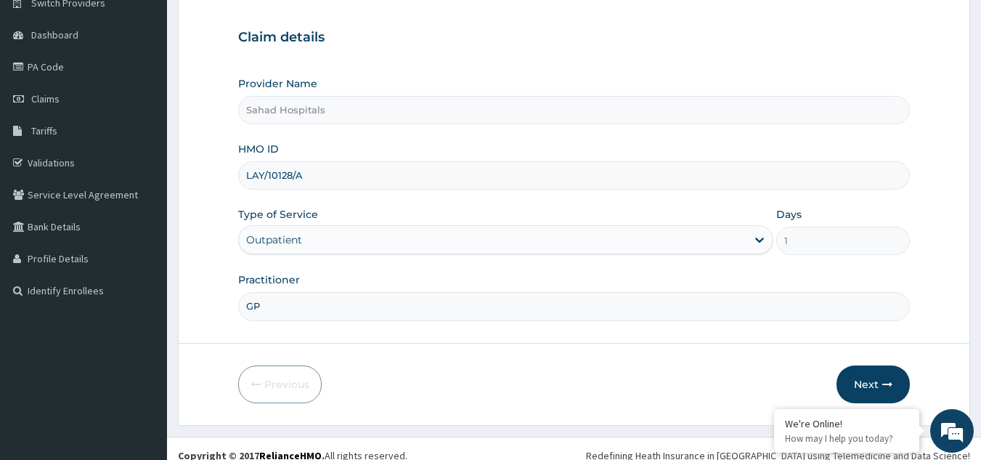
scroll to position [137, 0]
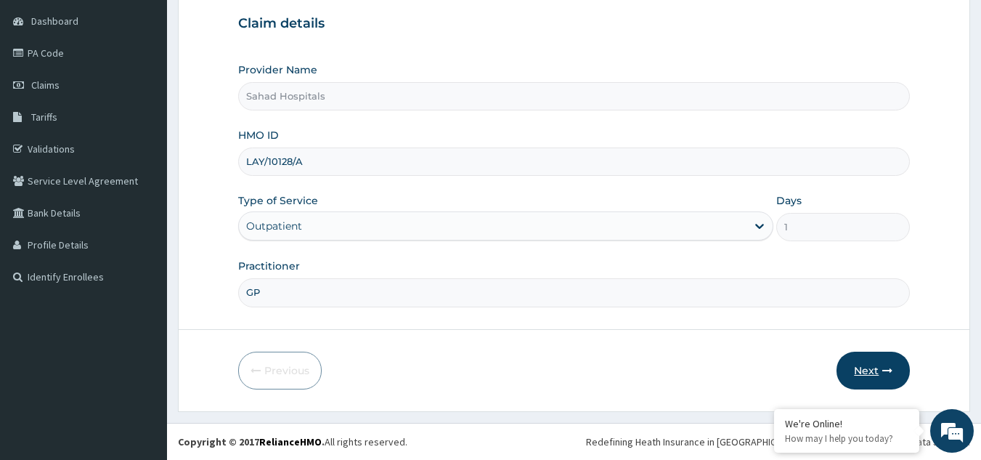
click at [878, 365] on button "Next" at bounding box center [872, 370] width 73 height 38
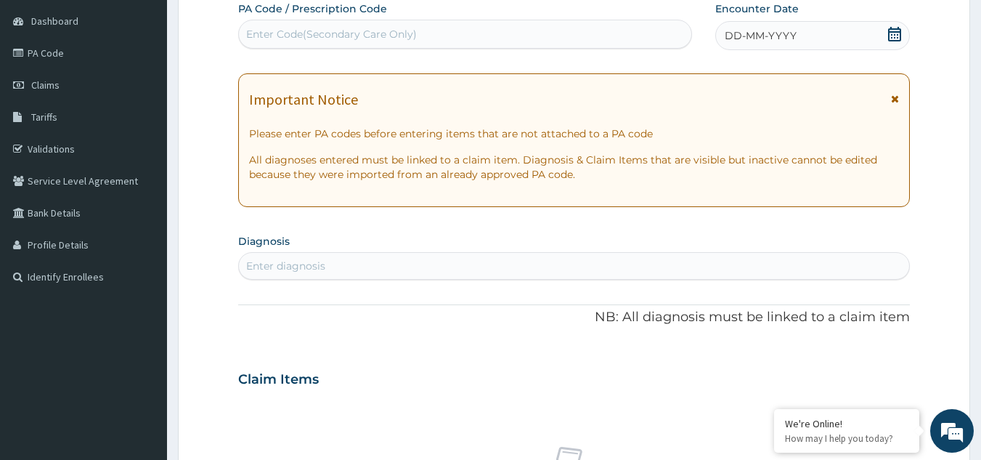
click at [456, 33] on div "Enter Code(Secondary Care Only)" at bounding box center [465, 34] width 453 height 23
type input "PA/E467DB"
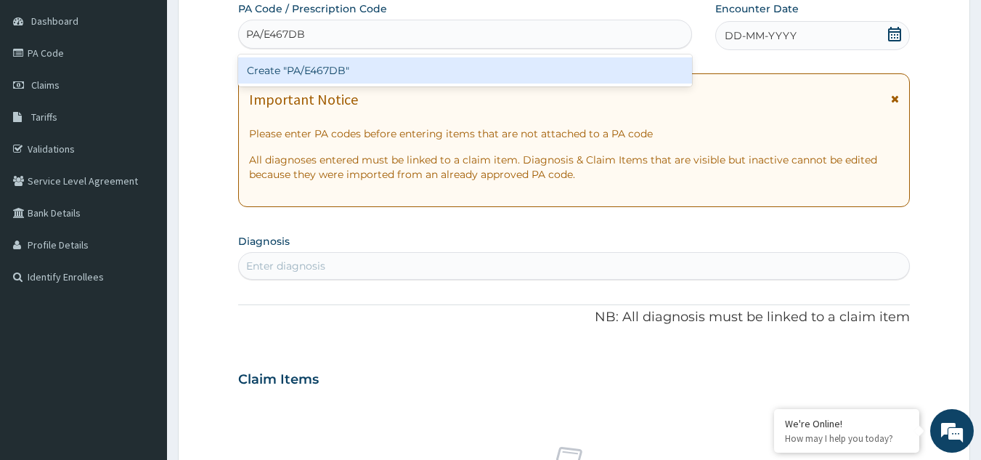
click at [381, 70] on div "Create "PA/E467DB"" at bounding box center [465, 70] width 454 height 26
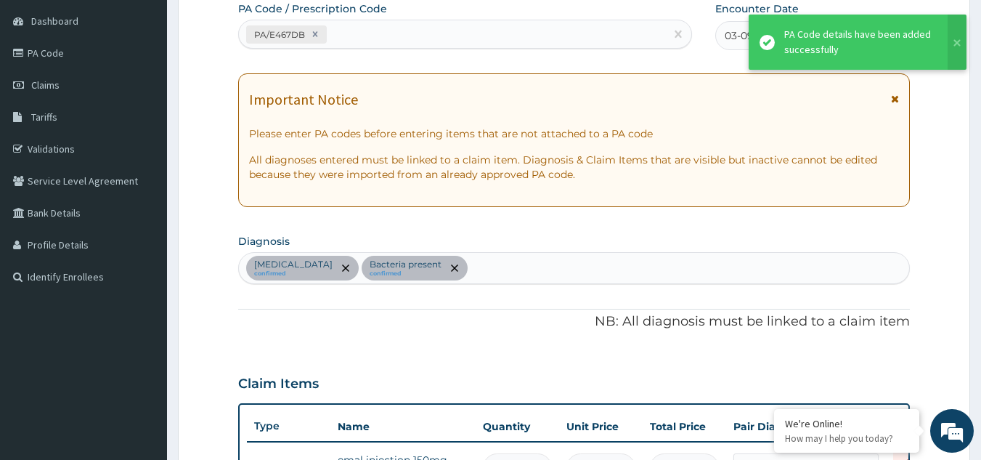
scroll to position [428, 0]
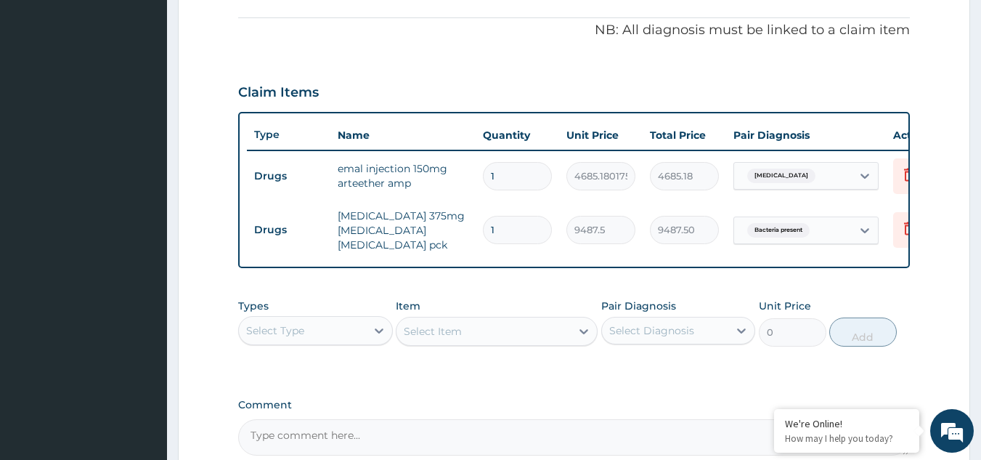
click at [925, 332] on form "Step 2 of 2 PA Code / Prescription Code PA/E467DB Encounter Date 03-09-2025 Imp…" at bounding box center [574, 104] width 792 height 910
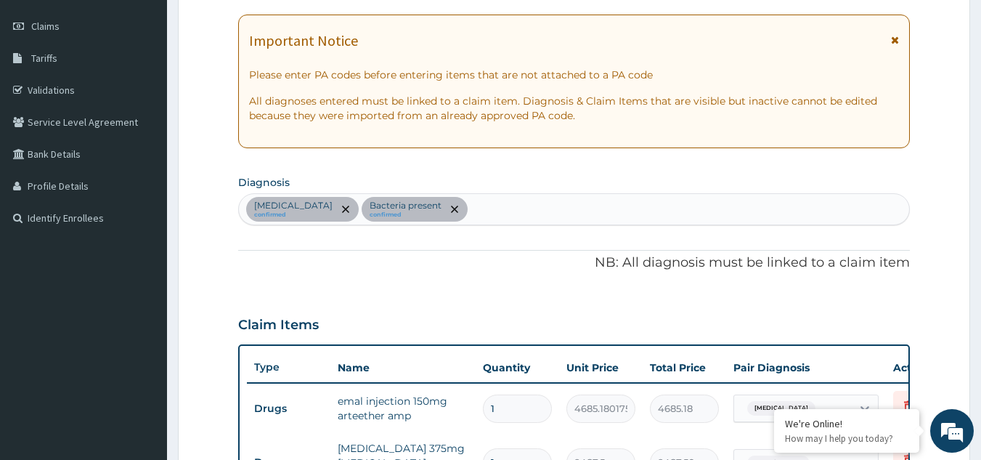
scroll to position [89, 0]
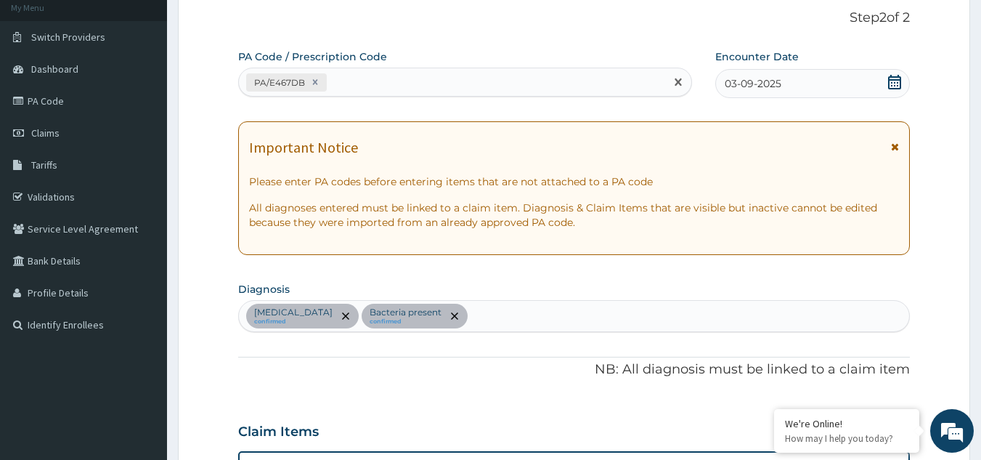
click at [381, 77] on div "PA/E467DB" at bounding box center [452, 82] width 427 height 24
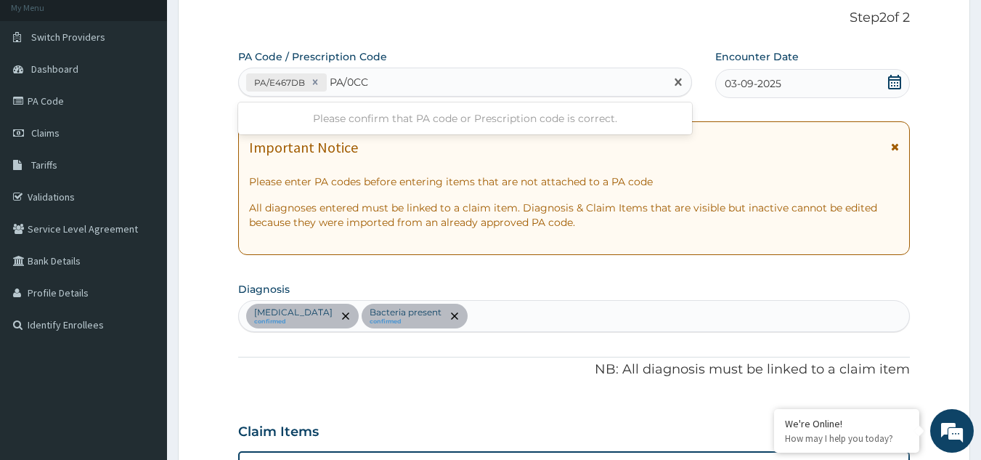
type input "PA/0CC"
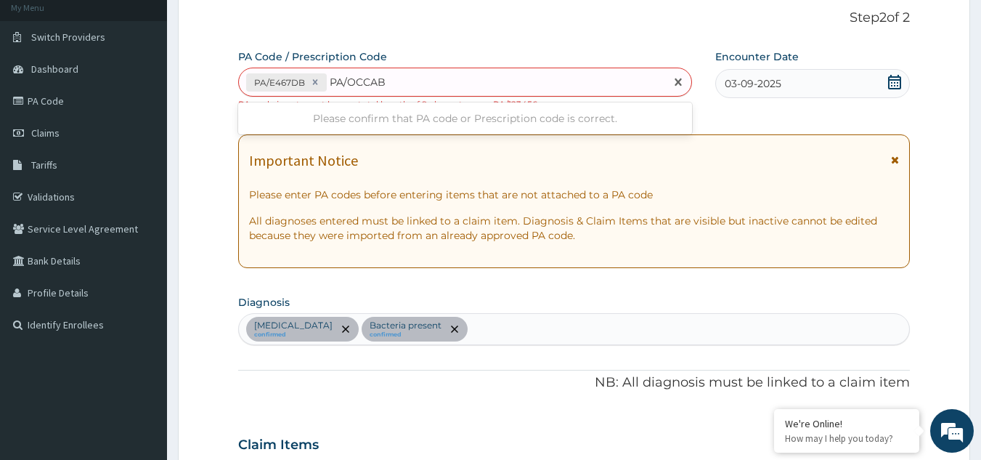
type input "PA/OCCABD"
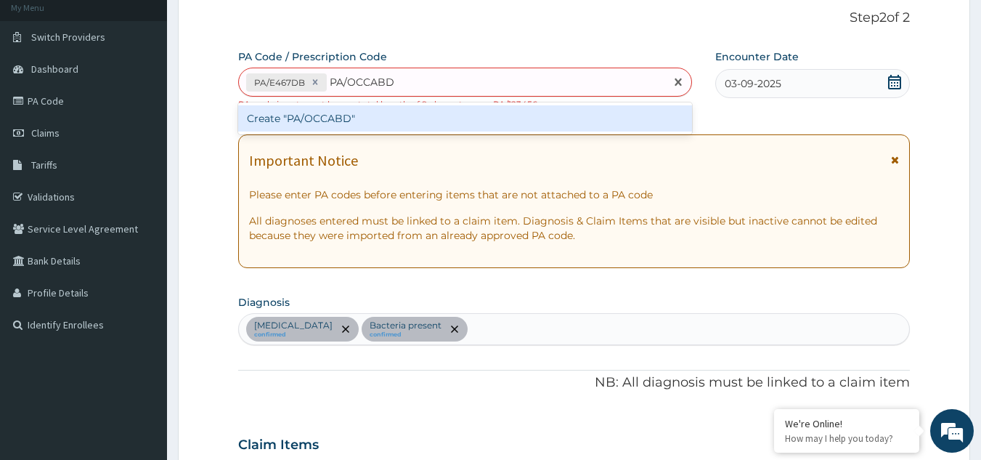
click at [340, 120] on div "Create "PA/OCCABD"" at bounding box center [465, 118] width 454 height 26
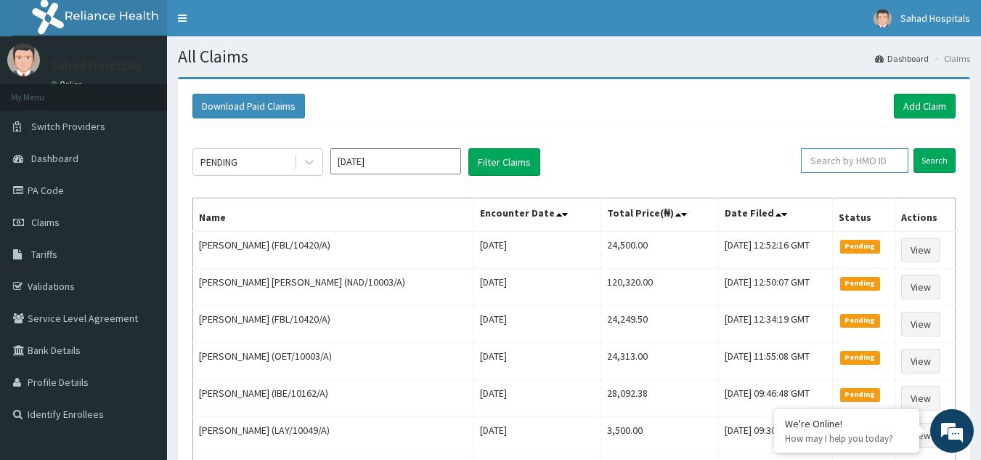
click at [839, 163] on input "text" at bounding box center [854, 160] width 107 height 25
paste input "[PERSON_NAME]"
type input "E"
paste input "LAY/10128/A"
type input "LAY/10128/A"
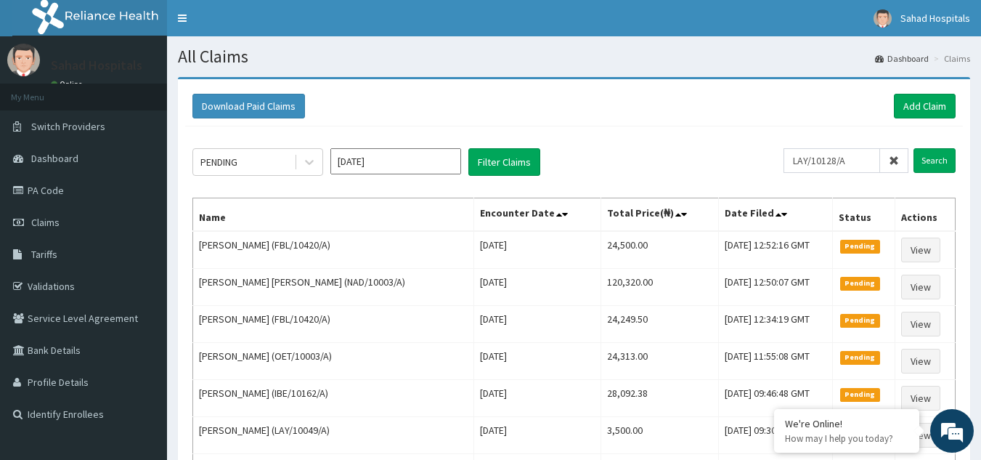
click at [895, 155] on icon at bounding box center [894, 160] width 10 height 10
click at [820, 161] on input "text" at bounding box center [854, 160] width 107 height 25
paste input "LAY/10128/A"
type input "LAY/10128/A"
click at [945, 155] on input "Search" at bounding box center [934, 160] width 42 height 25
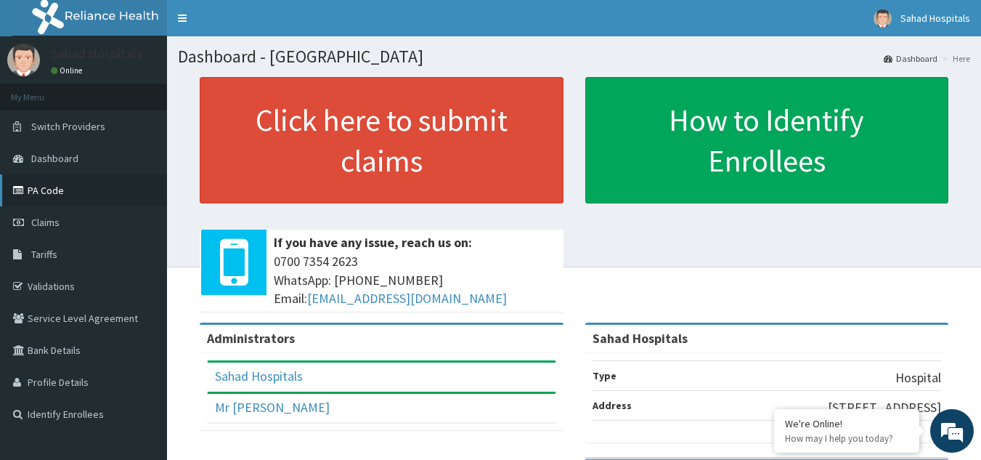
click at [67, 181] on link "PA Code" at bounding box center [83, 190] width 167 height 32
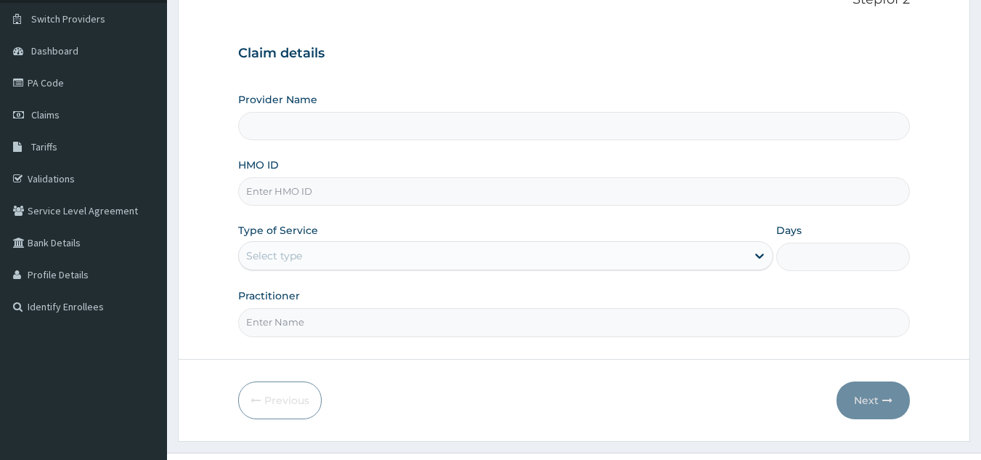
scroll to position [116, 0]
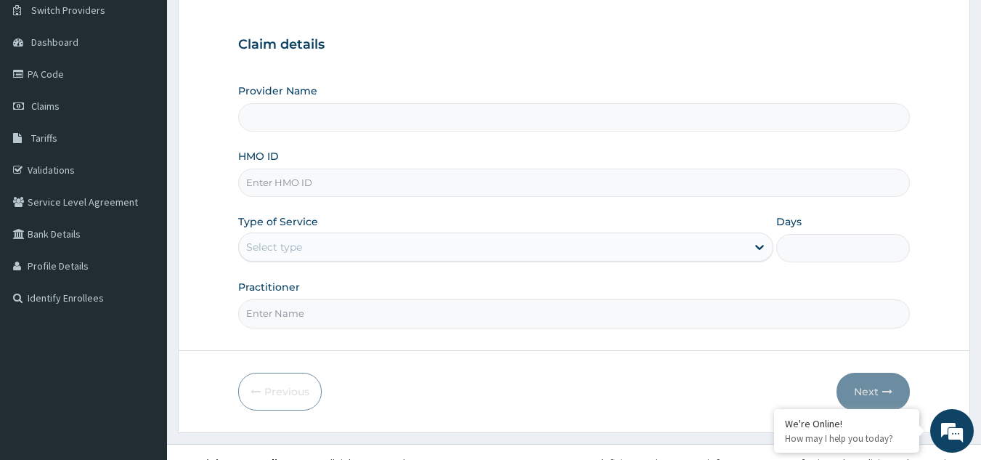
type input "Sahad Hospitals"
click at [350, 184] on input "HMO ID" at bounding box center [574, 182] width 672 height 28
paste input "LAY/10128/A"
type input "LAY/10128/A"
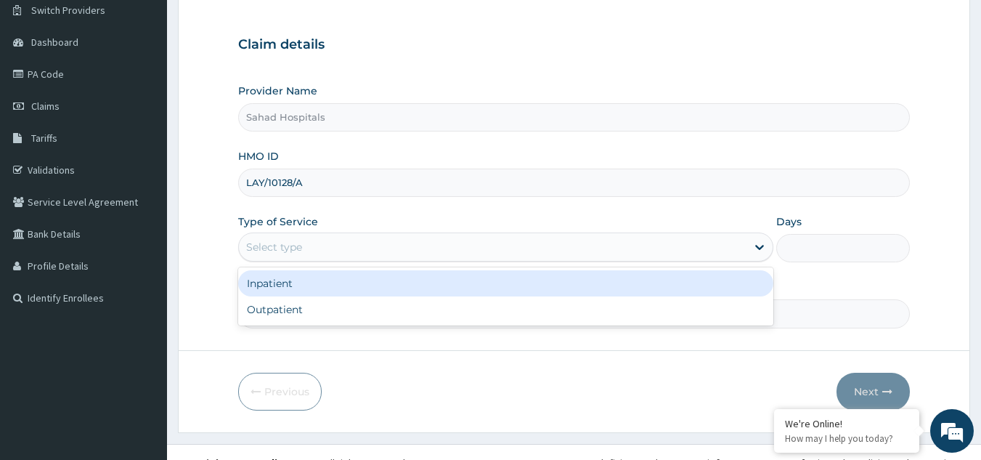
click at [499, 245] on div "Select type" at bounding box center [492, 246] width 507 height 23
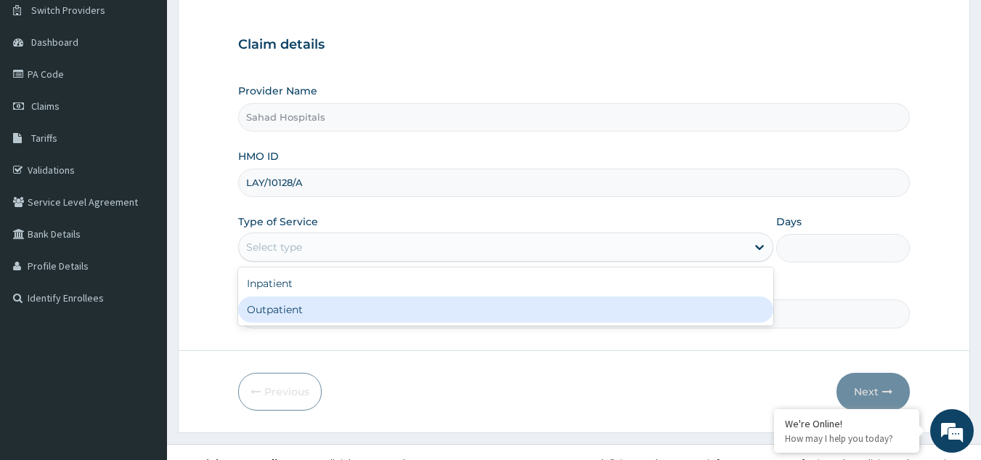
click at [472, 307] on div "Outpatient" at bounding box center [505, 309] width 535 height 26
type input "1"
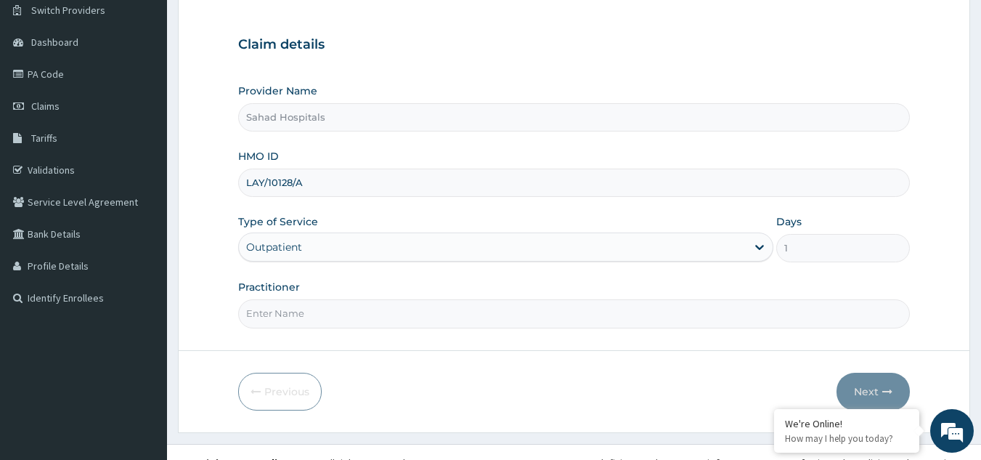
click at [486, 318] on input "Practitioner" at bounding box center [574, 313] width 672 height 28
type input "GP"
click at [853, 382] on button "Next" at bounding box center [872, 391] width 73 height 38
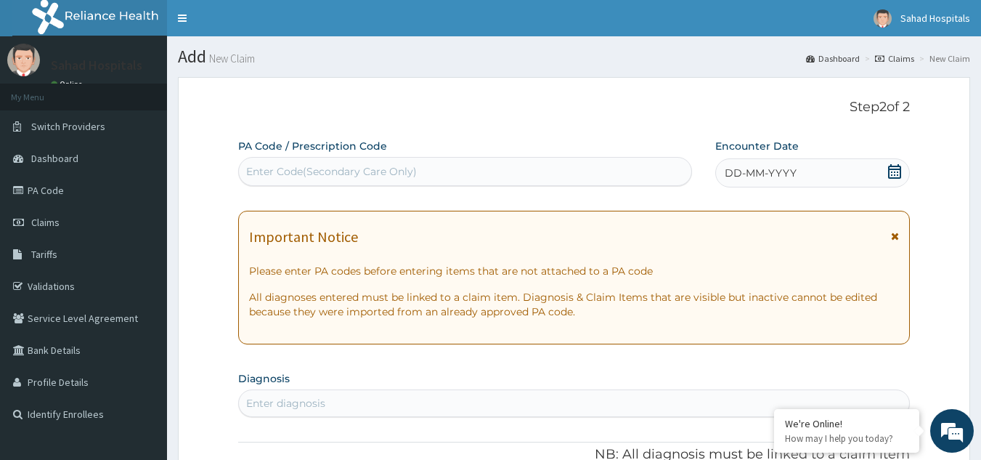
click at [441, 172] on div "Enter Code(Secondary Care Only)" at bounding box center [465, 171] width 453 height 23
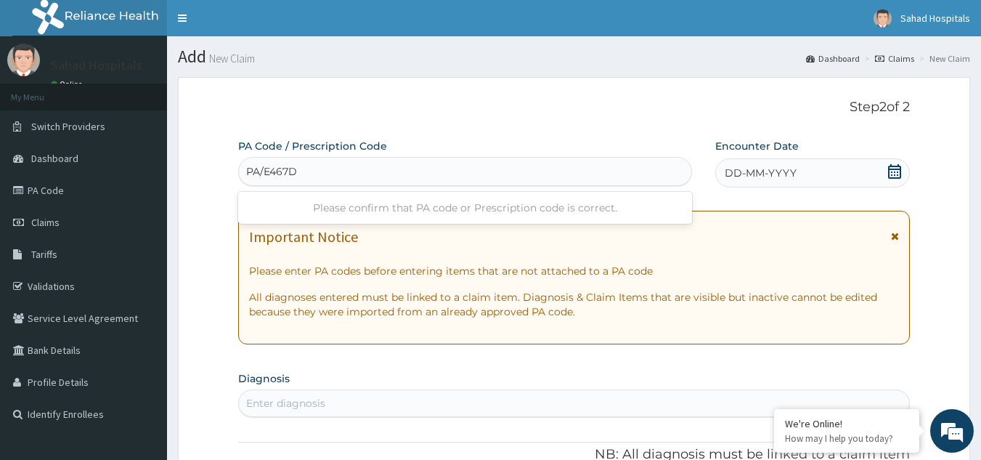
type input "PA/E467DB"
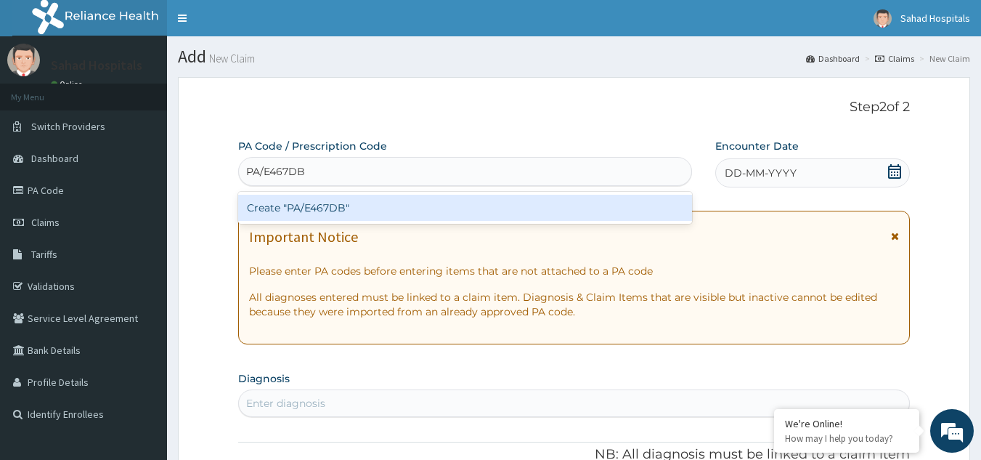
click at [389, 211] on div "Create "PA/E467DB"" at bounding box center [465, 208] width 454 height 26
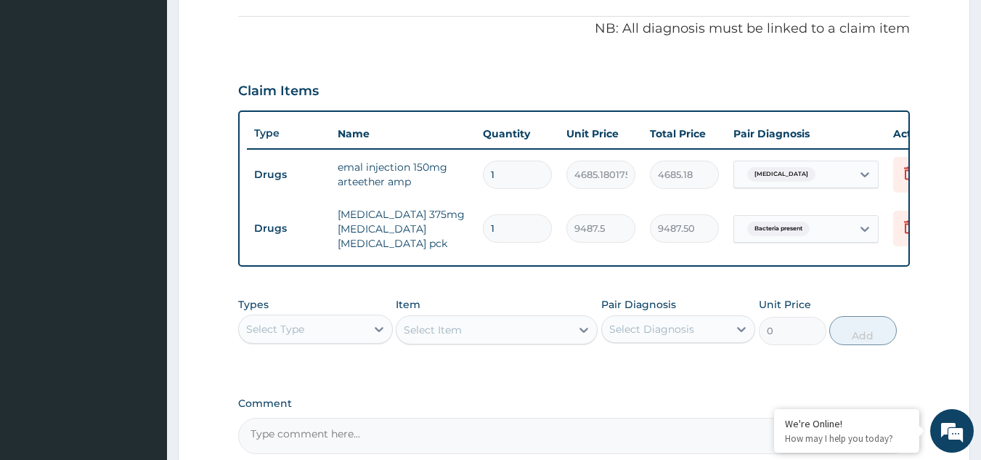
scroll to position [457, 0]
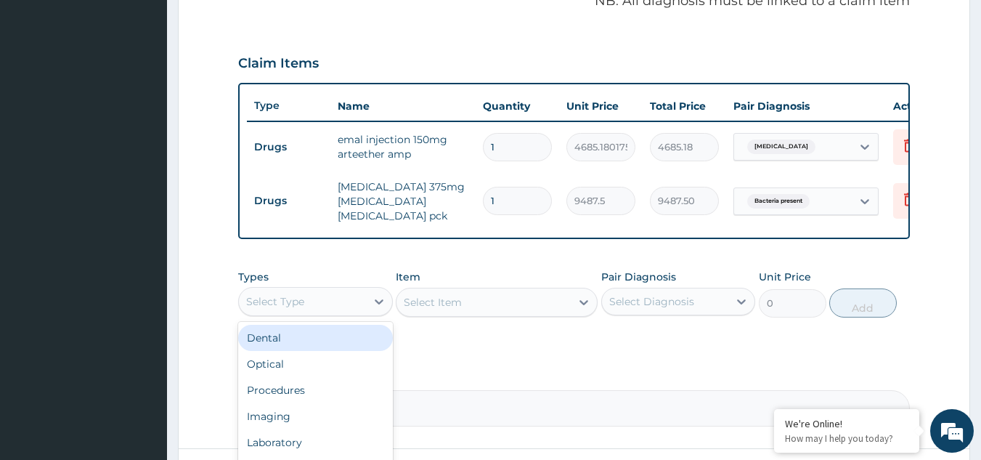
click at [343, 305] on div "Select Type" at bounding box center [302, 301] width 127 height 23
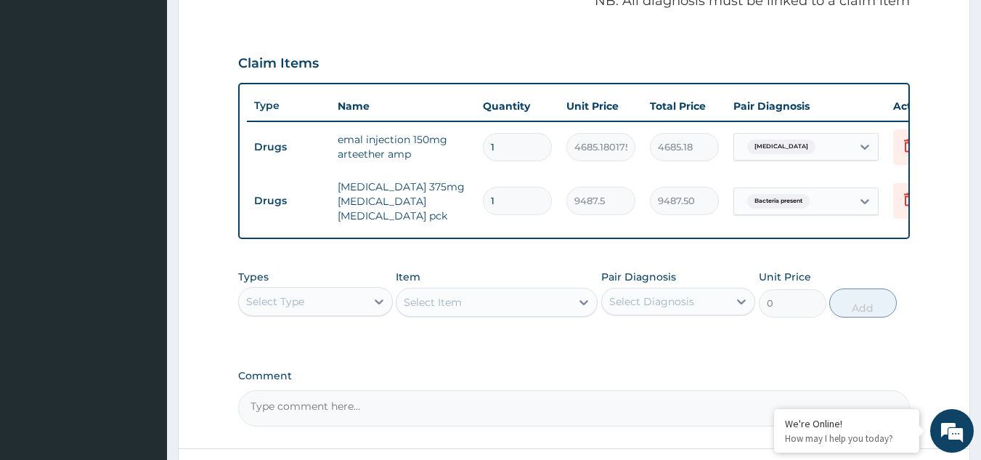
click at [572, 346] on div "Types Select Type Item Select Item Pair Diagnosis Select Diagnosis Unit Price 0…" at bounding box center [574, 304] width 672 height 84
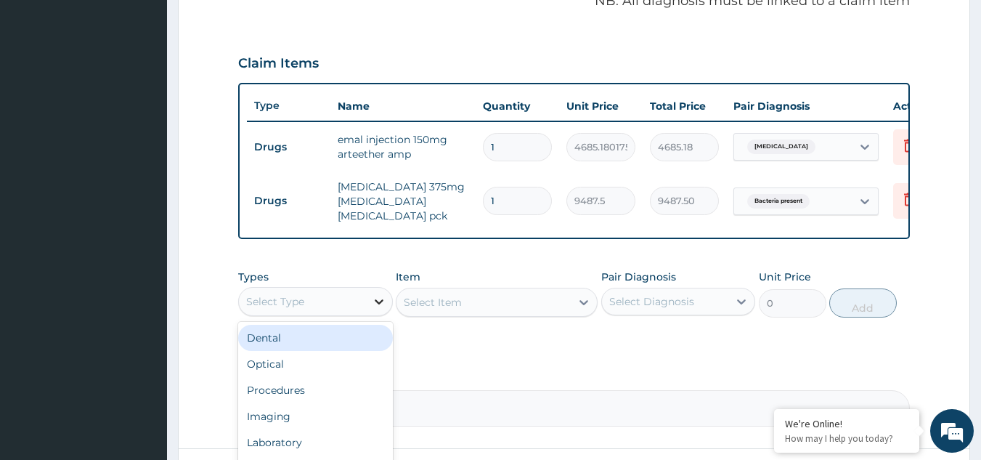
click at [379, 308] on icon at bounding box center [379, 301] width 15 height 15
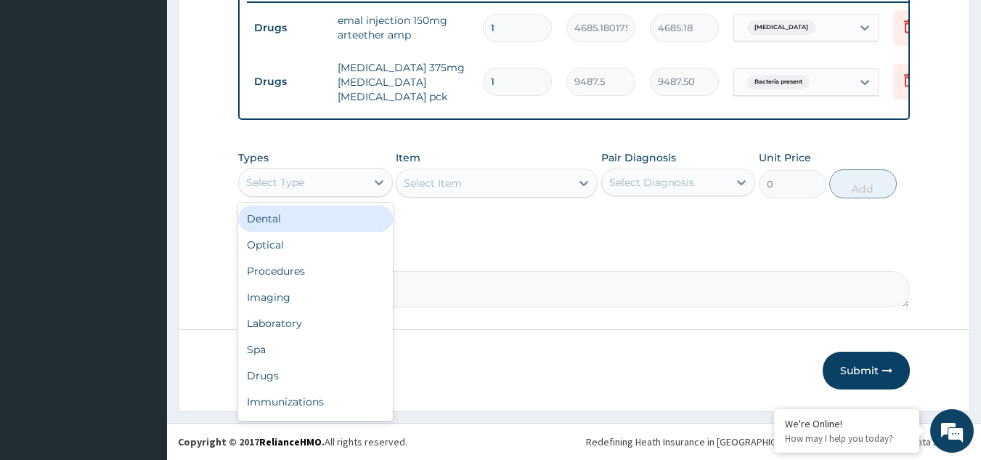
scroll to position [587, 0]
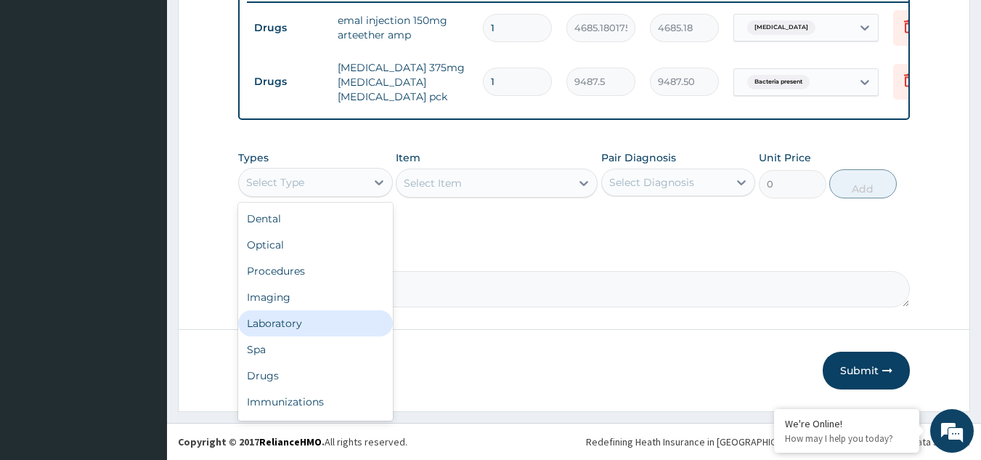
click at [338, 322] on div "Laboratory" at bounding box center [315, 323] width 155 height 26
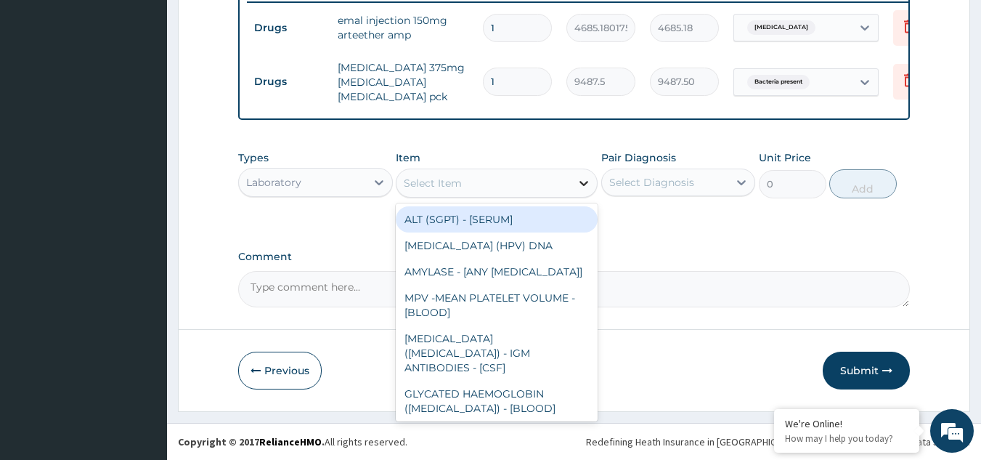
click at [577, 184] on icon at bounding box center [583, 183] width 15 height 15
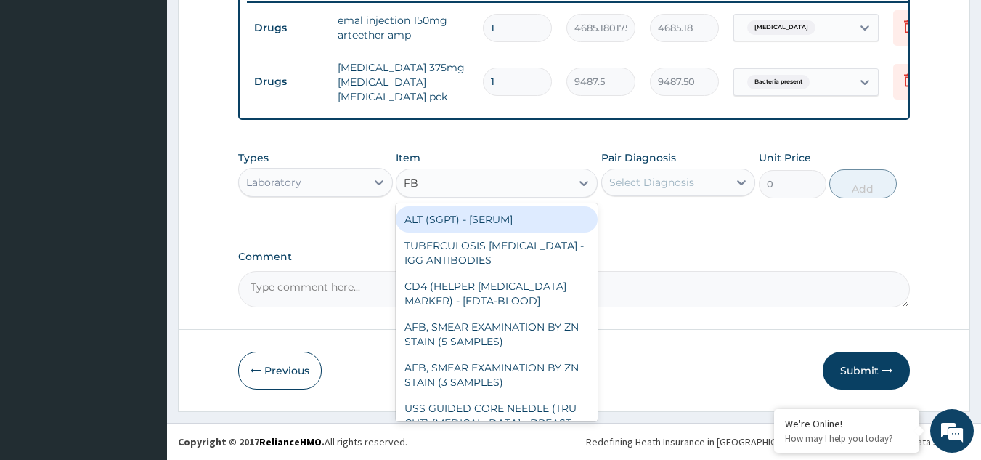
type input "FBC"
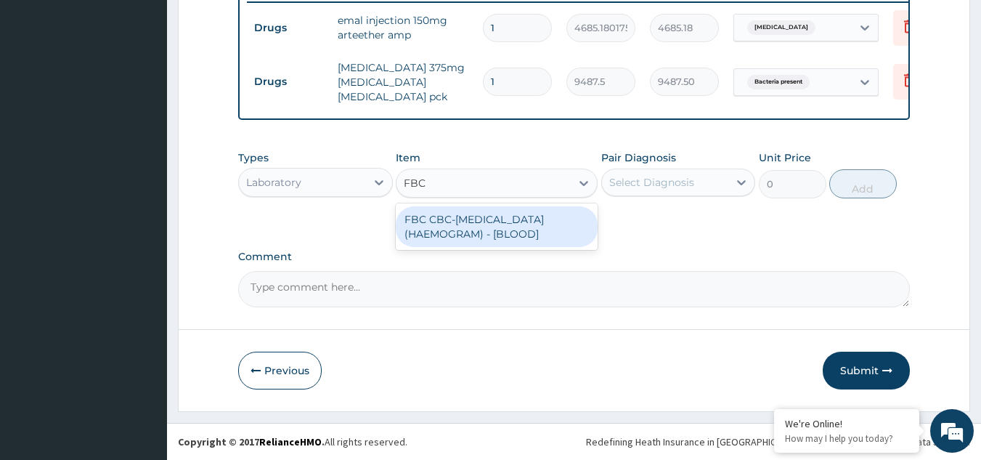
click at [534, 229] on div "FBC CBC-[MEDICAL_DATA] (HAEMOGRAM) - [BLOOD]" at bounding box center [497, 226] width 202 height 41
type input "3000"
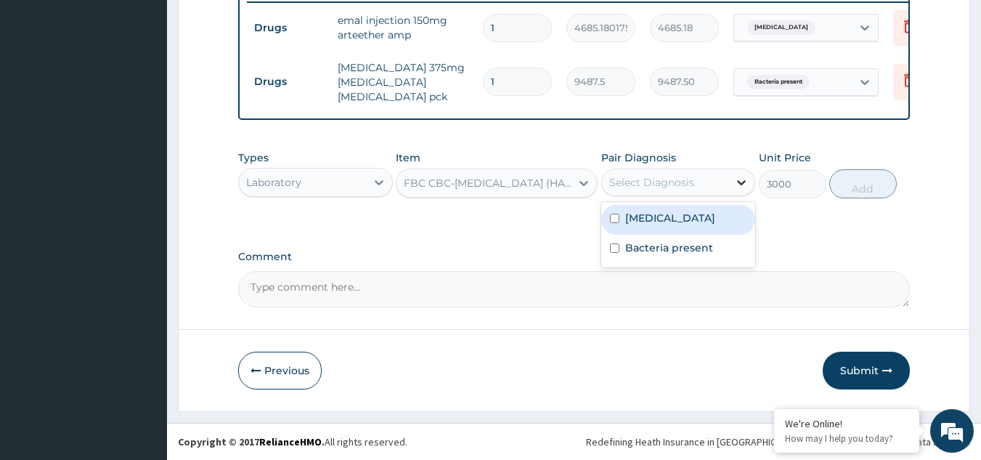
click at [744, 183] on icon at bounding box center [741, 182] width 15 height 15
click at [811, 223] on div "Types Laboratory Item FBC CBC-COMPLETE BLOOD COUNT (HAEMOGRAM) - [BLOOD] Pair D…" at bounding box center [574, 185] width 672 height 84
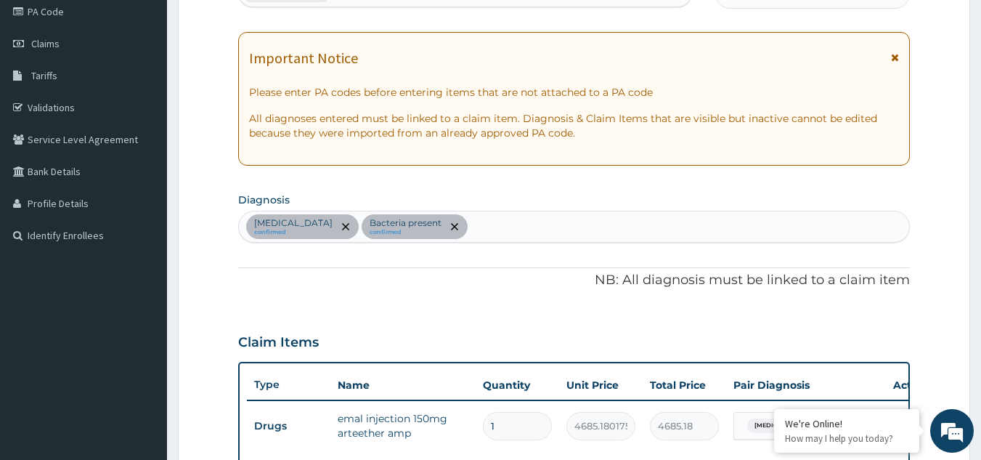
scroll to position [161, 0]
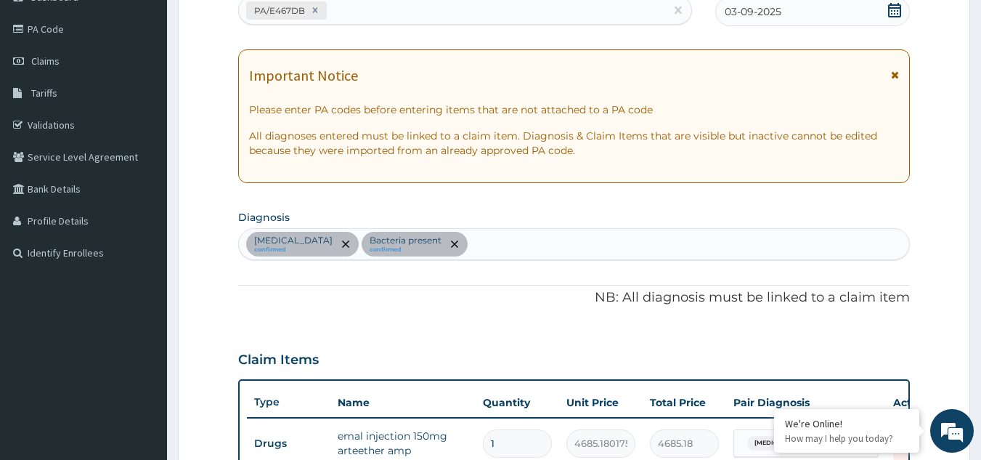
click at [456, 240] on div "Malaria confirmed Bacteria present confirmed" at bounding box center [574, 244] width 671 height 30
type input "[MEDICAL_DATA]"
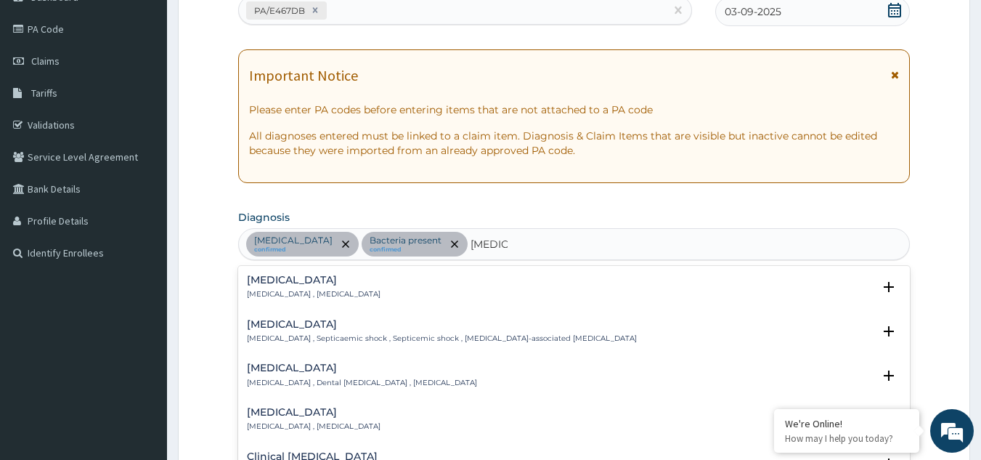
click at [317, 294] on p "[MEDICAL_DATA] , [MEDICAL_DATA]" at bounding box center [314, 294] width 134 height 10
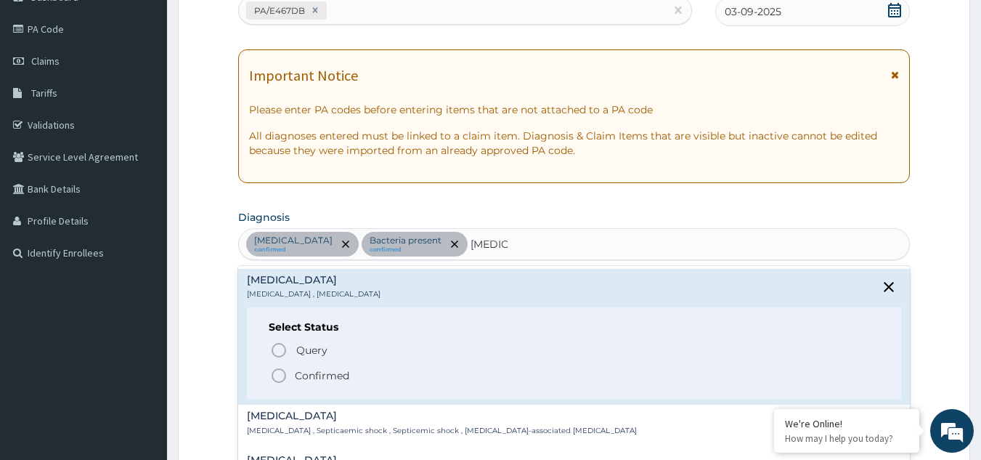
click at [283, 373] on icon "status option filled" at bounding box center [278, 375] width 17 height 17
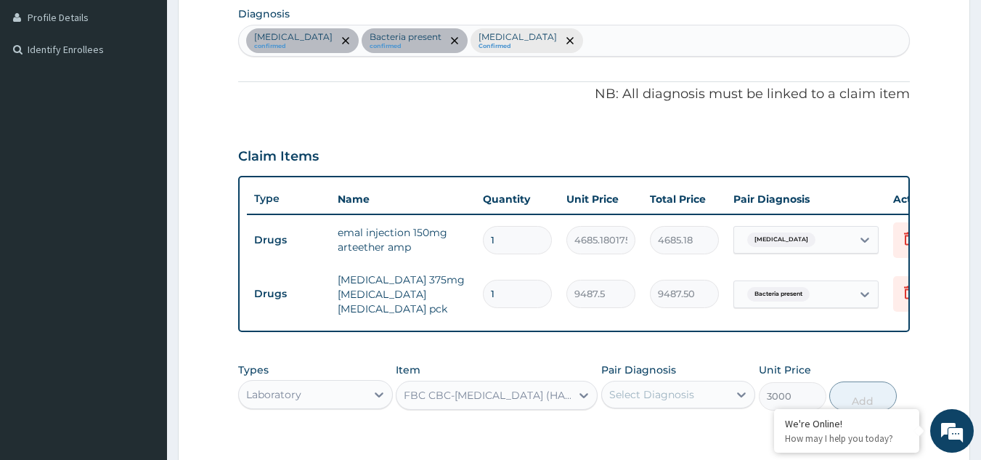
scroll to position [452, 0]
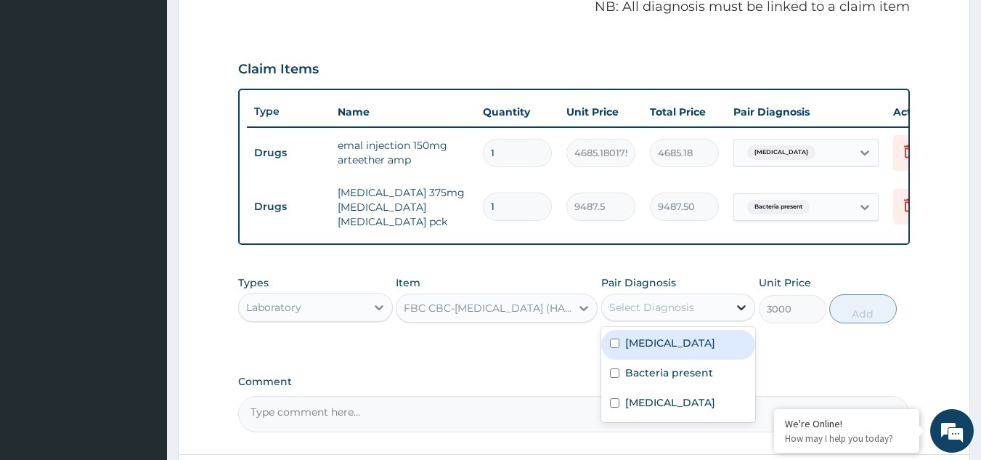
click at [742, 314] on icon at bounding box center [741, 307] width 15 height 15
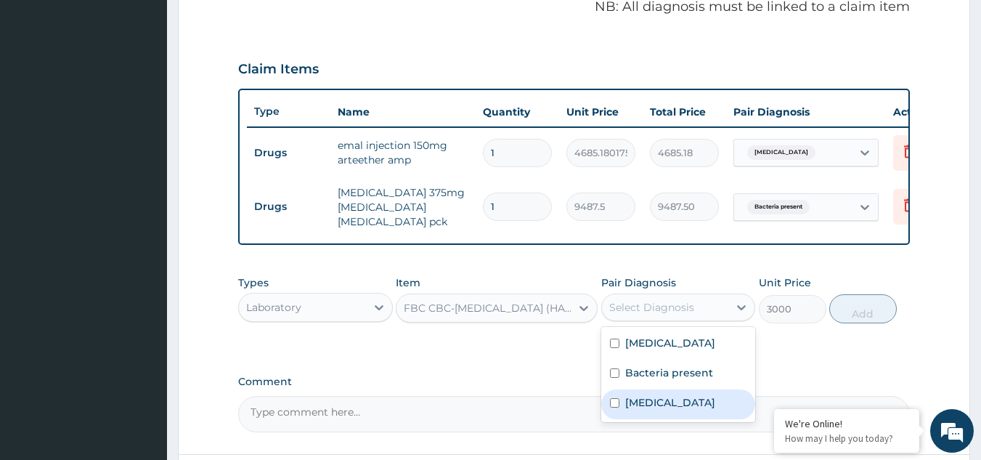
click at [619, 407] on input "checkbox" at bounding box center [614, 402] width 9 height 9
checkbox input "true"
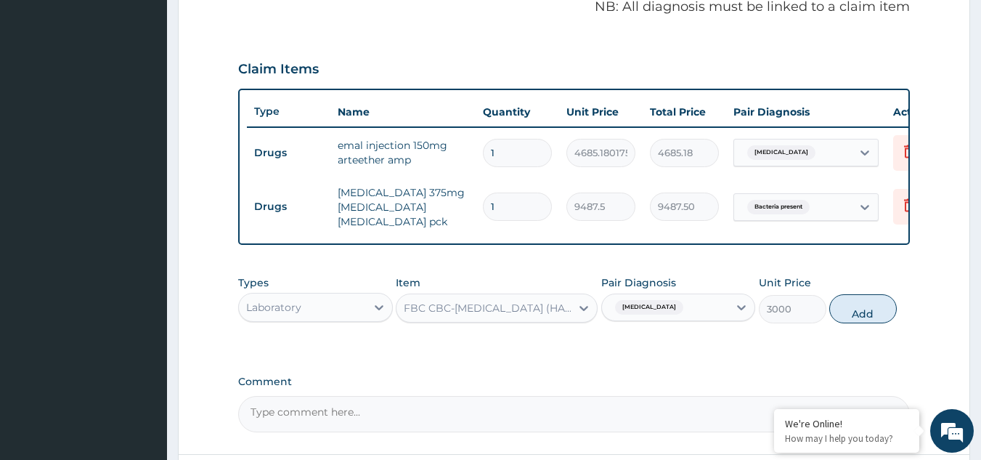
click at [852, 352] on div "Types Laboratory Item FBC CBC-COMPLETE BLOOD COUNT (HAEMOGRAM) - [BLOOD] Pair D…" at bounding box center [574, 310] width 672 height 84
click at [863, 317] on button "Add" at bounding box center [863, 308] width 68 height 29
type input "0"
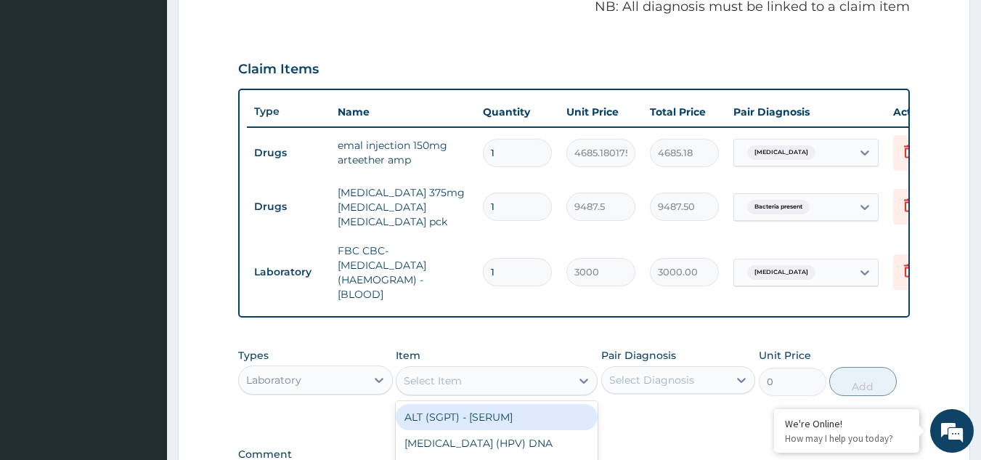
click at [494, 388] on div "Select Item" at bounding box center [483, 380] width 174 height 23
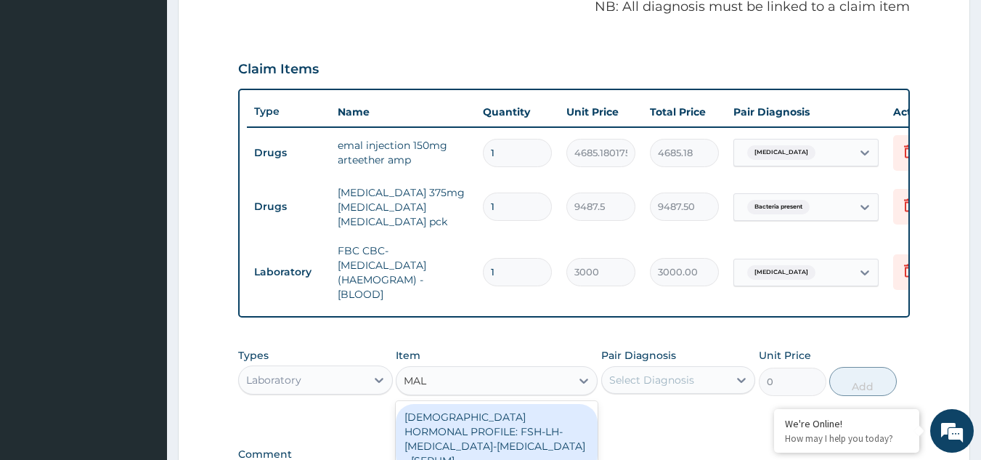
type input "MALA"
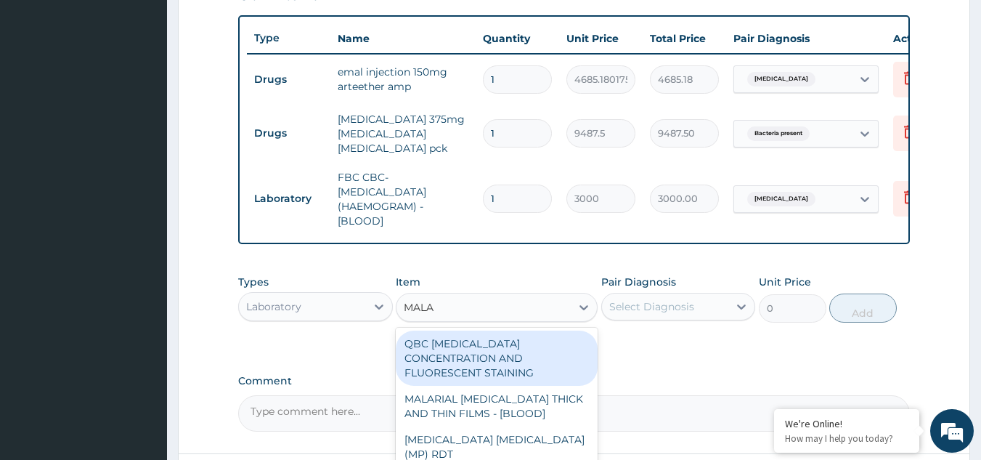
scroll to position [539, 0]
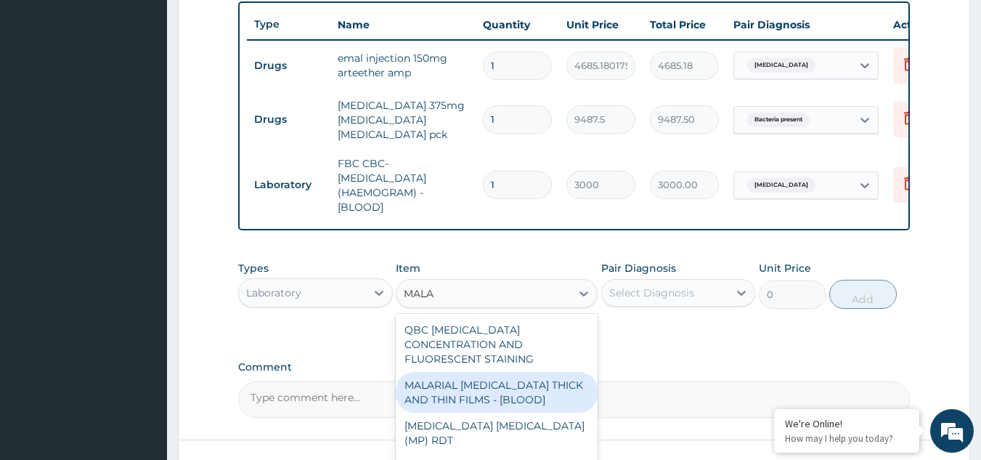
click at [534, 385] on div "MALARIAL PARASITE THICK AND THIN FILMS - [BLOOD]" at bounding box center [497, 392] width 202 height 41
type input "1500"
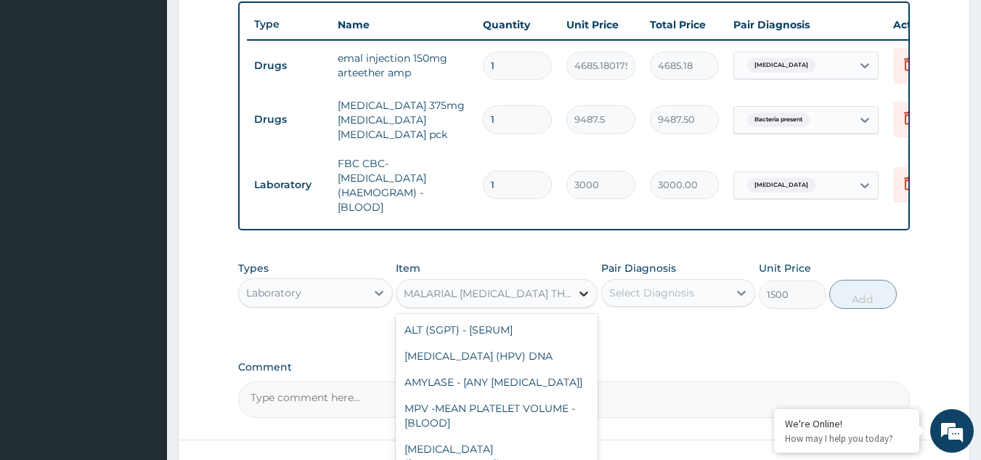
click at [584, 300] on icon at bounding box center [583, 293] width 15 height 15
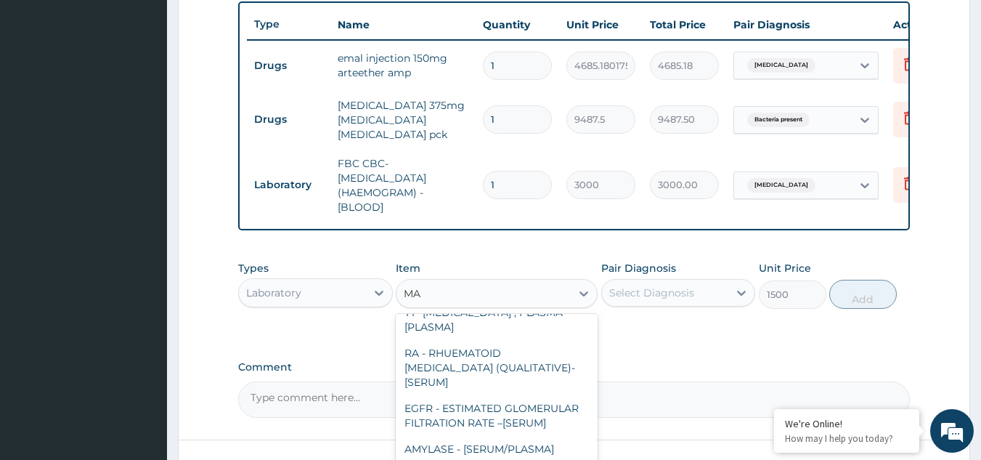
scroll to position [911, 0]
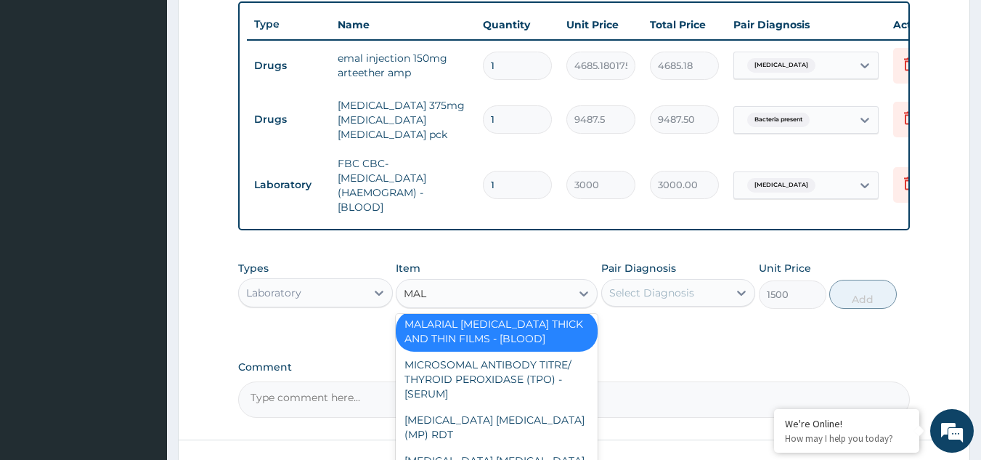
type input "MALA"
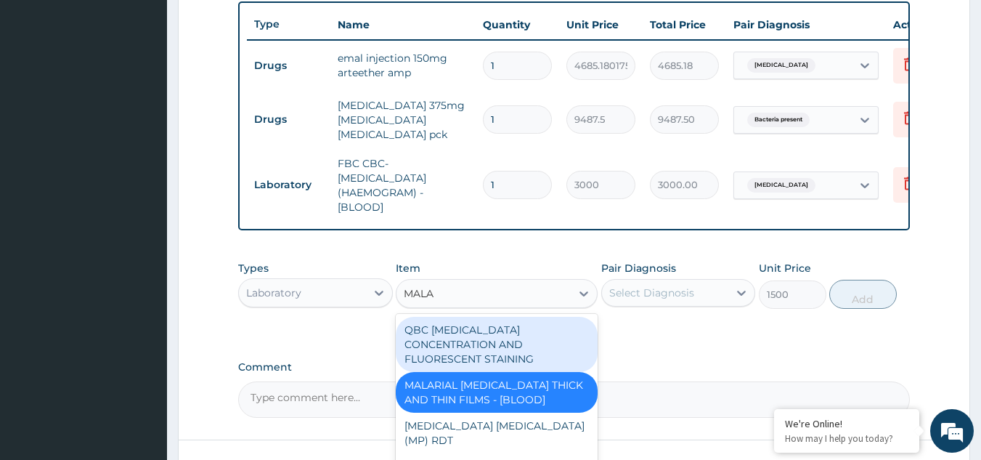
click at [505, 352] on div "QBC MALARIA CONCENTRATION AND FLUORESCENT STAINING" at bounding box center [497, 344] width 202 height 55
type input "2000"
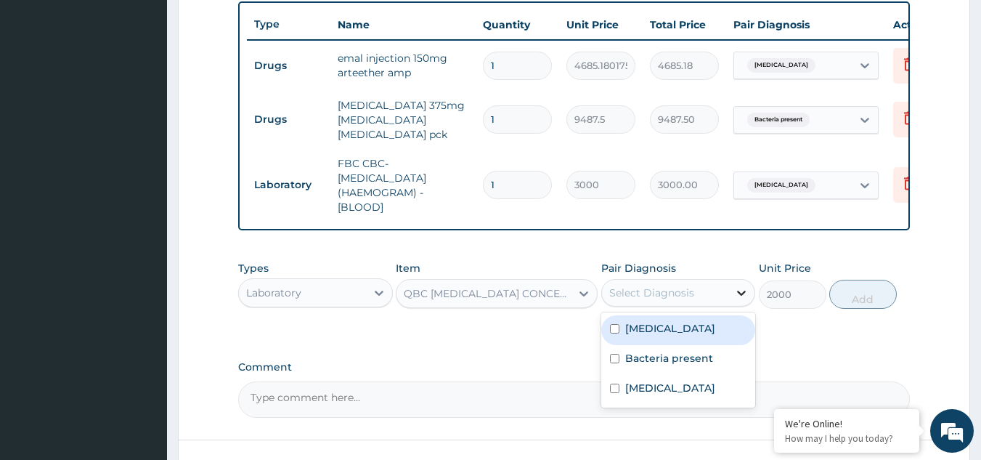
click at [746, 300] on icon at bounding box center [741, 292] width 15 height 15
click at [696, 340] on div "Malaria" at bounding box center [678, 330] width 155 height 30
checkbox input "true"
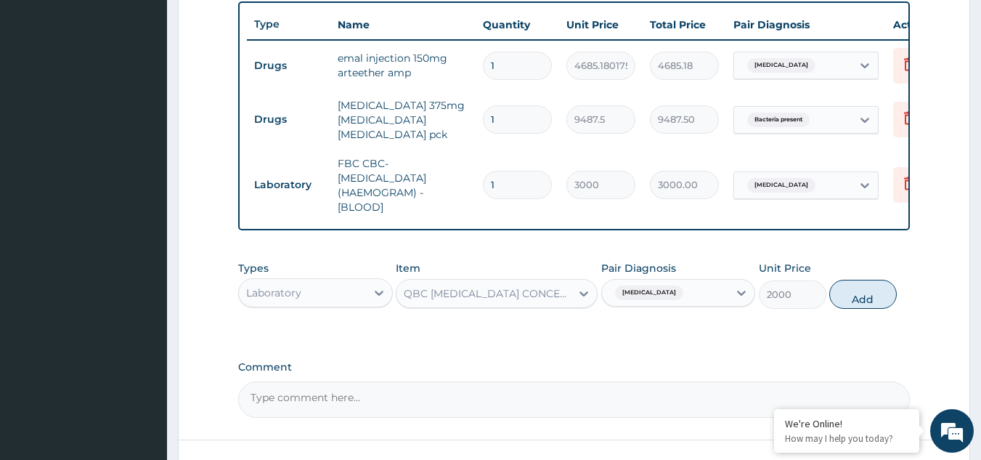
click at [804, 338] on div "Types Laboratory Item QBC MALARIA CONCENTRATION AND FLUORESCENT STAINING Pair D…" at bounding box center [574, 295] width 672 height 84
click at [865, 301] on button "Add" at bounding box center [863, 293] width 68 height 29
type input "0"
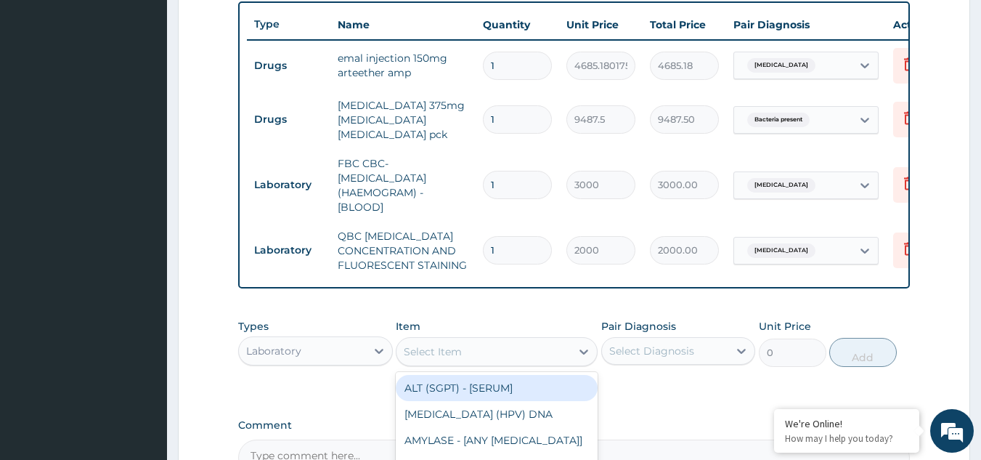
click at [489, 363] on div "Select Item" at bounding box center [483, 351] width 174 height 23
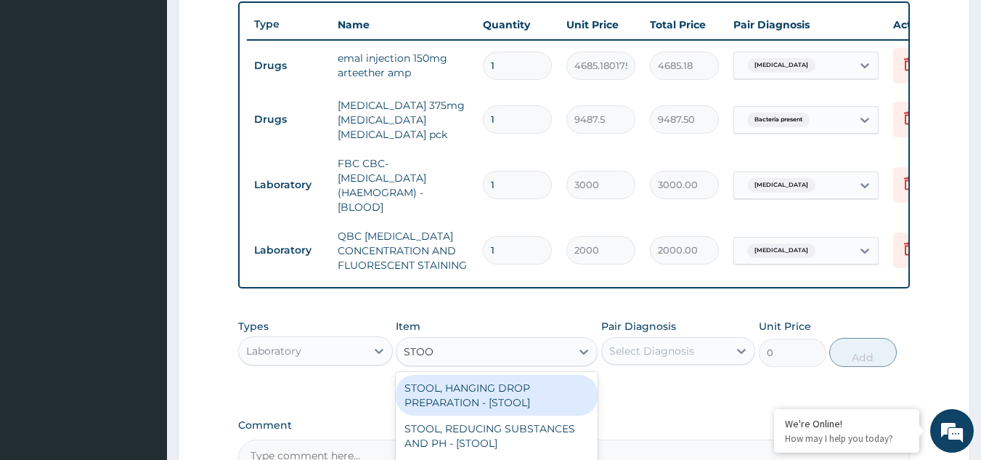
type input "STOOL"
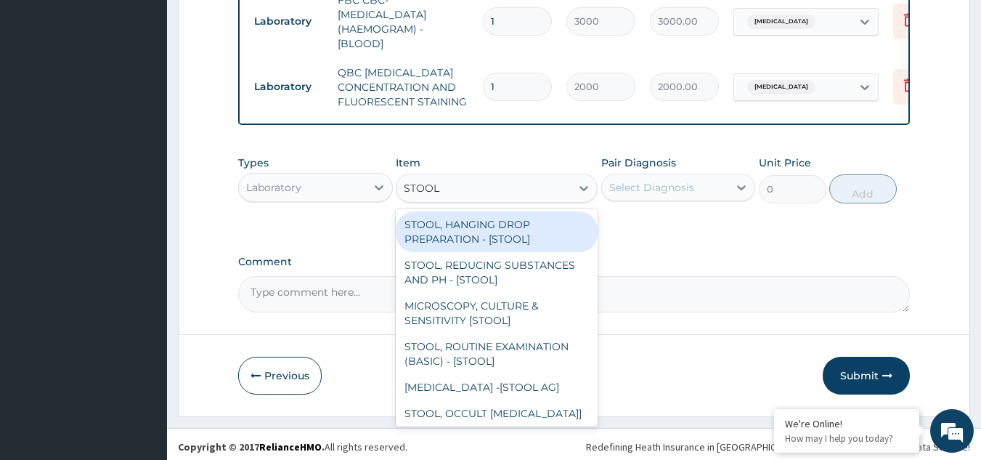
scroll to position [703, 0]
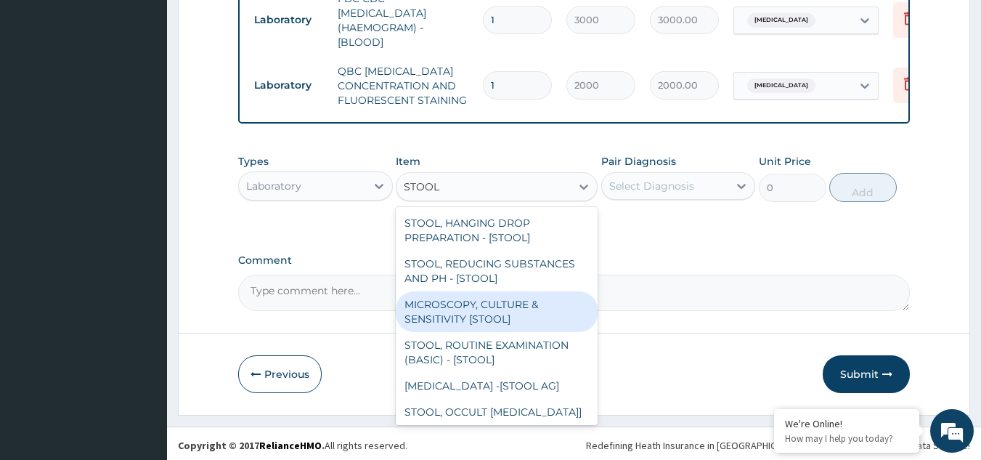
click at [509, 321] on div "MICROSCOPY, CULTURE & SENSITIVITY [STOOL]" at bounding box center [497, 311] width 202 height 41
type input "3500"
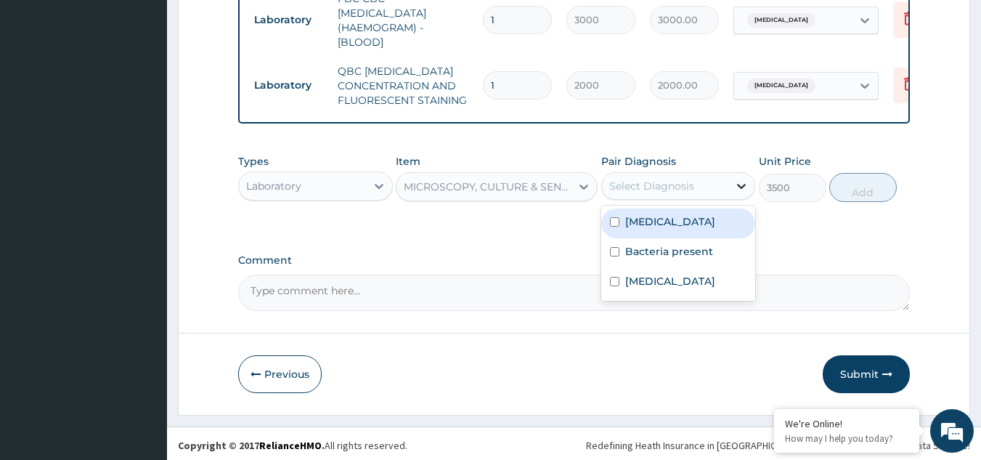
click at [740, 189] on icon at bounding box center [742, 186] width 9 height 5
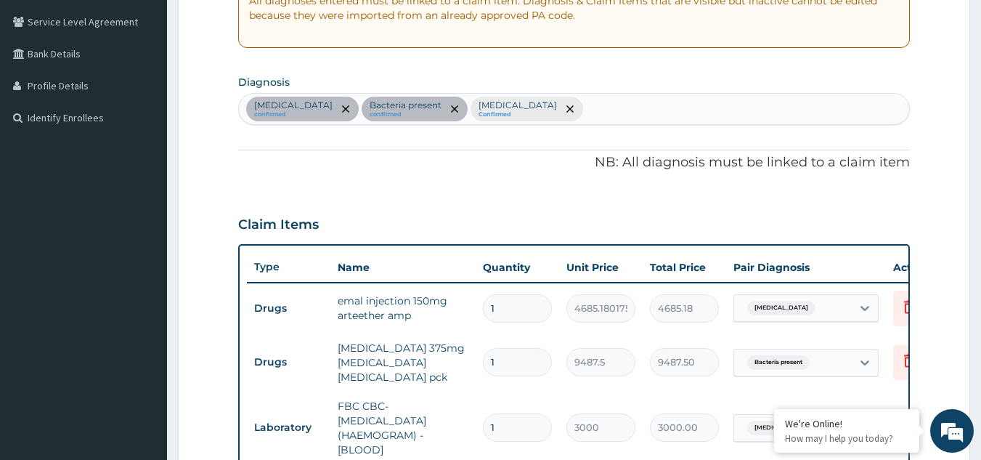
scroll to position [287, 0]
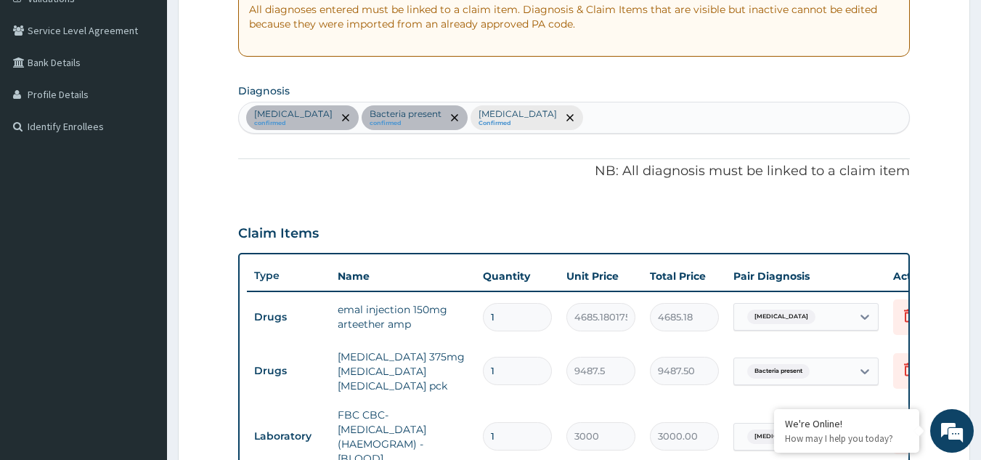
click at [529, 107] on div "Malaria confirmed Bacteria present confirmed Sepsis Confirmed" at bounding box center [574, 117] width 671 height 30
type input "TYPHOI"
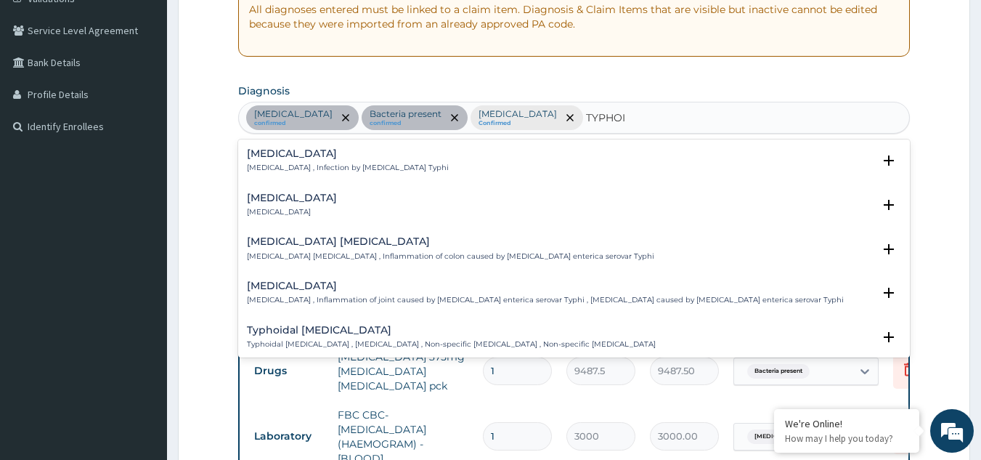
click at [340, 160] on div "Typhoid fever Typhoid fever , Infection by Salmonella Typhi" at bounding box center [348, 160] width 202 height 25
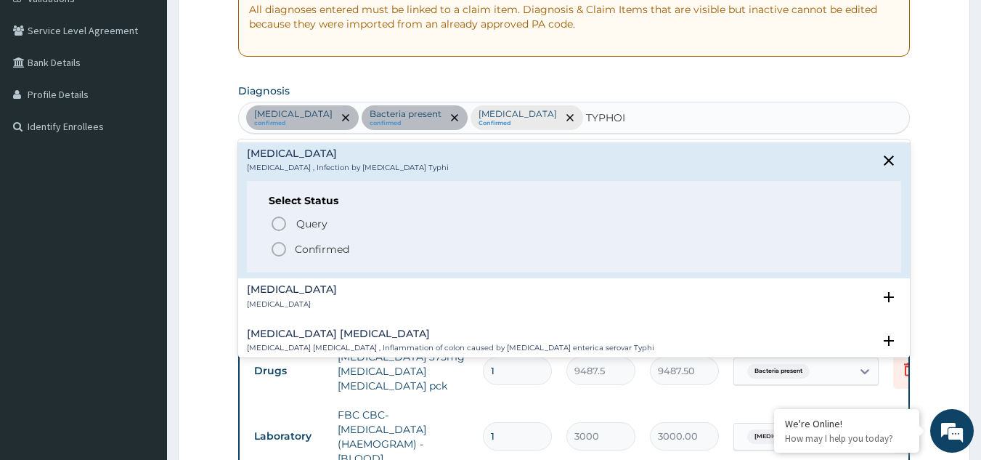
click at [277, 251] on icon "status option filled" at bounding box center [278, 248] width 17 height 17
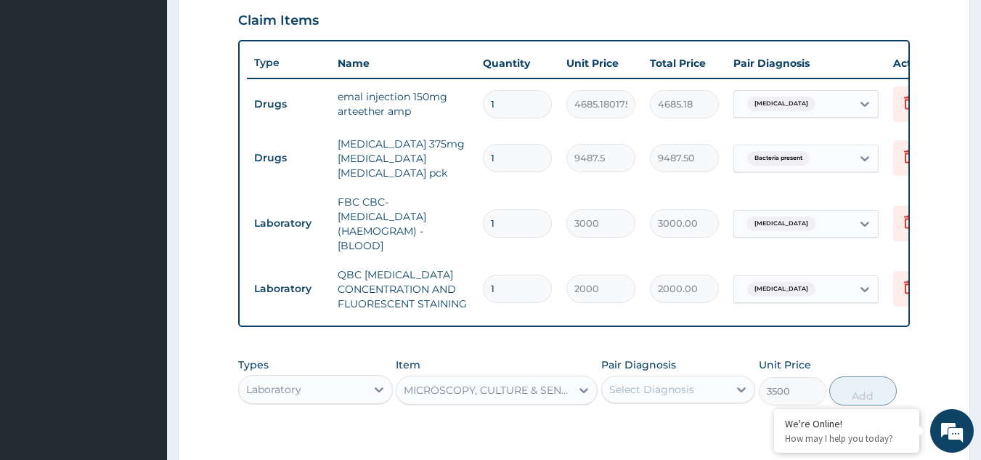
scroll to position [568, 0]
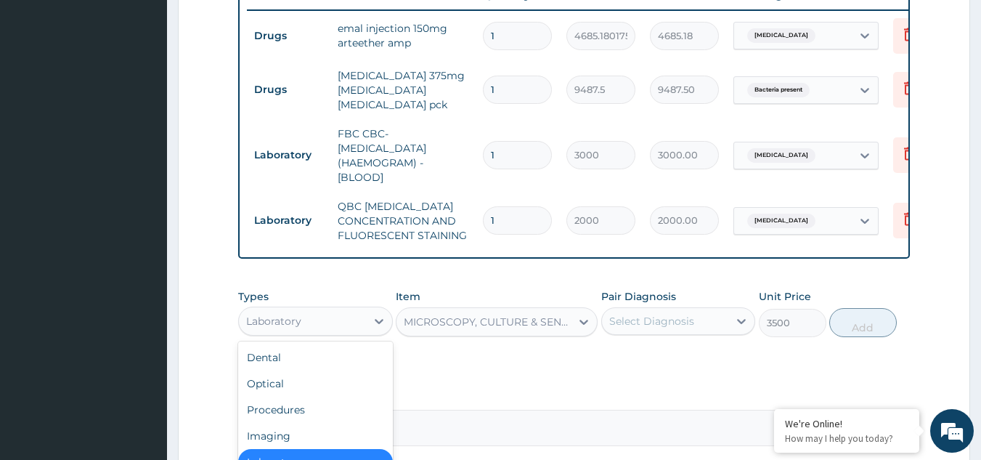
click at [343, 325] on div "Laboratory" at bounding box center [302, 320] width 127 height 23
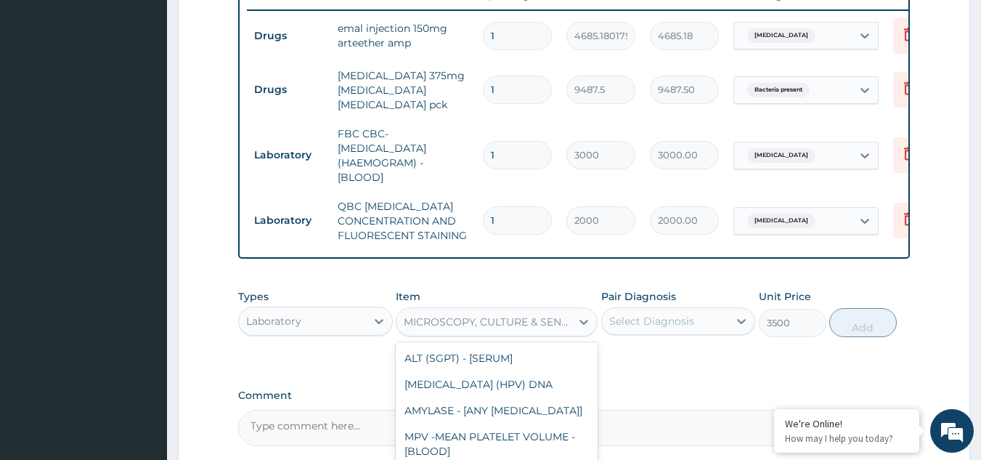
click at [490, 328] on div "MICROSCOPY, CULTURE & SENSITIVITY [STOOL]" at bounding box center [488, 321] width 168 height 15
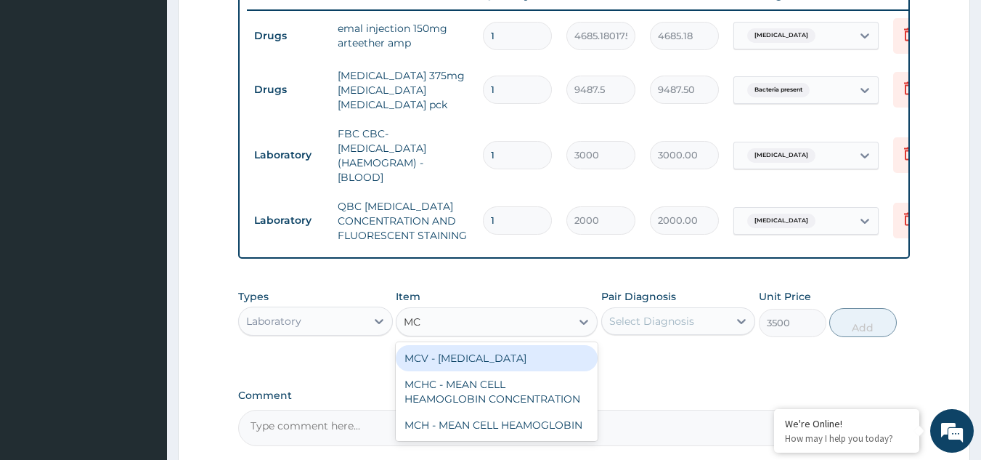
scroll to position [0, 0]
type input "M"
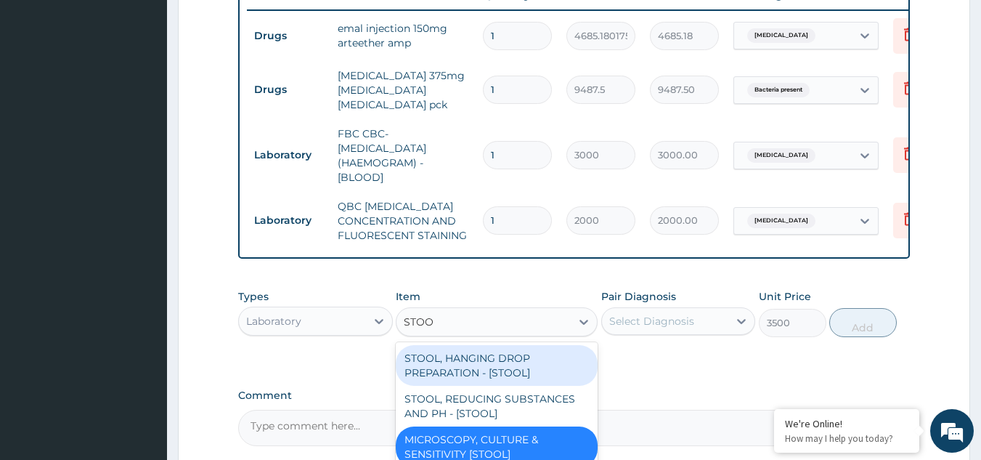
type input "STOOL"
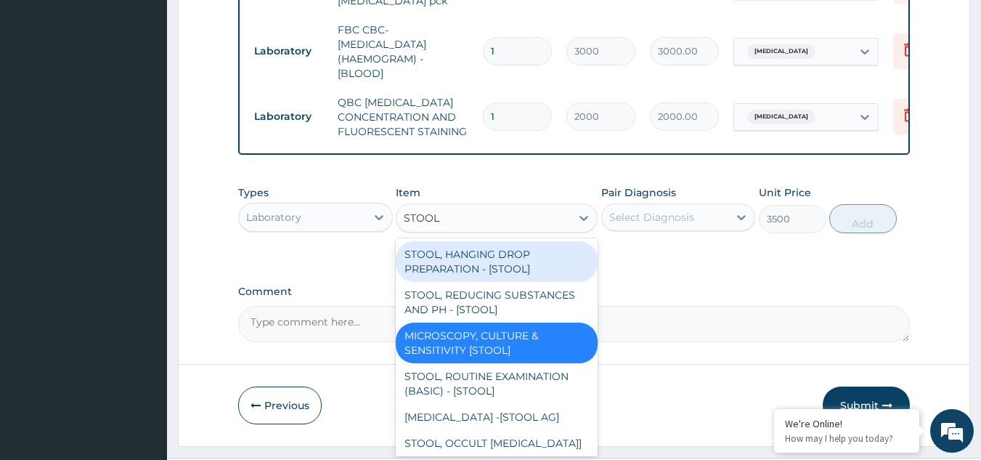
scroll to position [685, 0]
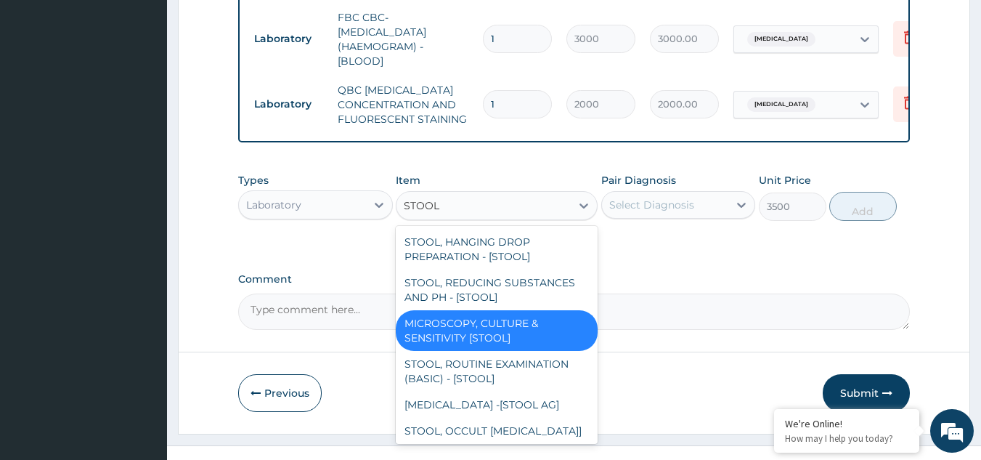
click at [527, 350] on div "MICROSCOPY, CULTURE & SENSITIVITY [STOOL]" at bounding box center [497, 330] width 202 height 41
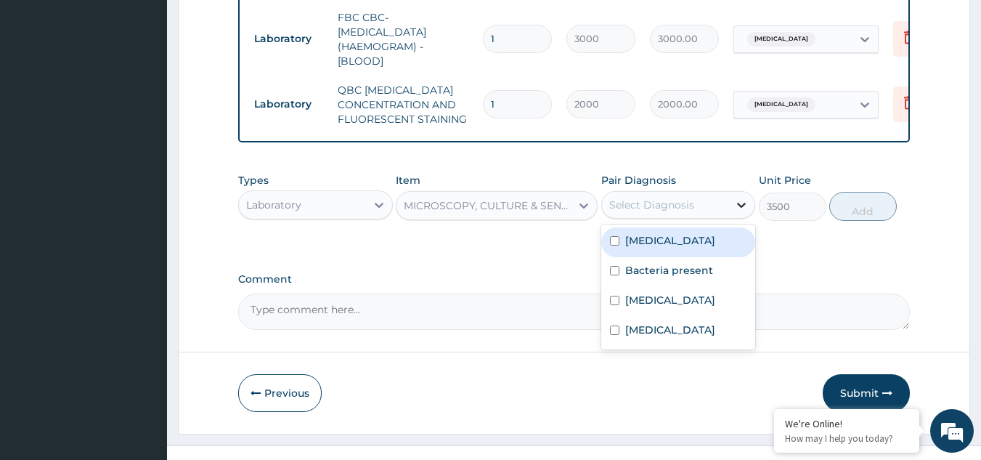
click at [736, 212] on icon at bounding box center [741, 204] width 15 height 15
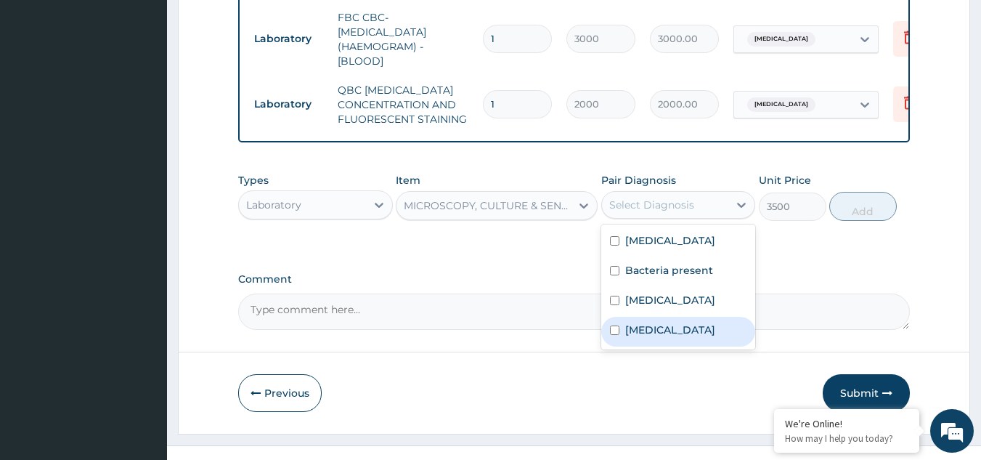
click at [613, 335] on input "checkbox" at bounding box center [614, 329] width 9 height 9
checkbox input "true"
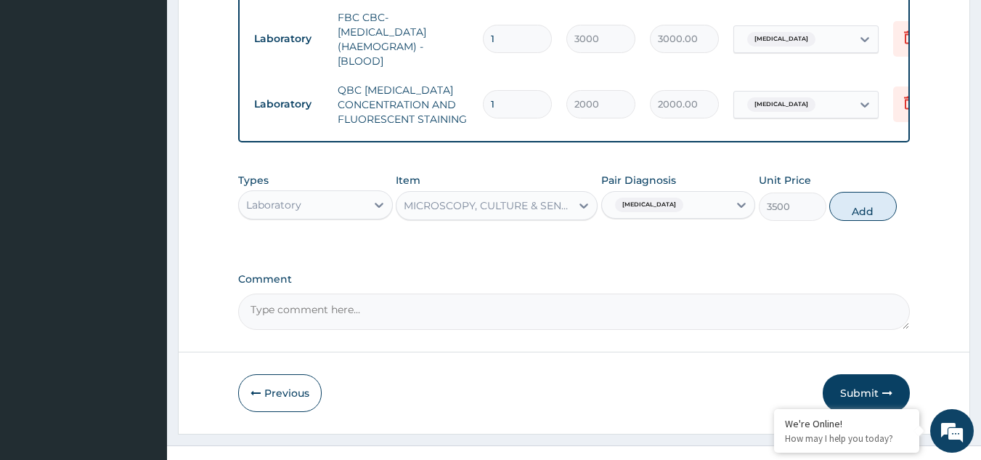
click at [852, 213] on button "Add" at bounding box center [863, 206] width 68 height 29
type input "0"
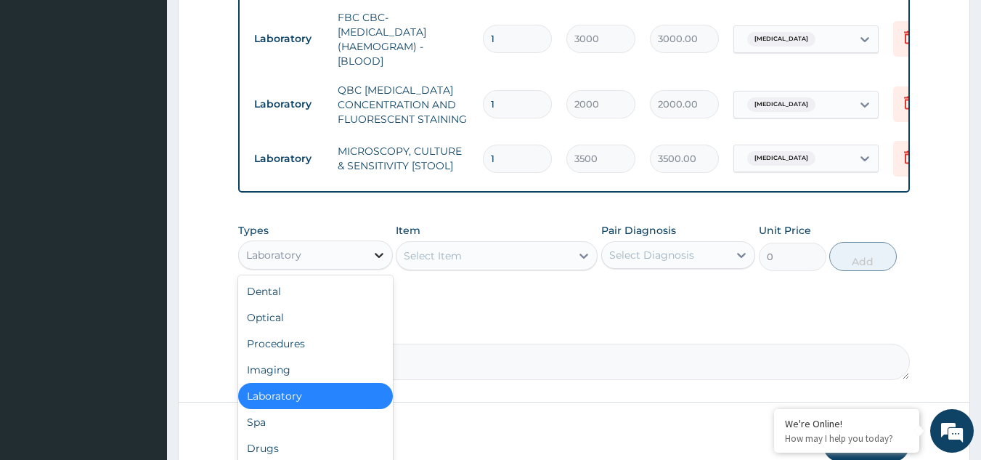
click at [382, 262] on icon at bounding box center [379, 255] width 15 height 15
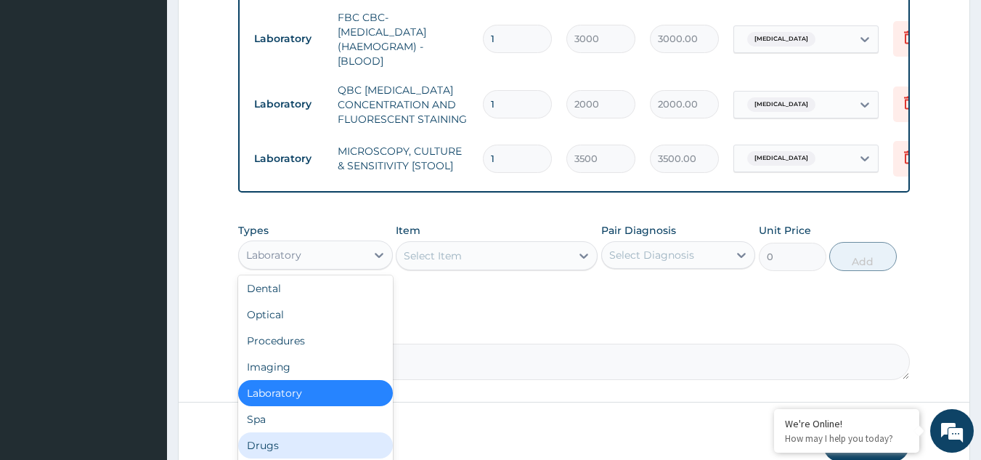
click at [293, 450] on div "Drugs" at bounding box center [315, 445] width 155 height 26
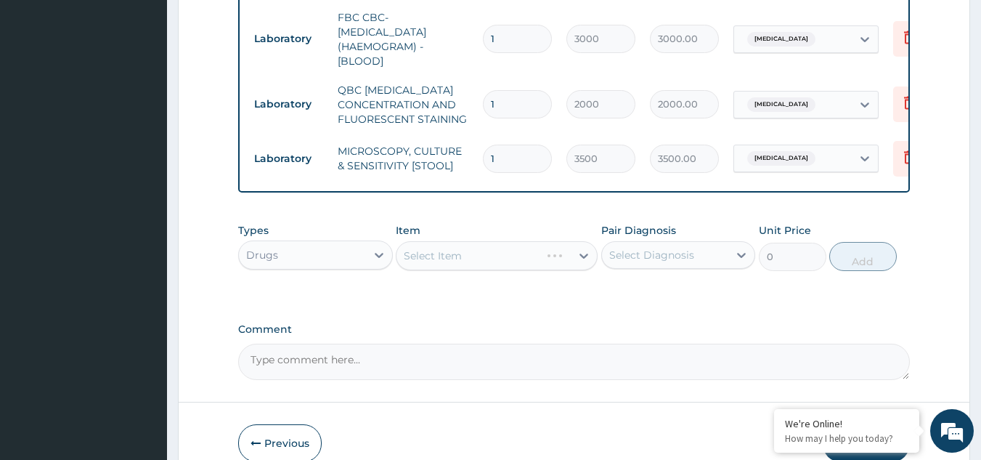
click at [484, 263] on div "Select Item" at bounding box center [497, 255] width 202 height 29
click at [574, 268] on div at bounding box center [584, 255] width 26 height 26
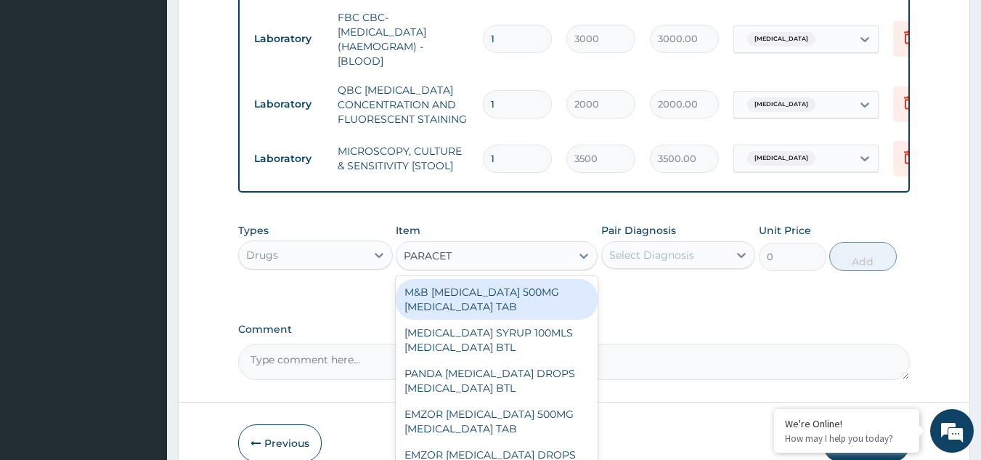
type input "PARACETA"
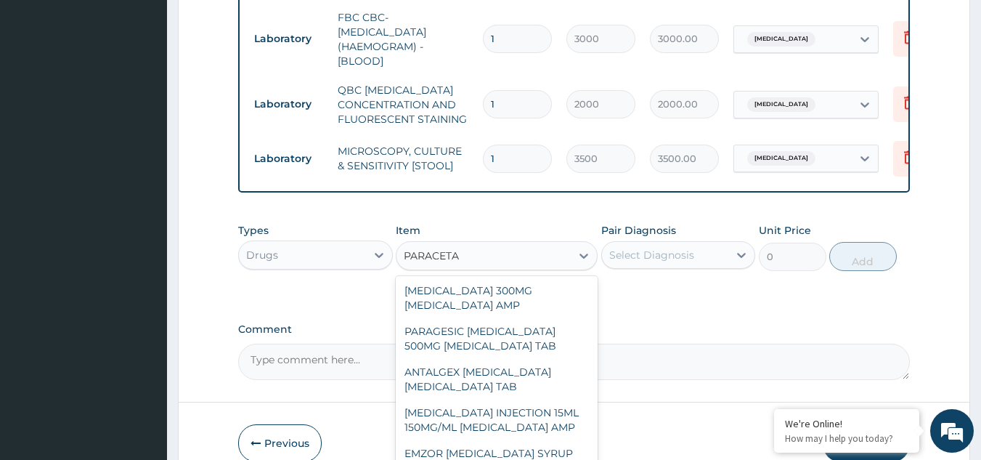
scroll to position [380, 0]
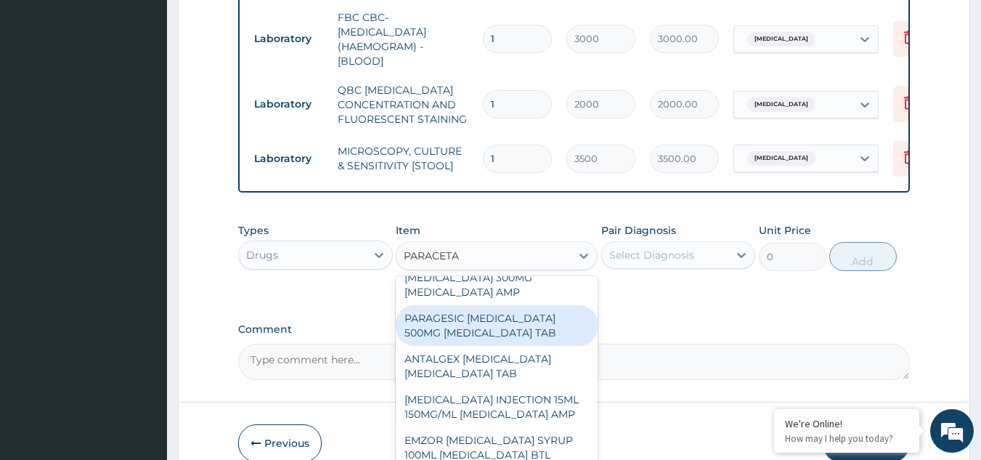
click at [503, 346] on div "PARAGESIC PARACETAMOL 500MG ACETAMINOPHEN TAB" at bounding box center [497, 325] width 202 height 41
type input "28.45999908447266"
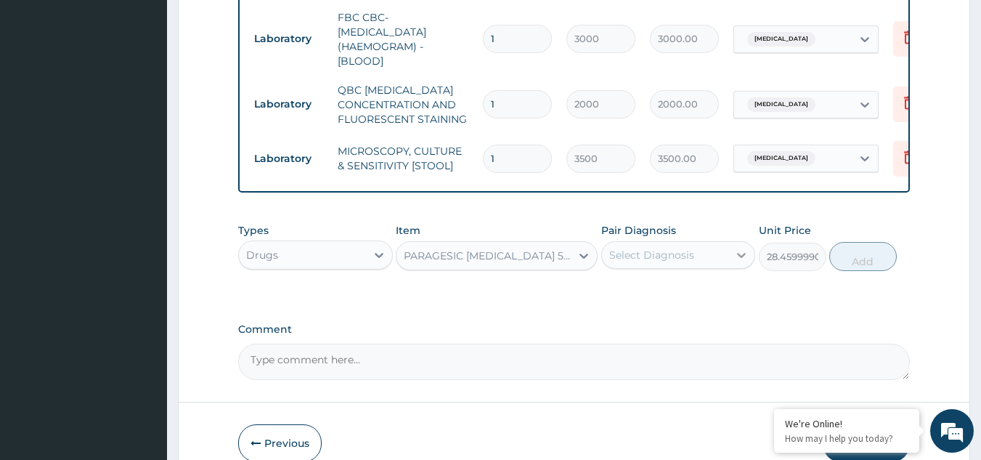
click at [743, 262] on icon at bounding box center [741, 255] width 15 height 15
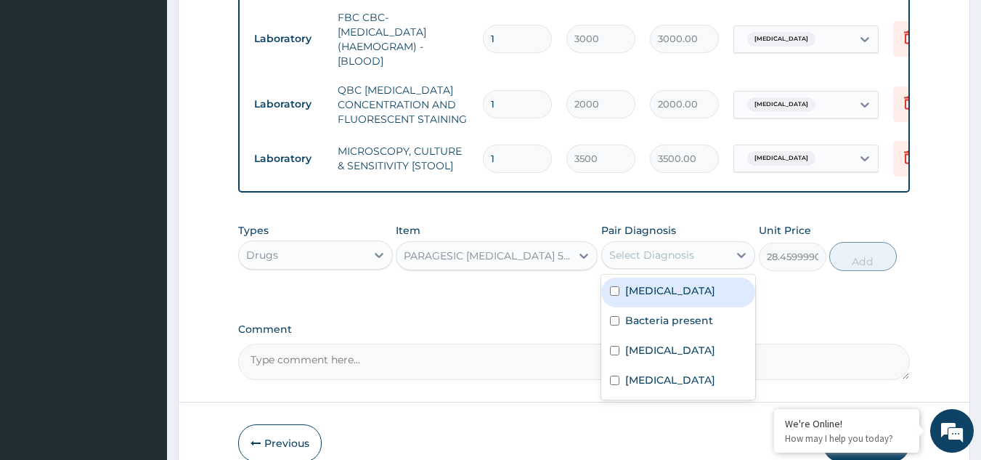
click at [672, 307] on div "Malaria" at bounding box center [678, 292] width 155 height 30
checkbox input "true"
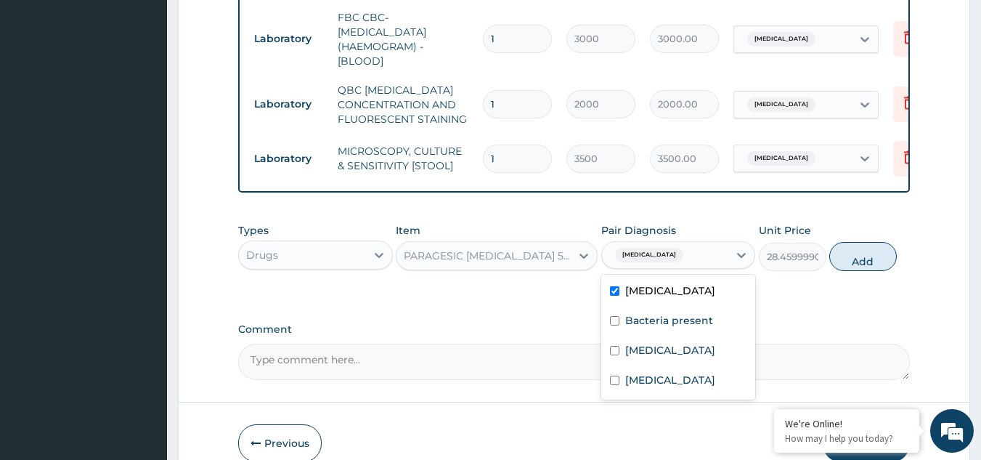
click at [801, 300] on div "Types Drugs Item PARAGESIC PARACETAMOL 500MG ACETAMINOPHEN TAB Pair Diagnosis o…" at bounding box center [574, 258] width 672 height 84
click at [862, 264] on button "Add" at bounding box center [863, 256] width 68 height 29
type input "0"
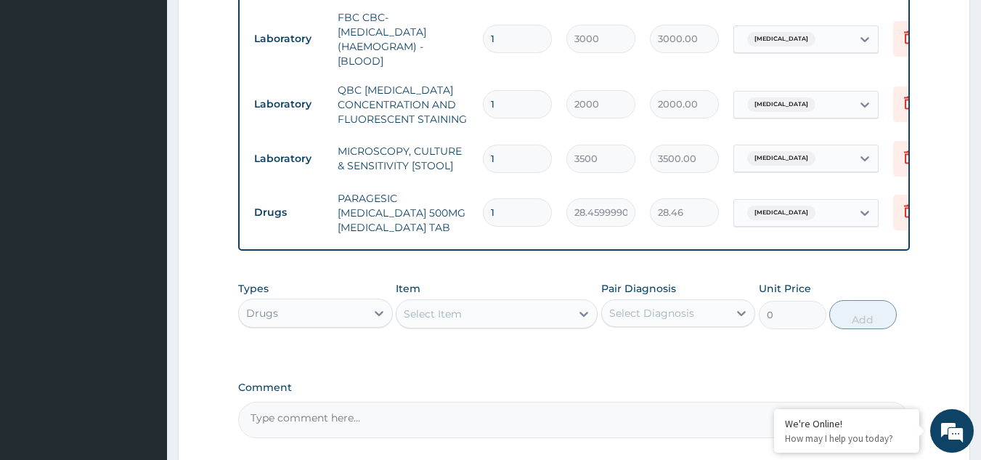
type input "18"
type input "512.28"
type input "18"
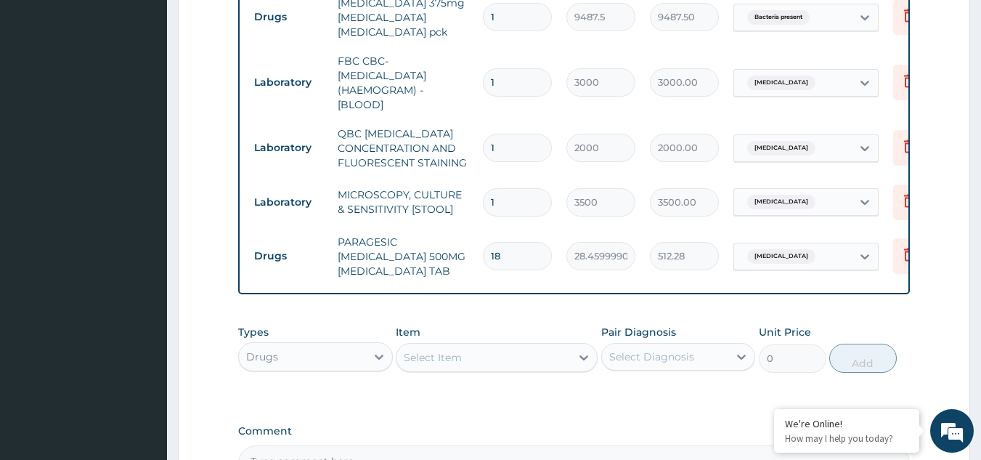
scroll to position [826, 0]
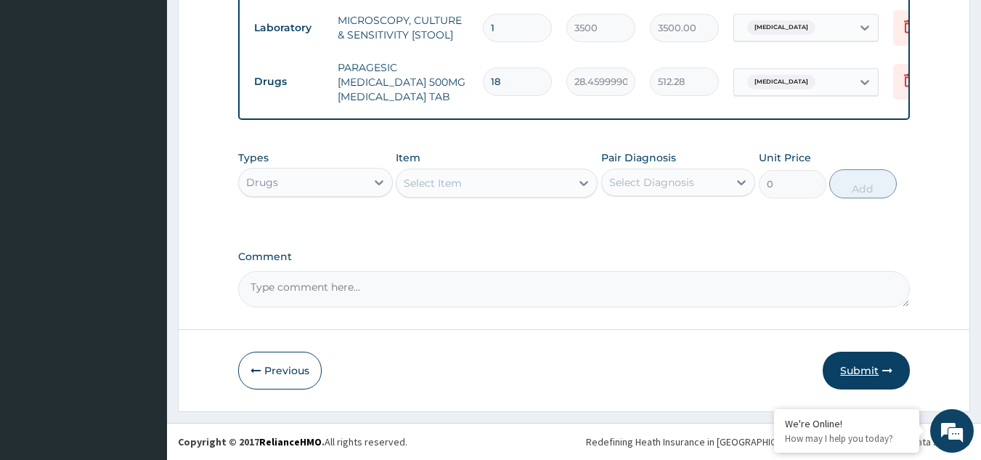
click at [861, 363] on button "Submit" at bounding box center [866, 370] width 87 height 38
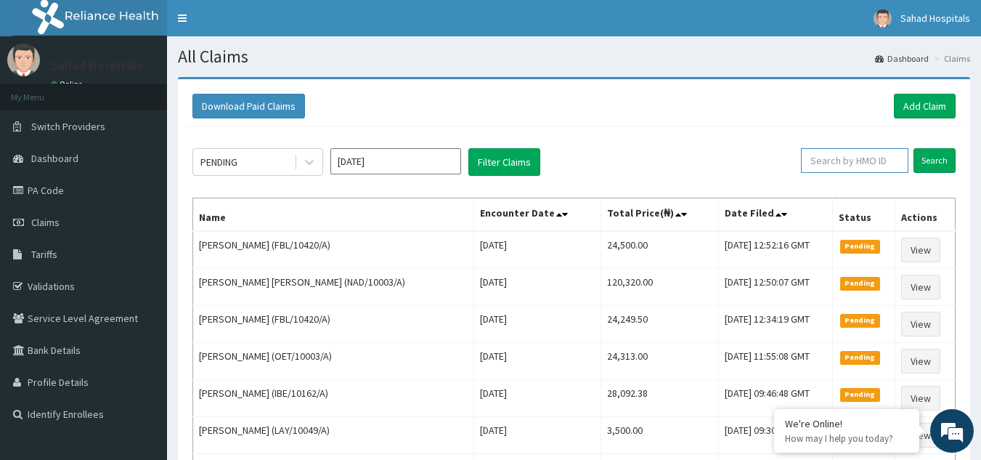
click at [821, 162] on input "text" at bounding box center [854, 160] width 107 height 25
paste input "LAY/10128/A"
type input "LAY/10128/A"
click at [708, 132] on div "PENDING [DATE] Filter Claims LAY/10128/A Search Name Encounter Date Total Price…" at bounding box center [574, 413] width 778 height 574
click at [926, 160] on input "Search" at bounding box center [934, 160] width 42 height 25
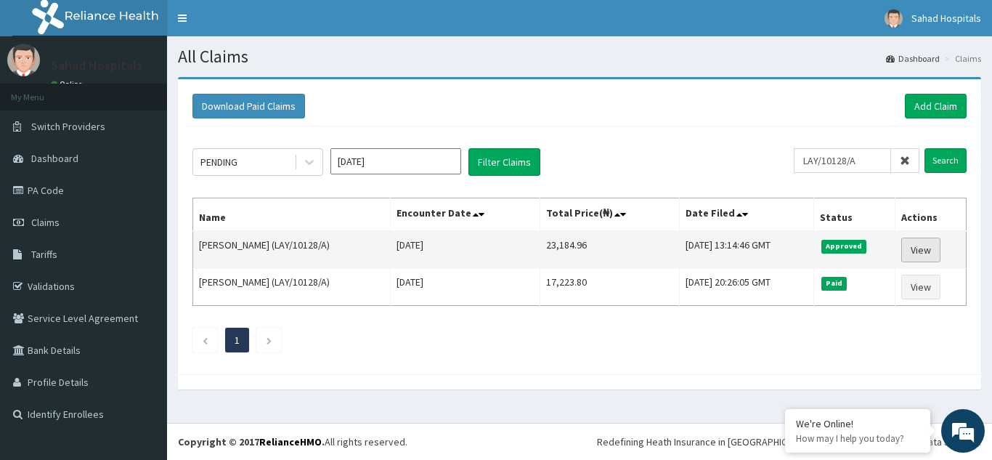
click at [926, 245] on link "View" at bounding box center [920, 249] width 39 height 25
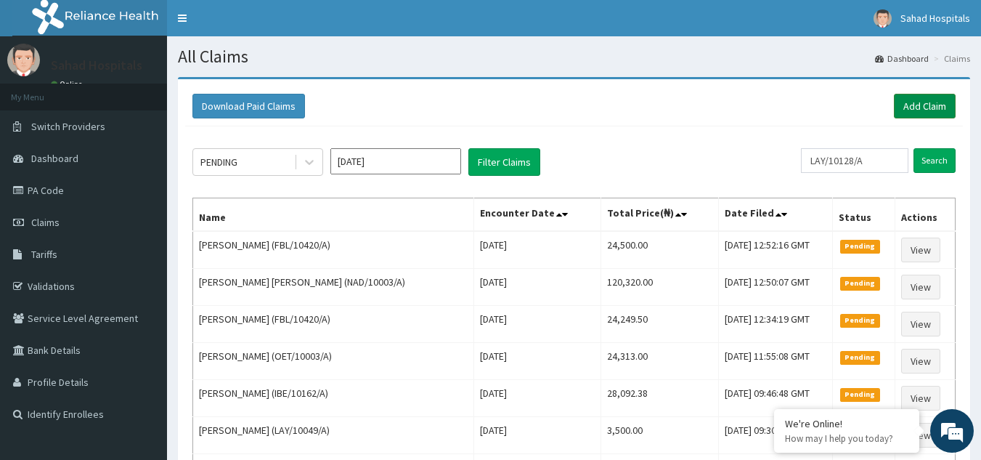
click at [913, 99] on link "Add Claim" at bounding box center [925, 106] width 62 height 25
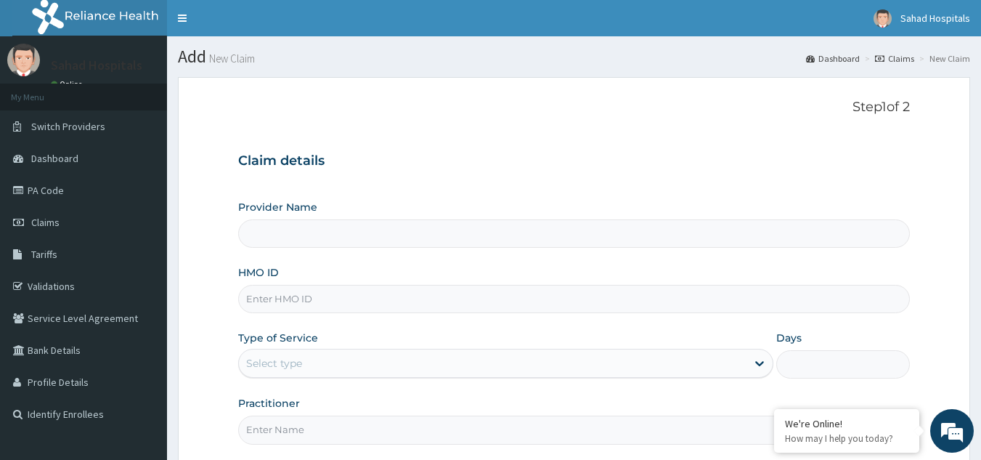
scroll to position [137, 0]
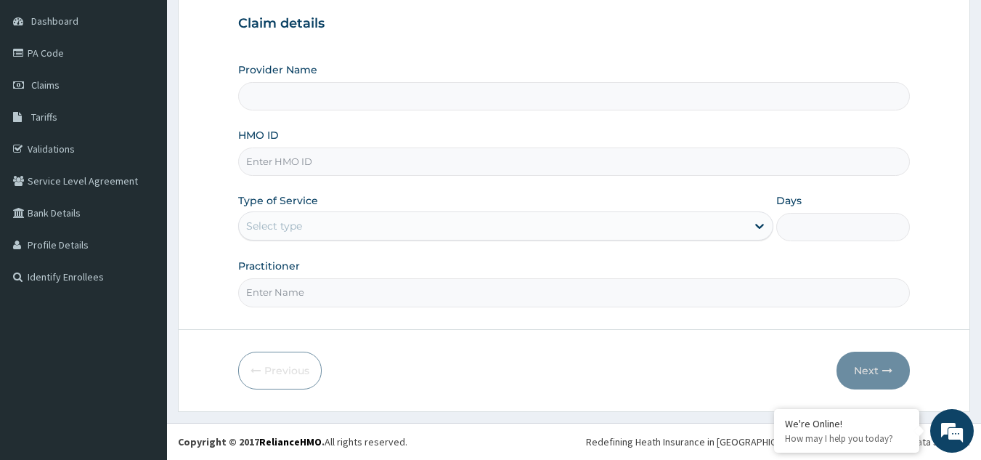
type input "Sahad Hospitals"
click at [391, 160] on input "HMO ID" at bounding box center [574, 161] width 672 height 28
paste input "LAY/10128/A"
type input "LAY/10128/A"
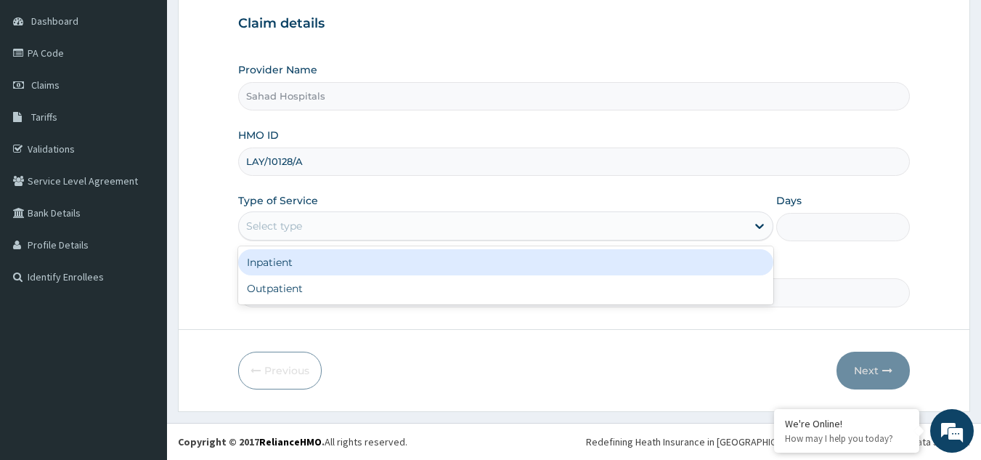
click at [459, 229] on div "Select type" at bounding box center [492, 225] width 507 height 23
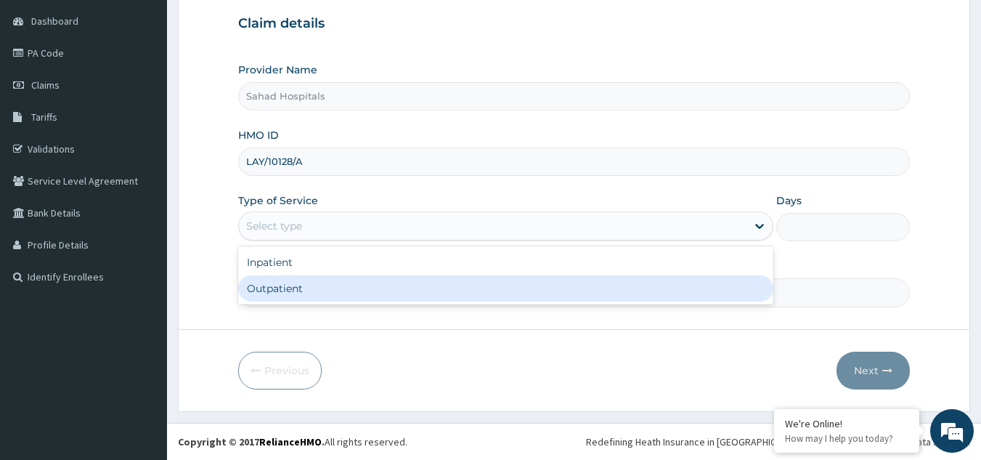
click at [444, 287] on div "Outpatient" at bounding box center [505, 288] width 535 height 26
type input "1"
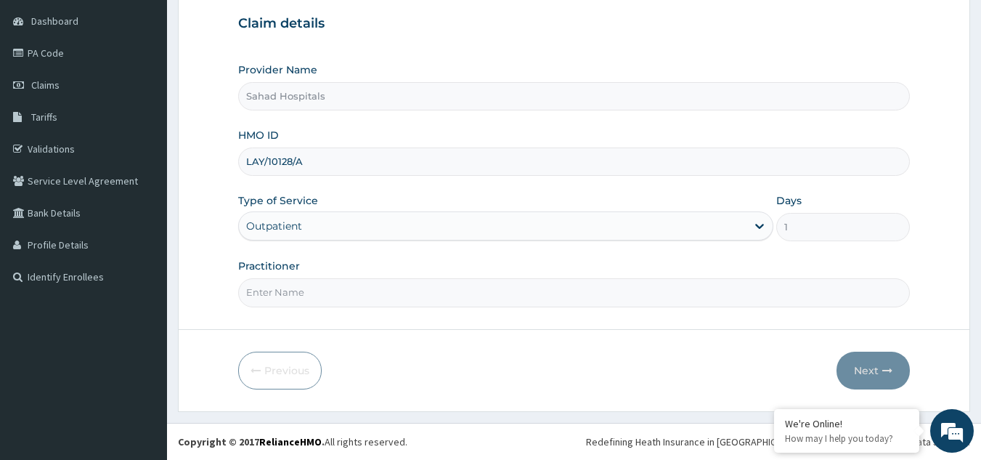
scroll to position [0, 0]
click at [388, 295] on input "Practitioner" at bounding box center [574, 292] width 672 height 28
type input "GP"
click at [853, 367] on button "Next" at bounding box center [872, 370] width 73 height 38
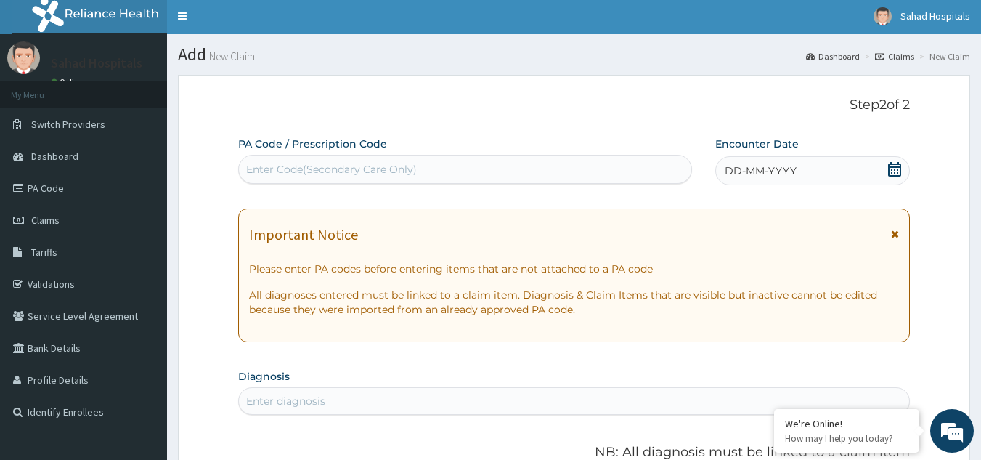
scroll to position [1, 0]
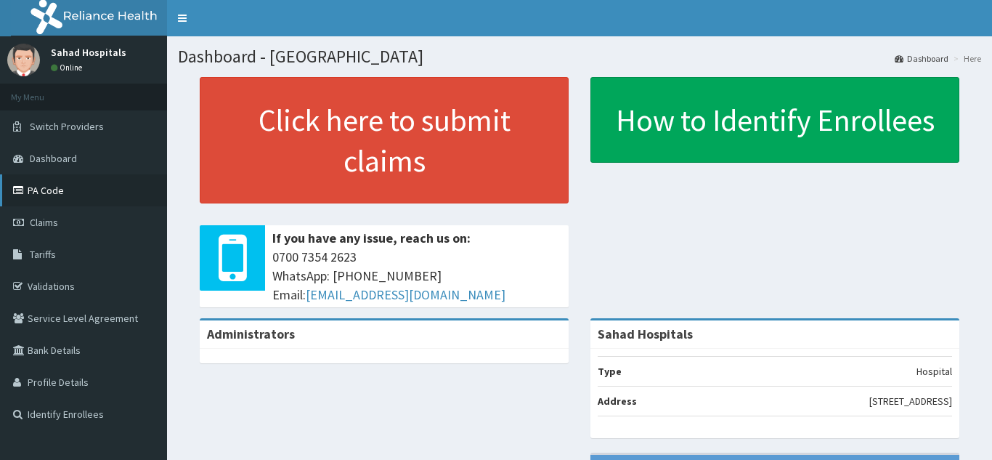
click at [74, 189] on link "PA Code" at bounding box center [83, 190] width 167 height 32
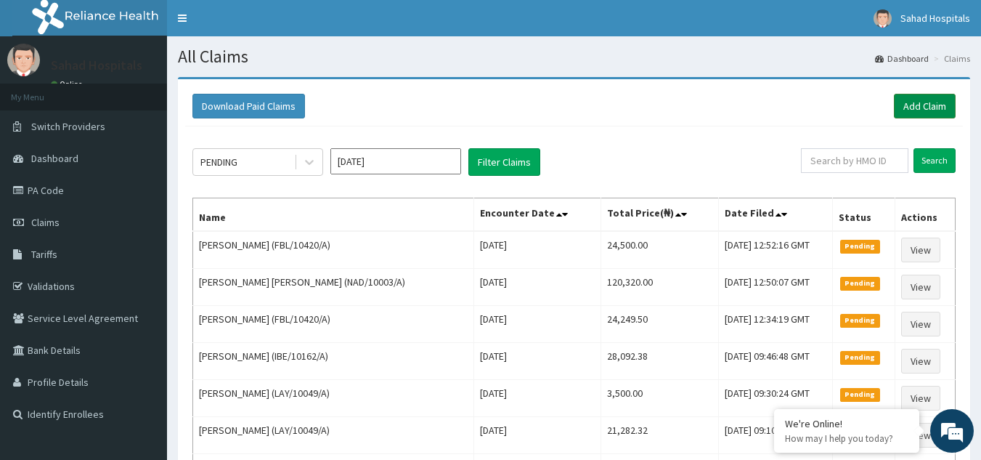
click at [906, 97] on link "Add Claim" at bounding box center [925, 106] width 62 height 25
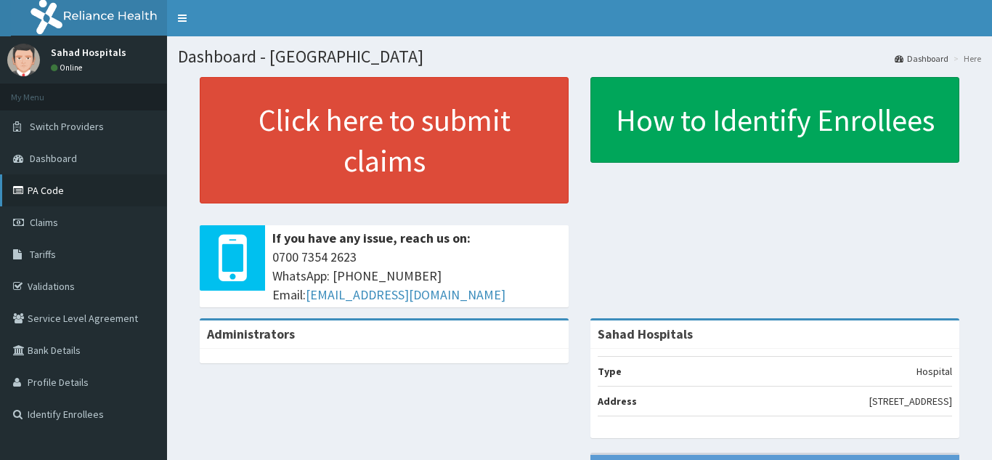
click at [63, 185] on link "PA Code" at bounding box center [83, 190] width 167 height 32
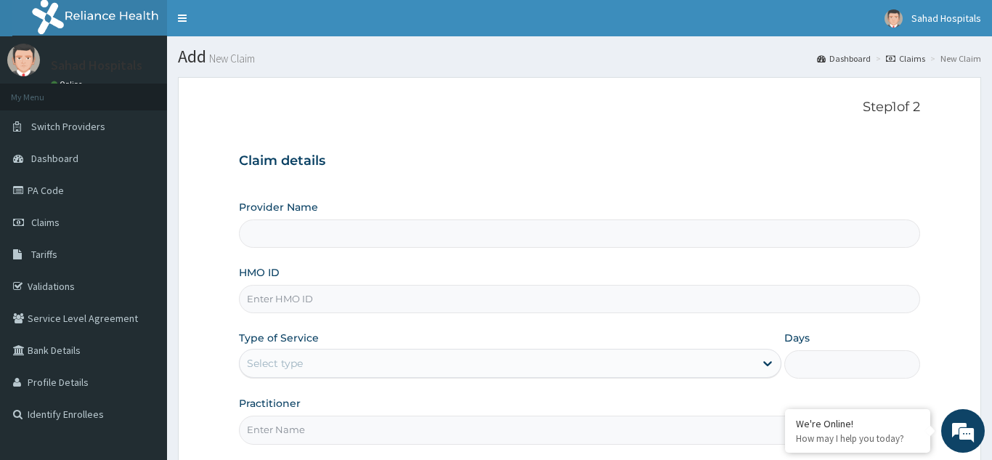
type input "Sahad Hospitals"
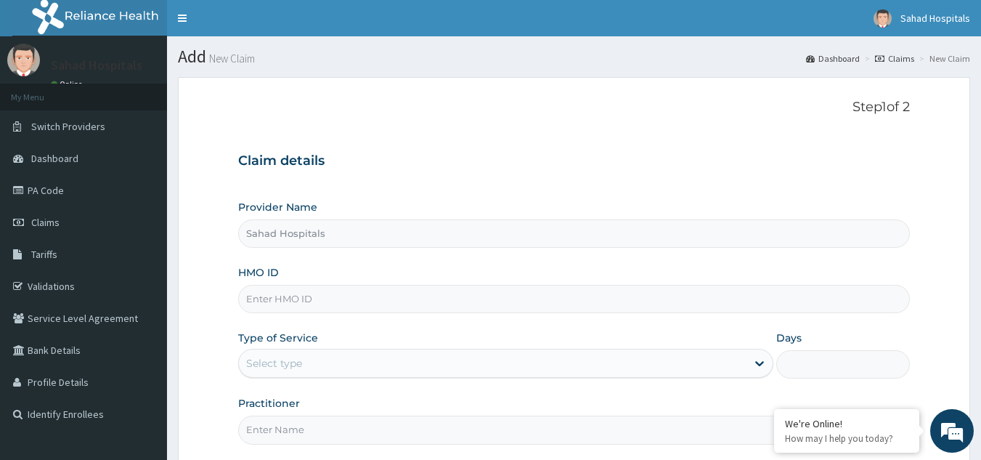
click at [370, 300] on input "HMO ID" at bounding box center [574, 299] width 672 height 28
paste input "NBC/10179/C"
type input "NBC/10179/C"
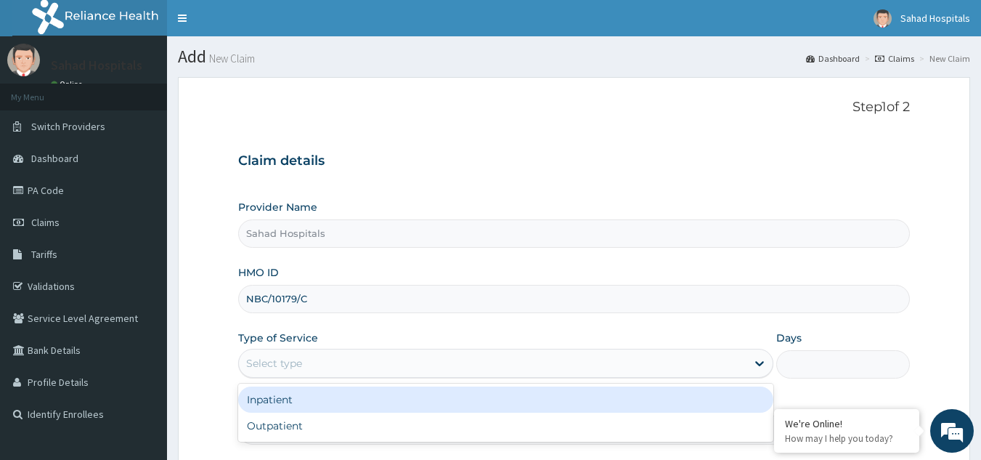
click at [568, 361] on div "Select type" at bounding box center [492, 362] width 507 height 23
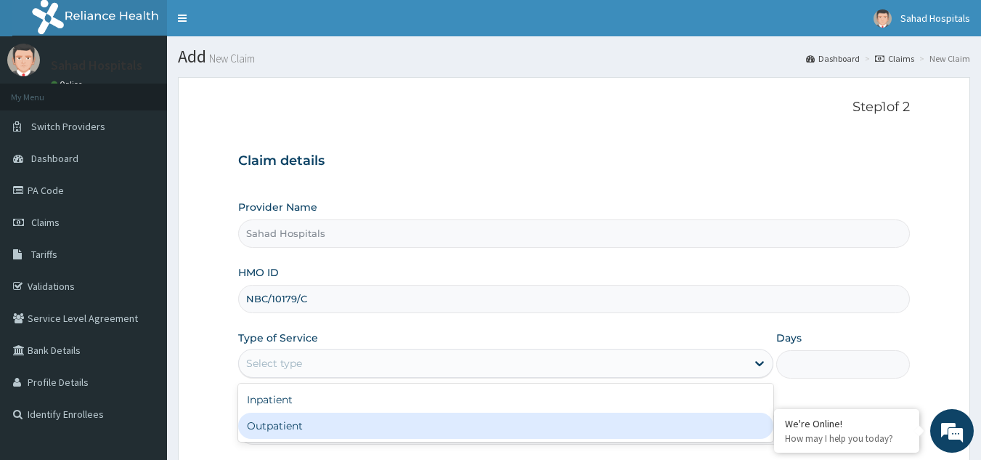
click at [526, 430] on div "Outpatient" at bounding box center [505, 425] width 535 height 26
type input "1"
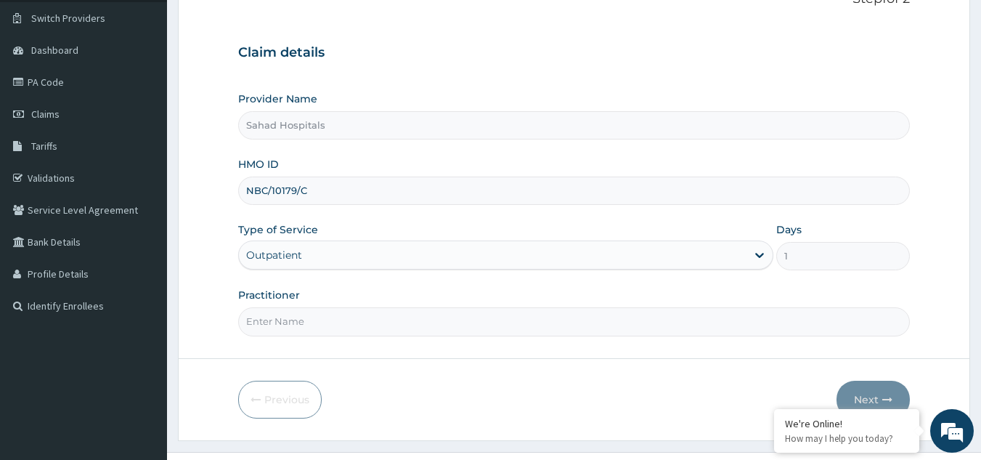
scroll to position [137, 0]
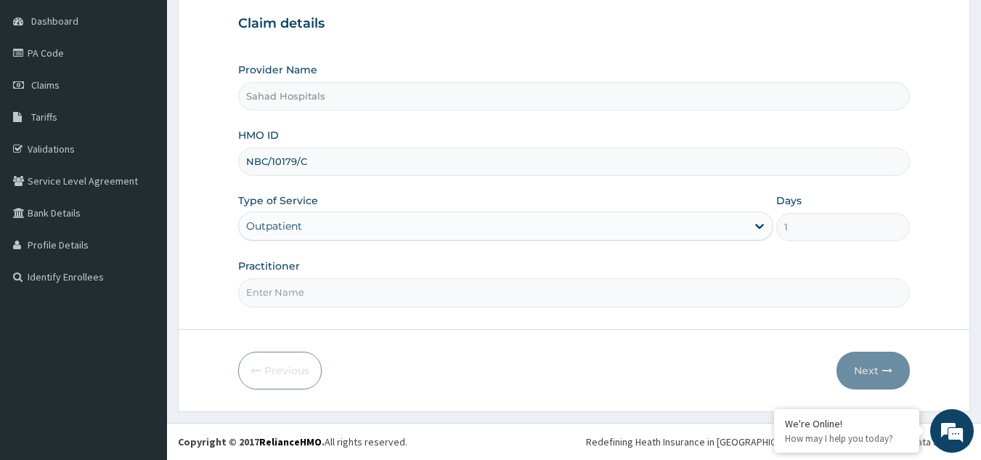
click at [409, 297] on input "Practitioner" at bounding box center [574, 292] width 672 height 28
type input "GP"
click at [867, 367] on button "Next" at bounding box center [872, 370] width 73 height 38
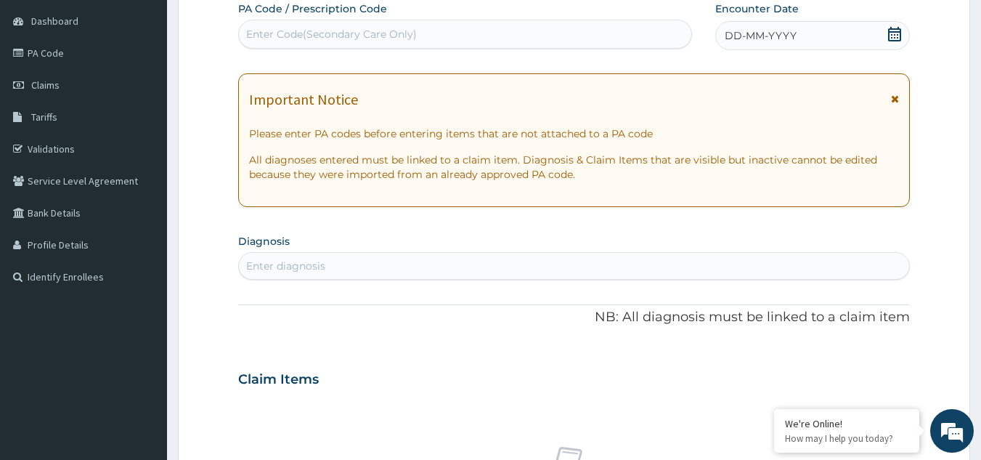
click at [430, 28] on div "Enter Code(Secondary Care Only)" at bounding box center [465, 34] width 453 height 23
type input "PA/8F898E"
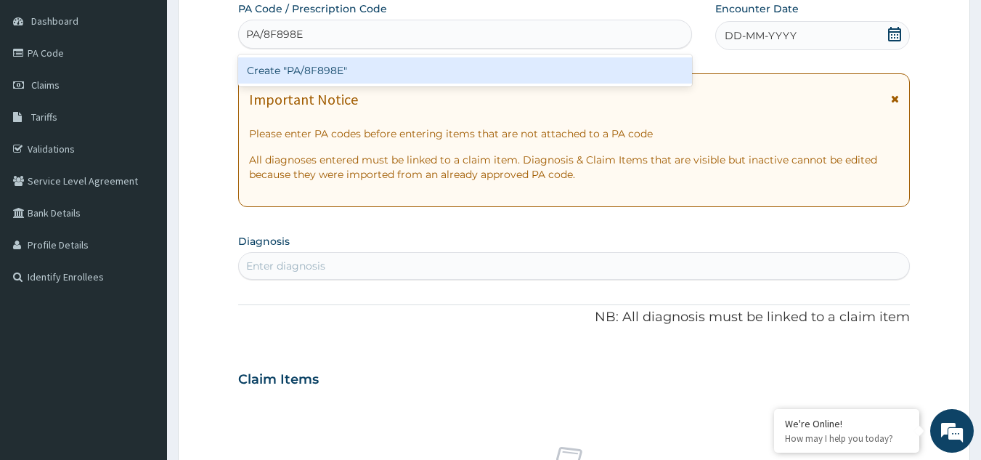
click at [449, 73] on div "Create "PA/8F898E"" at bounding box center [465, 70] width 454 height 26
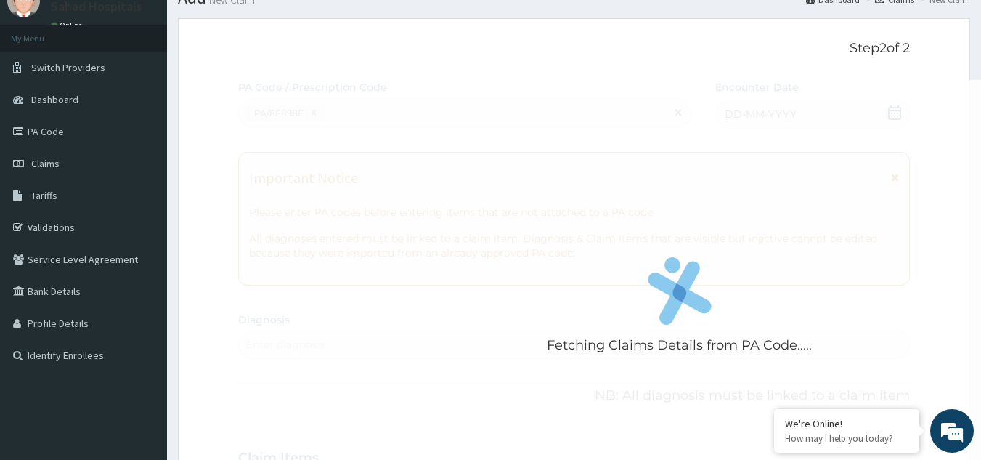
scroll to position [49, 0]
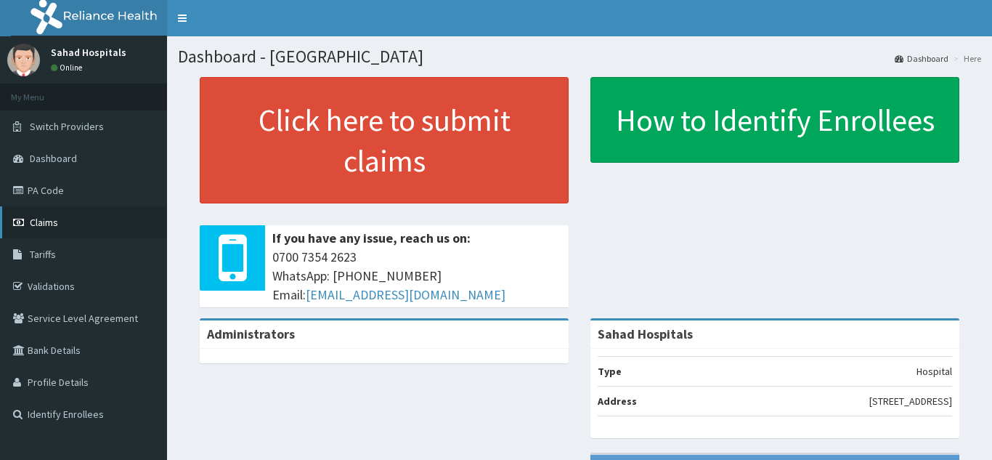
click at [65, 218] on link "Claims" at bounding box center [83, 222] width 167 height 32
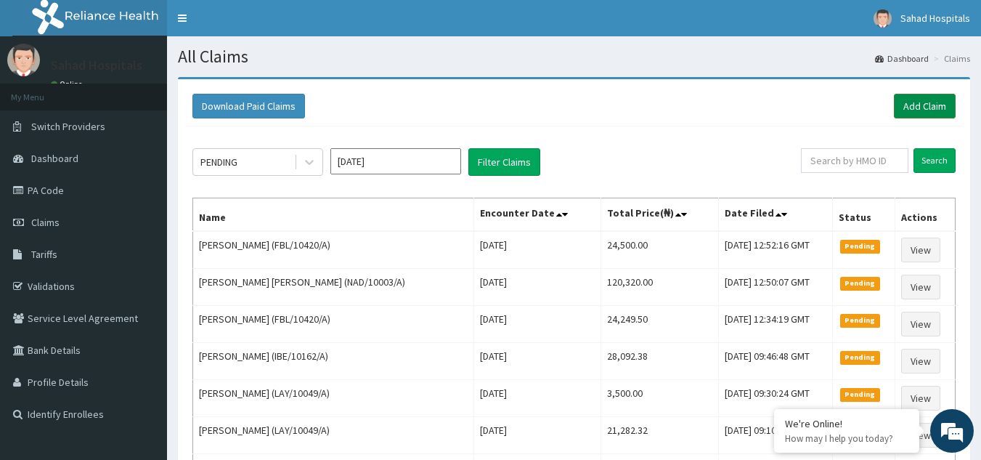
click at [918, 101] on link "Add Claim" at bounding box center [925, 106] width 62 height 25
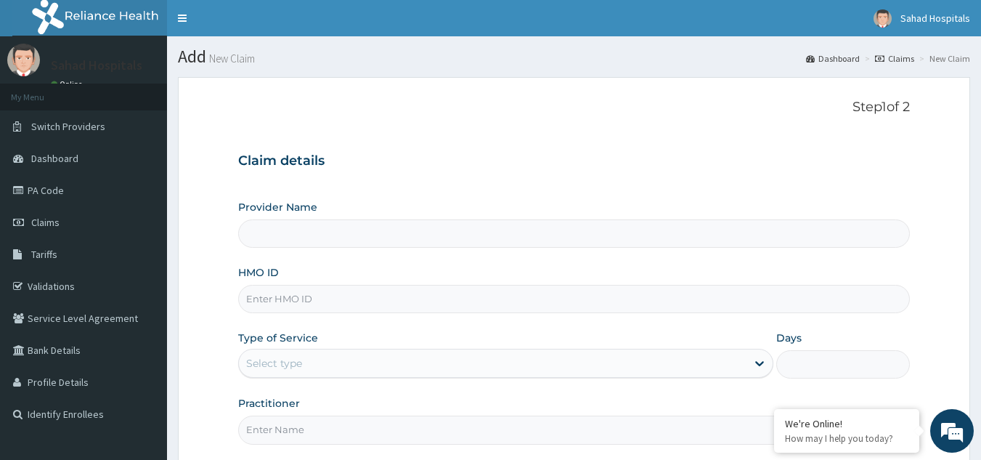
type input "Sahad Hospitals"
click at [447, 301] on input "HMO ID" at bounding box center [574, 299] width 672 height 28
paste input "NBC/10179/C"
type input "NBC/10179/C"
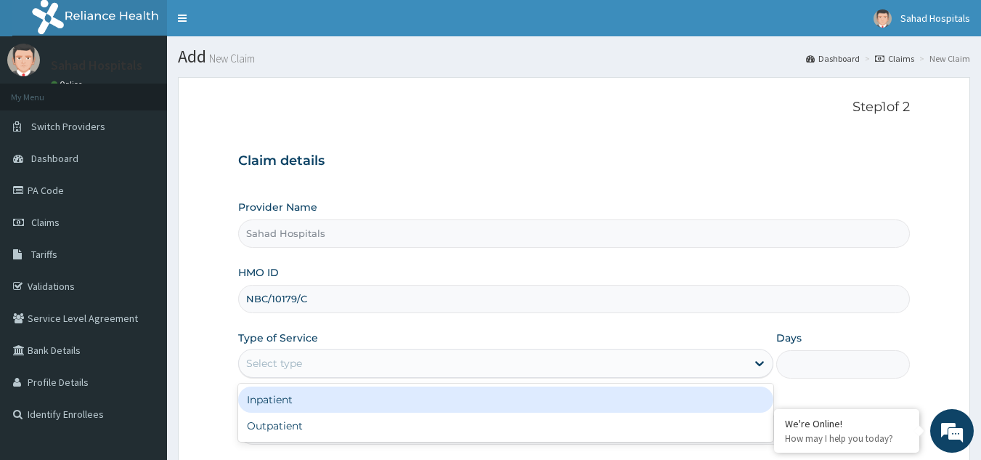
click at [555, 363] on div "Select type" at bounding box center [492, 362] width 507 height 23
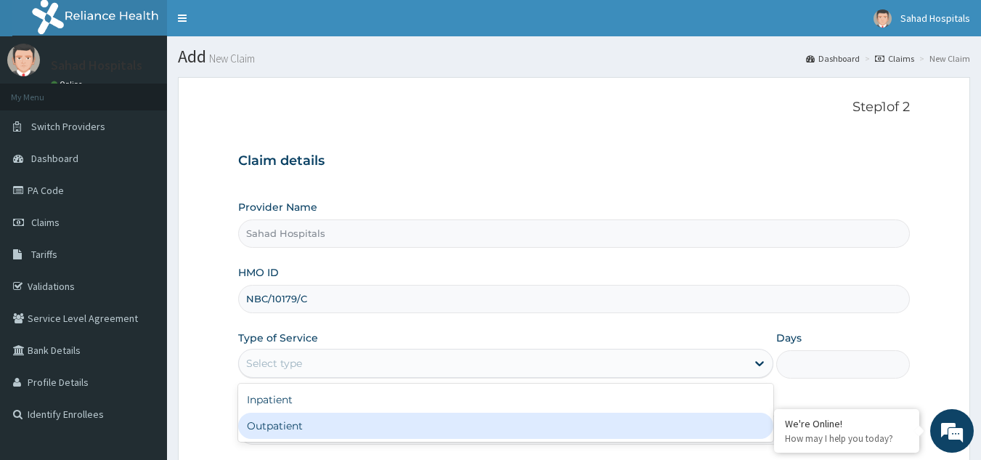
click at [509, 423] on div "Outpatient" at bounding box center [505, 425] width 535 height 26
type input "1"
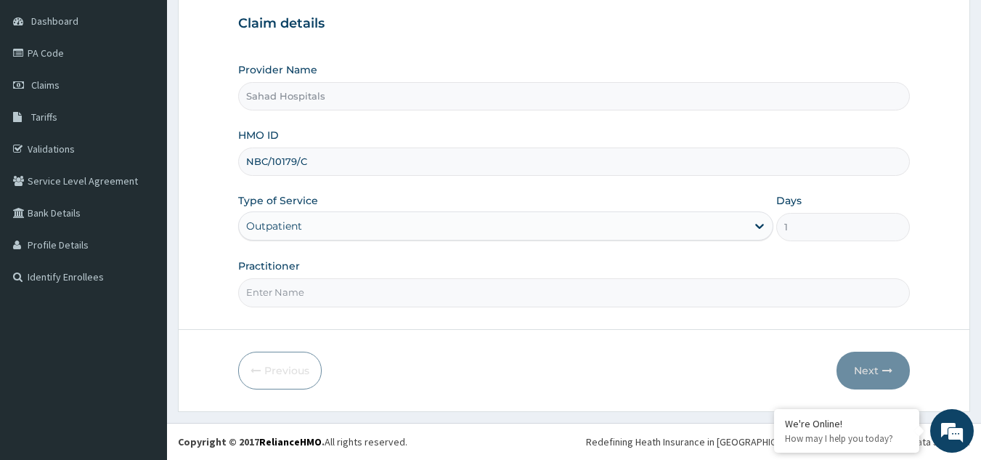
click at [449, 293] on input "Practitioner" at bounding box center [574, 292] width 672 height 28
type input "GP"
click at [856, 362] on button "Next" at bounding box center [872, 370] width 73 height 38
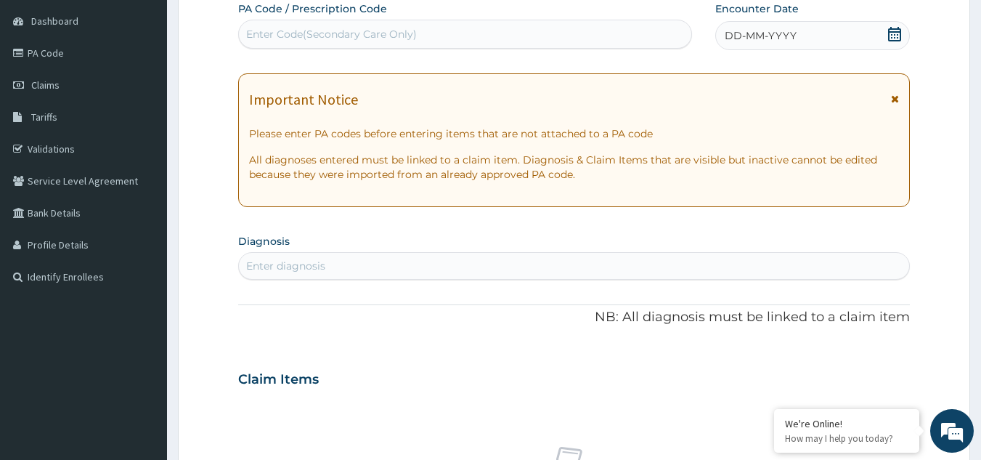
click at [434, 34] on div "Enter Code(Secondary Care Only)" at bounding box center [465, 34] width 453 height 23
type input "PA/8F898E"
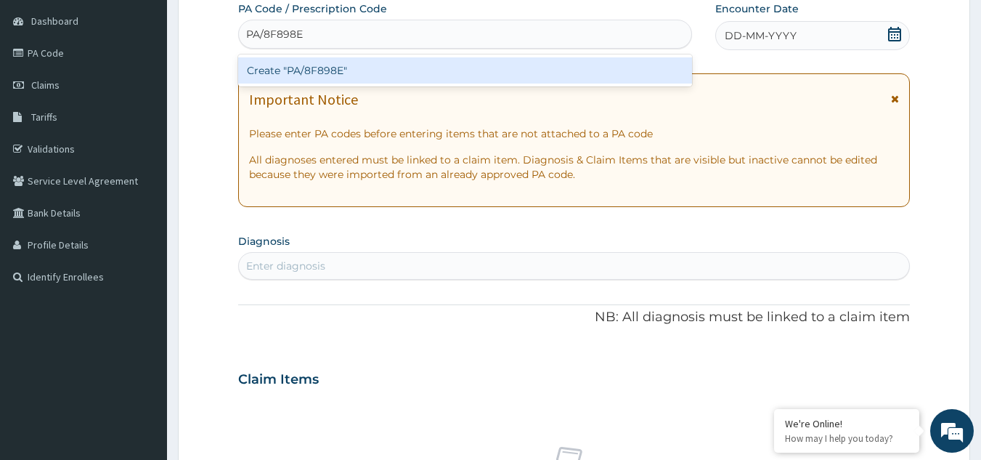
click at [429, 70] on div "Create "PA/8F898E"" at bounding box center [465, 70] width 454 height 26
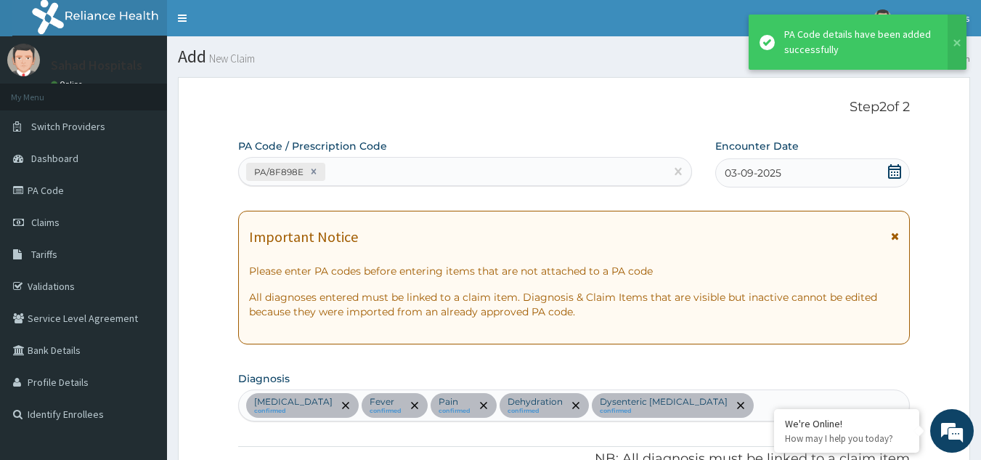
scroll to position [620, 0]
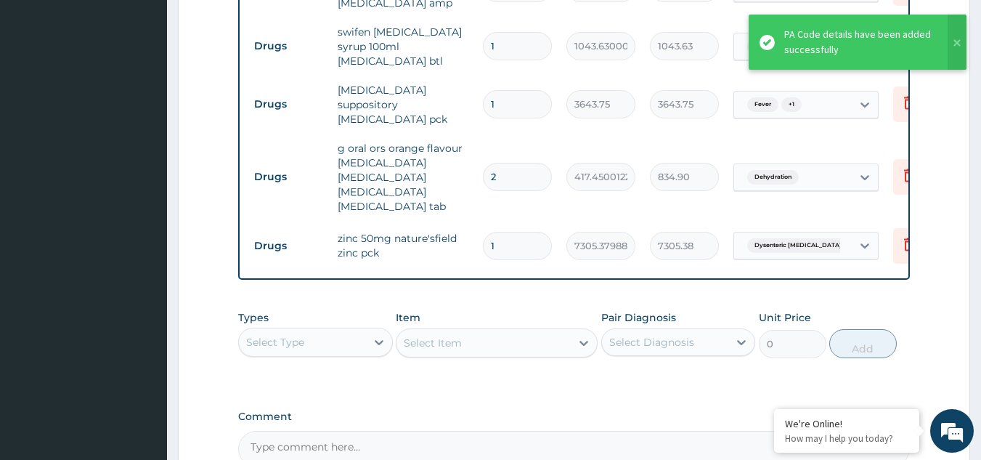
click at [951, 128] on form "Step 2 of 2 PA Code / Prescription Code PA/8F898E Encounter Date [DATE] Importa…" at bounding box center [574, 14] width 792 height 1114
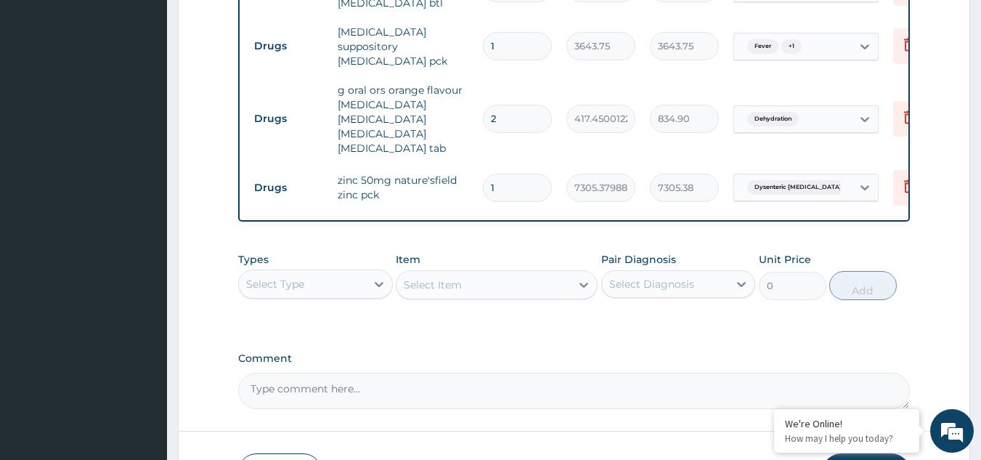
scroll to position [736, 0]
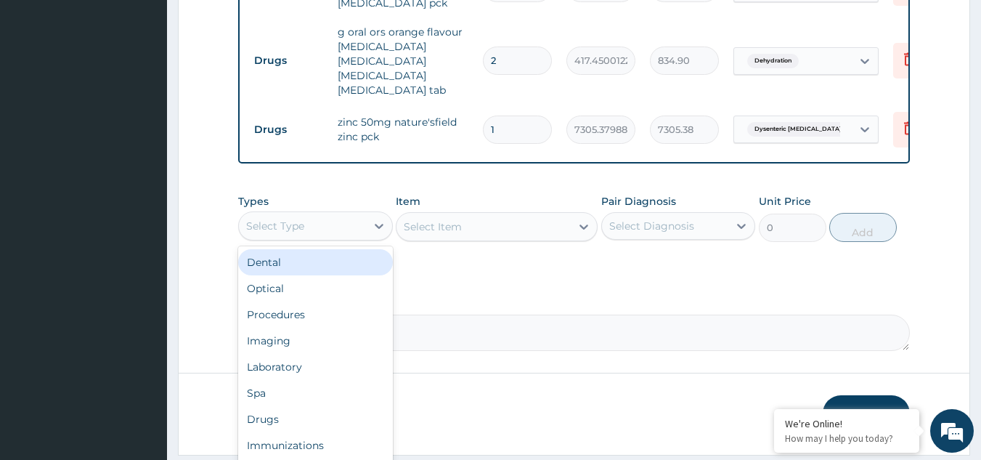
click at [322, 225] on div "Select Type" at bounding box center [302, 225] width 127 height 23
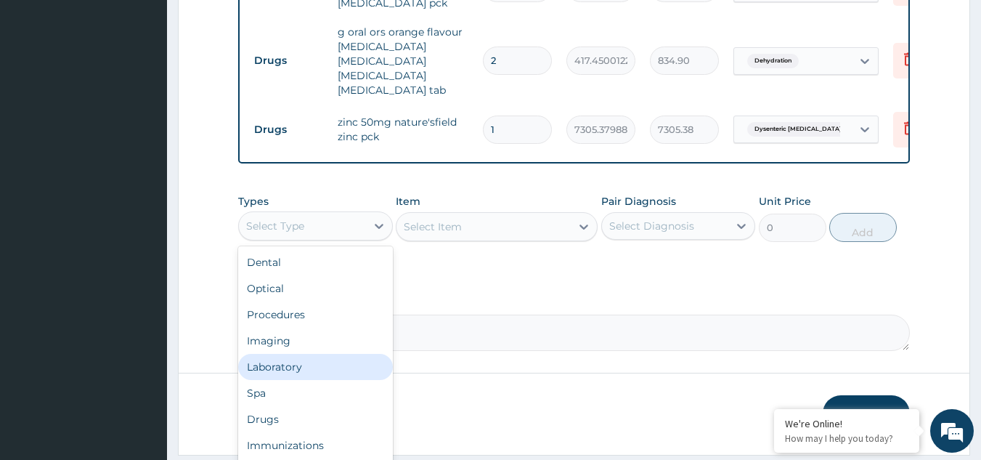
click at [310, 359] on div "Laboratory" at bounding box center [315, 367] width 155 height 26
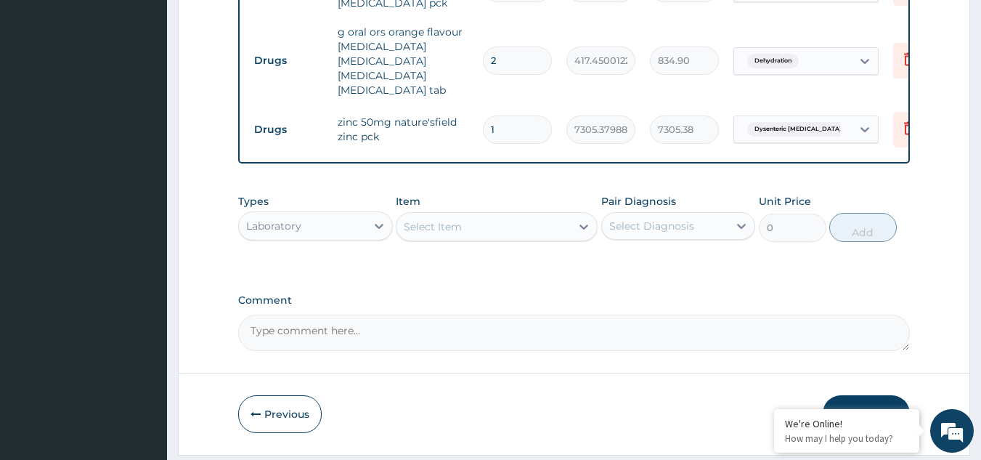
click at [491, 221] on div "Select Item" at bounding box center [483, 226] width 174 height 23
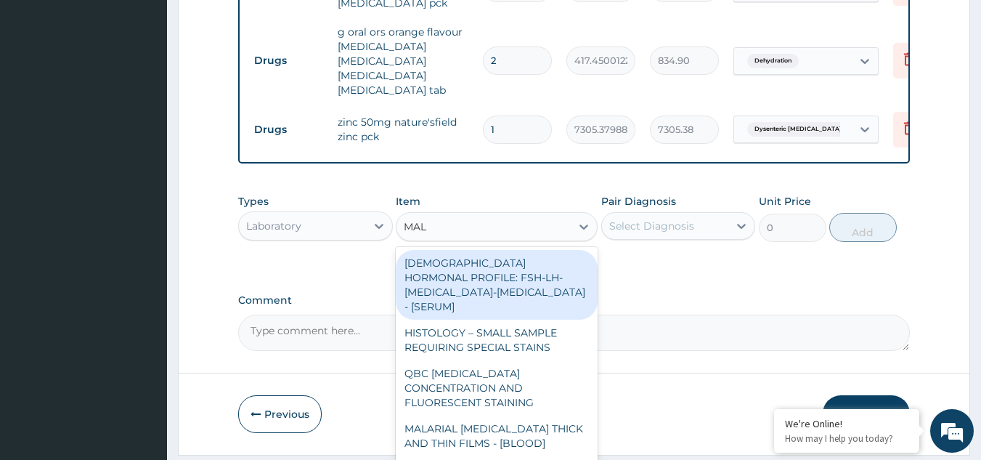
type input "MALA"
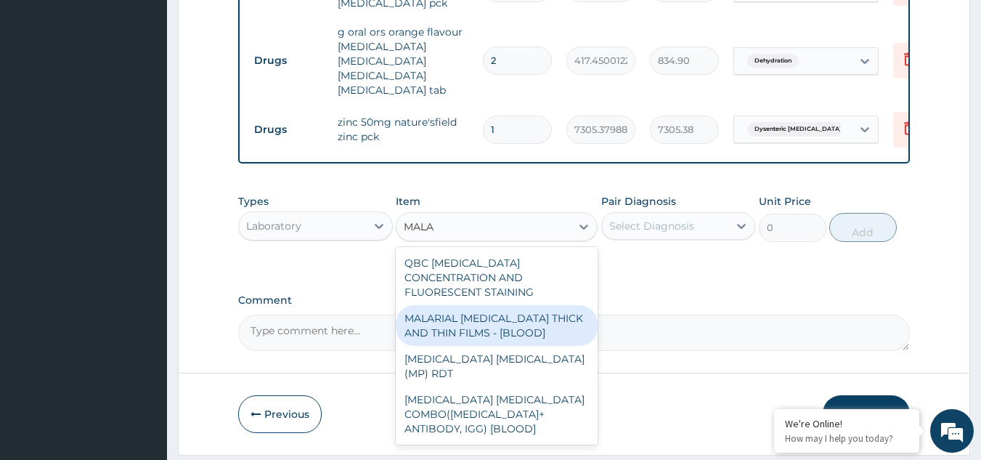
click at [508, 310] on div "MALARIAL [MEDICAL_DATA] THICK AND THIN FILMS - [BLOOD]" at bounding box center [497, 325] width 202 height 41
type input "1500"
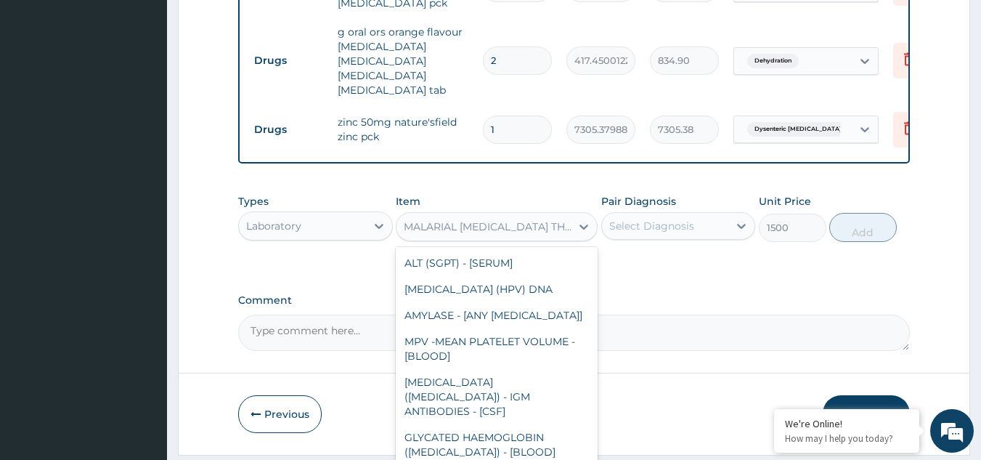
click at [552, 219] on div "MALARIAL [MEDICAL_DATA] THICK AND THIN FILMS - [BLOOD]" at bounding box center [488, 226] width 168 height 15
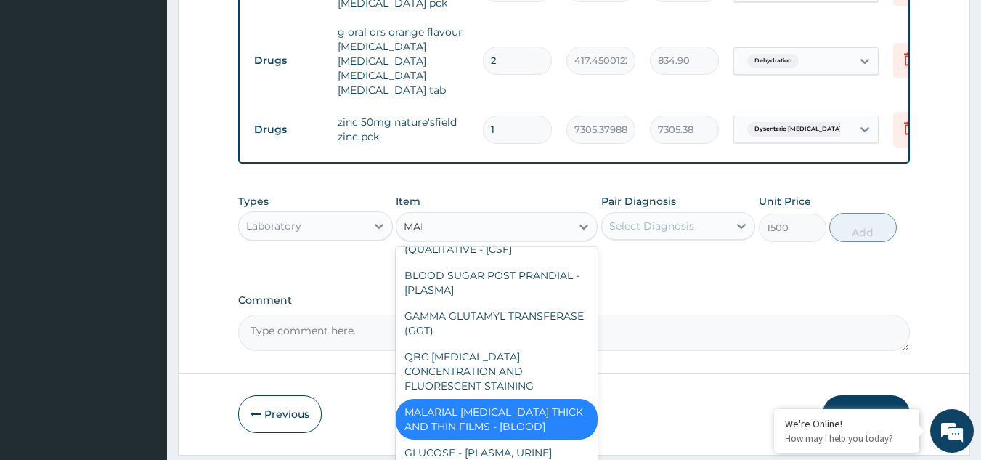
scroll to position [2, 0]
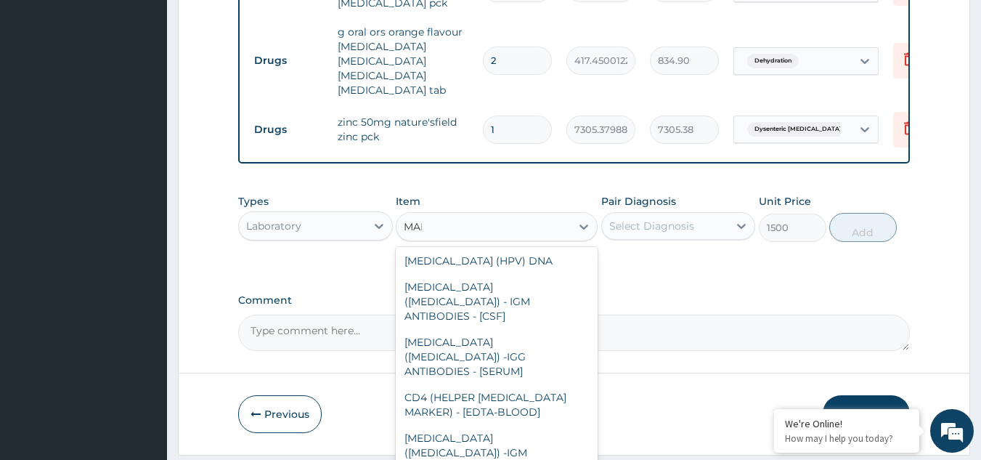
type input "MALA"
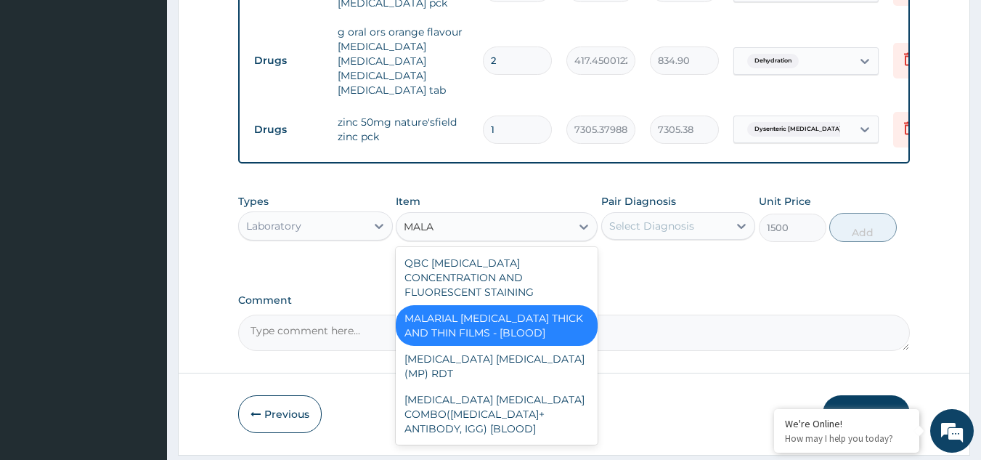
scroll to position [0, 0]
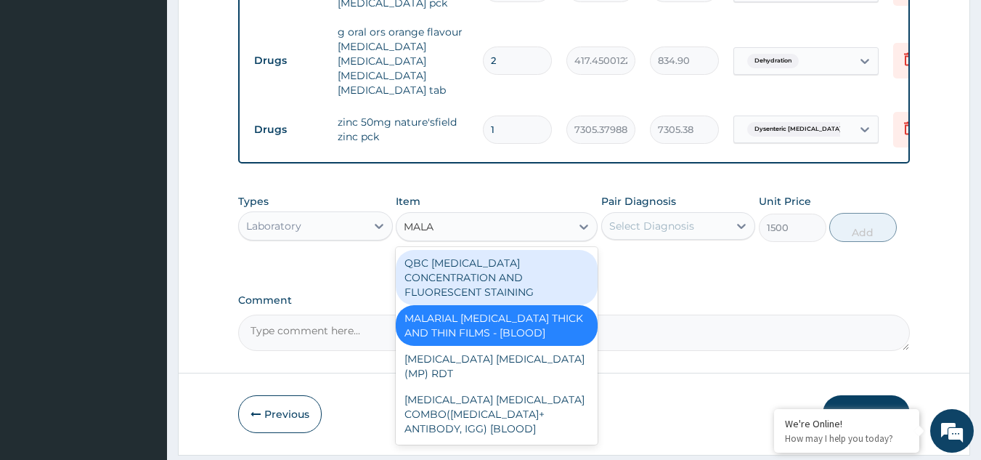
click at [480, 263] on div "QBC [MEDICAL_DATA] CONCENTRATION AND FLUORESCENT STAINING" at bounding box center [497, 277] width 202 height 55
type input "2000"
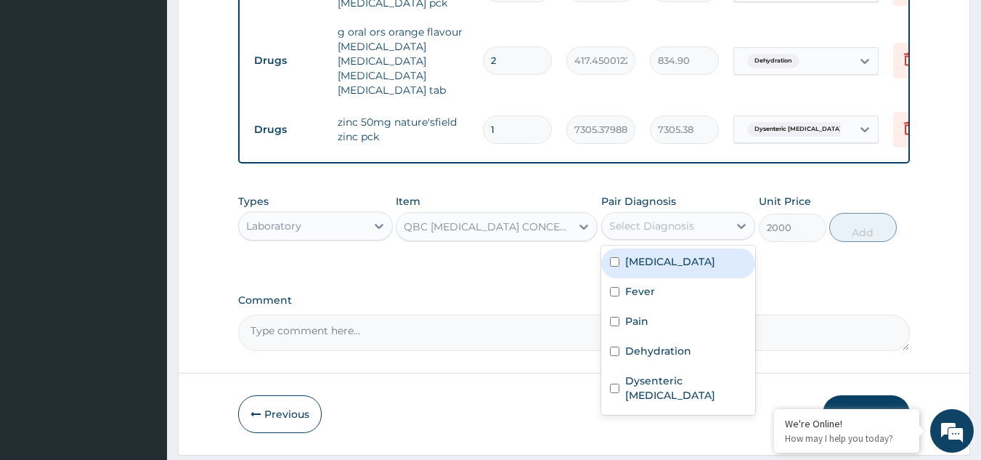
click at [711, 224] on div "Select Diagnosis" at bounding box center [665, 225] width 127 height 23
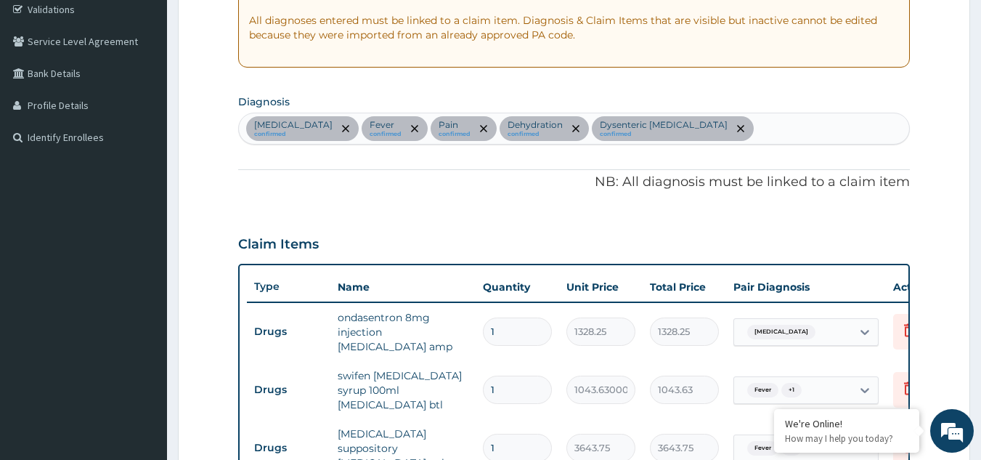
scroll to position [272, 0]
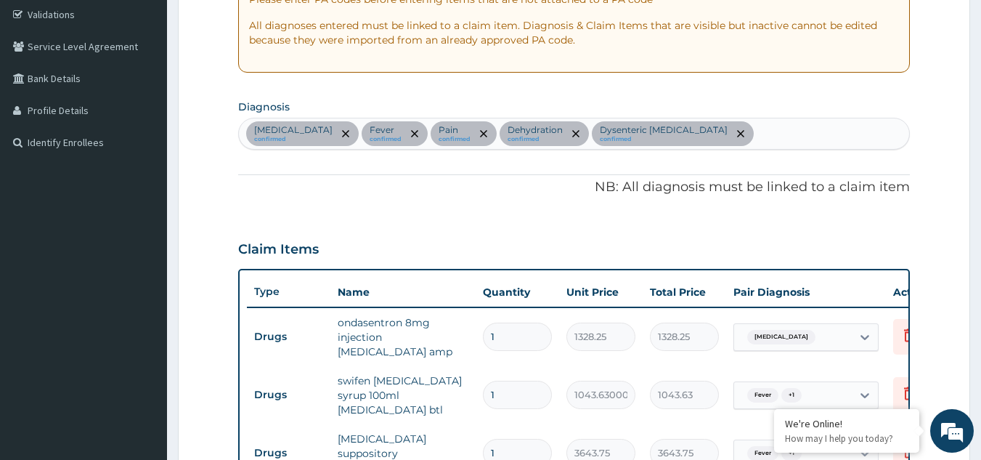
click at [738, 142] on div "[MEDICAL_DATA] confirmed Fever confirmed Pain confirmed Dehydration confirmed D…" at bounding box center [574, 133] width 671 height 30
type input "[MEDICAL_DATA]"
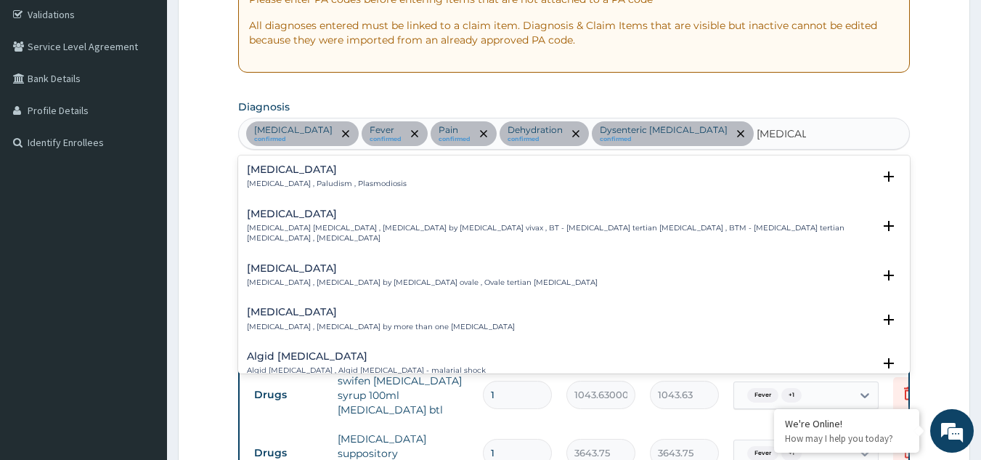
click at [309, 174] on h4 "[MEDICAL_DATA]" at bounding box center [327, 169] width 160 height 11
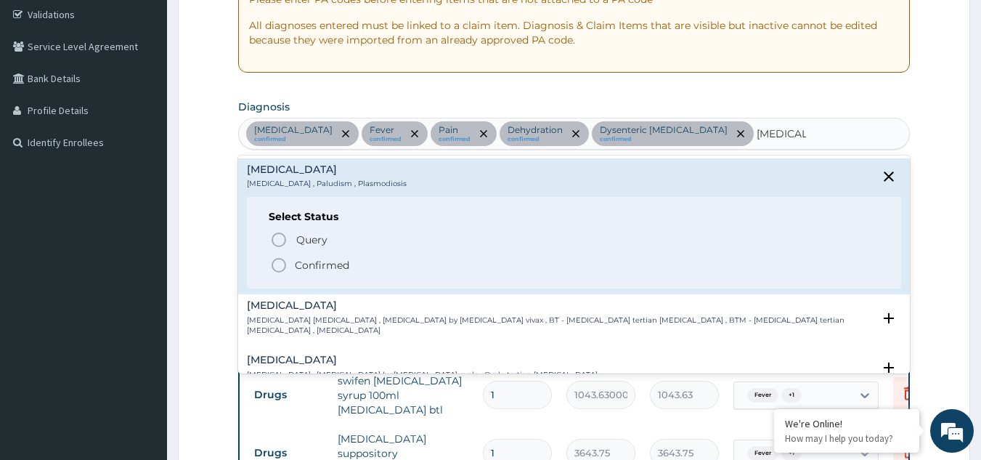
click at [279, 260] on icon "status option filled" at bounding box center [278, 264] width 17 height 17
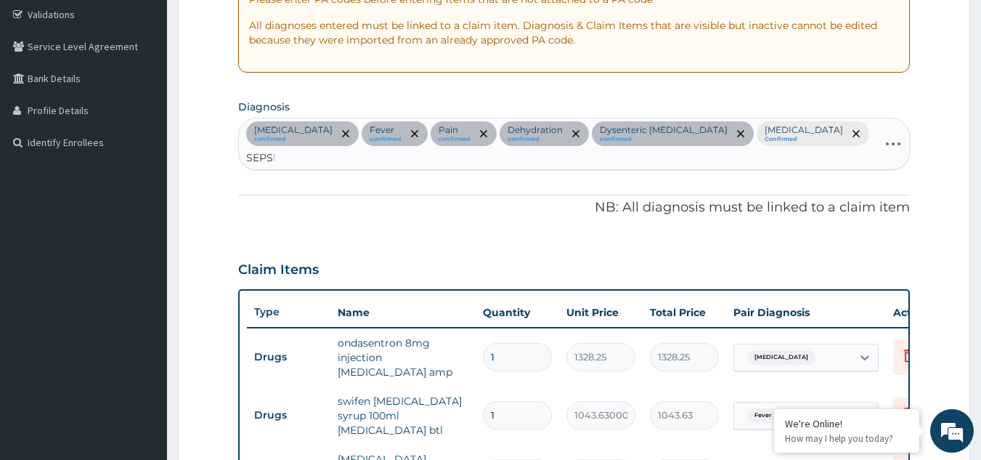
type input "[MEDICAL_DATA]"
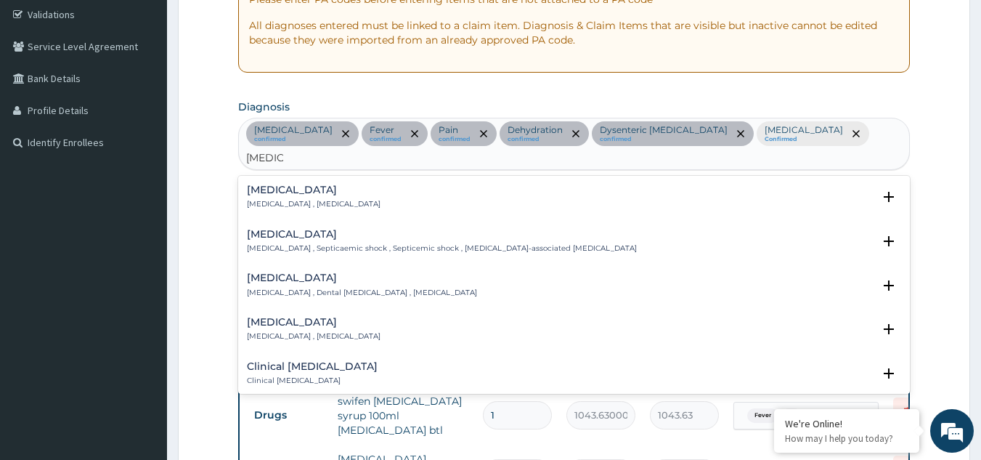
click at [302, 184] on h4 "[MEDICAL_DATA]" at bounding box center [314, 189] width 134 height 11
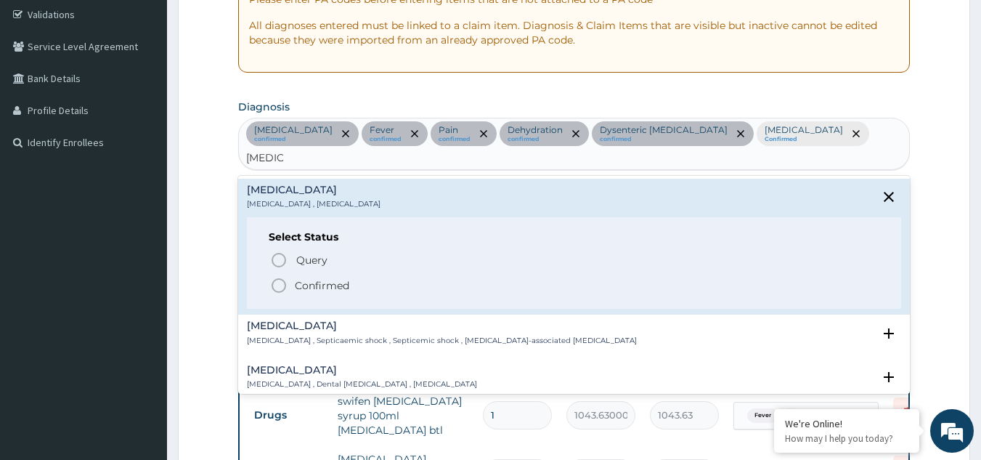
click at [278, 277] on icon "status option filled" at bounding box center [278, 285] width 17 height 17
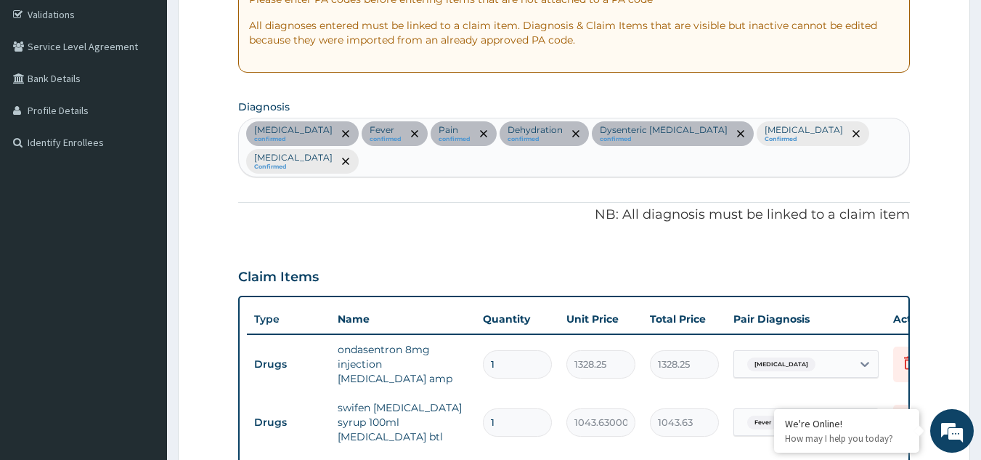
scroll to position [673, 0]
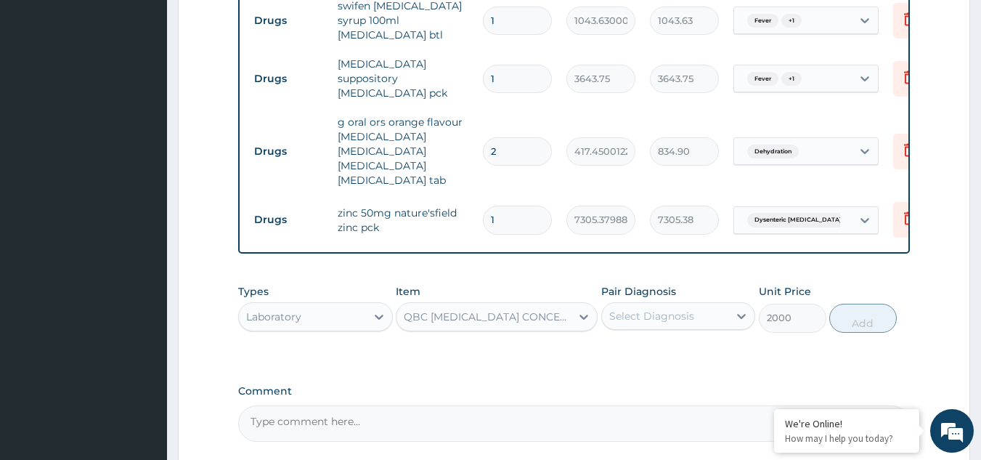
click at [499, 309] on div "QBC [MEDICAL_DATA] CONCENTRATION AND FLUORESCENT STAINING" at bounding box center [488, 316] width 168 height 15
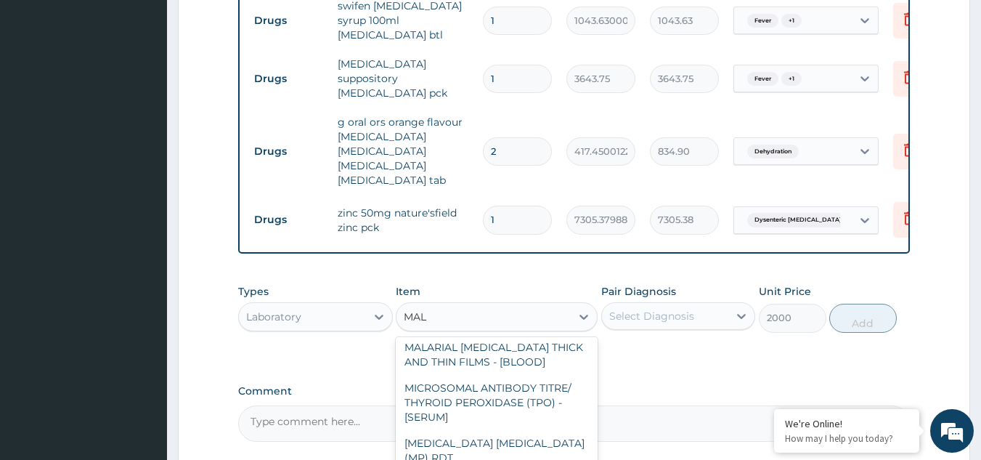
scroll to position [2, 0]
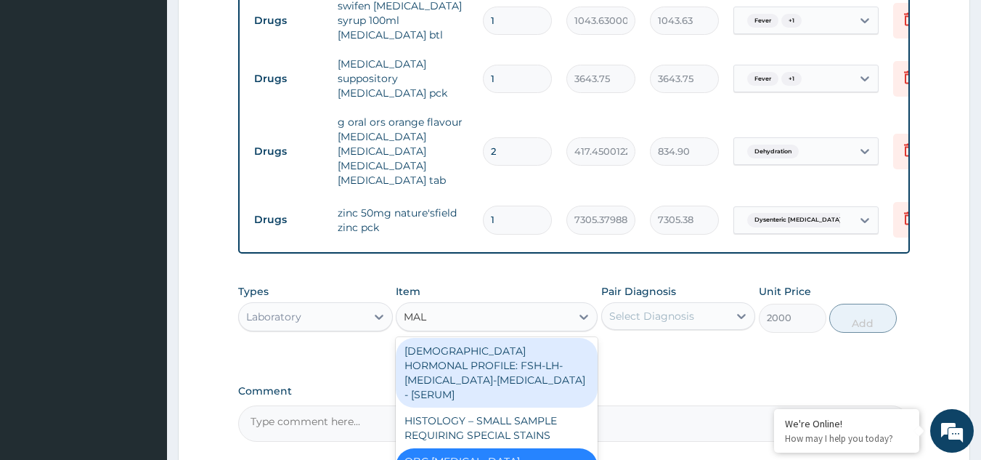
type input "MALA"
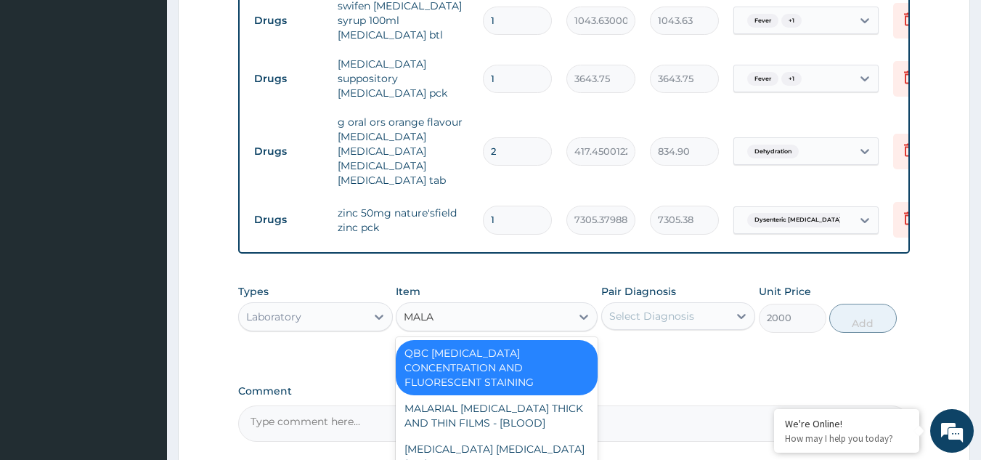
scroll to position [0, 0]
click at [550, 340] on div "QBC [MEDICAL_DATA] CONCENTRATION AND FLUORESCENT STAINING" at bounding box center [497, 367] width 202 height 55
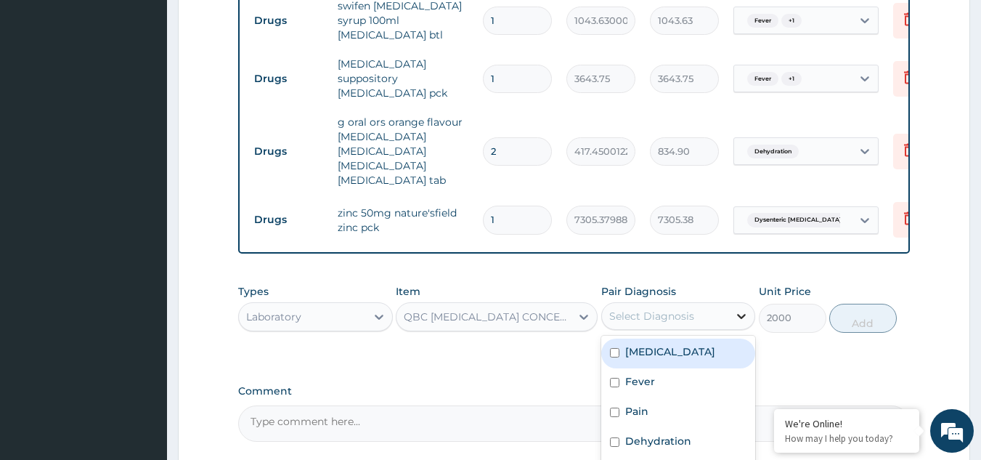
click at [738, 309] on icon at bounding box center [741, 316] width 15 height 15
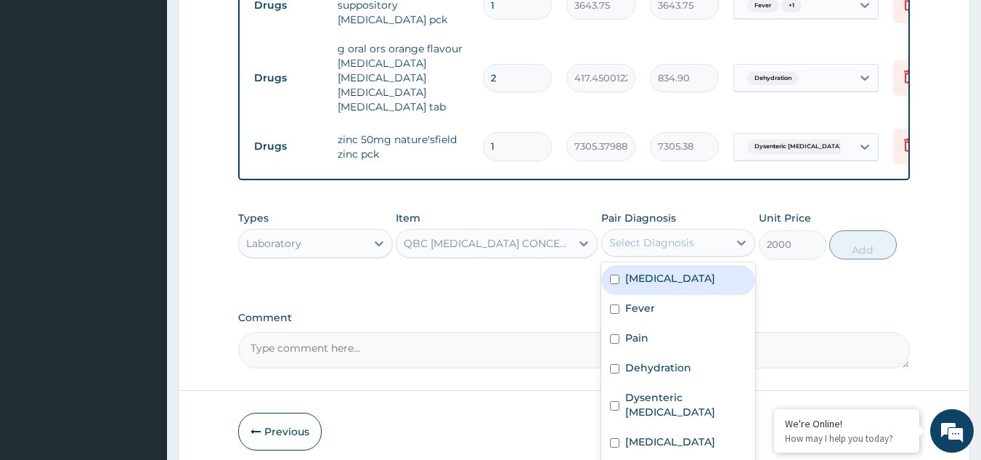
scroll to position [773, 0]
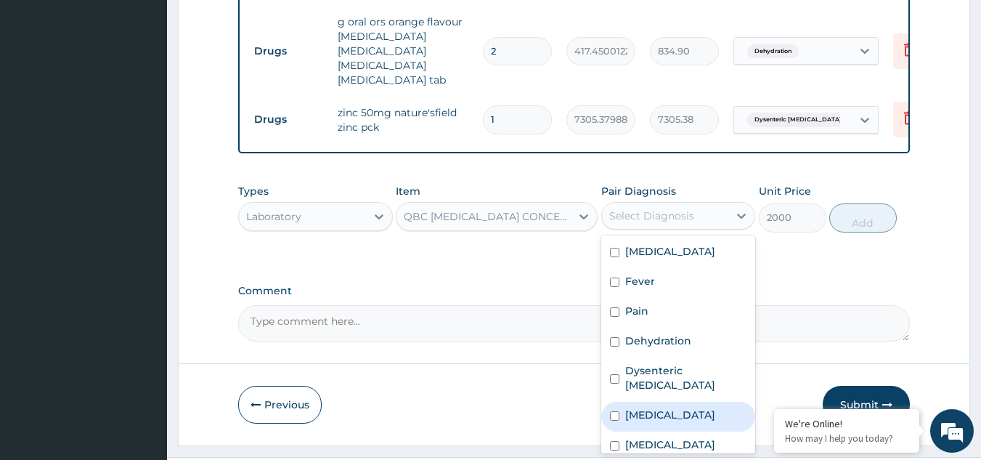
click at [617, 411] on input "checkbox" at bounding box center [614, 415] width 9 height 9
checkbox input "true"
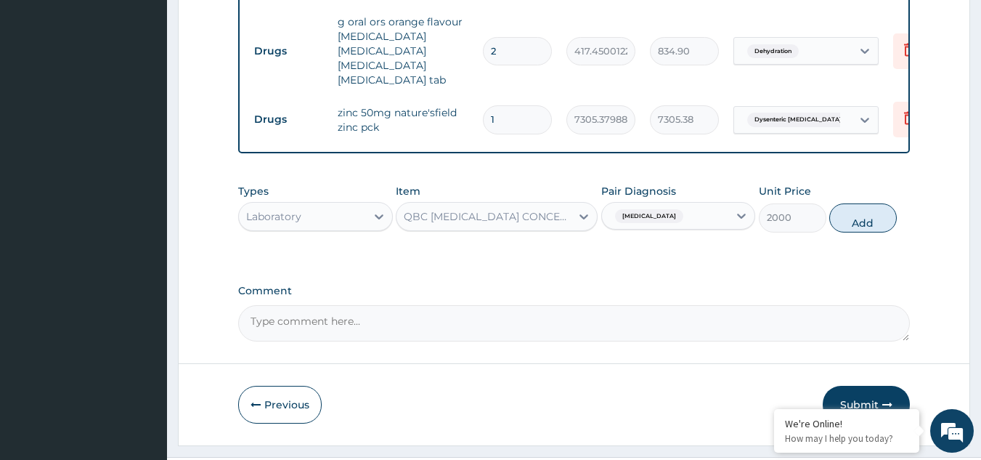
click at [852, 228] on div "Types Laboratory Item QBC [MEDICAL_DATA] CONCENTRATION AND FLUORESCENT STAINING…" at bounding box center [574, 218] width 672 height 84
click at [862, 203] on button "Add" at bounding box center [863, 217] width 68 height 29
type input "0"
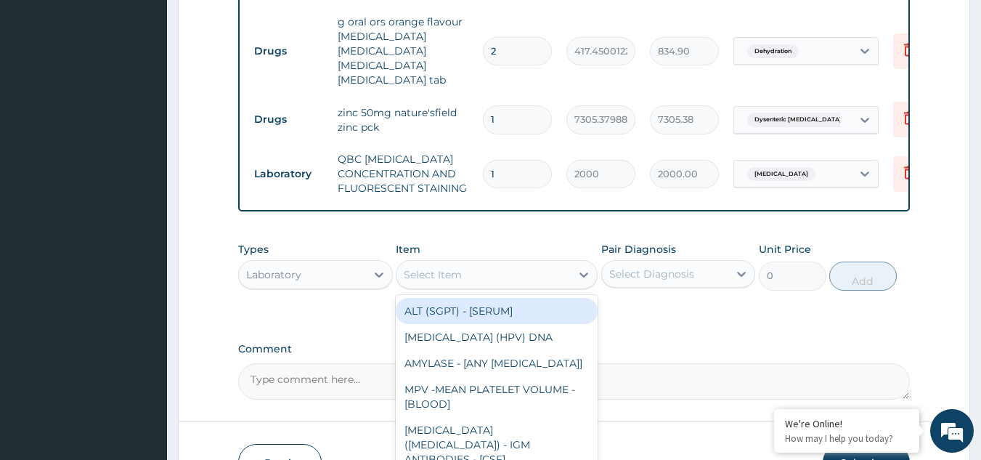
click at [486, 263] on div "Select Item" at bounding box center [483, 274] width 174 height 23
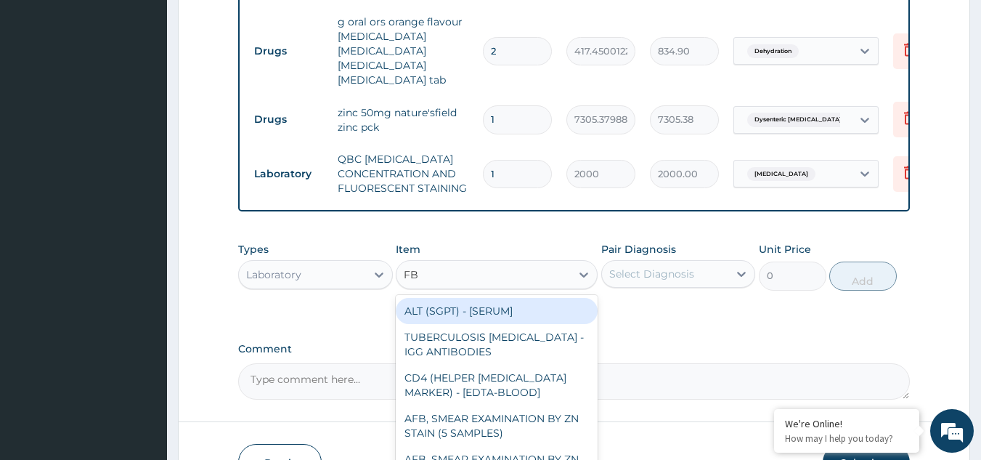
type input "FBC"
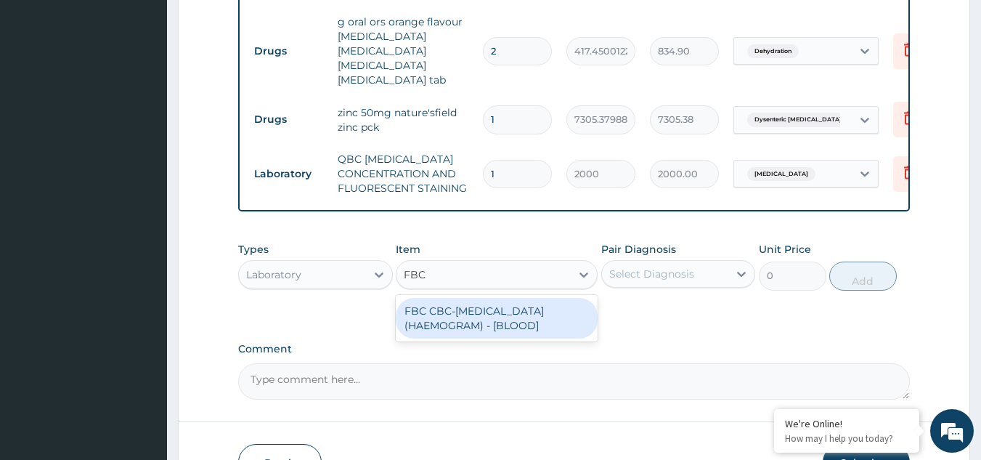
click at [465, 298] on div "FBC CBC-[MEDICAL_DATA] (HAEMOGRAM) - [BLOOD]" at bounding box center [497, 318] width 202 height 41
type input "3000"
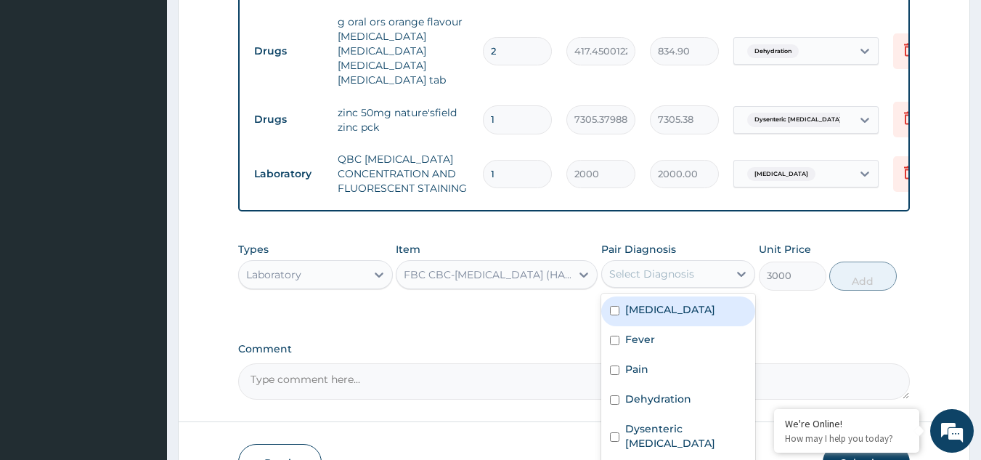
click at [704, 262] on div "Select Diagnosis" at bounding box center [665, 273] width 127 height 23
checkbox input "true"
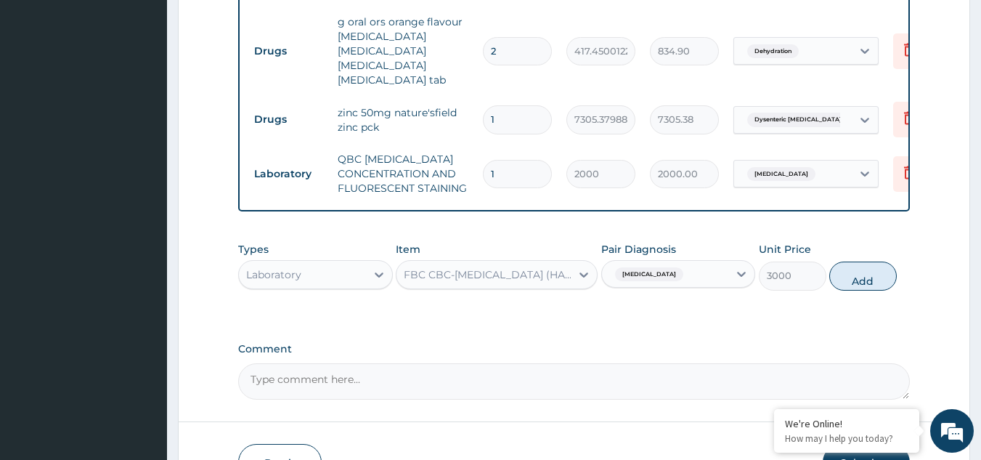
click at [863, 261] on button "Add" at bounding box center [863, 275] width 68 height 29
type input "0"
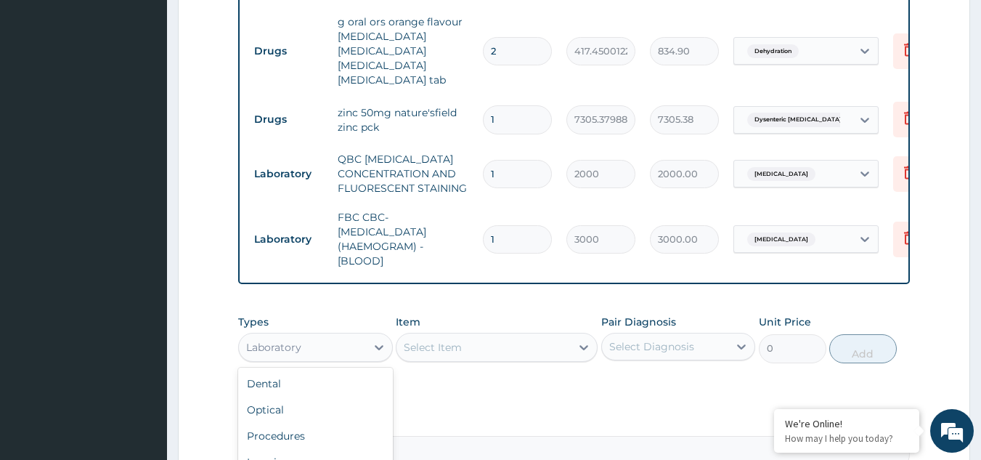
click at [364, 335] on div "Laboratory" at bounding box center [302, 346] width 127 height 23
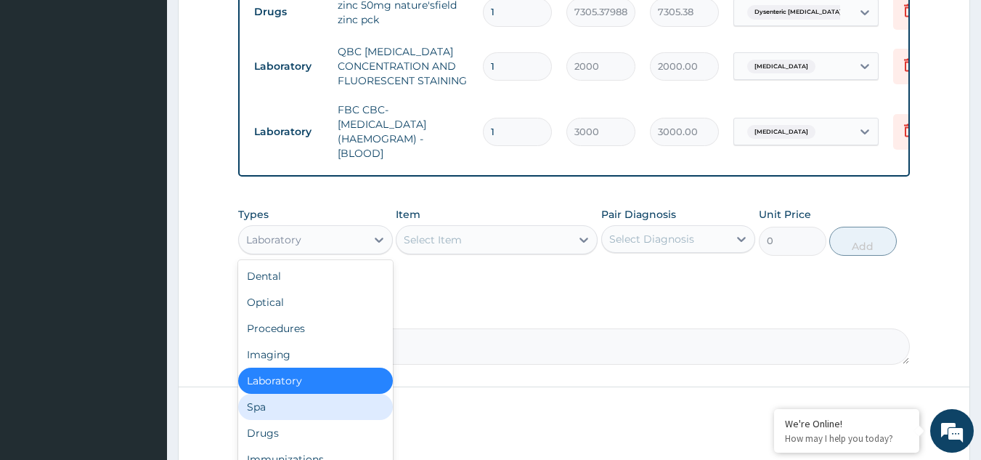
scroll to position [905, 0]
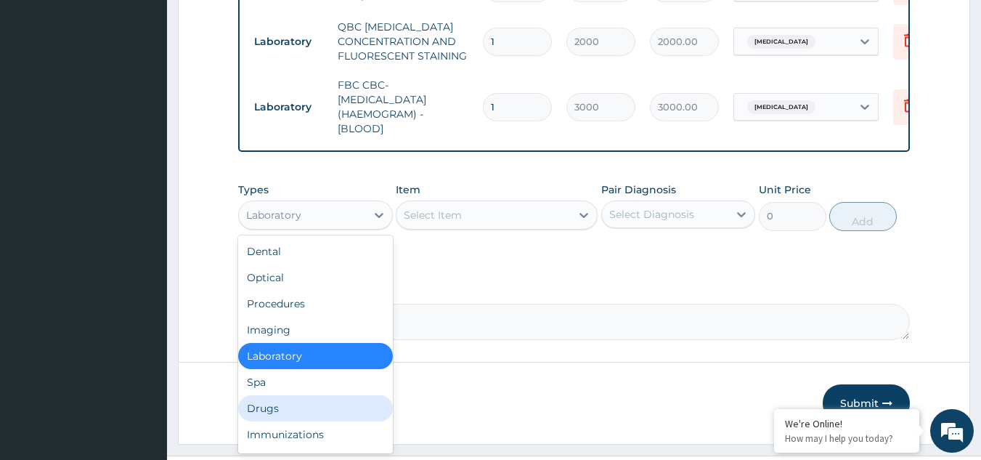
click at [299, 395] on div "Drugs" at bounding box center [315, 408] width 155 height 26
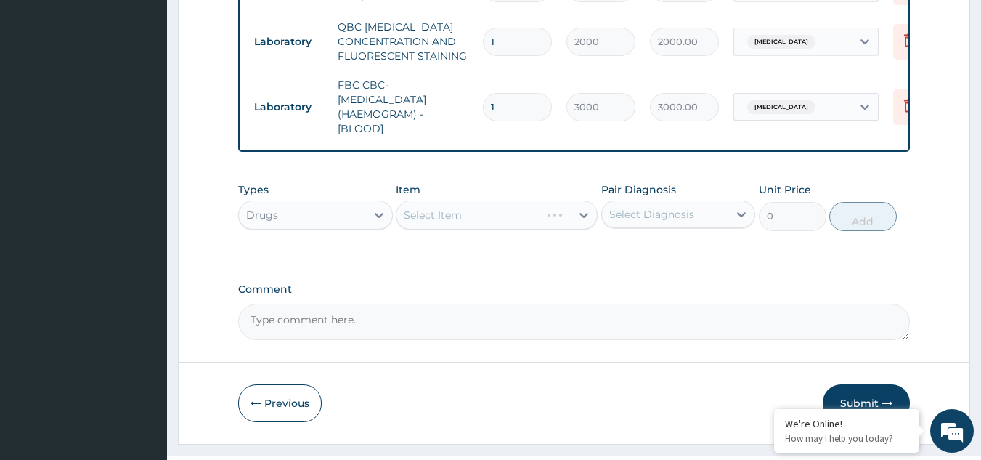
click at [492, 200] on div "Select Item" at bounding box center [497, 214] width 202 height 29
click at [515, 203] on div "Select Item" at bounding box center [483, 214] width 174 height 23
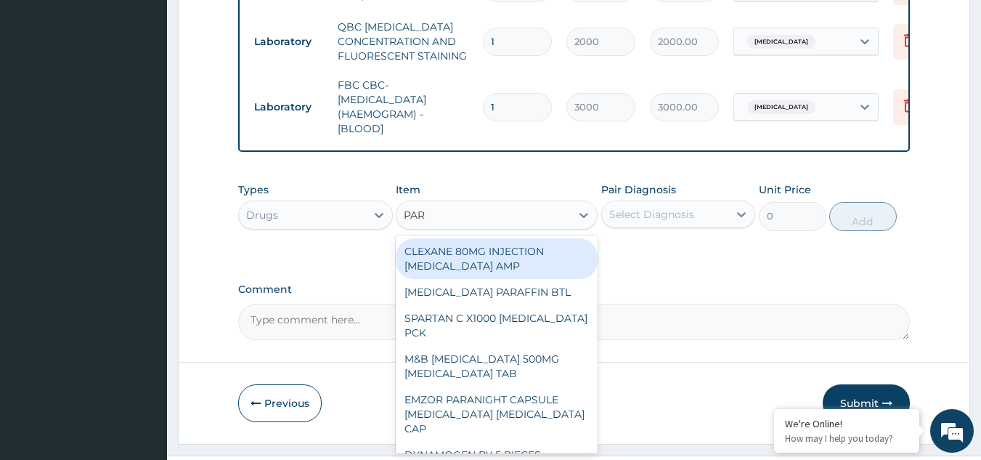
type input "PARA"
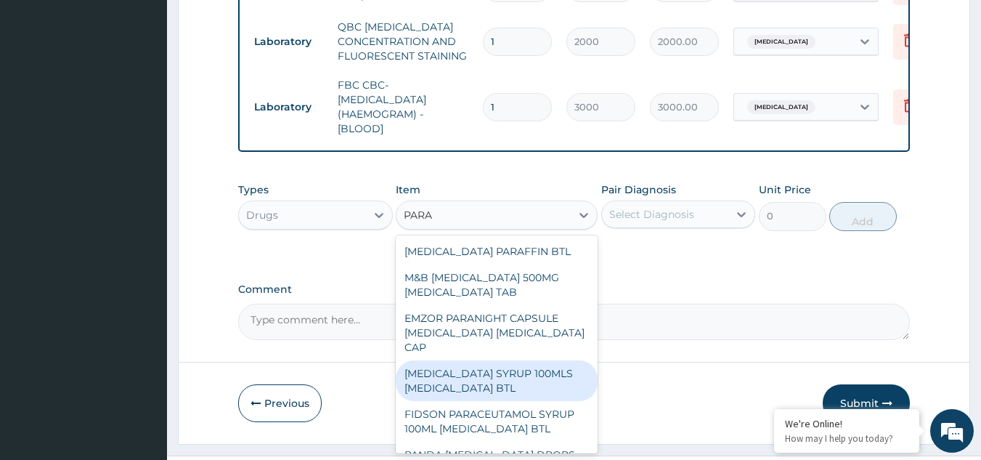
click at [532, 360] on div "[MEDICAL_DATA] SYRUP 100MLS [MEDICAL_DATA] BTL" at bounding box center [497, 380] width 202 height 41
type input "664.1300048828125"
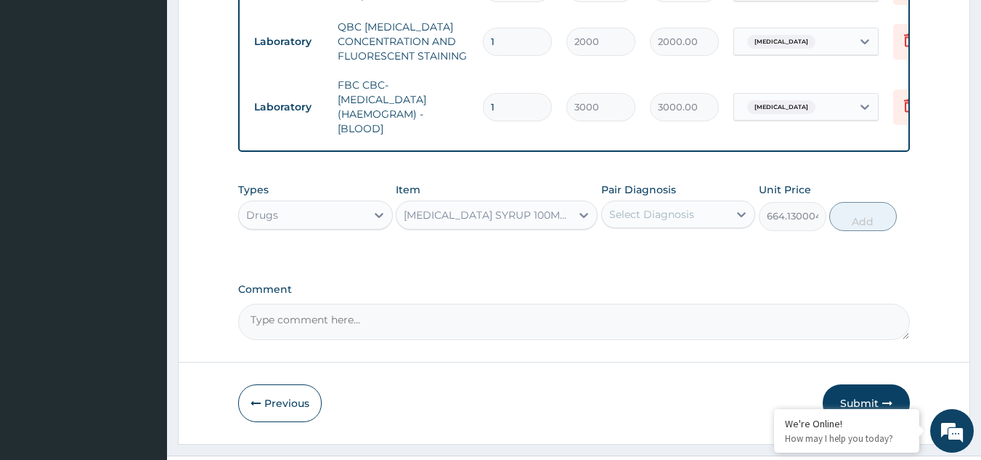
click at [699, 203] on div "Select Diagnosis" at bounding box center [665, 214] width 127 height 23
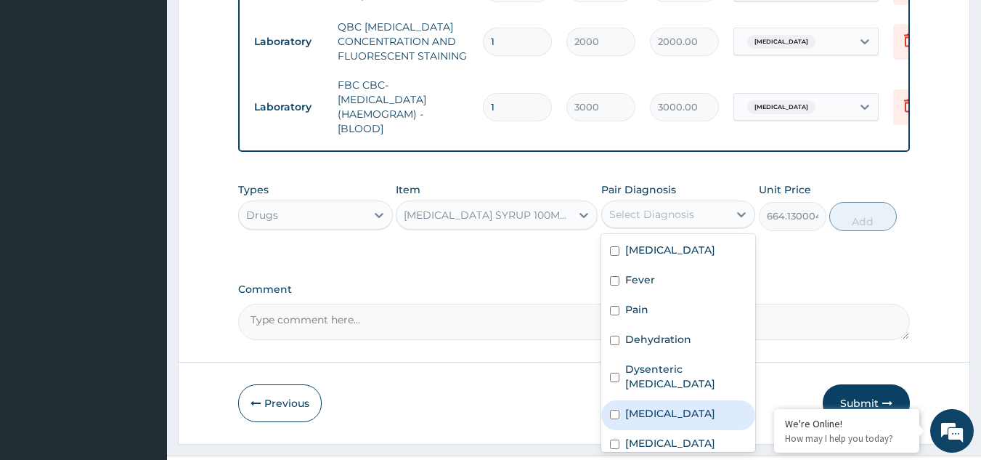
click at [614, 409] on input "checkbox" at bounding box center [614, 413] width 9 height 9
checkbox input "true"
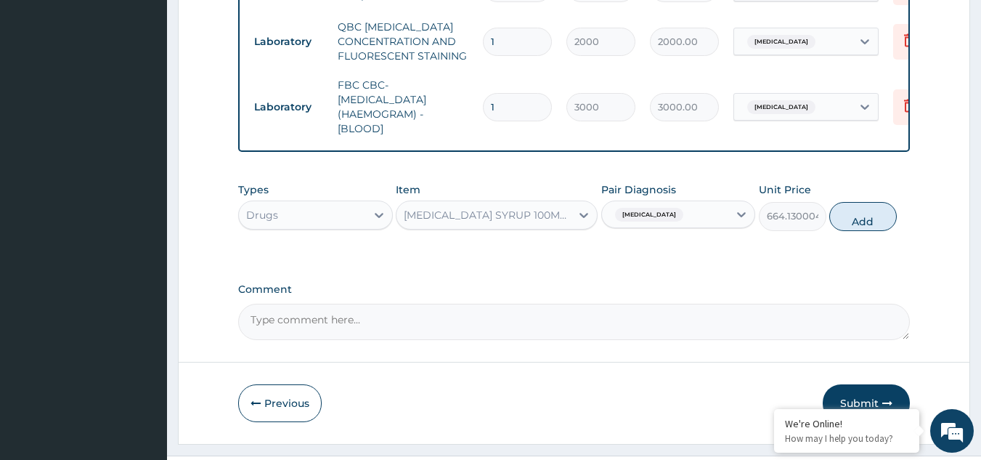
click at [833, 224] on div "Types Drugs Item [MEDICAL_DATA] SYRUP 100MLS [MEDICAL_DATA] BTL Pair Diagnosis …" at bounding box center [574, 217] width 672 height 84
click at [881, 202] on button "Add" at bounding box center [863, 216] width 68 height 29
type input "0"
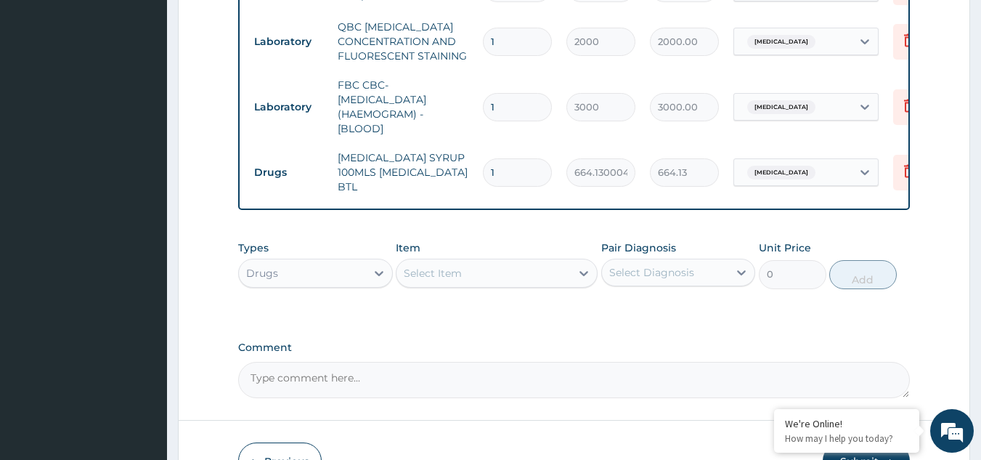
click at [534, 261] on div "Select Item" at bounding box center [483, 272] width 174 height 23
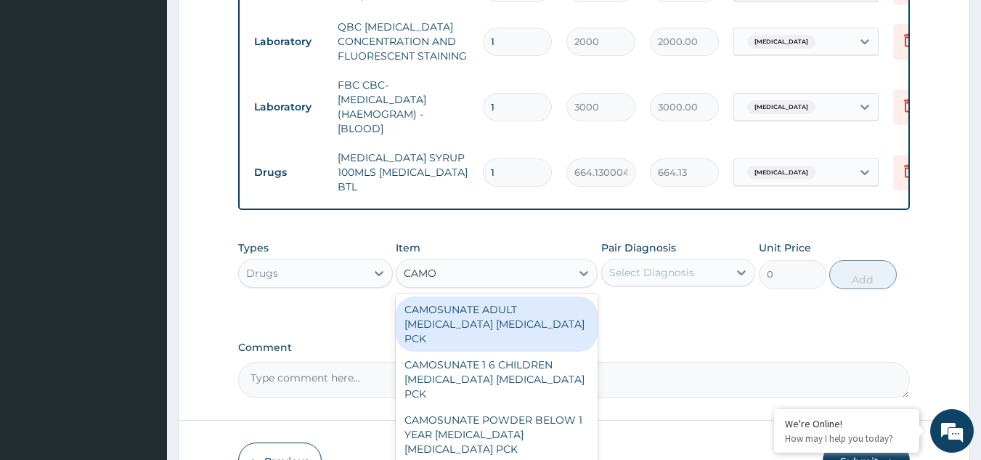
type input "CAMOS"
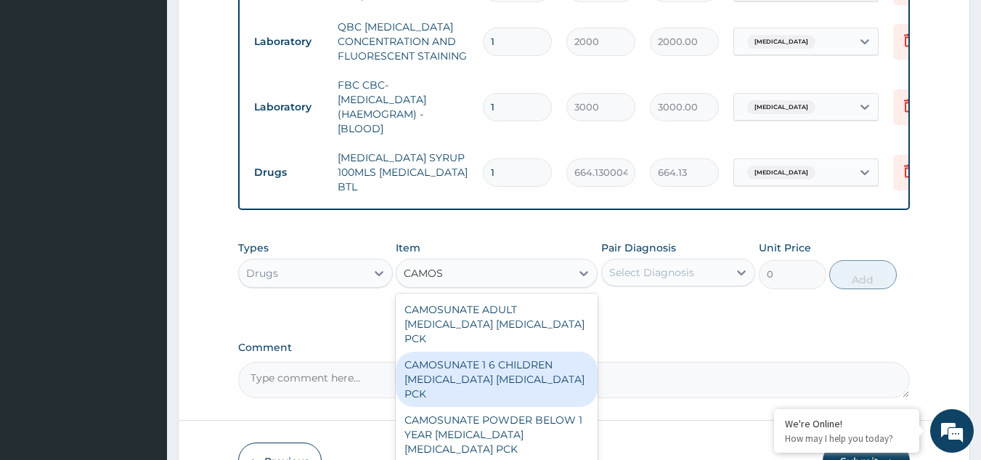
click at [515, 351] on div "CAMOSUNATE 1 6 CHILDREN [MEDICAL_DATA] [MEDICAL_DATA] PCK" at bounding box center [497, 378] width 202 height 55
type input "1518"
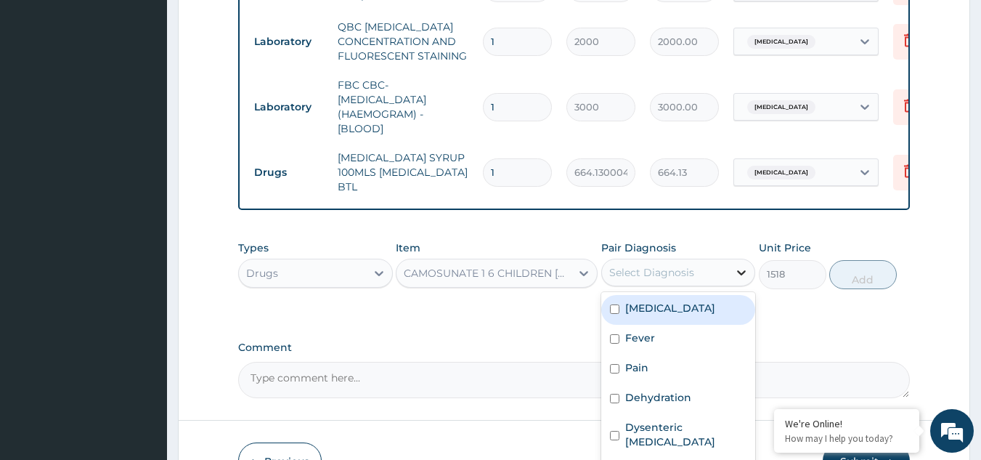
click at [736, 265] on icon at bounding box center [741, 272] width 15 height 15
checkbox input "true"
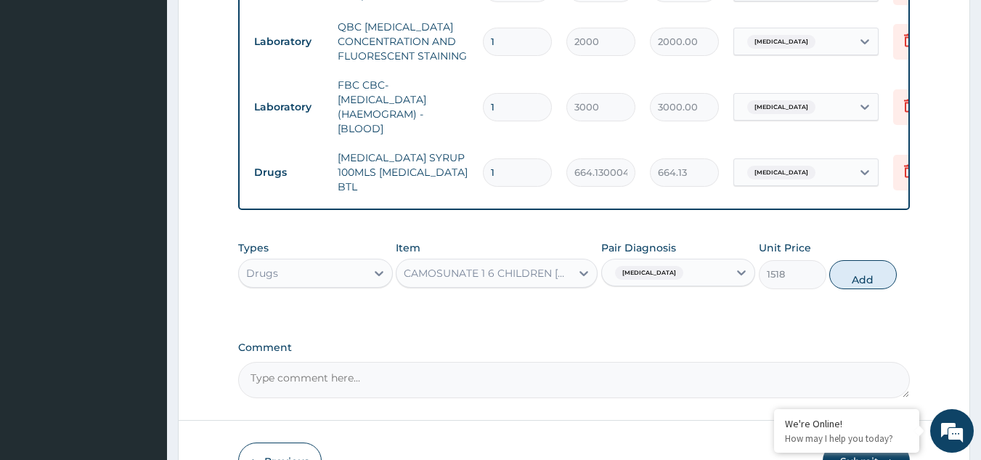
click at [856, 260] on button "Add" at bounding box center [863, 274] width 68 height 29
type input "0"
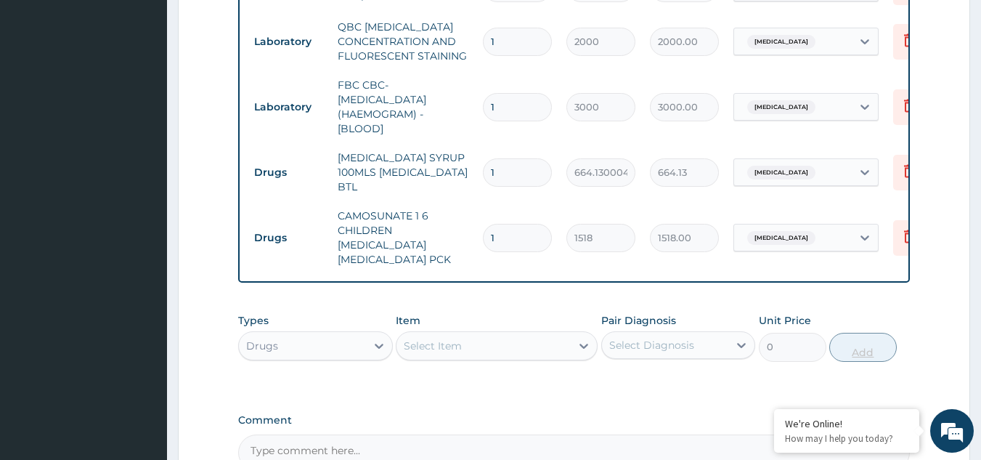
type input "2"
type input "3036.00"
type input "0.00"
type input "1"
type input "1518.00"
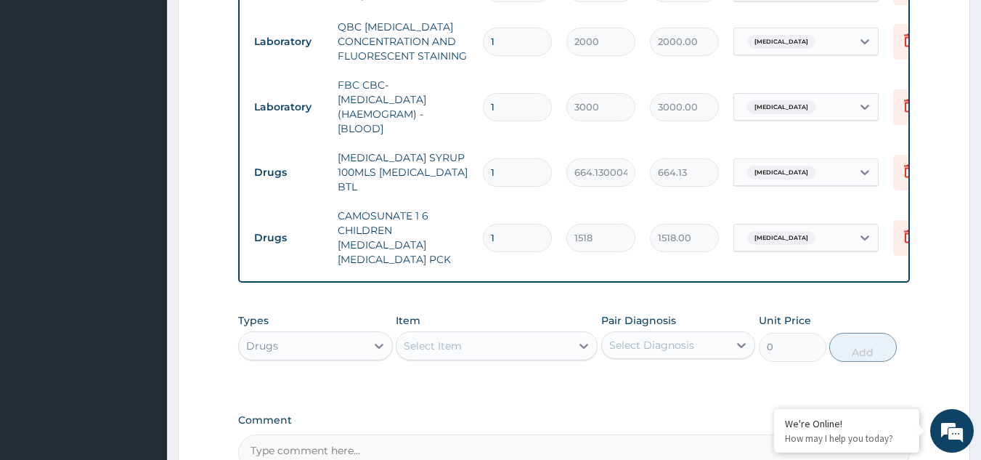
type input "1"
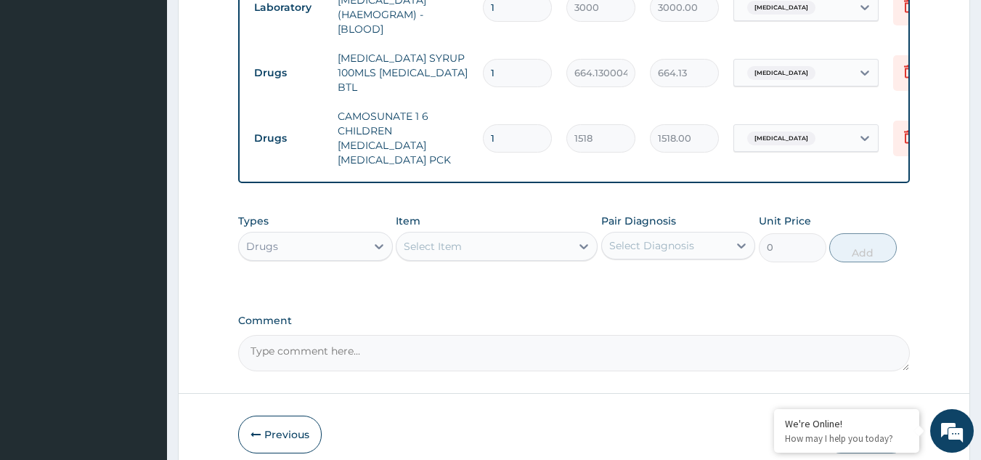
scroll to position [1021, 0]
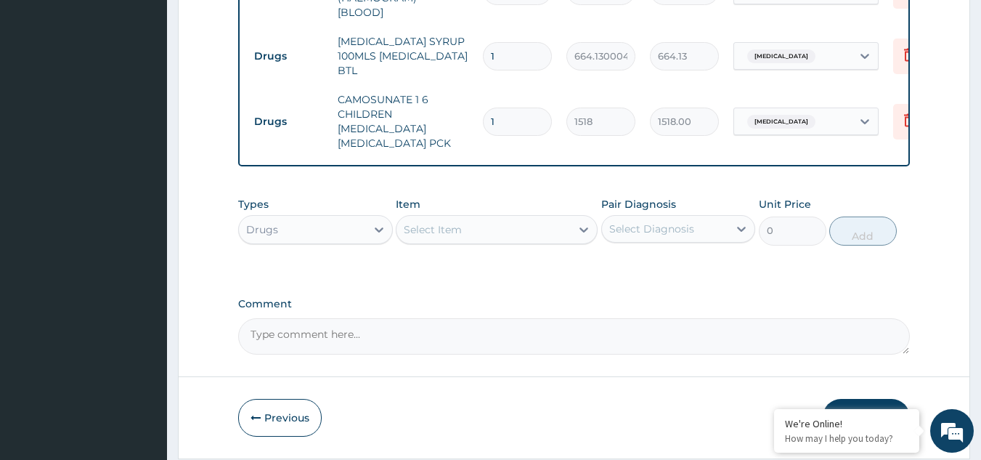
click at [843, 399] on button "Submit" at bounding box center [866, 418] width 87 height 38
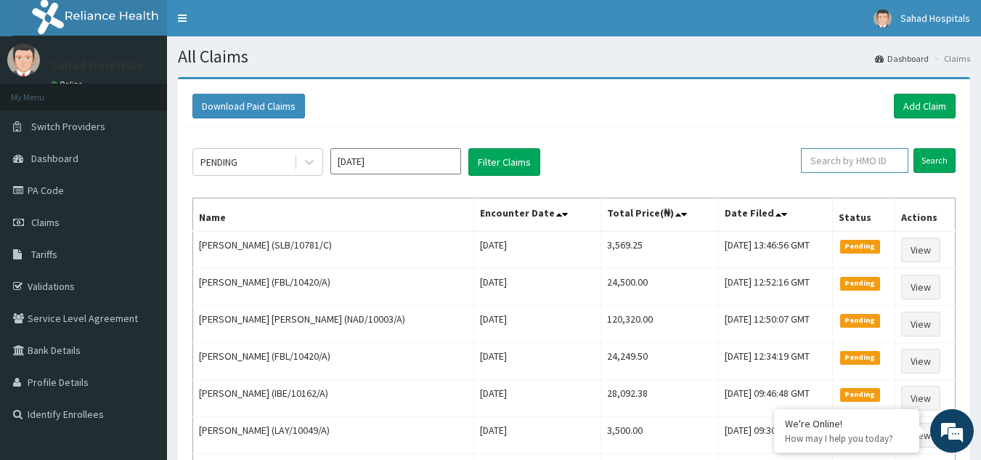
click at [905, 162] on input "text" at bounding box center [854, 160] width 107 height 25
paste input "NBC/10179/C"
type input "NBC/10179/C"
click at [925, 162] on input "Search" at bounding box center [934, 160] width 42 height 25
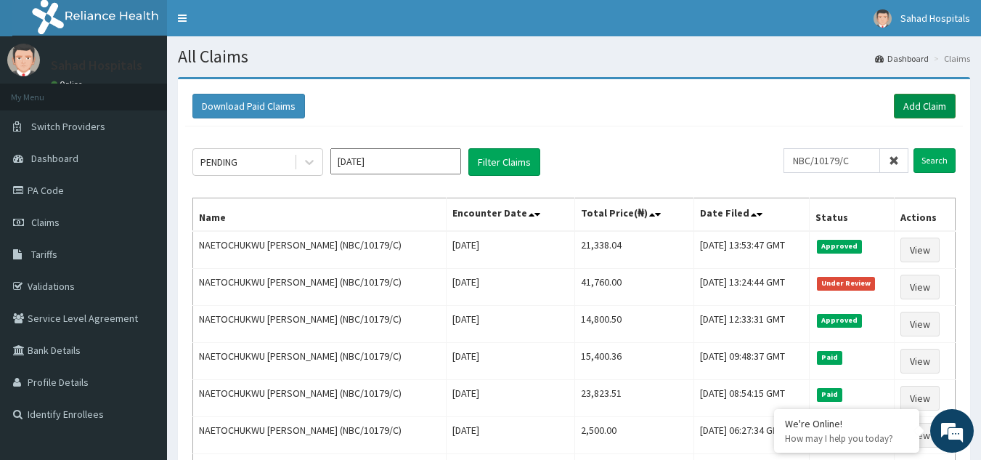
click at [916, 102] on link "Add Claim" at bounding box center [925, 106] width 62 height 25
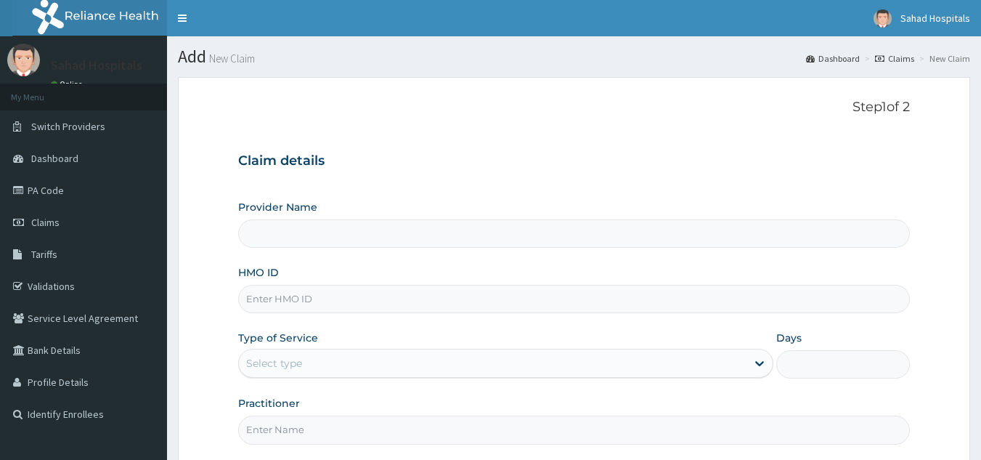
type input "Sahad Hospitals"
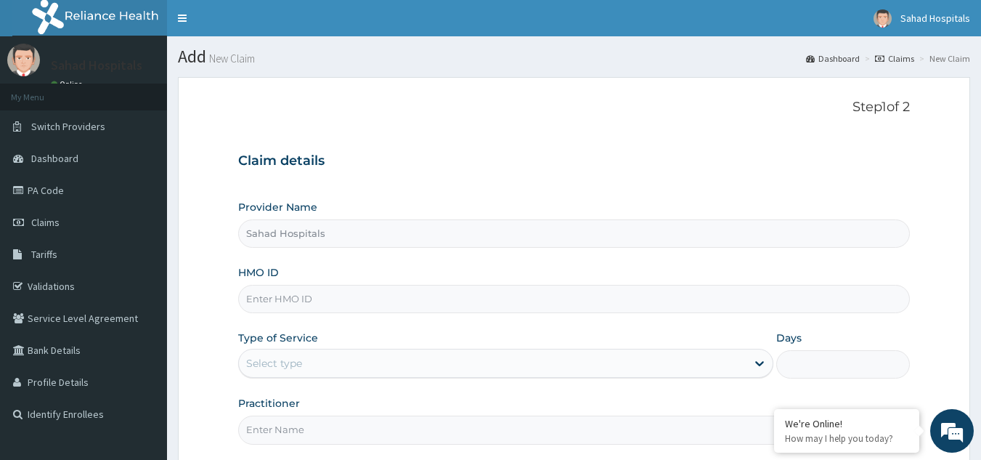
click at [376, 301] on input "HMO ID" at bounding box center [574, 299] width 672 height 28
paste input "IPC/10017/A"
type input "IPC/10017/A"
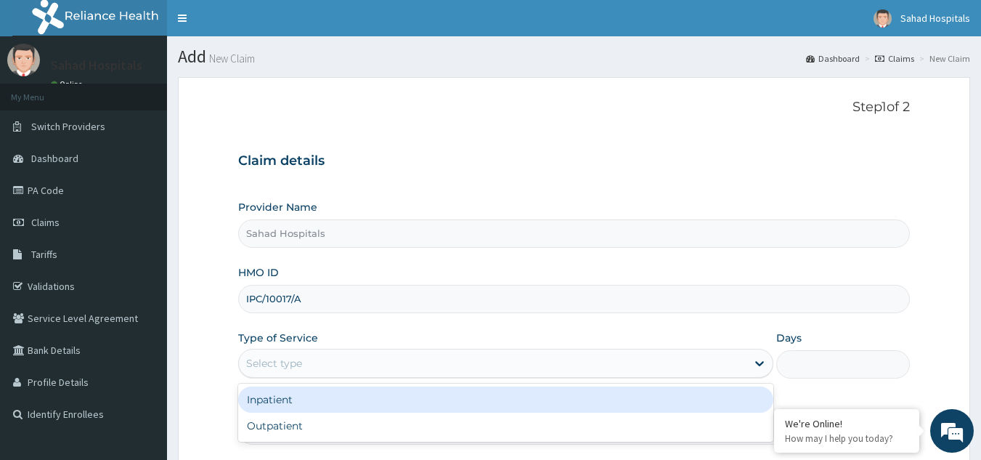
click at [478, 357] on div "Select type" at bounding box center [492, 362] width 507 height 23
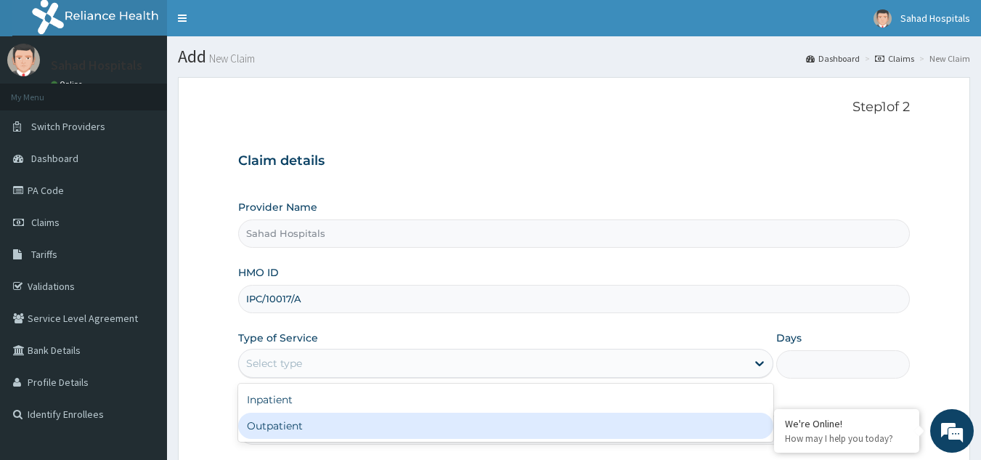
click at [444, 423] on div "Outpatient" at bounding box center [505, 425] width 535 height 26
type input "1"
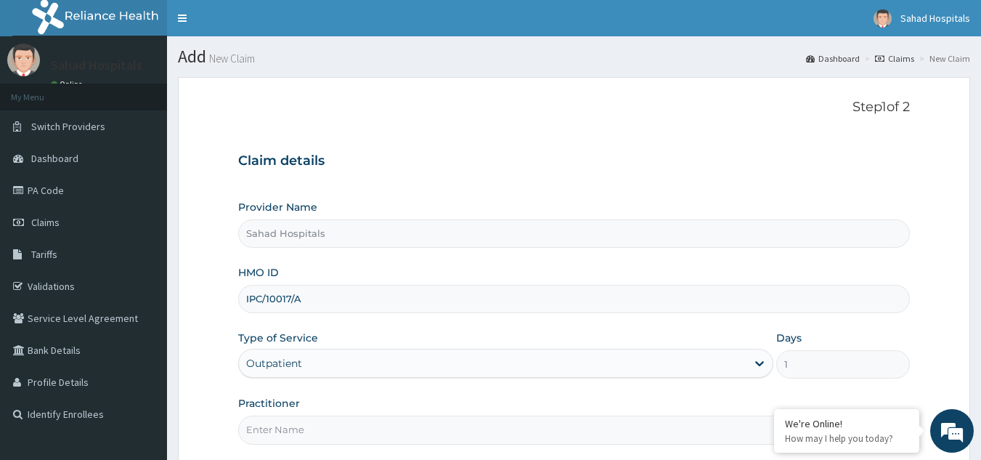
click at [915, 270] on form "Step 1 of 2 Claim details Provider Name Sahad Hospitals HMO ID IPC/10017/A Type…" at bounding box center [574, 313] width 792 height 472
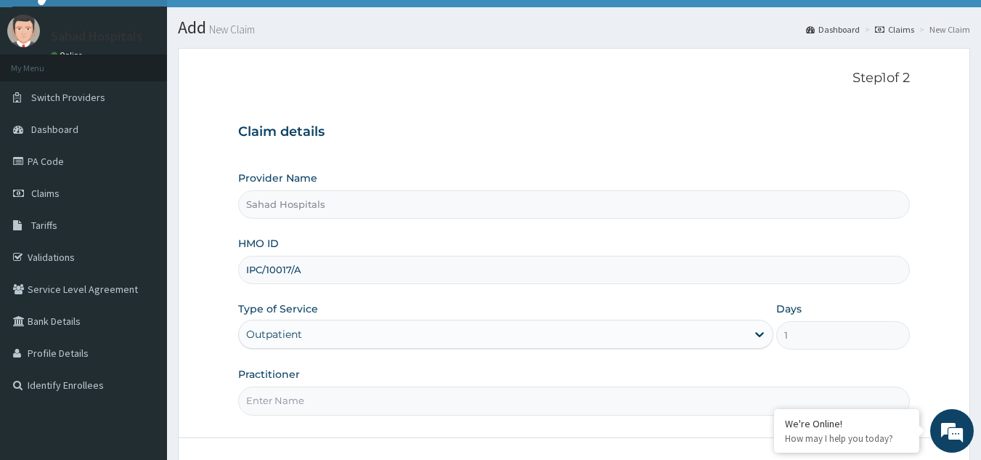
scroll to position [58, 0]
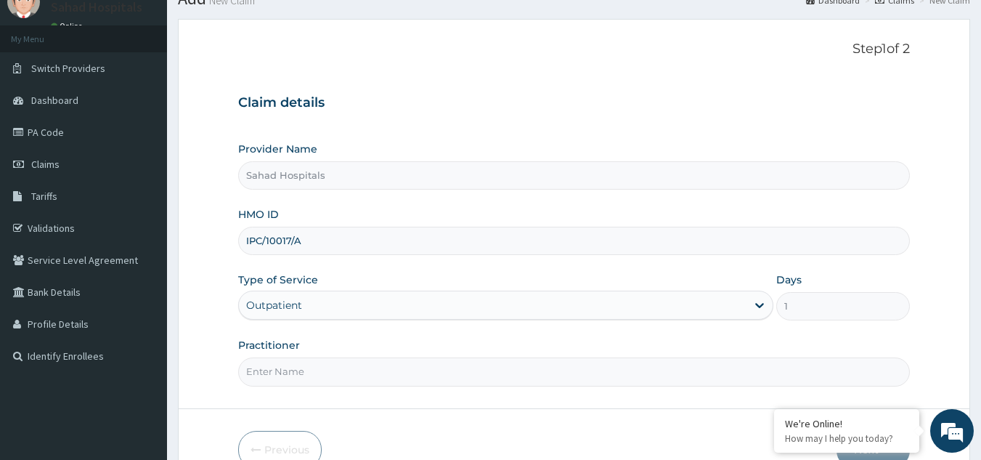
click at [597, 375] on input "Practitioner" at bounding box center [574, 371] width 672 height 28
type input "GP"
click at [909, 317] on div "1" at bounding box center [843, 306] width 134 height 28
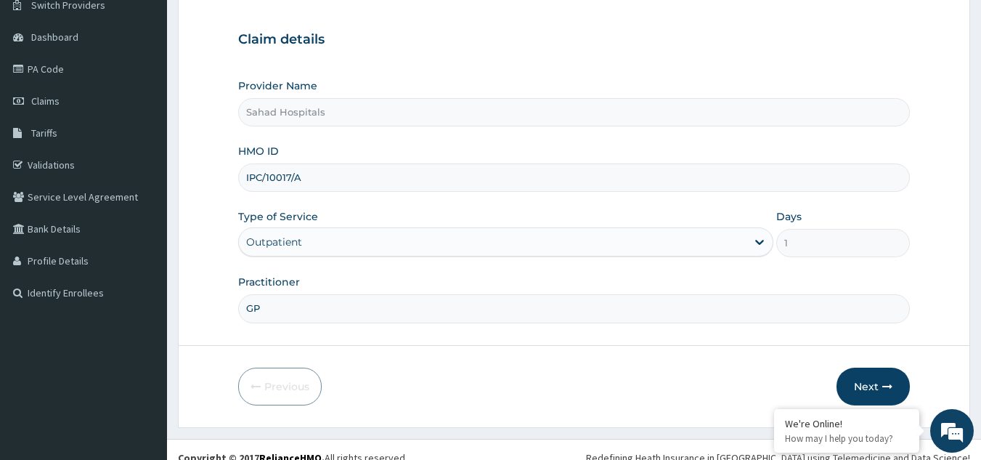
scroll to position [137, 0]
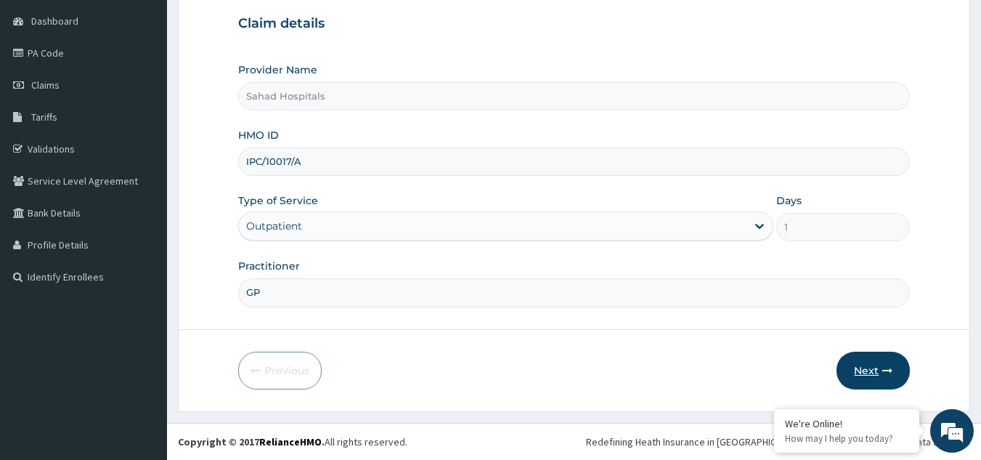
click at [873, 366] on button "Next" at bounding box center [872, 370] width 73 height 38
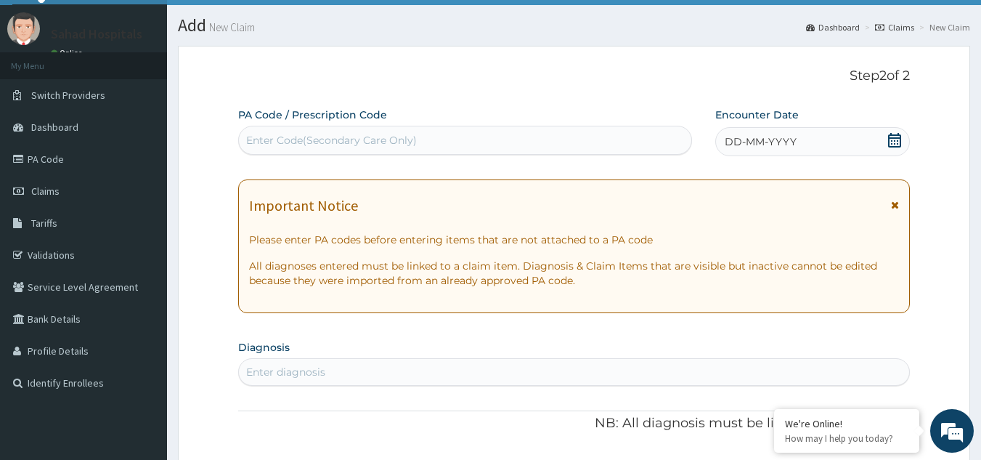
scroll to position [21, 0]
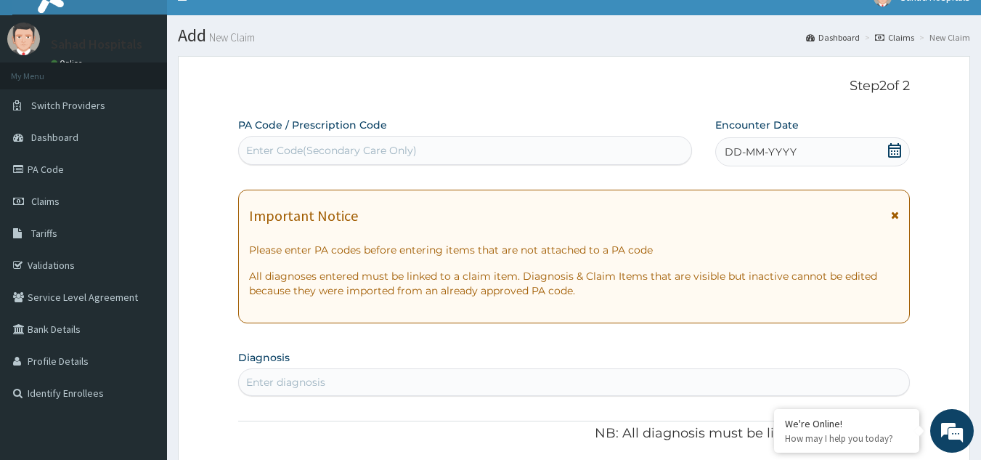
click at [433, 145] on div "Enter Code(Secondary Care Only)" at bounding box center [465, 150] width 453 height 23
type input "PA/A8724F"
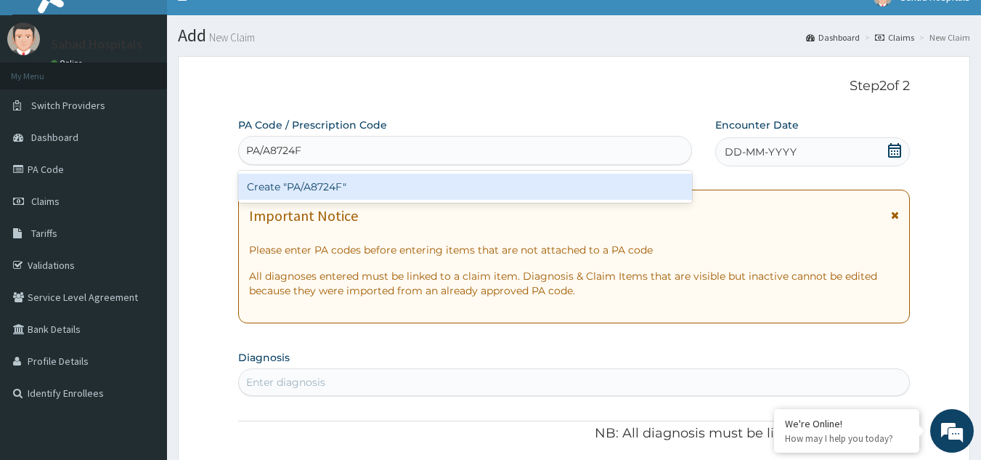
click at [412, 188] on div "Create "PA/A8724F"" at bounding box center [465, 187] width 454 height 26
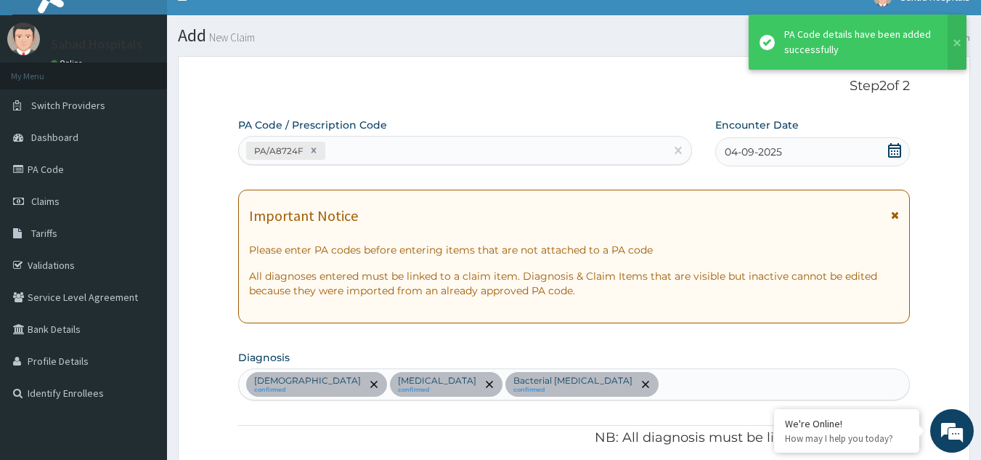
scroll to position [486, 0]
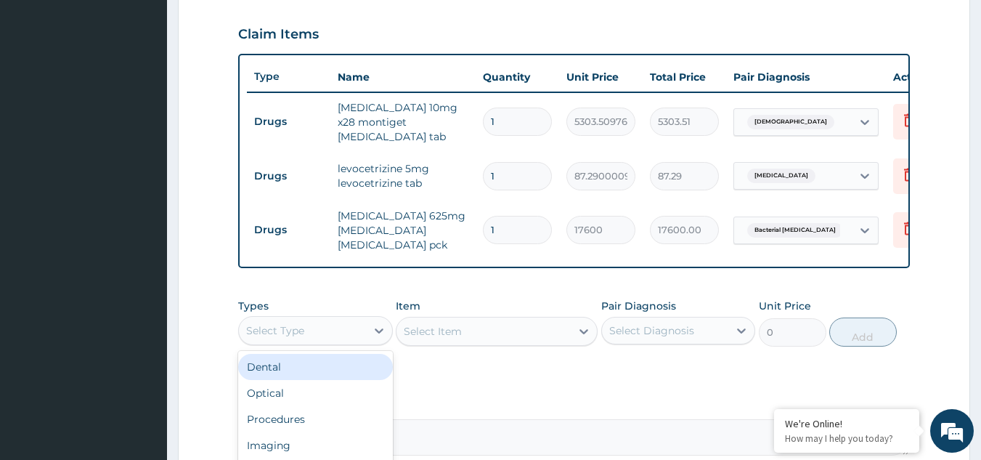
click at [352, 341] on div "Select Type" at bounding box center [302, 330] width 127 height 23
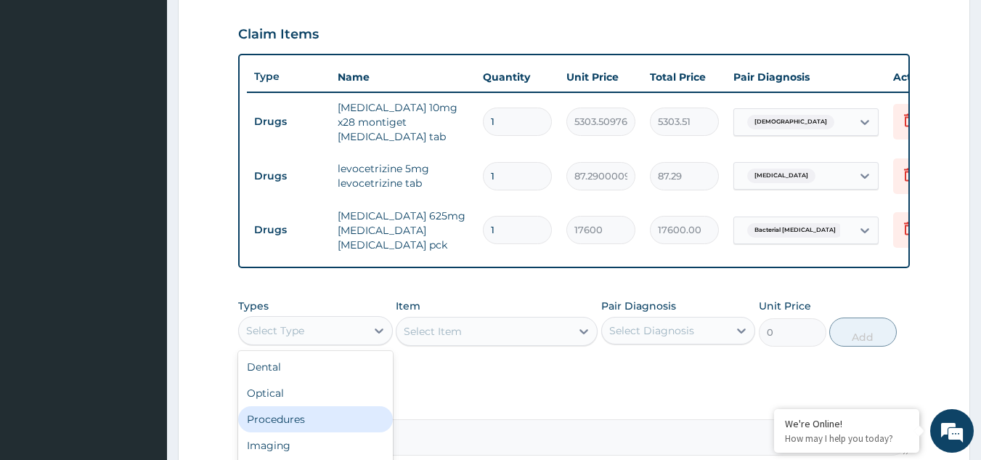
click at [348, 430] on div "Procedures" at bounding box center [315, 419] width 155 height 26
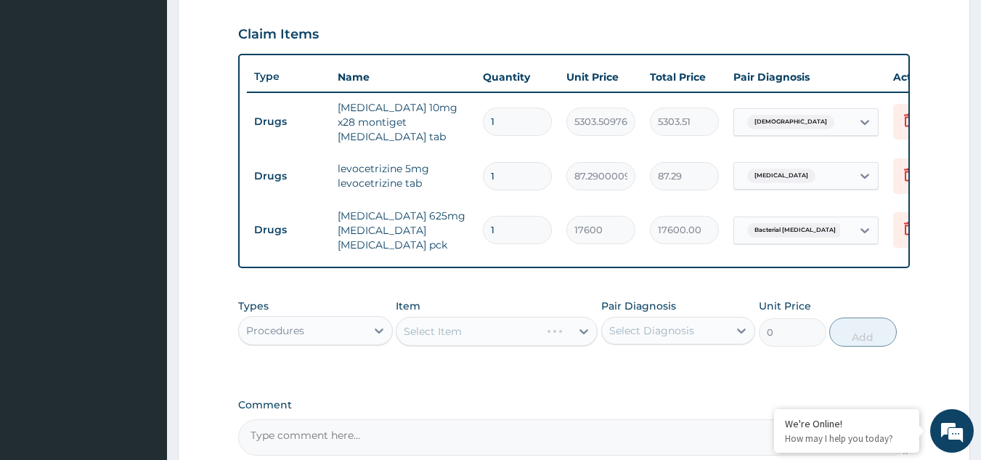
click at [502, 335] on div "Select Item" at bounding box center [497, 331] width 202 height 29
click at [505, 341] on div "Select Item" at bounding box center [497, 331] width 202 height 29
click at [505, 346] on div "Select Item" at bounding box center [497, 331] width 202 height 29
click at [527, 338] on div "Select Item" at bounding box center [483, 330] width 174 height 23
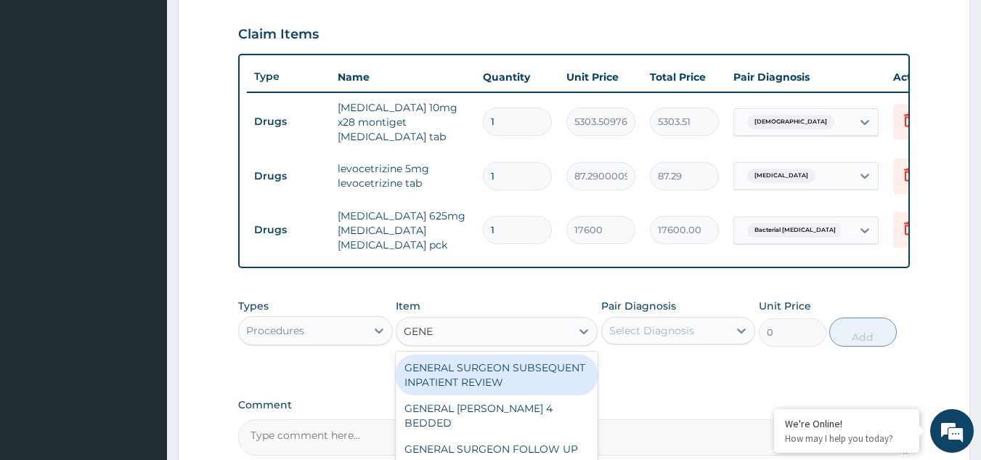
type input "GENER"
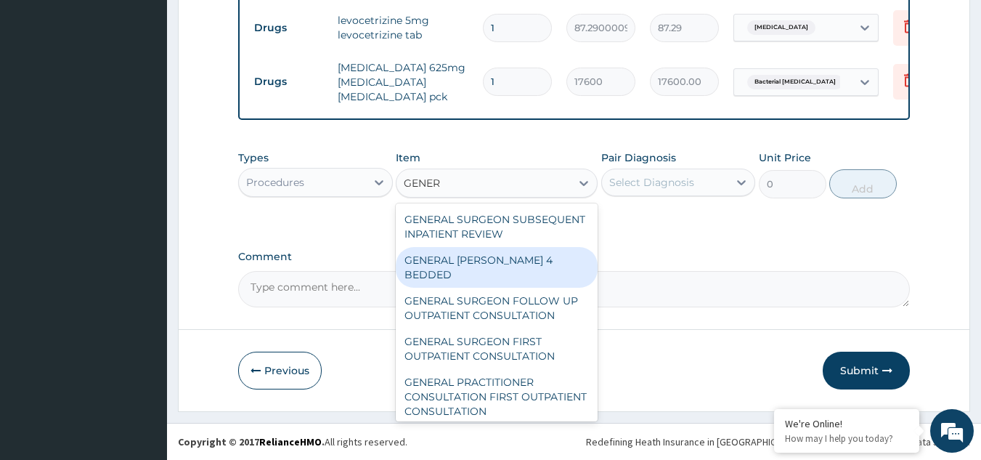
scroll to position [645, 0]
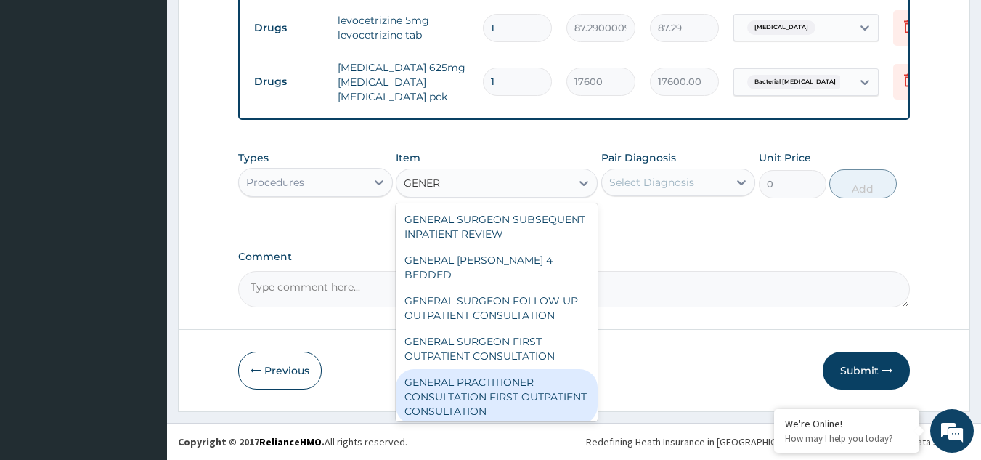
click at [502, 400] on div "GENERAL PRACTITIONER CONSULTATION FIRST OUTPATIENT CONSULTATION" at bounding box center [497, 396] width 202 height 55
type input "3000"
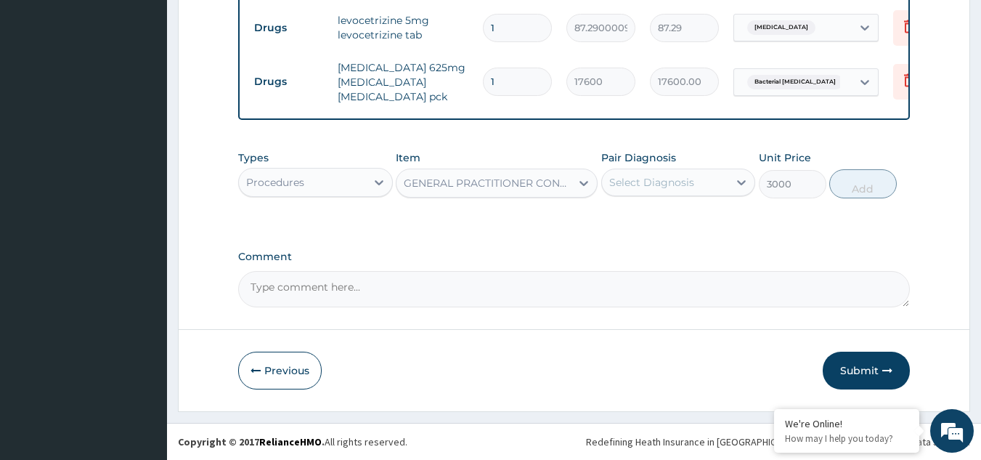
click at [709, 181] on div "Select Diagnosis" at bounding box center [665, 182] width 127 height 23
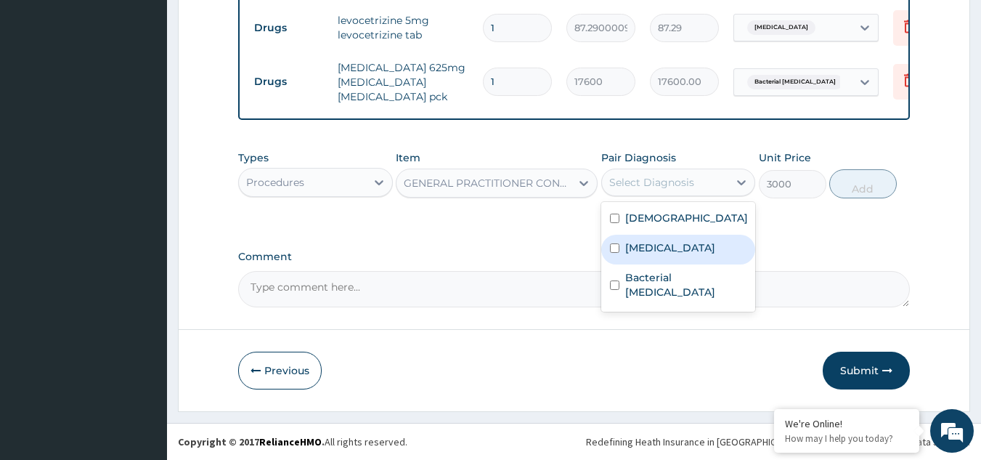
click at [611, 253] on input "checkbox" at bounding box center [614, 247] width 9 height 9
checkbox input "true"
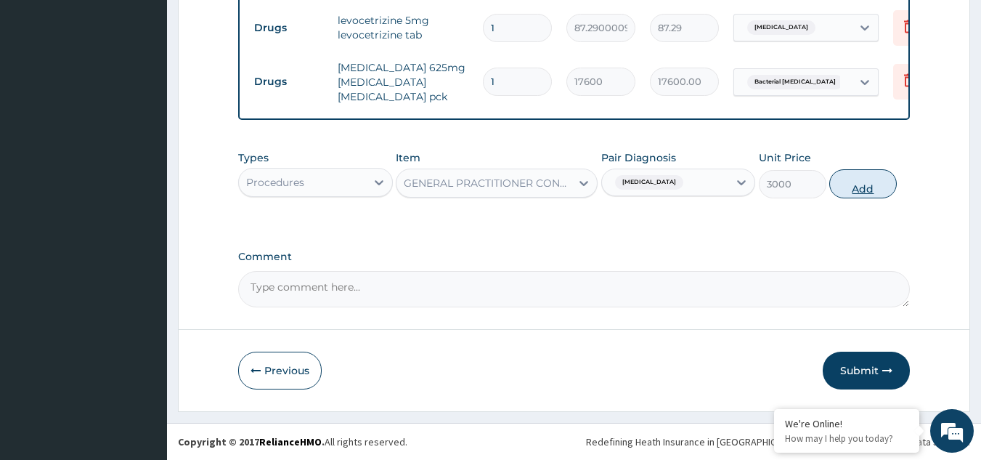
click at [856, 183] on button "Add" at bounding box center [863, 183] width 68 height 29
type input "0"
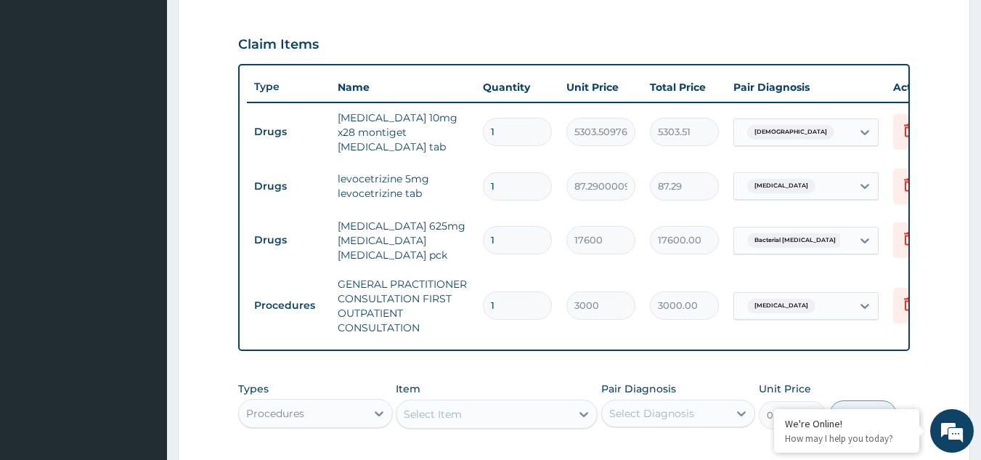
scroll to position [471, 0]
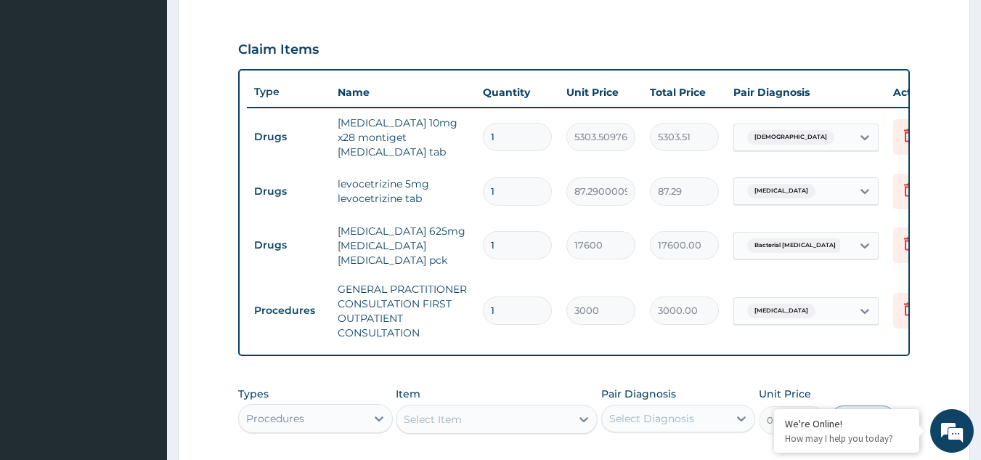
click at [505, 192] on input "1" at bounding box center [517, 191] width 69 height 28
type input "0.00"
type input "1"
type input "87.29"
click at [952, 208] on form "Step 2 of 2 PA Code / Prescription Code PA/A8724F Encounter Date [DATE] Importa…" at bounding box center [574, 126] width 792 height 1041
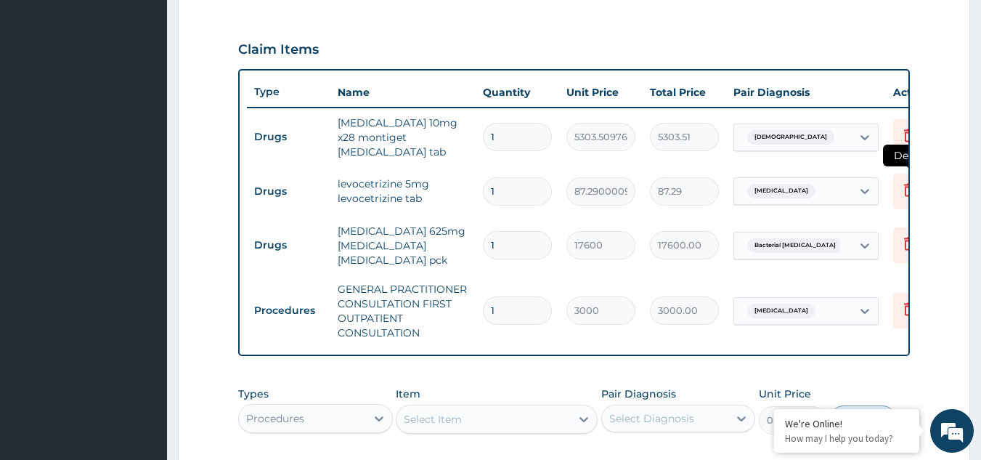
click at [903, 186] on icon at bounding box center [908, 189] width 17 height 17
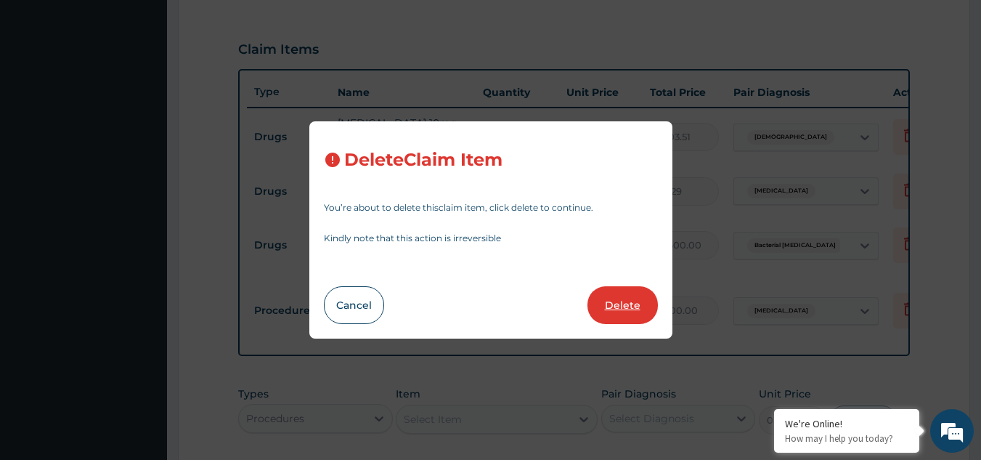
click at [618, 301] on button "Delete" at bounding box center [622, 305] width 70 height 38
type input "17600"
type input "17600.00"
type input "3000"
type input "3000.00"
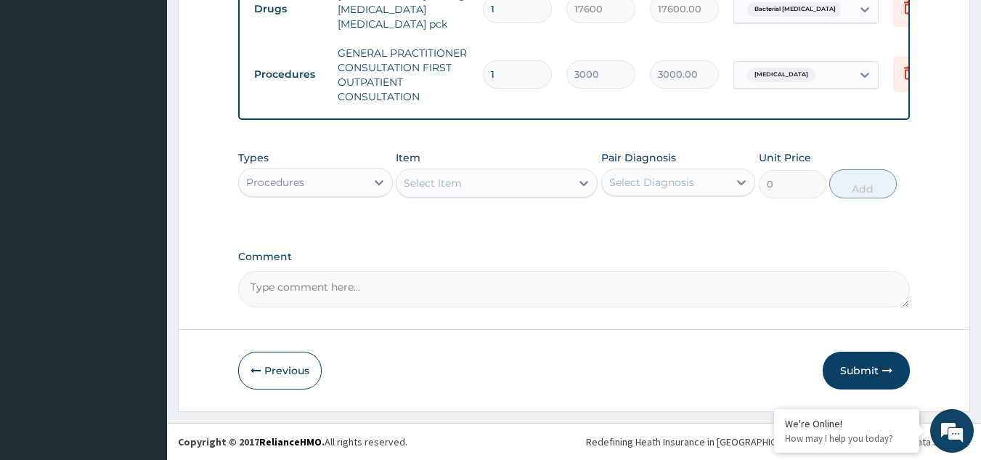
scroll to position [668, 0]
click at [853, 362] on button "Submit" at bounding box center [866, 370] width 87 height 38
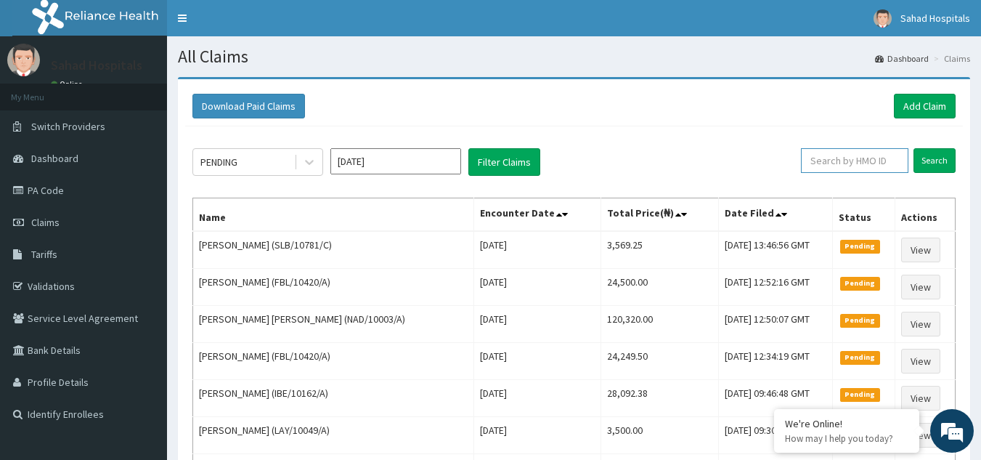
click at [890, 160] on input "text" at bounding box center [854, 160] width 107 height 25
paste input "IPC/10017/A"
type input "IPC/10017/A"
click at [931, 159] on input "Search" at bounding box center [934, 160] width 42 height 25
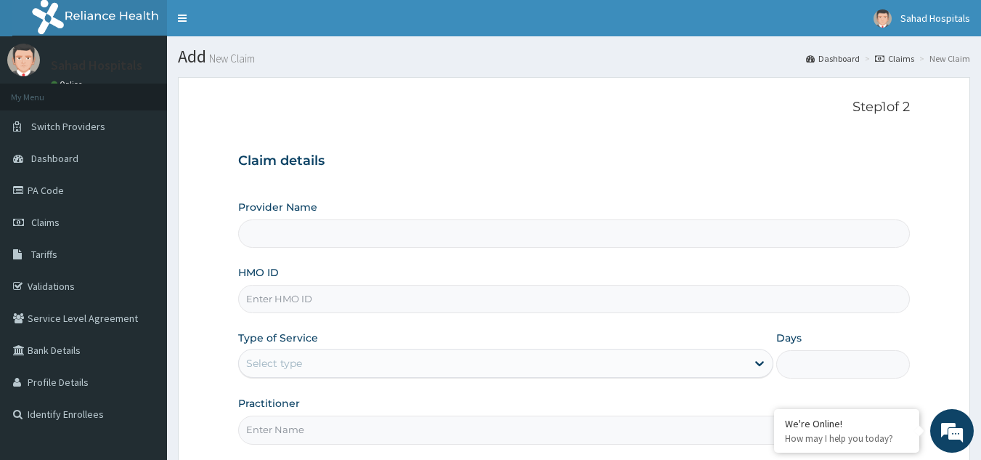
scroll to position [137, 0]
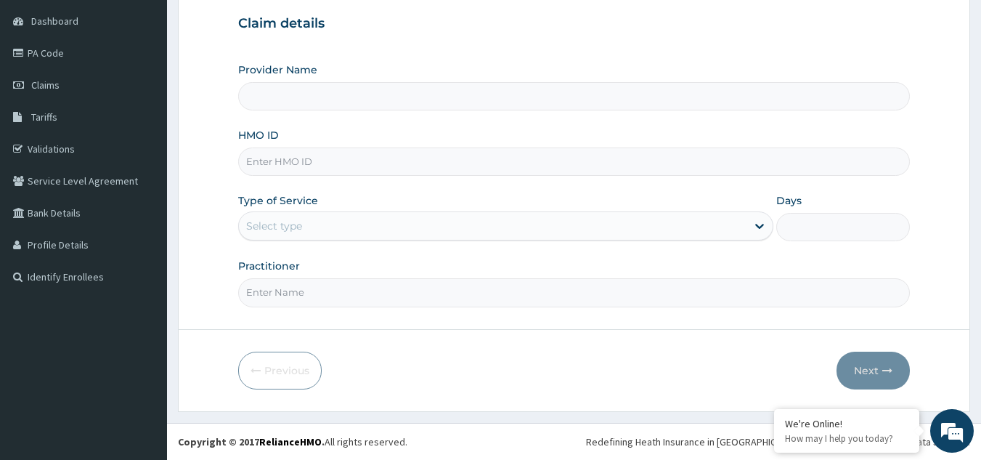
type input "Sahad Hospitals"
click at [354, 160] on input "HMO ID" at bounding box center [574, 161] width 672 height 28
paste input "IPC/10017/A"
type input "IPC/10017/A"
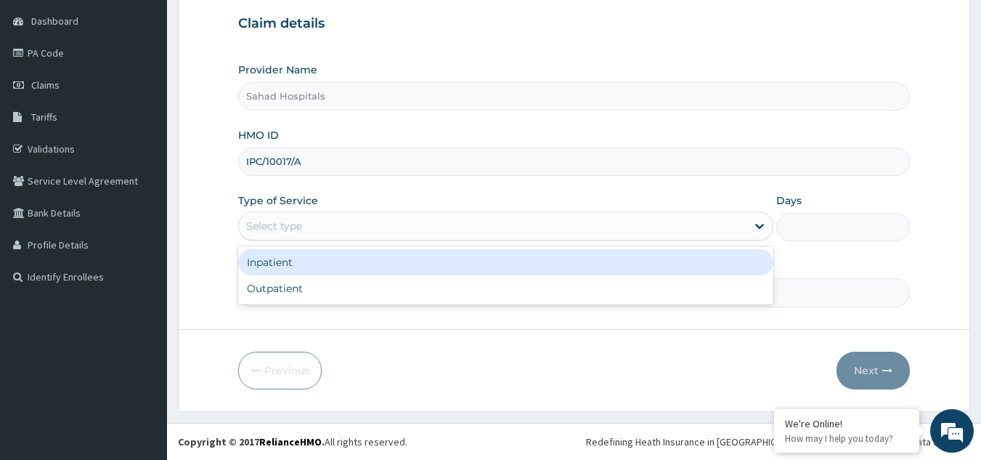
click at [470, 223] on div "Select type" at bounding box center [492, 225] width 507 height 23
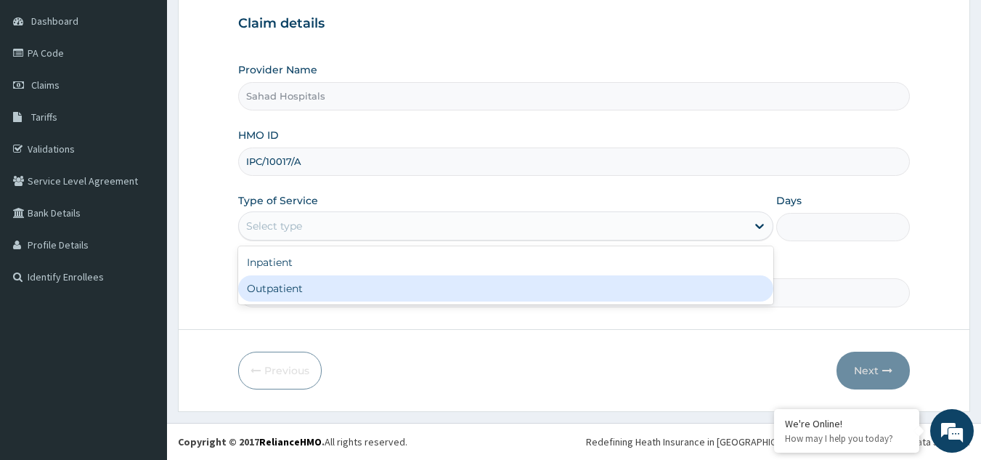
click at [430, 287] on div "Outpatient" at bounding box center [505, 288] width 535 height 26
type input "1"
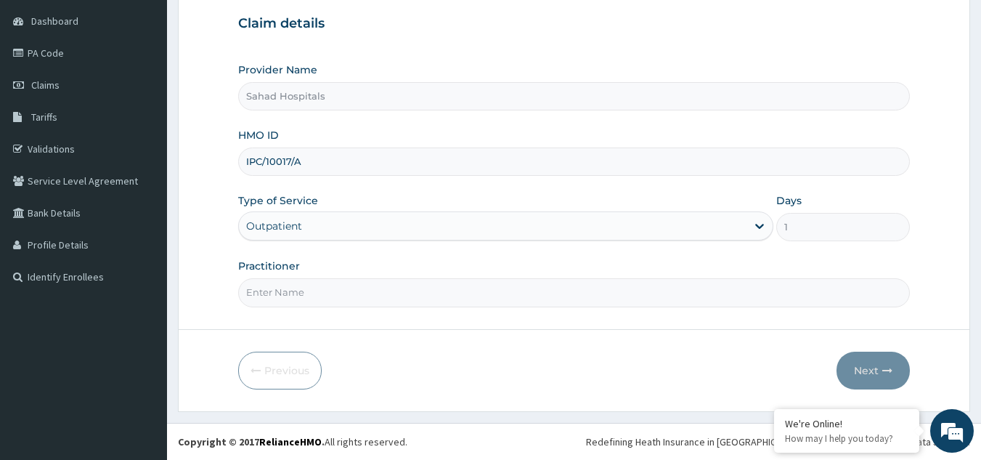
click at [444, 298] on input "Practitioner" at bounding box center [574, 292] width 672 height 28
type input "GP"
click at [854, 361] on button "Next" at bounding box center [872, 370] width 73 height 38
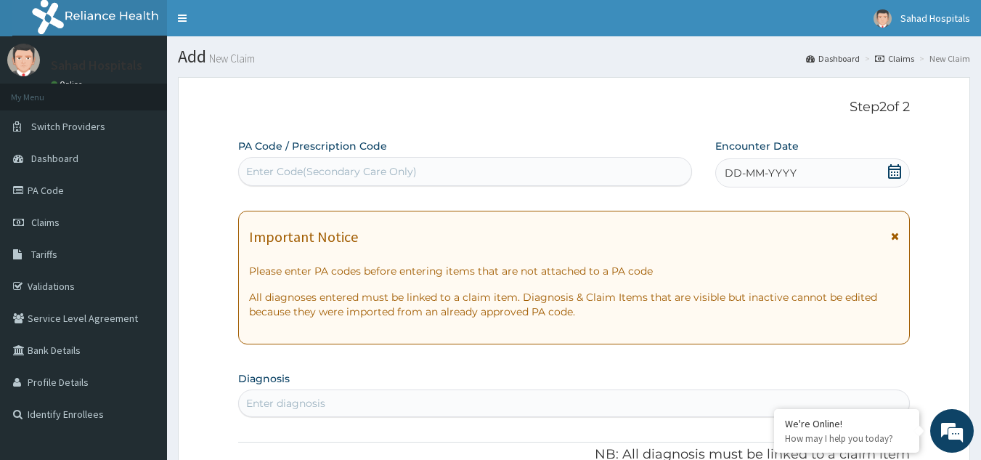
click at [367, 404] on div "Enter diagnosis" at bounding box center [574, 402] width 671 height 23
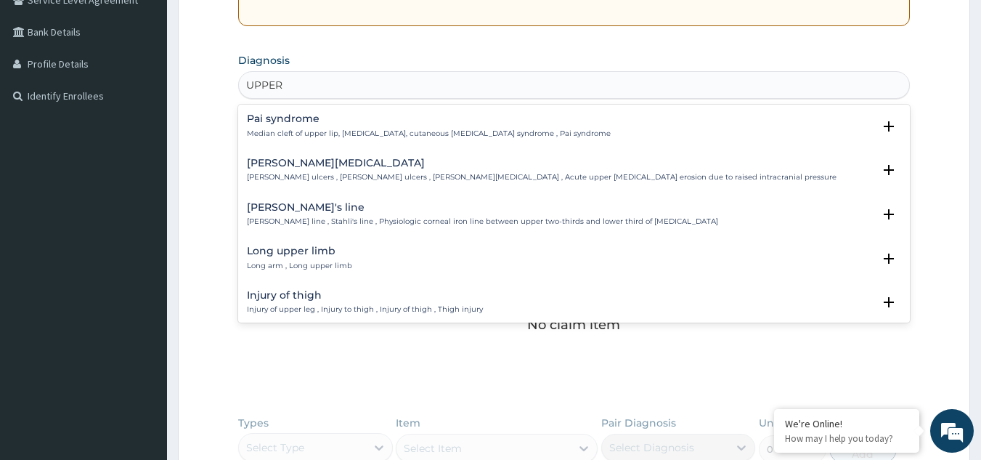
scroll to position [319, 0]
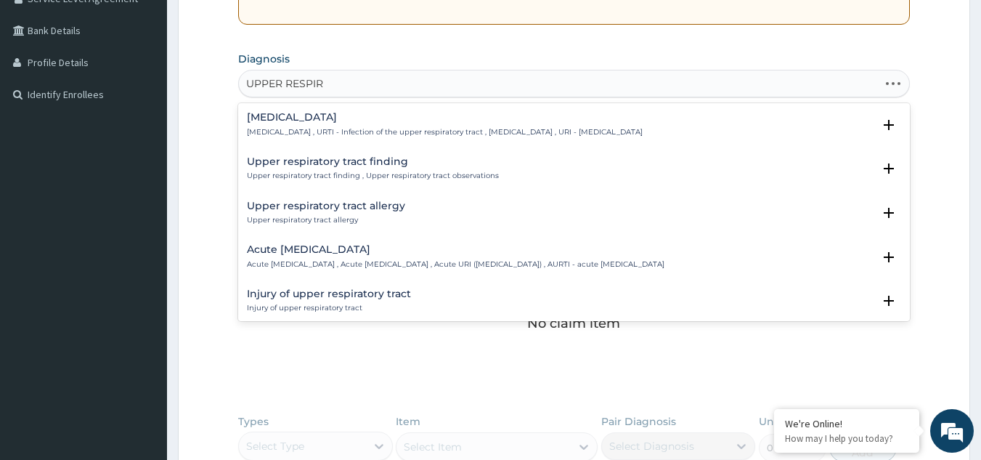
type input "UPPER RESPIRA"
click at [357, 119] on h4 "[MEDICAL_DATA]" at bounding box center [445, 117] width 396 height 11
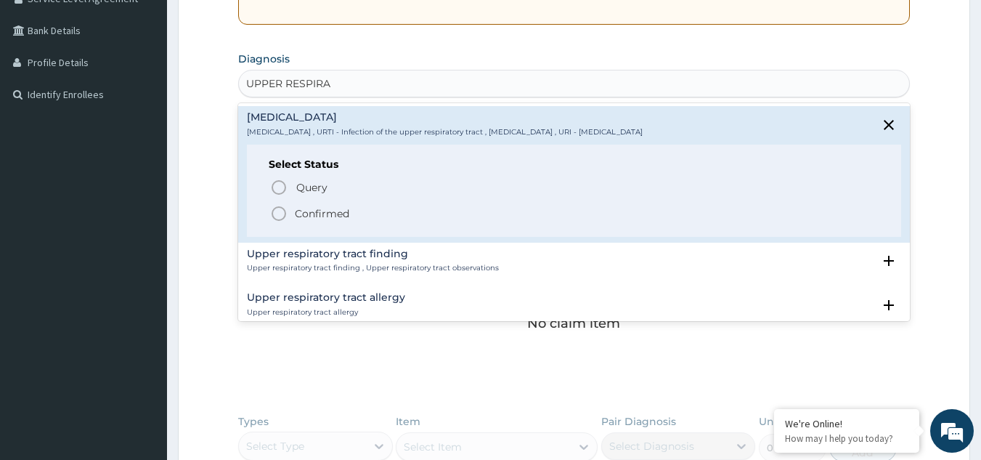
click at [279, 209] on icon "status option filled" at bounding box center [278, 213] width 17 height 17
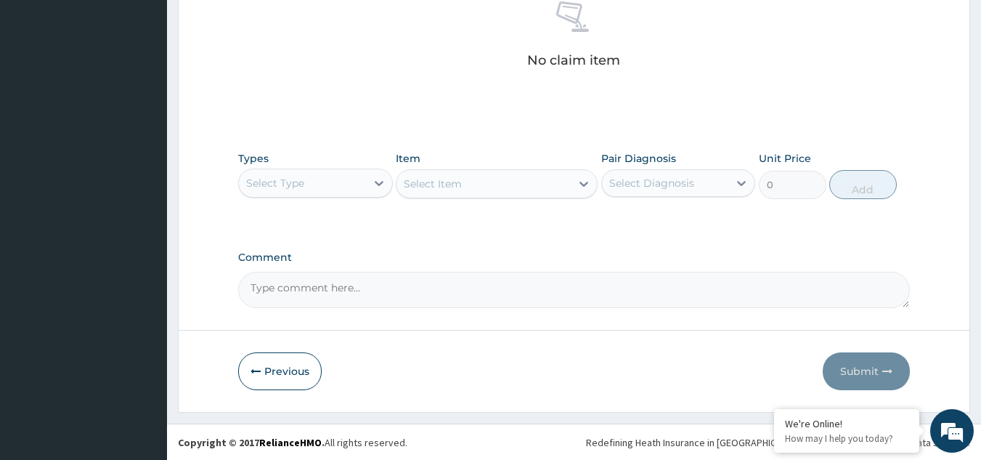
scroll to position [587, 0]
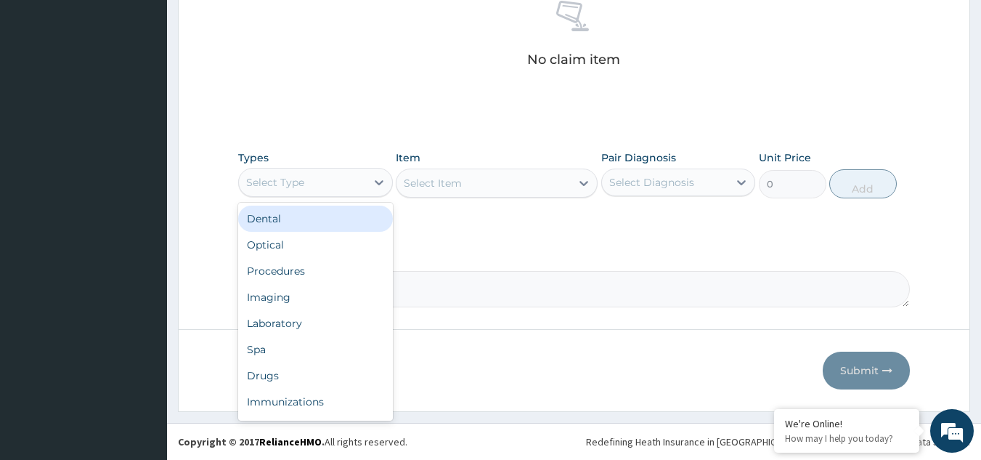
click at [319, 180] on div "Select Type" at bounding box center [302, 182] width 127 height 23
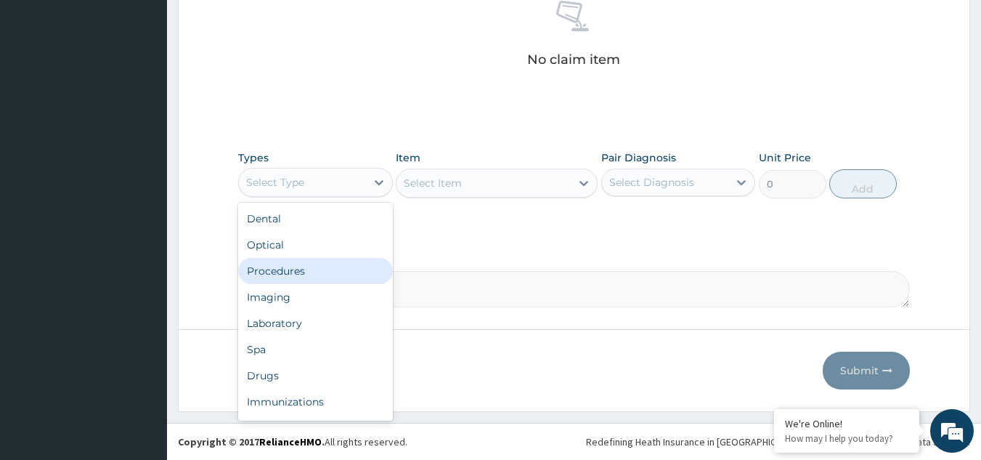
click at [307, 272] on div "Procedures" at bounding box center [315, 271] width 155 height 26
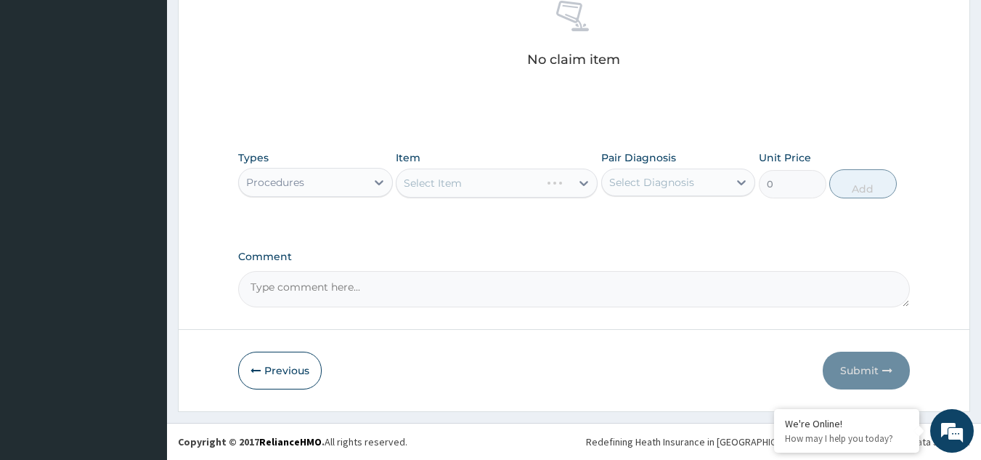
click at [488, 182] on div "Select Item" at bounding box center [497, 182] width 202 height 29
click at [523, 181] on div "Select Item" at bounding box center [483, 182] width 174 height 23
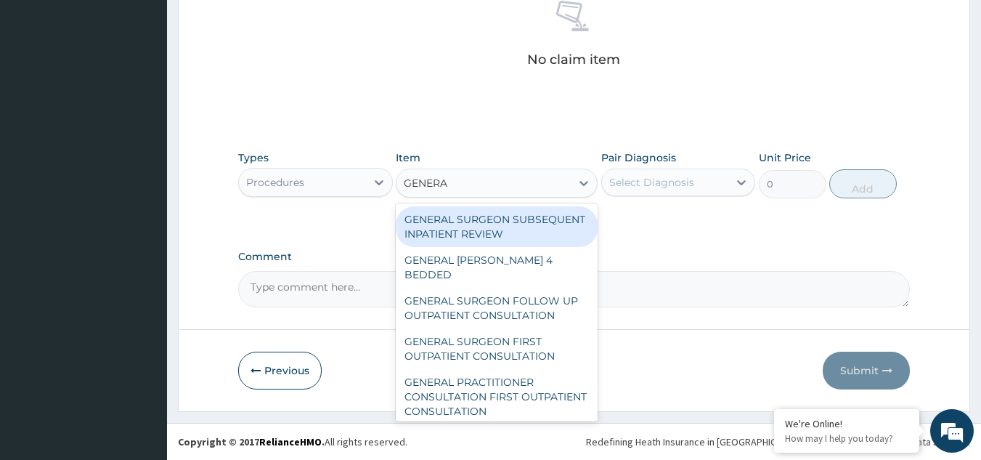
type input "GENERAL"
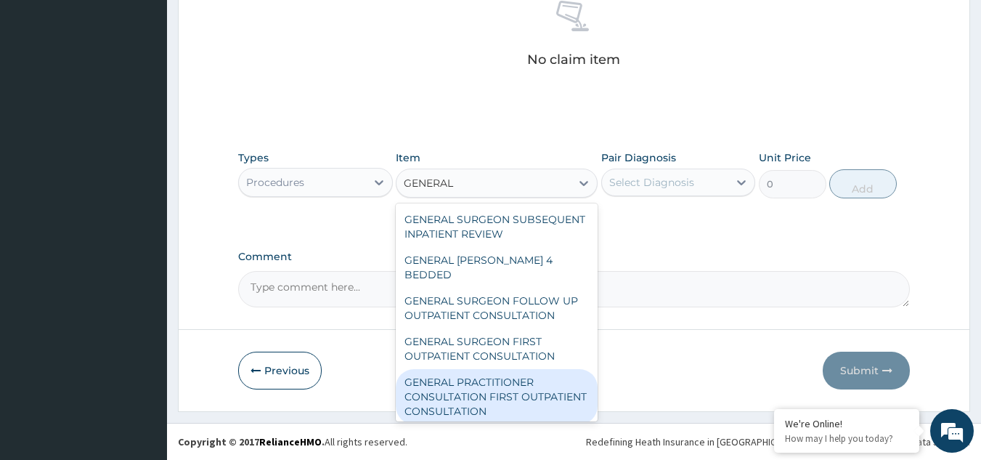
click at [508, 402] on div "GENERAL PRACTITIONER CONSULTATION FIRST OUTPATIENT CONSULTATION" at bounding box center [497, 396] width 202 height 55
type input "3000"
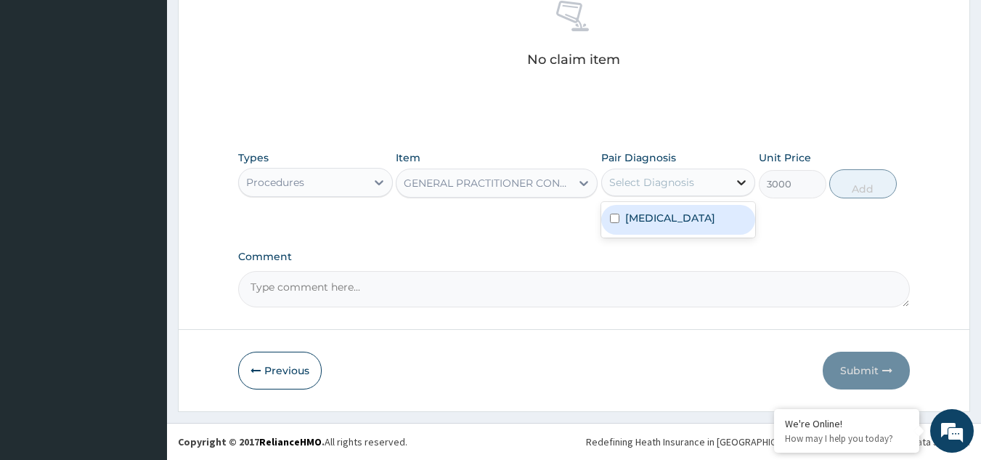
click at [738, 184] on icon at bounding box center [741, 182] width 15 height 15
click at [616, 223] on input "checkbox" at bounding box center [614, 217] width 9 height 9
checkbox input "true"
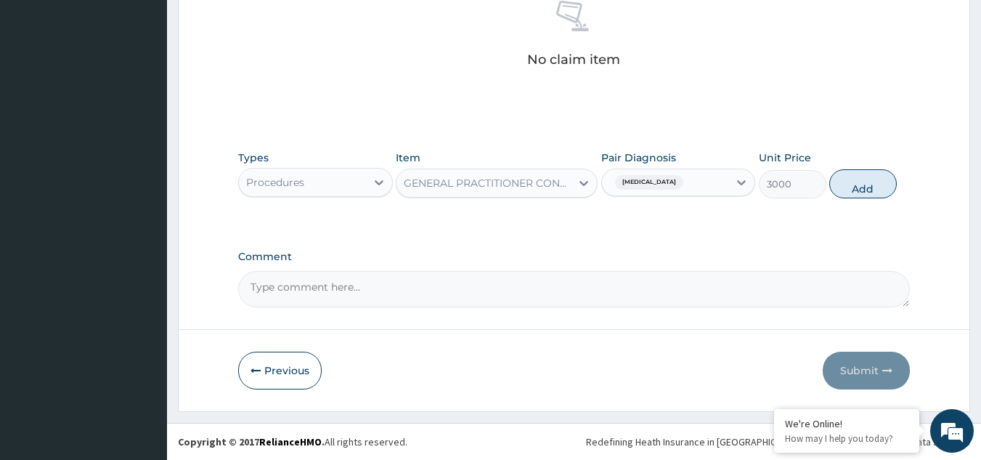
click at [804, 226] on div "Types Procedures Item GENERAL PRACTITIONER CONSULTATION FIRST OUTPATIENT CONSUL…" at bounding box center [574, 185] width 672 height 84
click at [859, 181] on button "Add" at bounding box center [863, 183] width 68 height 29
type input "0"
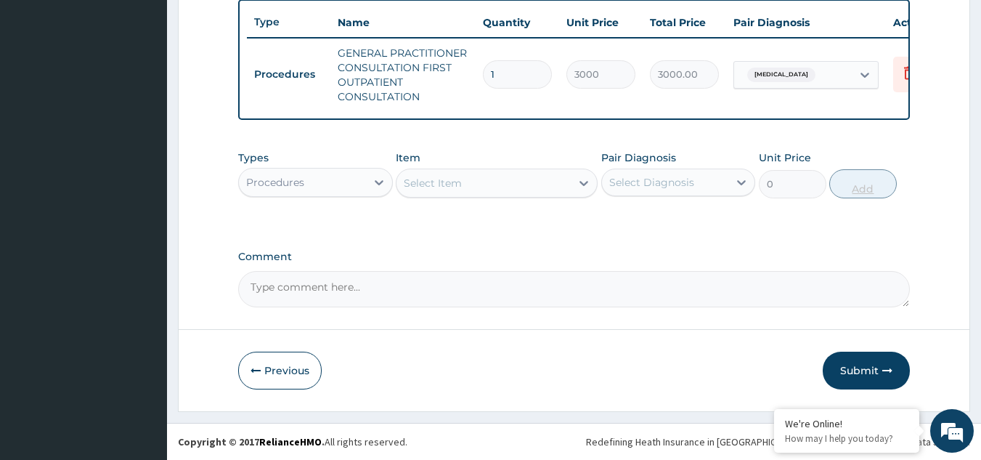
scroll to position [552, 0]
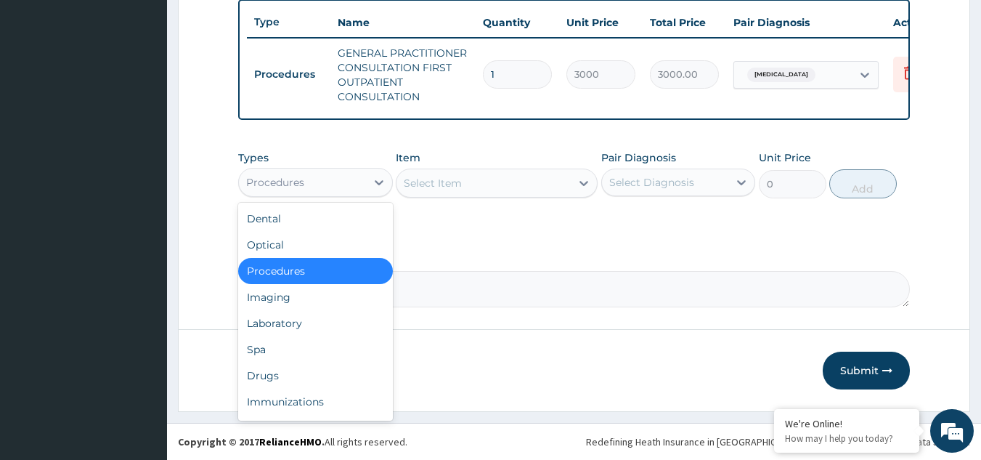
click at [334, 188] on div "Procedures" at bounding box center [302, 182] width 127 height 23
click at [294, 378] on div "Drugs" at bounding box center [315, 375] width 155 height 26
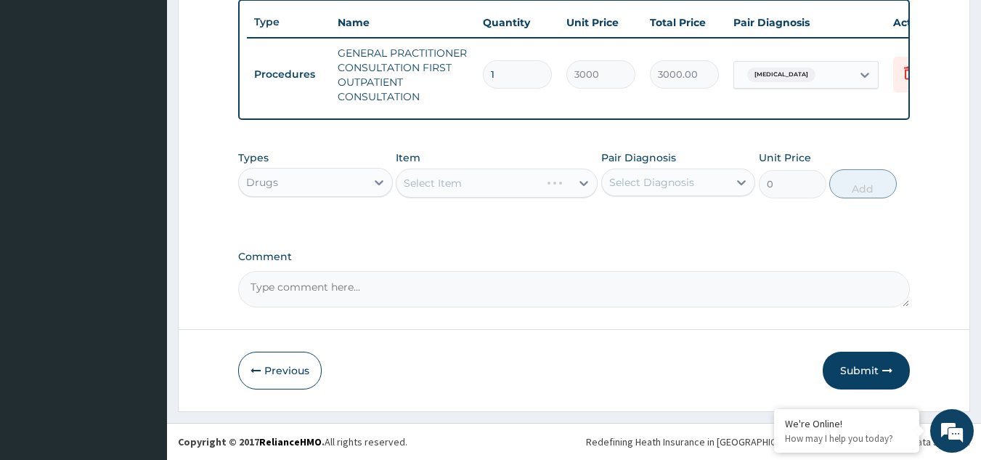
click at [501, 179] on div "Select Item" at bounding box center [497, 182] width 202 height 29
click at [574, 181] on div at bounding box center [584, 183] width 26 height 26
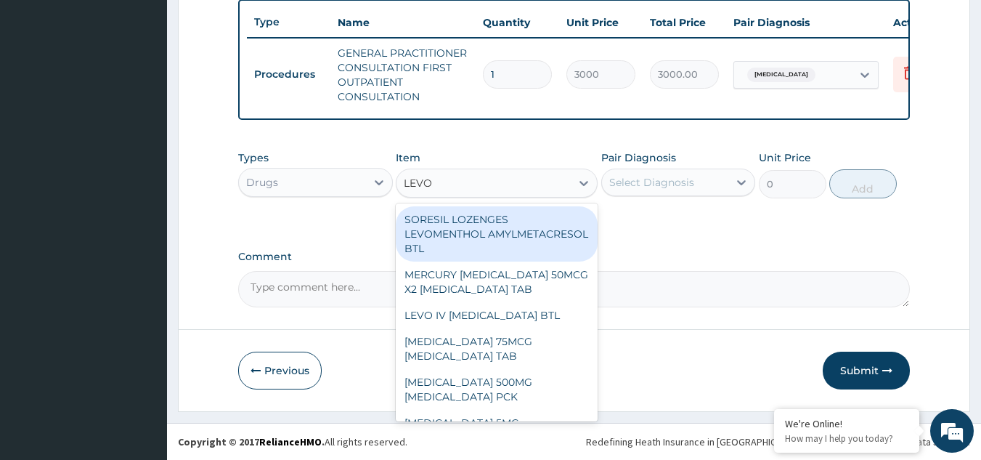
type input "LEVOC"
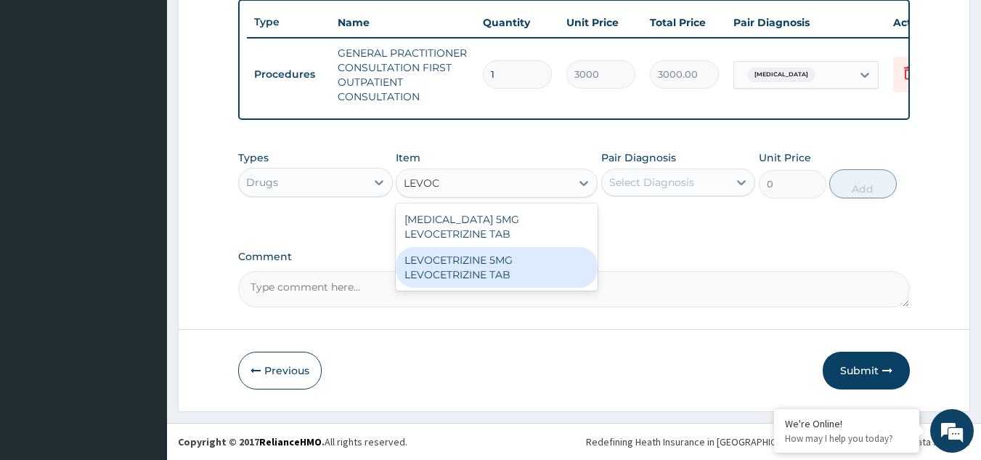
click at [513, 259] on div "LEVOCETRIZINE 5MG LEVOCETRIZINE TAB" at bounding box center [497, 267] width 202 height 41
type input "87.29000091552734"
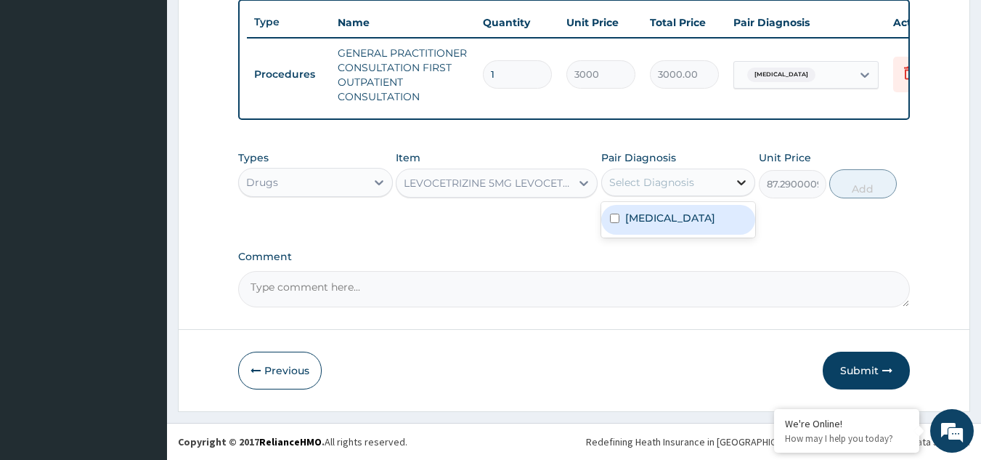
click at [743, 183] on icon at bounding box center [742, 182] width 9 height 5
click at [608, 225] on div "Upper respiratory infection" at bounding box center [678, 220] width 155 height 30
checkbox input "true"
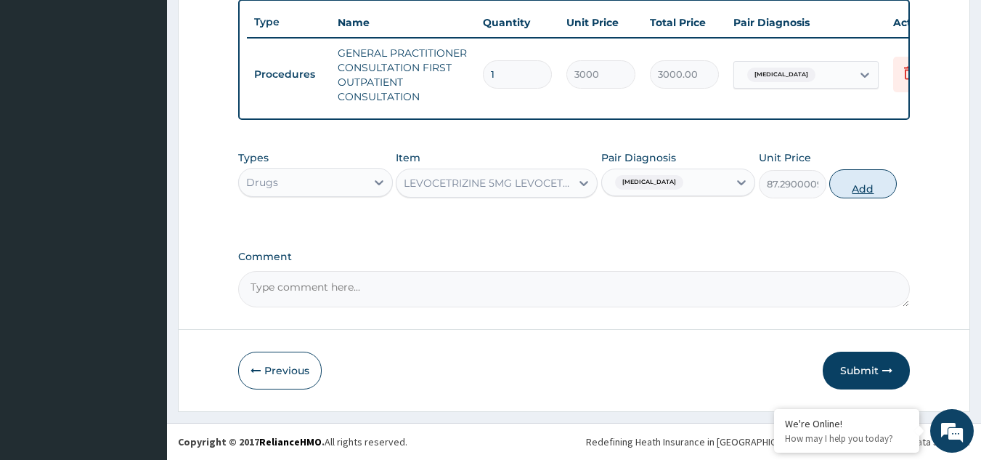
click at [864, 182] on button "Add" at bounding box center [863, 183] width 68 height 29
type input "0"
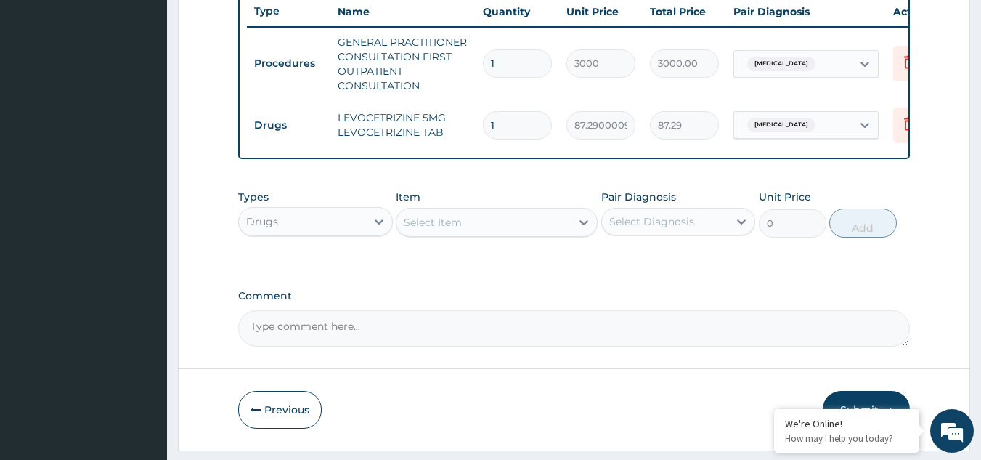
type input "10"
type input "872.90"
type input "10"
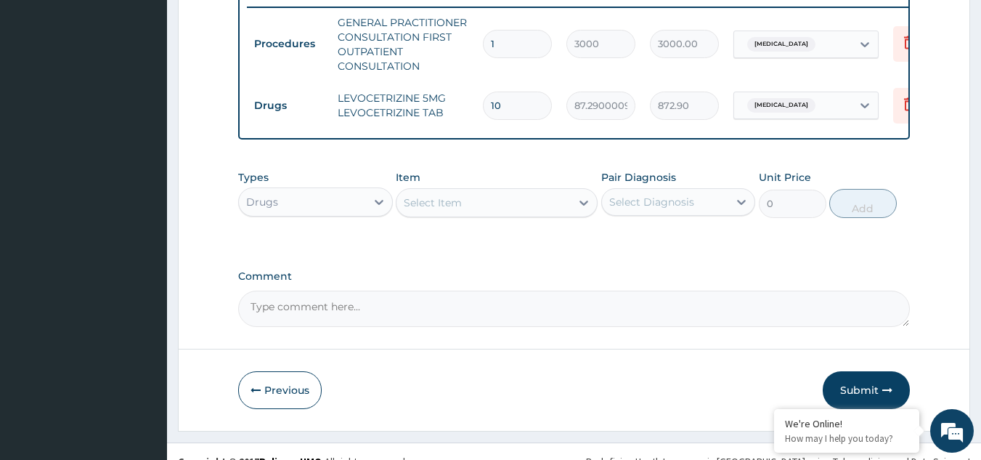
scroll to position [581, 0]
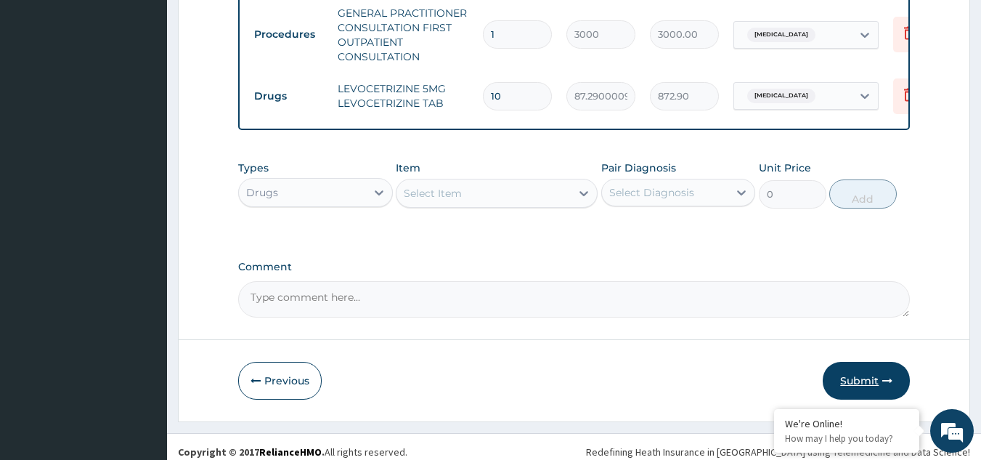
click at [857, 385] on button "Submit" at bounding box center [866, 381] width 87 height 38
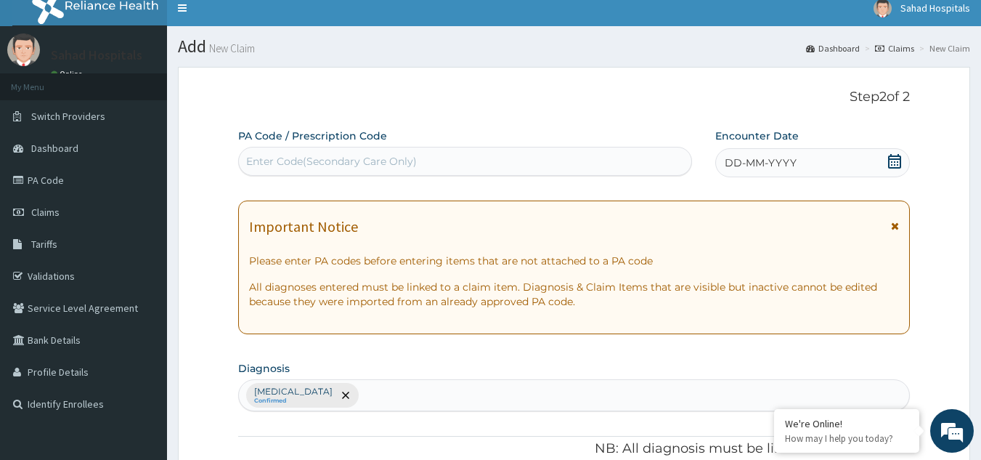
scroll to position [0, 0]
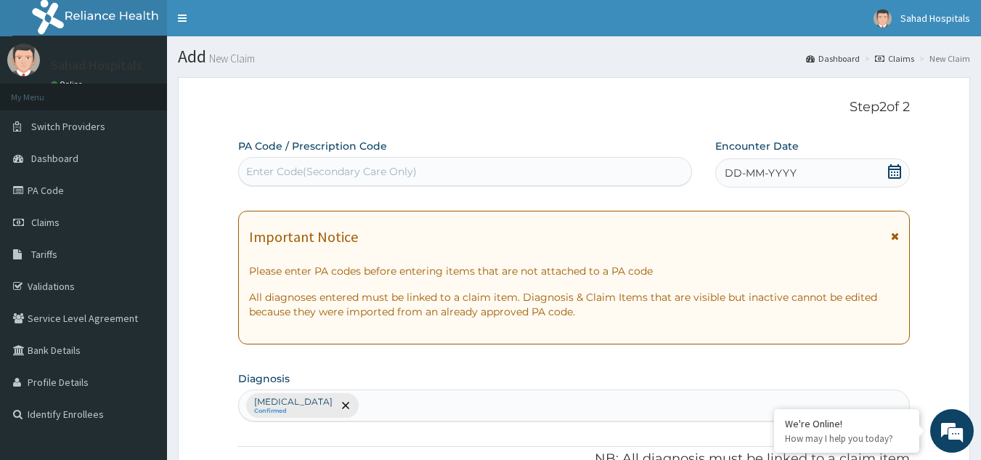
click at [854, 177] on div "DD-MM-YYYY" at bounding box center [812, 172] width 195 height 29
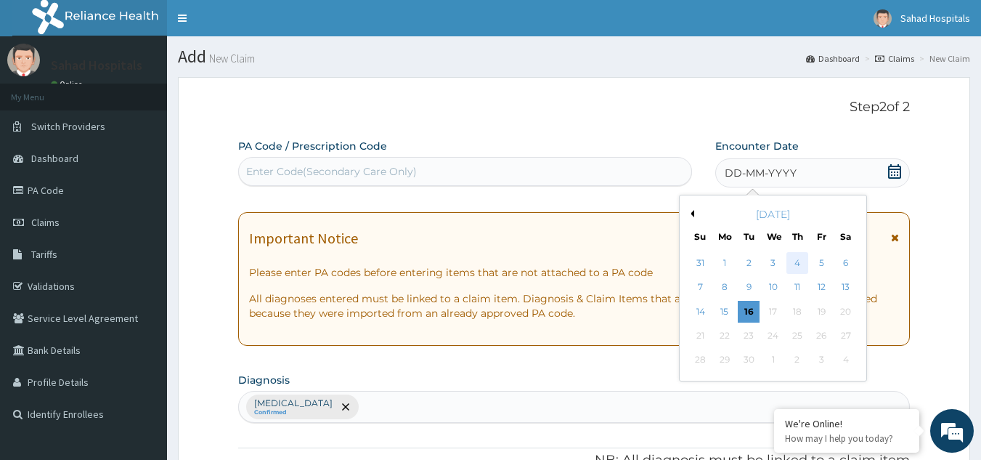
click at [802, 261] on div "4" at bounding box center [797, 263] width 22 height 22
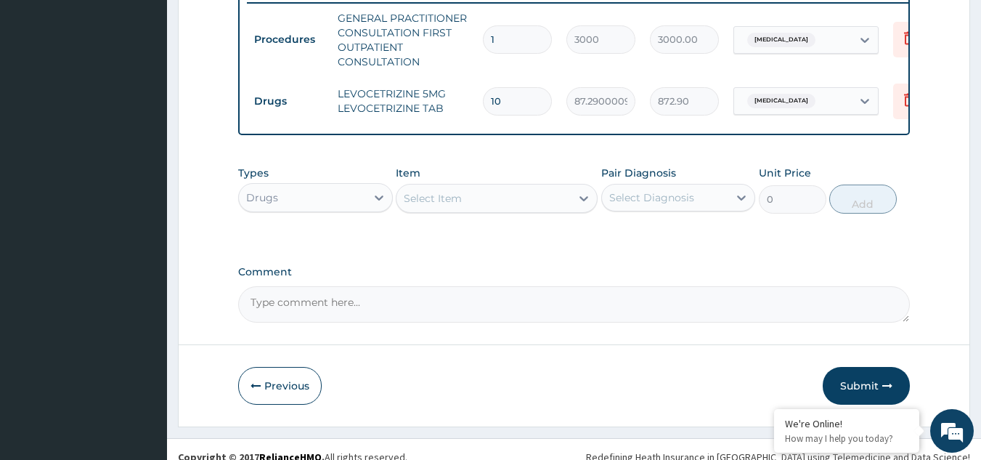
scroll to position [602, 0]
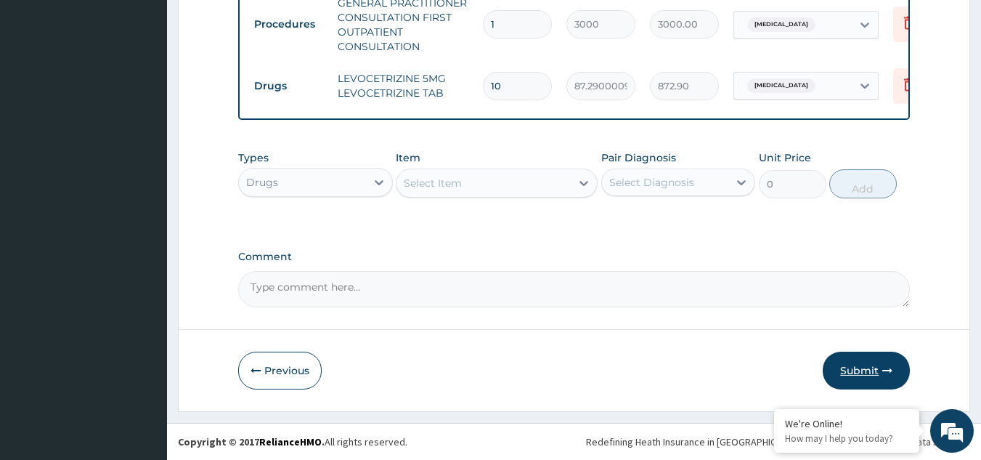
click at [865, 361] on button "Submit" at bounding box center [866, 370] width 87 height 38
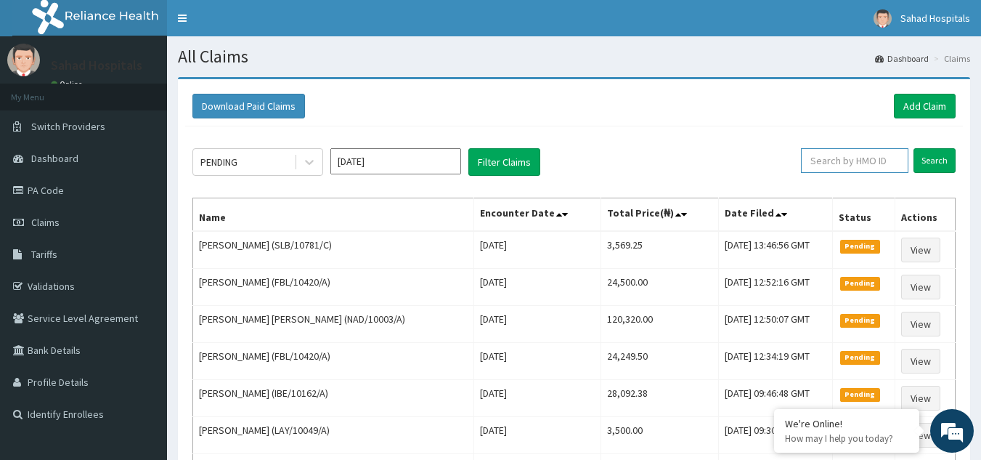
click at [857, 160] on input "text" at bounding box center [854, 160] width 107 height 25
paste input "IPC/10017/A"
type input "IPC/10017/A"
click at [926, 156] on input "Search" at bounding box center [934, 160] width 42 height 25
click at [911, 102] on link "Add Claim" at bounding box center [925, 106] width 62 height 25
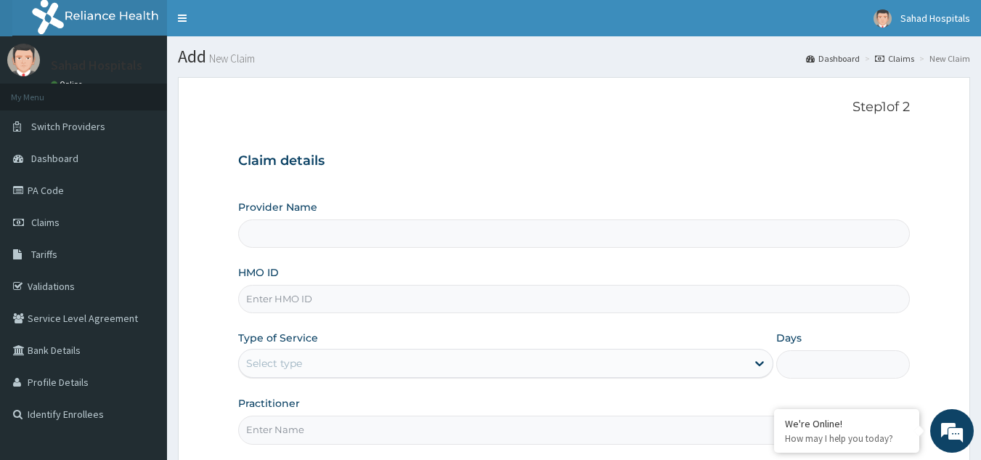
type input "Sahad Hospitals"
click at [357, 311] on input "HMO ID" at bounding box center [574, 299] width 672 height 28
paste input "FMI/10284/A"
type input "FMI/10284/A"
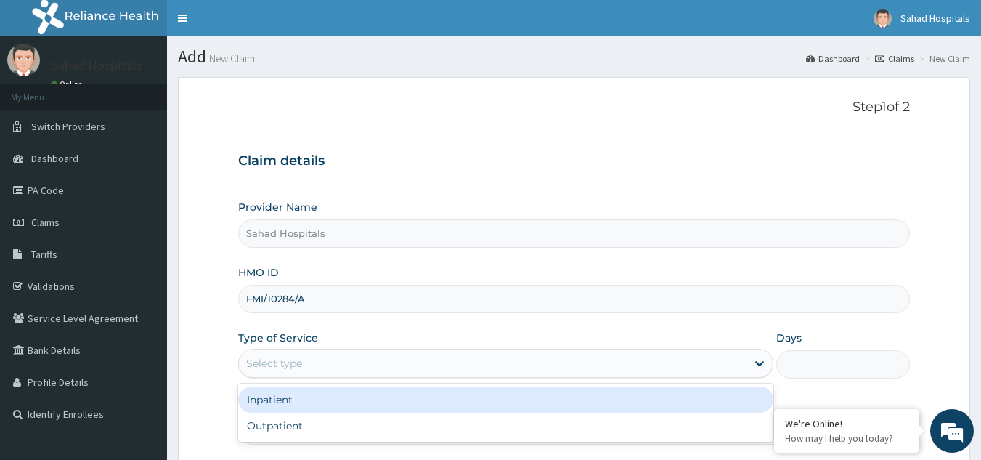
click at [563, 361] on div "Select type" at bounding box center [492, 362] width 507 height 23
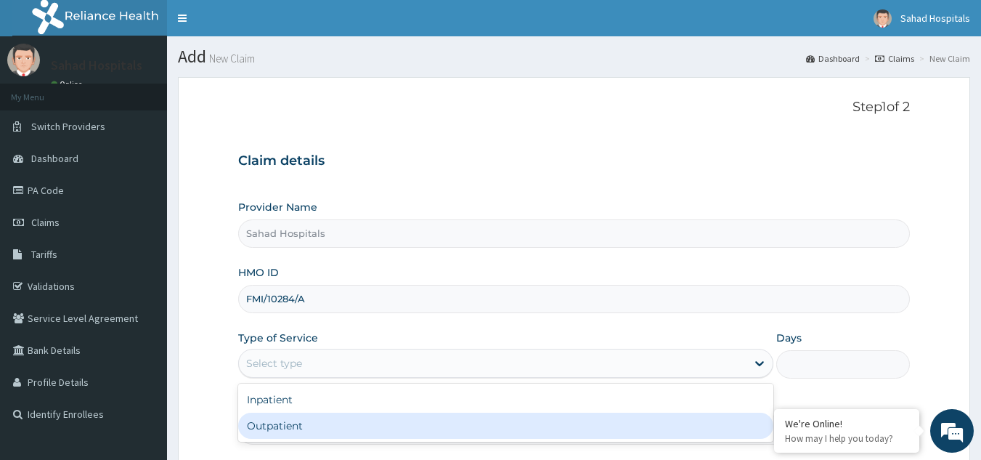
click at [489, 426] on div "Outpatient" at bounding box center [505, 425] width 535 height 26
type input "1"
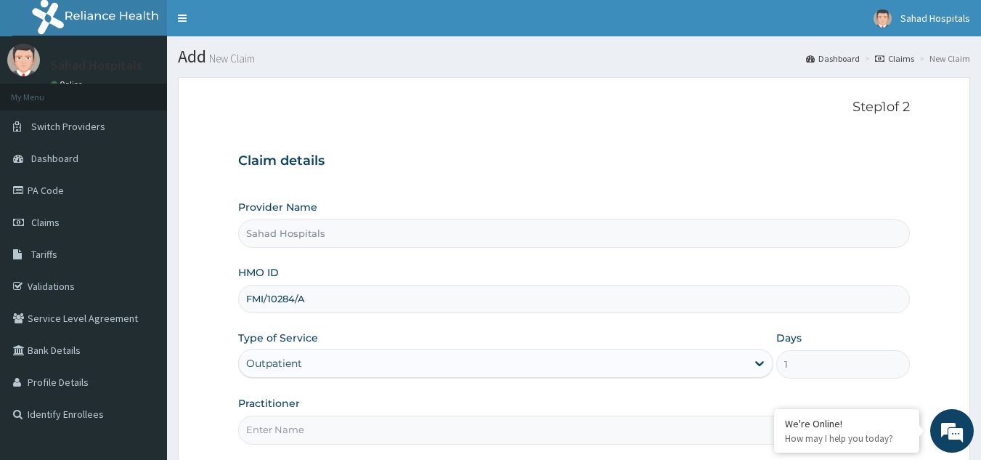
click at [499, 436] on input "Practitioner" at bounding box center [574, 429] width 672 height 28
type input "GP"
click at [869, 191] on div "Claim details Provider Name Sahad Hospitals HMO ID FMI/10284/A Type of Service …" at bounding box center [574, 291] width 672 height 305
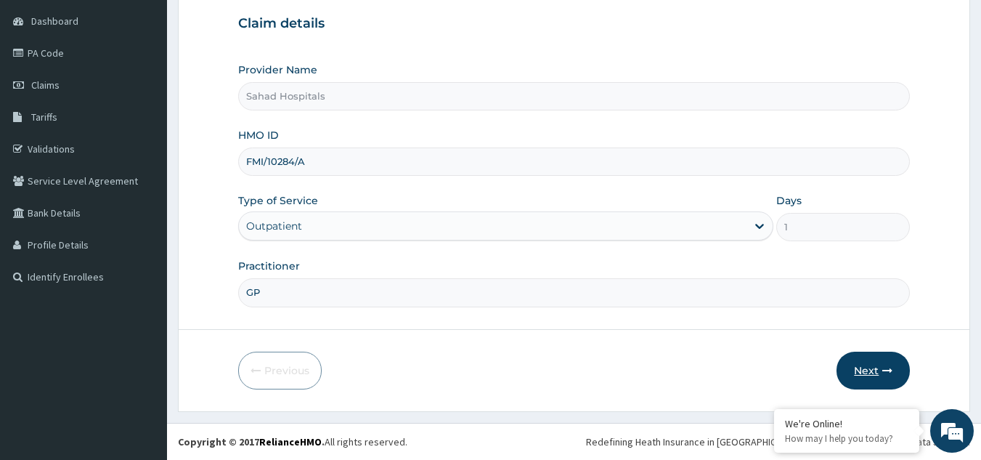
click at [873, 363] on button "Next" at bounding box center [872, 370] width 73 height 38
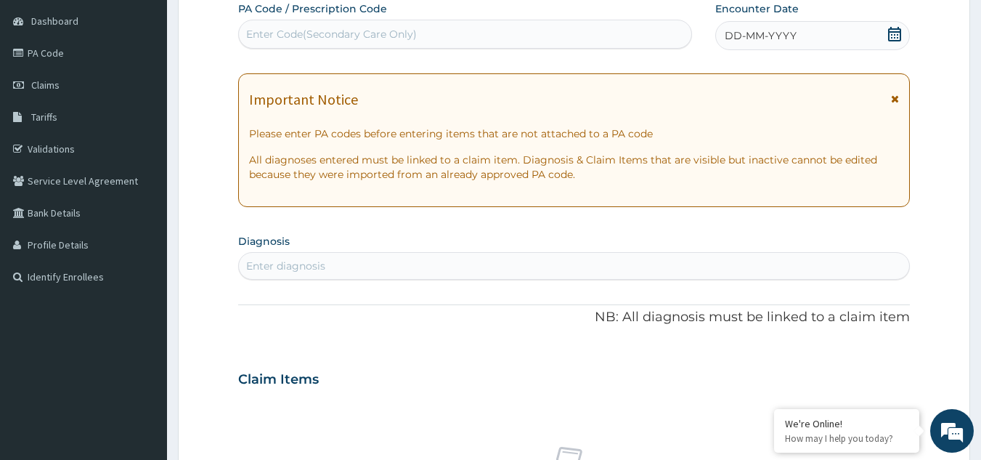
click at [441, 28] on div "Enter Code(Secondary Care Only)" at bounding box center [465, 34] width 453 height 23
type input "PA/746C79"
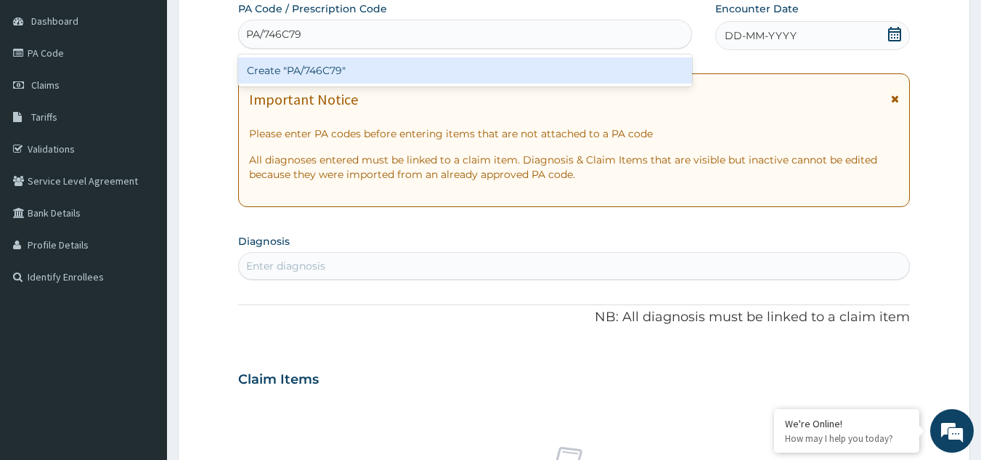
click at [452, 68] on div "Create "PA/746C79"" at bounding box center [465, 70] width 454 height 26
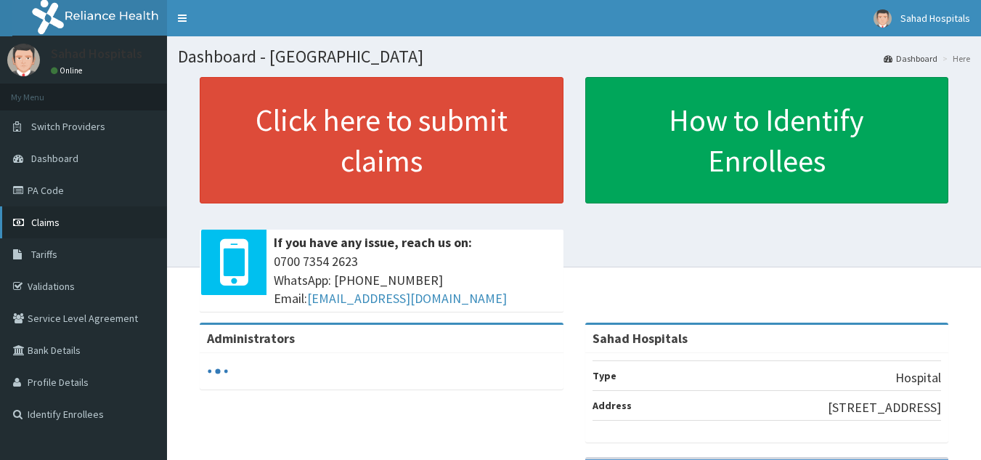
click at [73, 211] on link "Claims" at bounding box center [83, 222] width 167 height 32
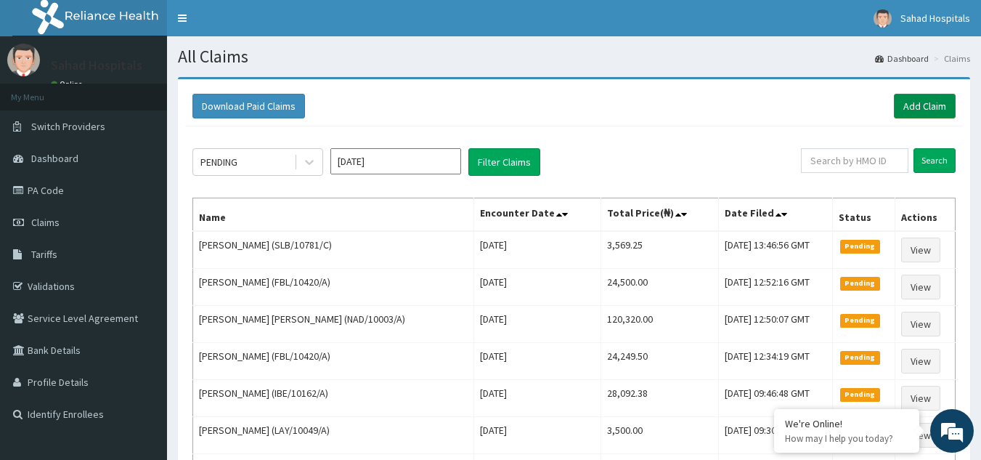
click at [928, 102] on link "Add Claim" at bounding box center [925, 106] width 62 height 25
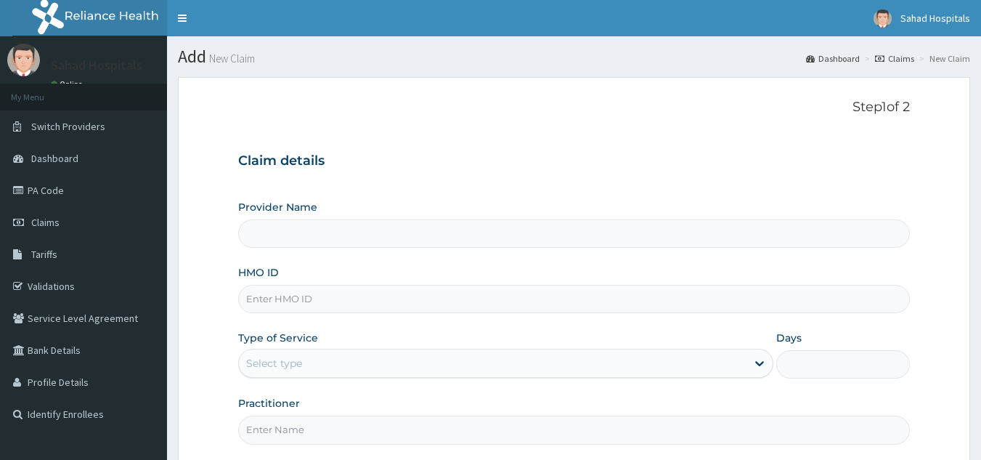
type input "Sahad Hospitals"
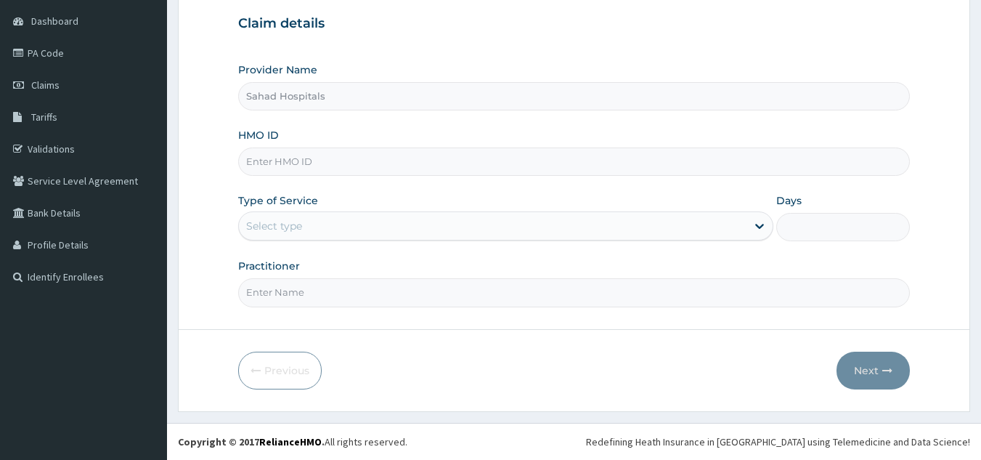
click at [378, 160] on input "HMO ID" at bounding box center [574, 161] width 672 height 28
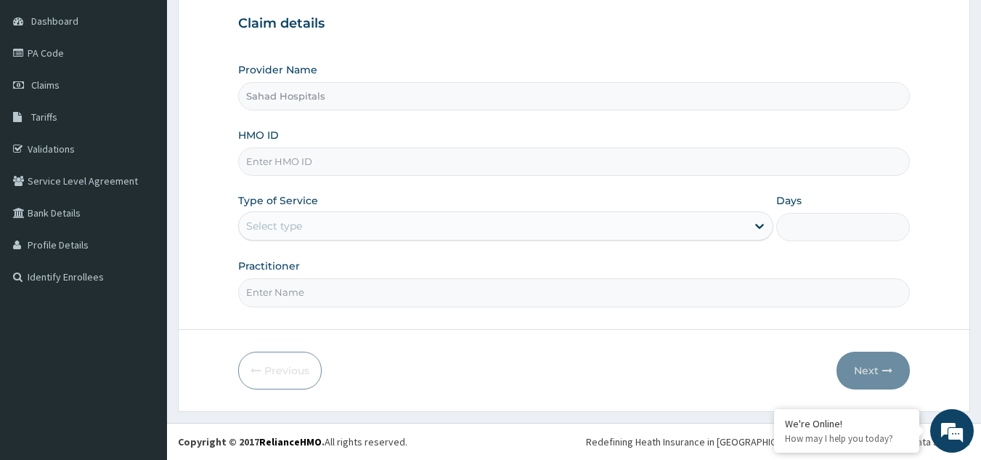
paste input "FMI/10284/A"
type input "FMI/10284/A"
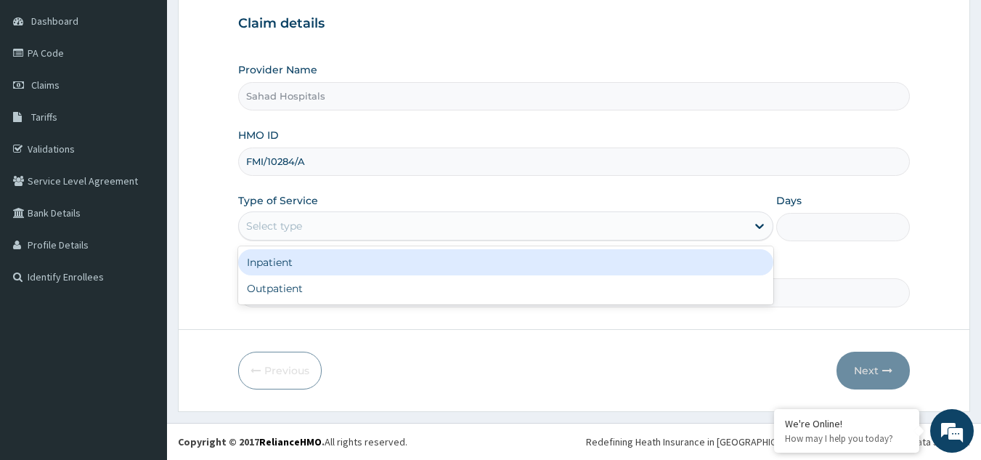
click at [415, 224] on div "Select type" at bounding box center [492, 225] width 507 height 23
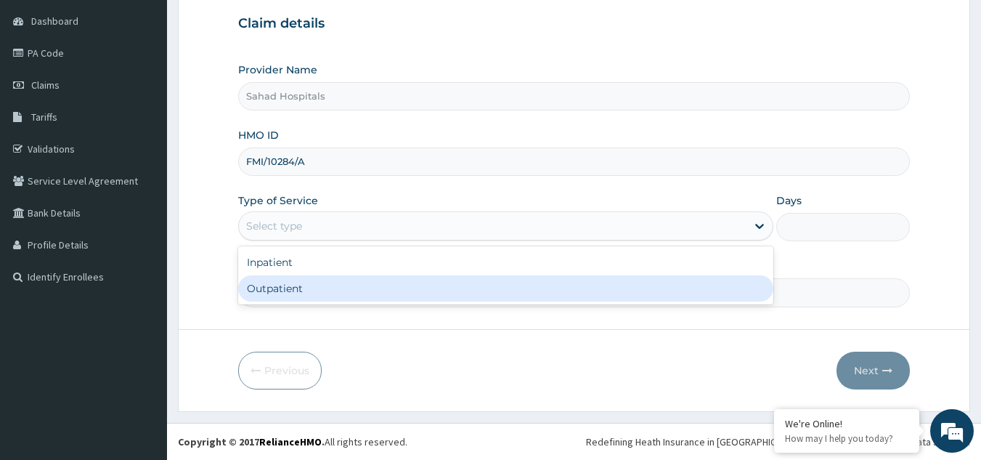
click at [394, 289] on div "Outpatient" at bounding box center [505, 288] width 535 height 26
type input "1"
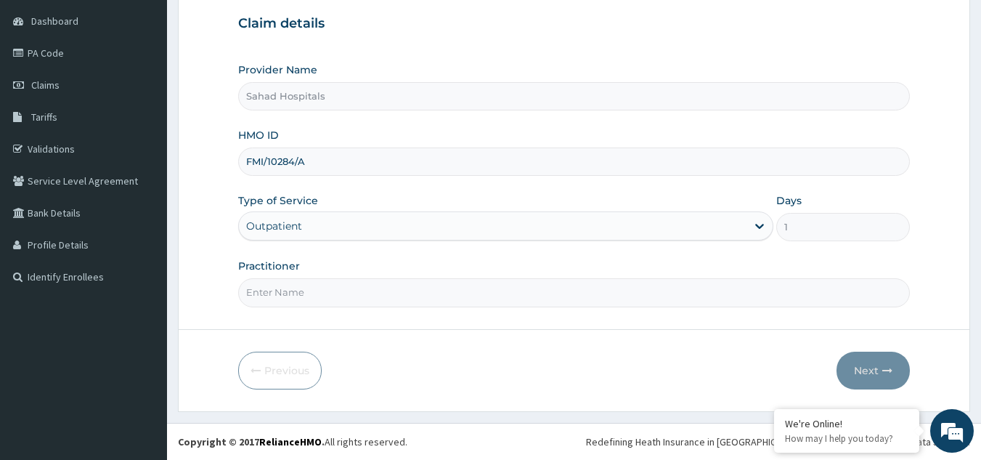
scroll to position [0, 0]
click at [397, 300] on input "Practitioner" at bounding box center [574, 292] width 672 height 28
type input "GP"
click at [603, 248] on div "Provider Name Sahad Hospitals HMO ID FMI/10284/A Type of Service Outpatient Day…" at bounding box center [574, 184] width 672 height 244
click at [859, 362] on button "Next" at bounding box center [872, 370] width 73 height 38
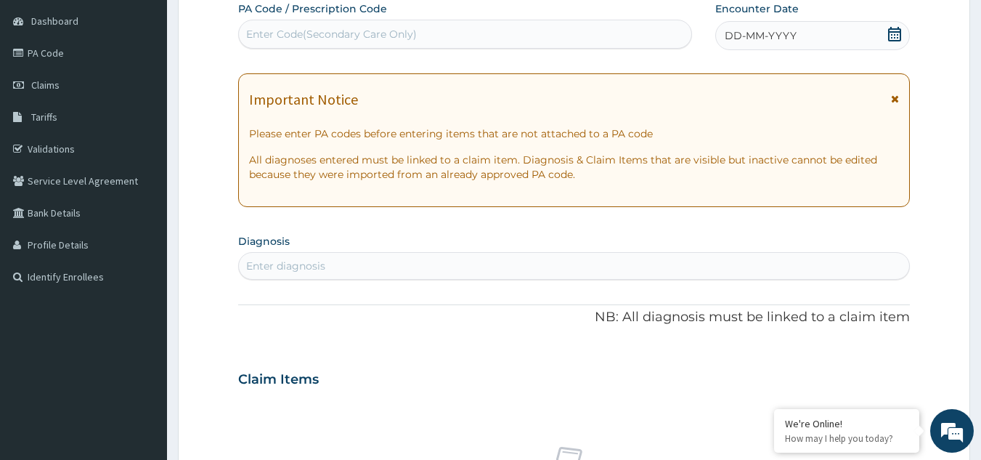
scroll to position [108, 0]
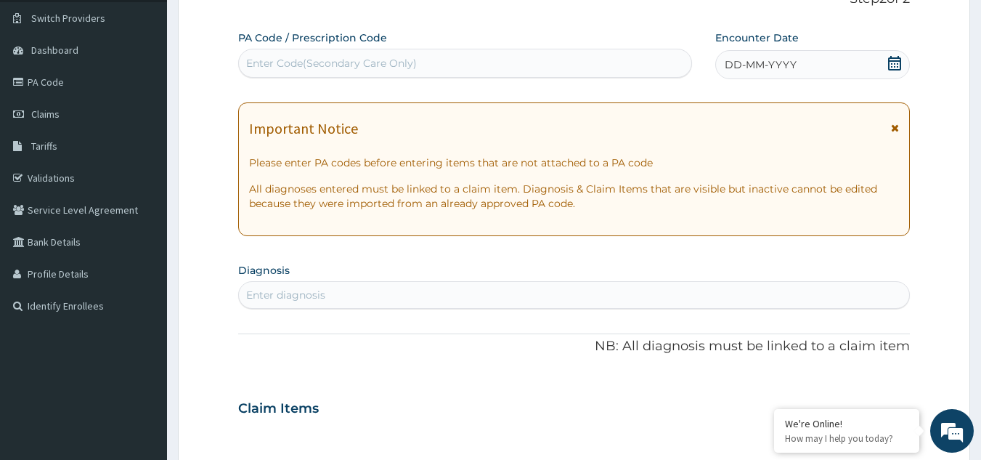
click at [437, 58] on div "Enter Code(Secondary Care Only)" at bounding box center [465, 63] width 453 height 23
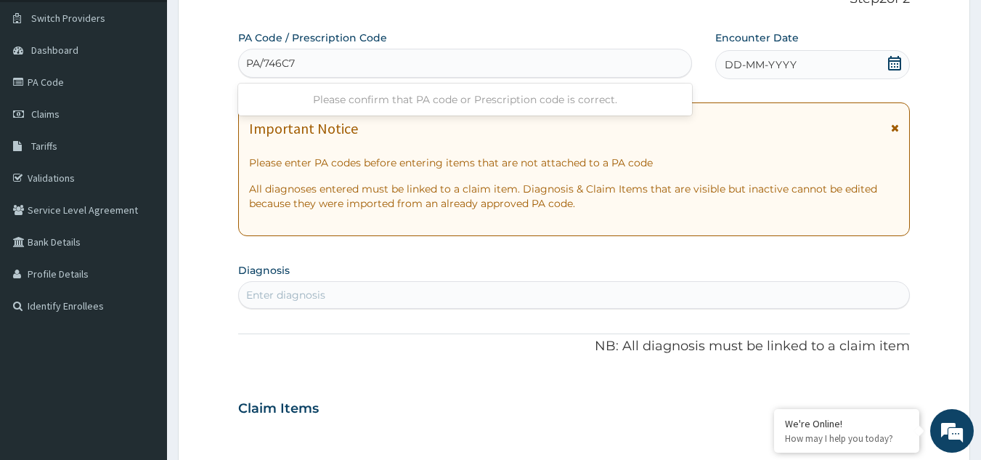
type input "PA/746C79"
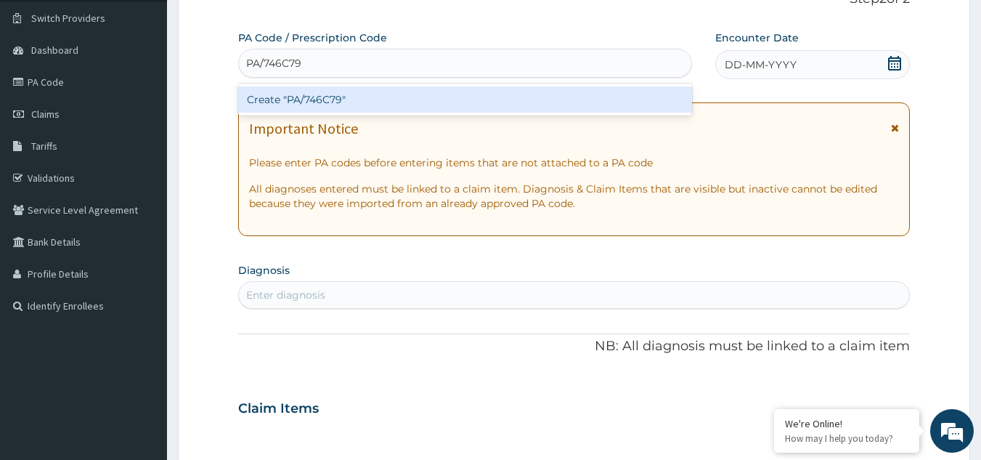
click at [442, 91] on div "Create "PA/746C79"" at bounding box center [465, 99] width 454 height 26
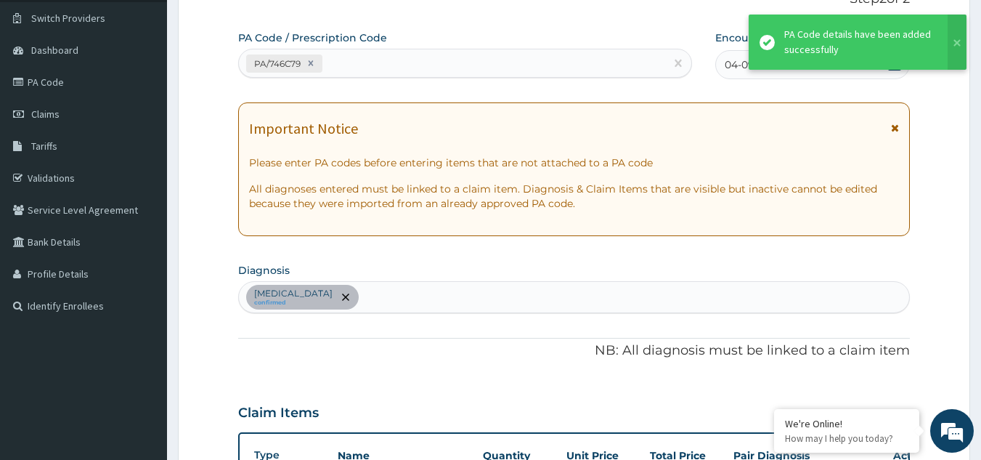
scroll to position [375, 0]
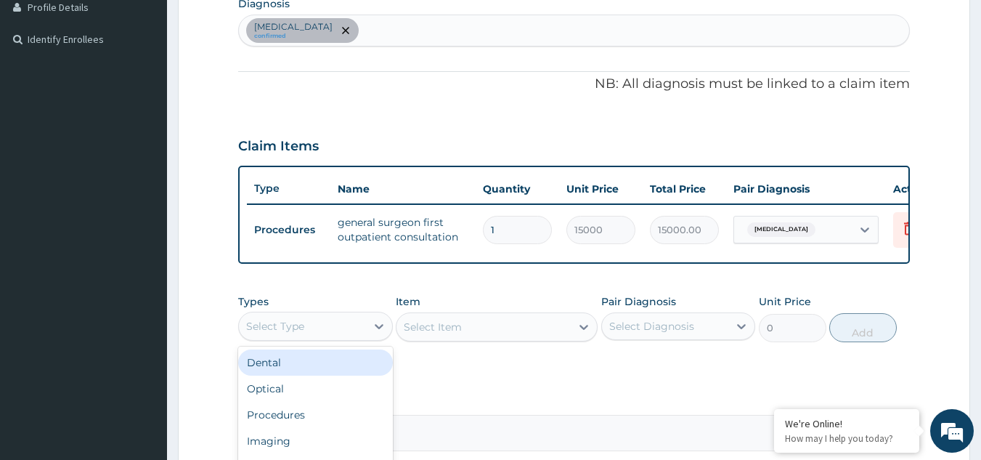
click at [346, 338] on div "Select Type" at bounding box center [302, 325] width 127 height 23
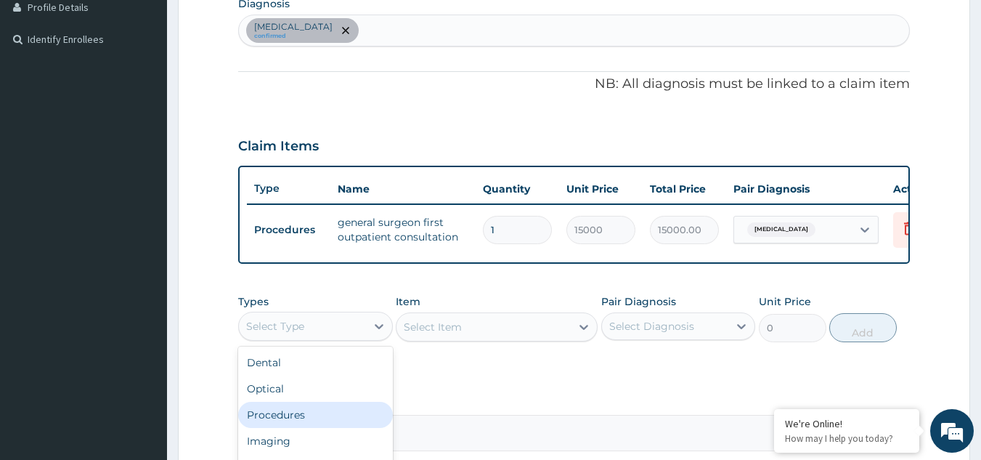
scroll to position [529, 0]
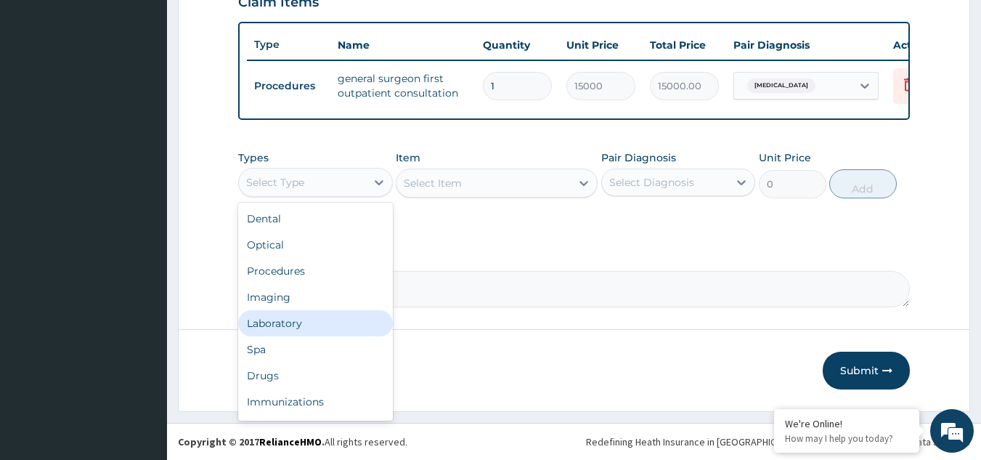
click at [330, 323] on div "Laboratory" at bounding box center [315, 323] width 155 height 26
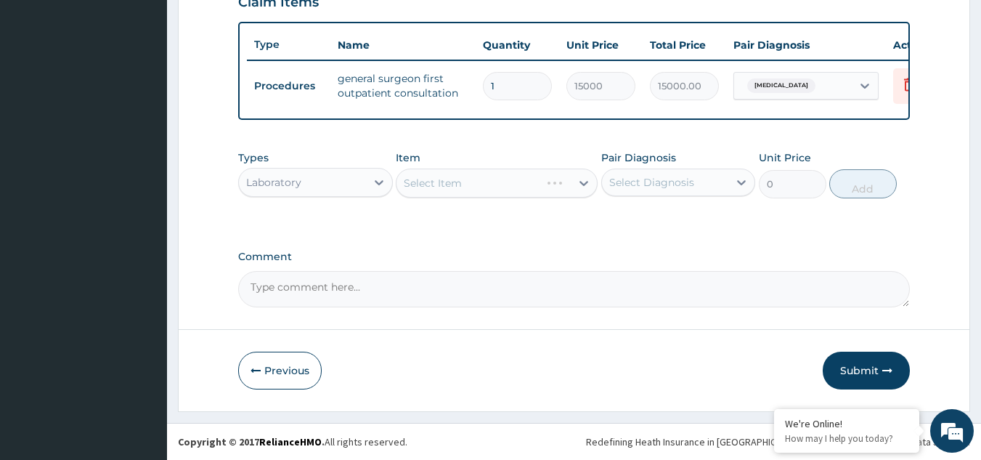
click at [488, 183] on div "Select Item" at bounding box center [497, 182] width 202 height 29
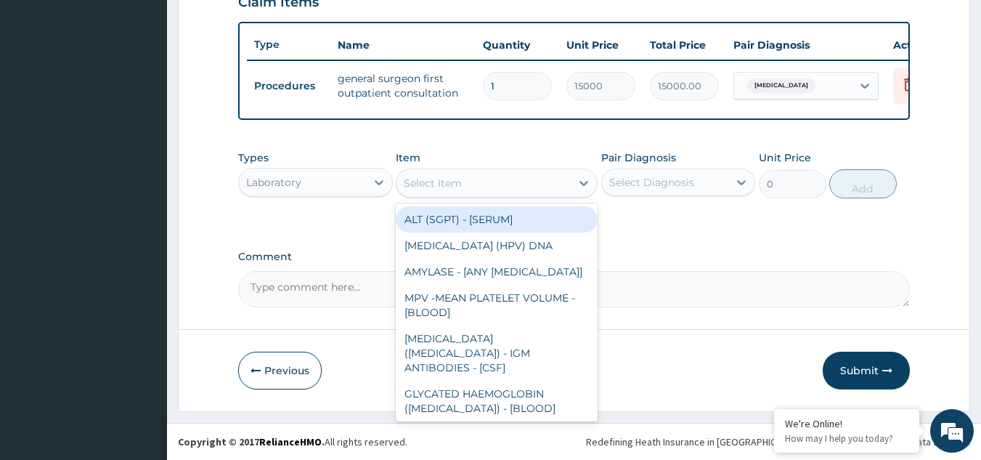
click at [515, 181] on div "Select Item" at bounding box center [483, 182] width 174 height 23
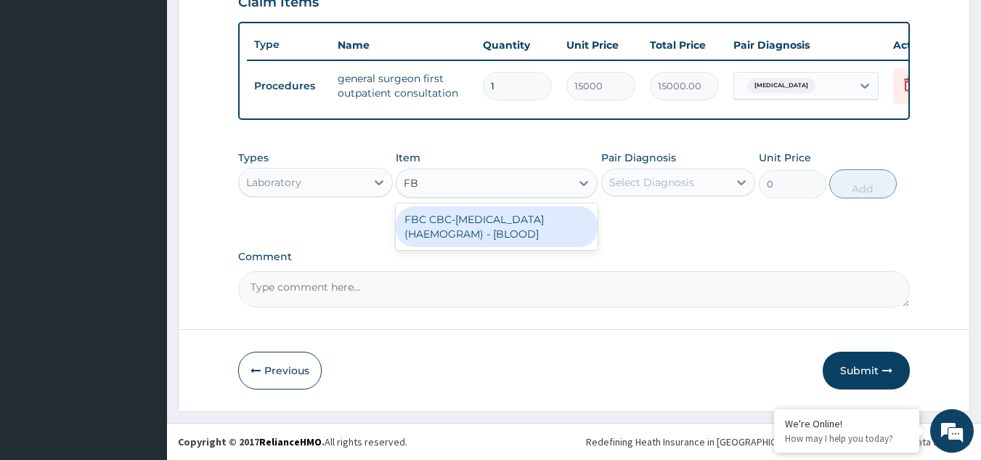
type input "FBC"
click at [505, 232] on div "FBC CBC-[MEDICAL_DATA] (HAEMOGRAM) - [BLOOD]" at bounding box center [497, 226] width 202 height 41
type input "3000"
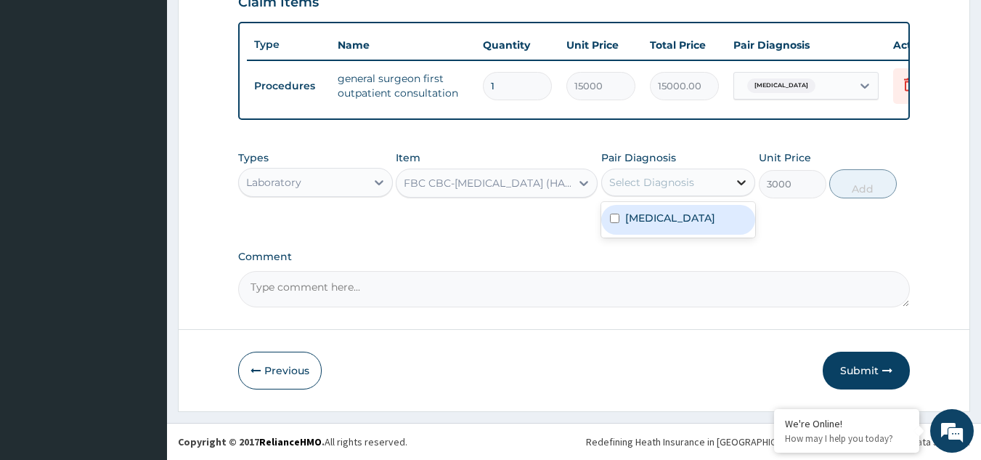
click at [737, 184] on icon at bounding box center [741, 182] width 15 height 15
click at [783, 212] on div "Types Laboratory Item FBC CBC-[MEDICAL_DATA] (HAEMOGRAM) - [BLOOD] Pair Diagnos…" at bounding box center [574, 185] width 672 height 84
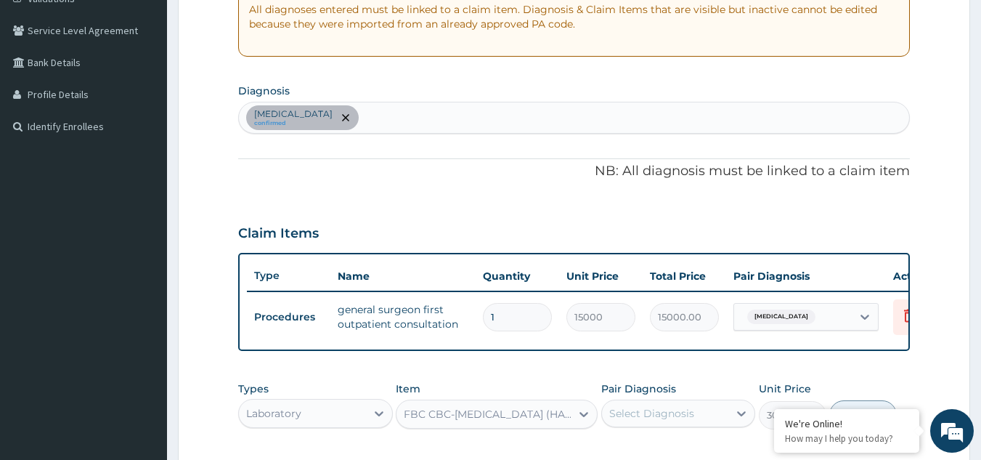
scroll to position [268, 0]
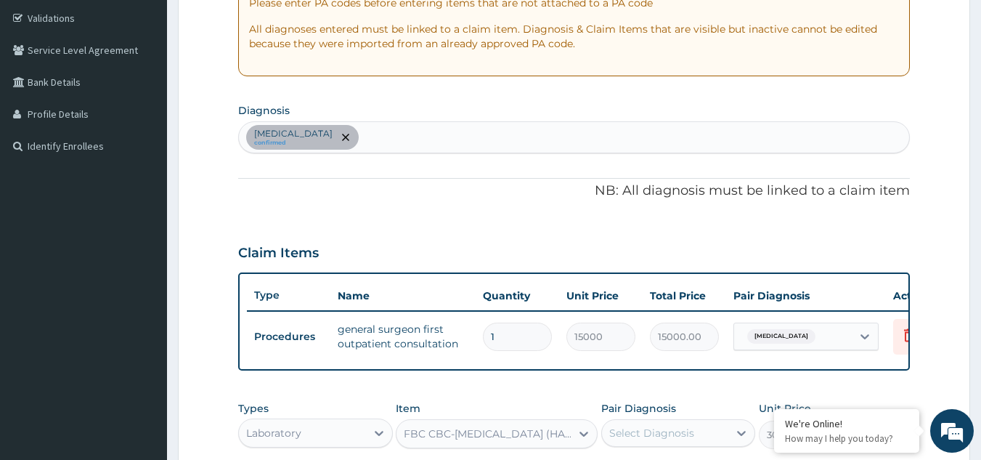
click at [375, 138] on div "[MEDICAL_DATA] confirmed" at bounding box center [574, 137] width 671 height 30
type input "[MEDICAL_DATA]"
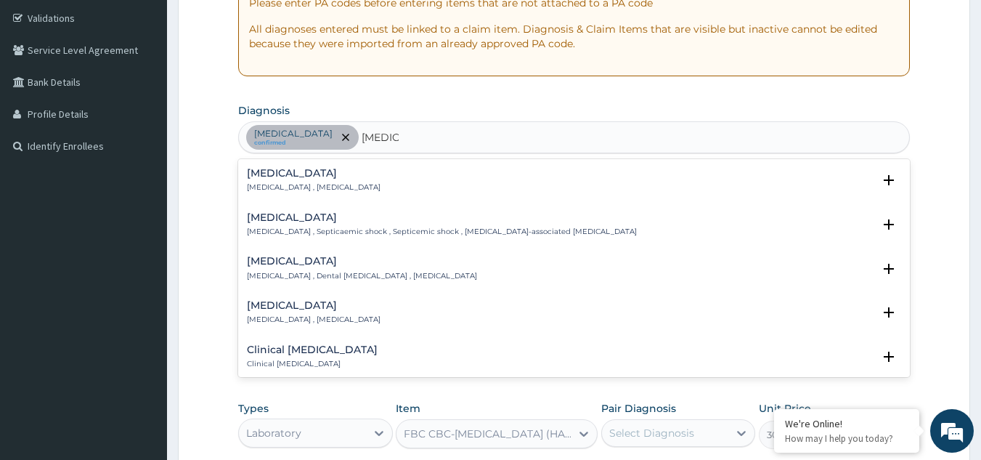
click at [308, 186] on p "[MEDICAL_DATA] , [MEDICAL_DATA]" at bounding box center [314, 187] width 134 height 10
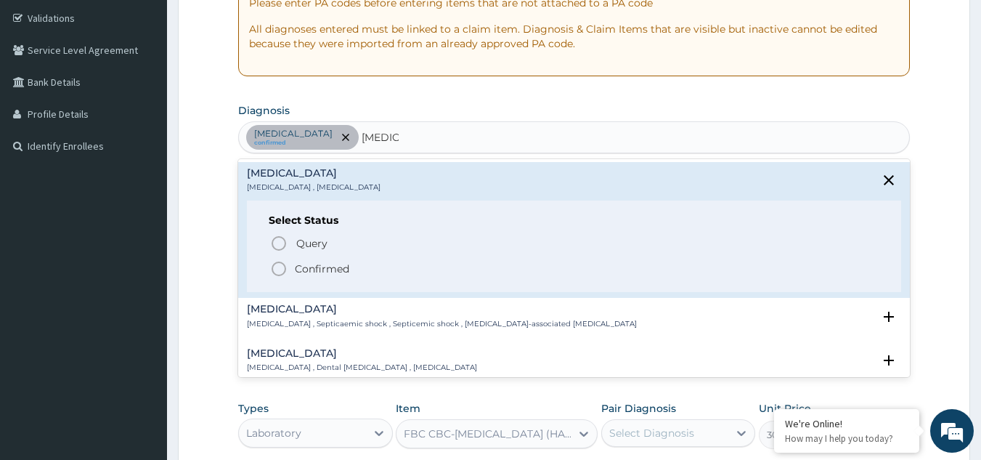
click at [284, 264] on circle "status option filled" at bounding box center [278, 268] width 13 height 13
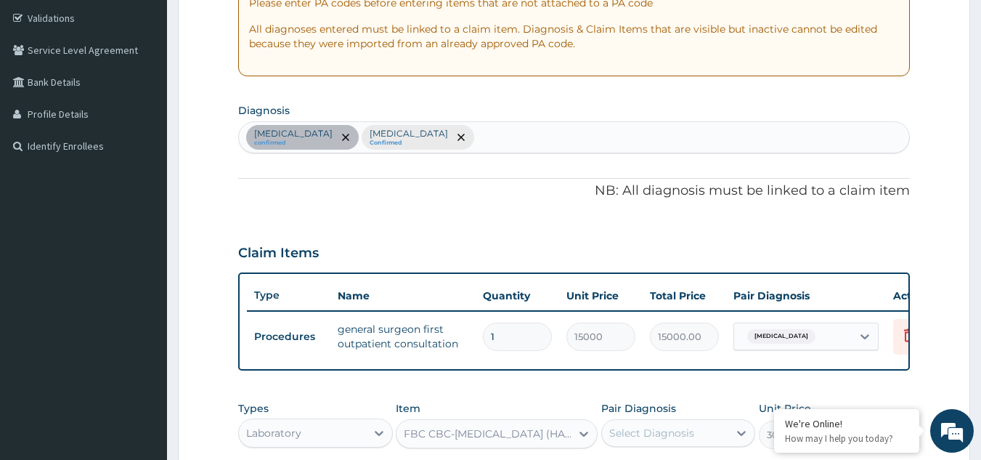
scroll to position [529, 0]
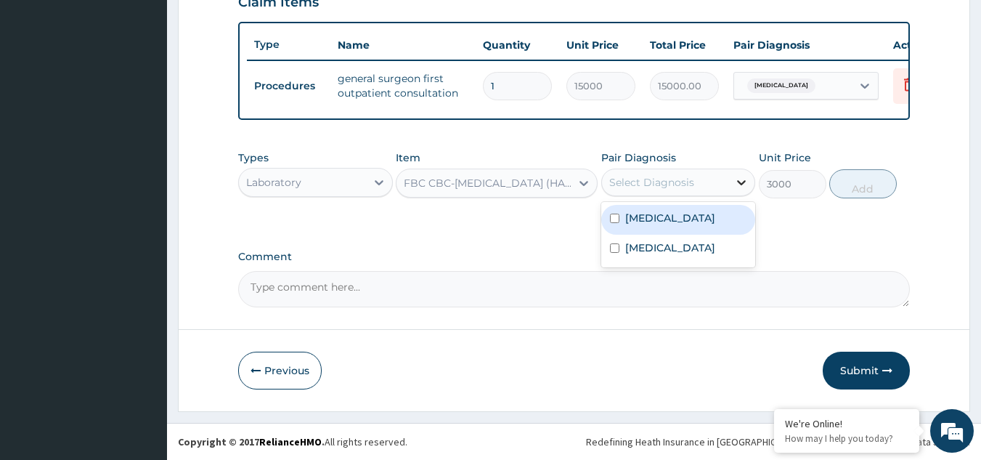
click at [733, 182] on div at bounding box center [741, 182] width 26 height 26
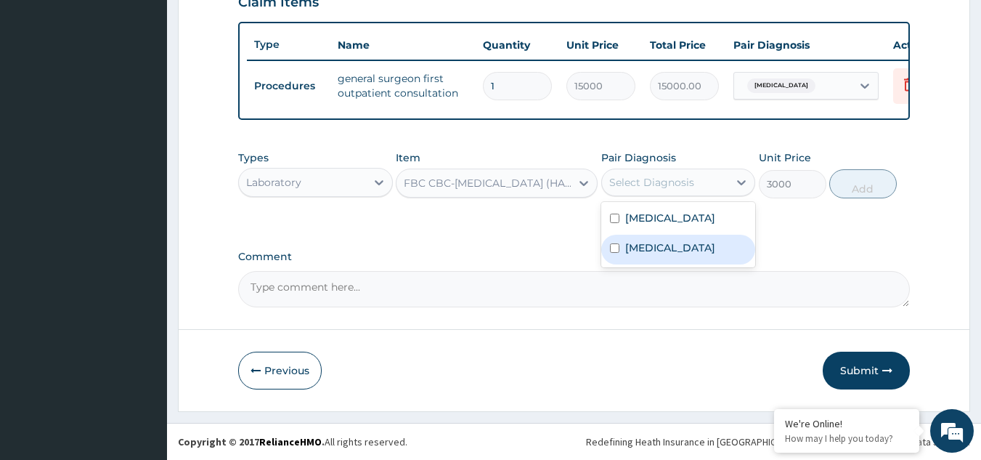
click at [661, 249] on div "[MEDICAL_DATA]" at bounding box center [678, 249] width 155 height 30
checkbox input "true"
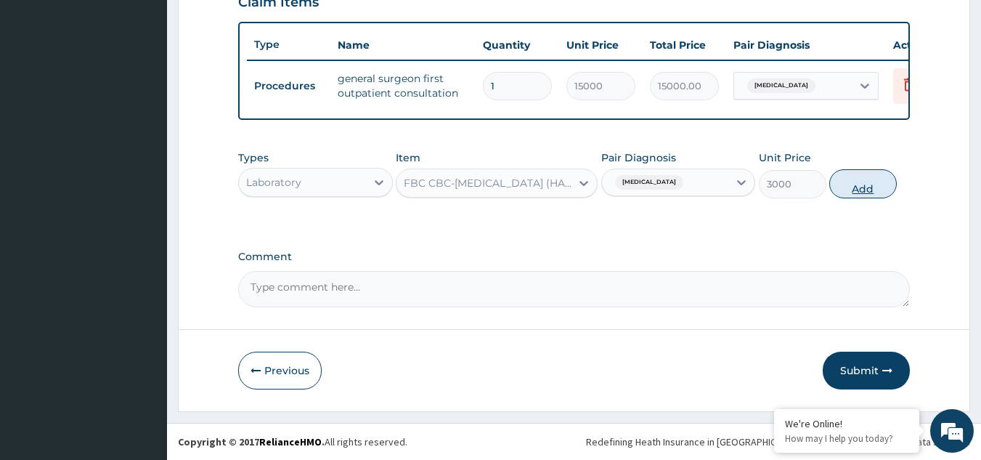
click at [852, 185] on button "Add" at bounding box center [863, 183] width 68 height 29
type input "0"
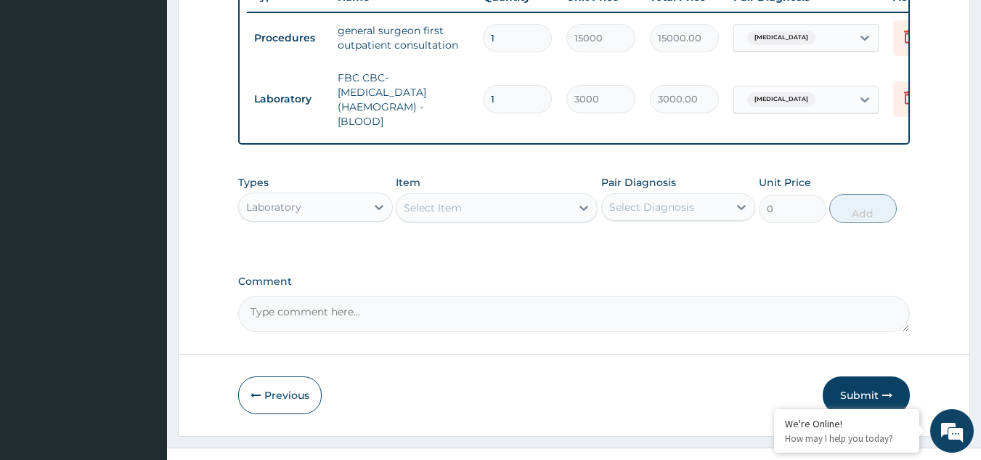
scroll to position [602, 0]
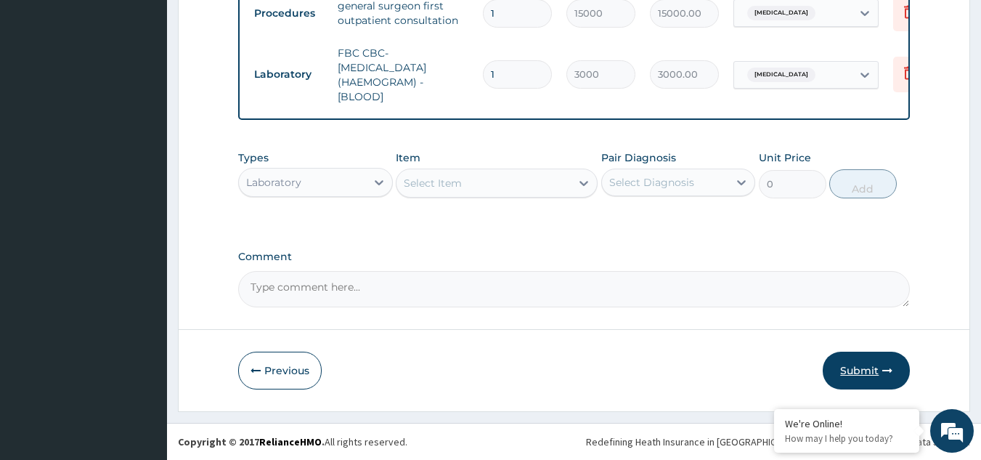
click at [856, 367] on button "Submit" at bounding box center [866, 370] width 87 height 38
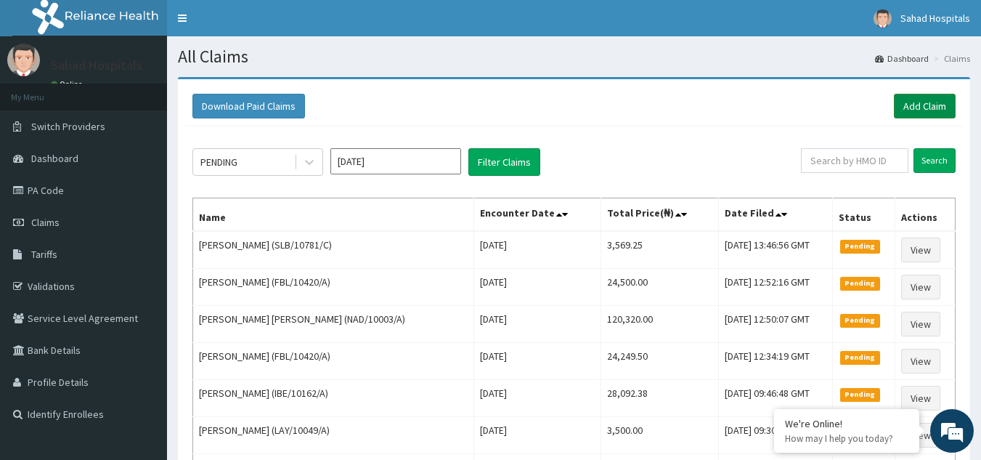
click at [934, 99] on link "Add Claim" at bounding box center [925, 106] width 62 height 25
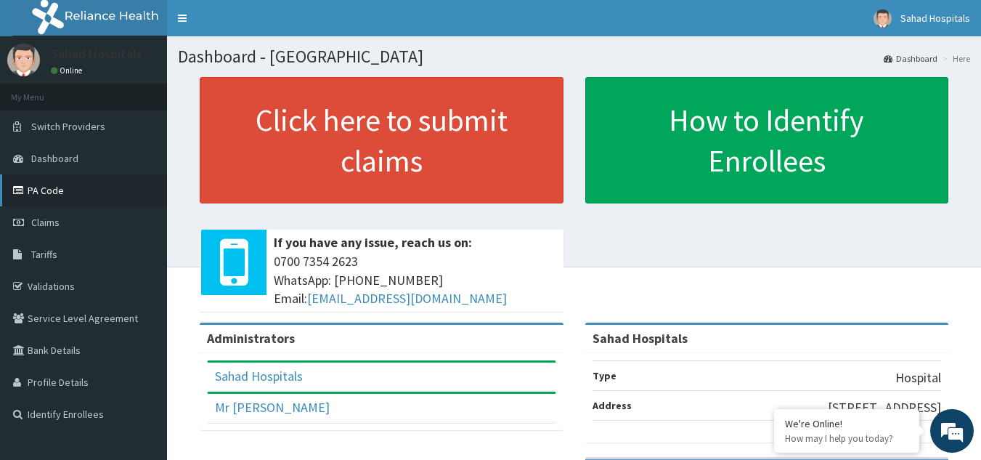
click at [89, 194] on link "PA Code" at bounding box center [83, 190] width 167 height 32
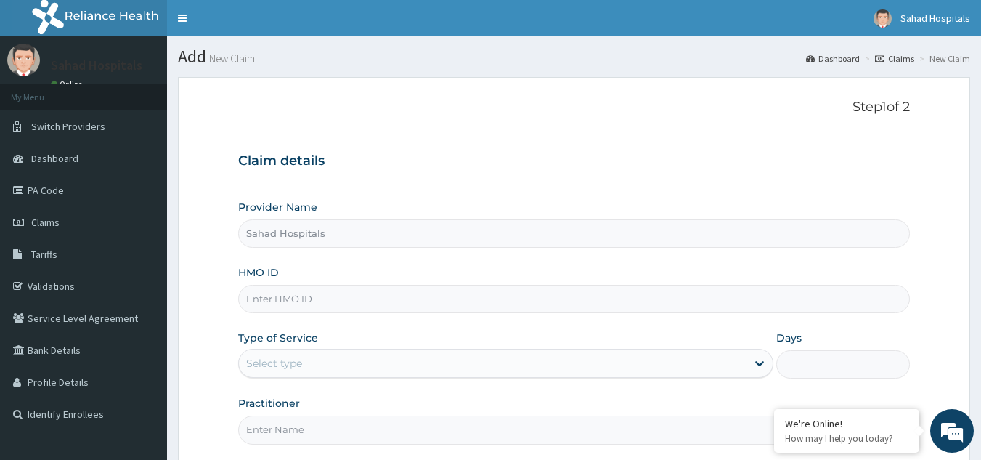
type input "Sahad Hospitals"
click at [356, 304] on input "HMO ID" at bounding box center [574, 299] width 672 height 28
paste input "CFB/10008/A"
type input "CFB/10008/A"
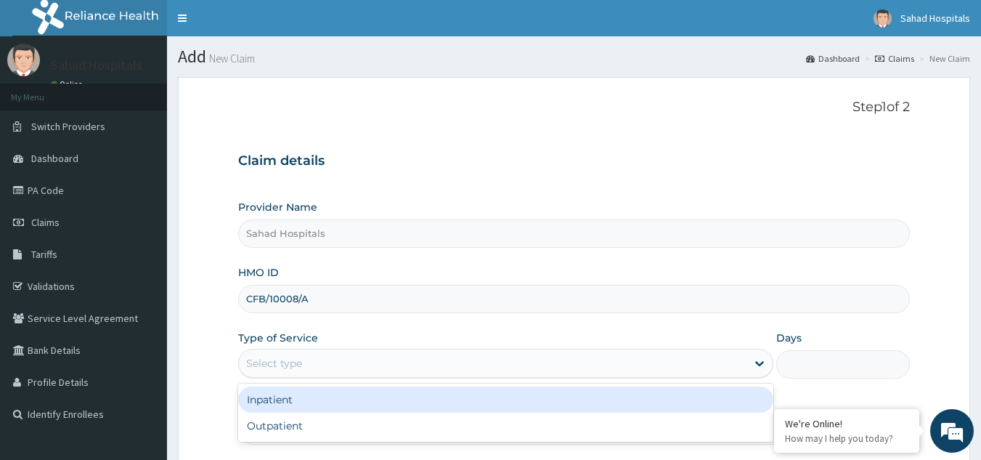
click at [418, 356] on div "Select type" at bounding box center [492, 362] width 507 height 23
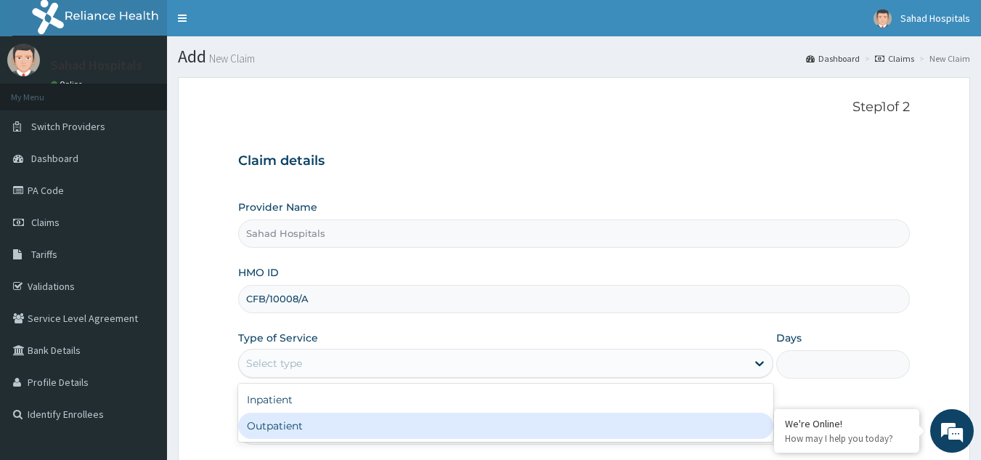
click at [407, 424] on div "Outpatient" at bounding box center [505, 425] width 535 height 26
type input "1"
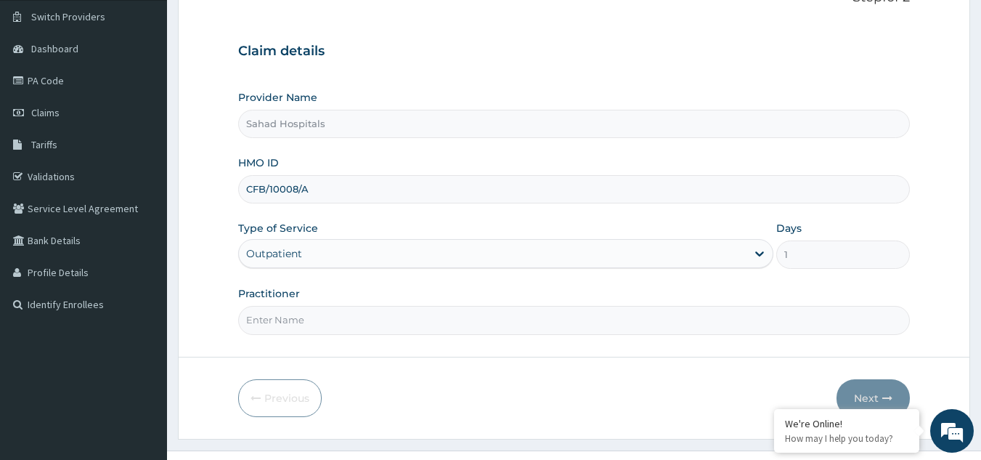
scroll to position [137, 0]
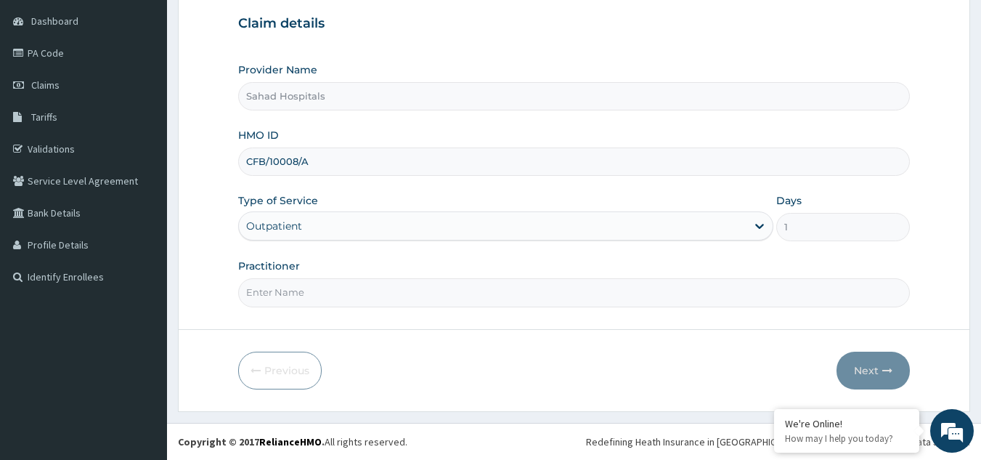
drag, startPoint x: 388, startPoint y: 291, endPoint x: 455, endPoint y: 88, distance: 214.2
click at [455, 88] on div "Provider Name Sahad Hospitals HMO ID CFB/10008/A Type of Service Outpatient Day…" at bounding box center [574, 184] width 672 height 244
type input "GP"
click at [862, 366] on button "Next" at bounding box center [872, 370] width 73 height 38
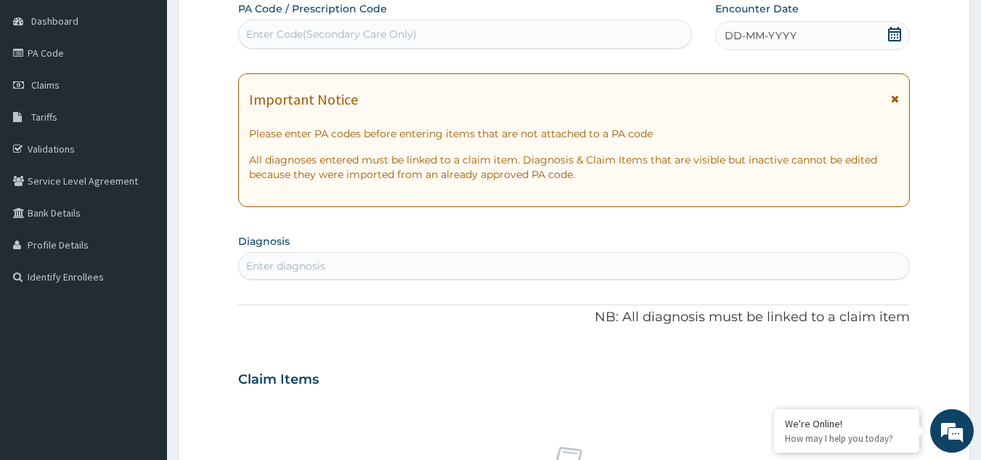
click at [393, 264] on div "Enter diagnosis" at bounding box center [574, 265] width 671 height 23
click at [864, 38] on div "DD-MM-YYYY" at bounding box center [812, 35] width 195 height 29
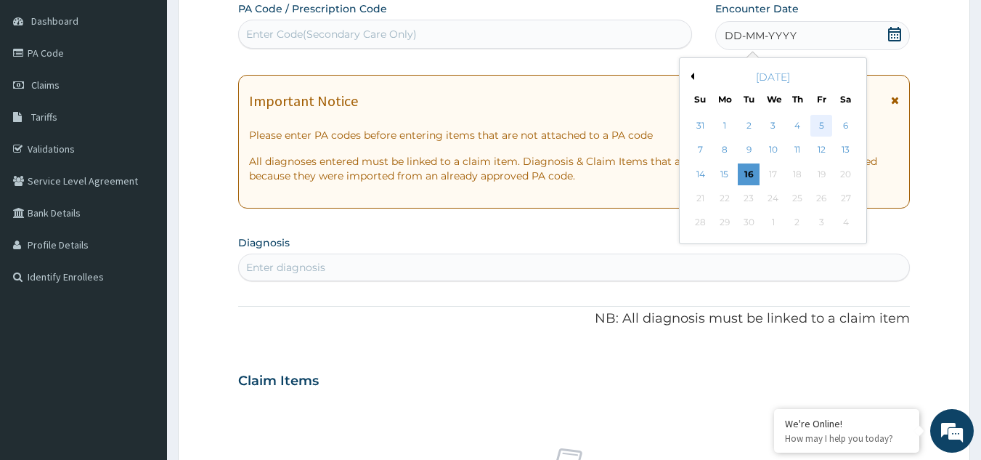
click at [823, 120] on div "5" at bounding box center [821, 126] width 22 height 22
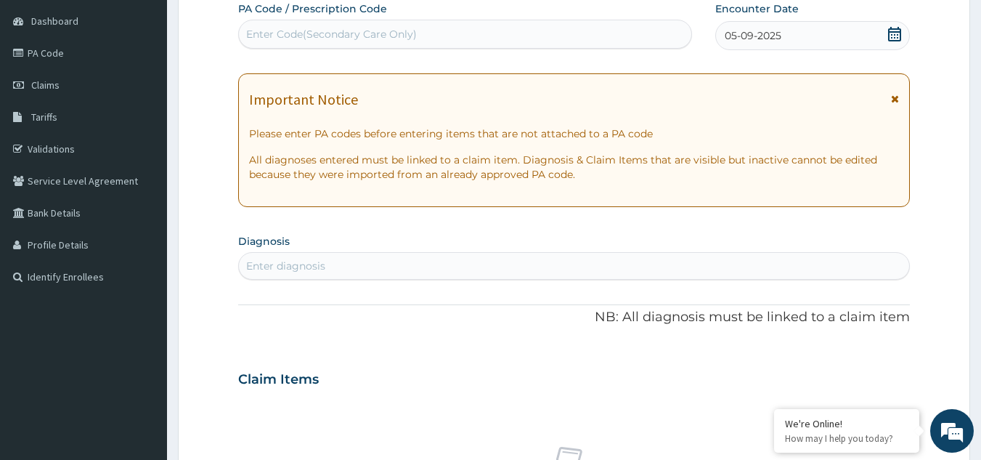
click at [421, 266] on div "Enter diagnosis" at bounding box center [574, 265] width 671 height 23
type input "MALA"
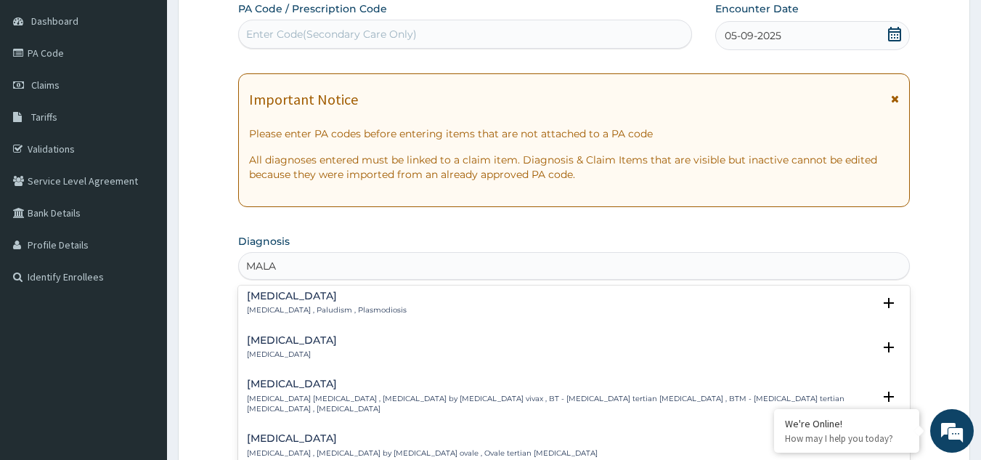
scroll to position [0, 0]
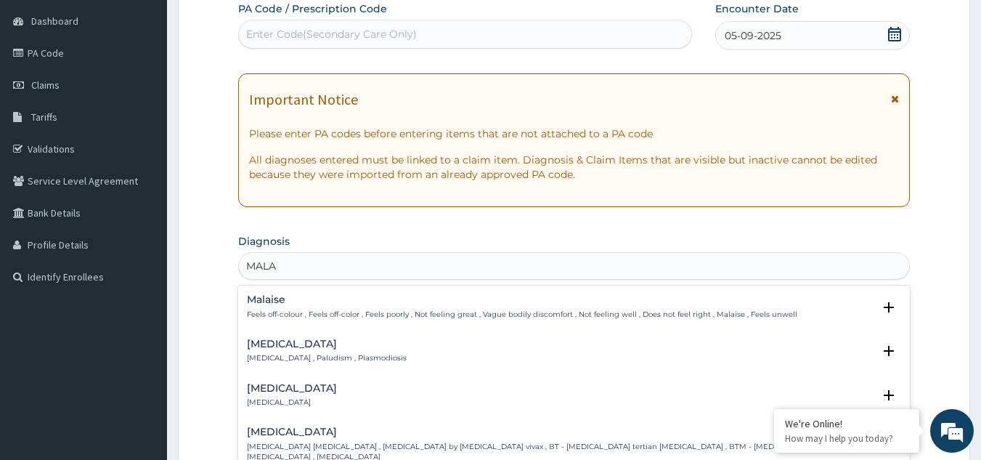
click at [295, 345] on h4 "Malaria" at bounding box center [327, 343] width 160 height 11
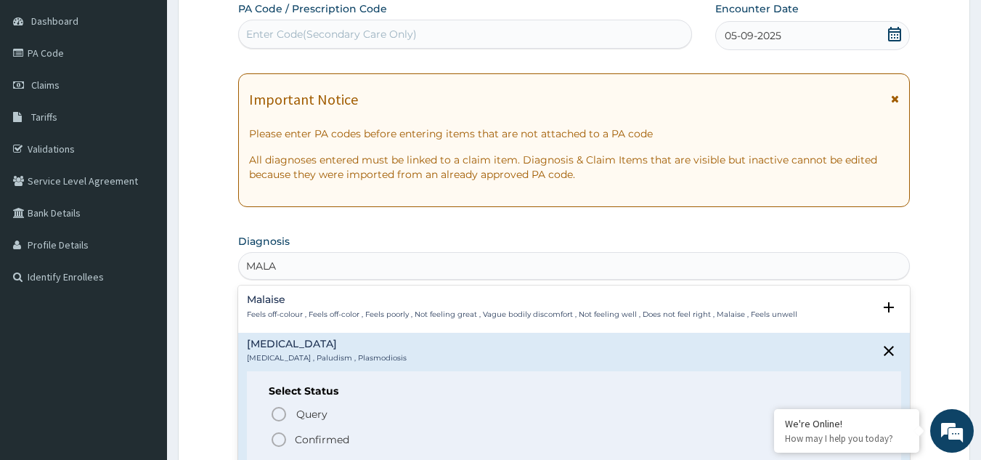
click at [274, 435] on circle "status option filled" at bounding box center [278, 439] width 13 height 13
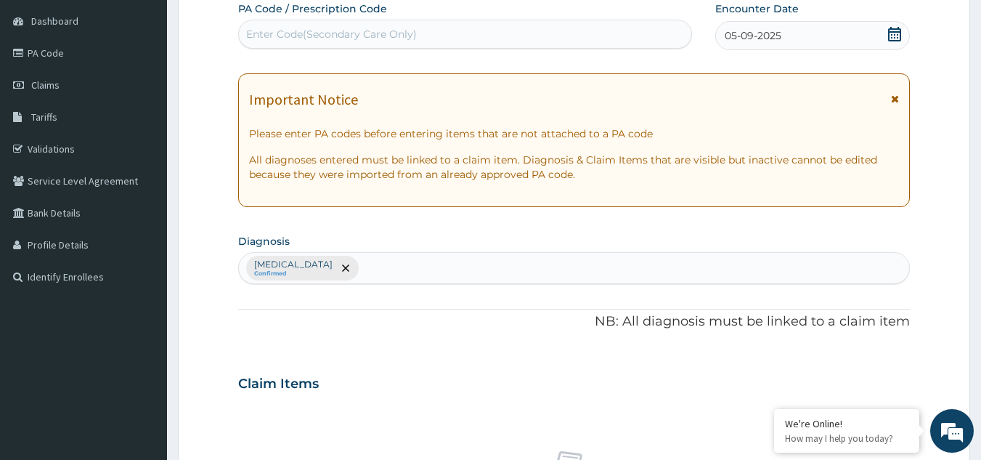
click at [368, 258] on div "Malaria Confirmed" at bounding box center [574, 268] width 671 height 30
type input "SEP"
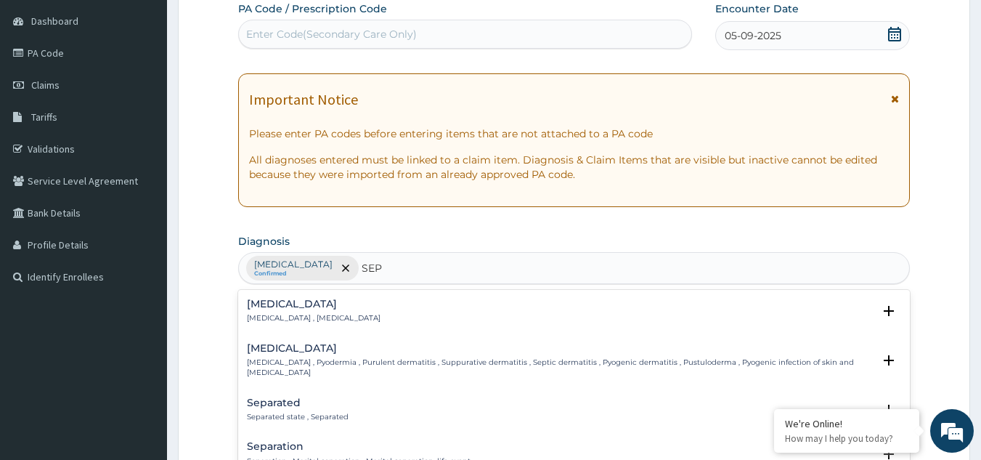
click at [285, 311] on div "Sepsis Systemic infection , Sepsis" at bounding box center [314, 310] width 134 height 25
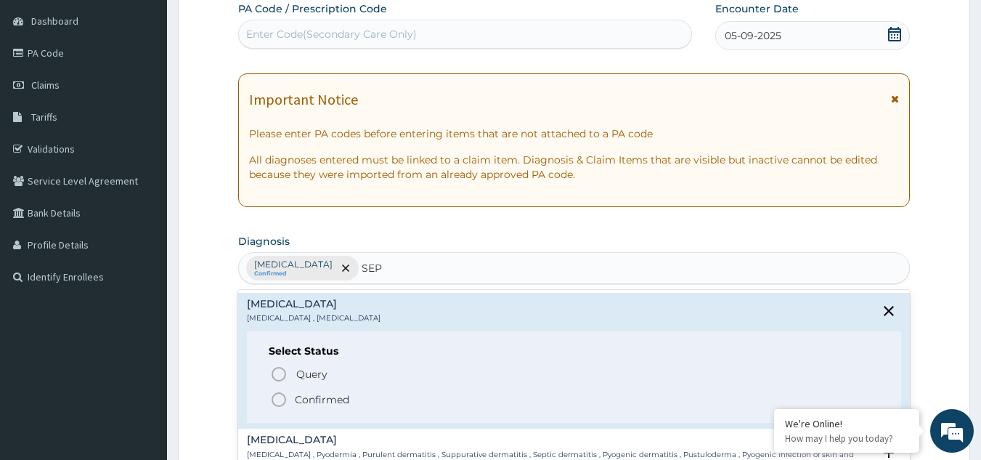
click at [279, 393] on circle "status option filled" at bounding box center [278, 399] width 13 height 13
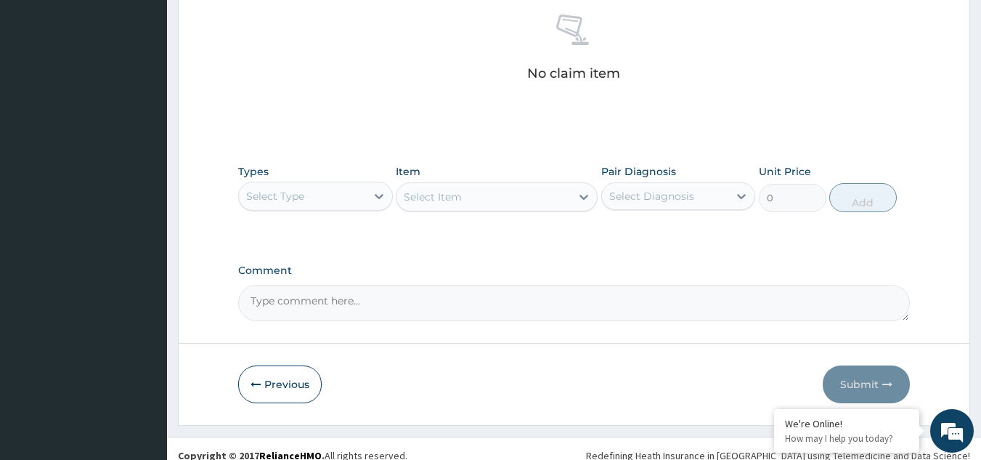
scroll to position [587, 0]
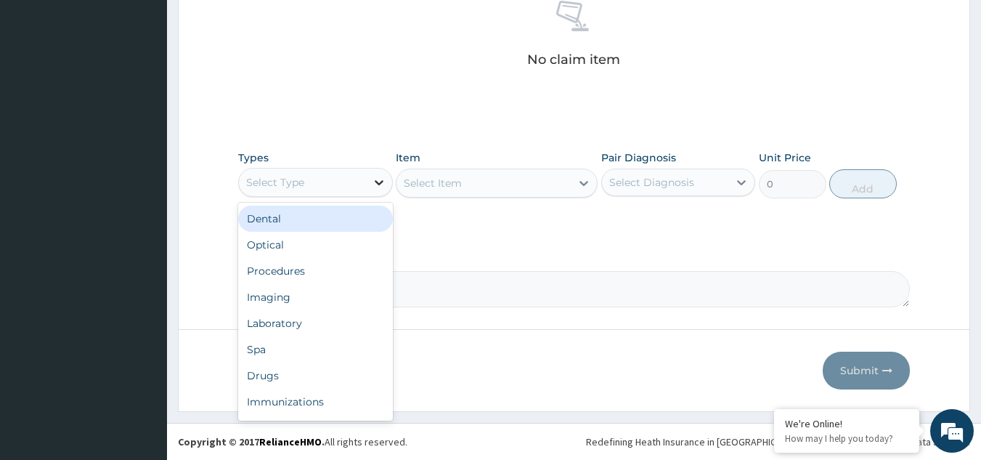
click at [382, 177] on icon at bounding box center [379, 182] width 15 height 15
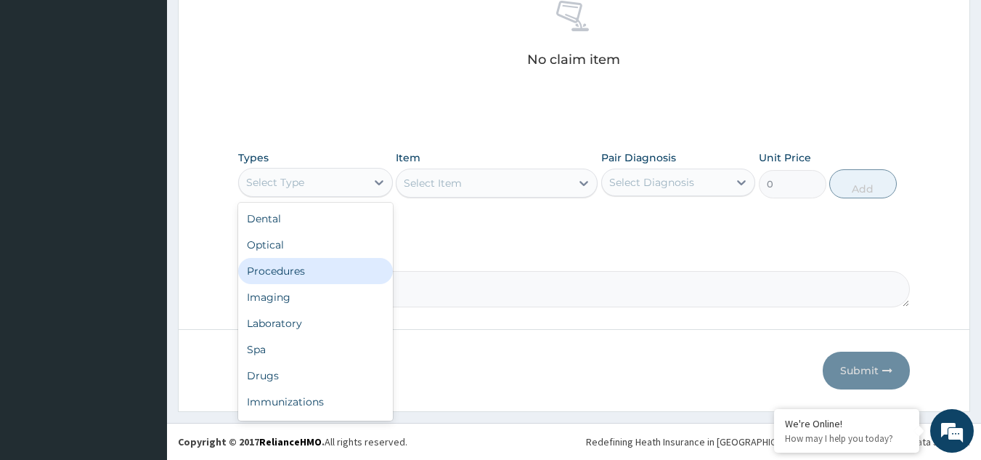
click at [322, 270] on div "Procedures" at bounding box center [315, 271] width 155 height 26
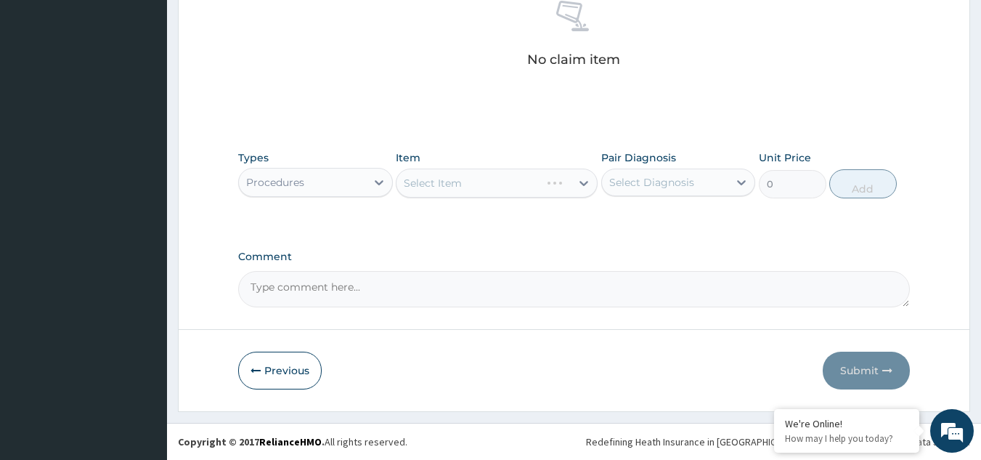
click at [496, 185] on div "Select Item" at bounding box center [497, 182] width 202 height 29
click at [579, 186] on icon at bounding box center [583, 183] width 15 height 15
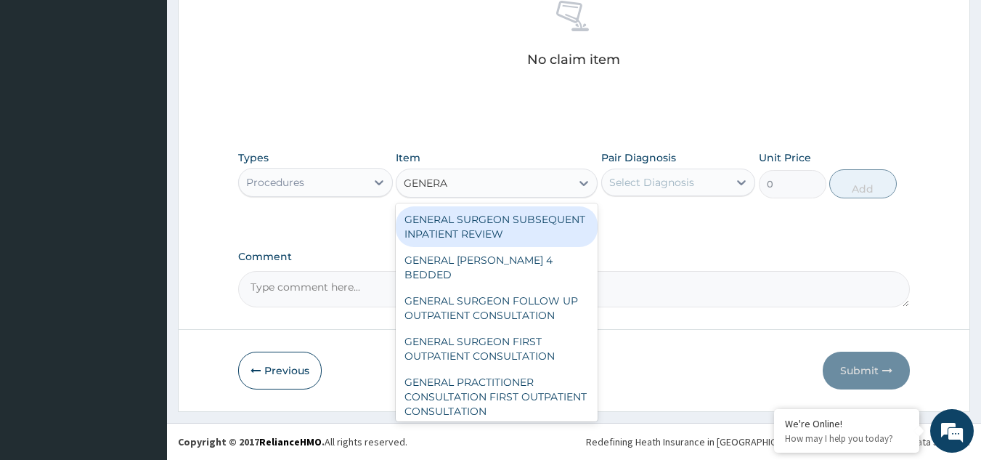
type input "GENERAL"
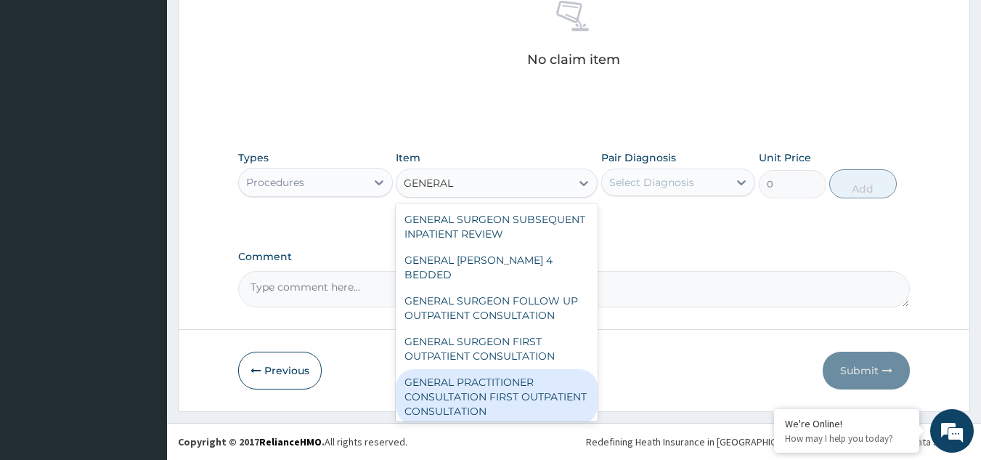
click at [496, 402] on div "GENERAL PRACTITIONER CONSULTATION FIRST OUTPATIENT CONSULTATION" at bounding box center [497, 396] width 202 height 55
type input "3000"
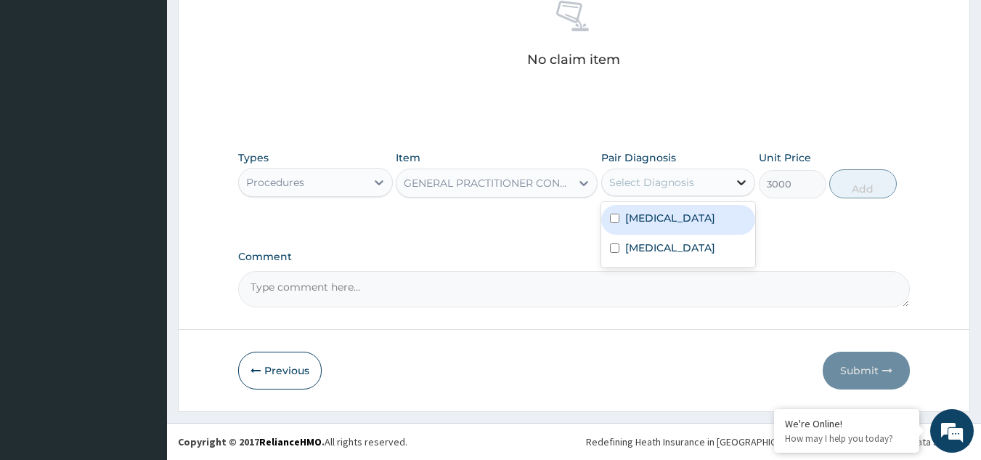
click at [738, 183] on icon at bounding box center [741, 182] width 15 height 15
click at [694, 218] on div "Malaria" at bounding box center [678, 220] width 155 height 30
checkbox input "true"
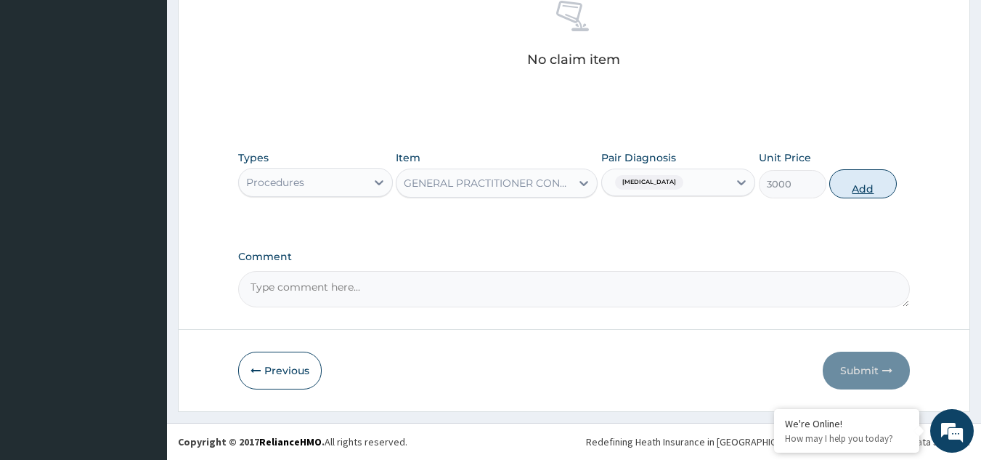
click at [854, 181] on button "Add" at bounding box center [863, 183] width 68 height 29
type input "0"
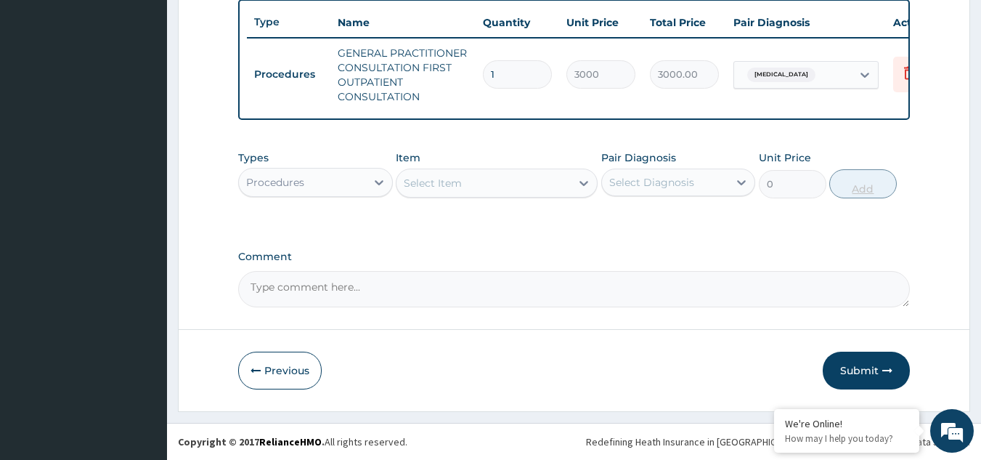
scroll to position [552, 0]
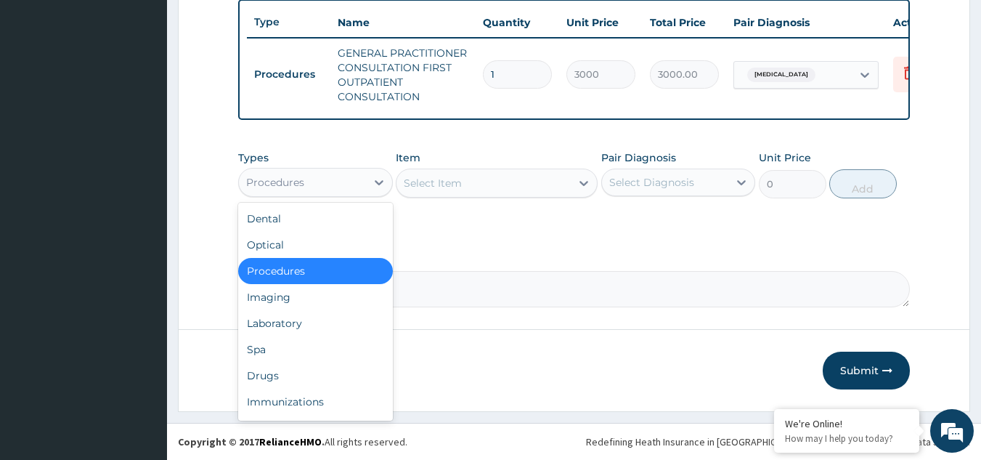
click at [364, 183] on div "Procedures" at bounding box center [302, 182] width 127 height 23
click at [309, 326] on div "Laboratory" at bounding box center [315, 323] width 155 height 26
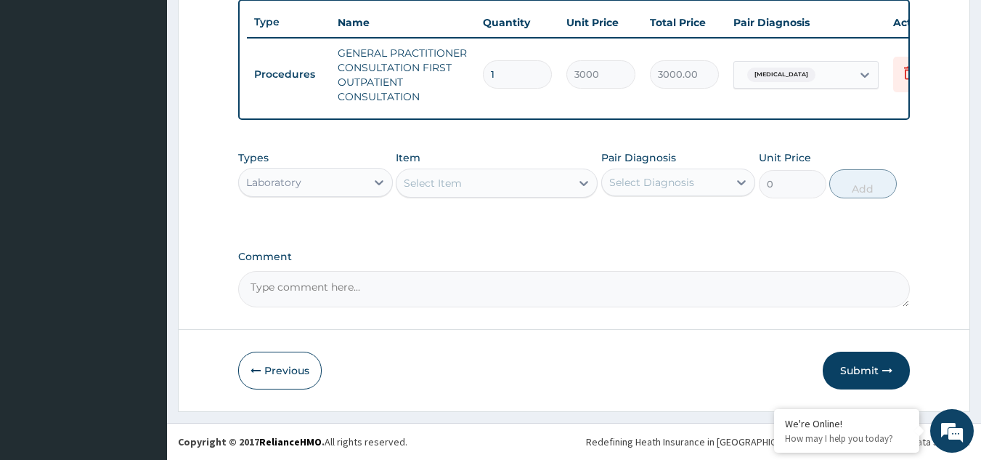
click at [579, 184] on icon at bounding box center [583, 183] width 15 height 15
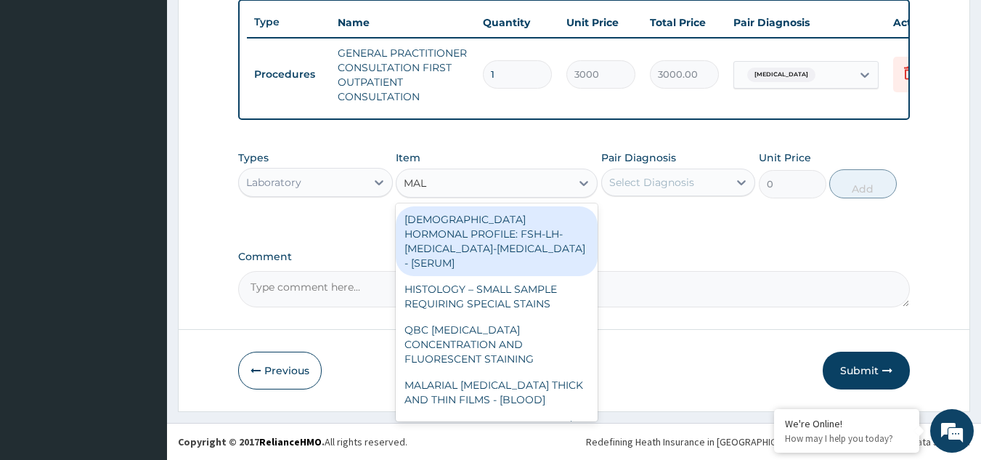
type input "MALA"
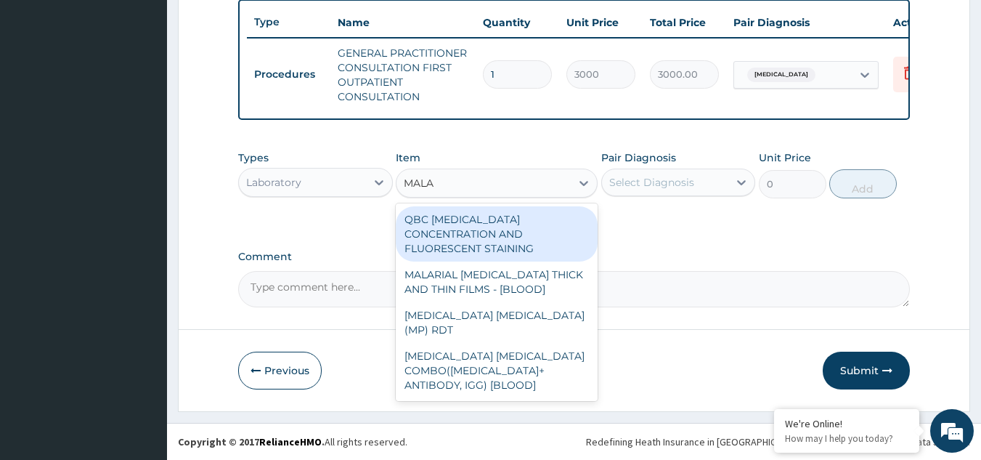
click at [502, 231] on div "QBC MALARIA CONCENTRATION AND FLUORESCENT STAINING" at bounding box center [497, 233] width 202 height 55
type input "2000"
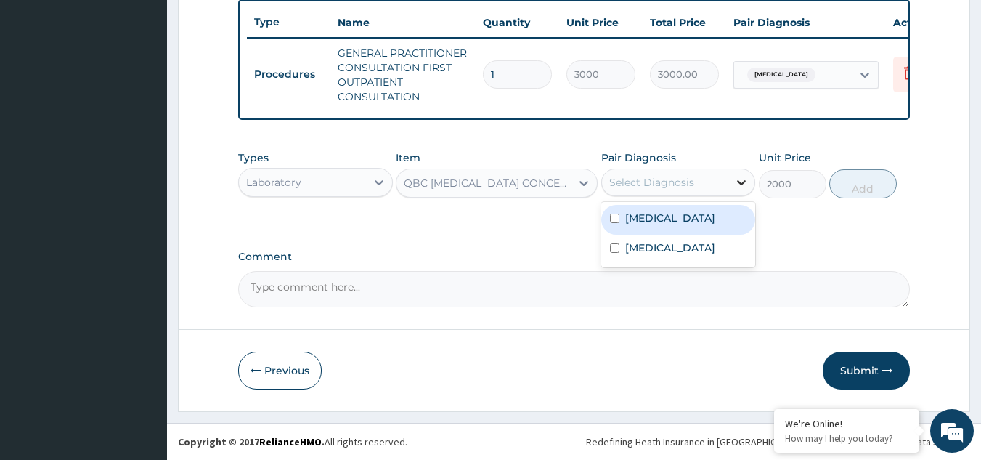
click at [741, 184] on icon at bounding box center [742, 182] width 9 height 5
click at [616, 220] on input "checkbox" at bounding box center [614, 217] width 9 height 9
checkbox input "true"
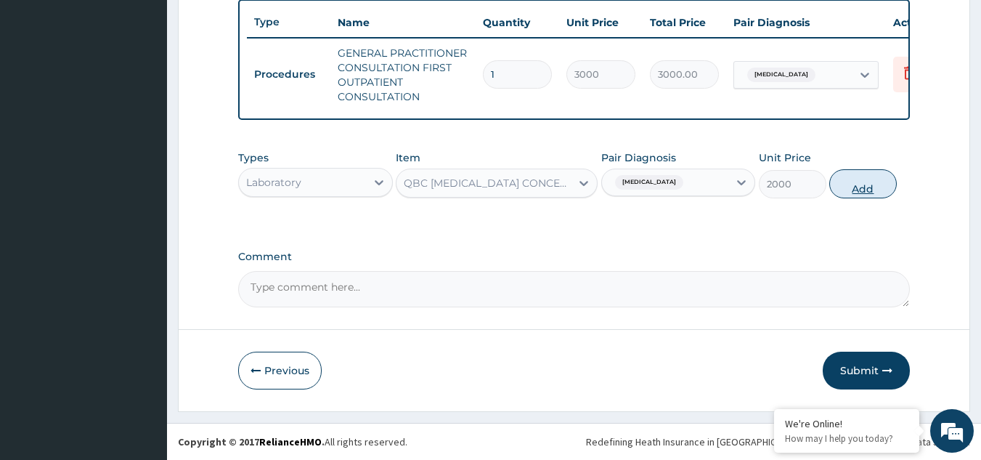
click at [857, 181] on button "Add" at bounding box center [863, 183] width 68 height 29
type input "0"
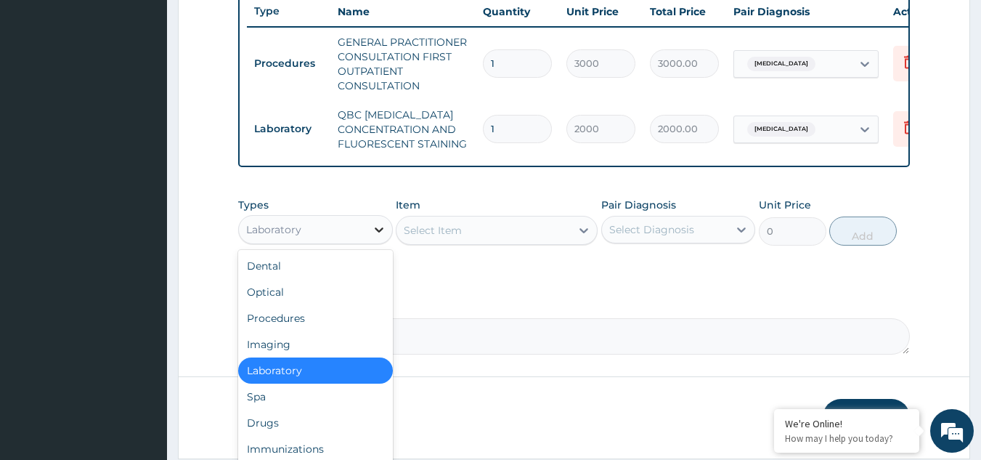
click at [372, 237] on icon at bounding box center [379, 229] width 15 height 15
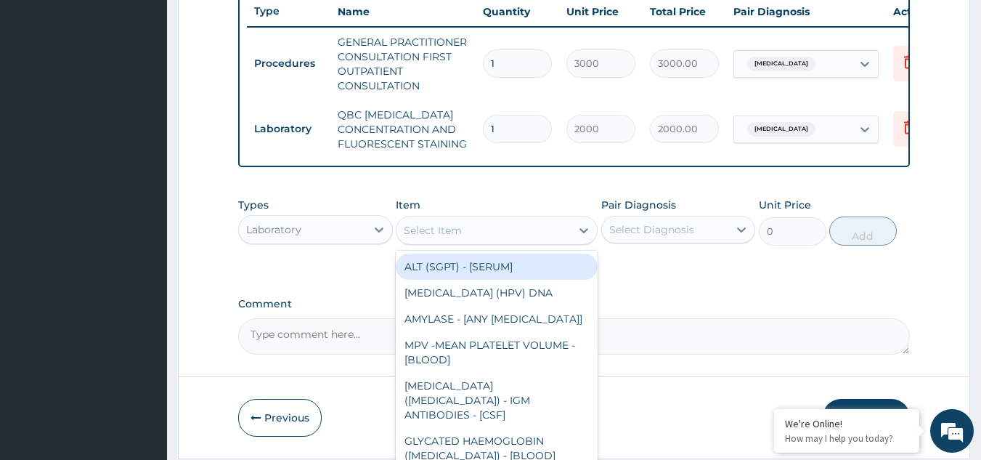
click at [546, 237] on div "Select Item" at bounding box center [483, 230] width 174 height 23
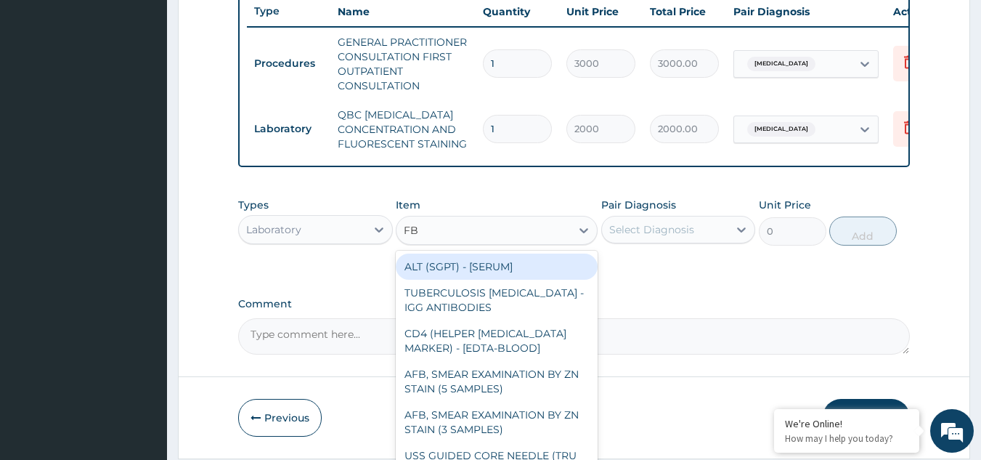
type input "FBC"
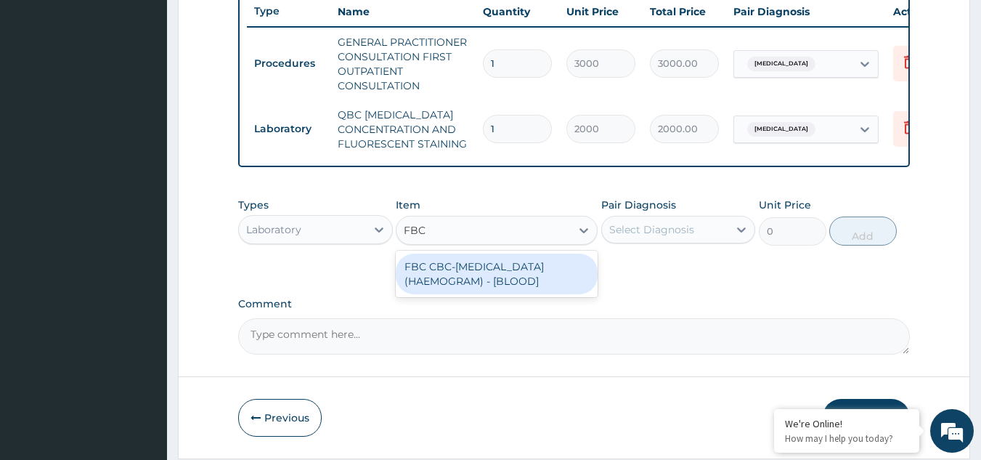
click at [542, 280] on div "FBC CBC-COMPLETE BLOOD COUNT (HAEMOGRAM) - [BLOOD]" at bounding box center [497, 273] width 202 height 41
type input "3000"
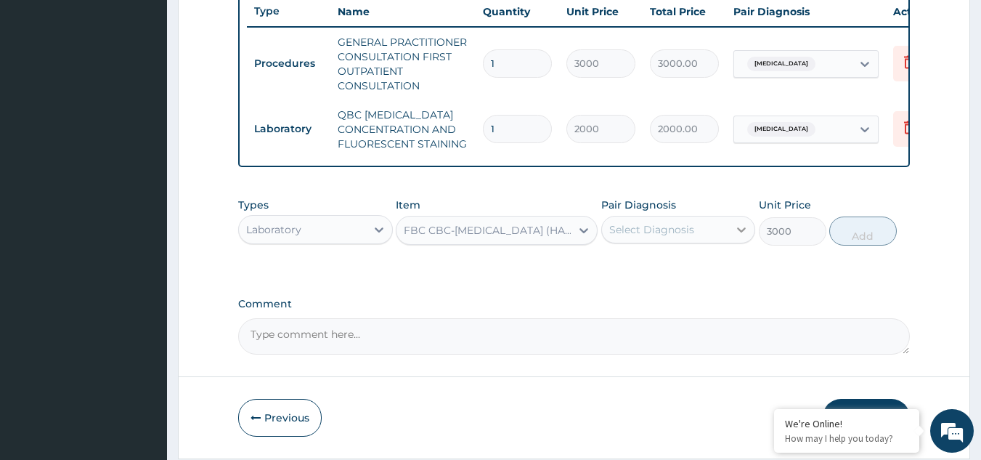
click at [746, 237] on icon at bounding box center [741, 229] width 15 height 15
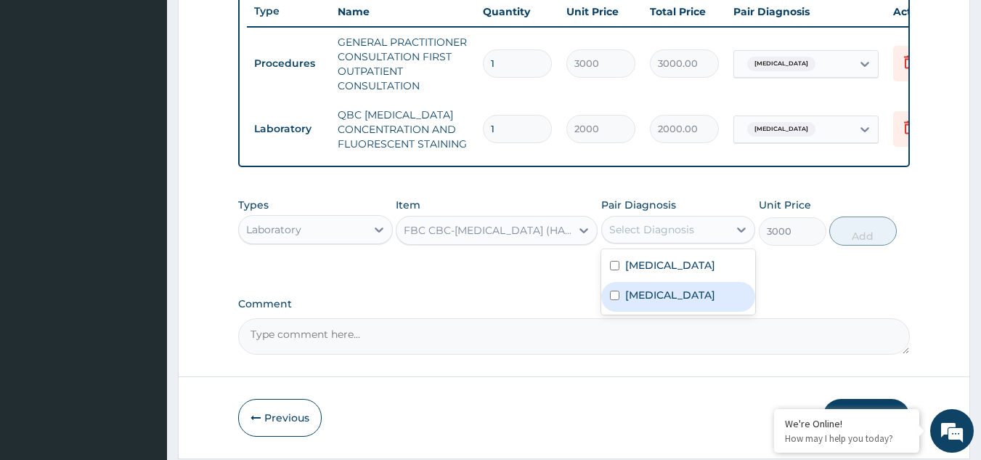
click at [615, 300] on input "checkbox" at bounding box center [614, 294] width 9 height 9
checkbox input "true"
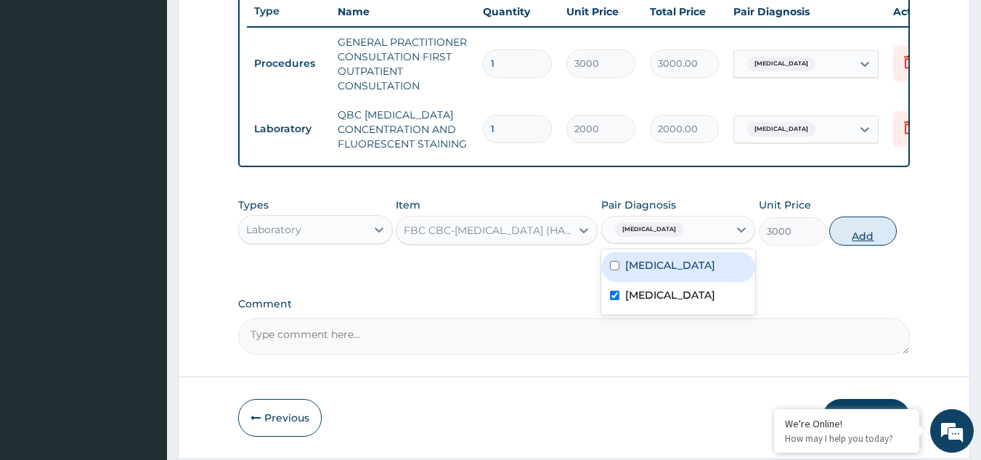
click at [871, 238] on button "Add" at bounding box center [863, 230] width 68 height 29
type input "0"
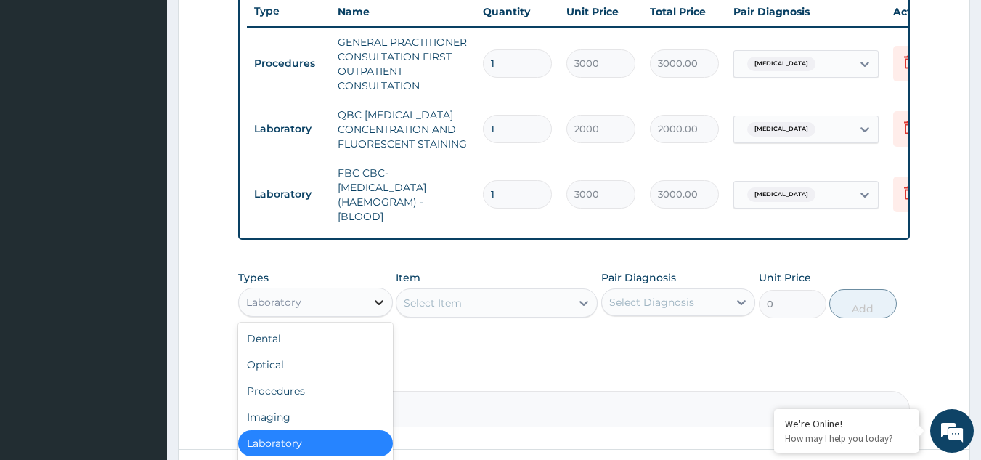
click at [375, 309] on icon at bounding box center [379, 302] width 15 height 15
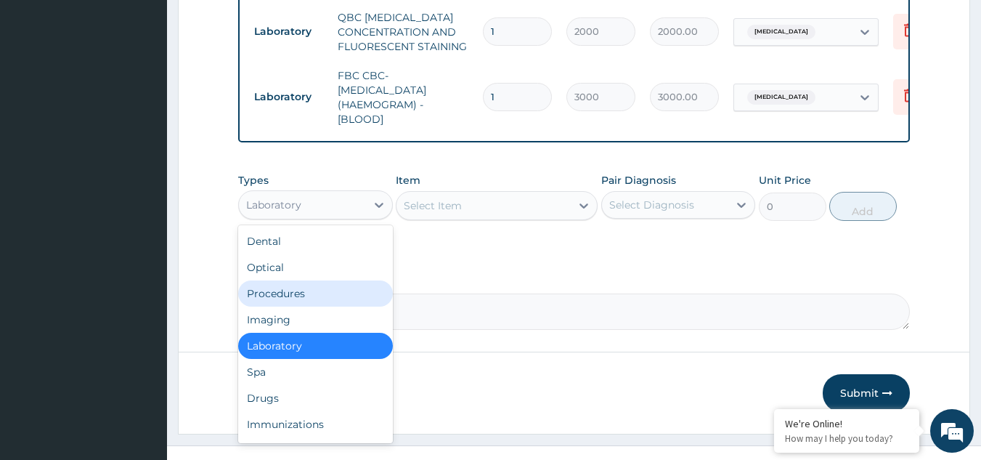
scroll to position [682, 0]
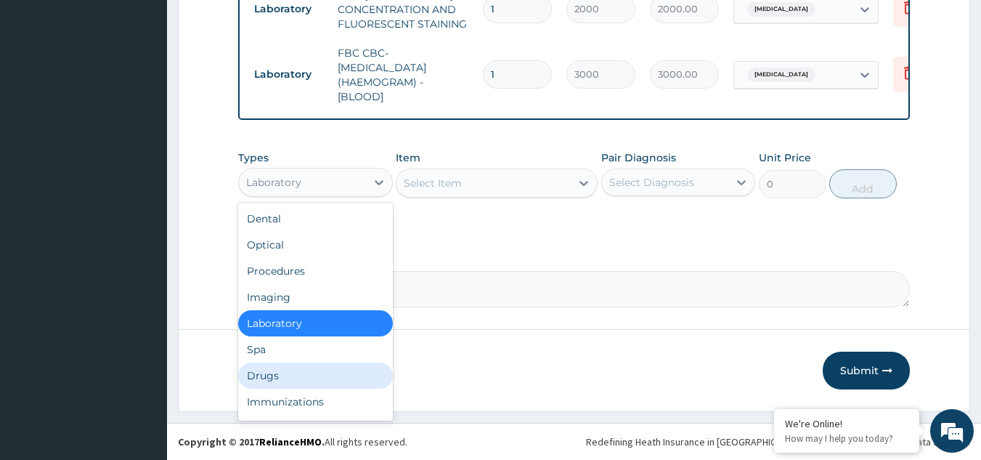
click at [317, 378] on div "Drugs" at bounding box center [315, 375] width 155 height 26
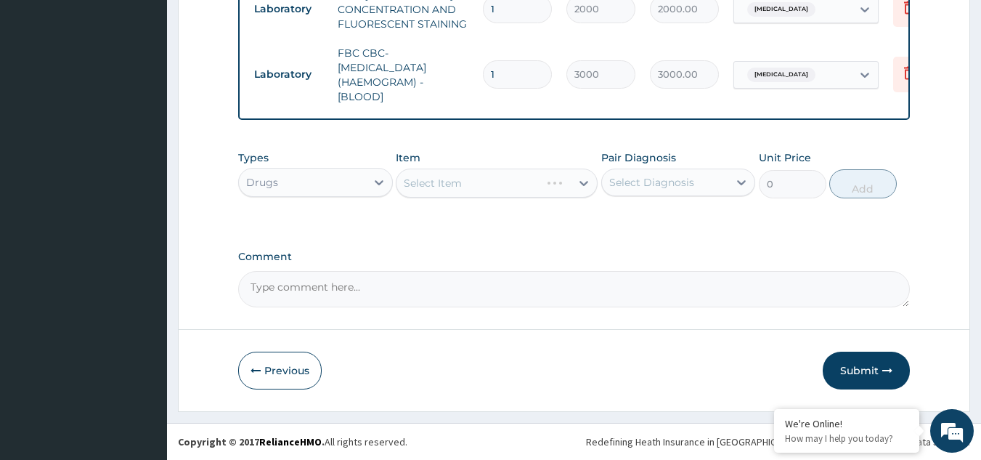
click at [483, 183] on div "Select Item" at bounding box center [497, 182] width 202 height 29
click at [553, 188] on div "Select Item" at bounding box center [483, 182] width 174 height 23
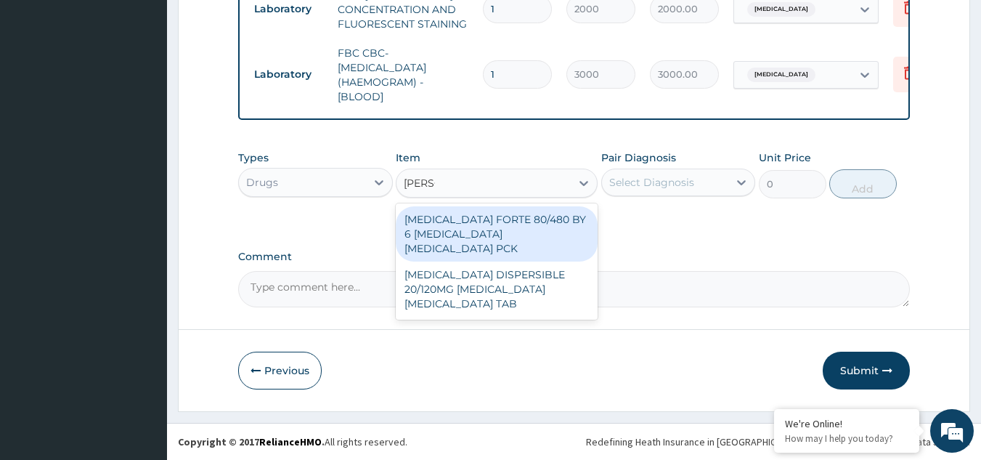
type input "COART"
click at [539, 236] on div "COARTEM FORTE 80/480 BY 6 ARTEMETHER LUMEFANTRINE PCK" at bounding box center [497, 233] width 202 height 55
type input "5313"
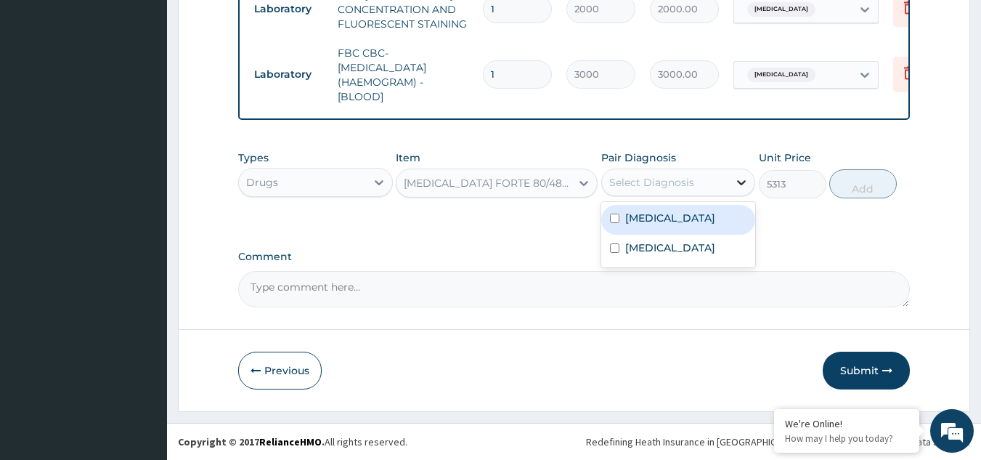
click at [740, 180] on icon at bounding box center [741, 182] width 15 height 15
click at [670, 215] on div "Malaria" at bounding box center [678, 220] width 155 height 30
checkbox input "true"
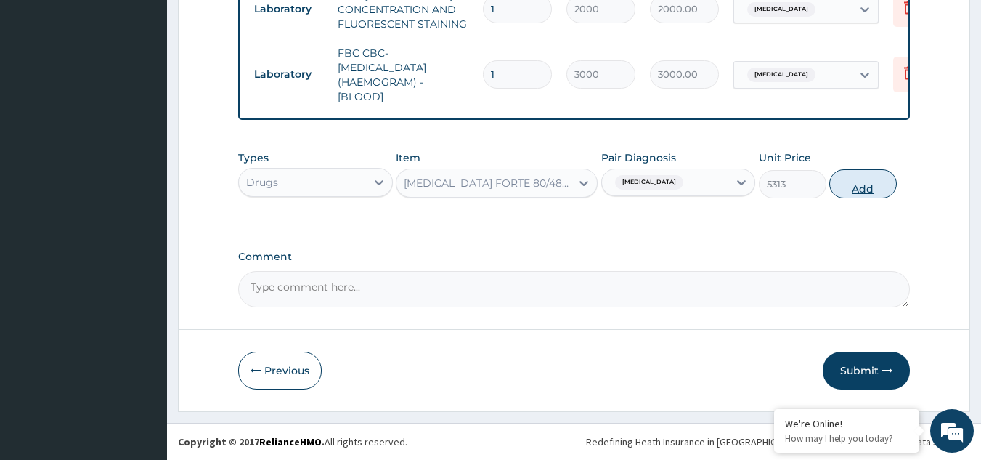
click at [856, 181] on button "Add" at bounding box center [863, 183] width 68 height 29
type input "0"
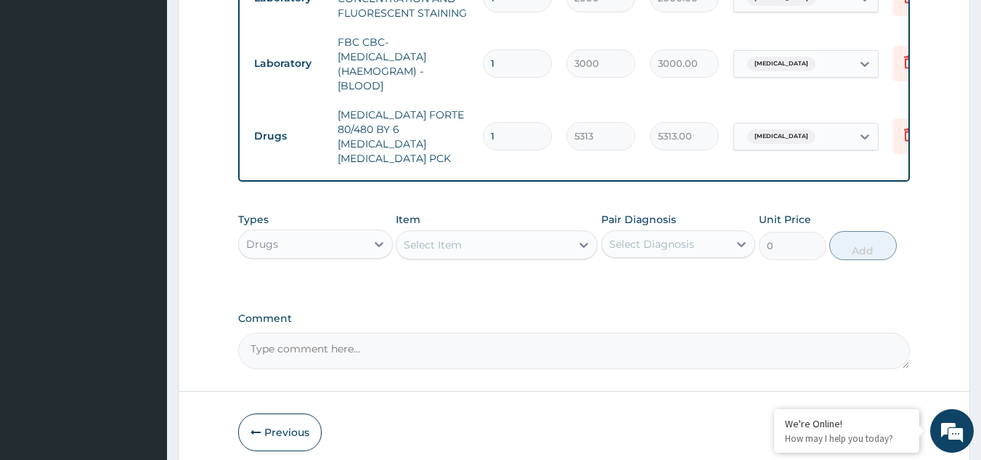
click at [547, 242] on div "Select Item" at bounding box center [483, 244] width 174 height 23
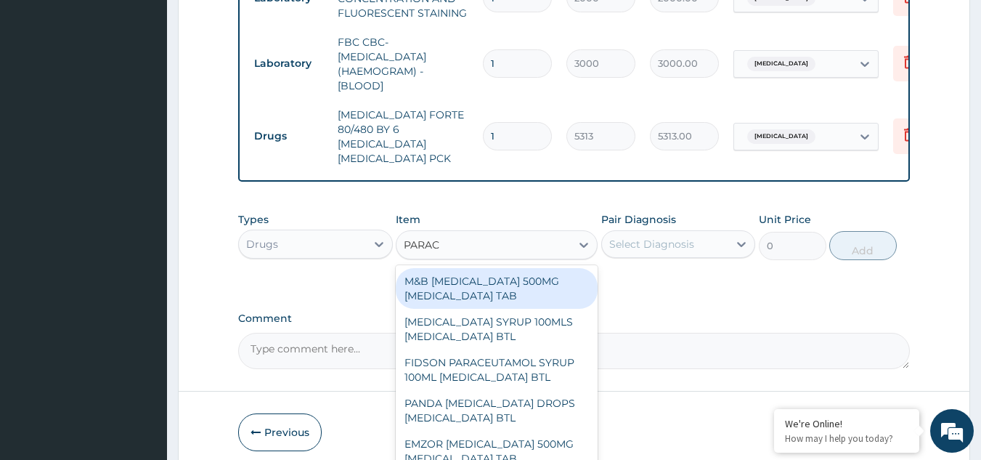
type input "PARACE"
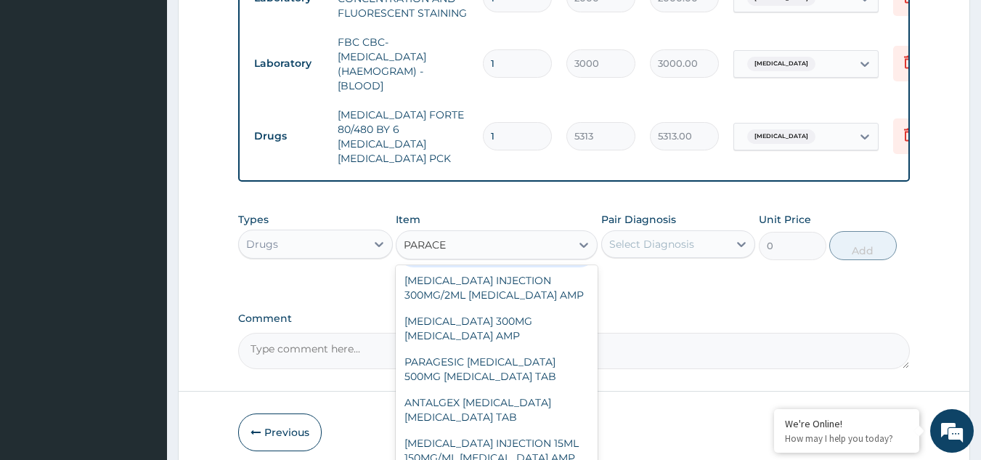
scroll to position [380, 0]
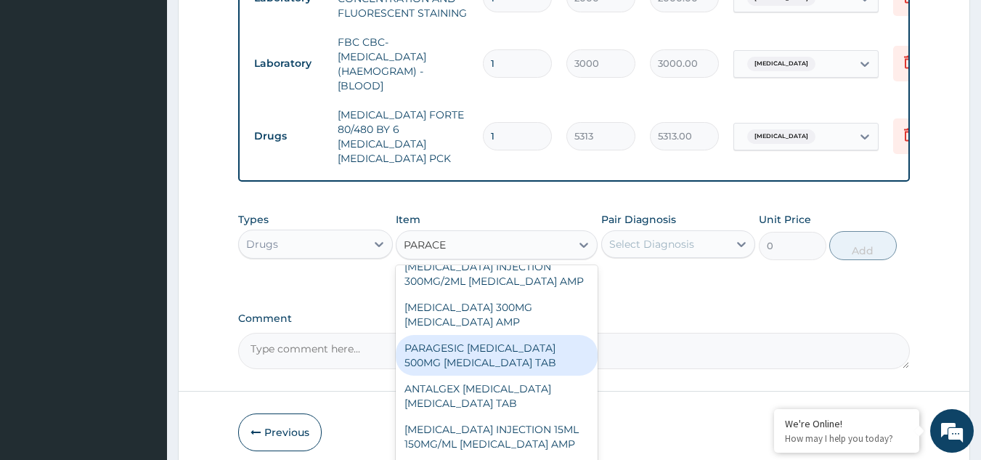
click at [507, 372] on div "PARAGESIC PARACETAMOL 500MG ACETAMINOPHEN TAB" at bounding box center [497, 355] width 202 height 41
type input "28.45999908447266"
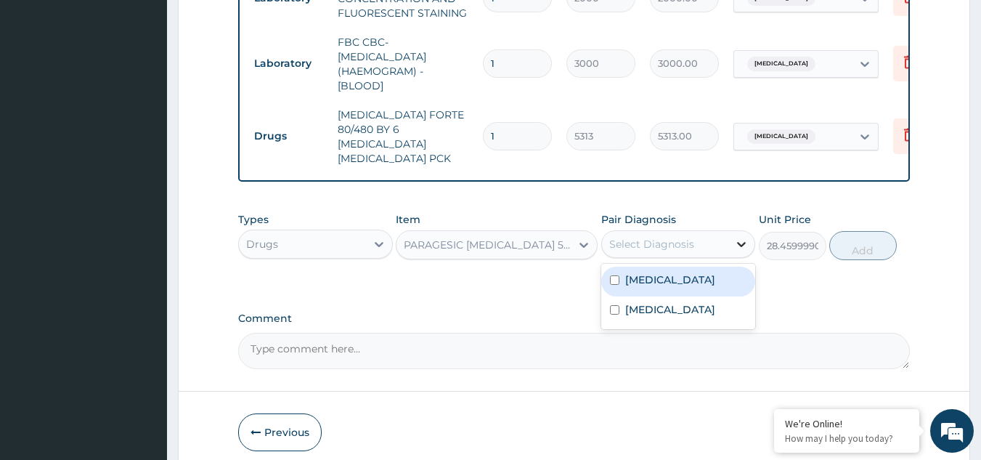
click at [740, 239] on icon at bounding box center [741, 244] width 15 height 15
click at [701, 272] on div "Malaria" at bounding box center [678, 281] width 155 height 30
checkbox input "true"
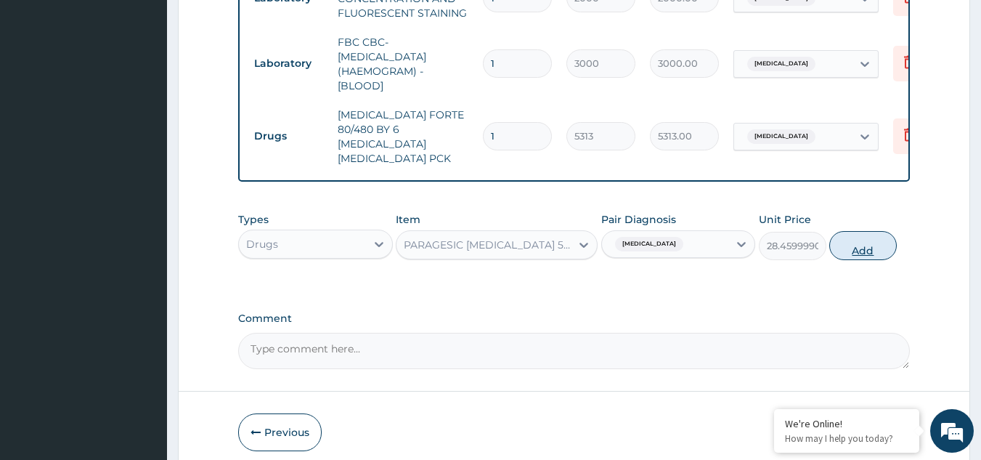
click at [863, 237] on button "Add" at bounding box center [863, 245] width 68 height 29
type input "0"
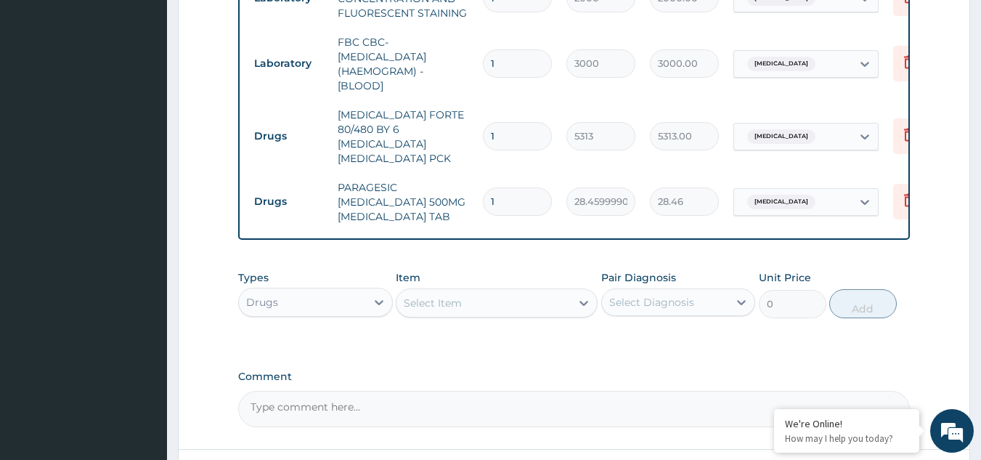
type input "18"
type input "512.28"
type input "18"
click at [372, 297] on icon at bounding box center [379, 302] width 15 height 15
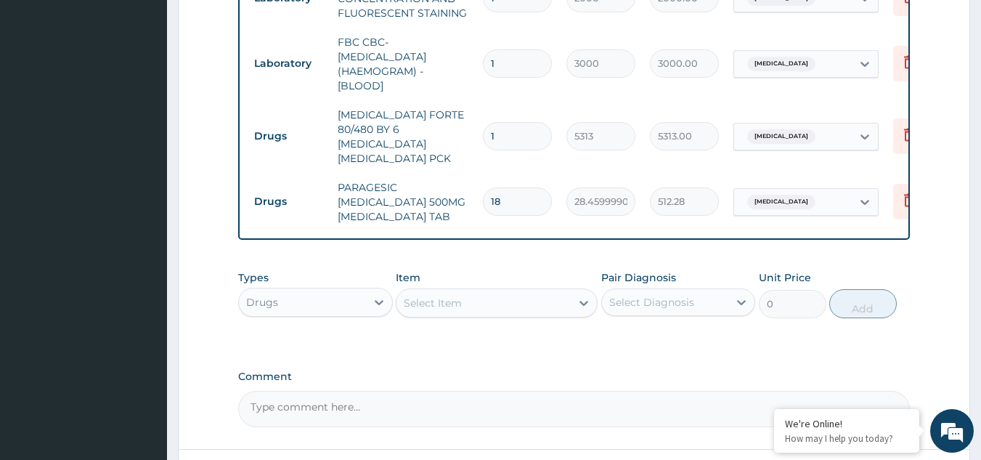
click at [528, 340] on div "Types Drugs Item Select Item Pair Diagnosis Select Diagnosis Unit Price 0 Add" at bounding box center [574, 305] width 672 height 84
click at [582, 303] on icon at bounding box center [583, 302] width 15 height 15
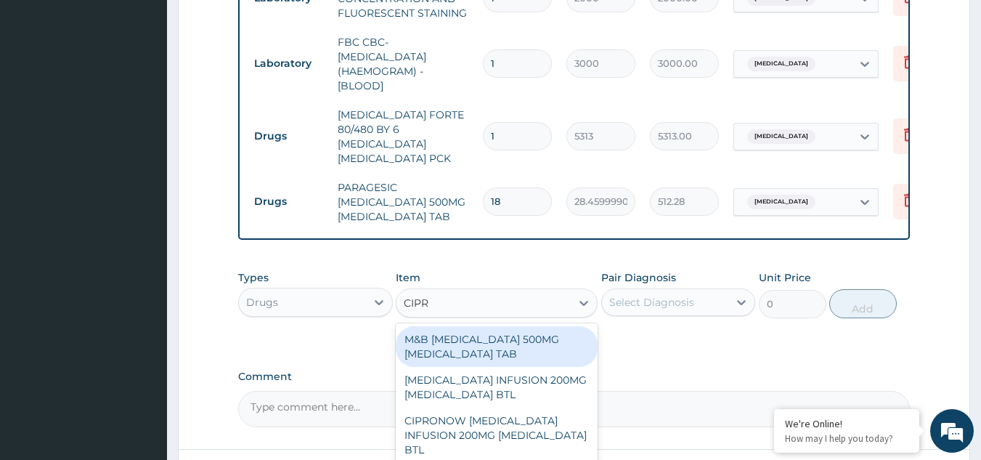
type input "CIPRO"
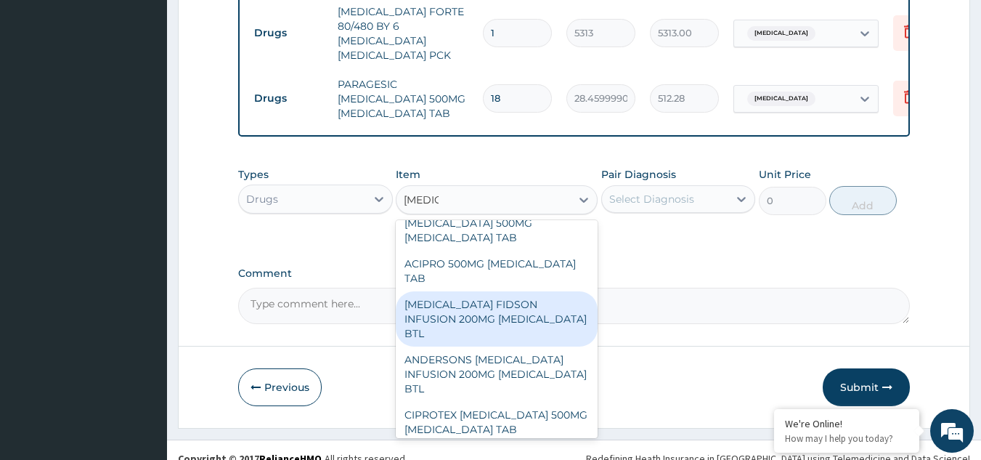
scroll to position [799, 0]
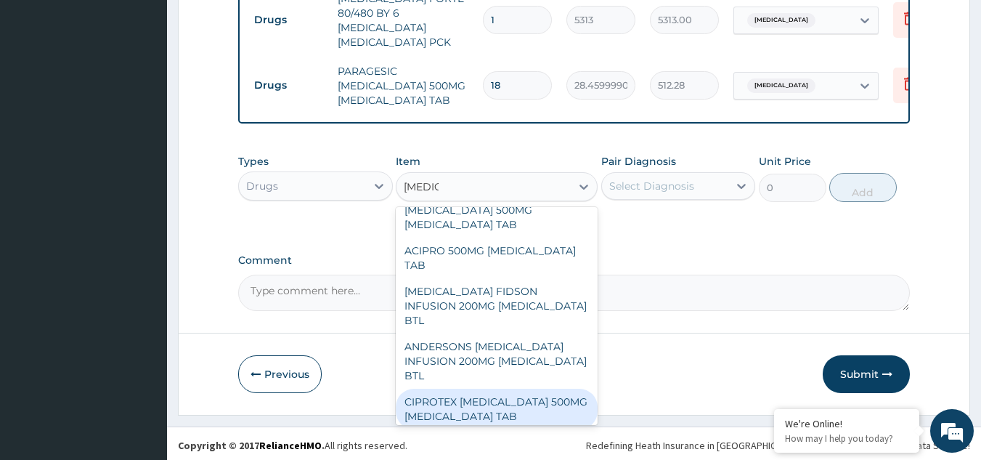
click at [505, 393] on div "CIPROTEX CIPROFLOXACIN 500MG CIPROFLOXACIN TAB" at bounding box center [497, 408] width 202 height 41
type input "332.0599975585938"
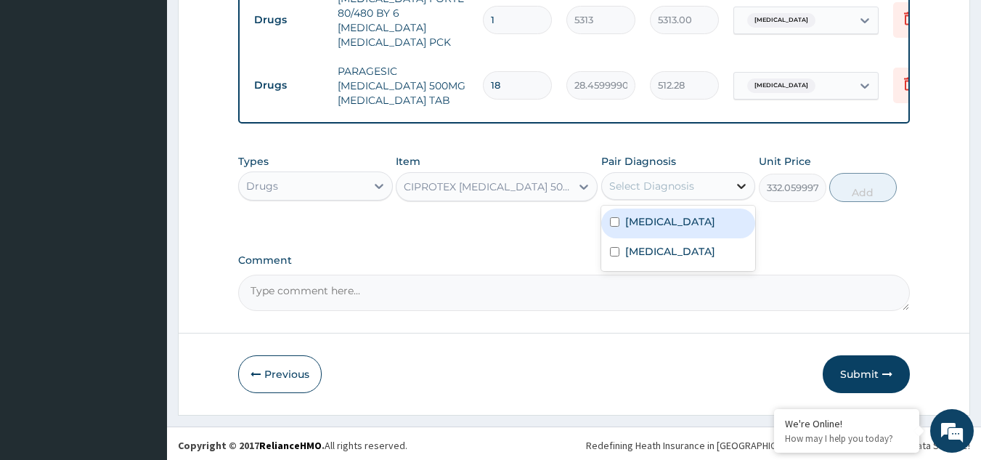
click at [743, 180] on icon at bounding box center [741, 186] width 15 height 15
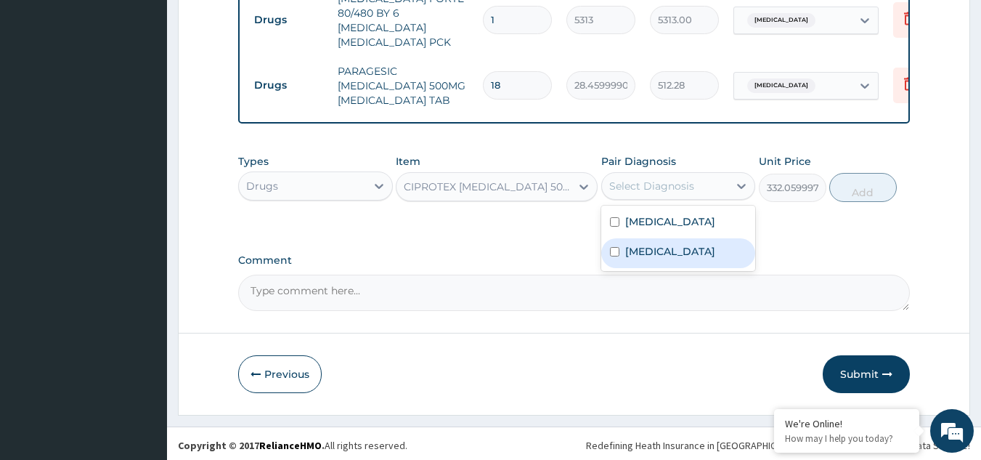
click at [676, 248] on div "Sepsis" at bounding box center [678, 253] width 155 height 30
checkbox input "true"
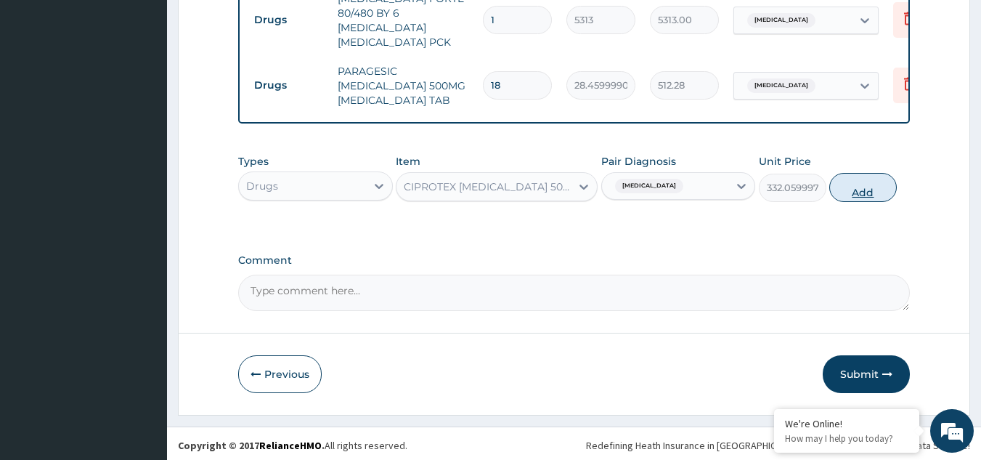
click at [849, 183] on button "Add" at bounding box center [863, 187] width 68 height 29
type input "0"
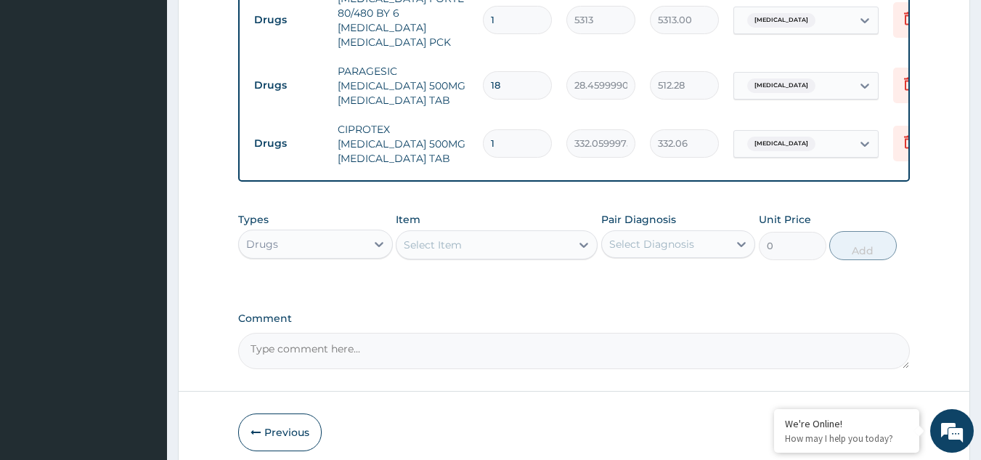
type input "10"
type input "3320.60"
type input "10"
click at [792, 282] on div "Types Drugs Item Select Item Pair Diagnosis Select Diagnosis Unit Price 0 Add" at bounding box center [574, 247] width 672 height 84
click at [584, 241] on icon at bounding box center [583, 244] width 15 height 15
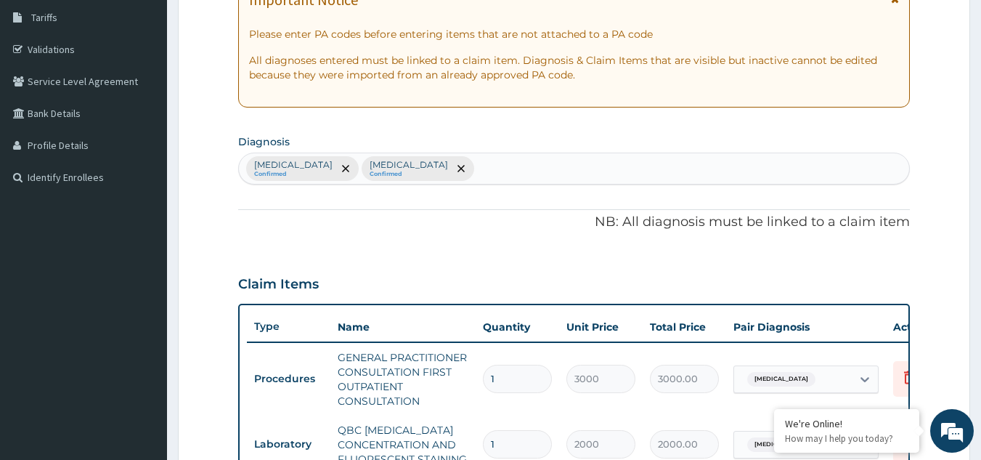
scroll to position [218, 0]
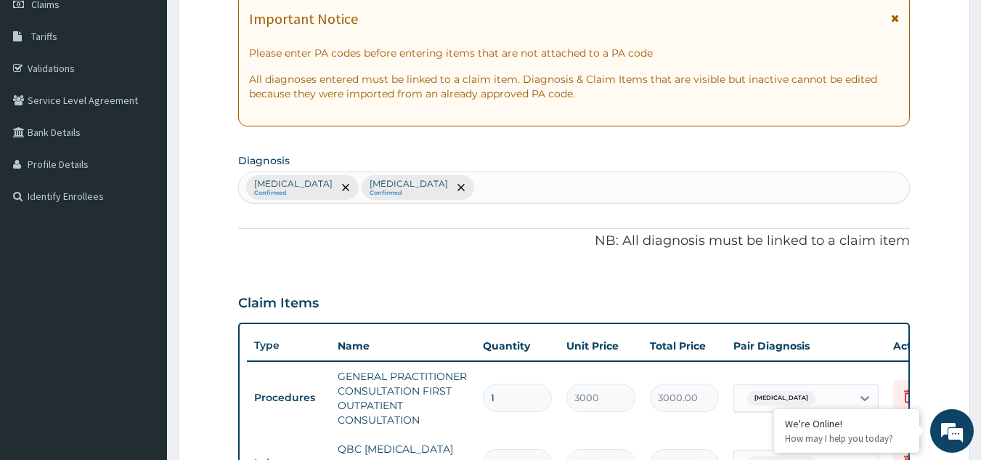
click at [428, 185] on div "Malaria Confirmed Sepsis Confirmed" at bounding box center [574, 187] width 671 height 30
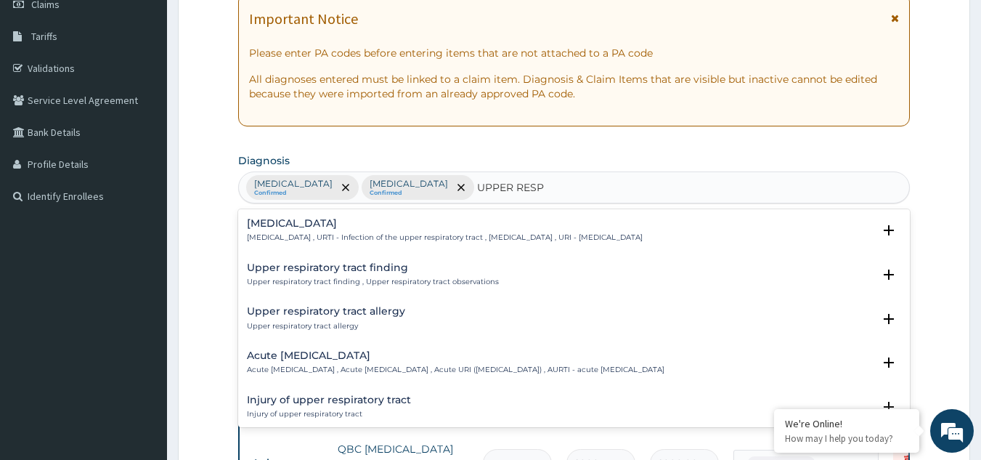
click at [354, 352] on h4 "Acute upper respiratory infection" at bounding box center [455, 355] width 417 height 11
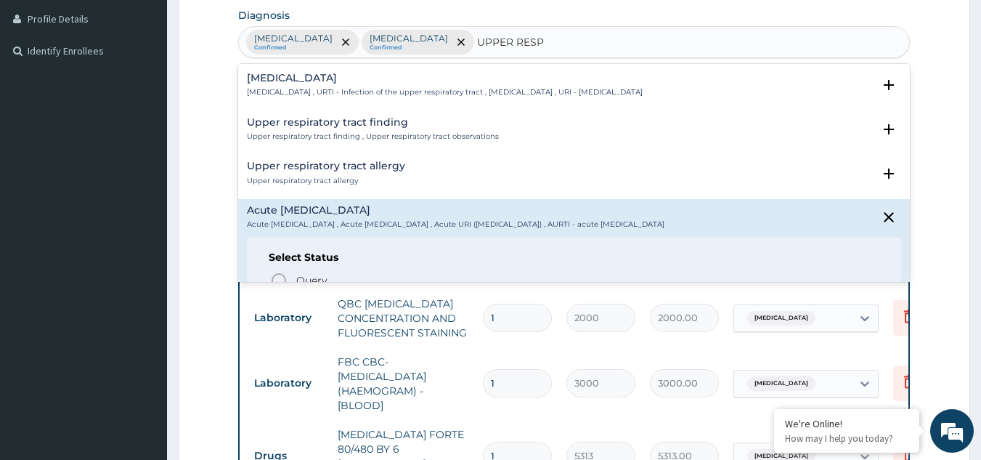
scroll to position [392, 0]
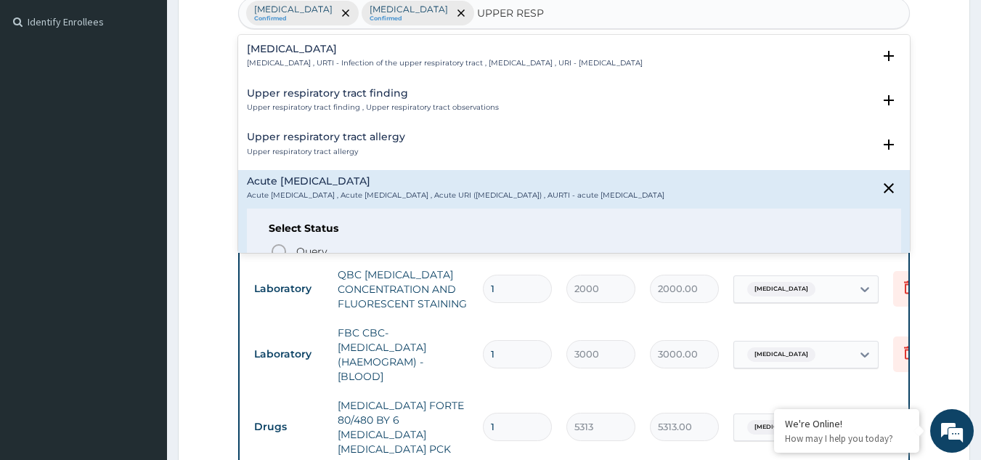
click at [388, 189] on div "Acute upper respiratory infection Acute upper respiratory infection , Acute upp…" at bounding box center [455, 188] width 417 height 25
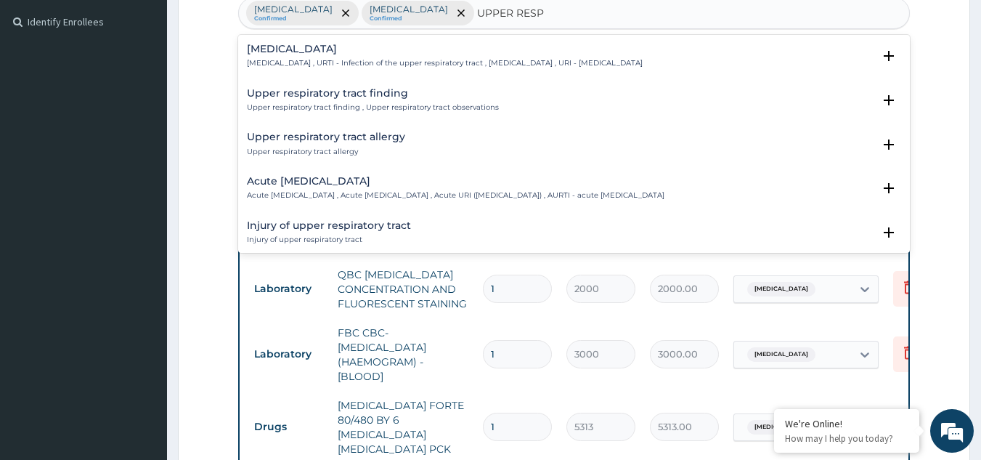
type input "UPPER RES"
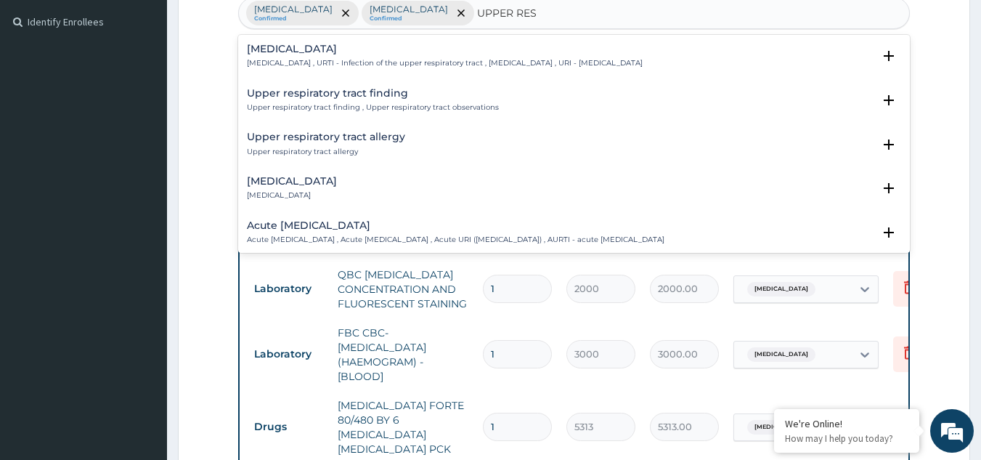
click at [359, 221] on h4 "Acute upper respiratory infection" at bounding box center [455, 225] width 417 height 11
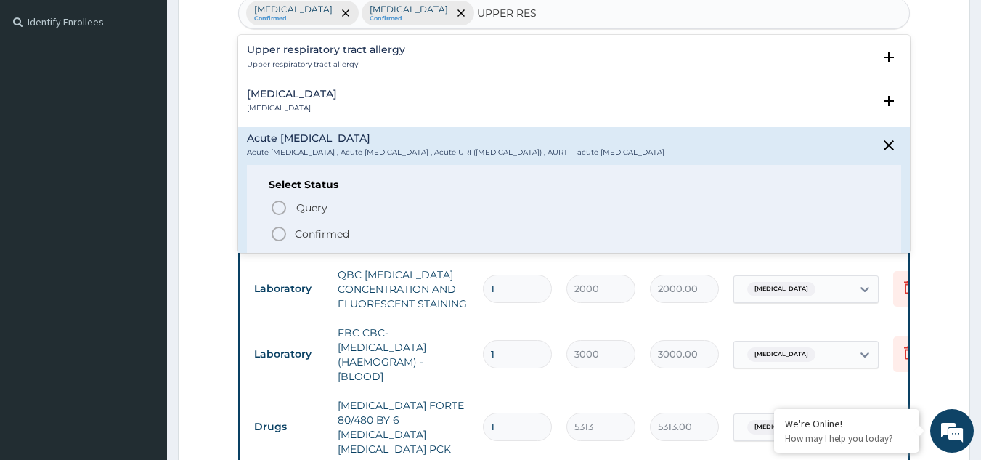
scroll to position [116, 0]
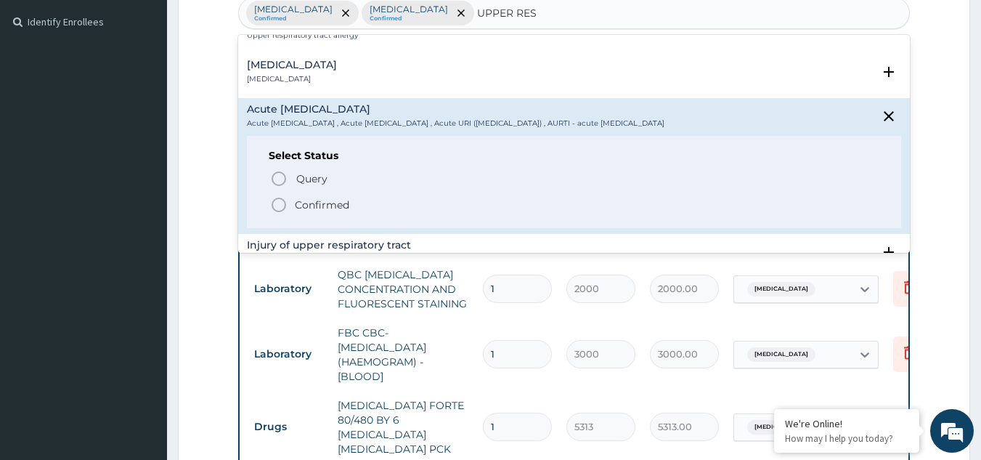
click at [280, 203] on icon "status option filled" at bounding box center [278, 204] width 17 height 17
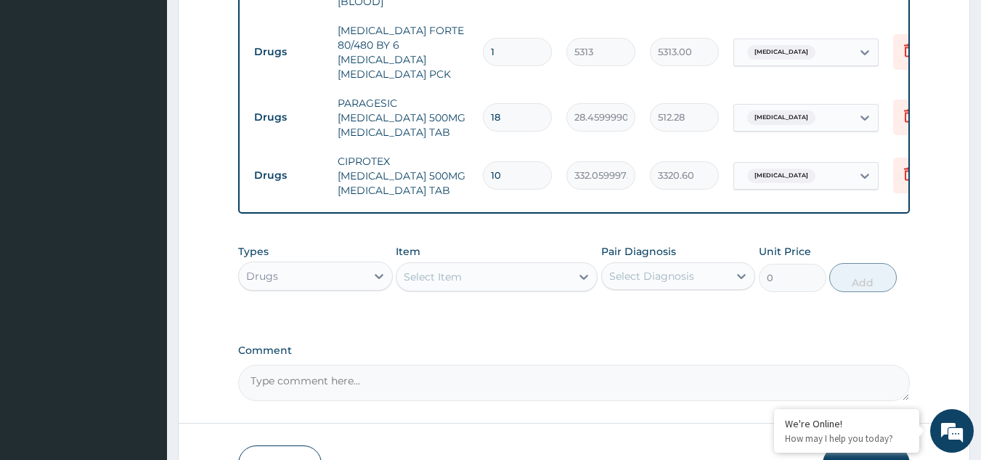
scroll to position [770, 0]
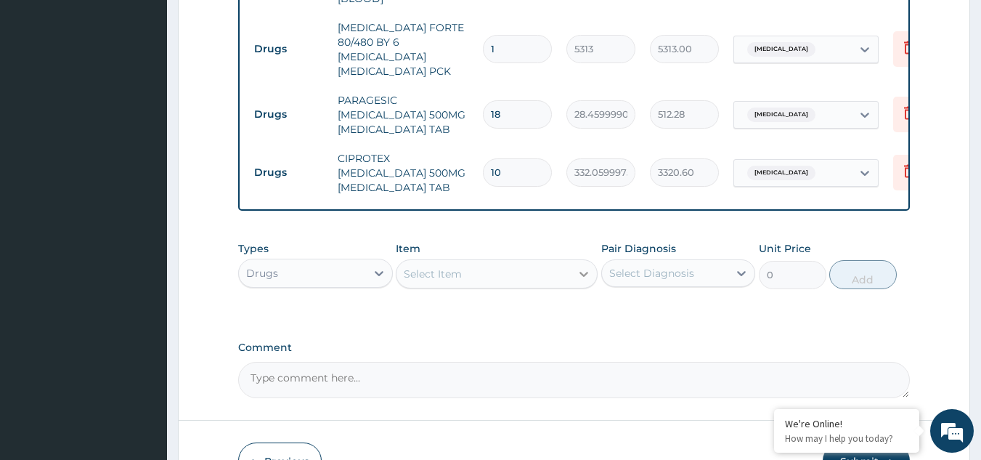
click at [582, 272] on icon at bounding box center [583, 273] width 15 height 15
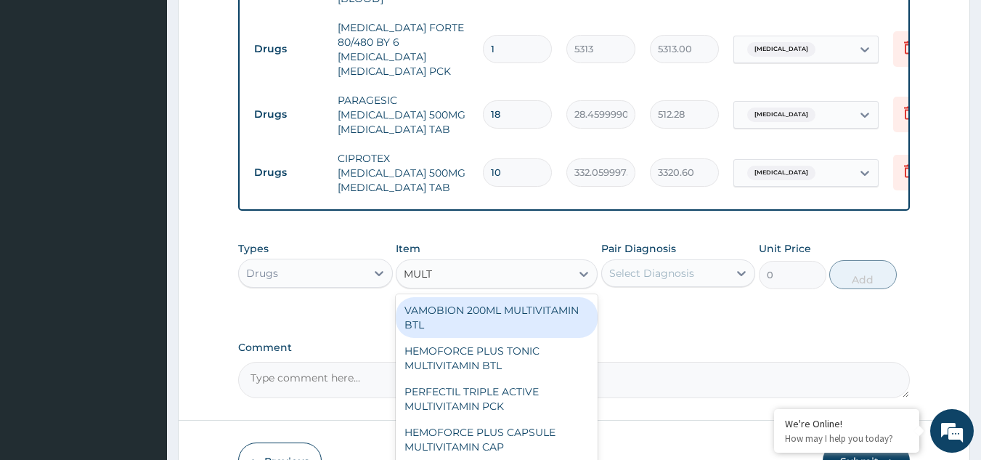
type input "MULTI"
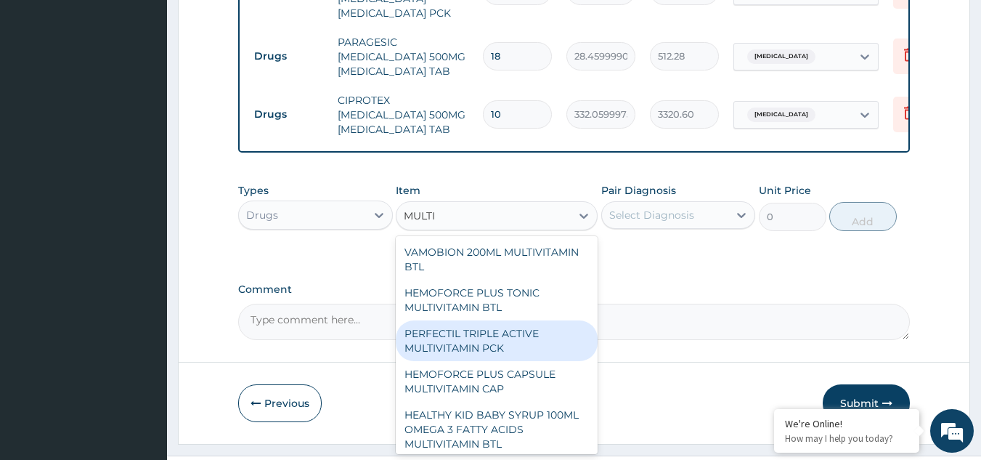
scroll to position [857, 0]
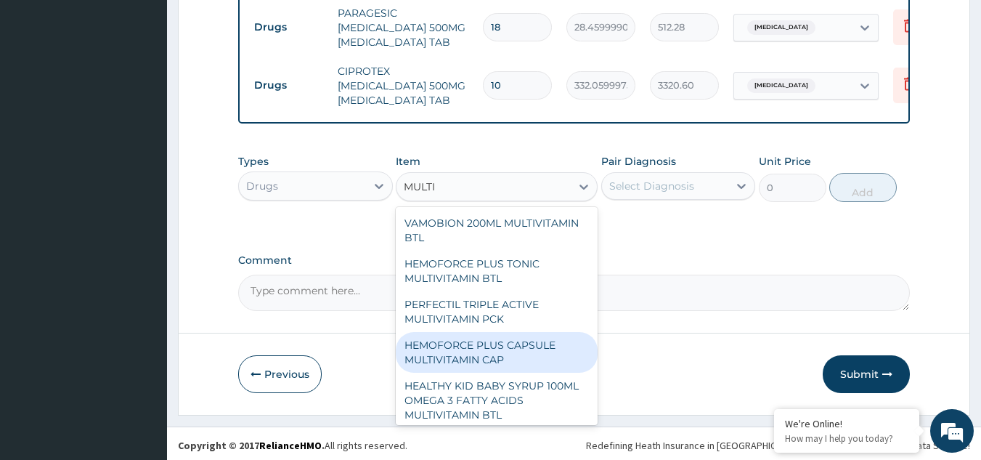
click at [491, 348] on div "HEMOFORCE PLUS CAPSULE MULTIVITAMIN CAP" at bounding box center [497, 352] width 202 height 41
type input "1802.630004882812"
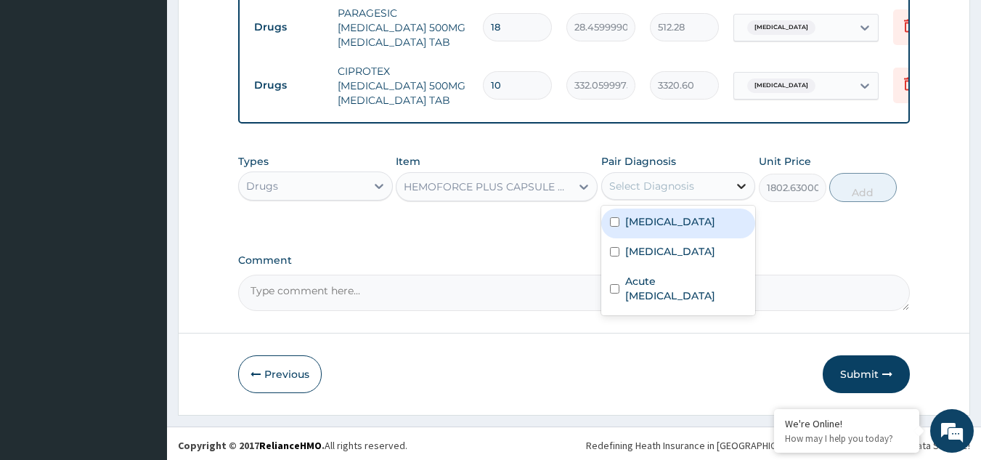
click at [737, 179] on icon at bounding box center [741, 186] width 15 height 15
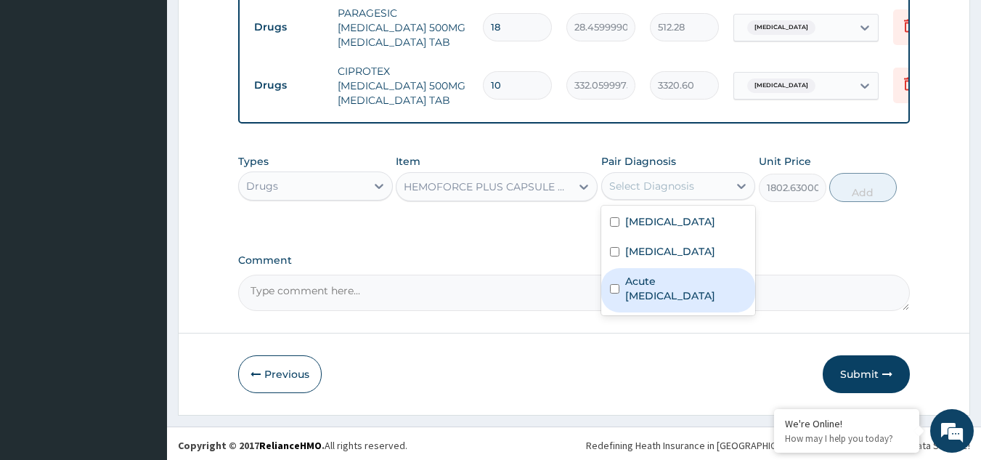
click at [613, 285] on input "checkbox" at bounding box center [614, 288] width 9 height 9
checkbox input "true"
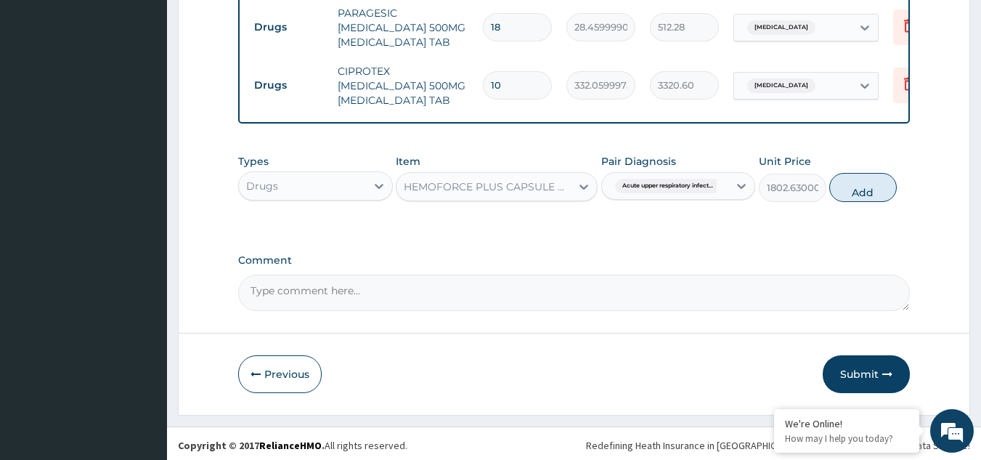
click at [859, 179] on button "Add" at bounding box center [863, 187] width 68 height 29
type input "0"
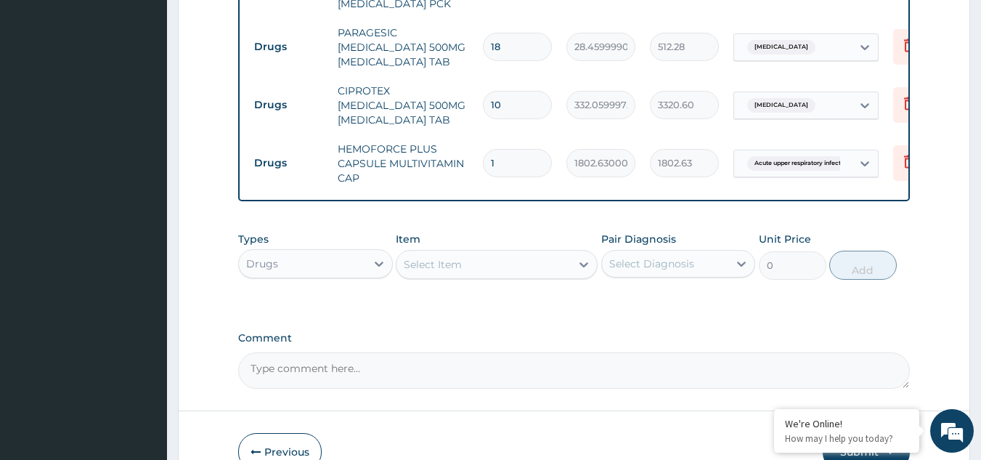
scroll to position [915, 0]
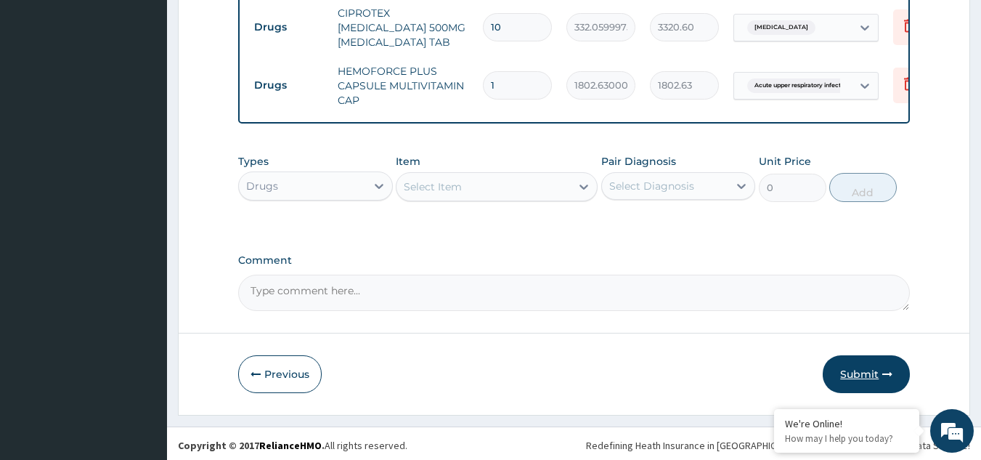
click at [863, 365] on button "Submit" at bounding box center [866, 374] width 87 height 38
